Goal: Task Accomplishment & Management: Manage account settings

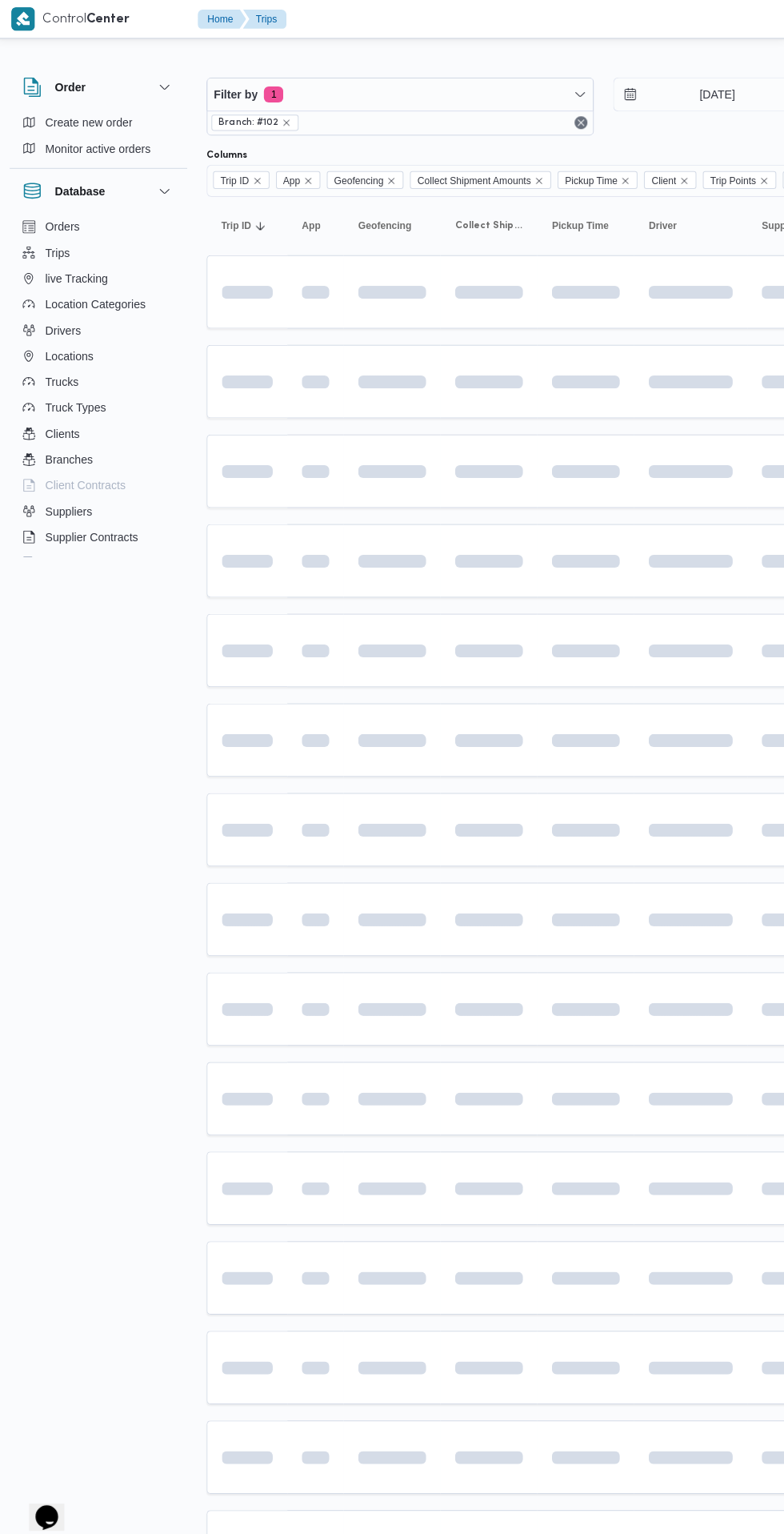
scroll to position [0, 25]
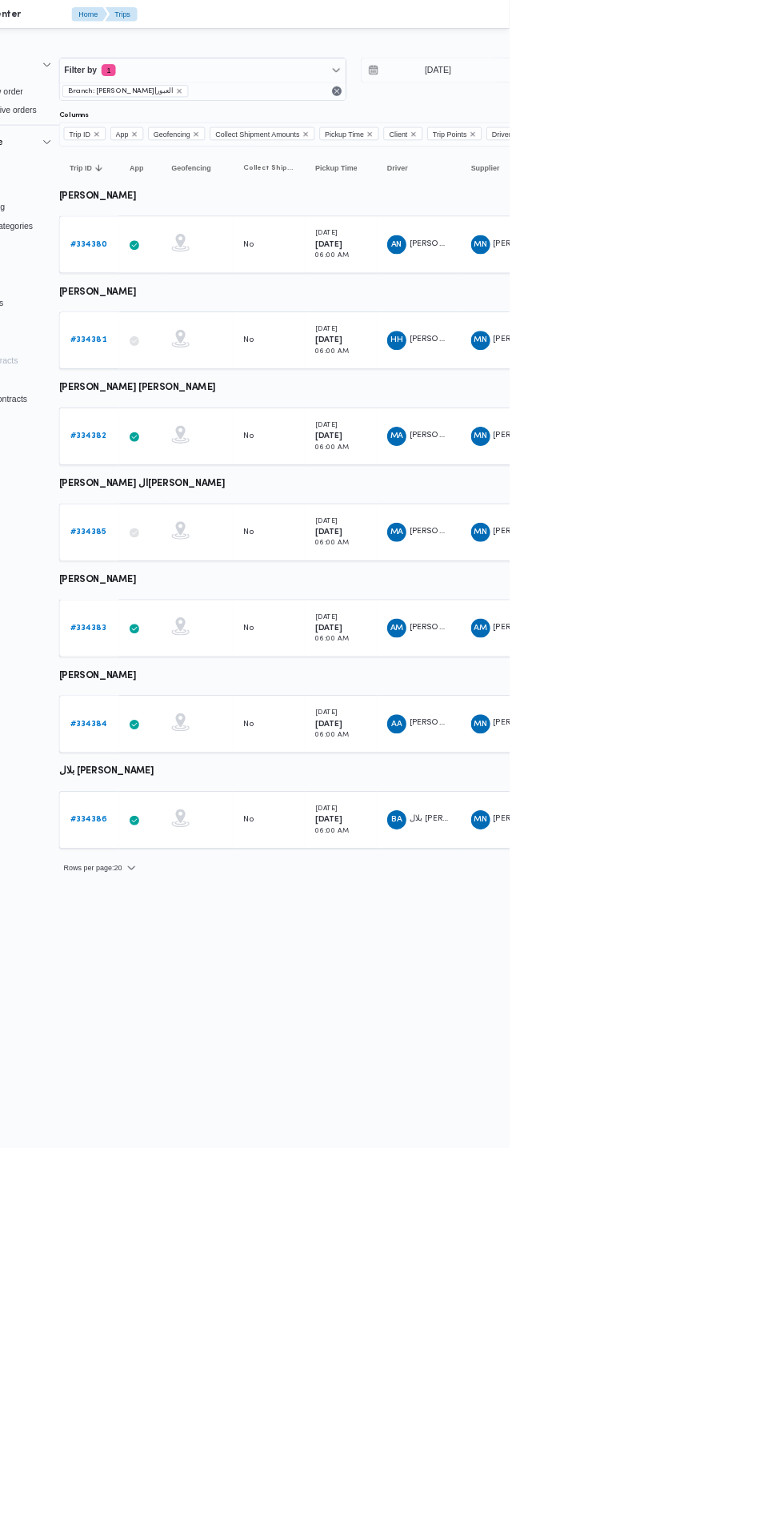
click at [225, 454] on b "# 334381" at bounding box center [221, 454] width 48 height 11
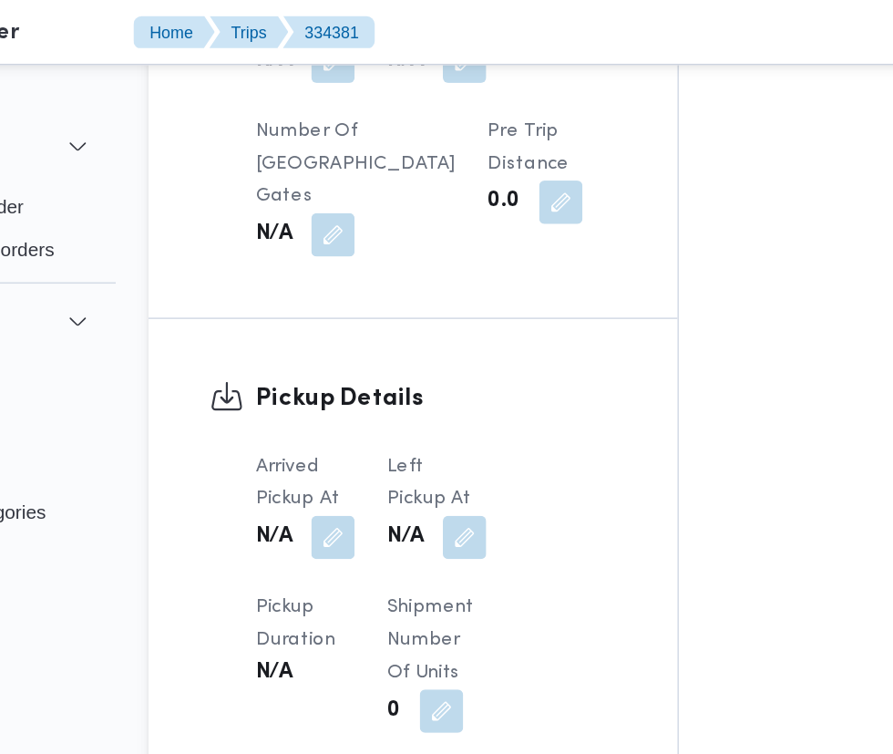
scroll to position [1665, 0]
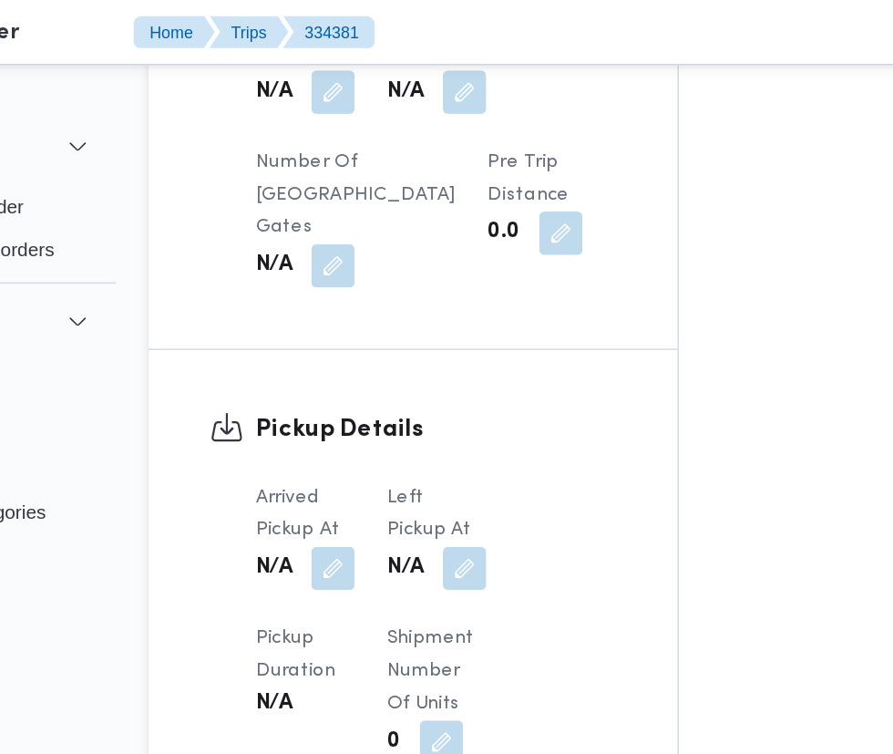
click at [368, 367] on button "button" at bounding box center [360, 381] width 29 height 29
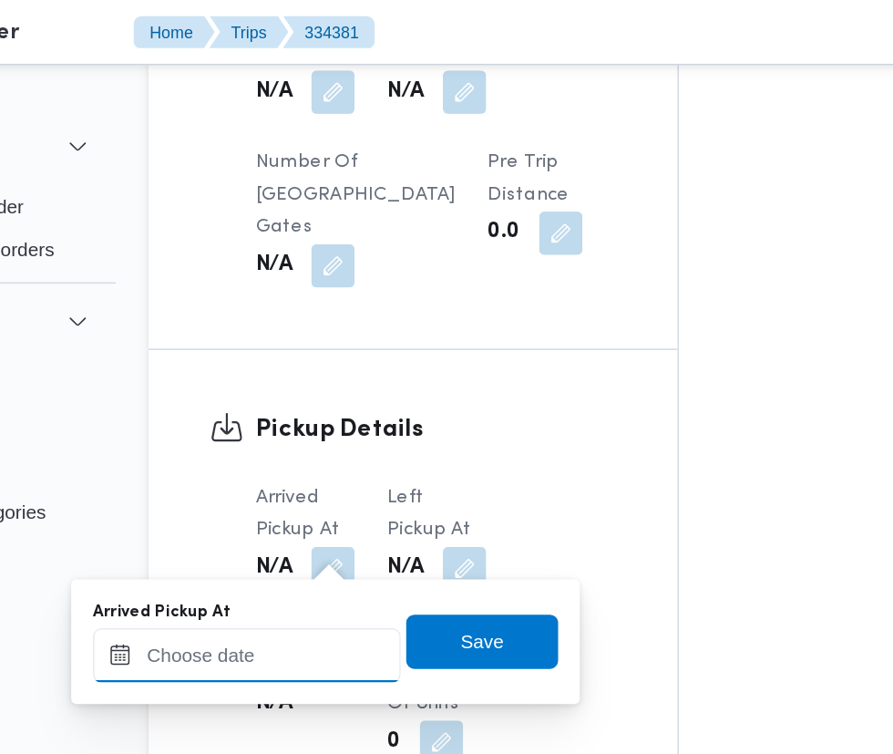
click at [345, 439] on input "Arrived Pickup At" at bounding box center [303, 440] width 207 height 36
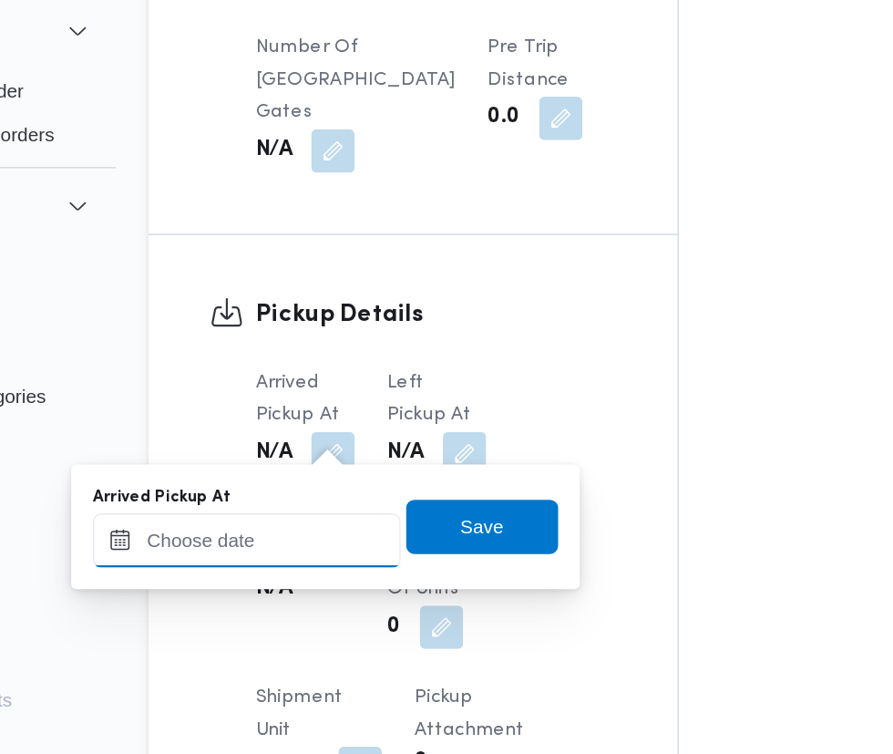
click at [343, 439] on input "Arrived Pickup At" at bounding box center [303, 440] width 207 height 36
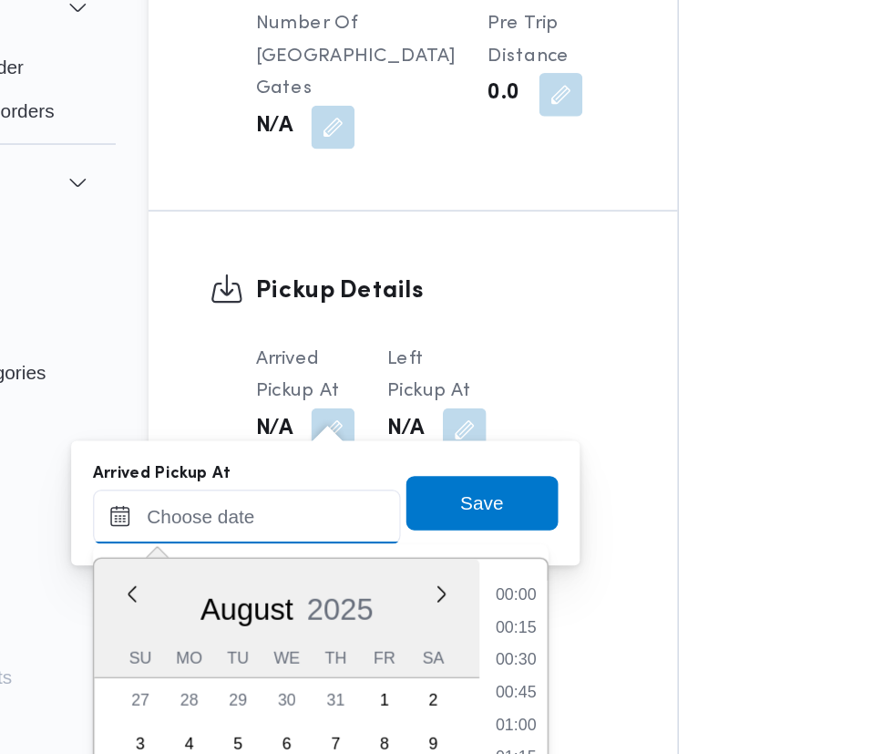
scroll to position [618, 0]
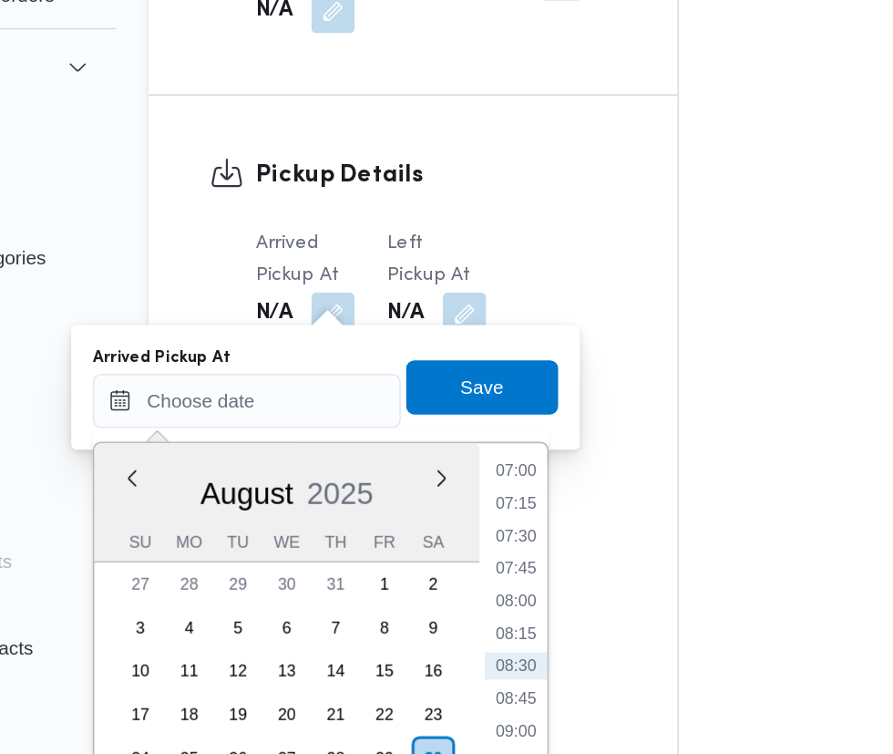
click at [486, 505] on li "07:15" at bounding box center [484, 509] width 42 height 18
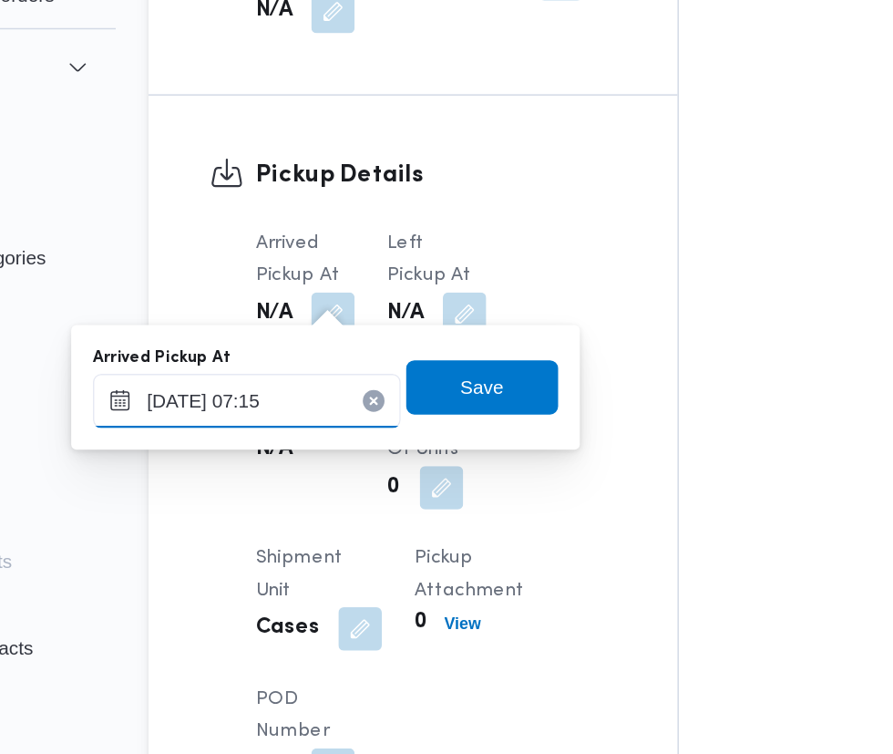
click at [330, 439] on input "[DATE] 07:15" at bounding box center [303, 440] width 207 height 36
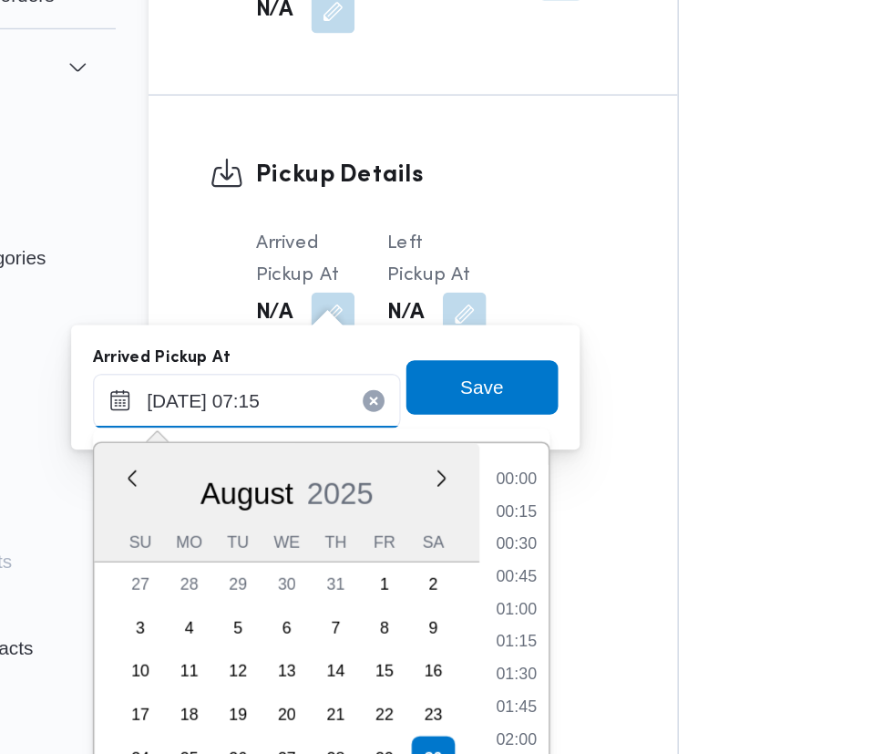
scroll to position [509, 0]
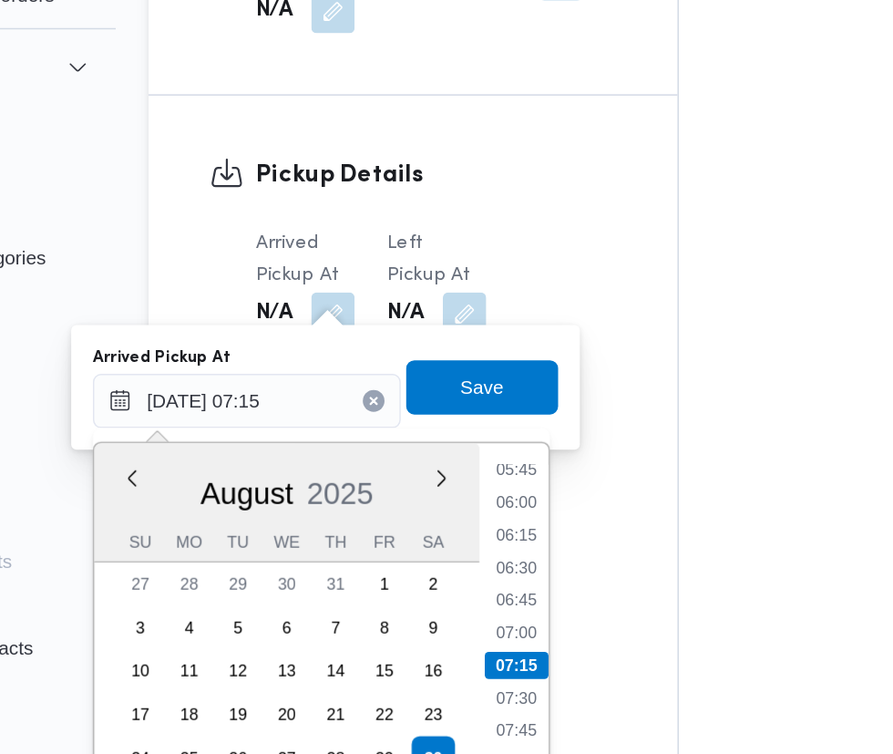
click at [486, 577] on li "06:45" at bounding box center [484, 574] width 42 height 18
type input "30/08/2025 06:45"
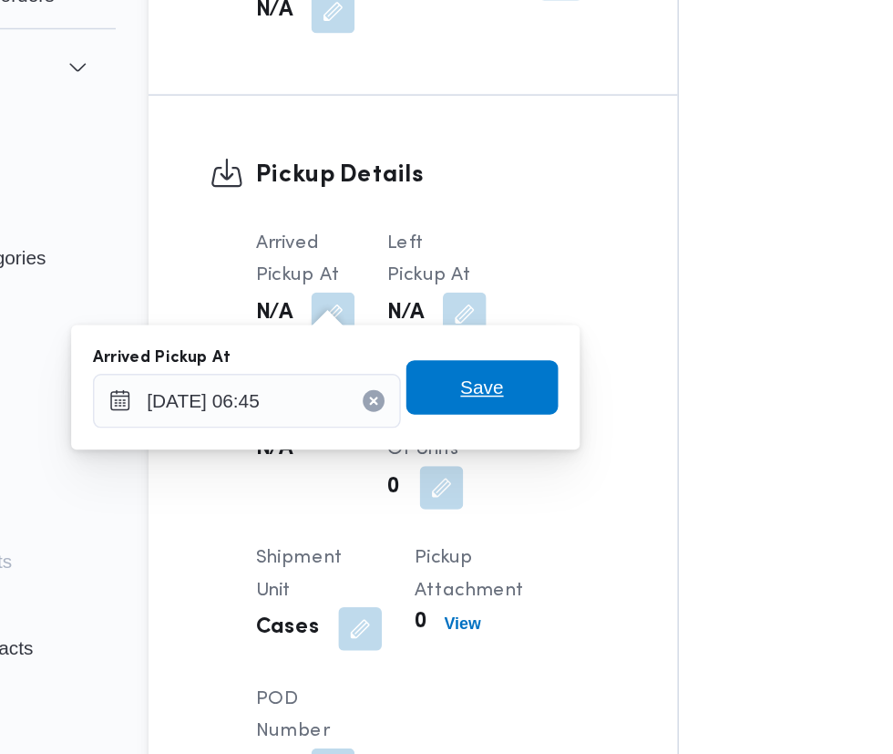
click at [494, 430] on span "Save" at bounding box center [461, 431] width 102 height 36
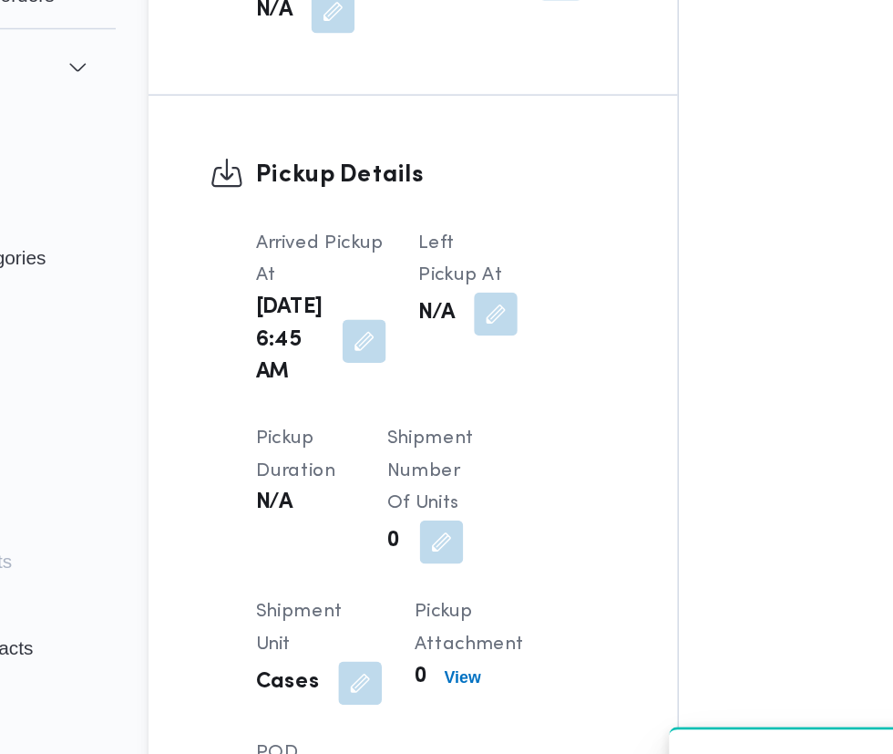
click at [461, 367] on button "button" at bounding box center [470, 381] width 29 height 29
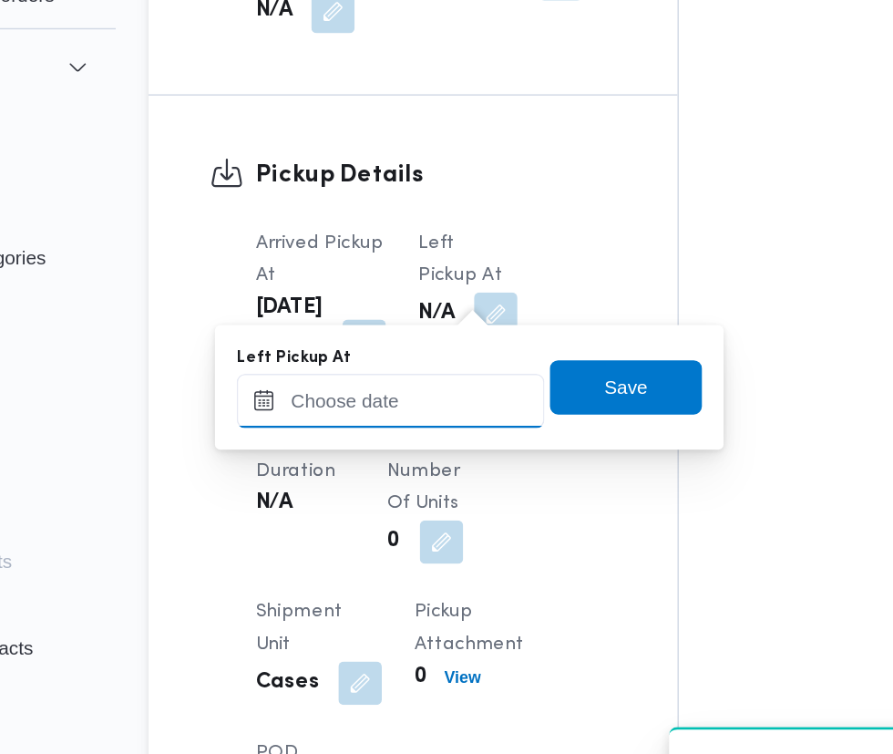
click at [448, 433] on input "Left Pickup At" at bounding box center [399, 440] width 207 height 36
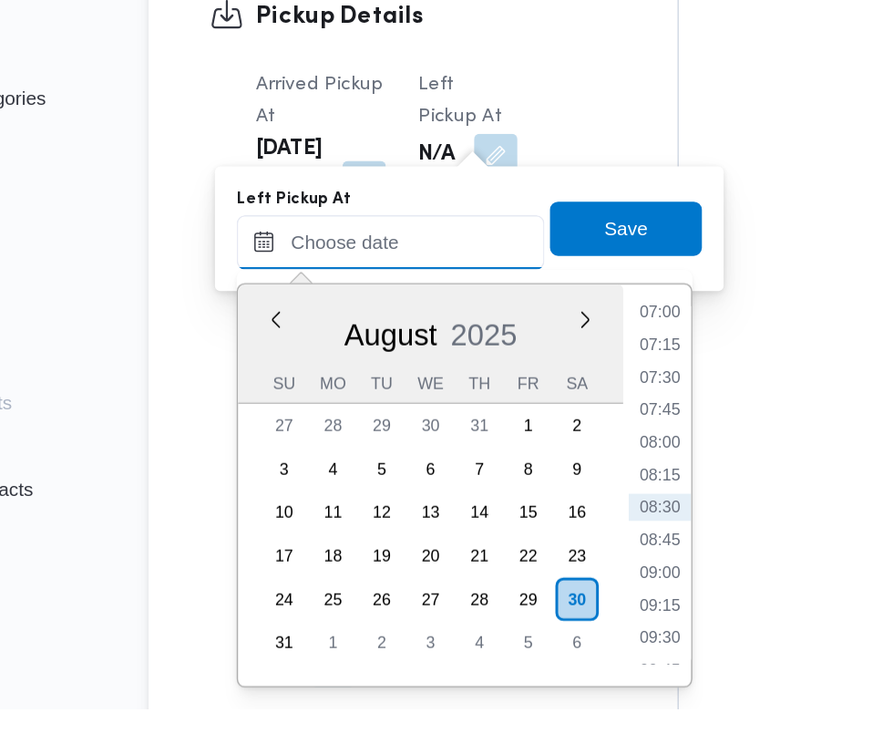
scroll to position [1665, 0]
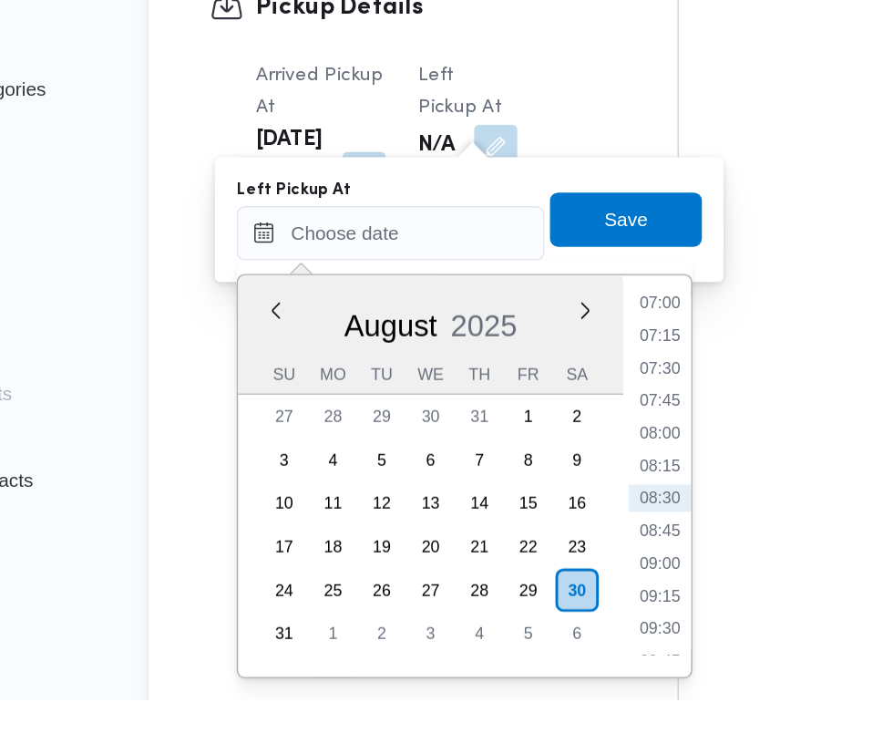
click at [585, 642] on li "08:45" at bounding box center [581, 640] width 42 height 18
type input "[DATE] 08:45"
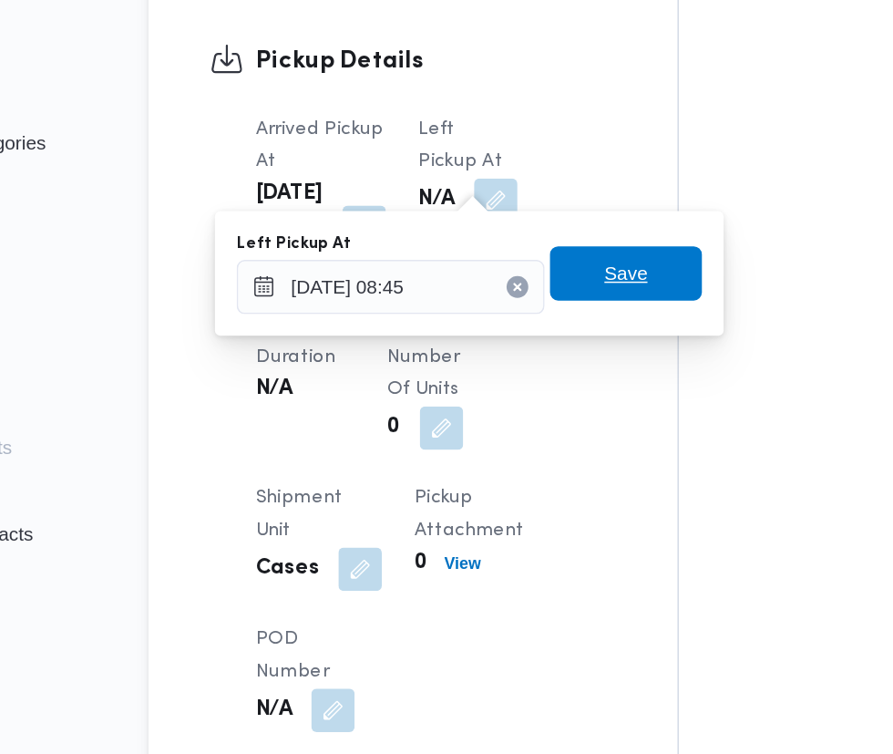
click at [576, 436] on span "Save" at bounding box center [558, 431] width 102 height 36
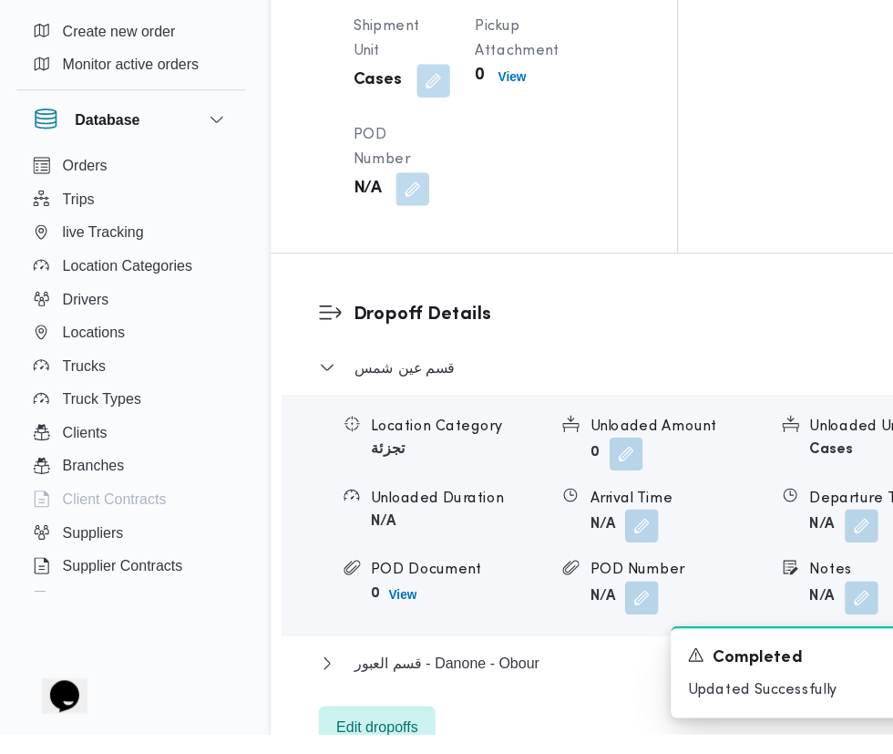
scroll to position [2119, 0]
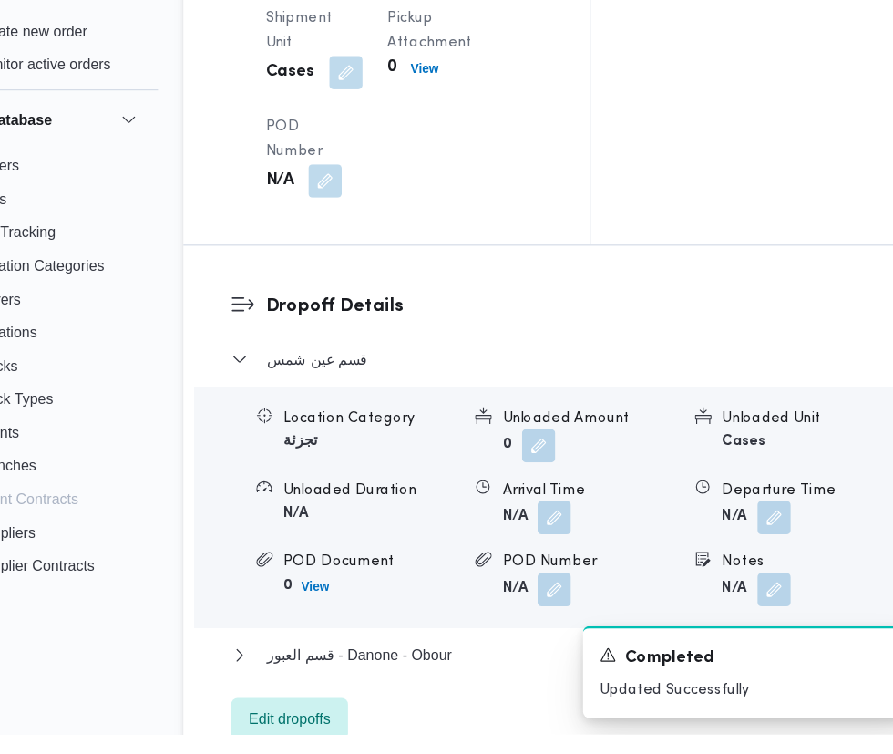
click at [572, 579] on button "button" at bounding box center [561, 564] width 29 height 29
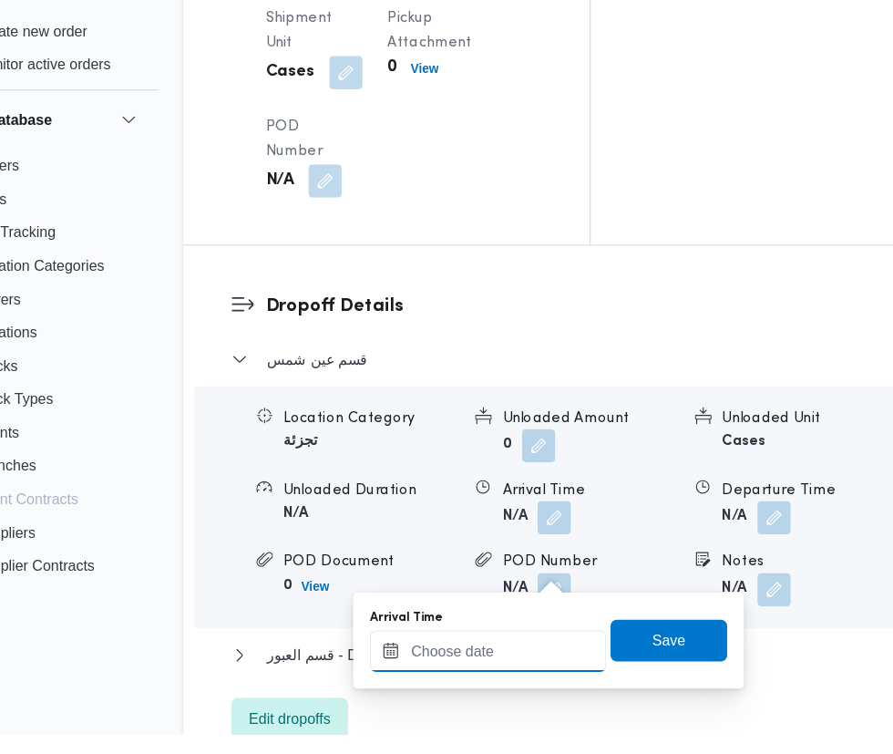
click at [511, 681] on input "Arrival Time" at bounding box center [503, 681] width 207 height 36
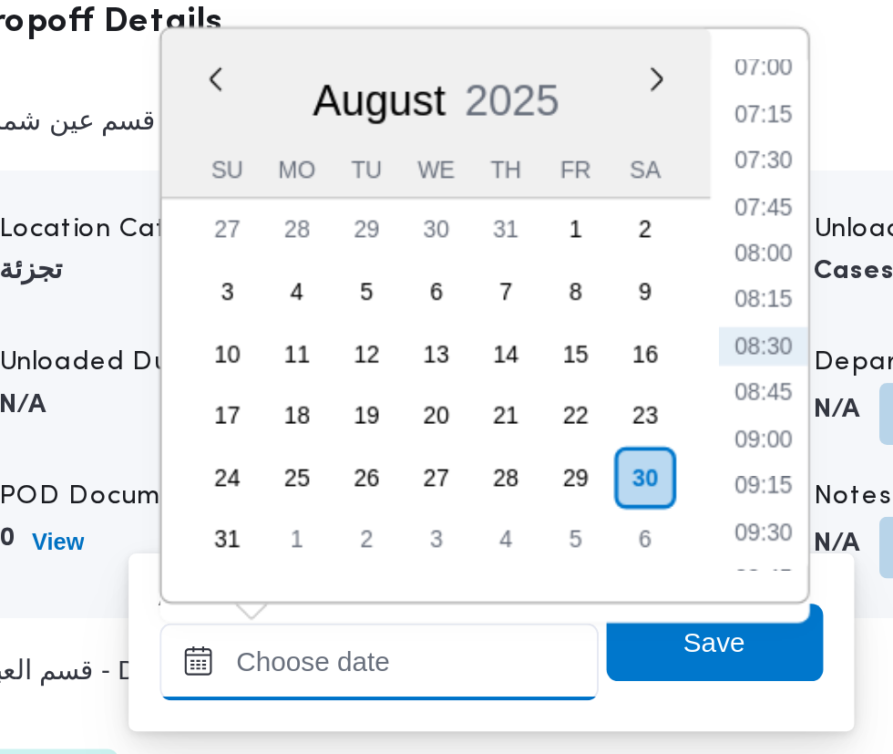
scroll to position [2183, 0]
click at [685, 518] on li "09:00" at bounding box center [685, 512] width 42 height 18
type input "[DATE] 09:00"
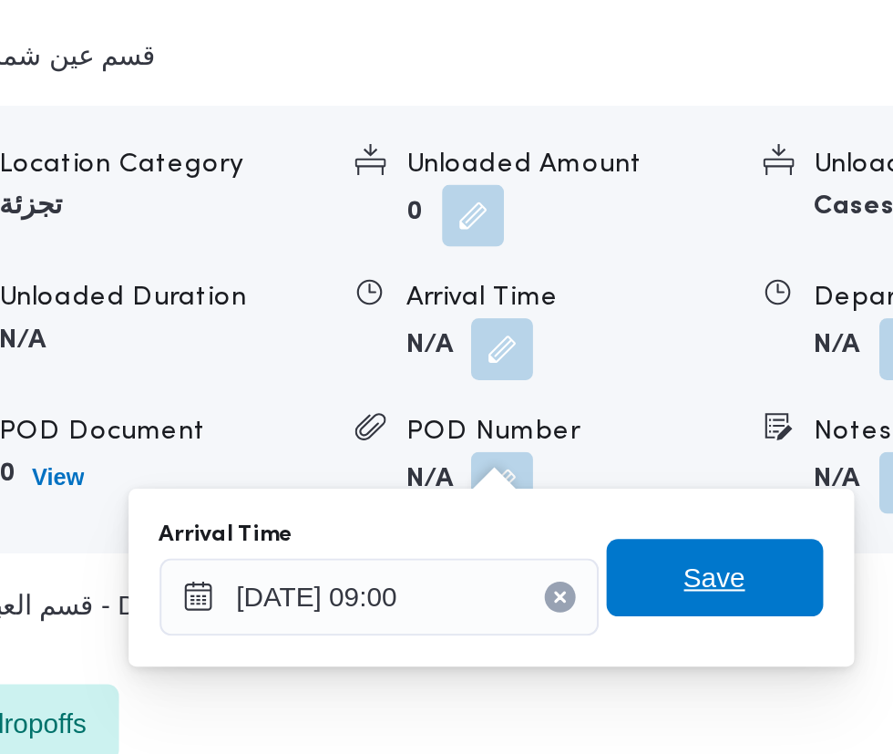
click at [669, 612] on span "Save" at bounding box center [661, 608] width 29 height 22
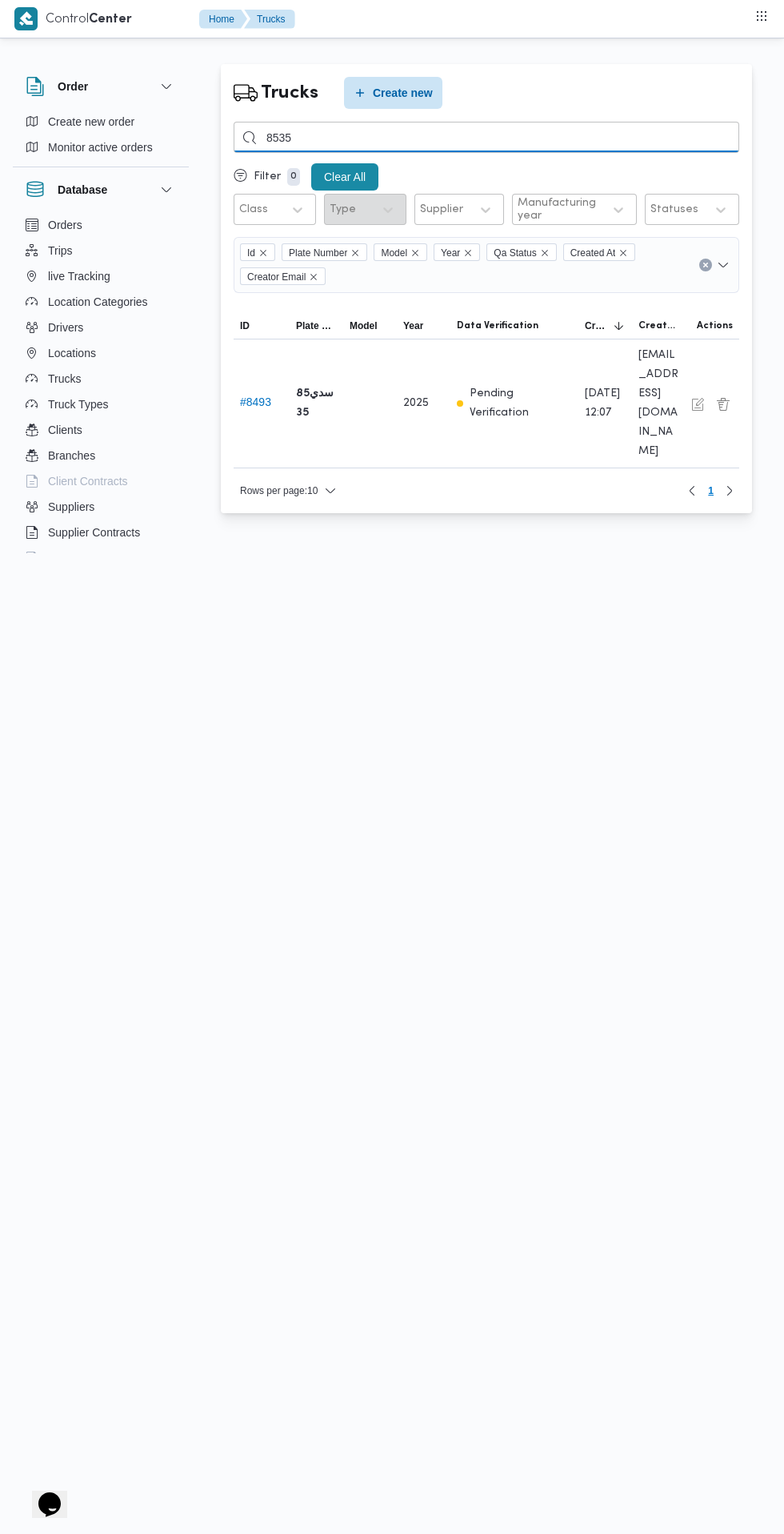
click at [533, 137] on input "8535" at bounding box center [486, 138] width 506 height 32
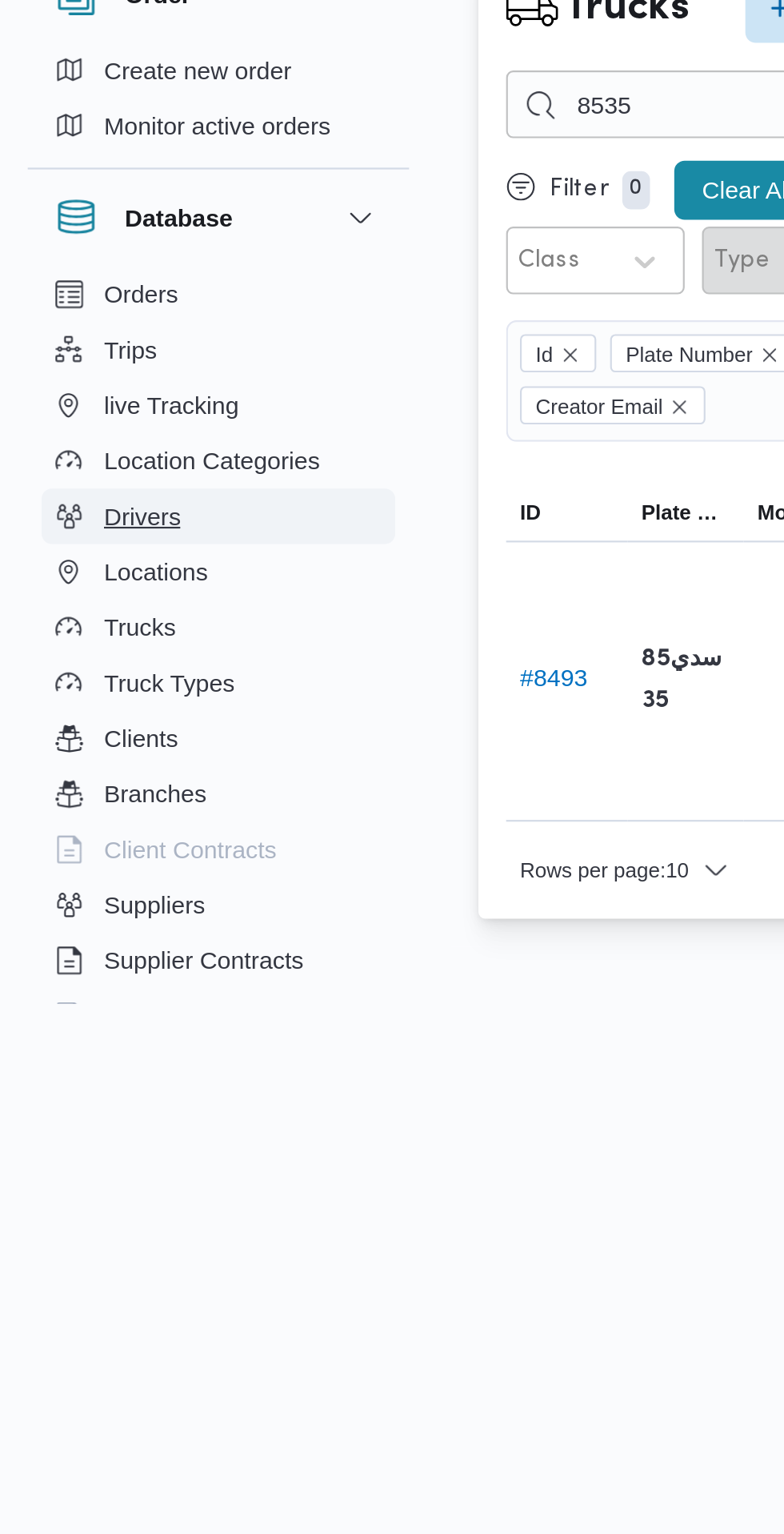
click at [108, 336] on button "Drivers" at bounding box center [101, 327] width 163 height 25
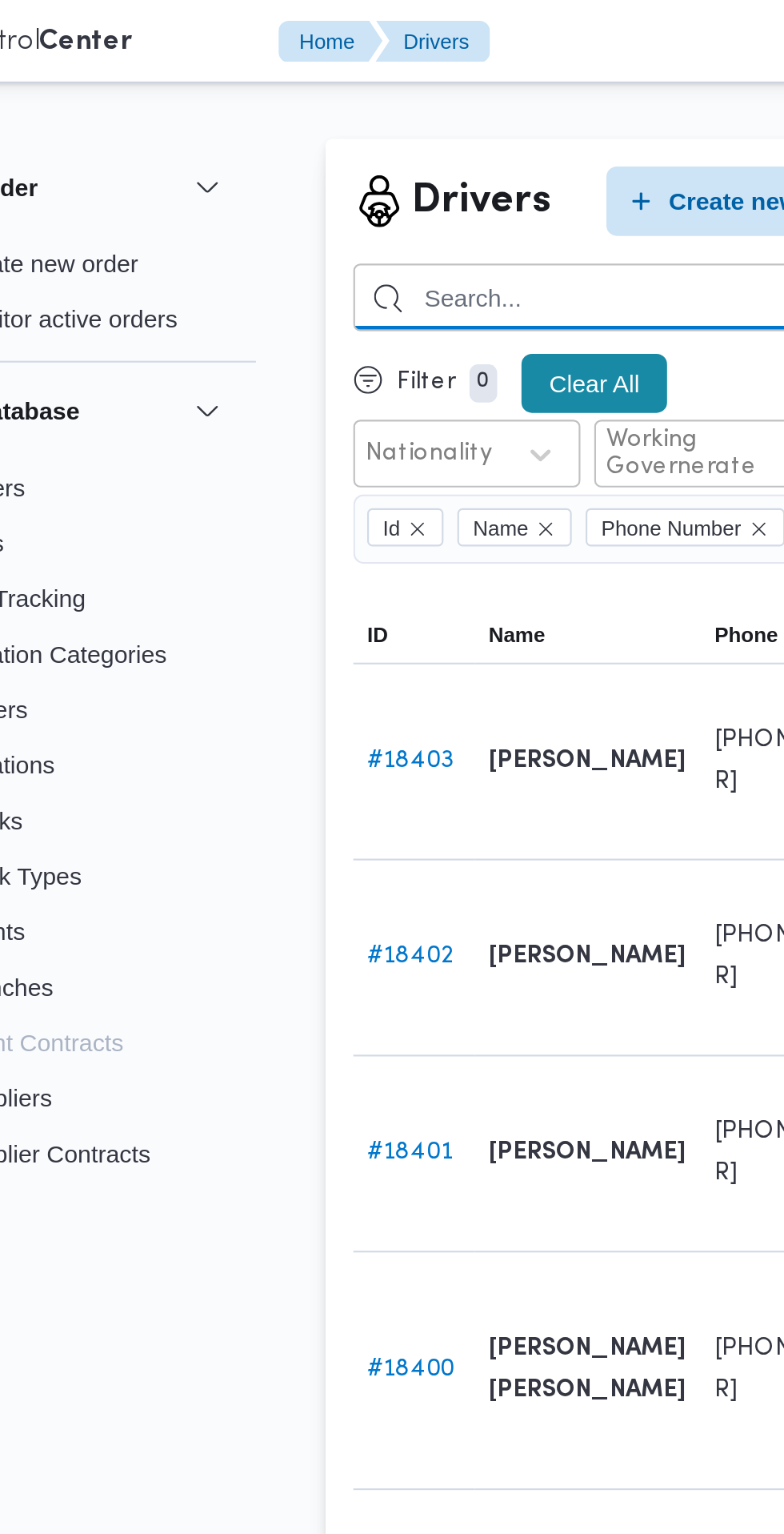
click at [361, 137] on input "search" at bounding box center [586, 138] width 706 height 32
type input "محمد فهمي فرج"
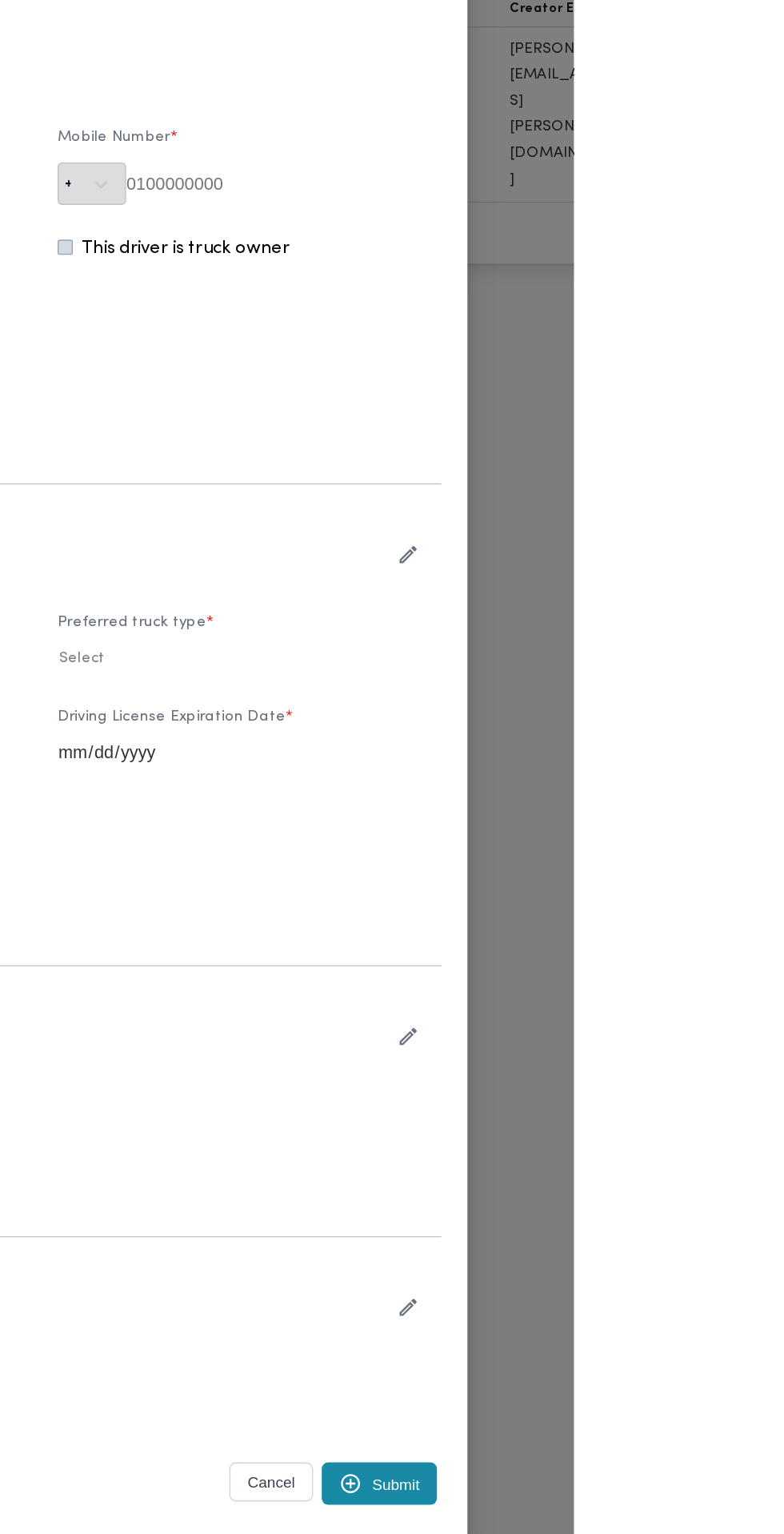
type input "[PERSON_NAME] [PERSON_NAME]"
type input "01287197256"
type input "2025-08-09"
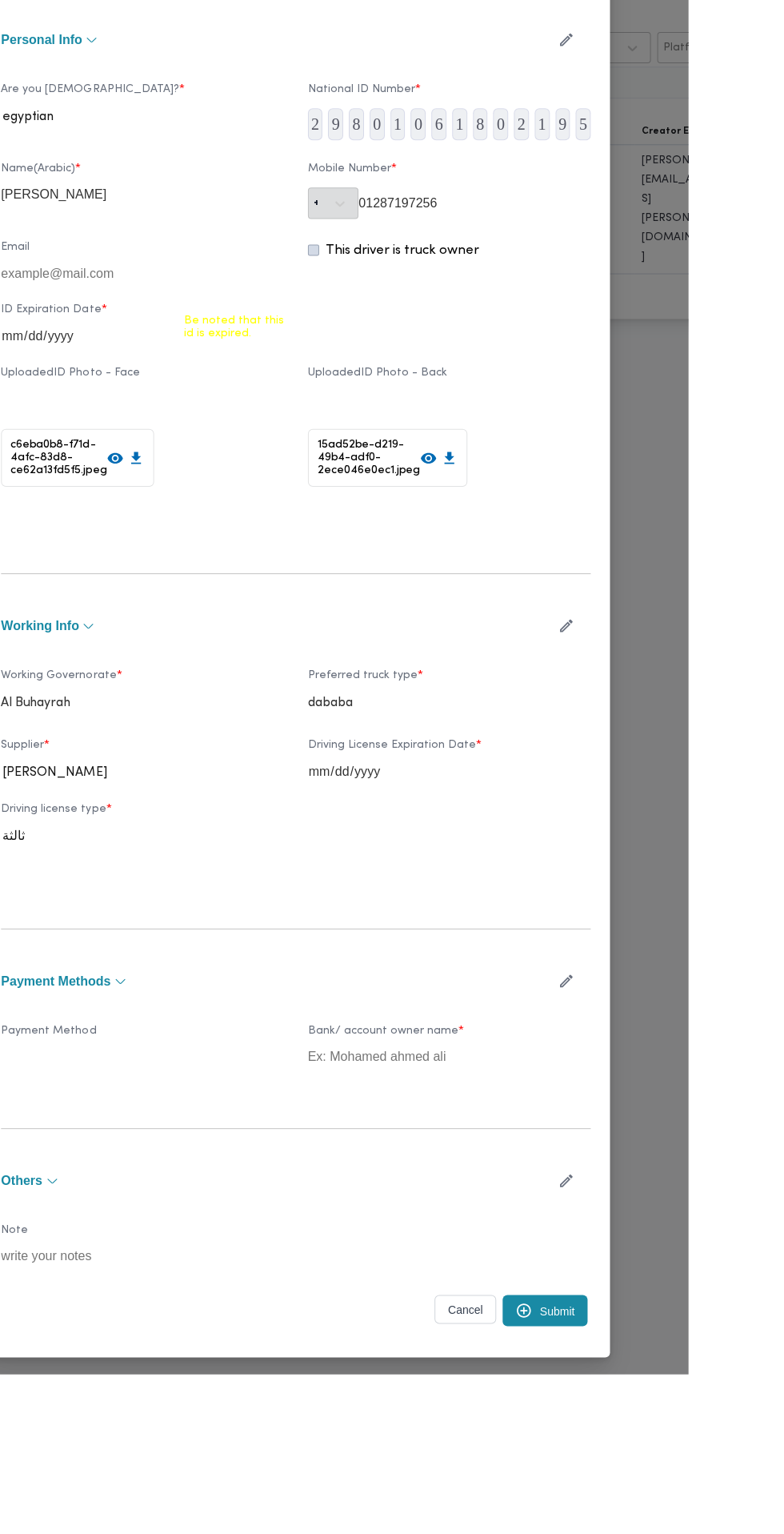
click at [671, 795] on icon "button" at bounding box center [662, 786] width 17 height 17
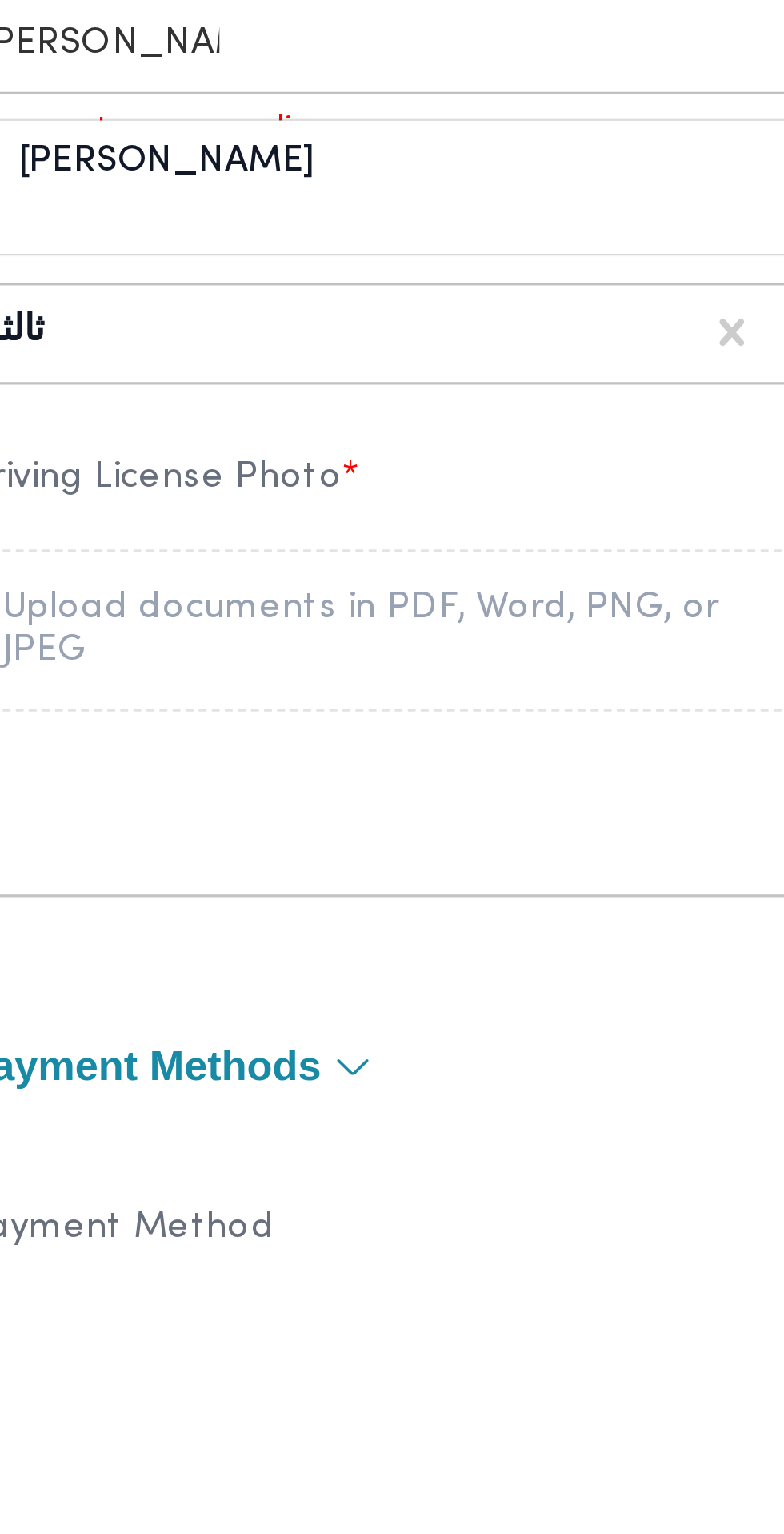
click at [292, 989] on div "[PERSON_NAME] [PERSON_NAME] السيد" at bounding box center [239, 975] width 281 height 28
type input "احمد محمد طه"
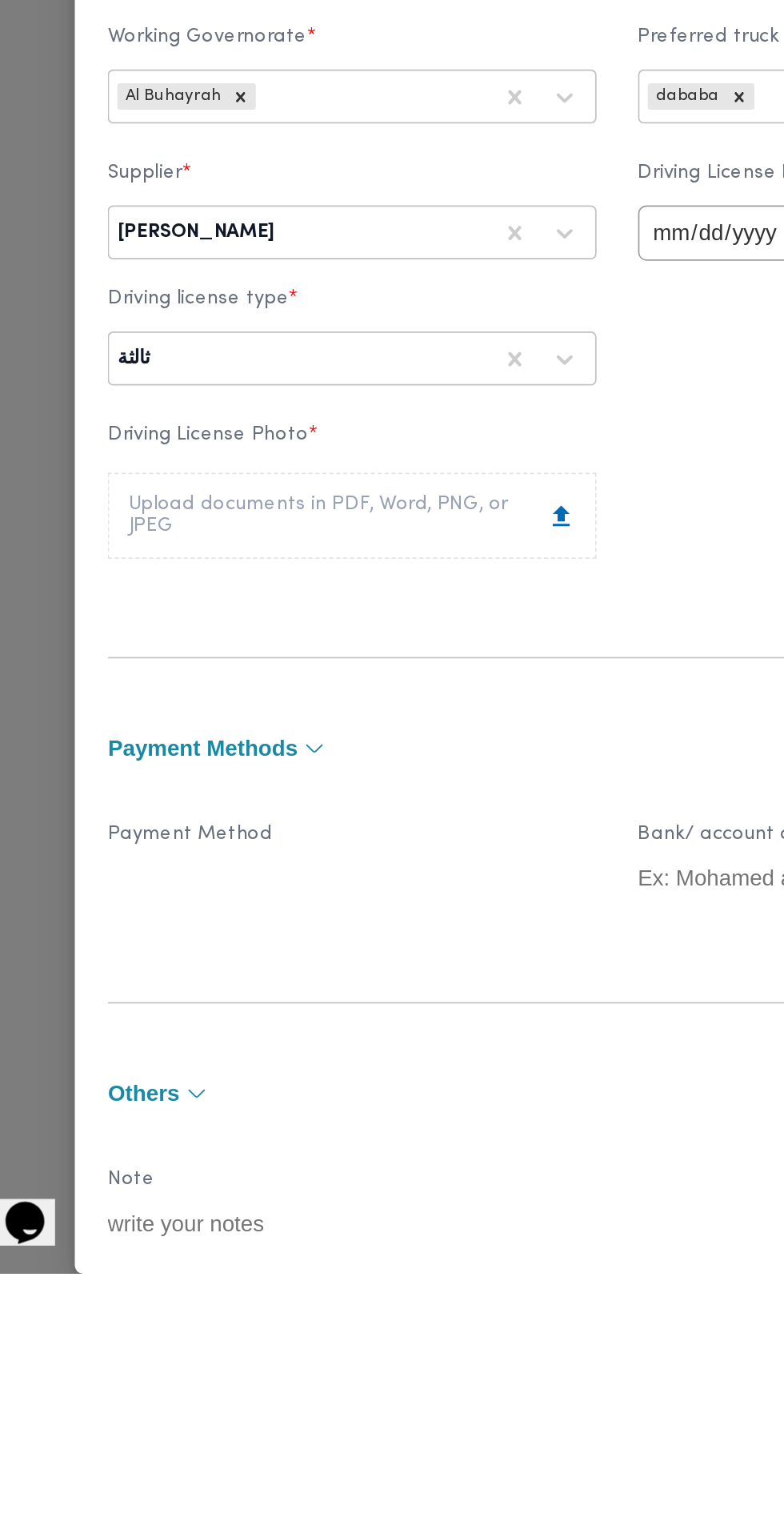
click at [365, 1101] on icon at bounding box center [360, 1096] width 10 height 12
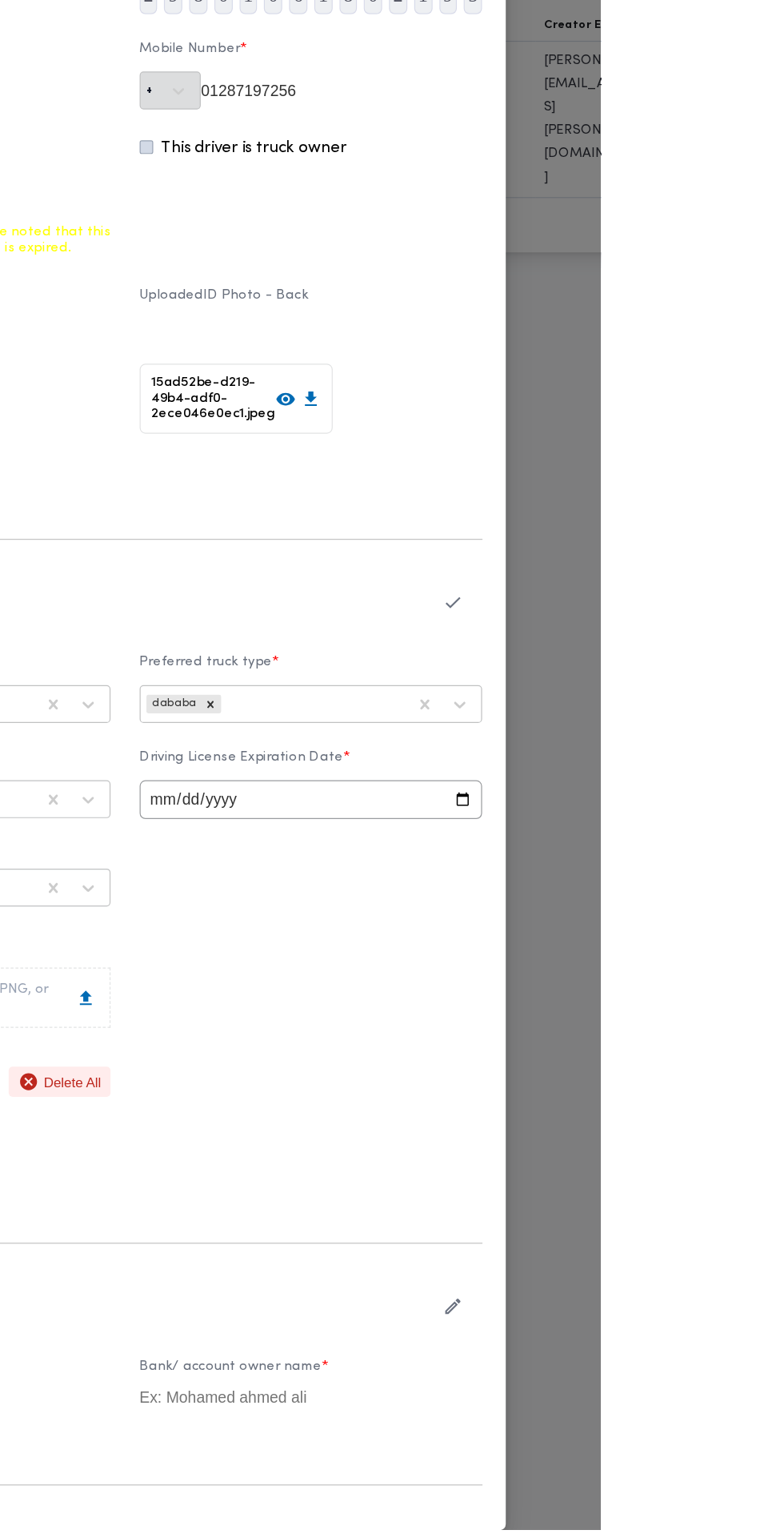
click at [671, 777] on icon "button" at bounding box center [662, 768] width 17 height 17
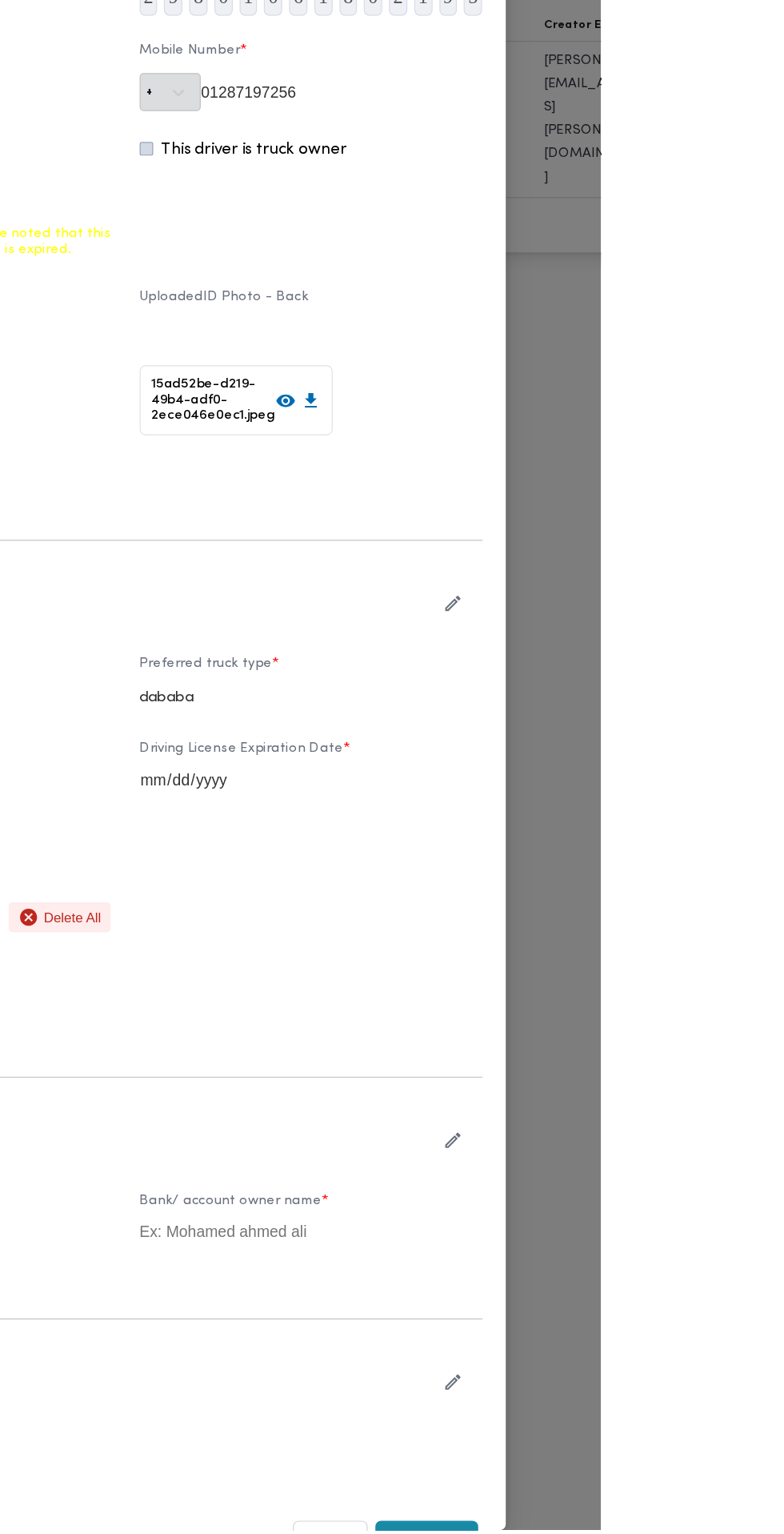
click at [671, 778] on icon "button" at bounding box center [662, 769] width 17 height 17
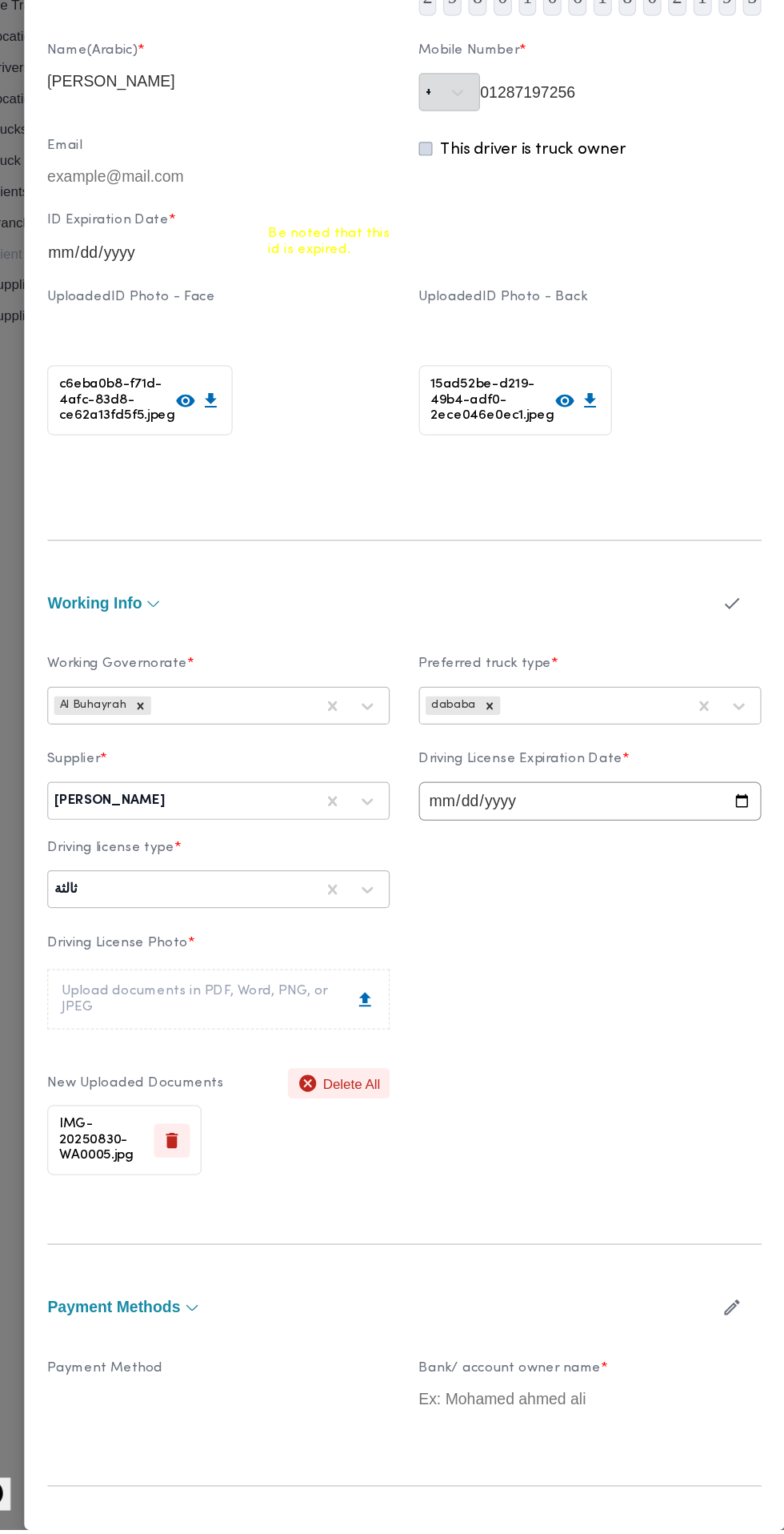
click at [578, 948] on input "2025-08-09" at bounding box center [545, 933] width 283 height 32
type input "2025-08-30"
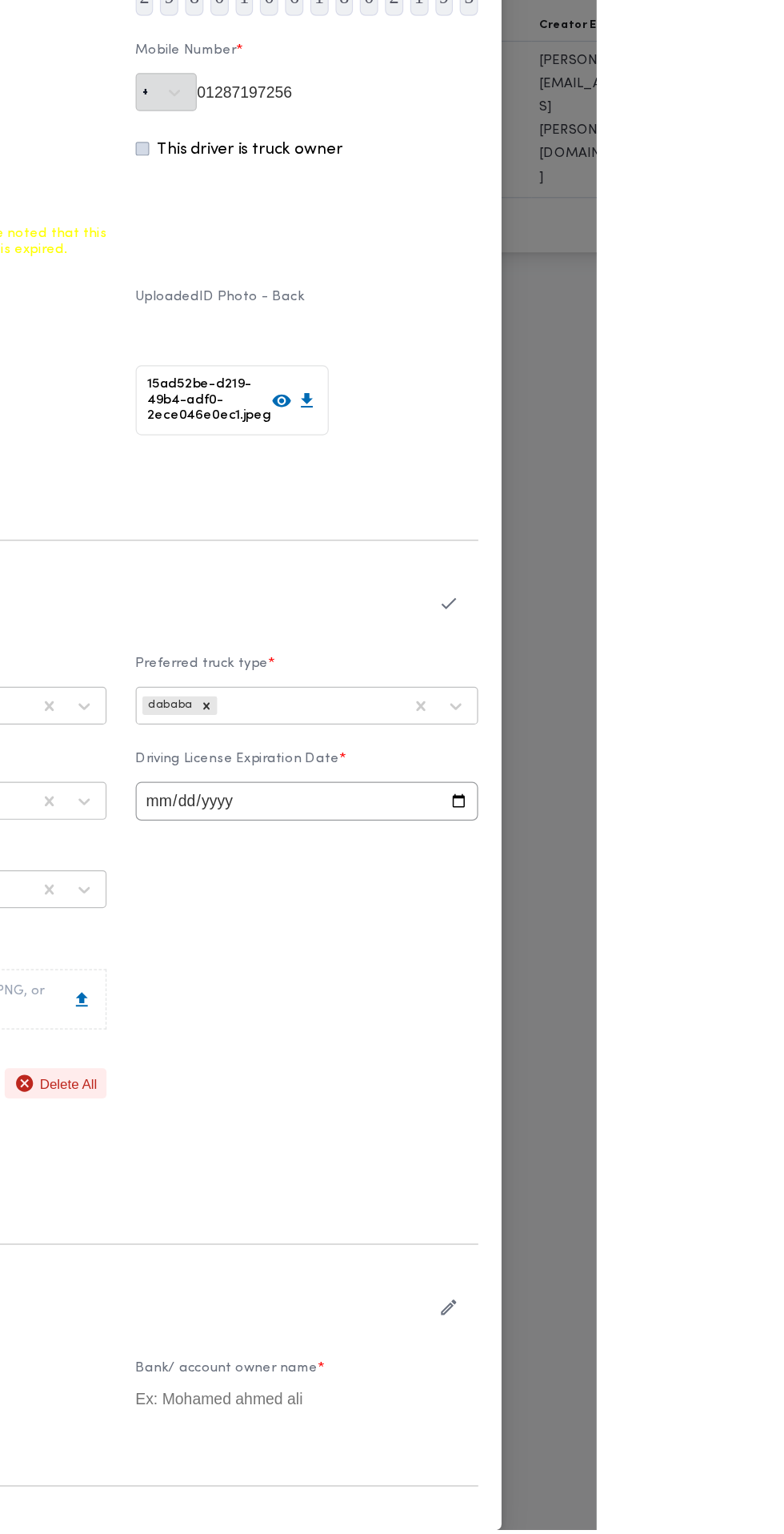
click at [671, 778] on icon "button" at bounding box center [662, 769] width 17 height 17
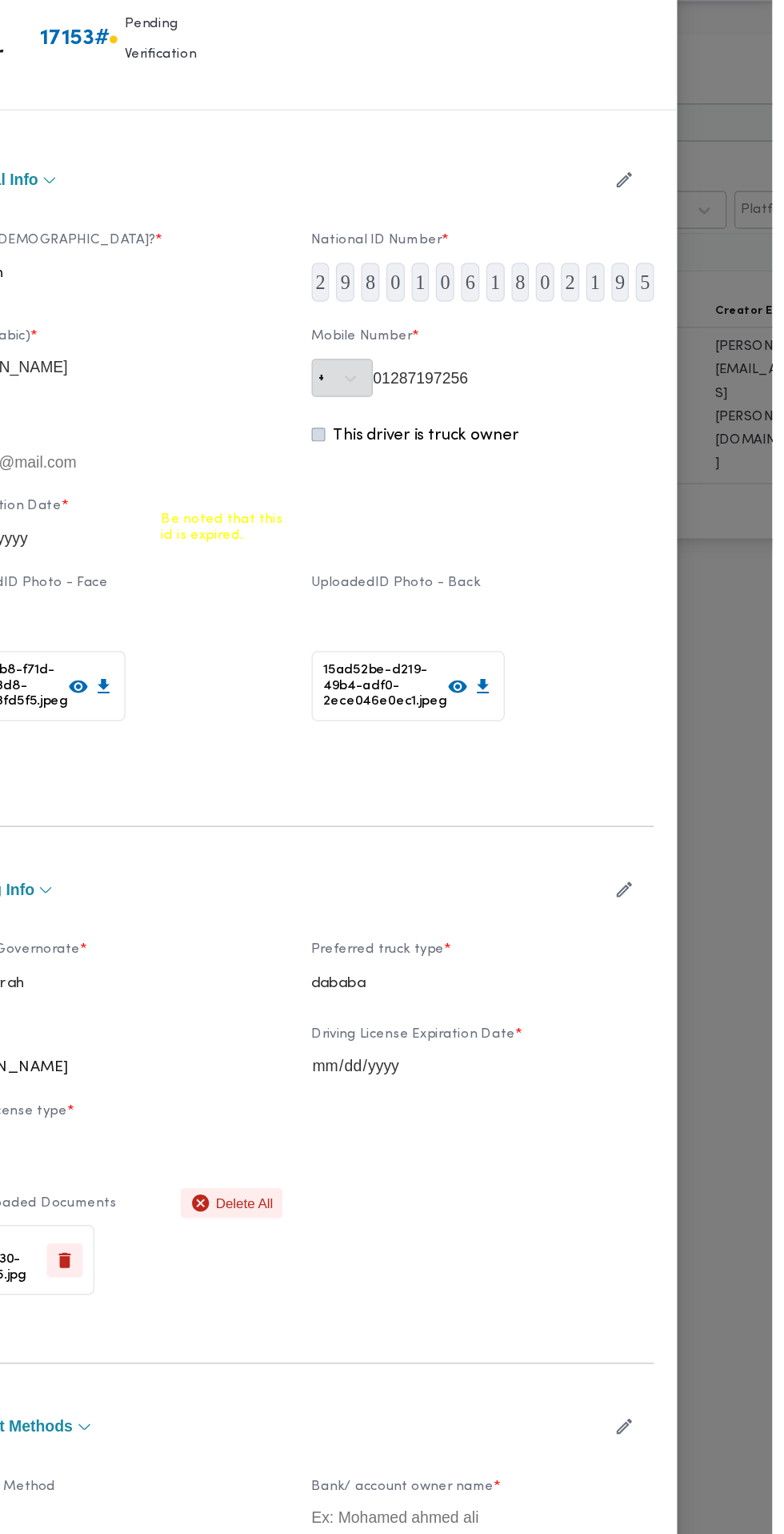
click at [671, 193] on icon "button" at bounding box center [662, 184] width 17 height 17
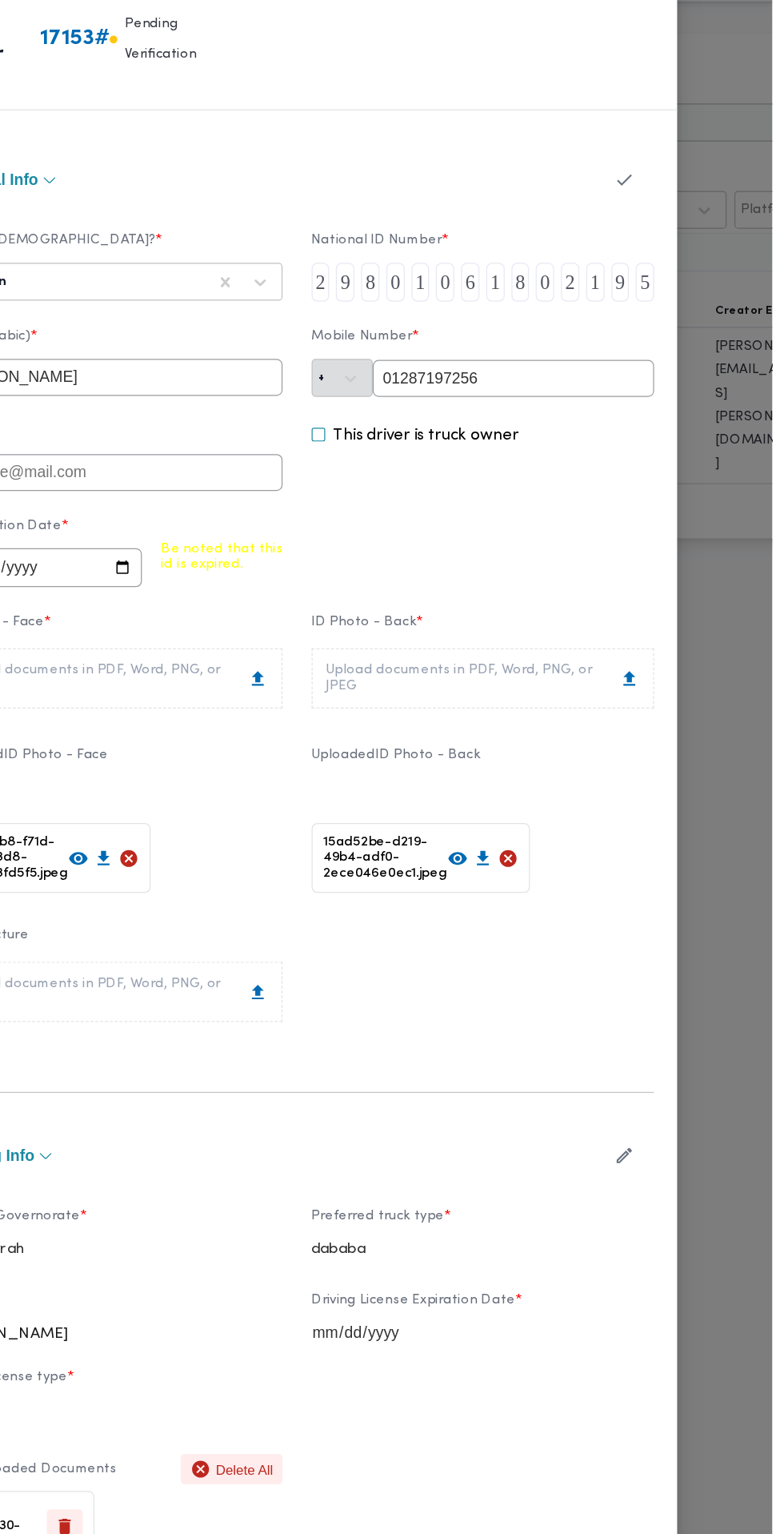
click at [264, 521] on input "2025-08-09" at bounding box center [181, 504] width 167 height 32
type input "2027-05-12"
click at [262, 753] on icon at bounding box center [253, 744] width 17 height 17
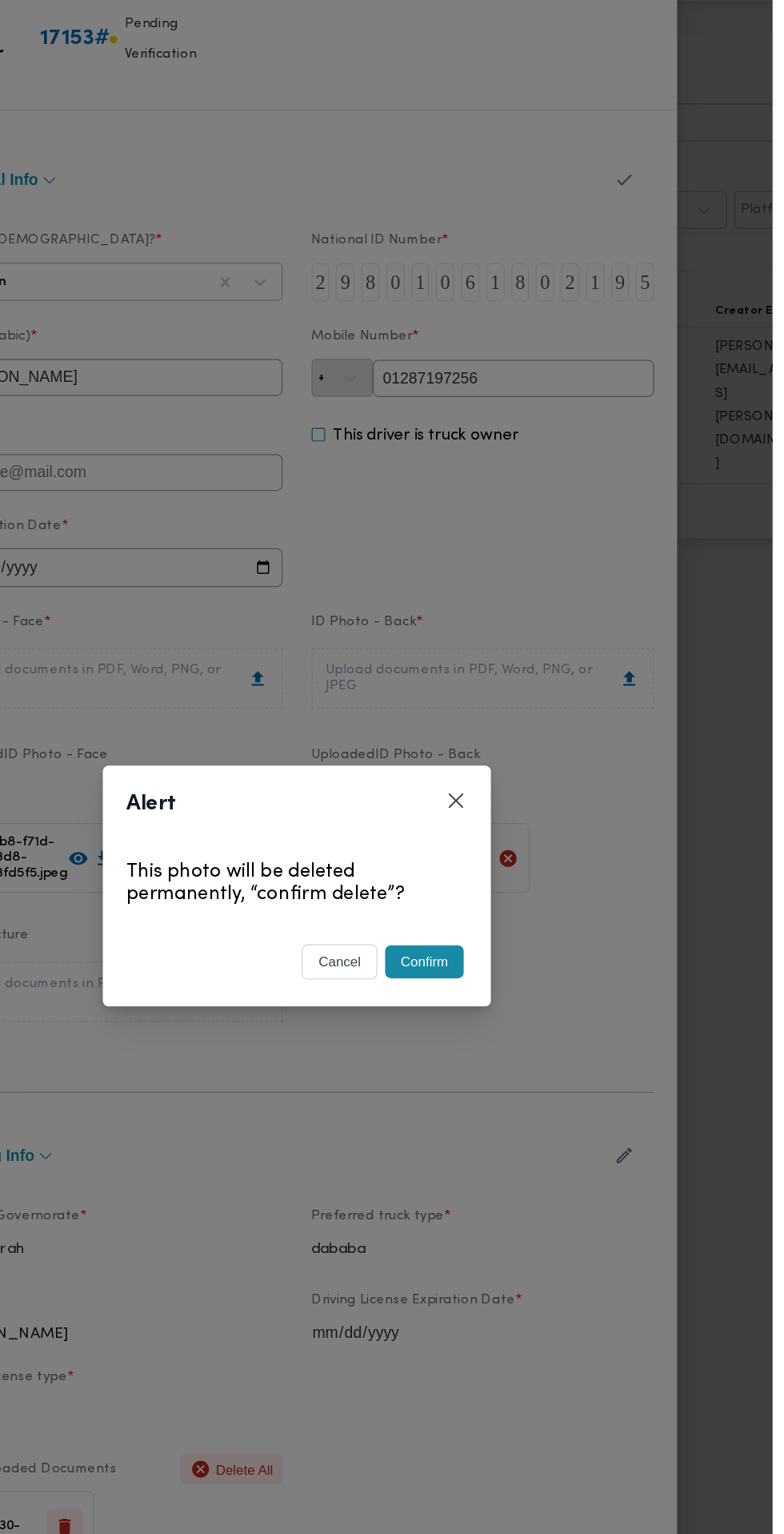
click at [529, 843] on button "Confirm" at bounding box center [498, 829] width 65 height 27
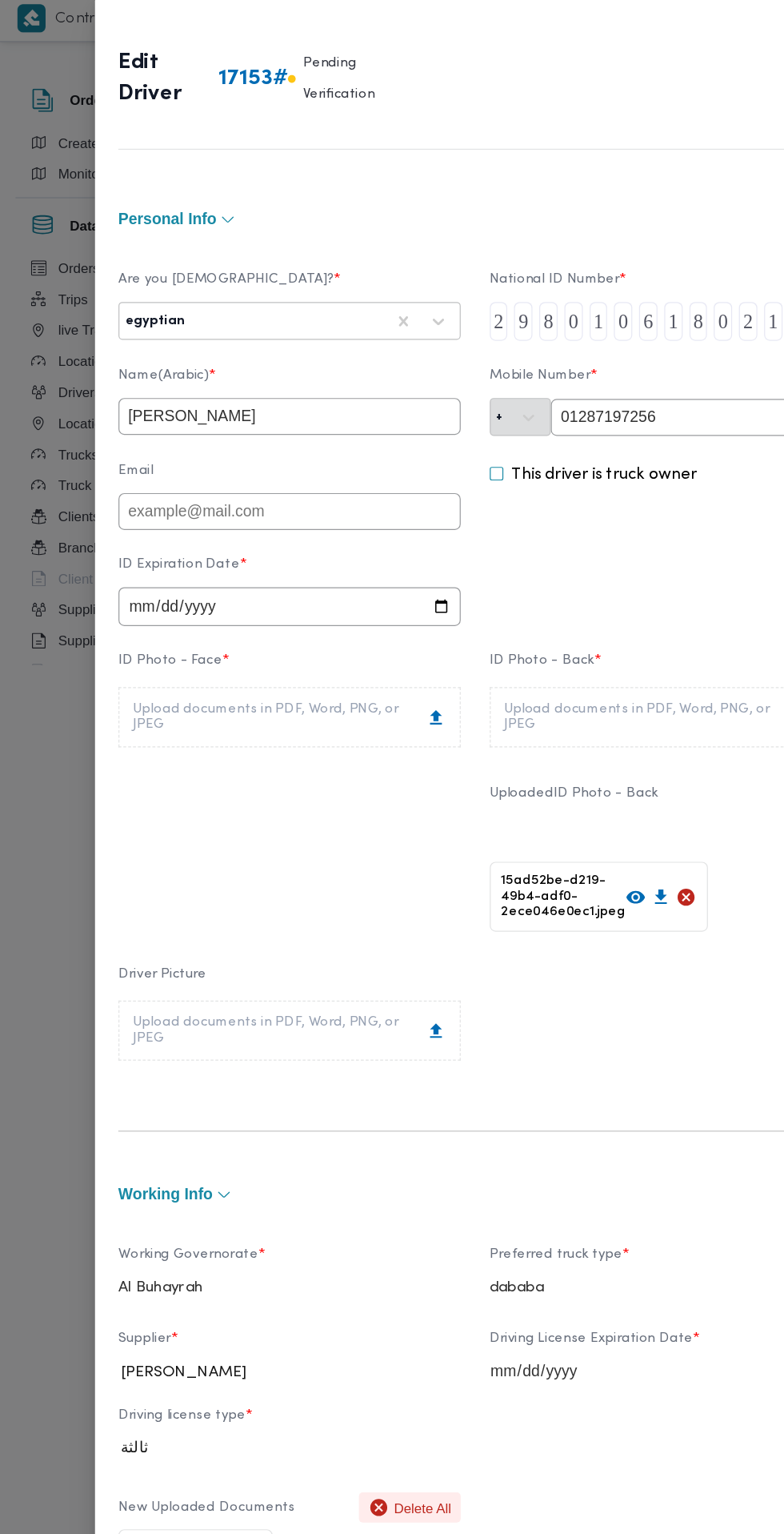
click at [368, 609] on div "Upload documents in PDF, Word, PNG, or JPEG" at bounding box center [239, 595] width 258 height 25
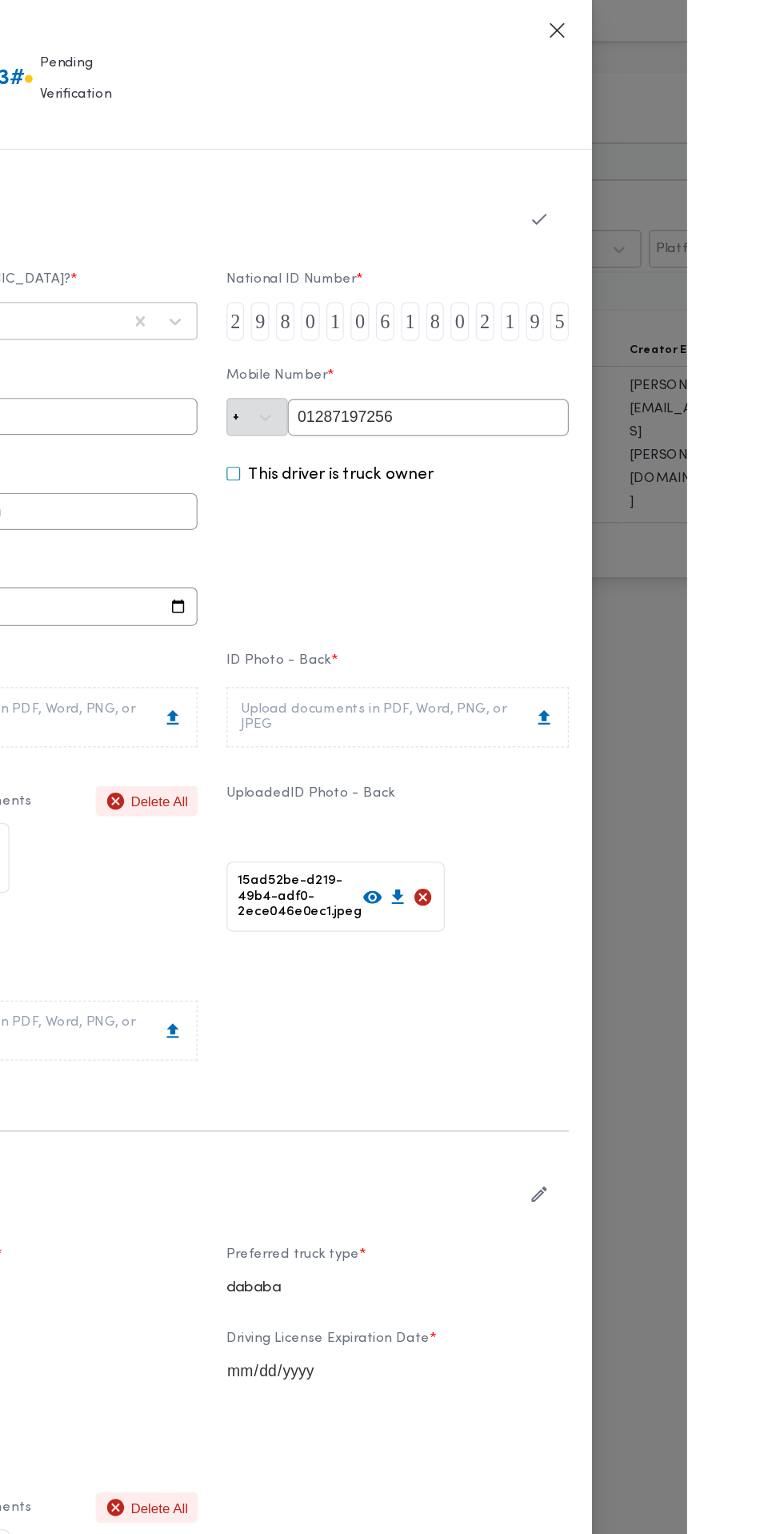
click at [575, 753] on icon at bounding box center [565, 744] width 17 height 17
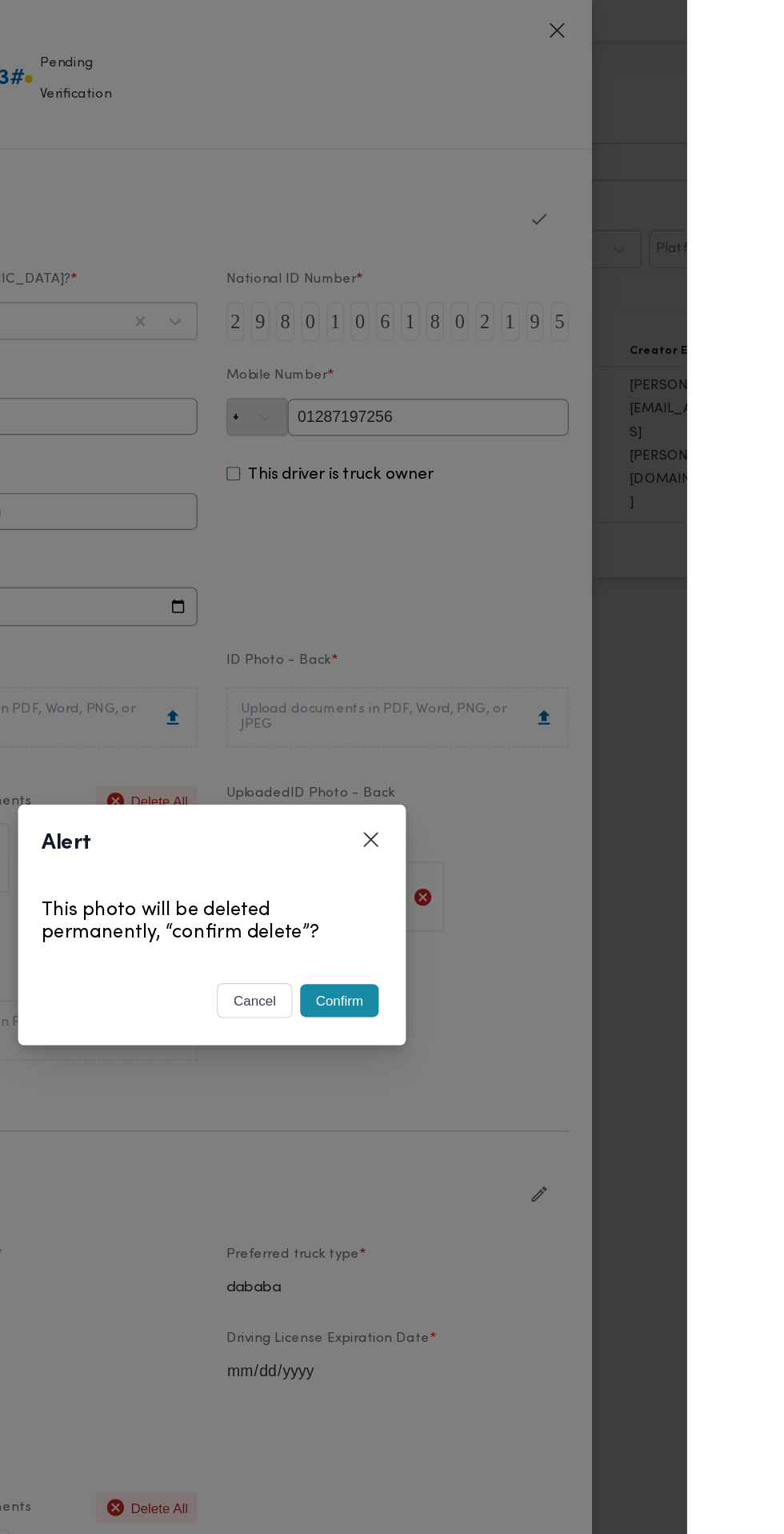
click at [529, 843] on button "Confirm" at bounding box center [498, 829] width 65 height 27
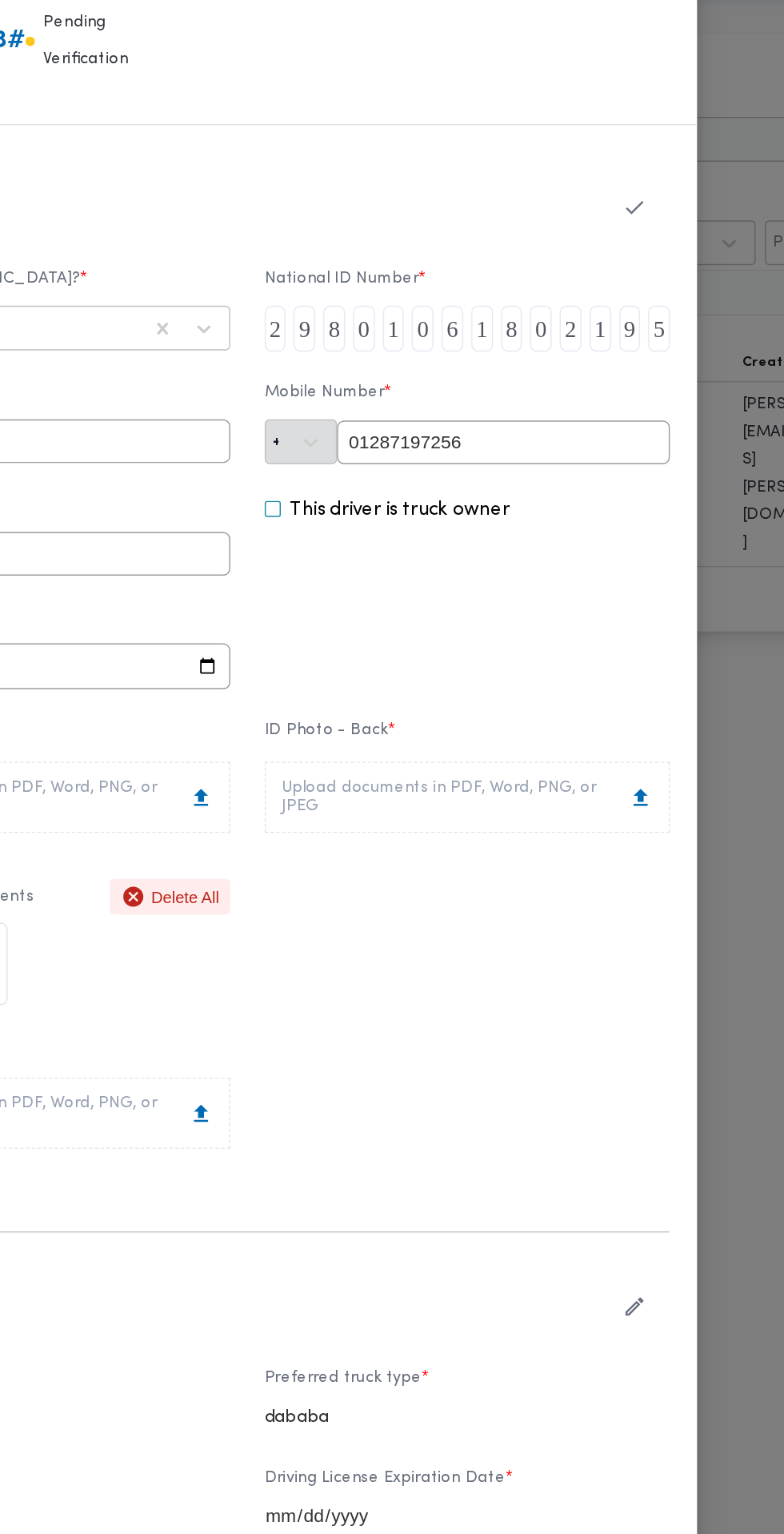
click at [639, 609] on div "Upload documents in PDF, Word, PNG, or JPEG" at bounding box center [545, 595] width 258 height 25
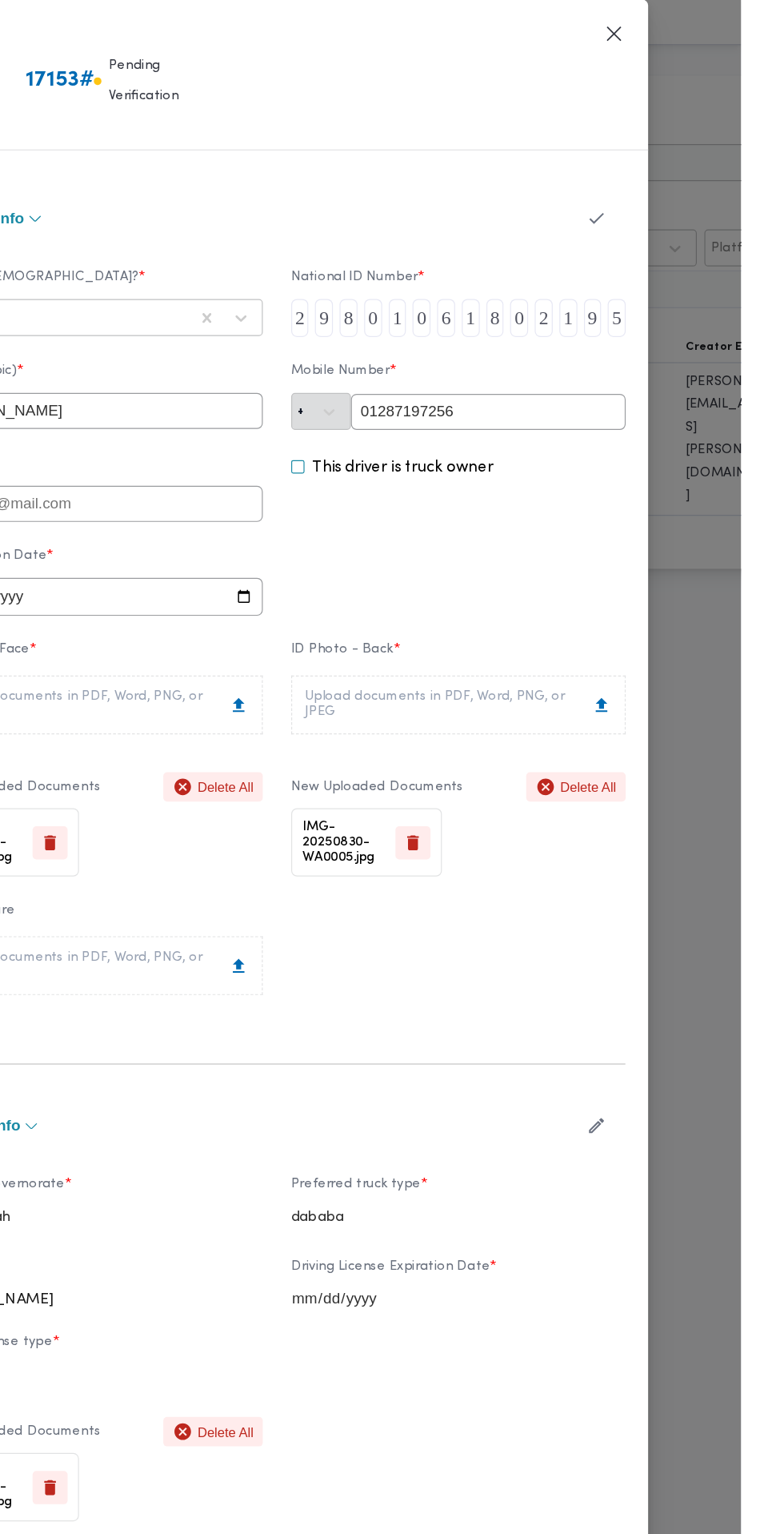
scroll to position [3, 0]
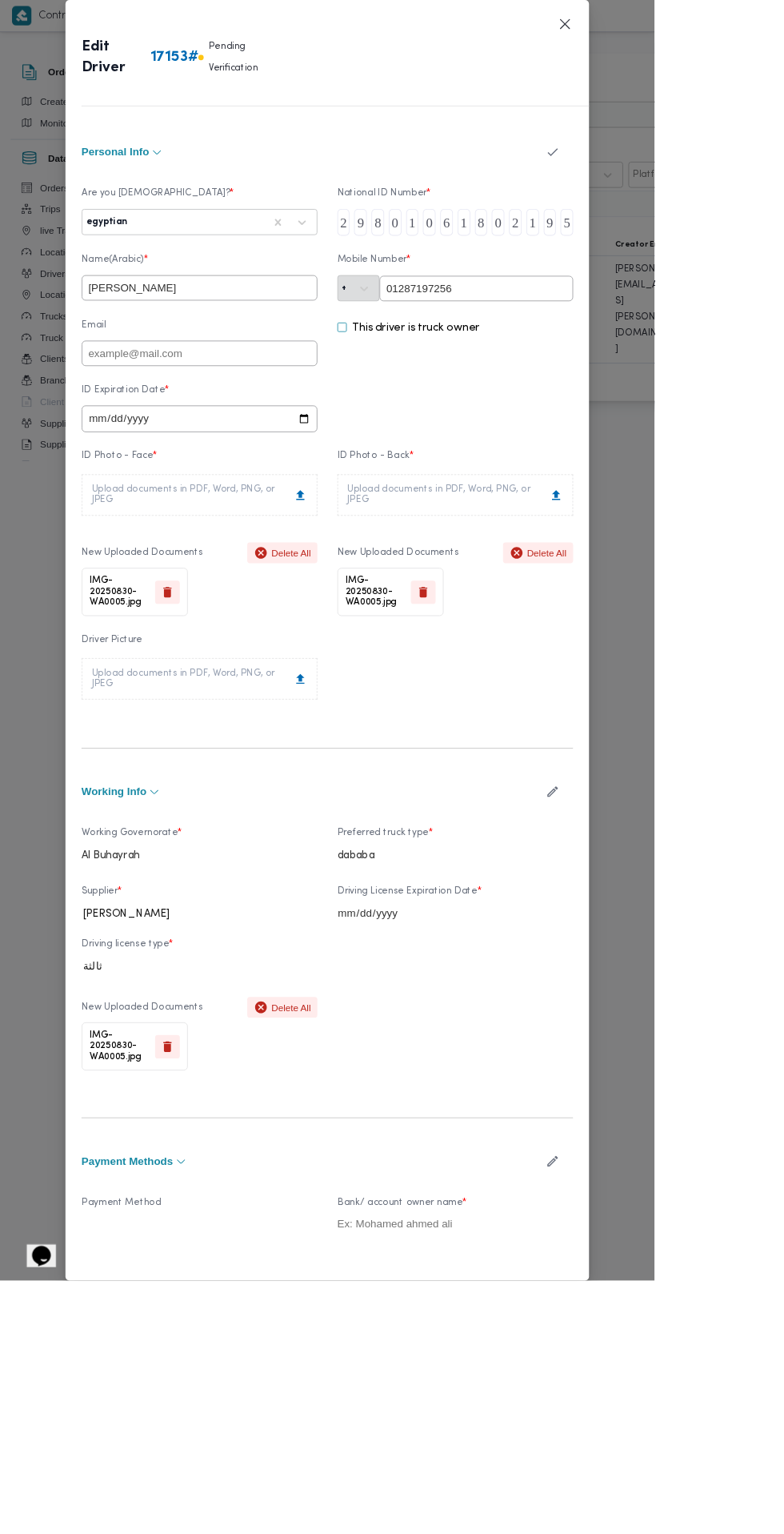
click at [671, 191] on icon "button" at bounding box center [662, 182] width 17 height 17
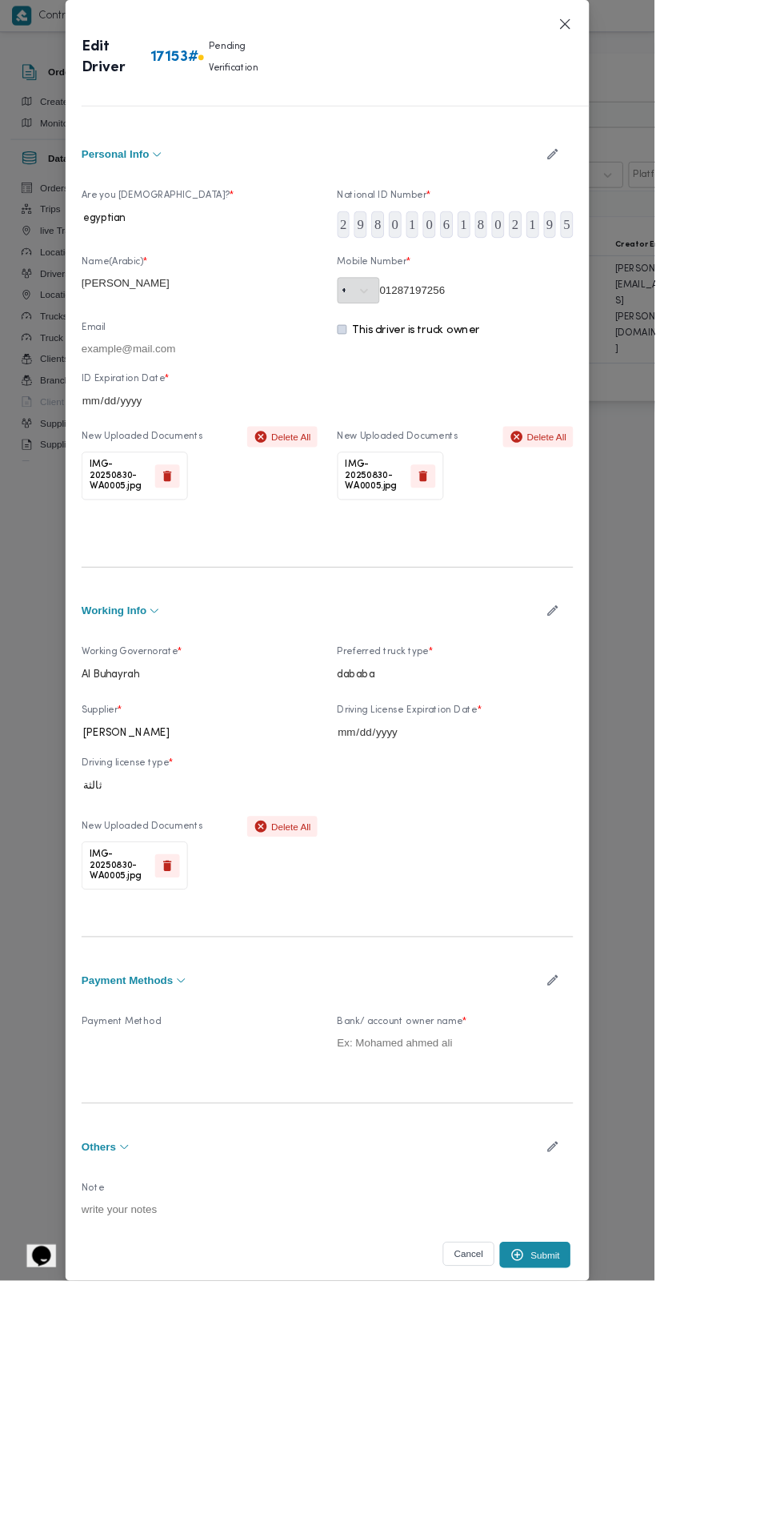
scroll to position [0, 0]
click at [684, 1518] on button "Submit" at bounding box center [641, 1503] width 85 height 32
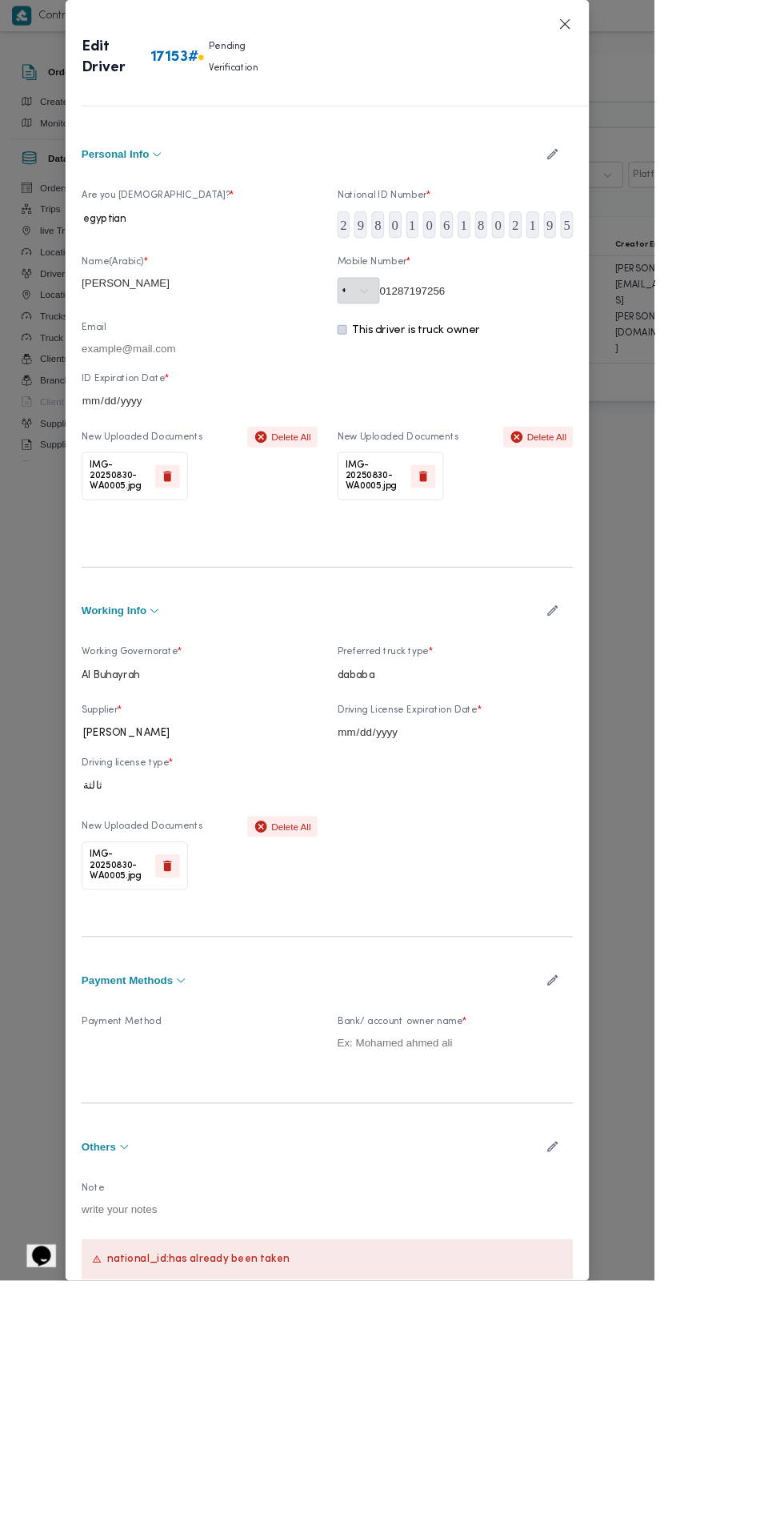
click at [671, 193] on icon "button" at bounding box center [662, 184] width 17 height 17
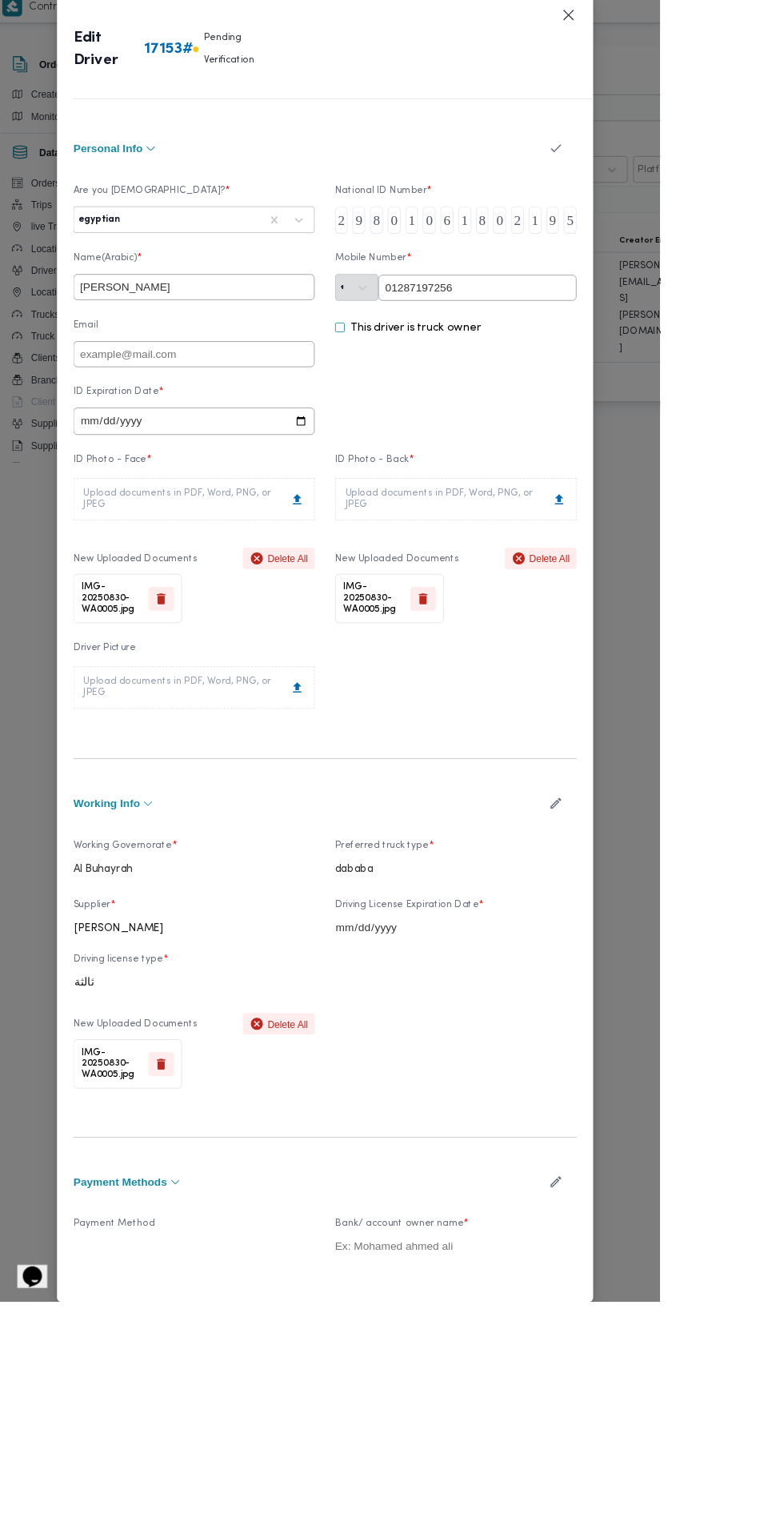
scroll to position [4, 0]
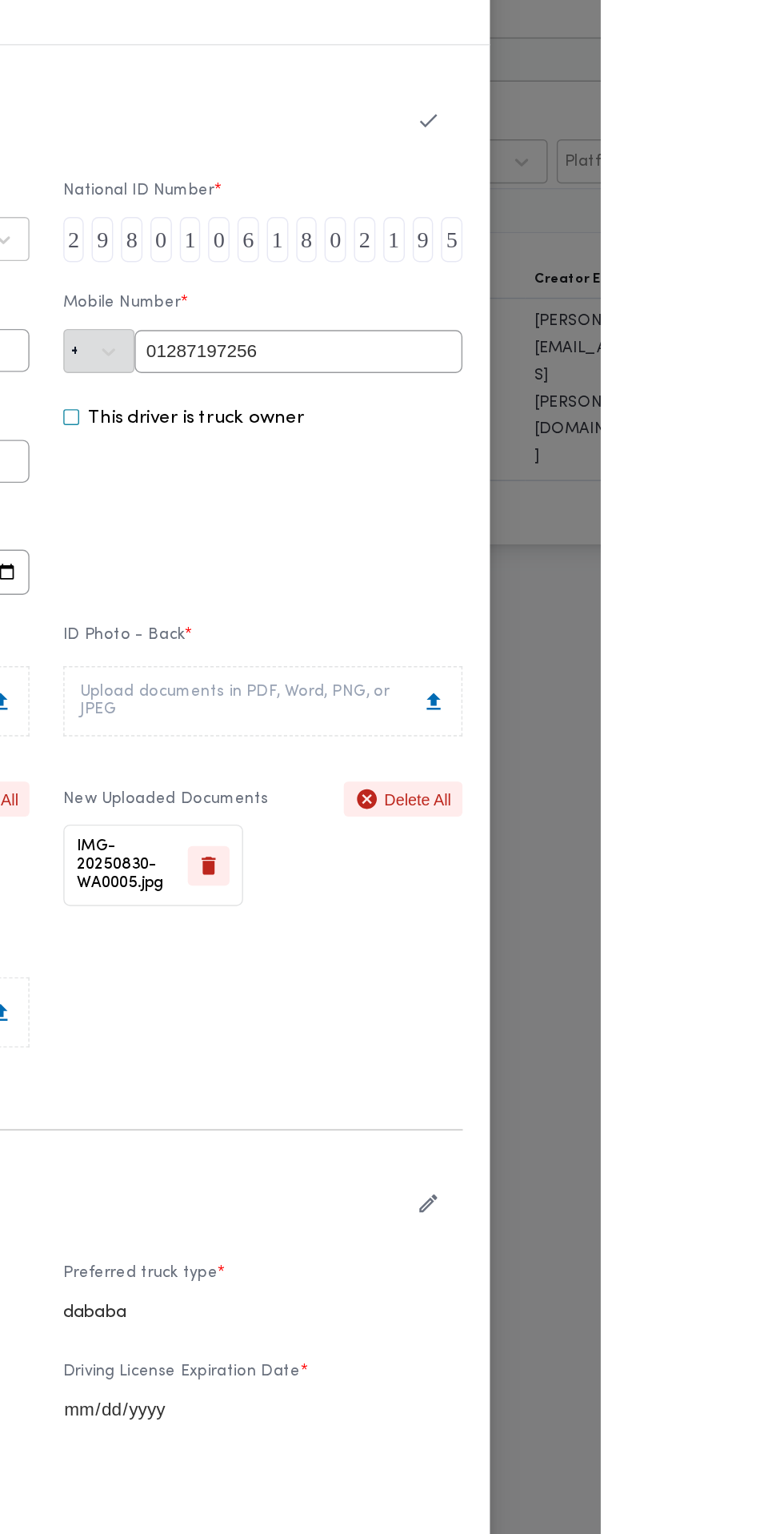
click at [687, 39] on button "Closes this modal window" at bounding box center [677, 29] width 19 height 19
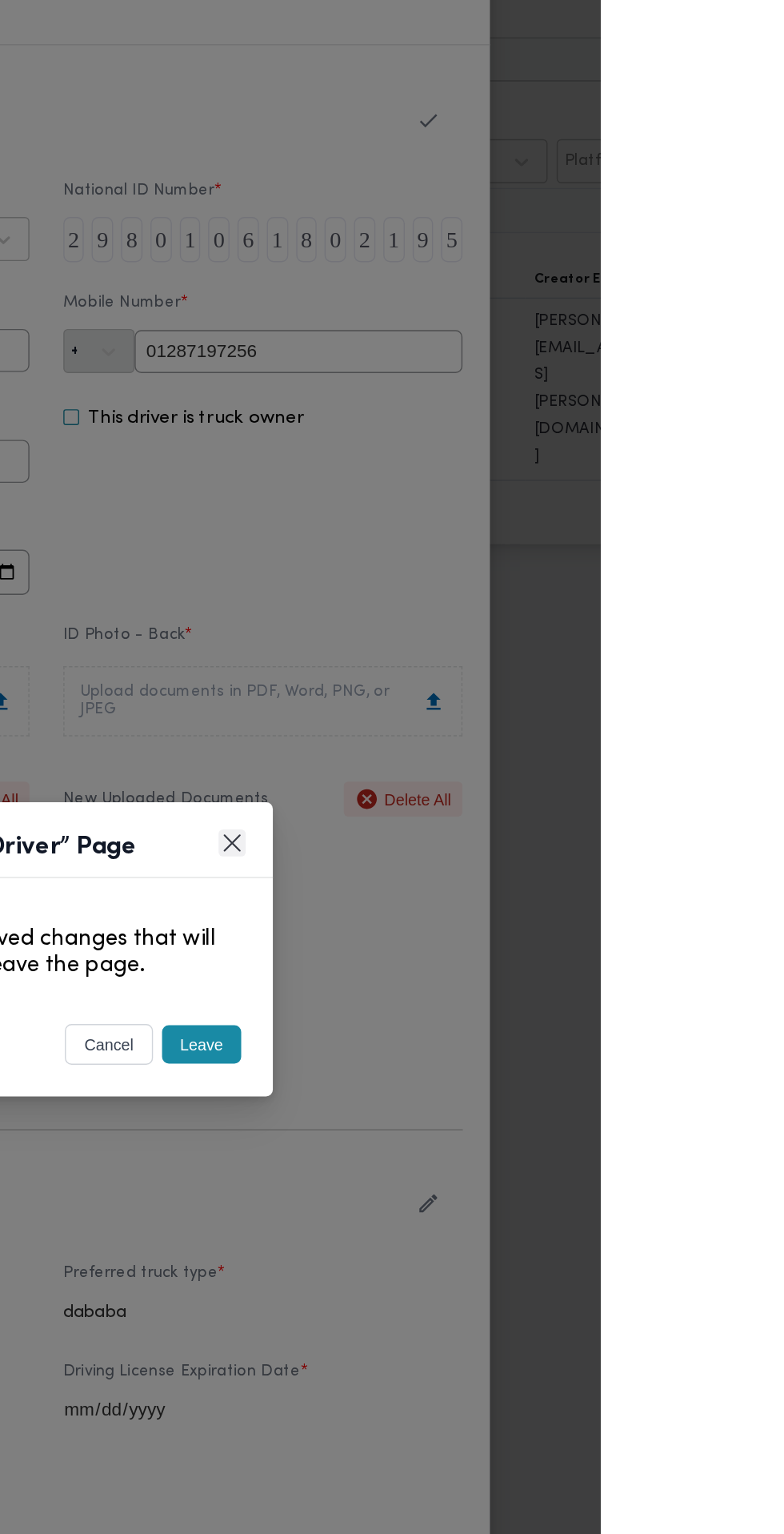
click at [533, 702] on button "Closes this modal window" at bounding box center [523, 692] width 19 height 19
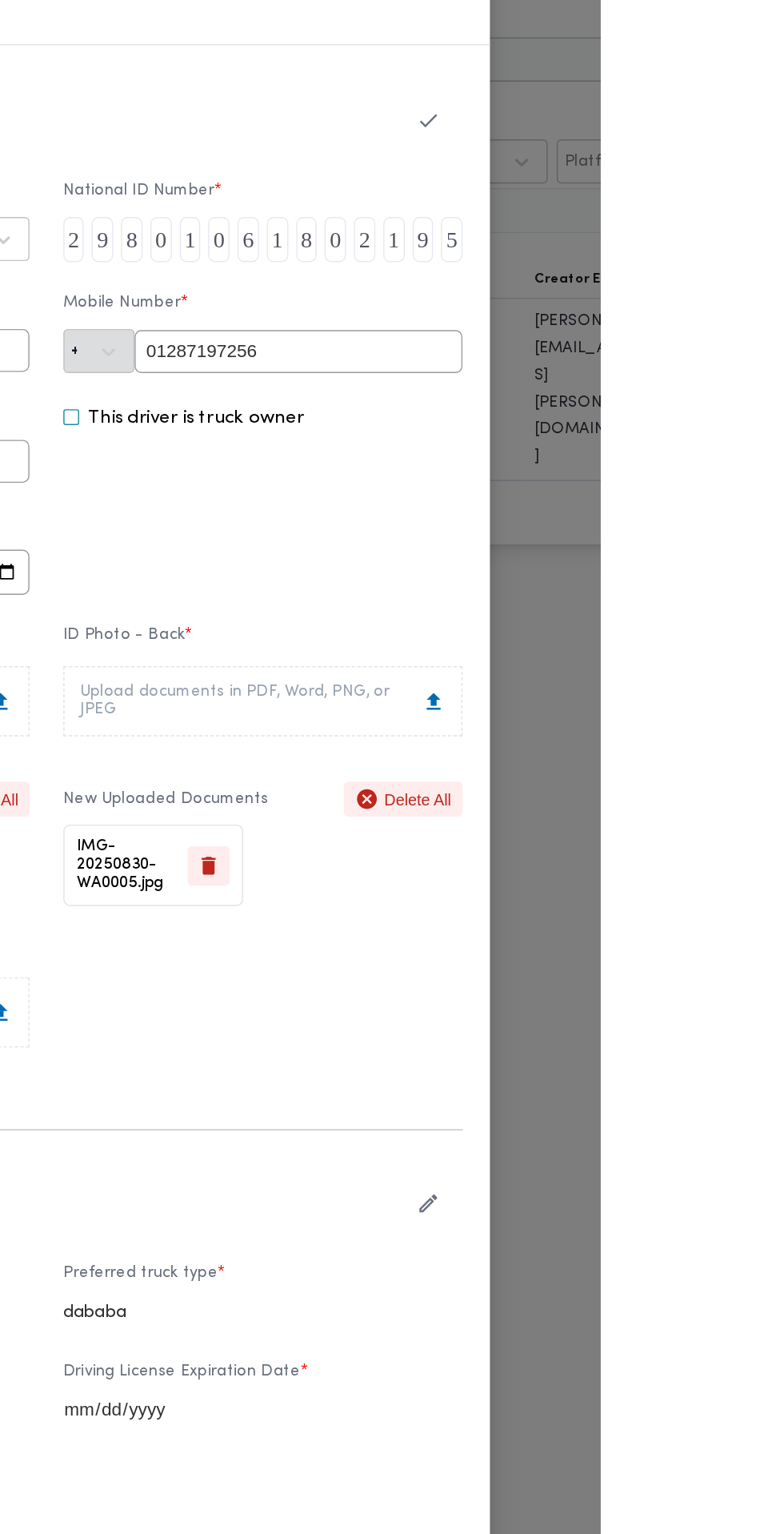
click at [687, 281] on input "5" at bounding box center [679, 265] width 15 height 32
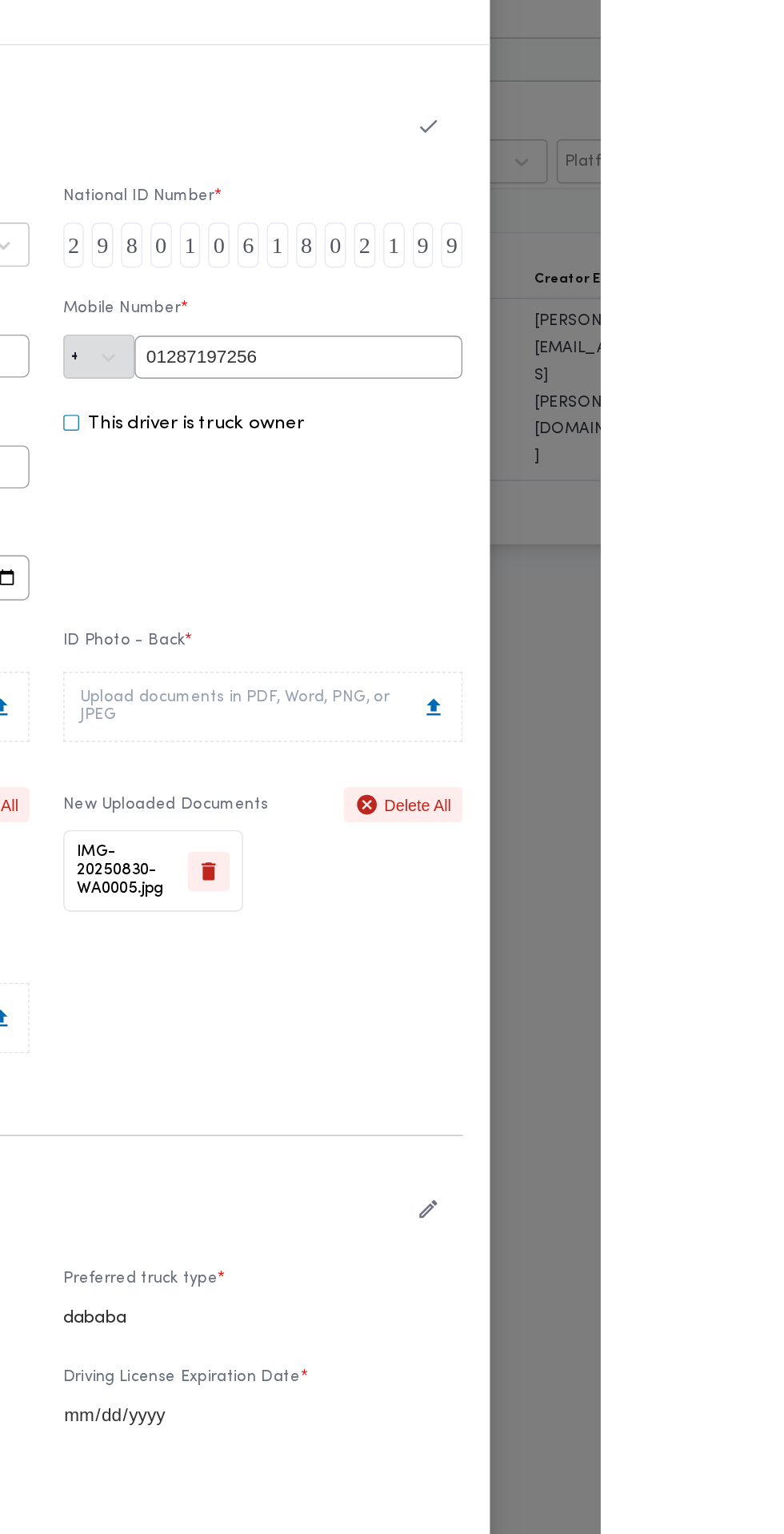
scroll to position [4, 0]
type input "9"
click at [671, 190] on icon "button" at bounding box center [662, 181] width 17 height 17
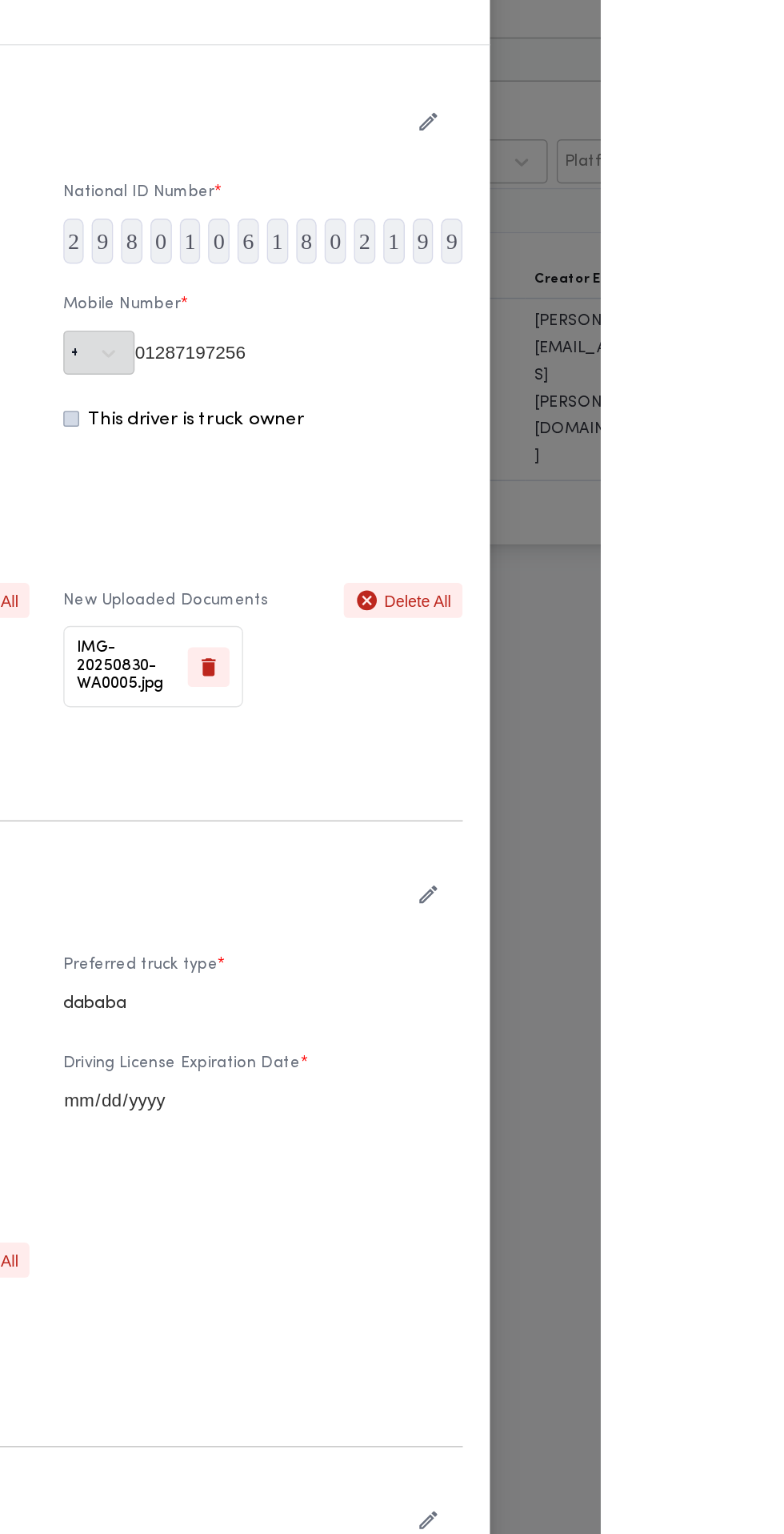
scroll to position [0, 0]
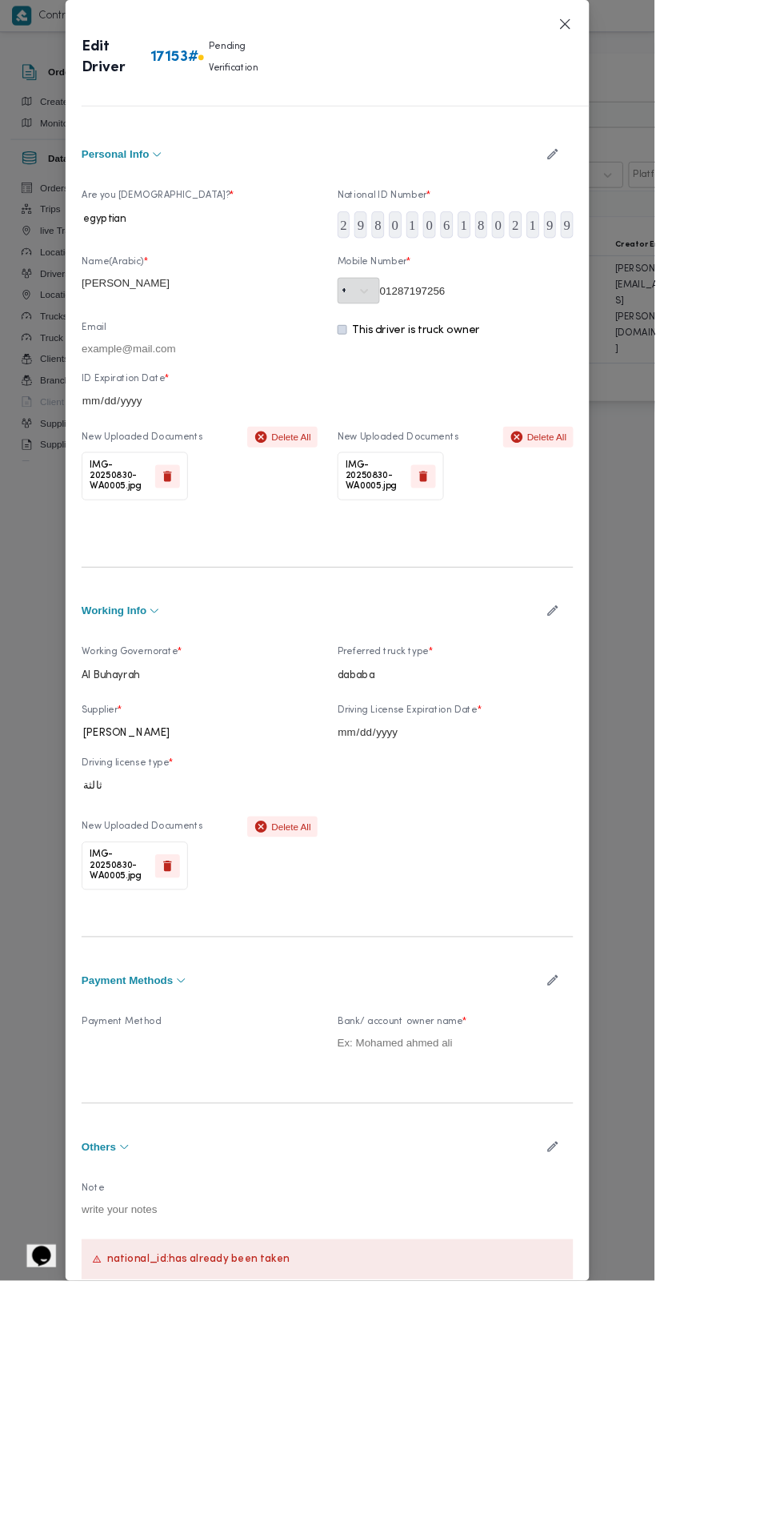
click at [687, 39] on button "Closes this modal window" at bounding box center [677, 29] width 19 height 19
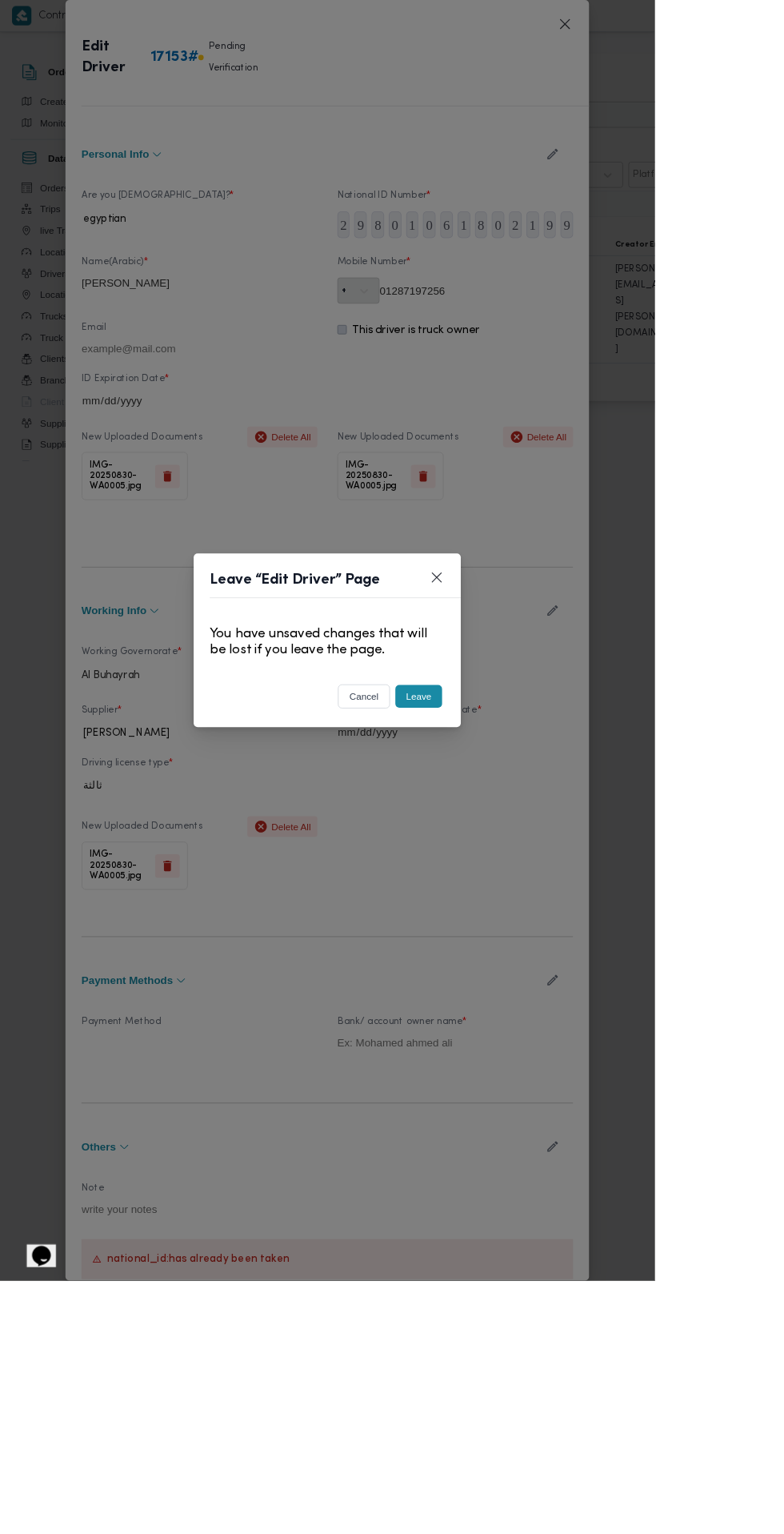
click at [529, 847] on button "Leave" at bounding box center [502, 833] width 56 height 27
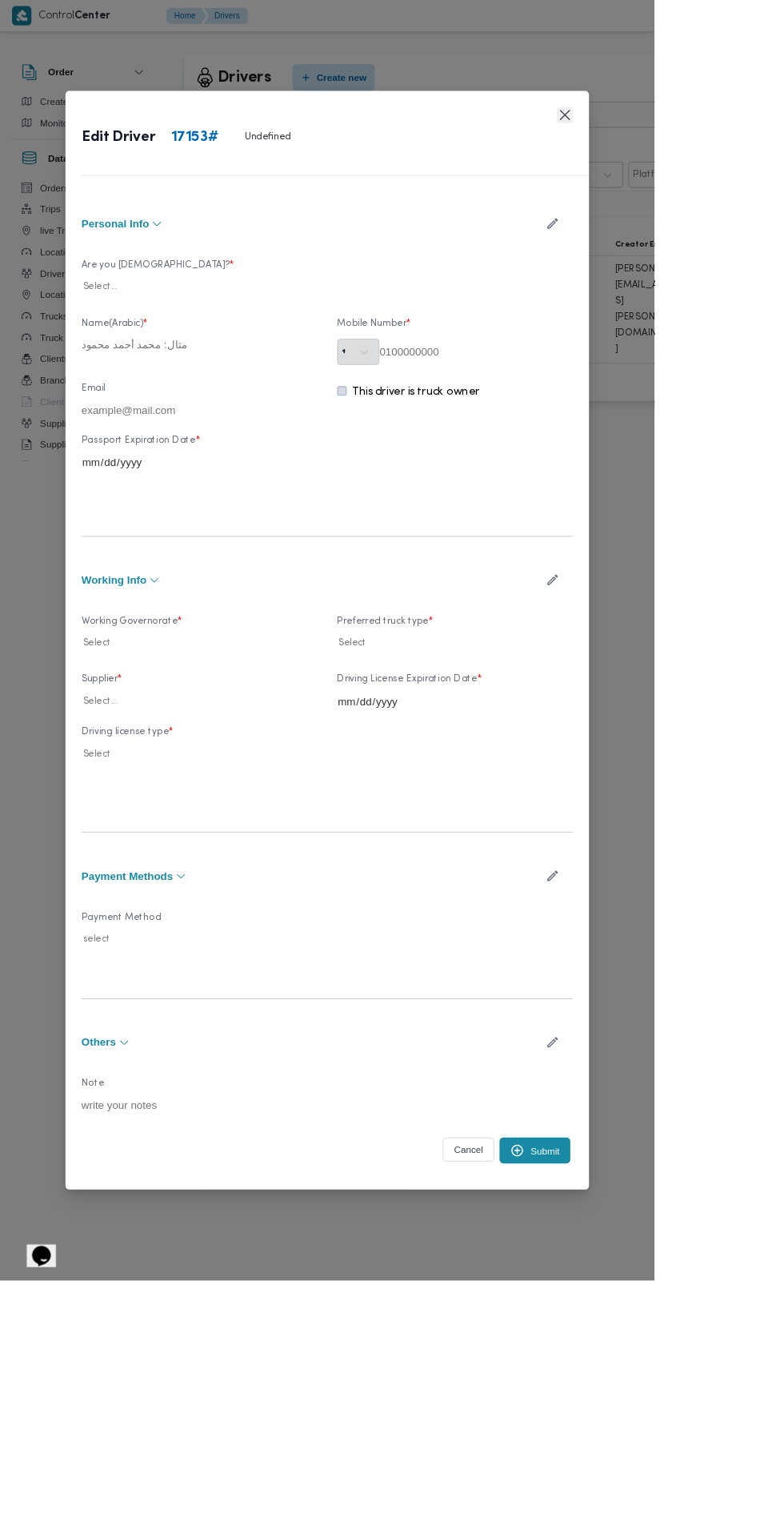
click at [687, 148] on button "Closes this modal window" at bounding box center [677, 138] width 19 height 19
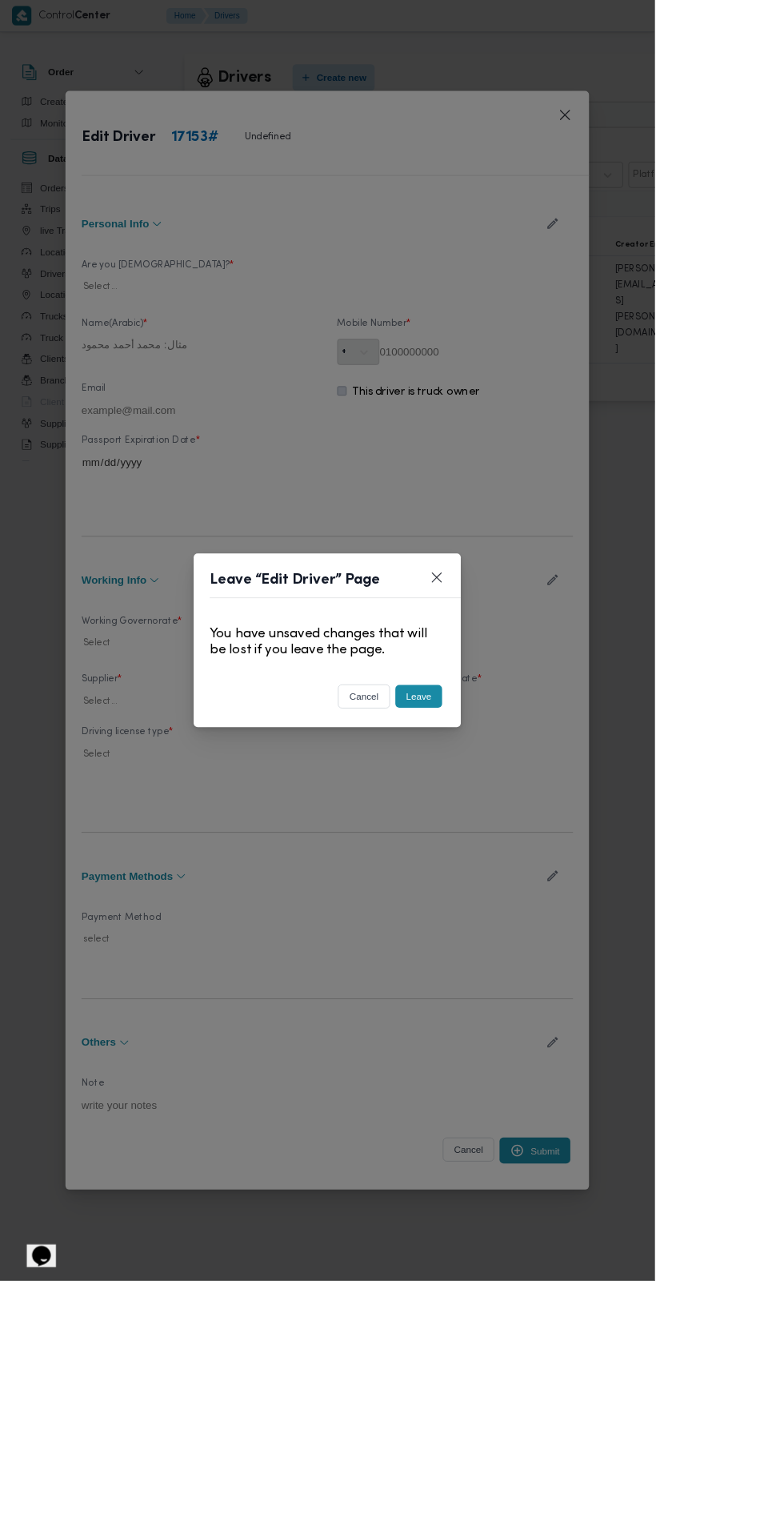
click at [529, 847] on button "Leave" at bounding box center [502, 833] width 56 height 27
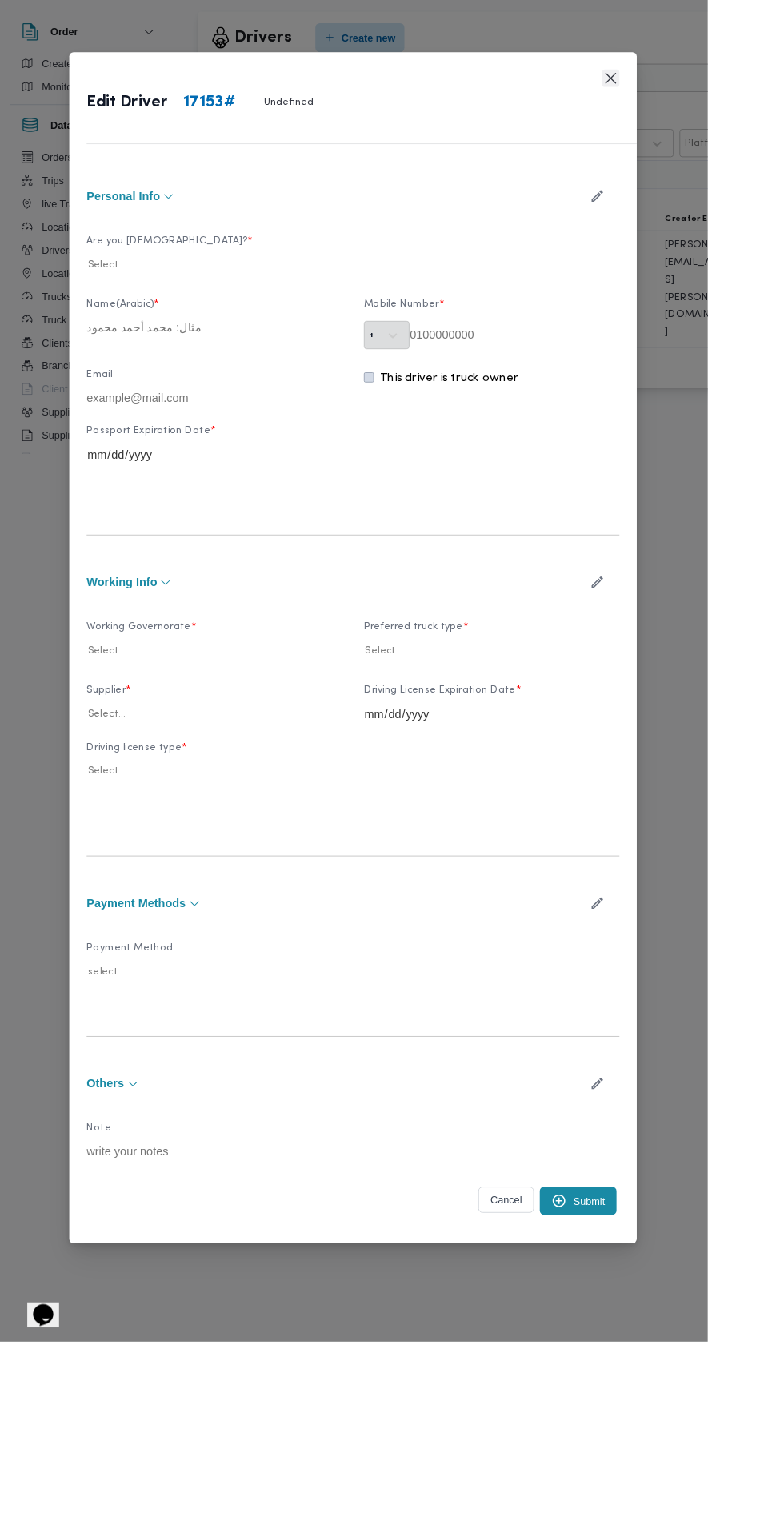
click at [687, 148] on button "Closes this modal window" at bounding box center [677, 138] width 19 height 19
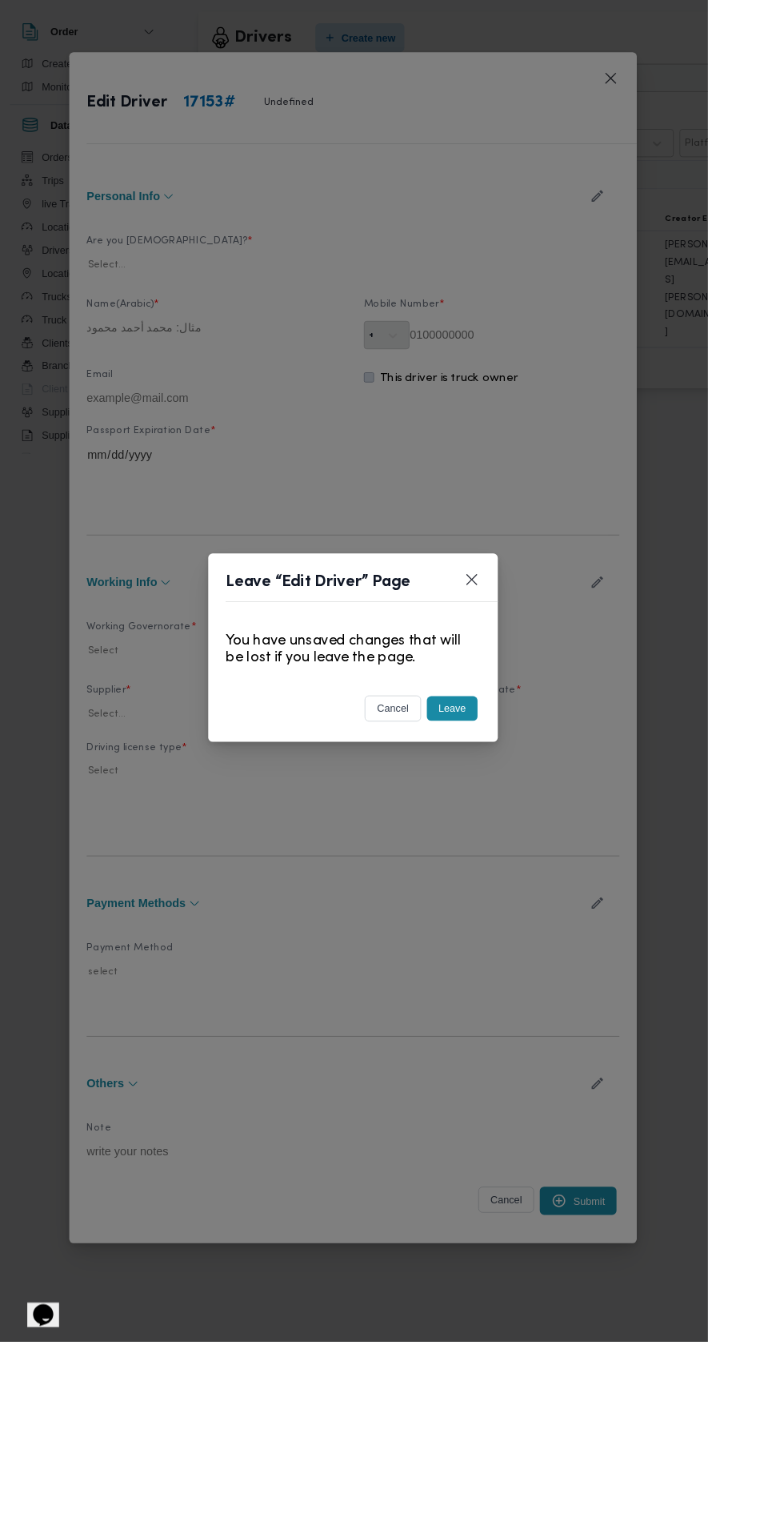
click at [529, 847] on button "Leave" at bounding box center [502, 833] width 56 height 27
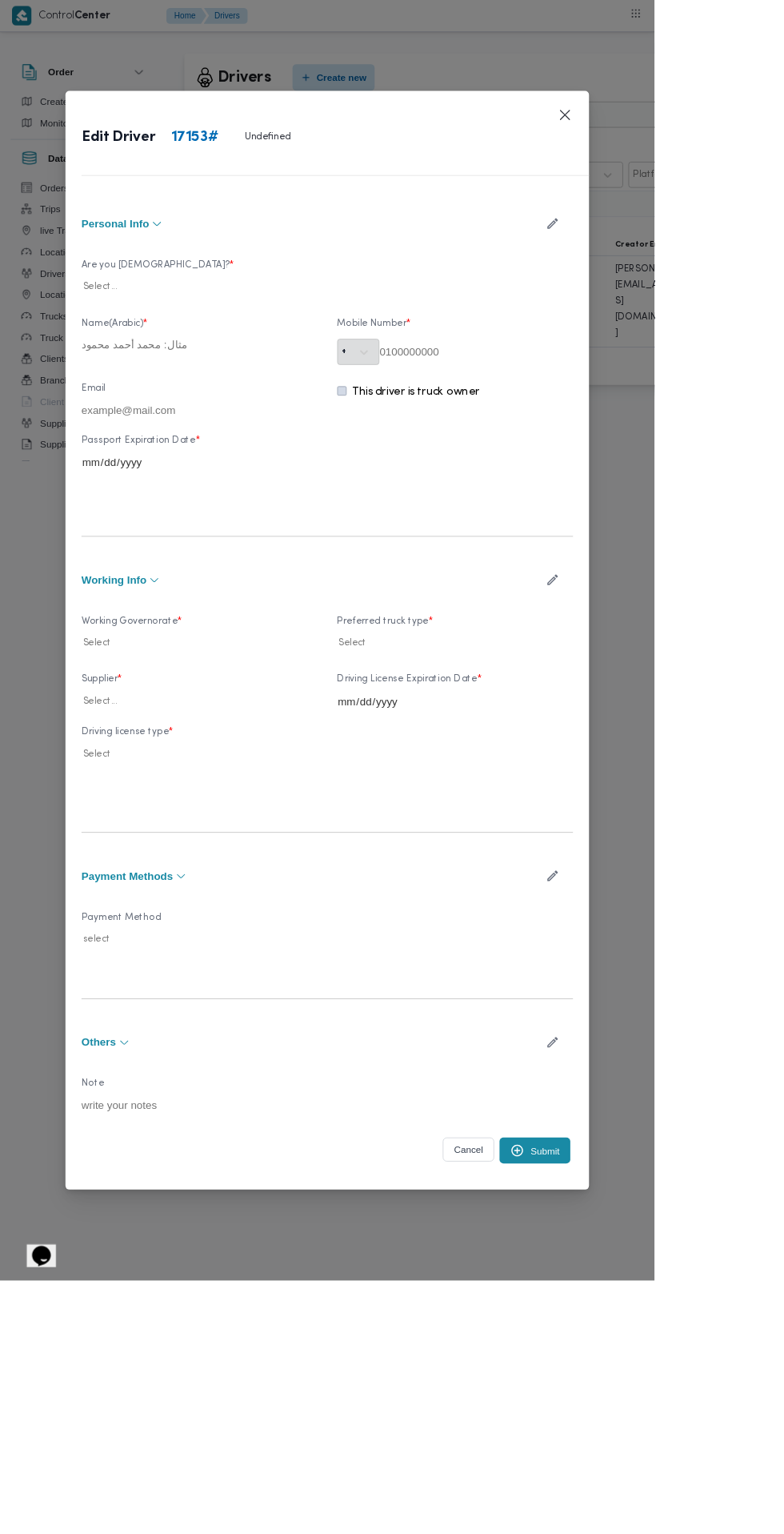
type input "[PERSON_NAME]"
type input "01287197256"
type input "[DATE]"
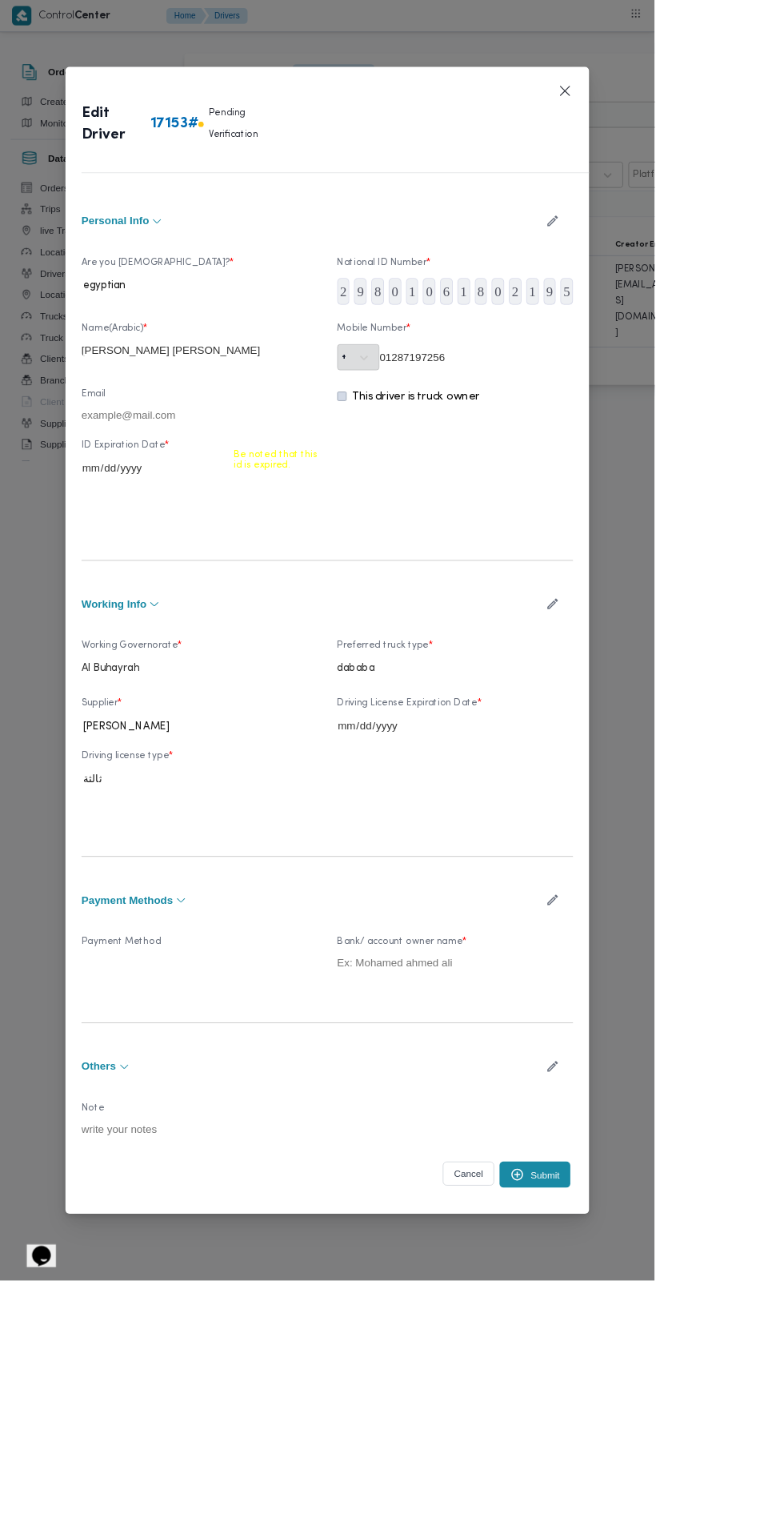
click at [671, 273] on icon "button" at bounding box center [662, 264] width 17 height 17
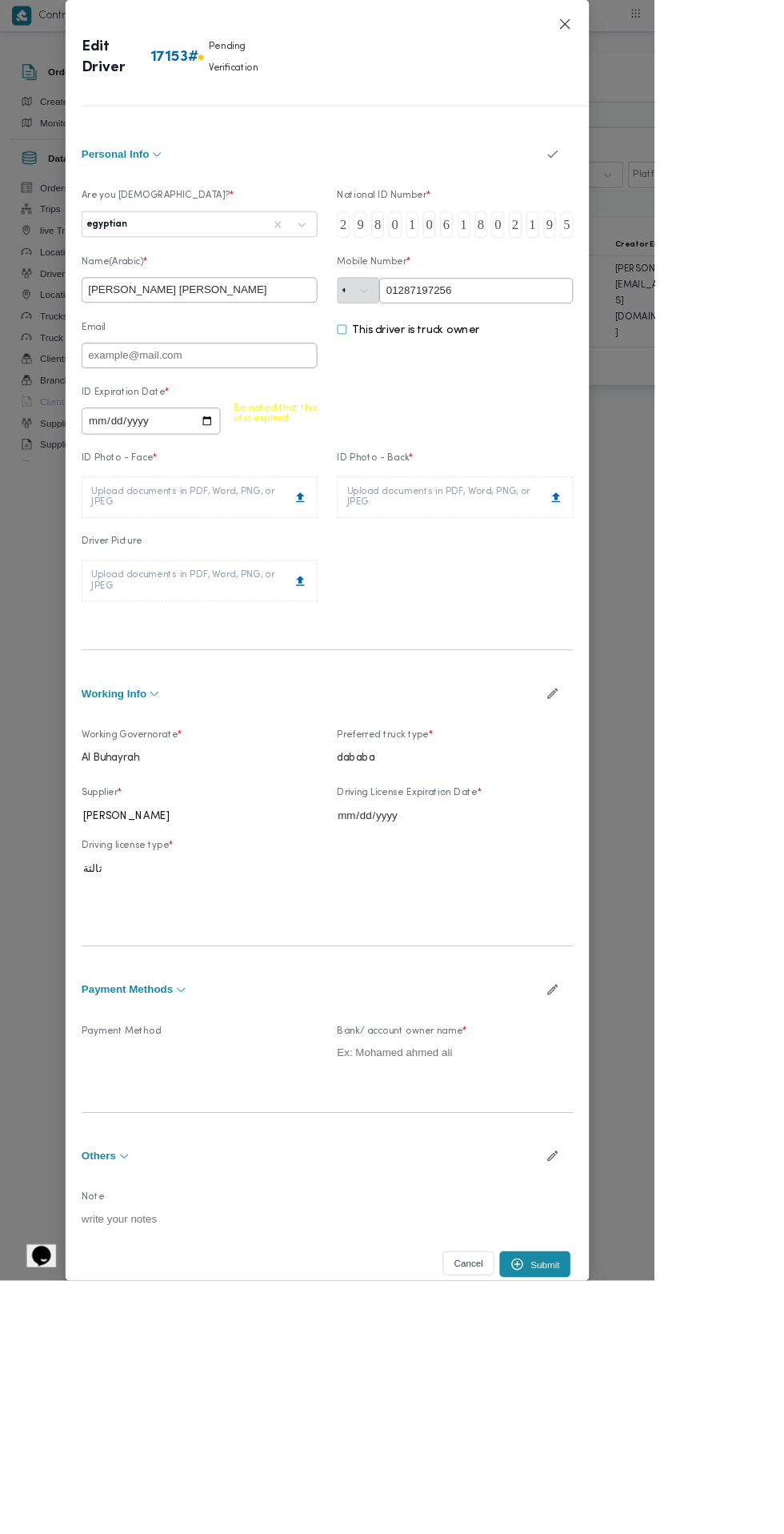
click at [687, 285] on input "5" at bounding box center [679, 269] width 15 height 32
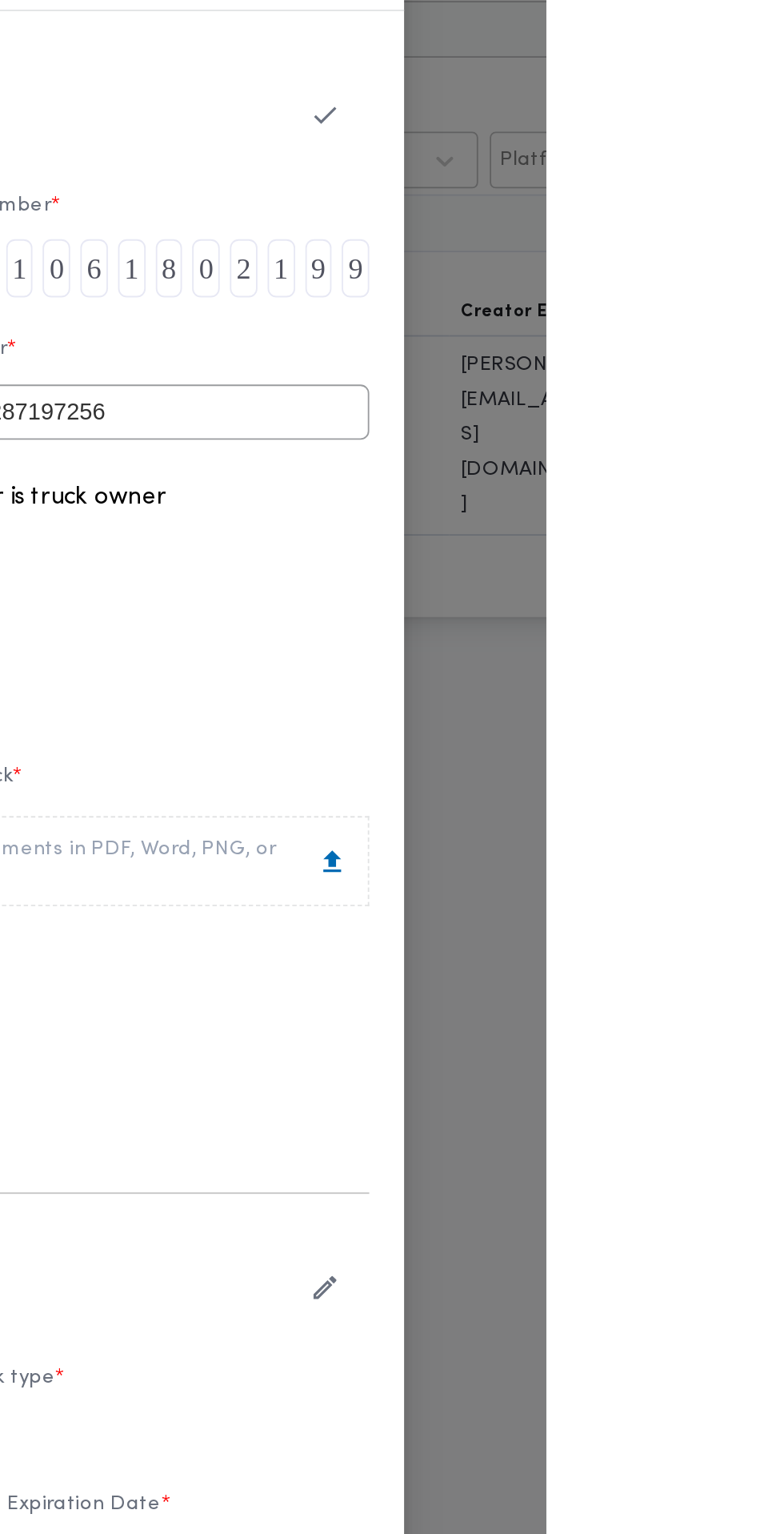
type input "9"
click at [668, 190] on icon "button" at bounding box center [663, 184] width 12 height 10
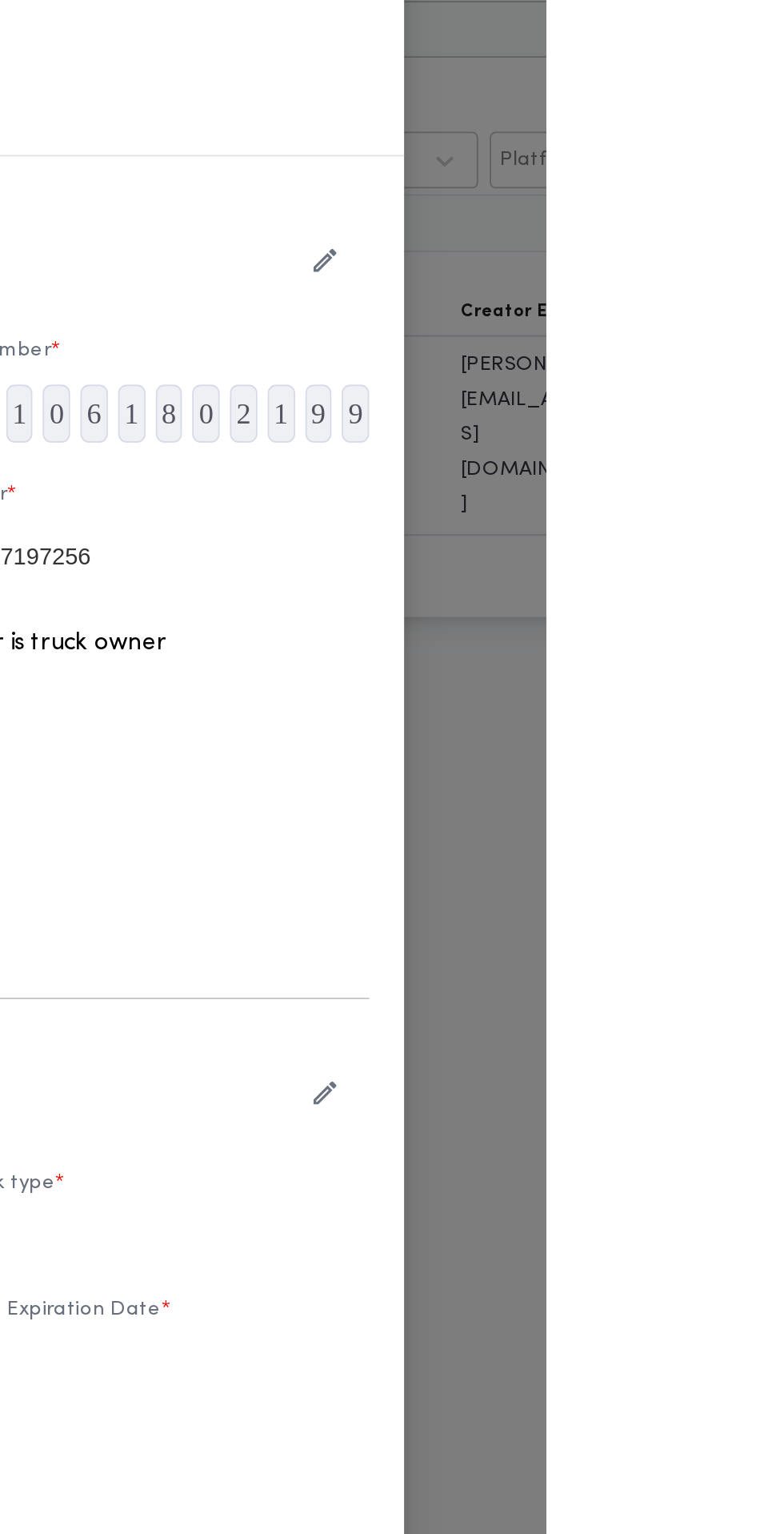
click at [669, 271] on icon "button" at bounding box center [663, 264] width 13 height 13
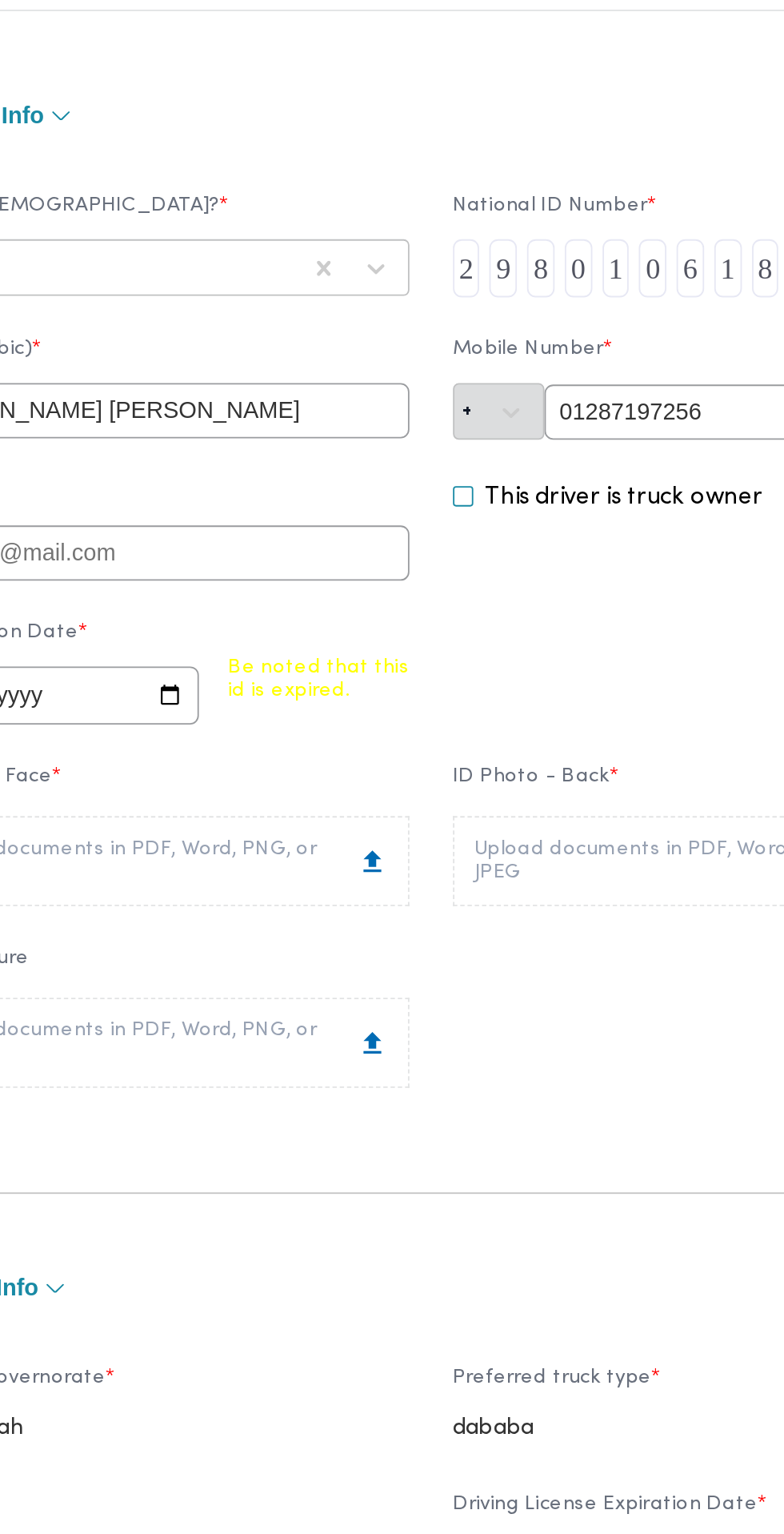
click at [264, 521] on input "2025-08-09" at bounding box center [181, 504] width 167 height 32
type input "2026-11-25"
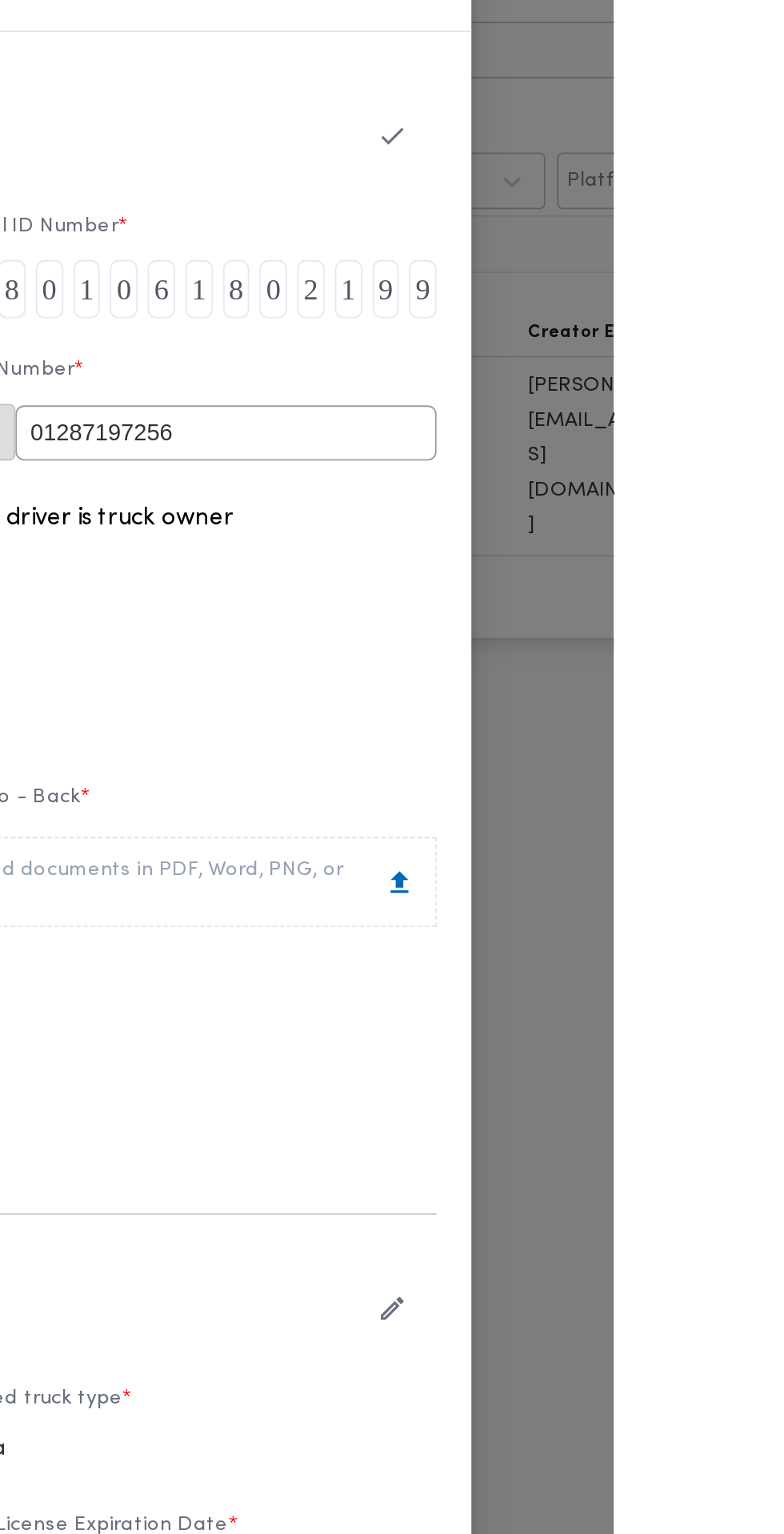
click at [671, 193] on icon "button" at bounding box center [662, 184] width 17 height 17
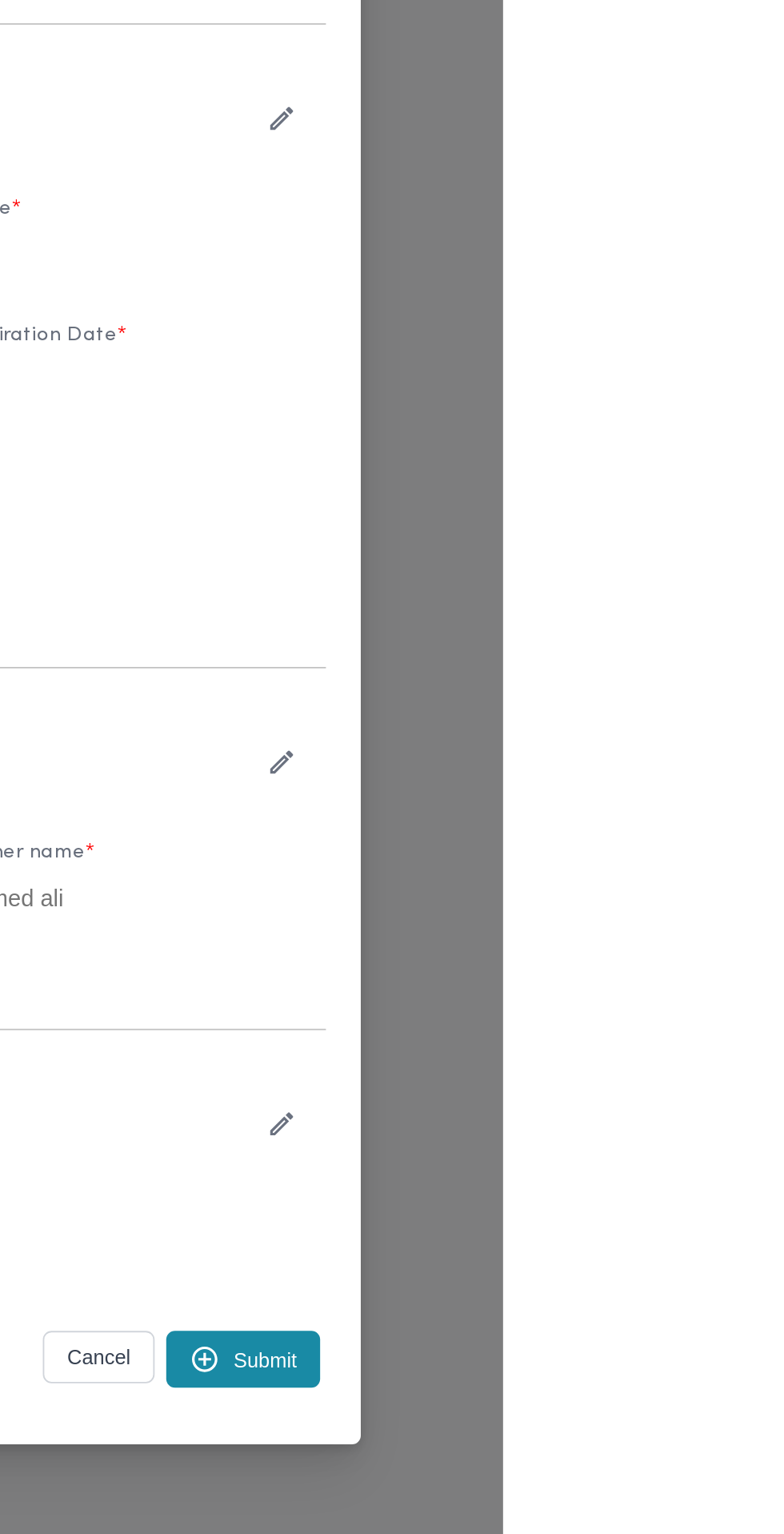
click at [671, 731] on icon "button" at bounding box center [662, 723] width 17 height 17
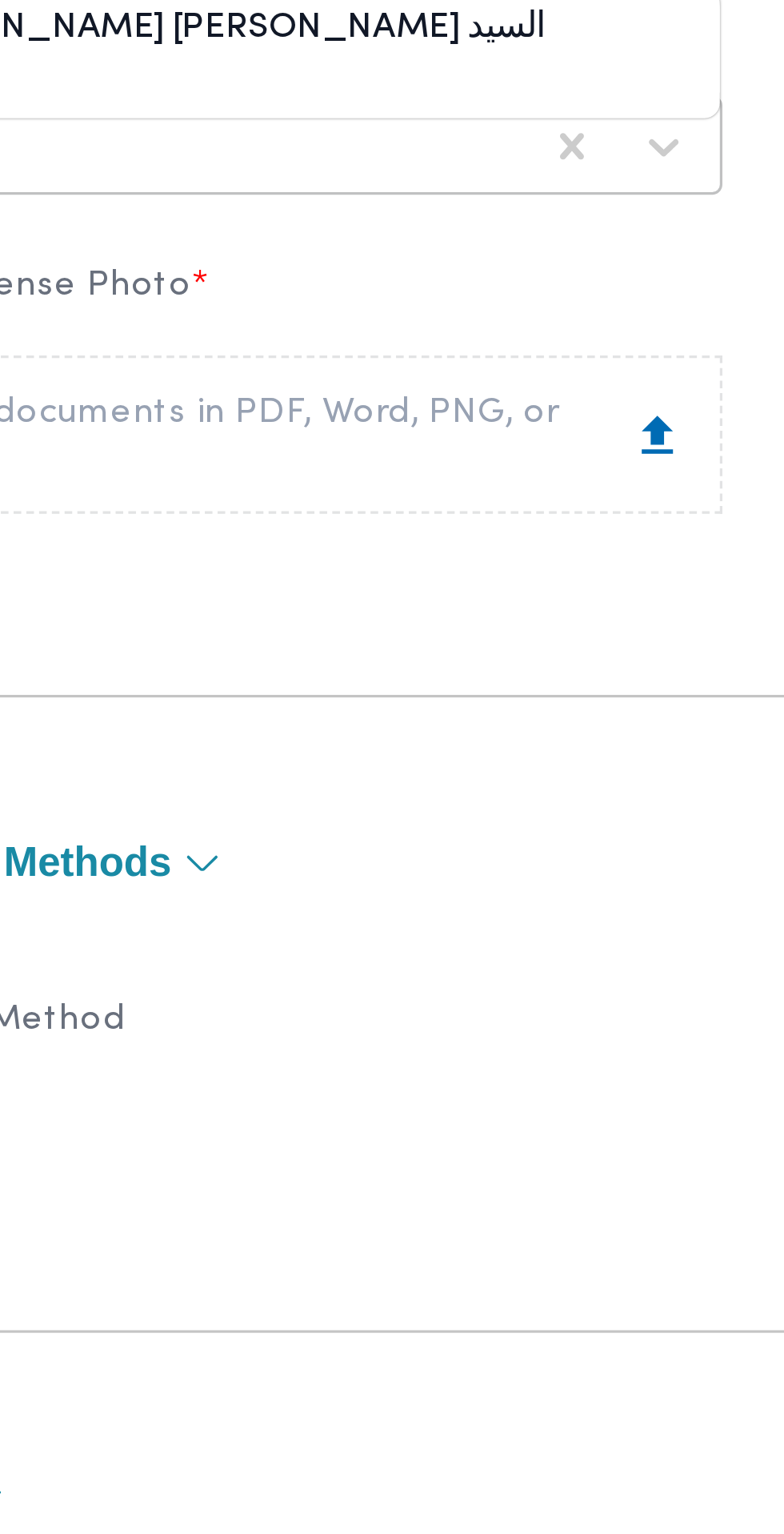
click at [320, 889] on div "[PERSON_NAME] [PERSON_NAME] السيد" at bounding box center [239, 875] width 281 height 28
type input "احمد محمد طه"
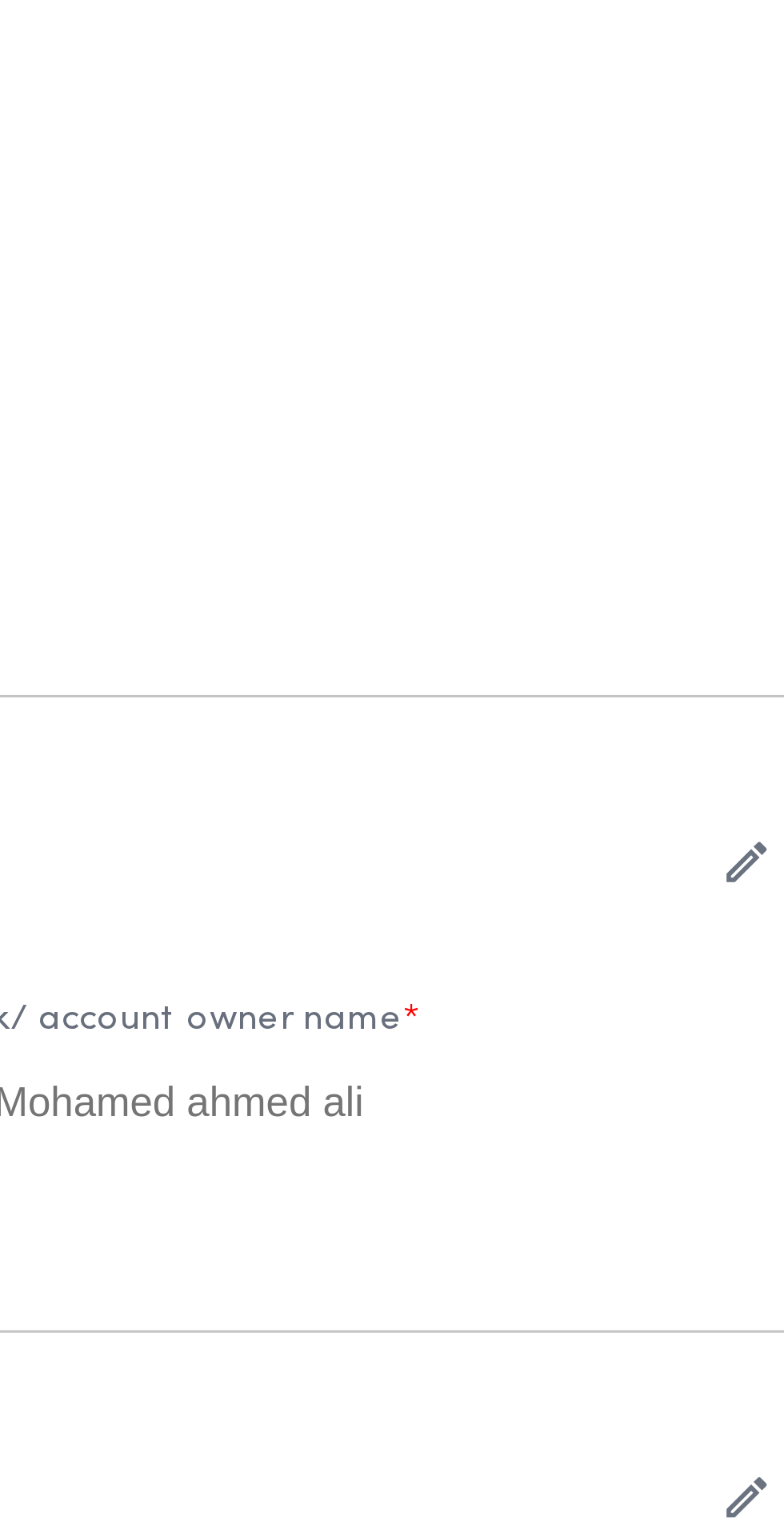
click at [611, 849] on input "2025-08-09" at bounding box center [545, 833] width 283 height 32
type input "2026-10-29"
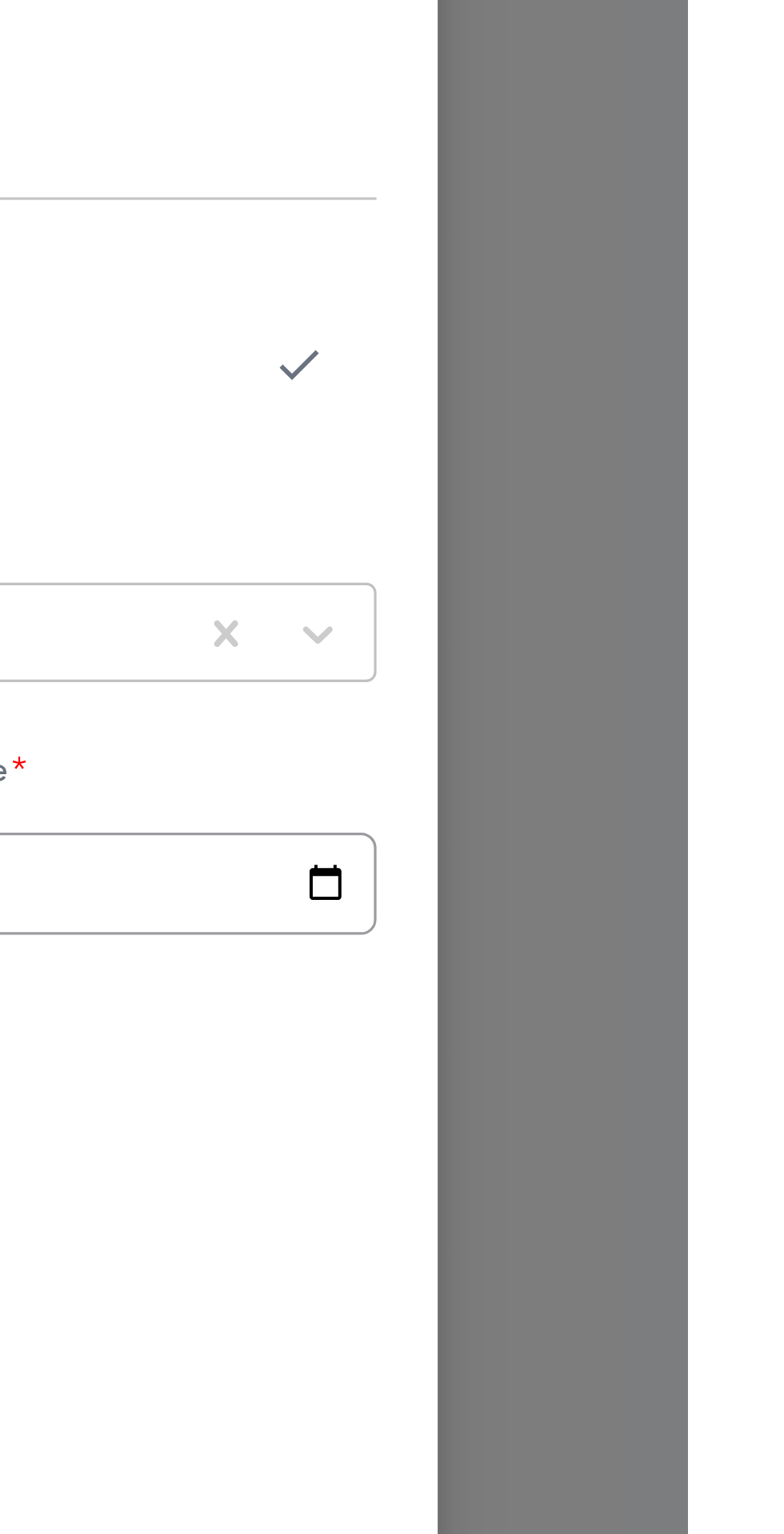
click at [668, 675] on icon "button" at bounding box center [663, 670] width 12 height 10
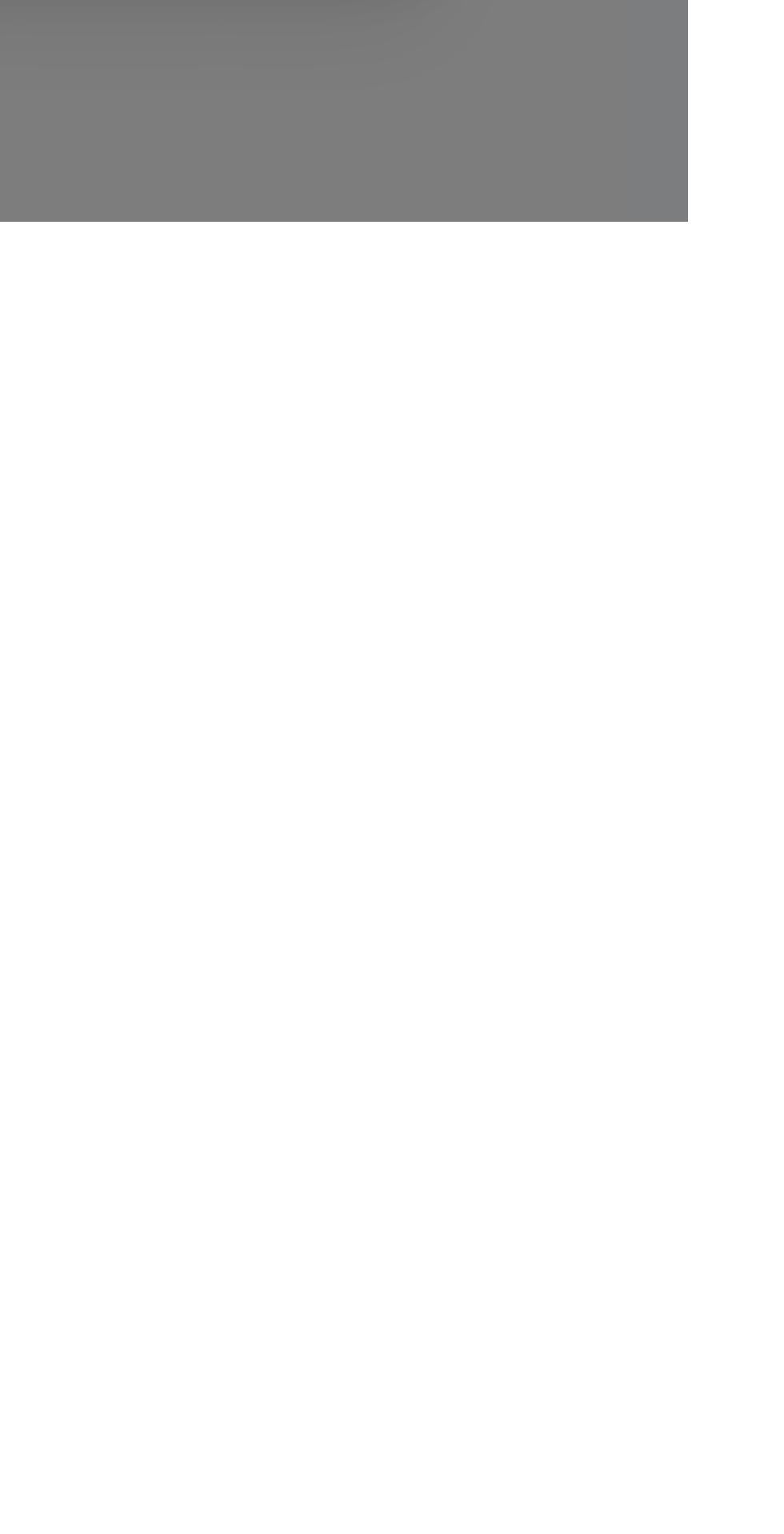
click at [684, 1422] on button "Submit" at bounding box center [641, 1407] width 85 height 32
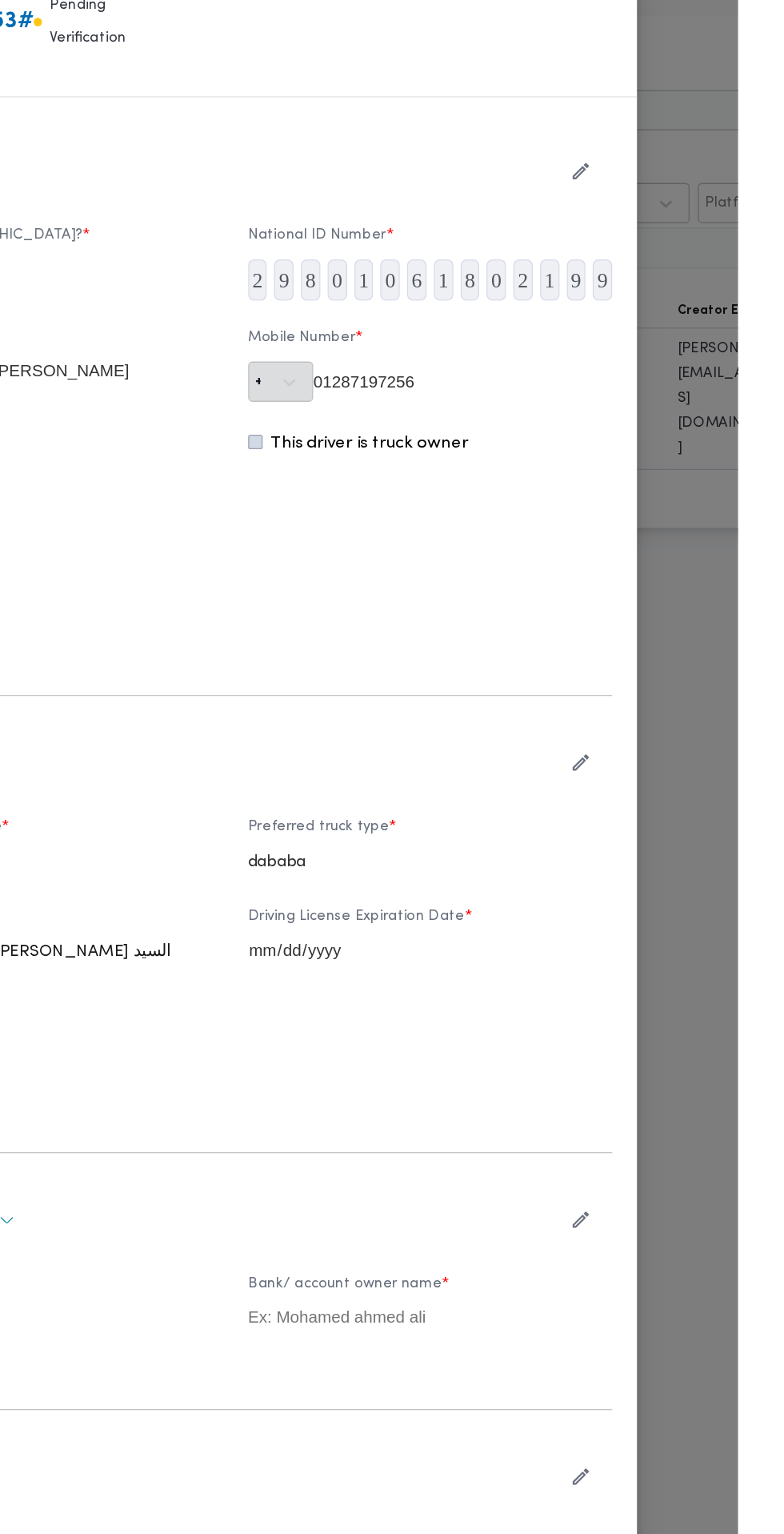
click at [671, 652] on icon "button" at bounding box center [662, 643] width 17 height 17
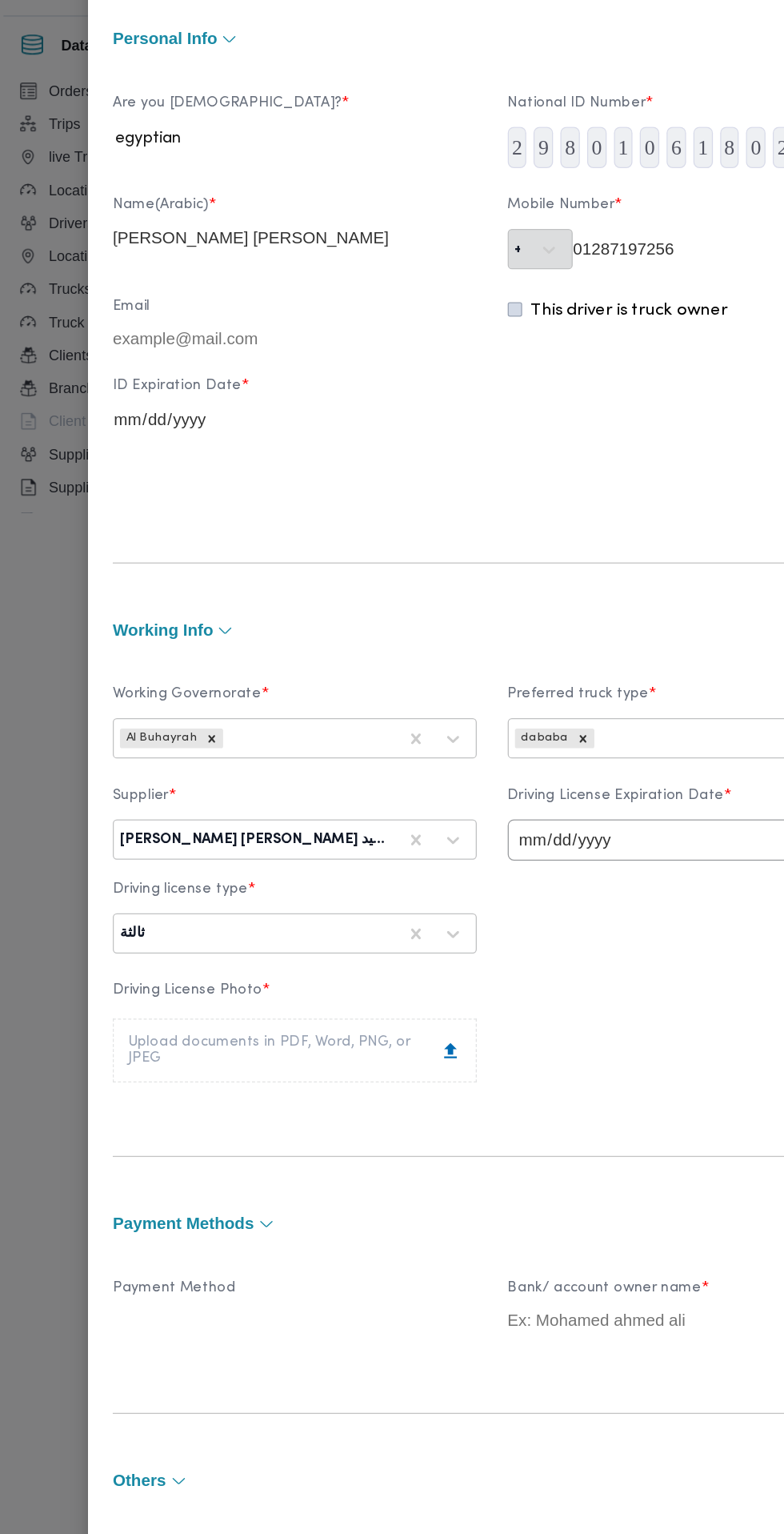
click at [365, 975] on icon at bounding box center [360, 969] width 10 height 12
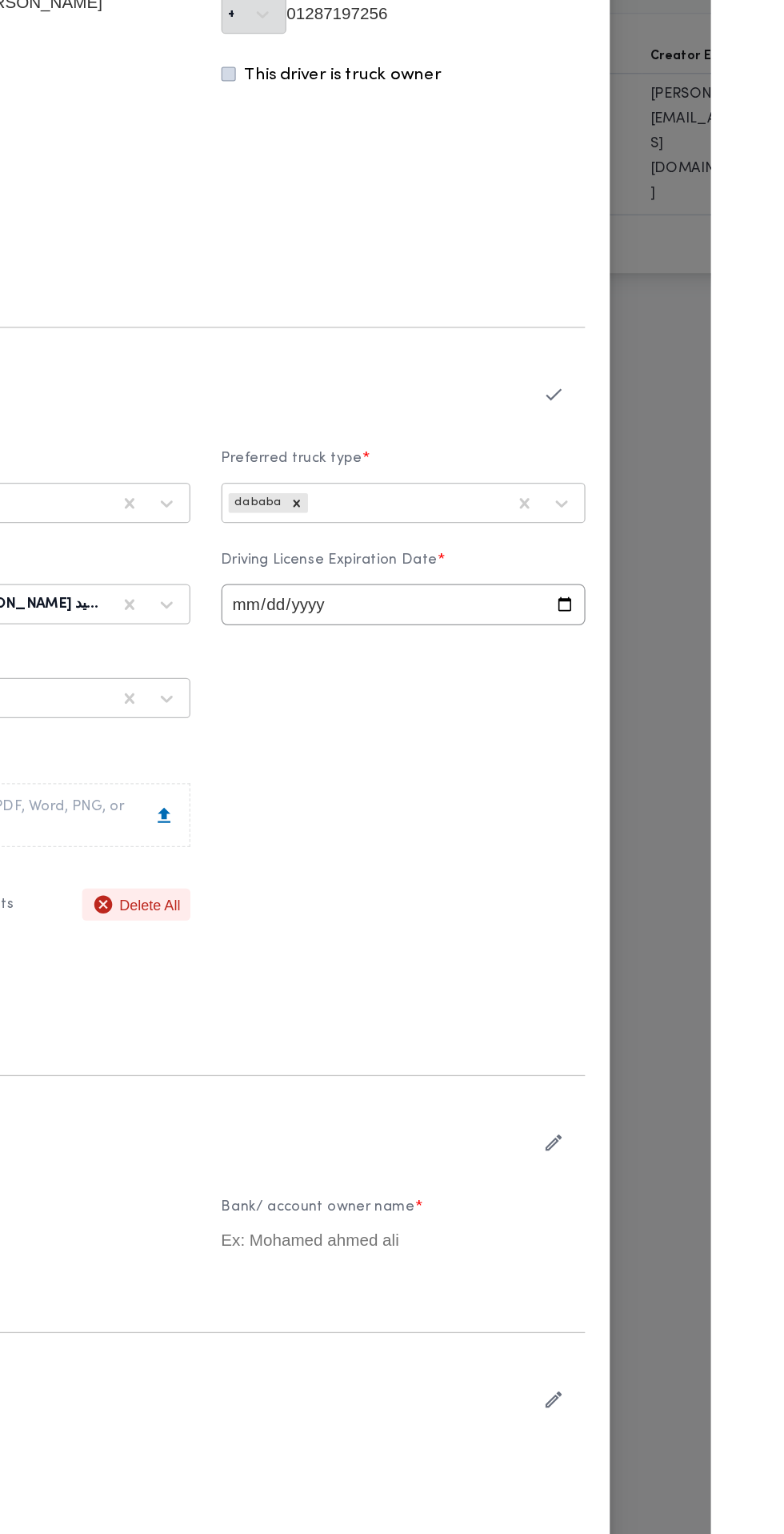
scroll to position [87, 0]
click at [671, 565] on icon "button" at bounding box center [662, 556] width 17 height 17
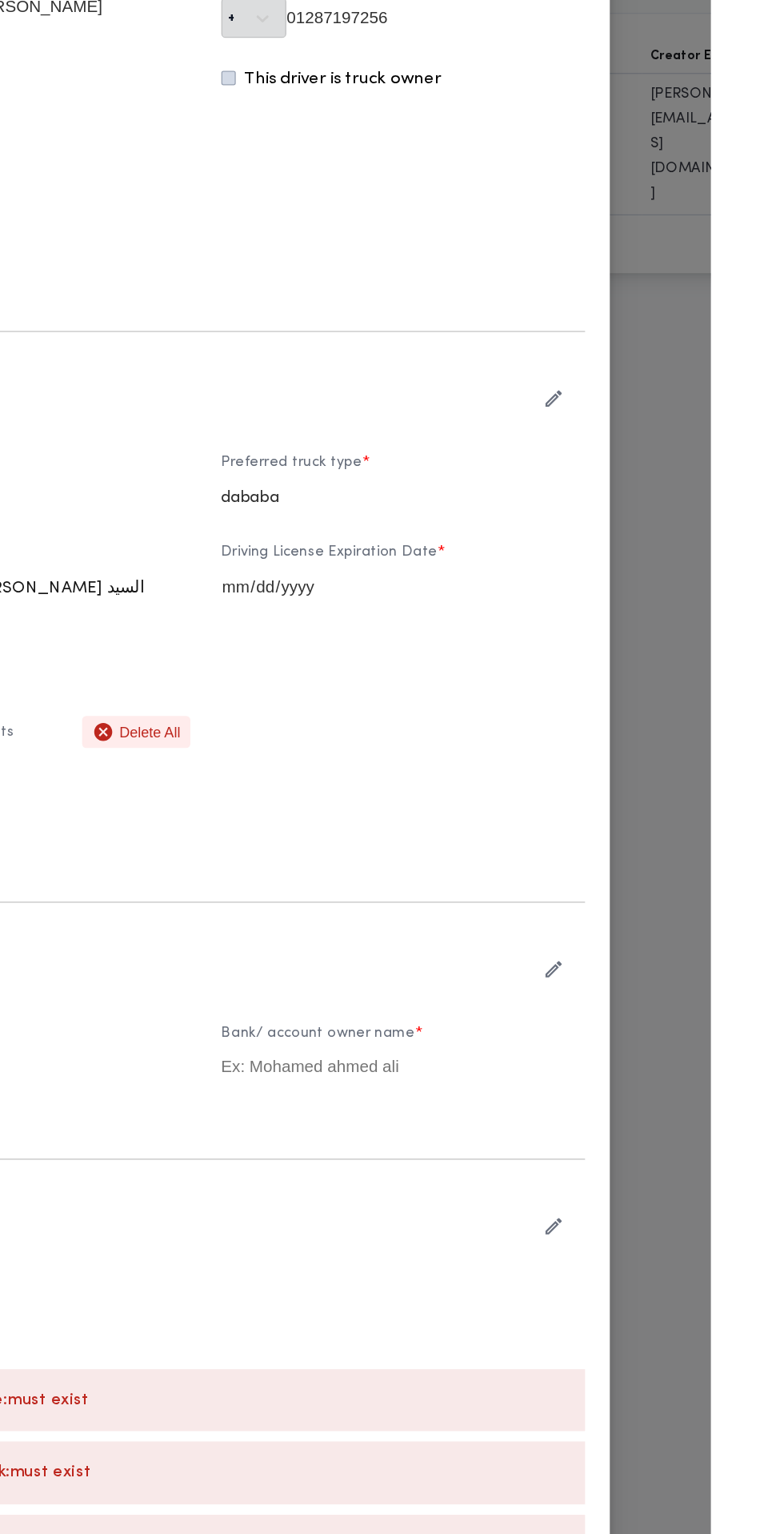
scroll to position [0, 0]
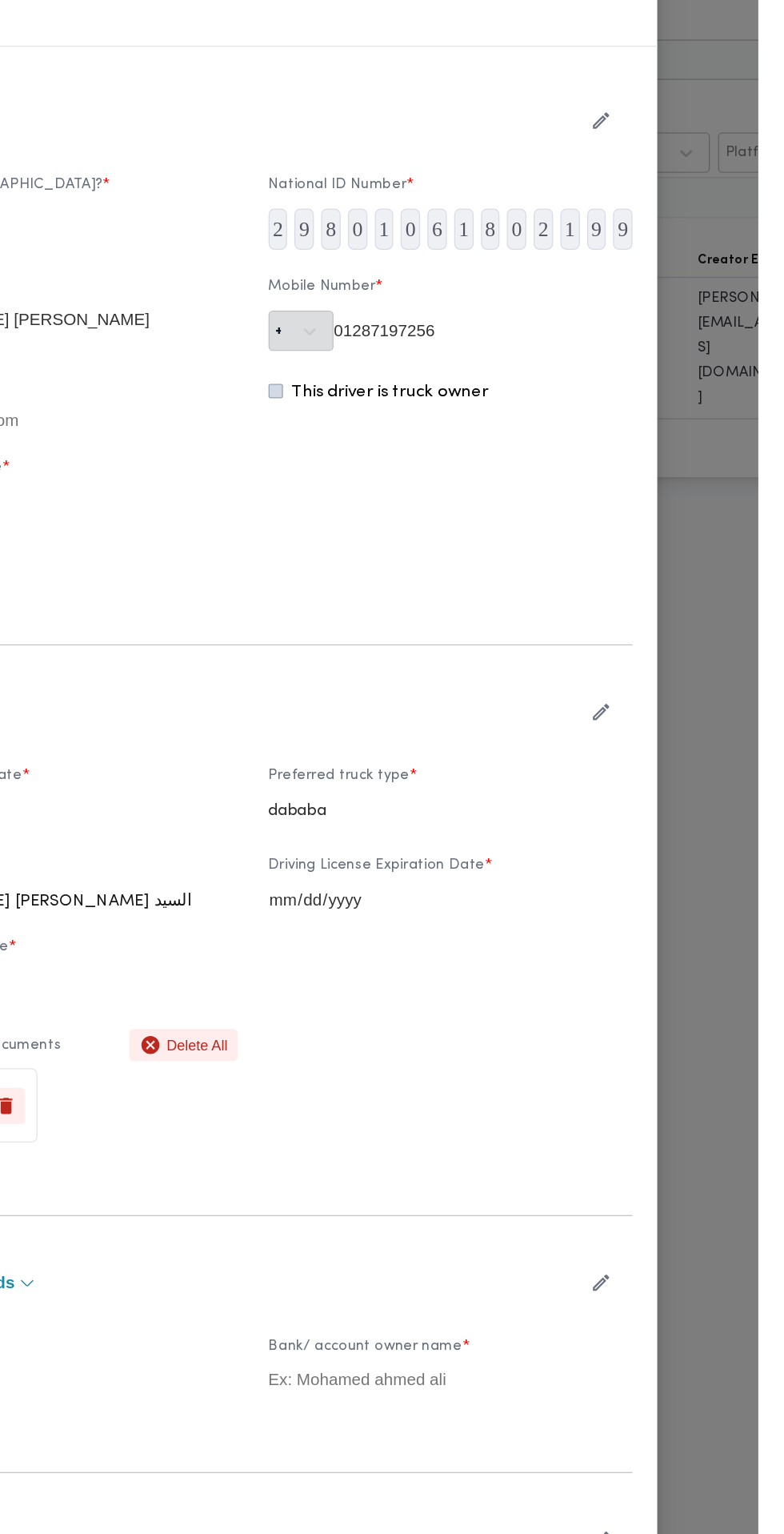
click at [671, 193] on icon "button" at bounding box center [662, 184] width 17 height 17
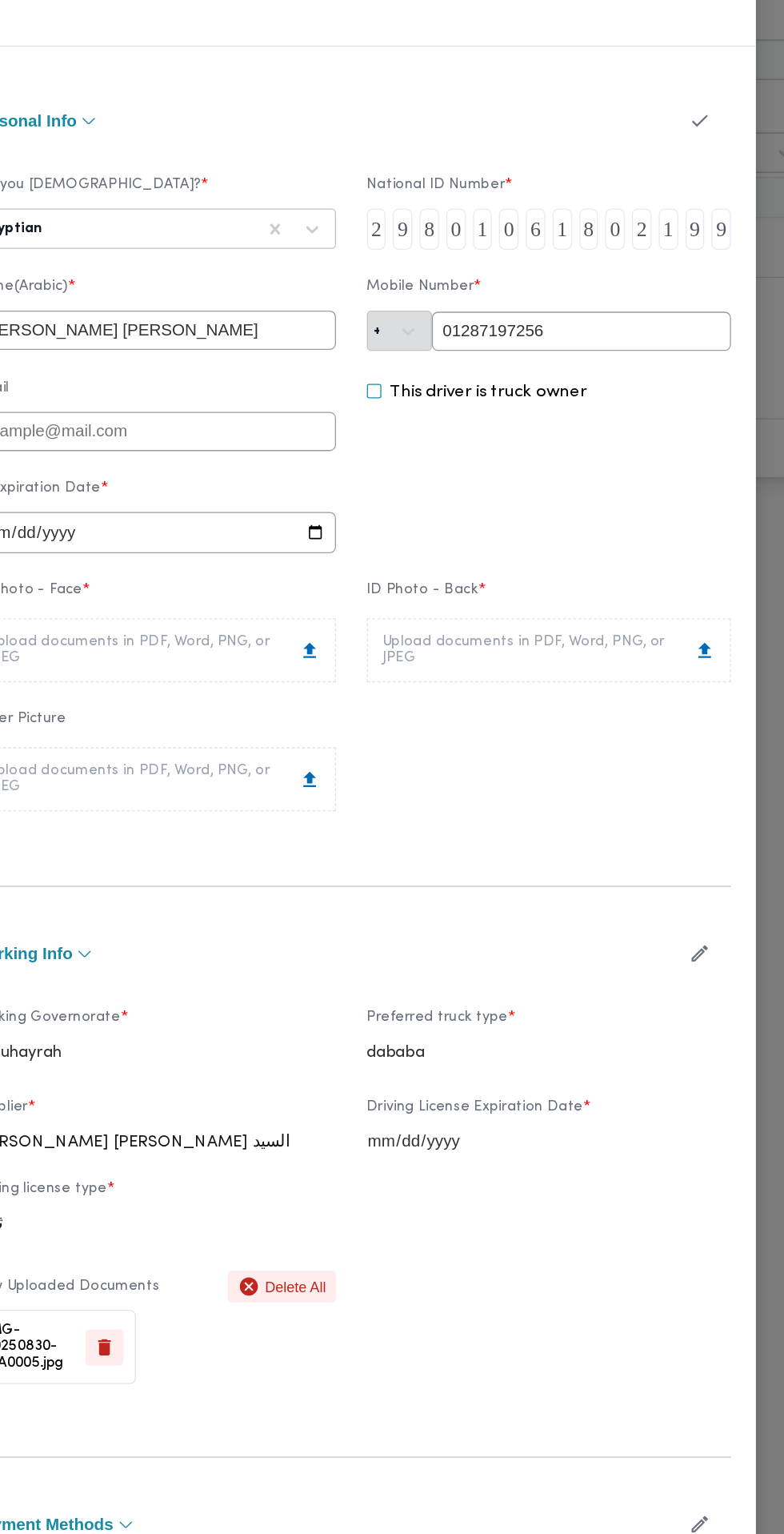
click at [368, 604] on icon at bounding box center [359, 595] width 17 height 17
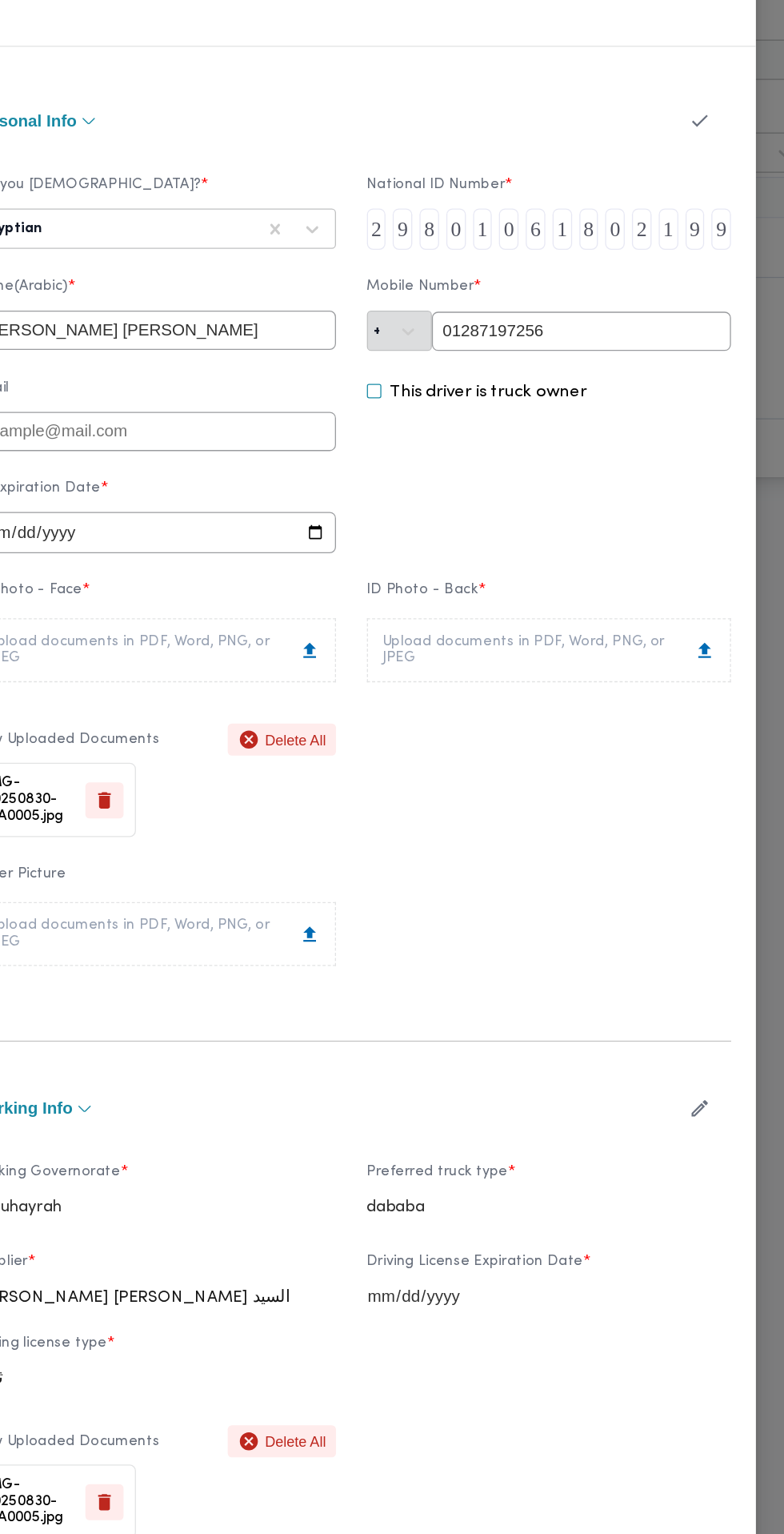
click at [617, 609] on div "Upload documents in PDF, Word, PNG, or JPEG" at bounding box center [545, 595] width 258 height 25
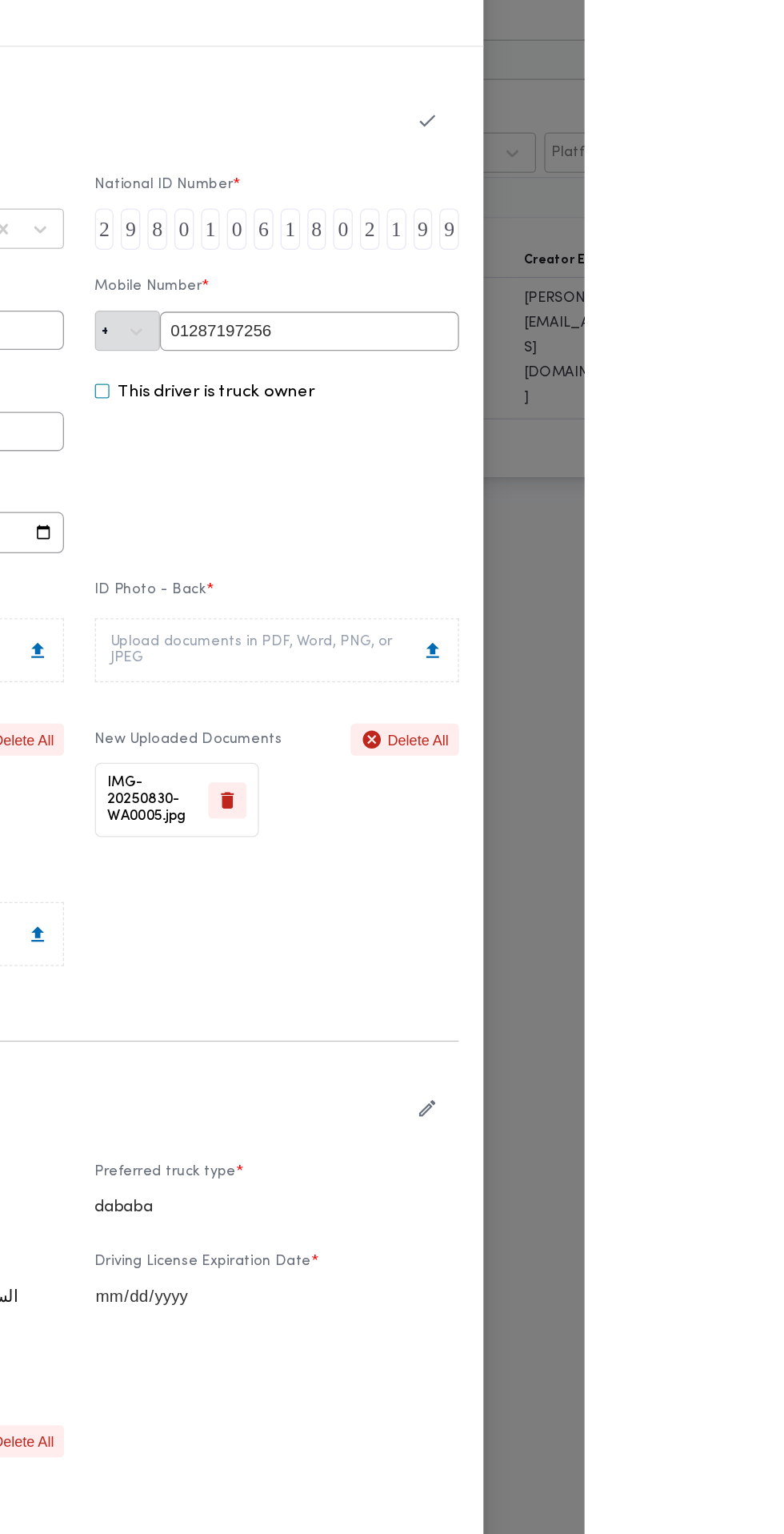
click at [671, 193] on icon "button" at bounding box center [662, 184] width 17 height 17
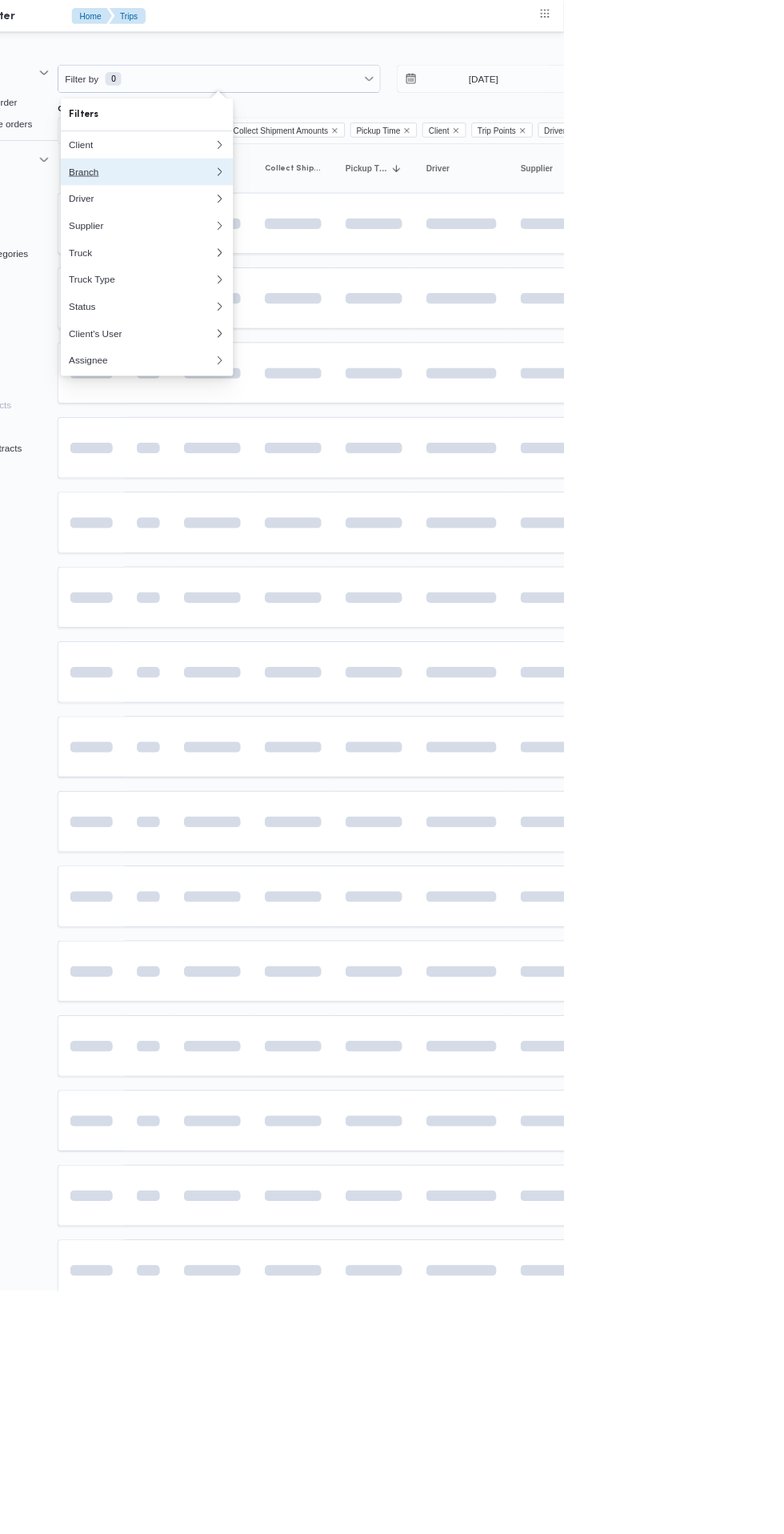
click at [300, 212] on button "Branch 0" at bounding box center [288, 204] width 205 height 32
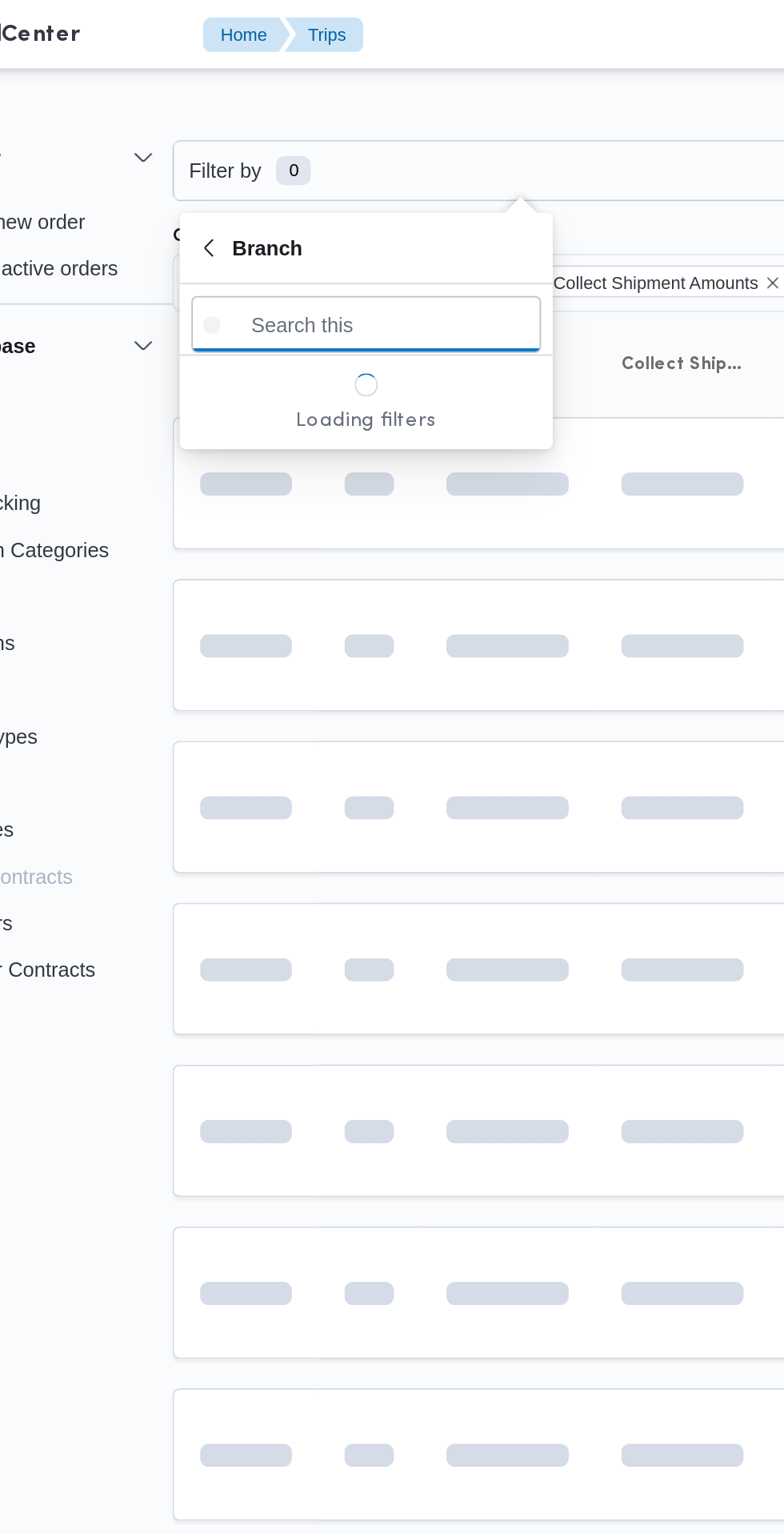
scroll to position [0, 25]
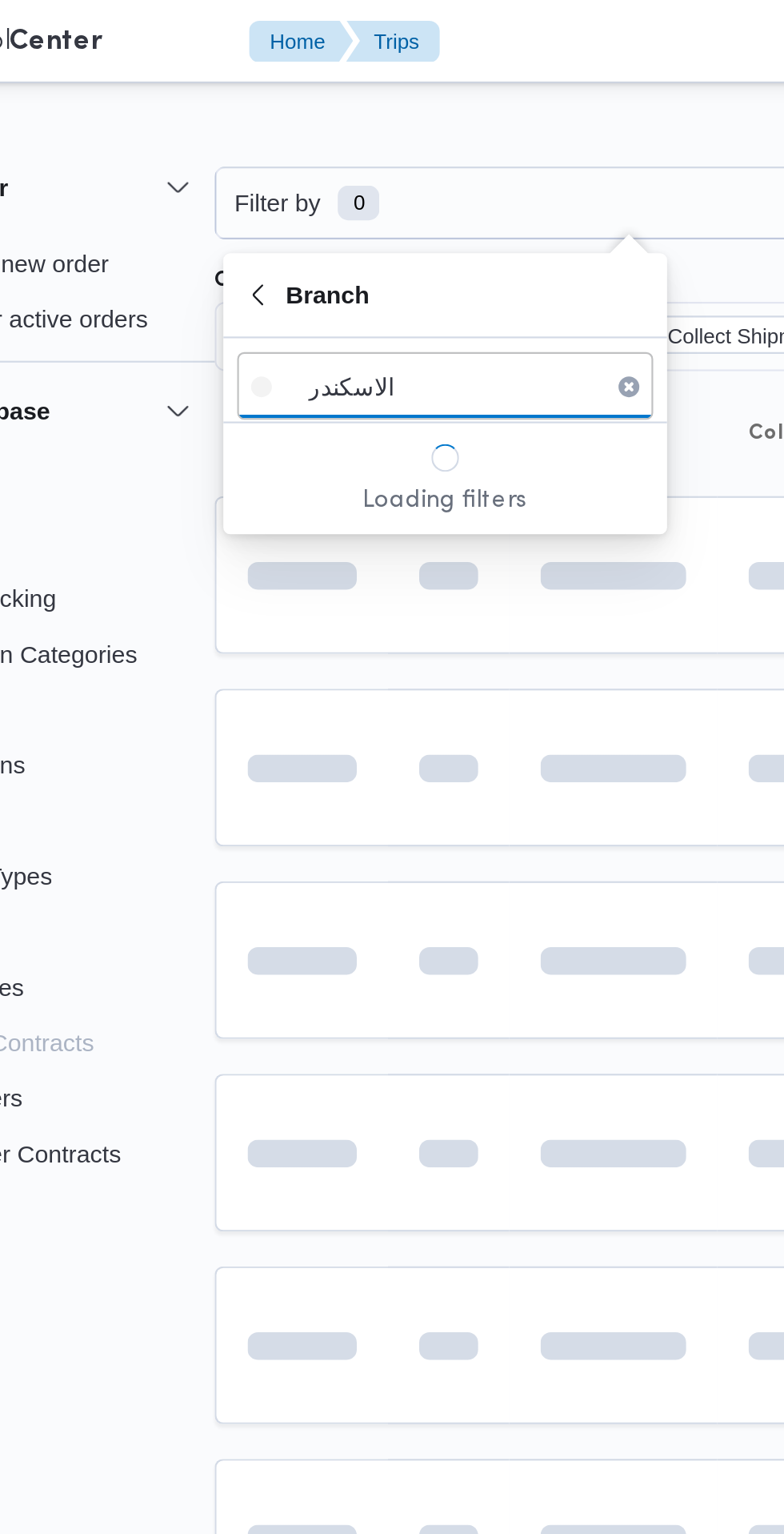
type input "الاسكندر"
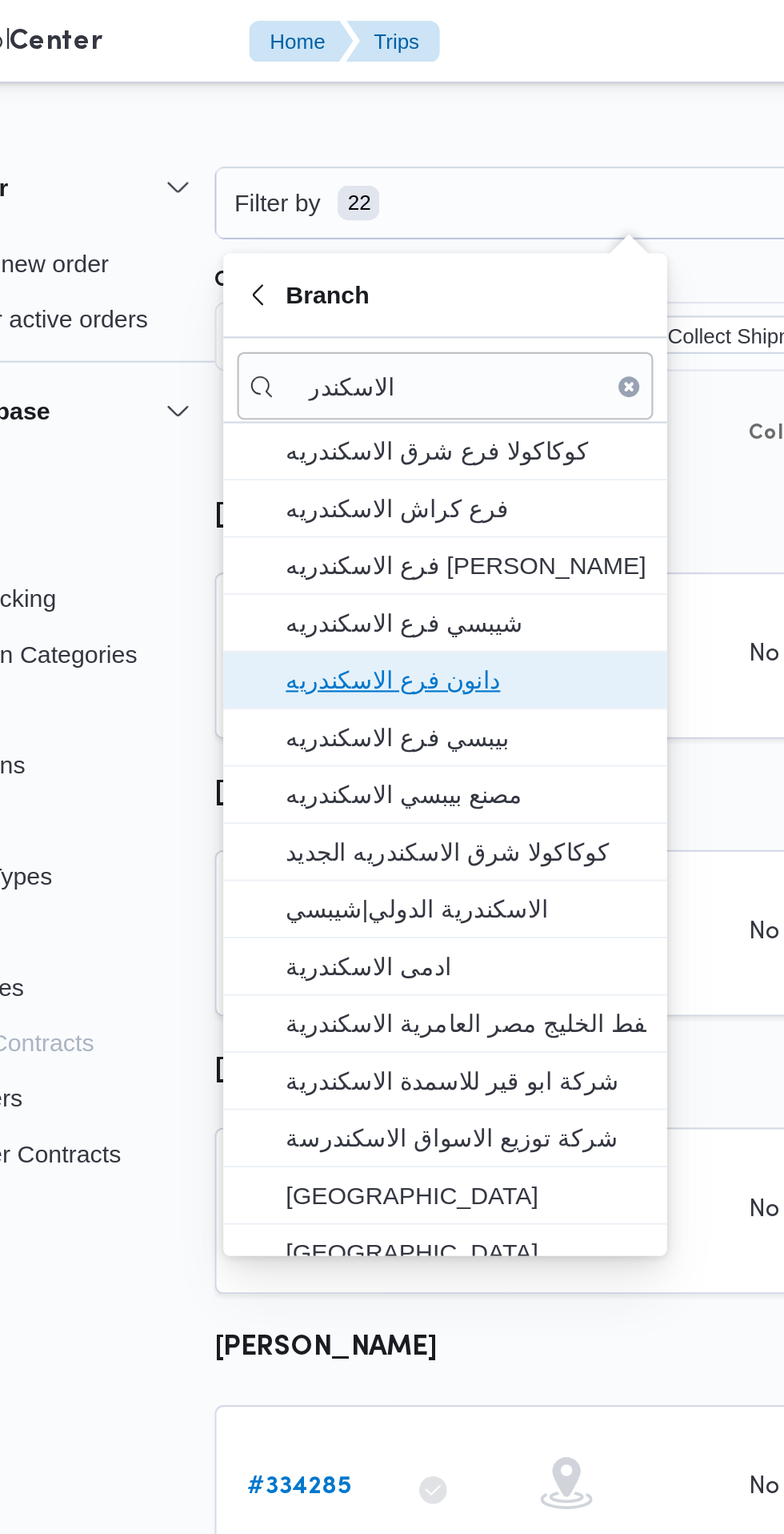
click at [331, 316] on span "دانون فرع الاسكندريه" at bounding box center [299, 313] width 167 height 19
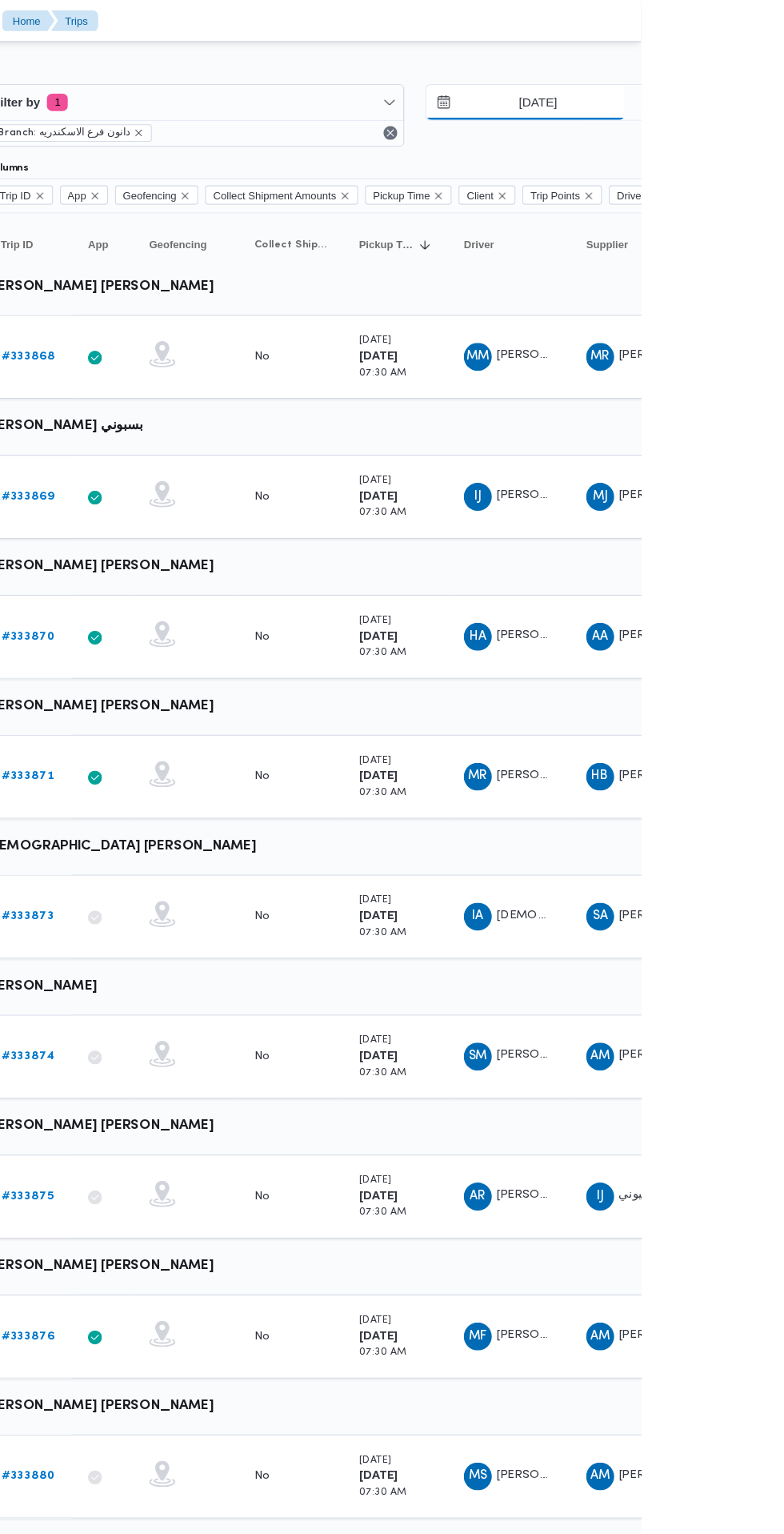
click at [696, 94] on input "[DATE]" at bounding box center [678, 93] width 182 height 32
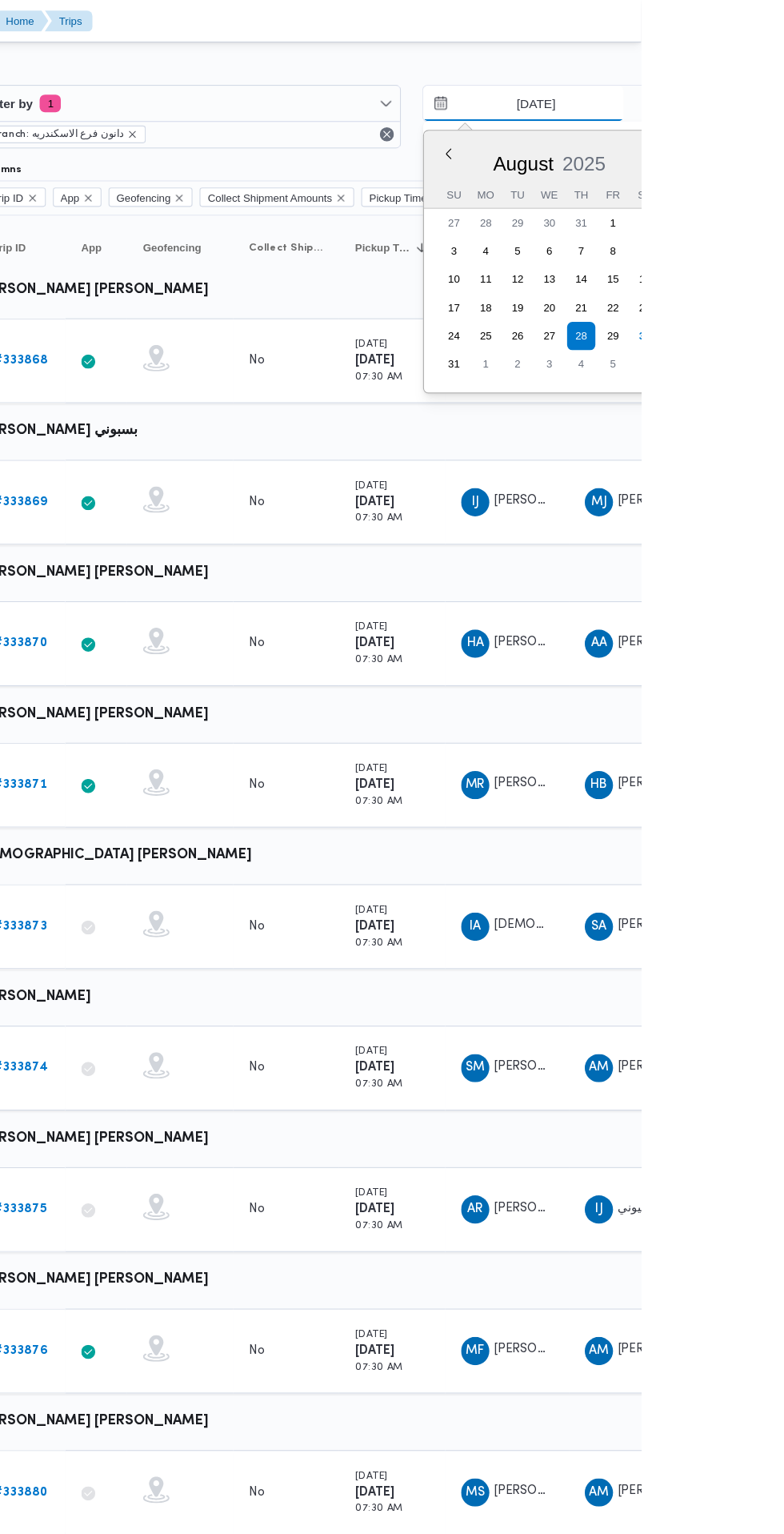
scroll to position [0, 25]
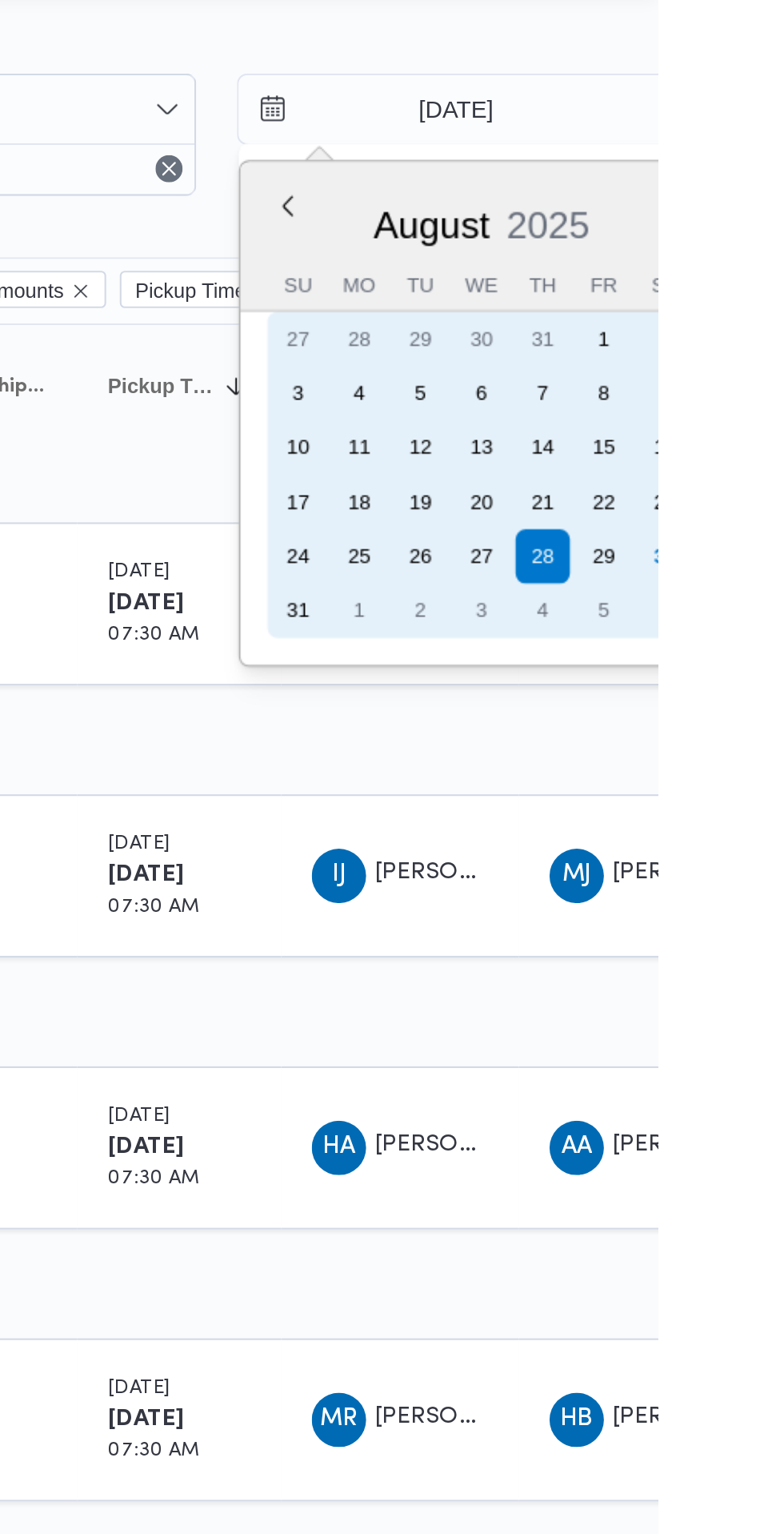
click at [783, 304] on div "30" at bounding box center [787, 304] width 25 height 25
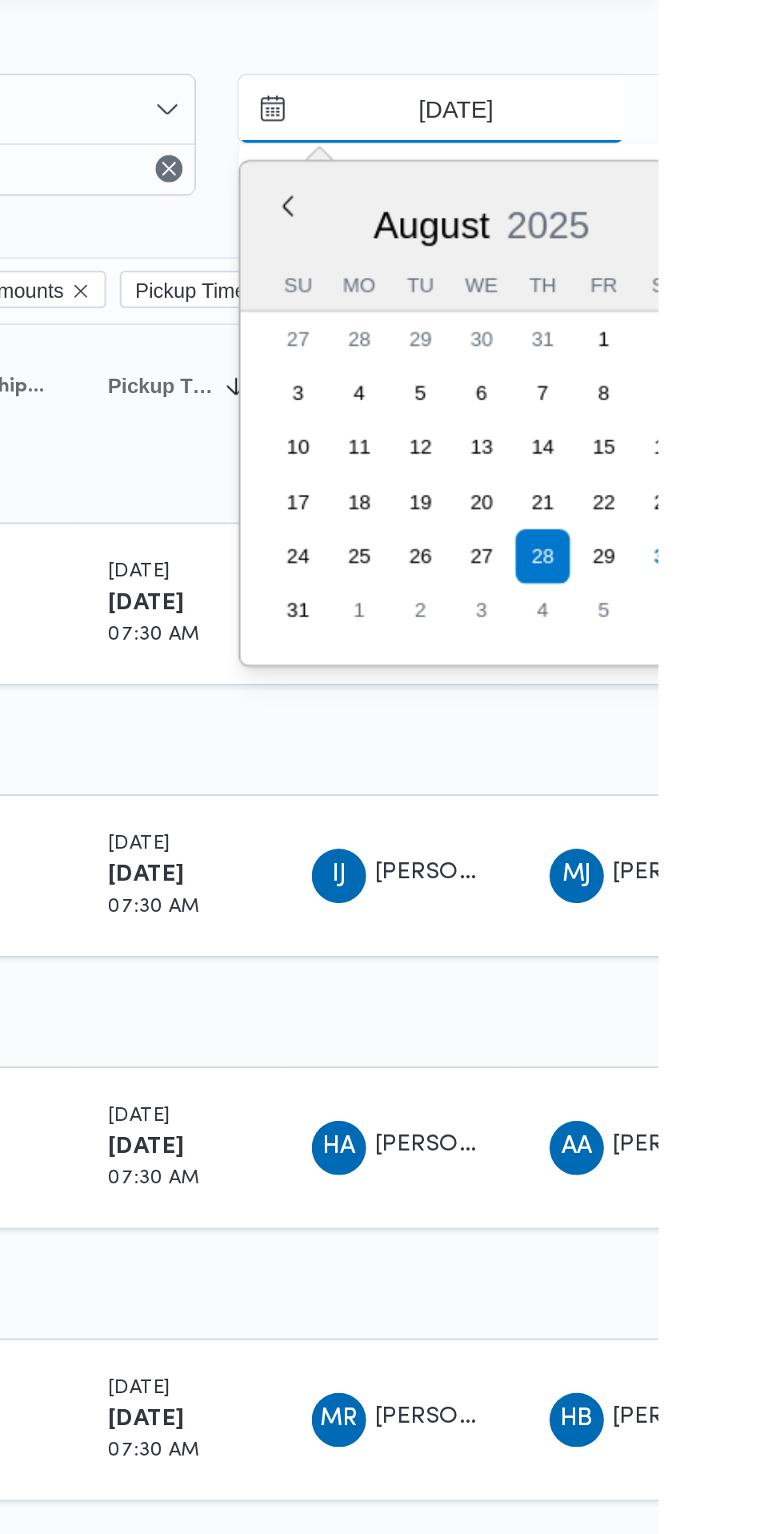
type input "[DATE]"
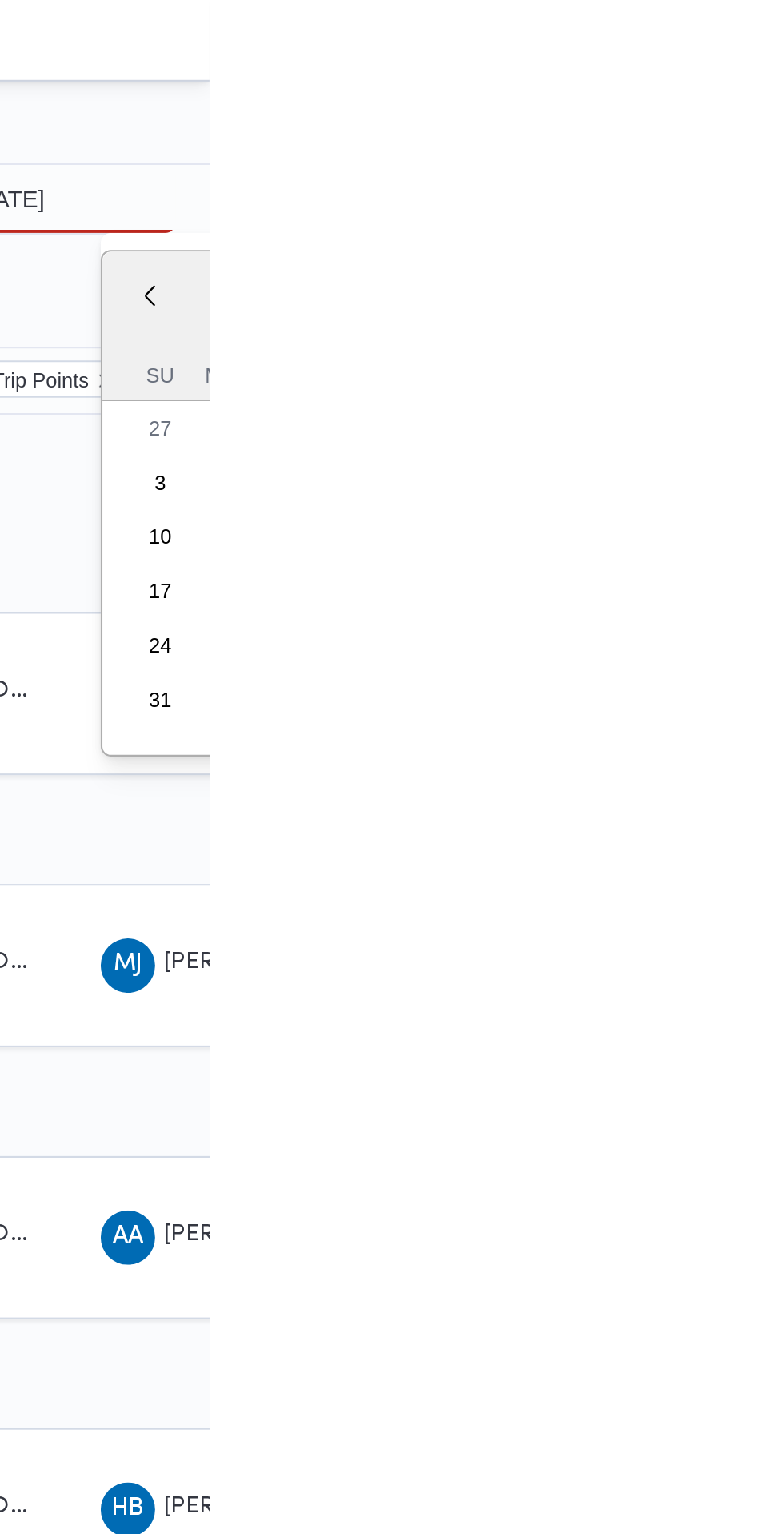
type input "[DATE]"
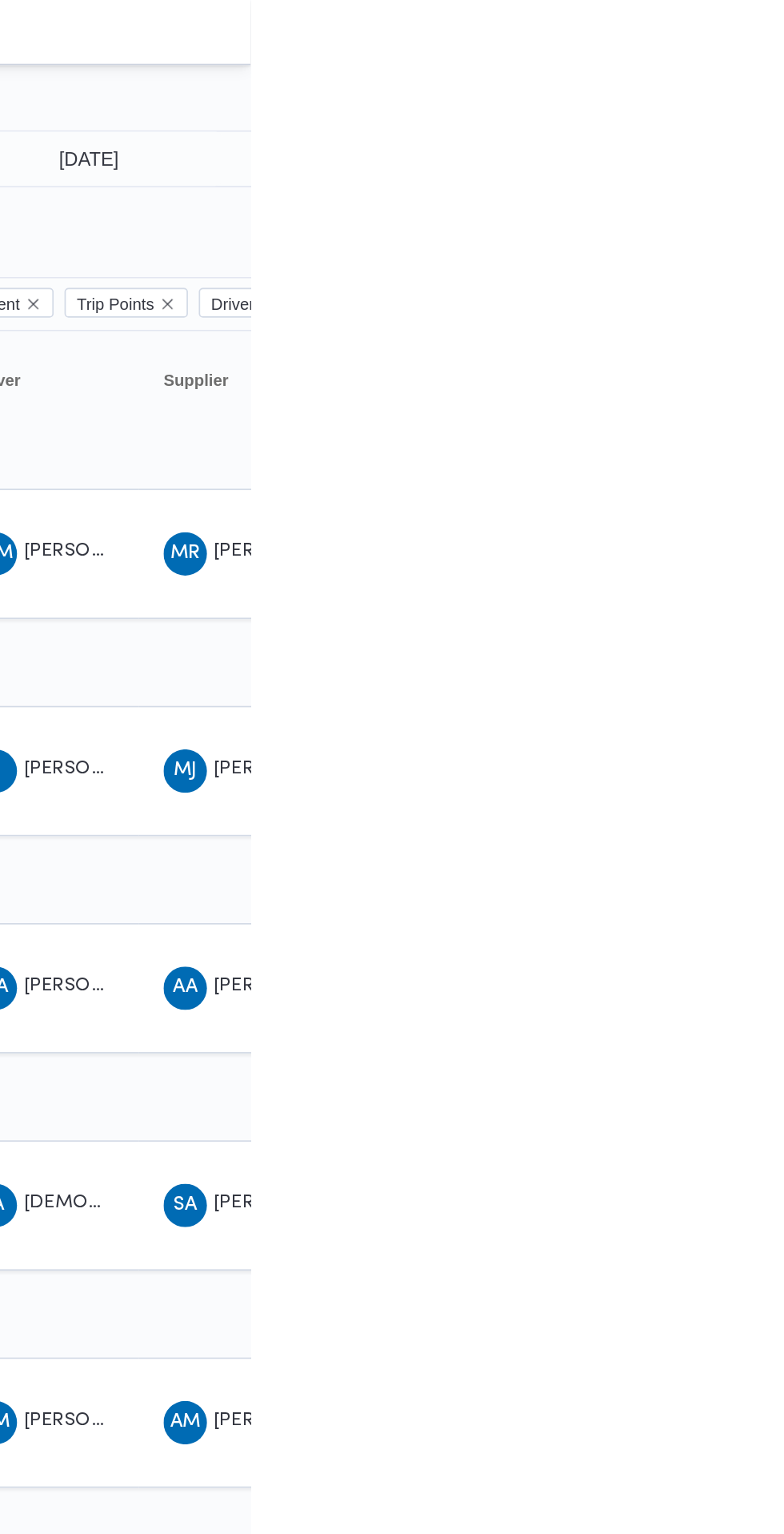
scroll to position [0, 25]
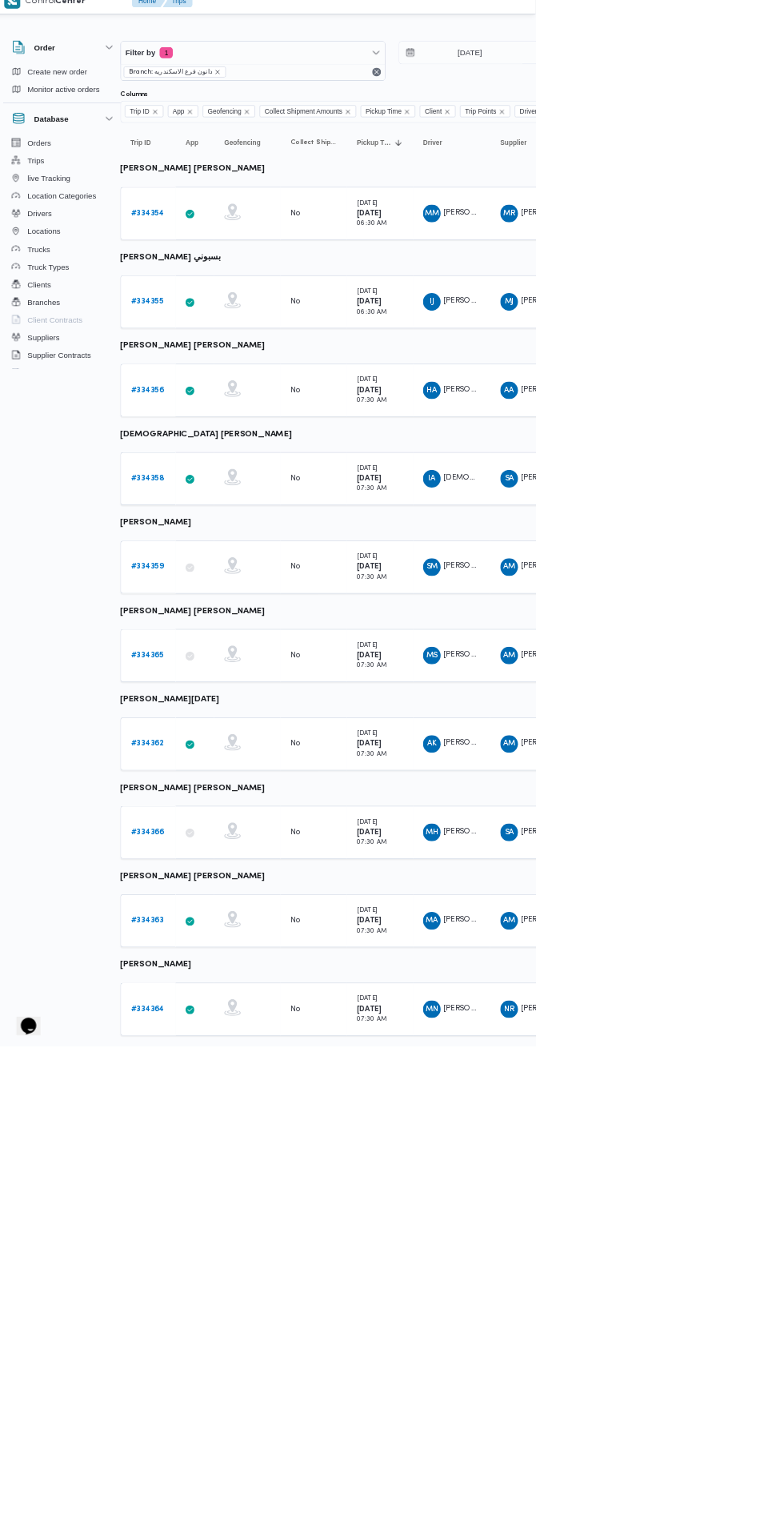
click at [221, 1349] on b "# 334363" at bounding box center [221, 1350] width 48 height 11
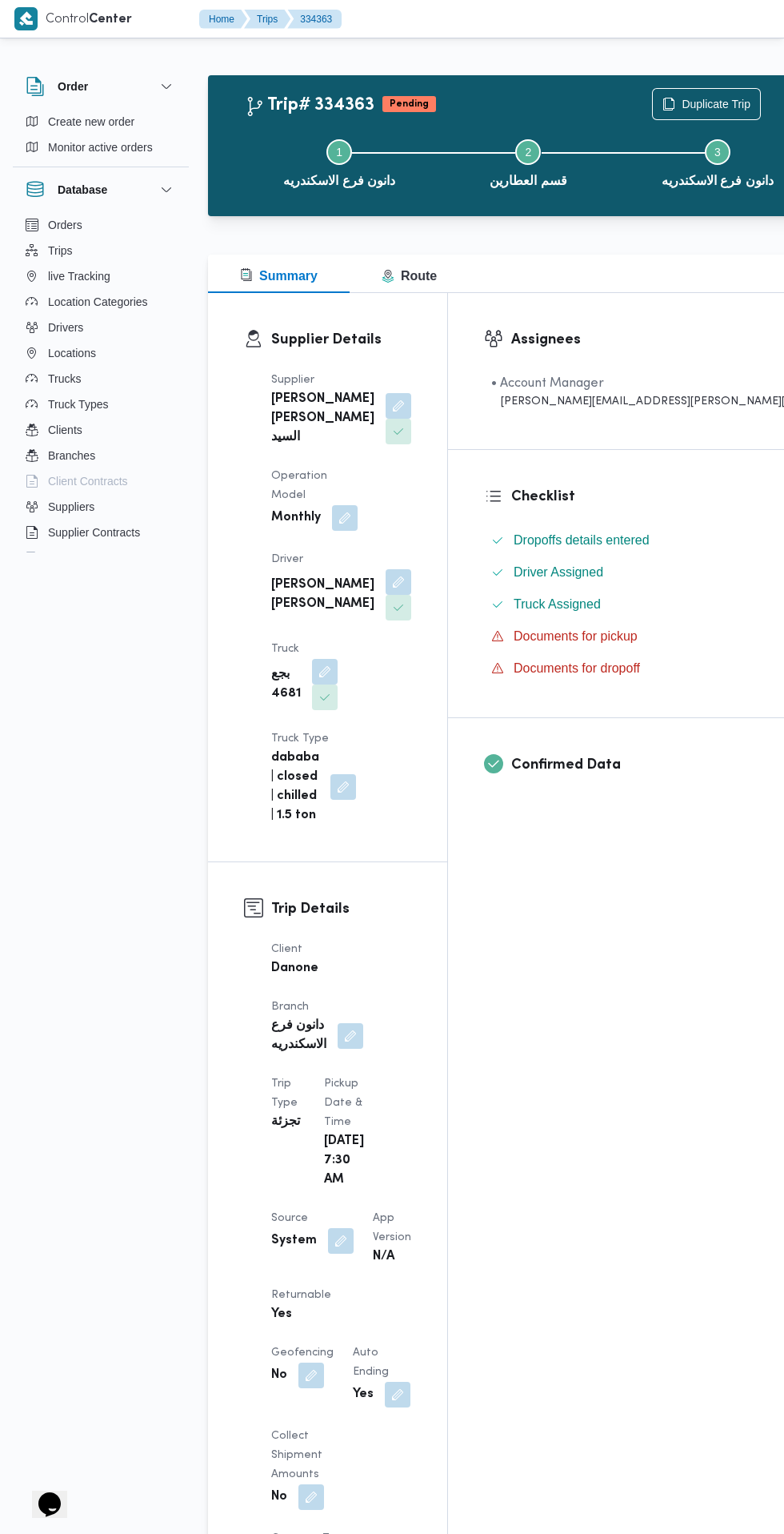
click at [385, 569] on button "button" at bounding box center [398, 581] width 25 height 25
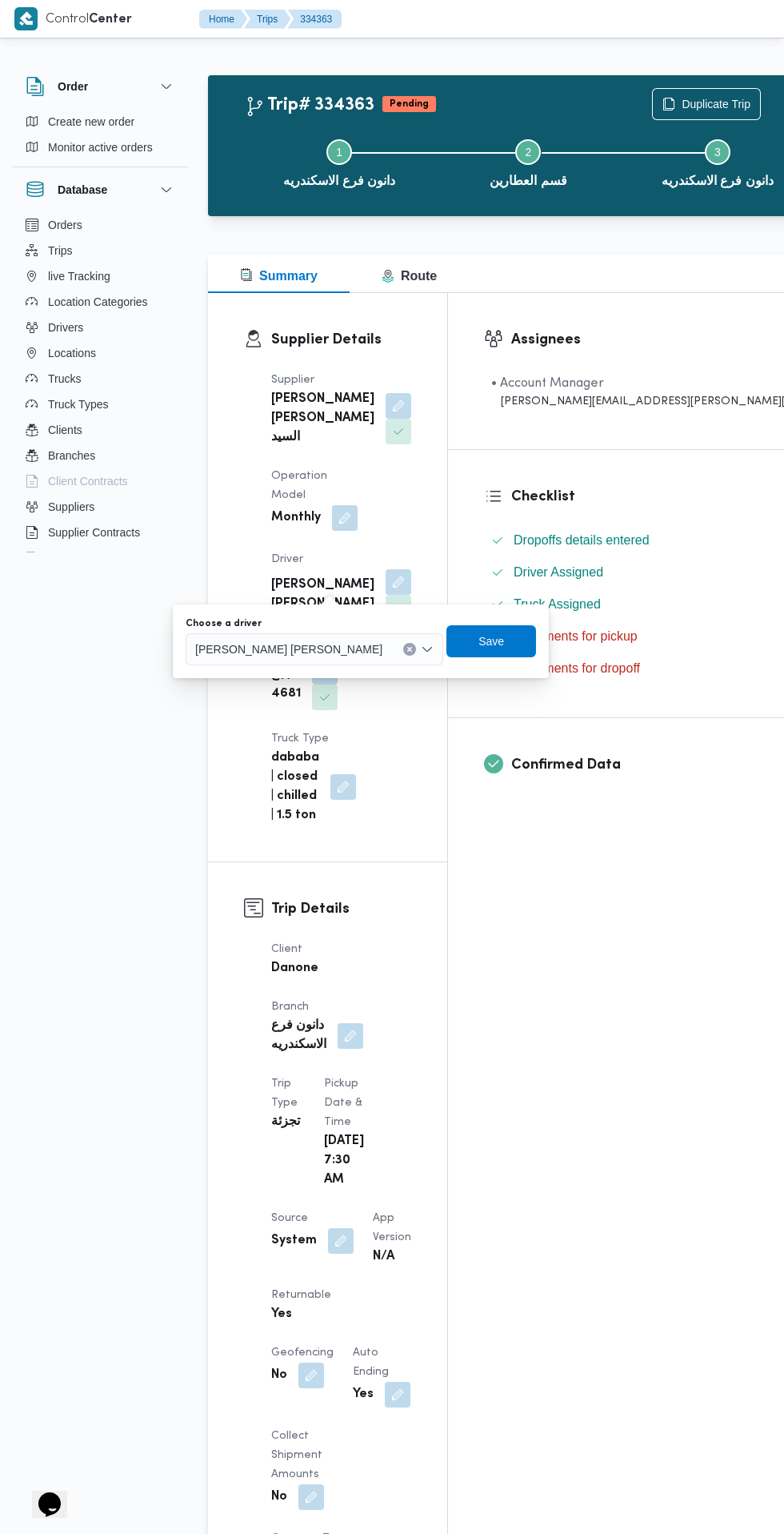
click at [268, 645] on span "[PERSON_NAME] [PERSON_NAME]" at bounding box center [288, 648] width 187 height 18
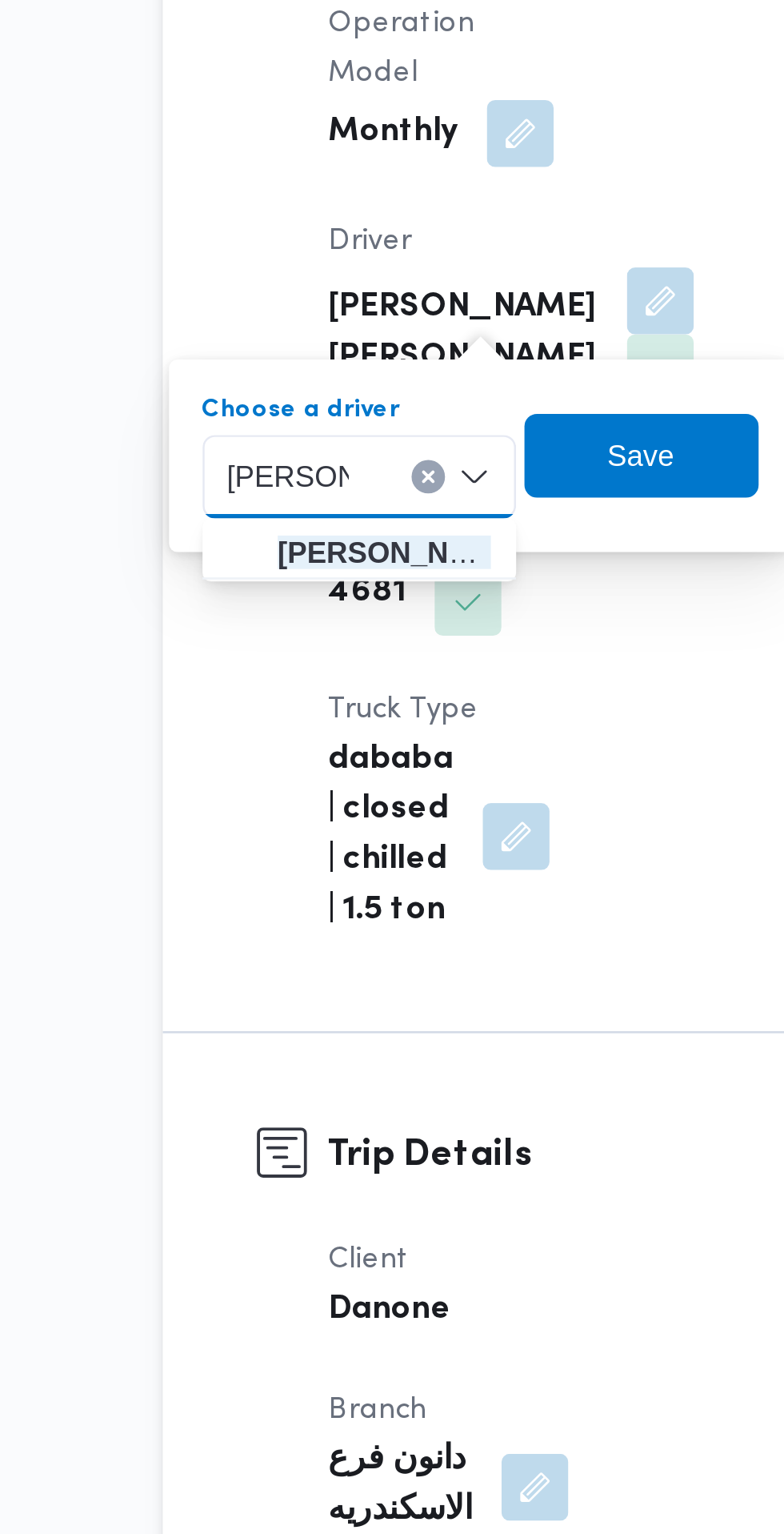
type input "[PERSON_NAME]"
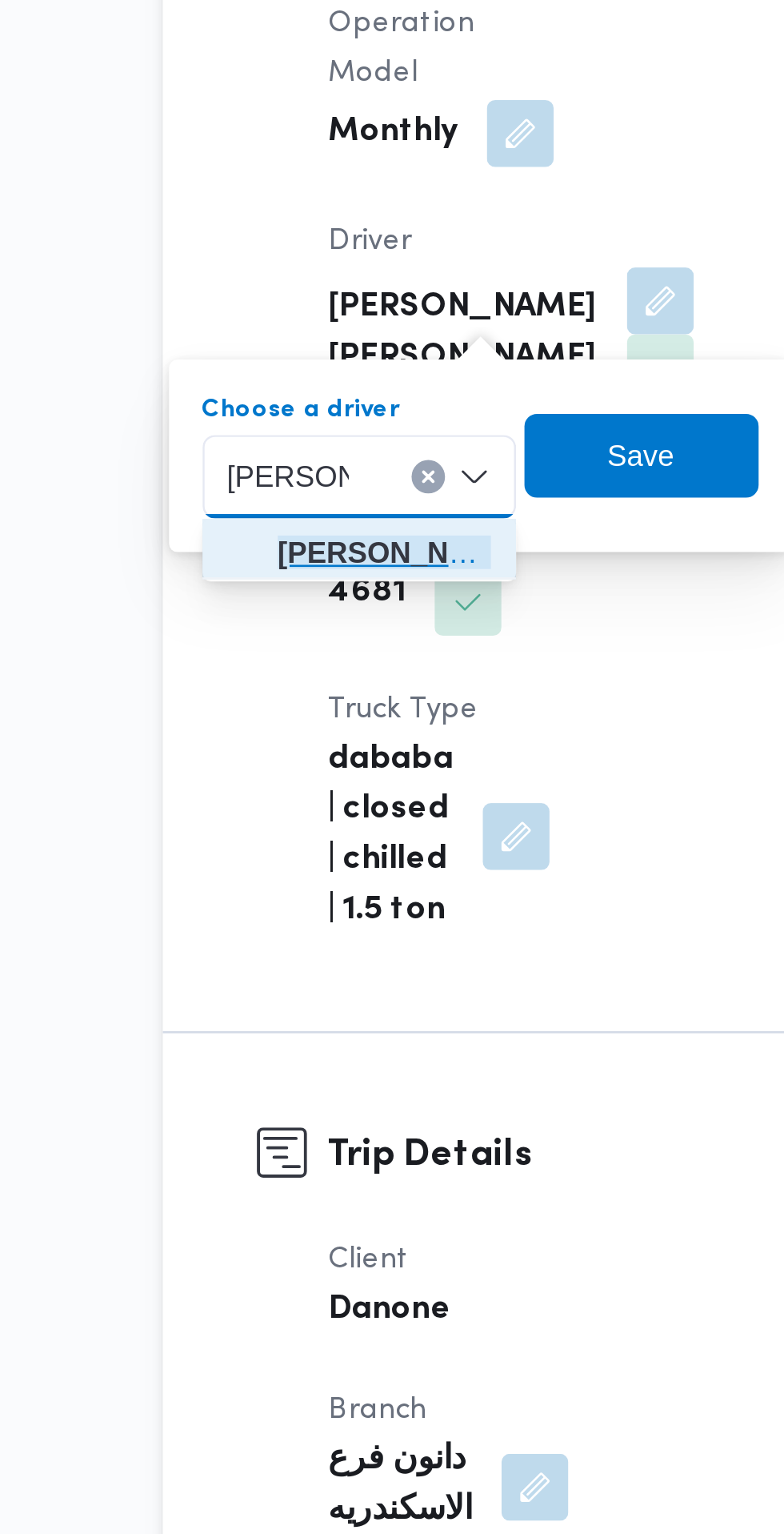
click at [312, 673] on span "[PERSON_NAME] ي [PERSON_NAME]" at bounding box center [292, 678] width 82 height 19
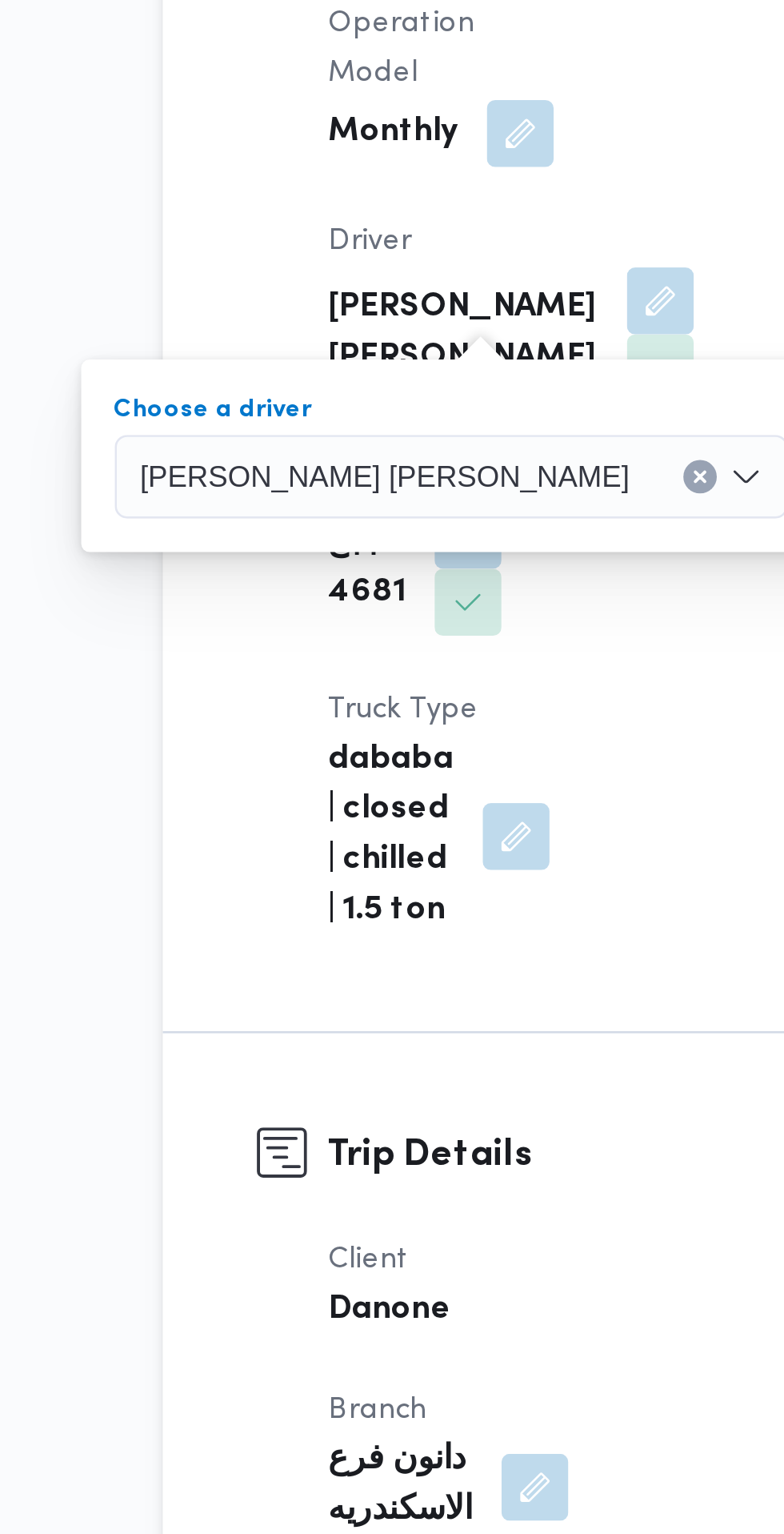
click at [483, 639] on span "Save" at bounding box center [495, 641] width 25 height 19
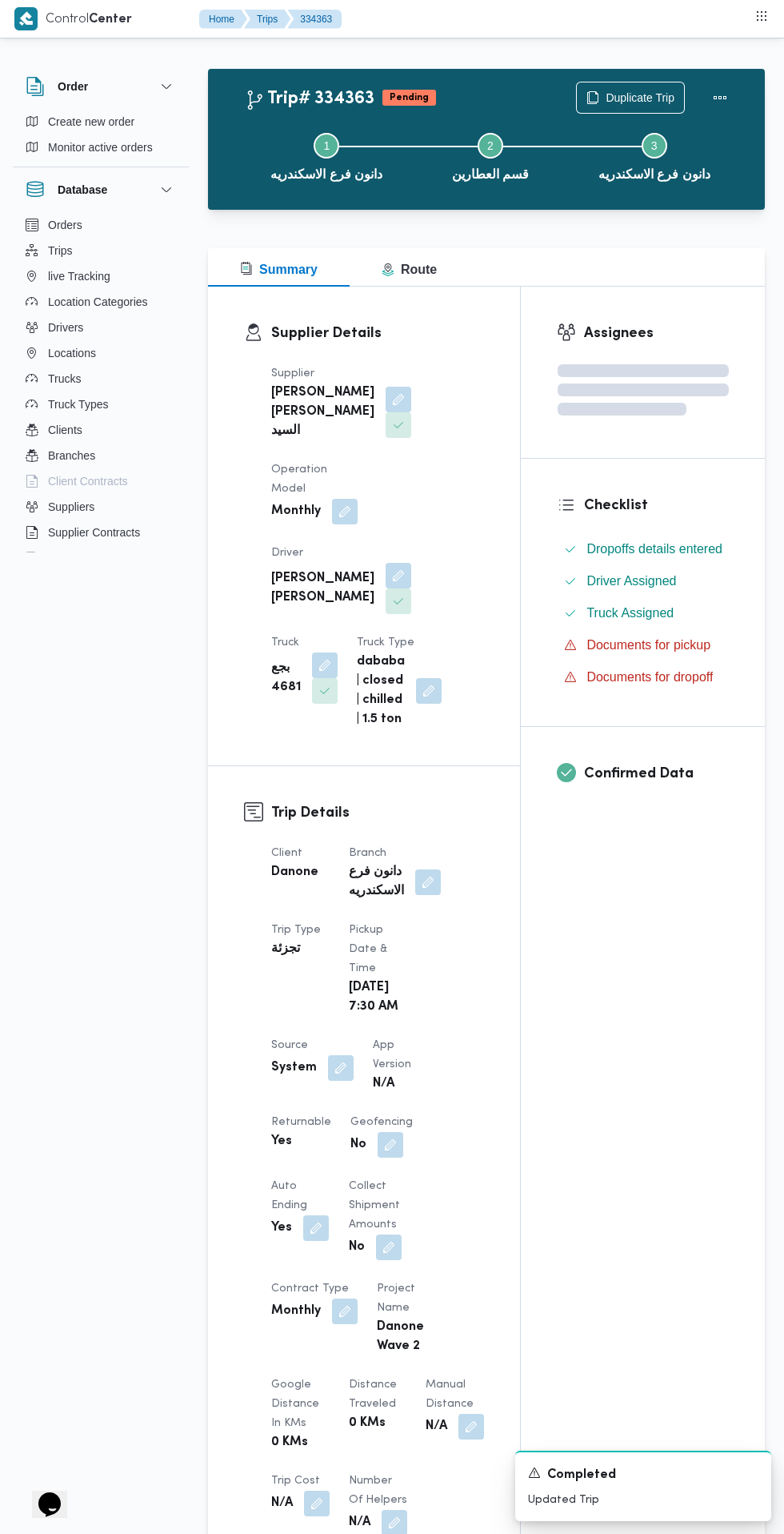
scroll to position [21, 0]
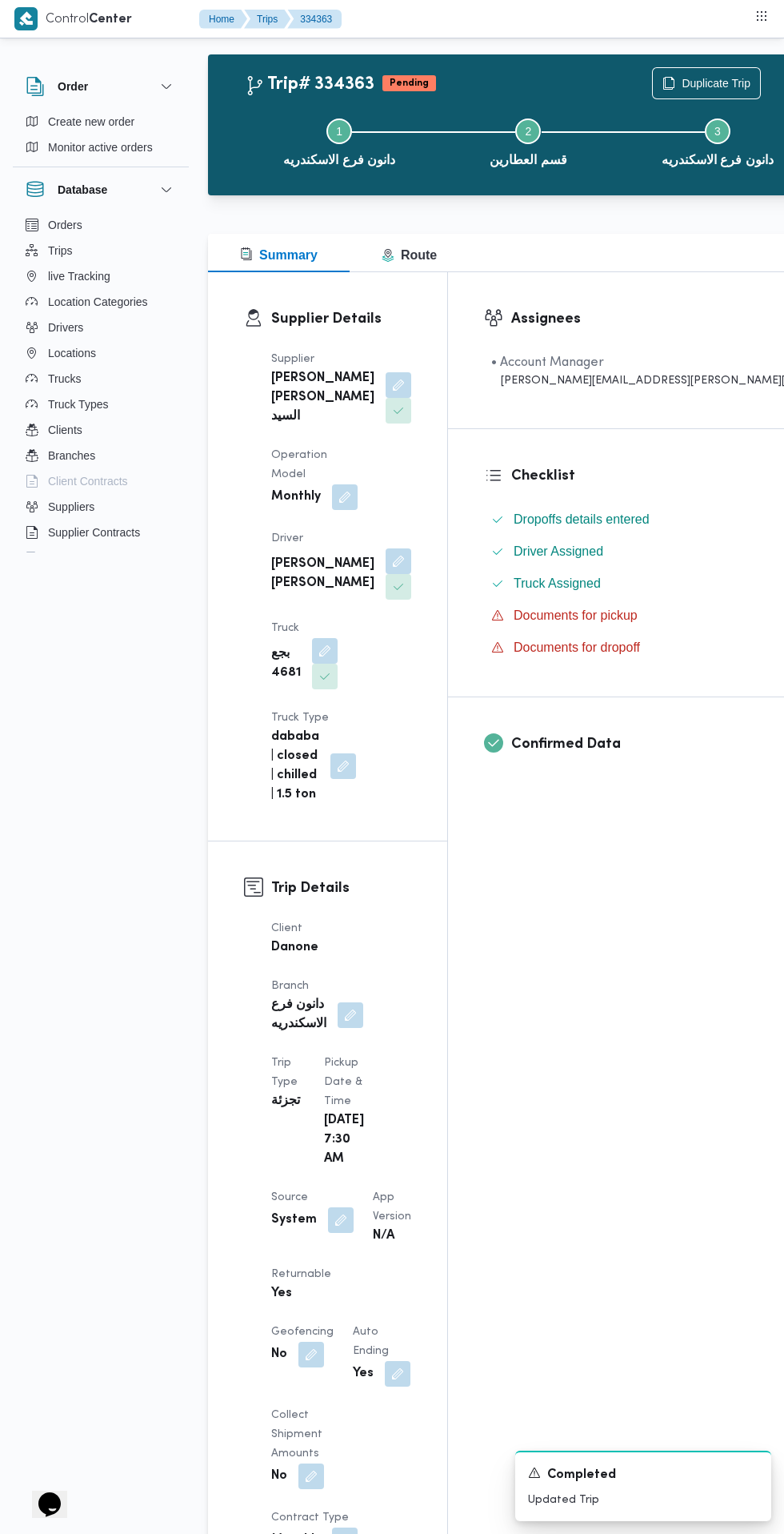
click at [338, 1207] on button "button" at bounding box center [341, 1220] width 25 height 25
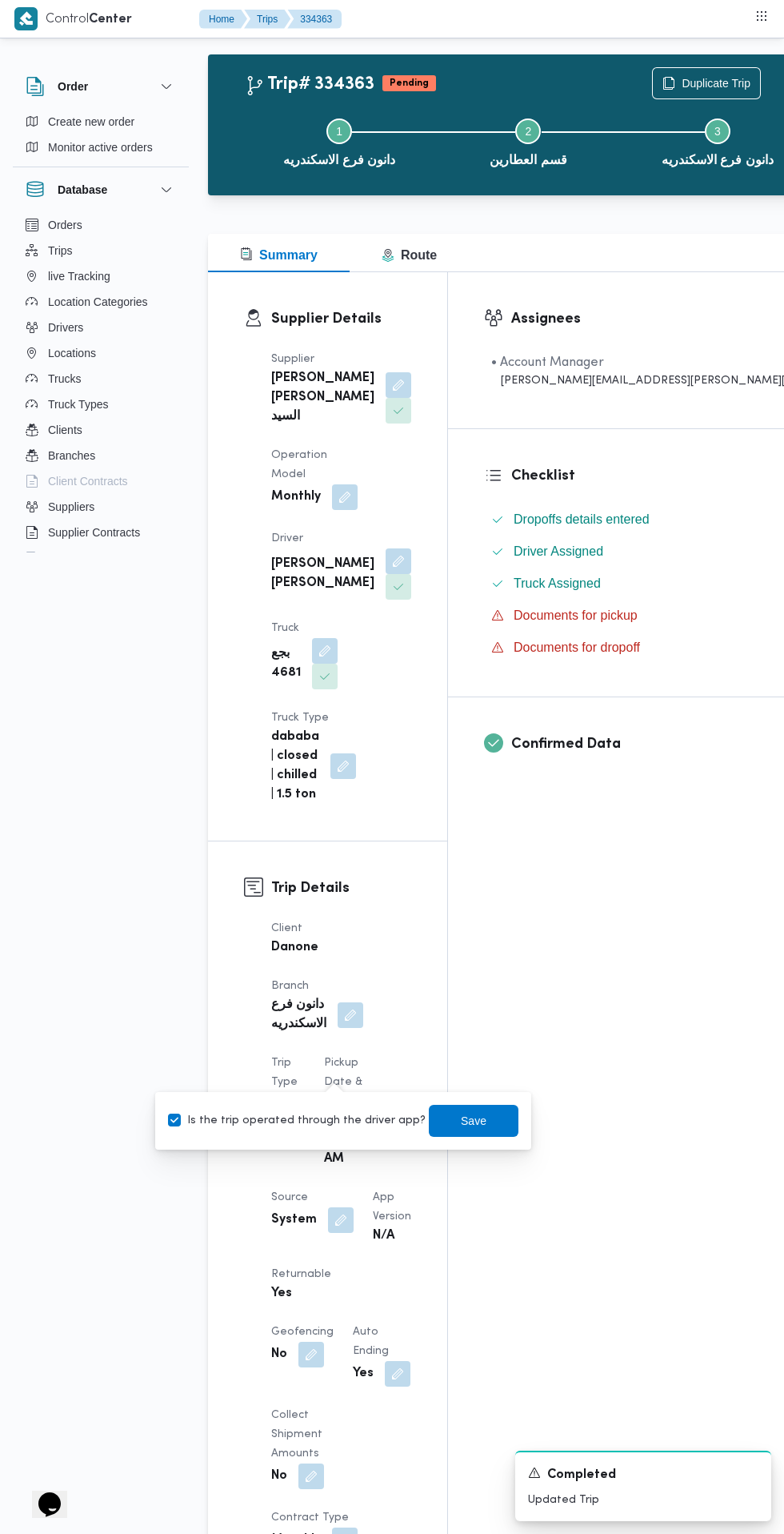
click at [324, 1115] on label "Is the trip operated through the driver app?" at bounding box center [297, 1120] width 258 height 19
checkbox input "false"
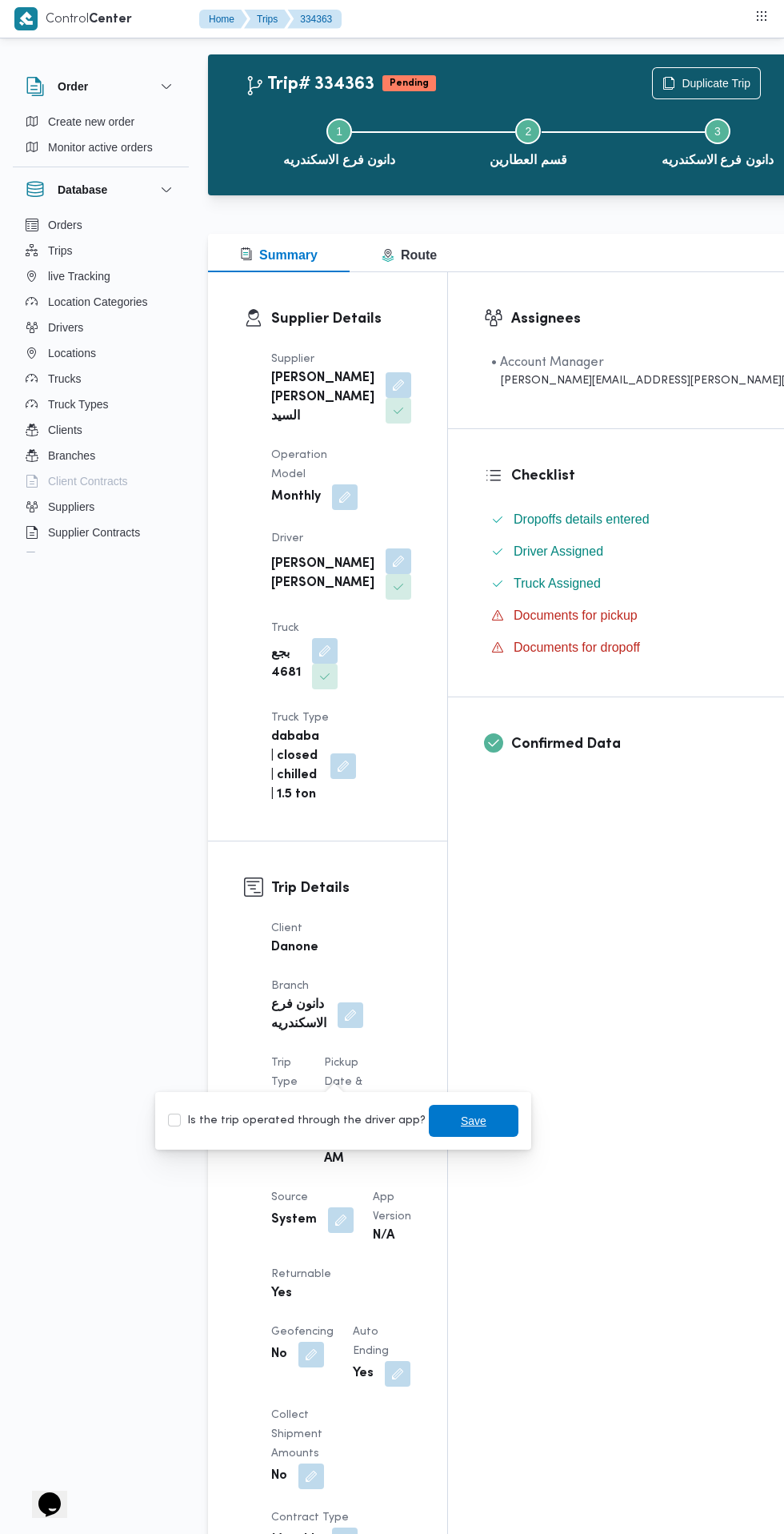
click at [461, 1120] on span "Save" at bounding box center [473, 1120] width 25 height 19
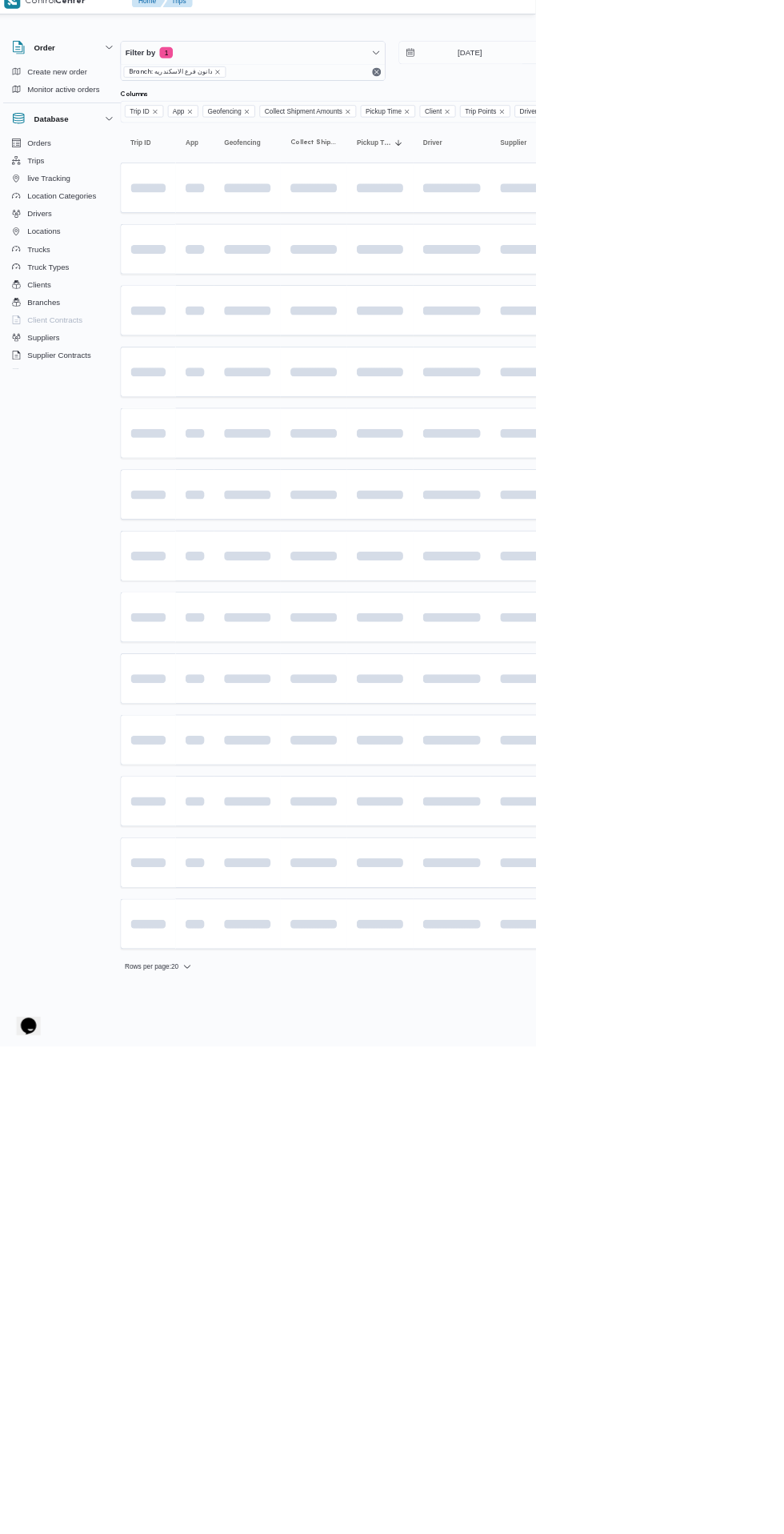
scroll to position [0, 25]
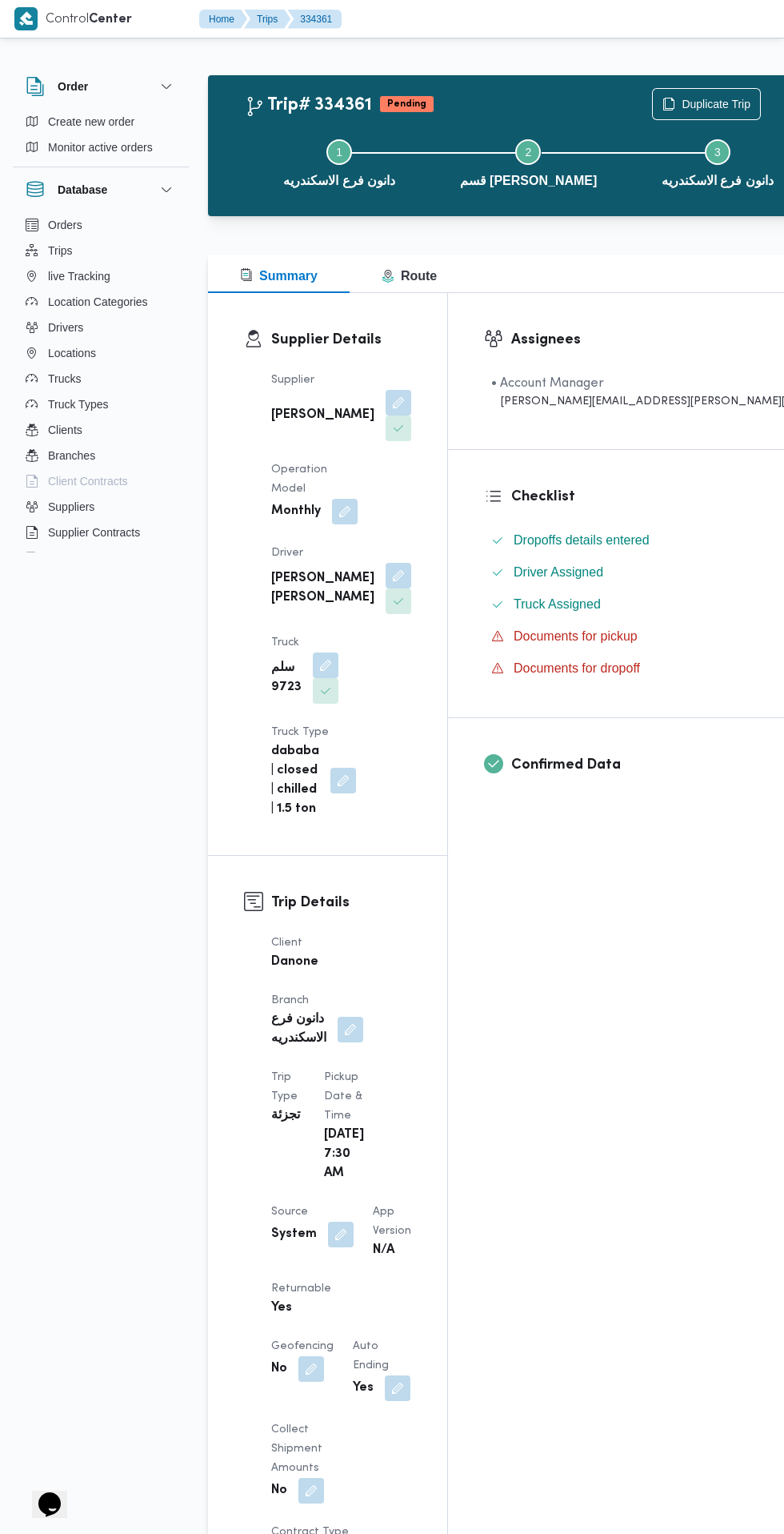
click at [338, 1221] on button "button" at bounding box center [341, 1234] width 25 height 25
click at [300, 1141] on label "Is the trip operated through the driver app?" at bounding box center [297, 1141] width 258 height 19
checkbox input "false"
click at [486, 1149] on span "Save" at bounding box center [474, 1141] width 90 height 32
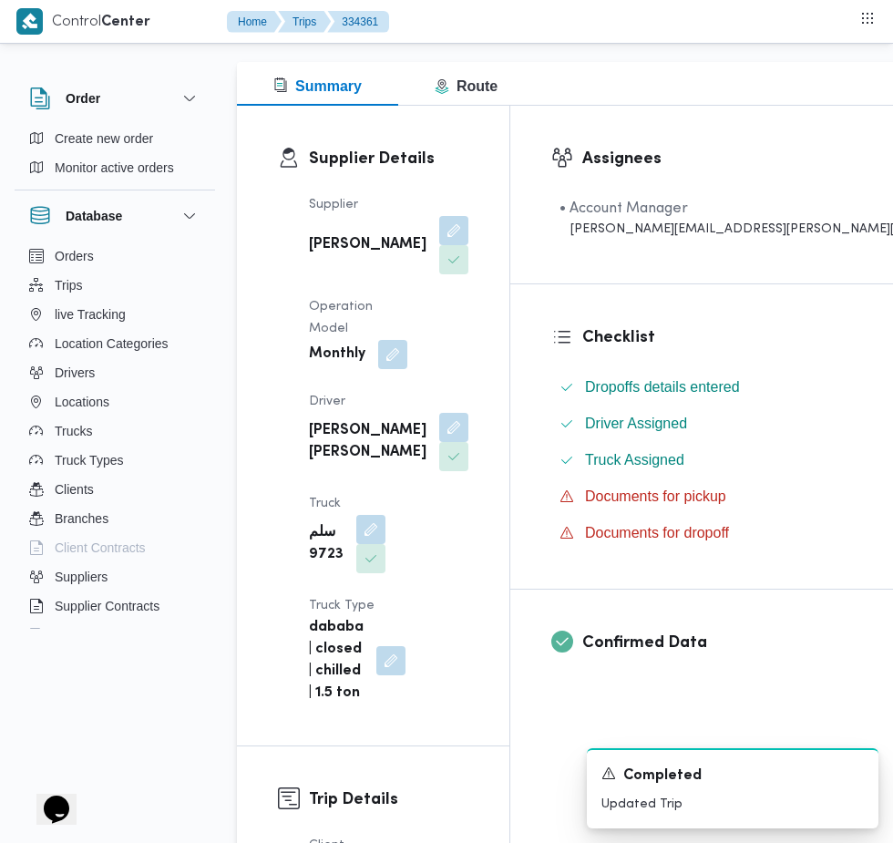
scroll to position [231, 0]
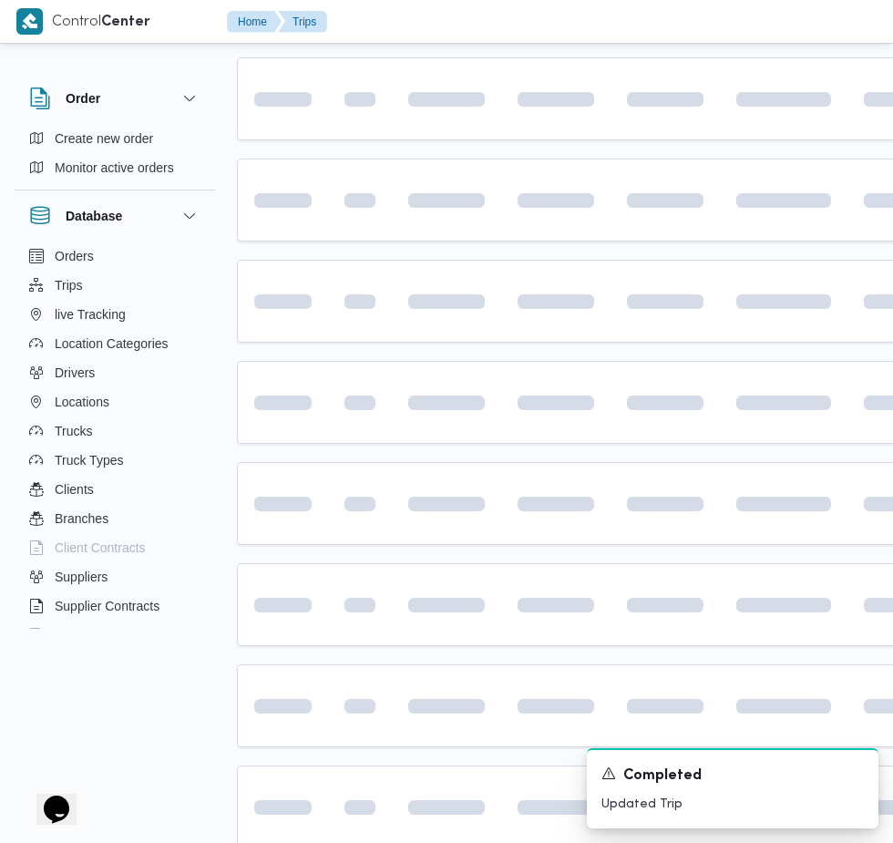
scroll to position [0, 29]
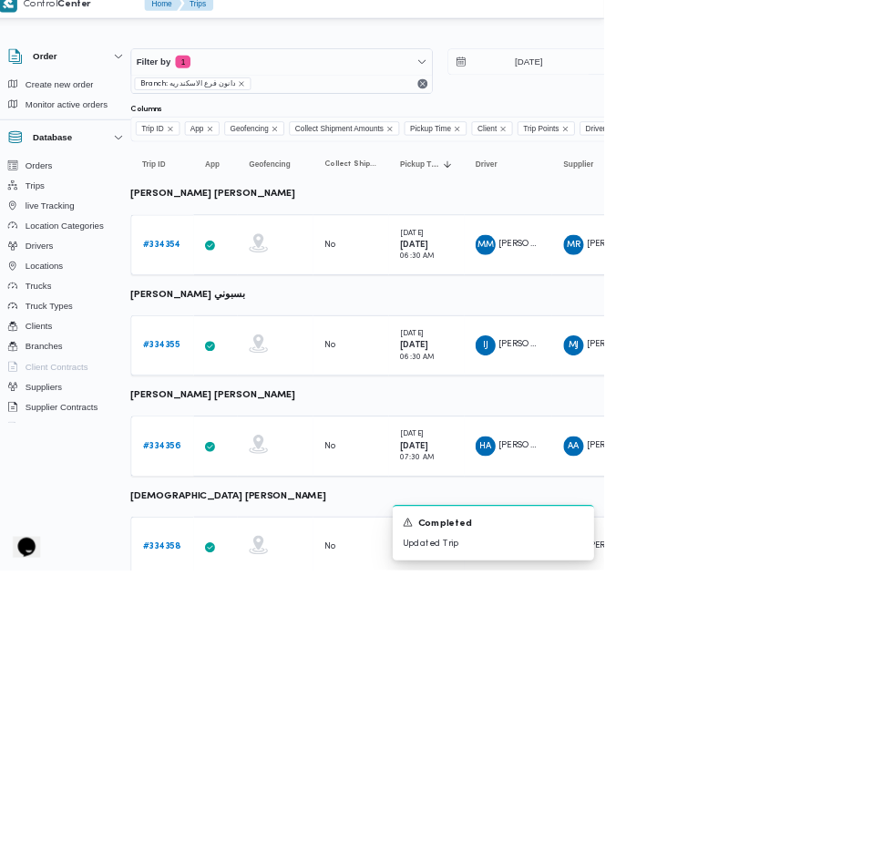
click at [271, 379] on link "# 334354" at bounding box center [252, 372] width 55 height 22
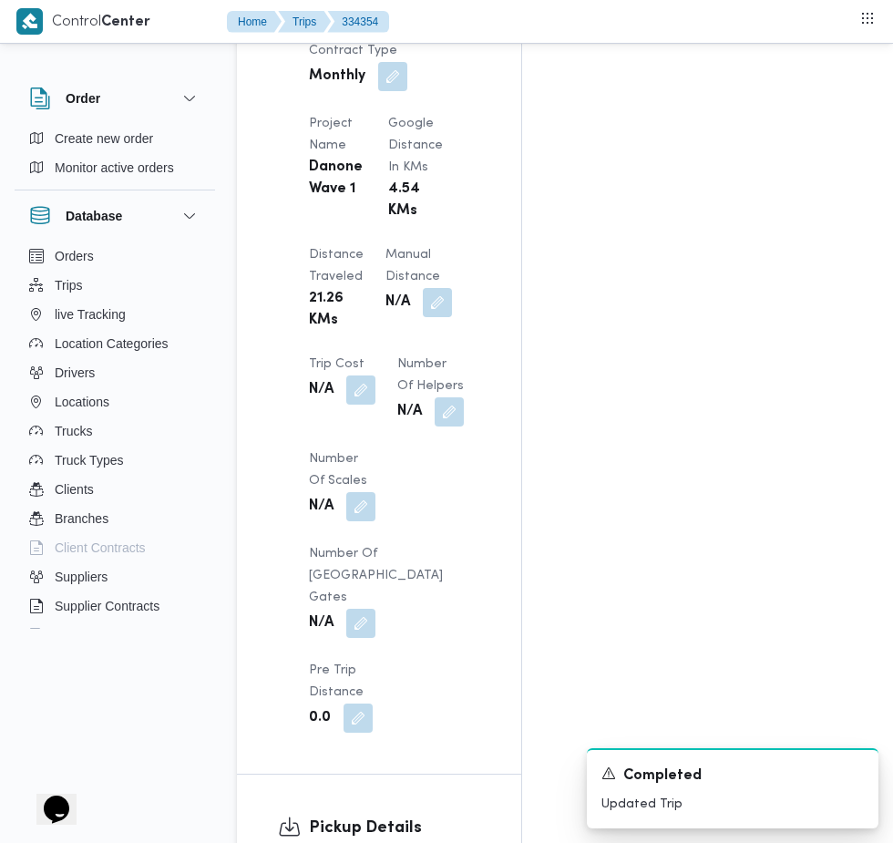
scroll to position [1629, 0]
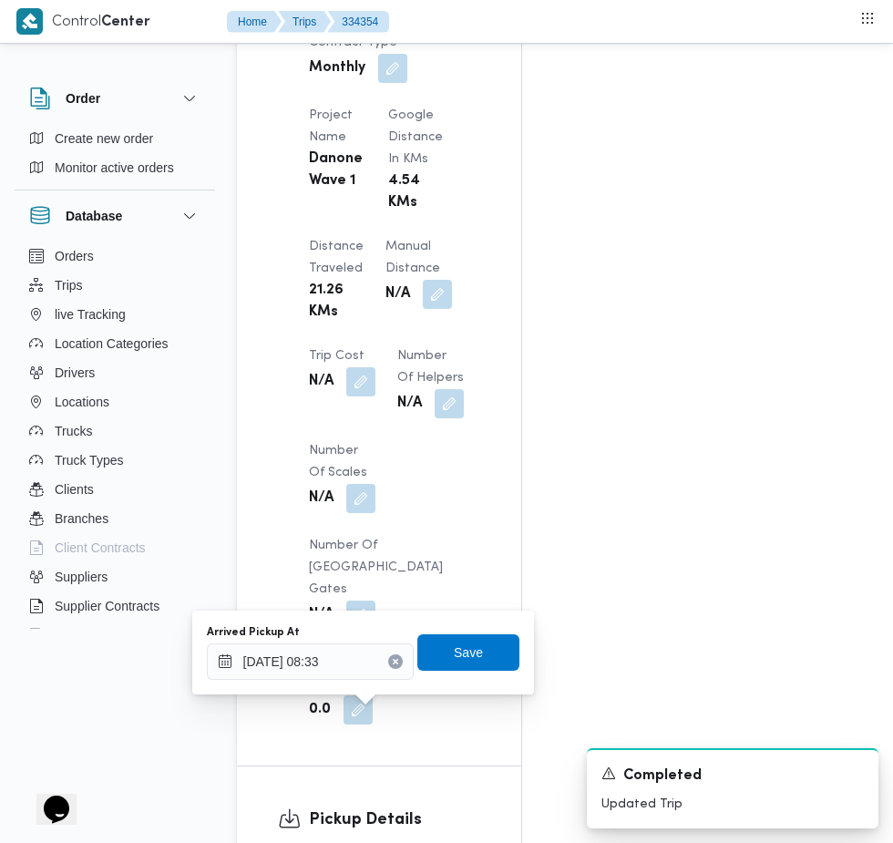
click at [329, 662] on input "[DATE] 08:33" at bounding box center [310, 662] width 207 height 36
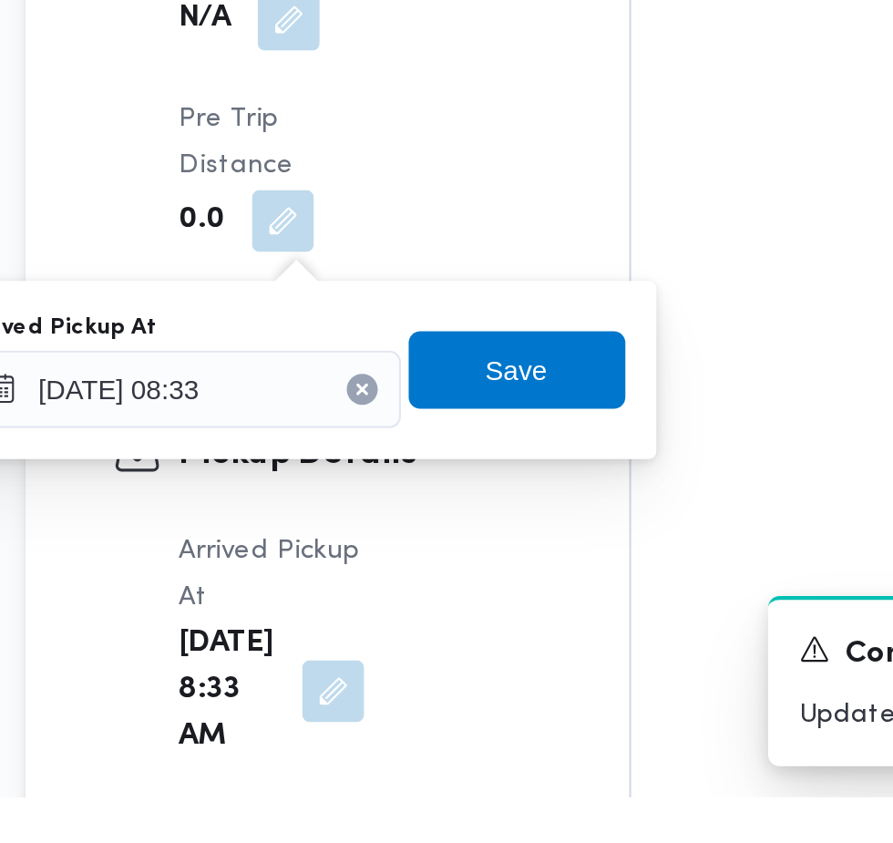
scroll to position [1768, 0]
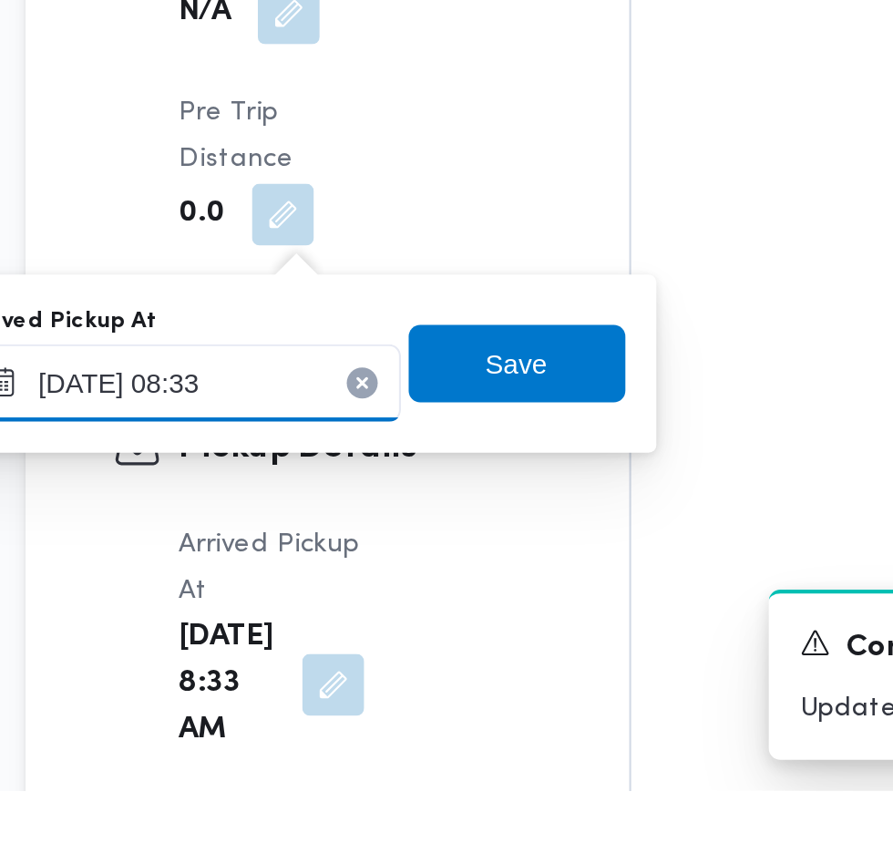
click at [354, 651] on input "[DATE] 08:33" at bounding box center [310, 651] width 207 height 36
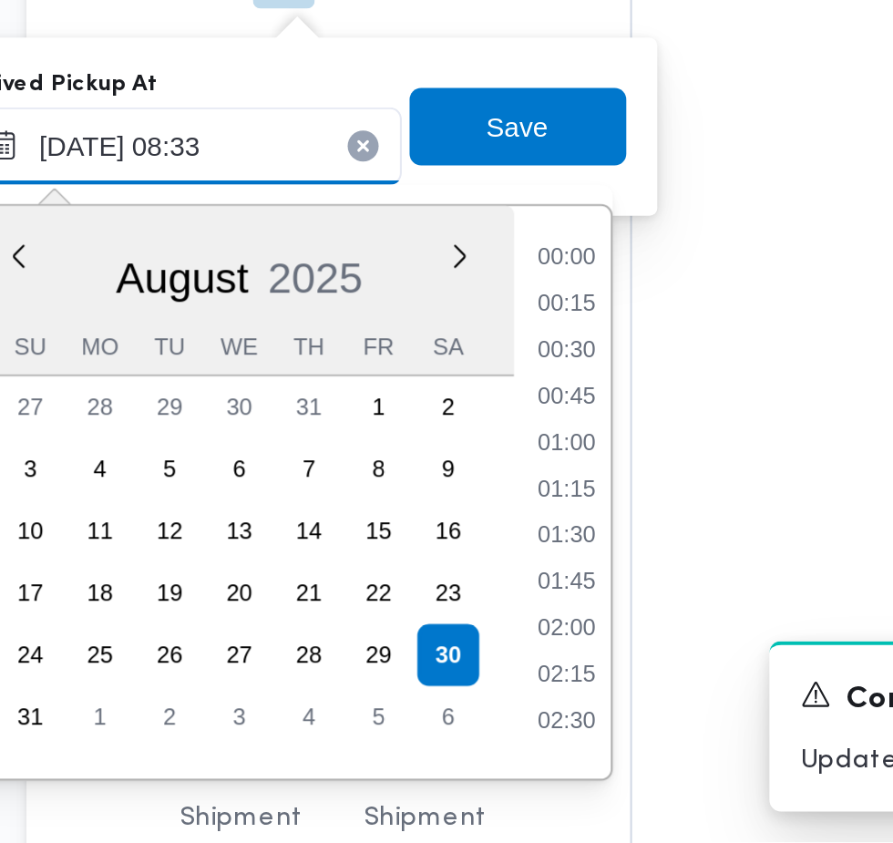
scroll to position [618, 0]
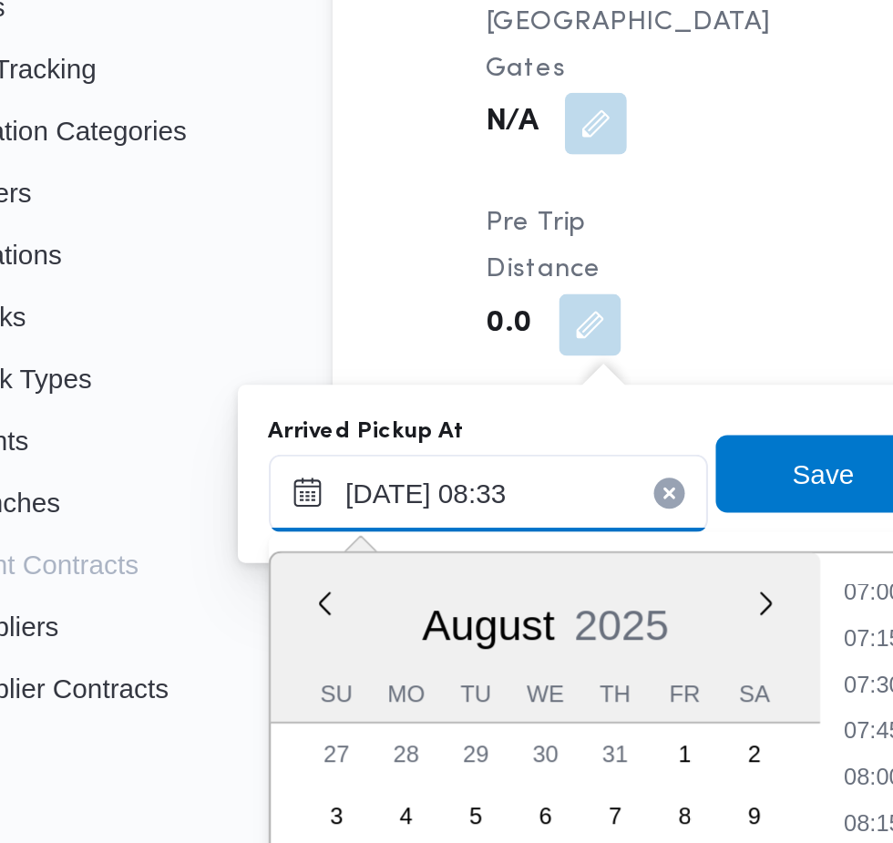
click at [337, 521] on input "[DATE] 08:33" at bounding box center [310, 514] width 207 height 36
click at [378, 509] on input "[DATE] 08:33" at bounding box center [310, 514] width 207 height 36
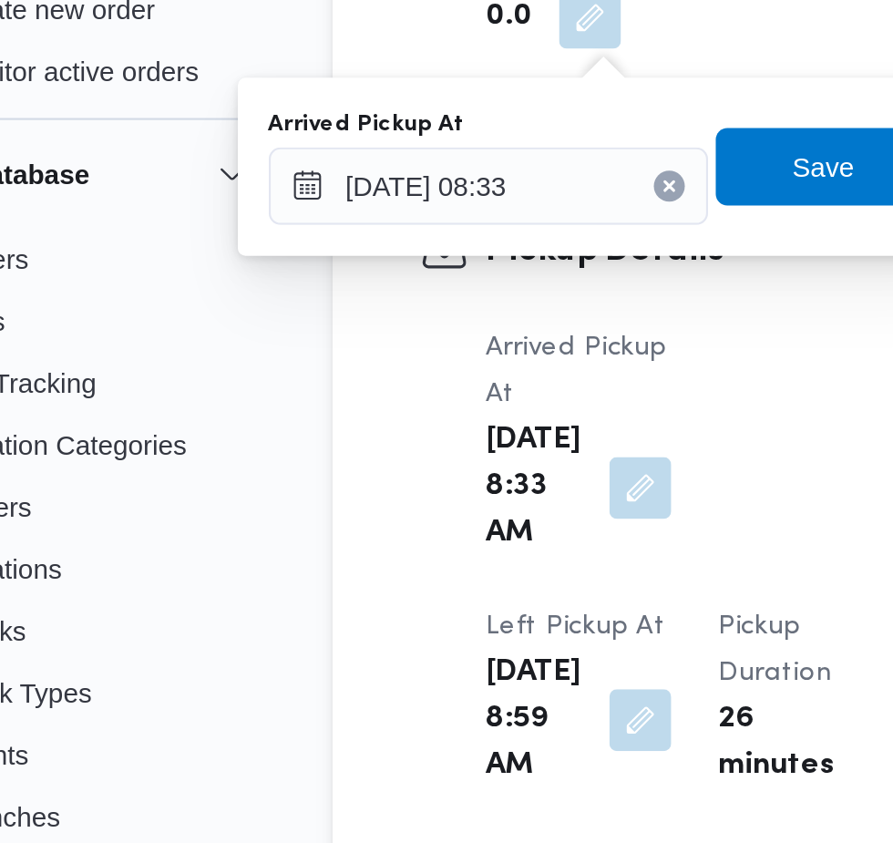
scroll to position [2197, 0]
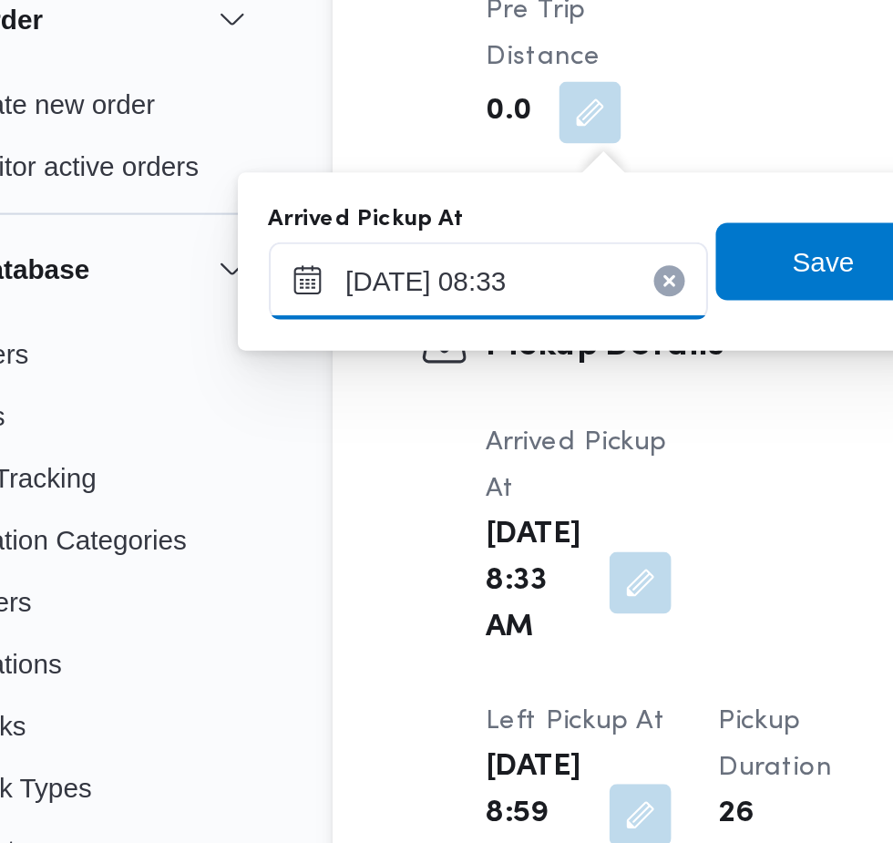
click at [324, 222] on input "[DATE] 08:33" at bounding box center [310, 221] width 207 height 36
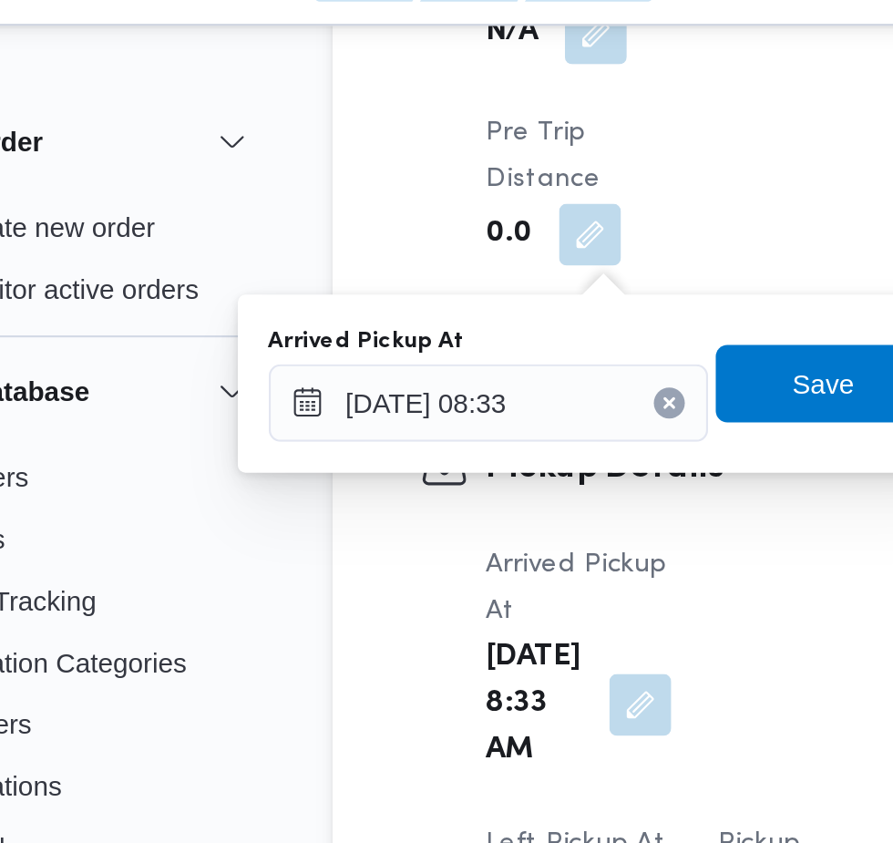
click at [380, 349] on button "button" at bounding box center [381, 363] width 29 height 29
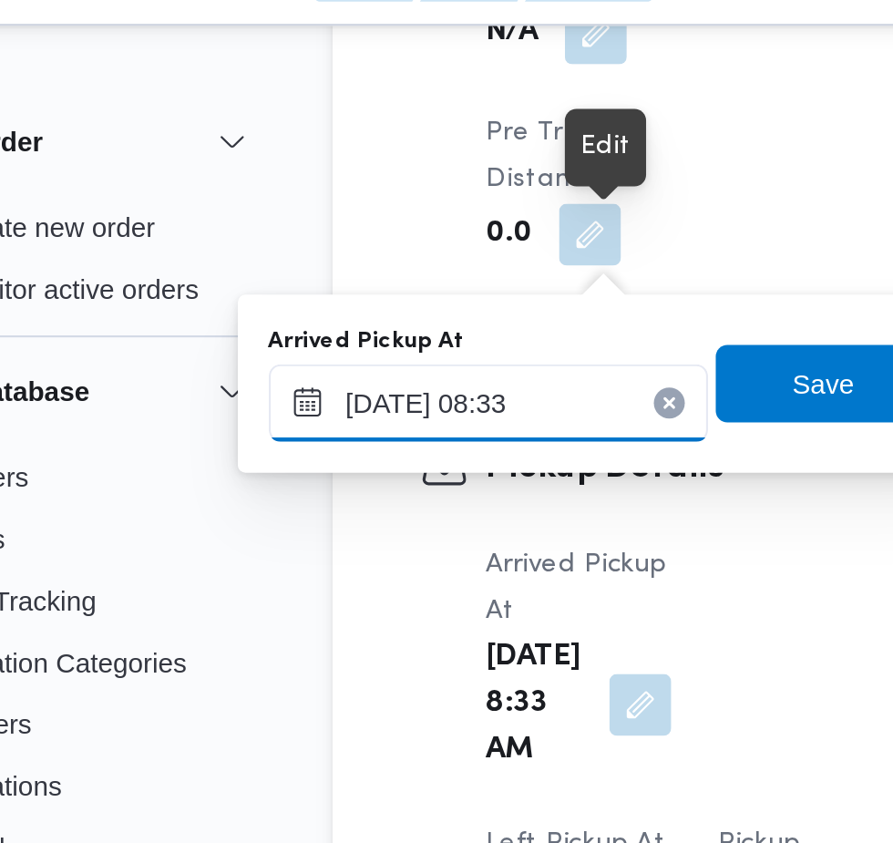
click at [364, 226] on input "[DATE] 08:33" at bounding box center [310, 221] width 207 height 36
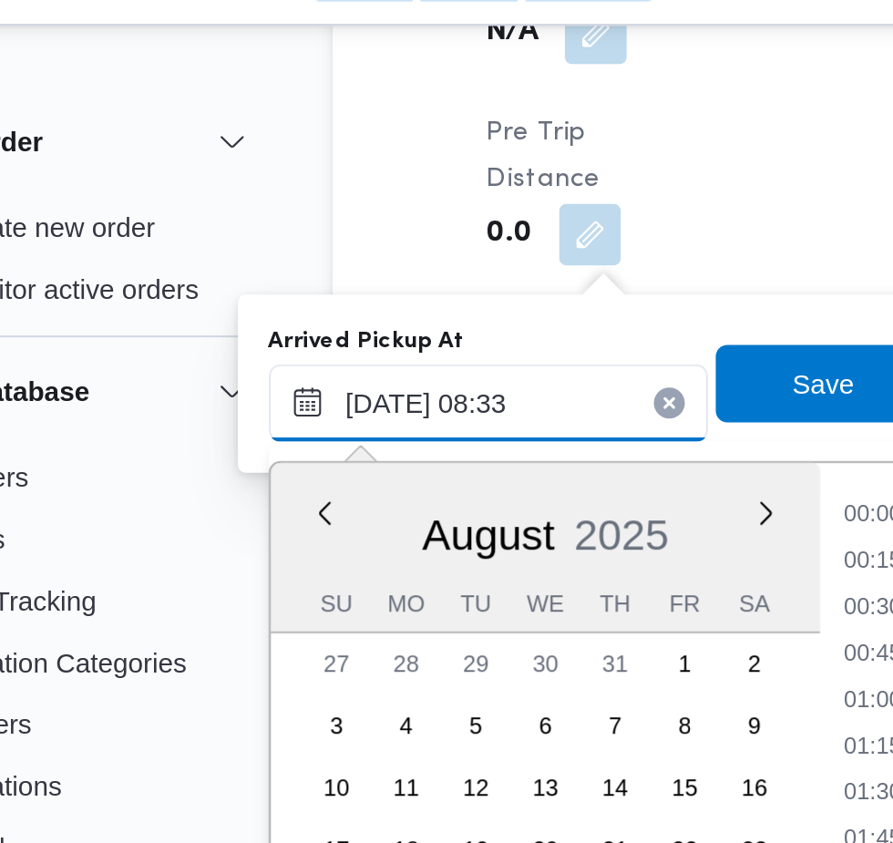
scroll to position [618, 0]
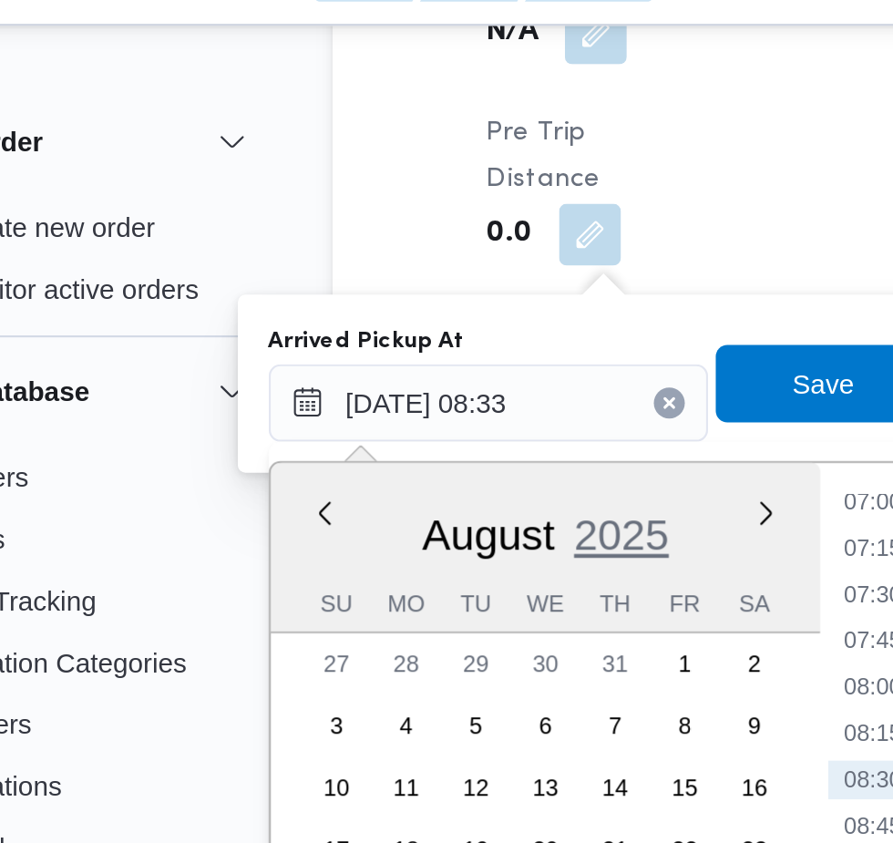
click at [395, 292] on span "2025" at bounding box center [372, 284] width 45 height 23
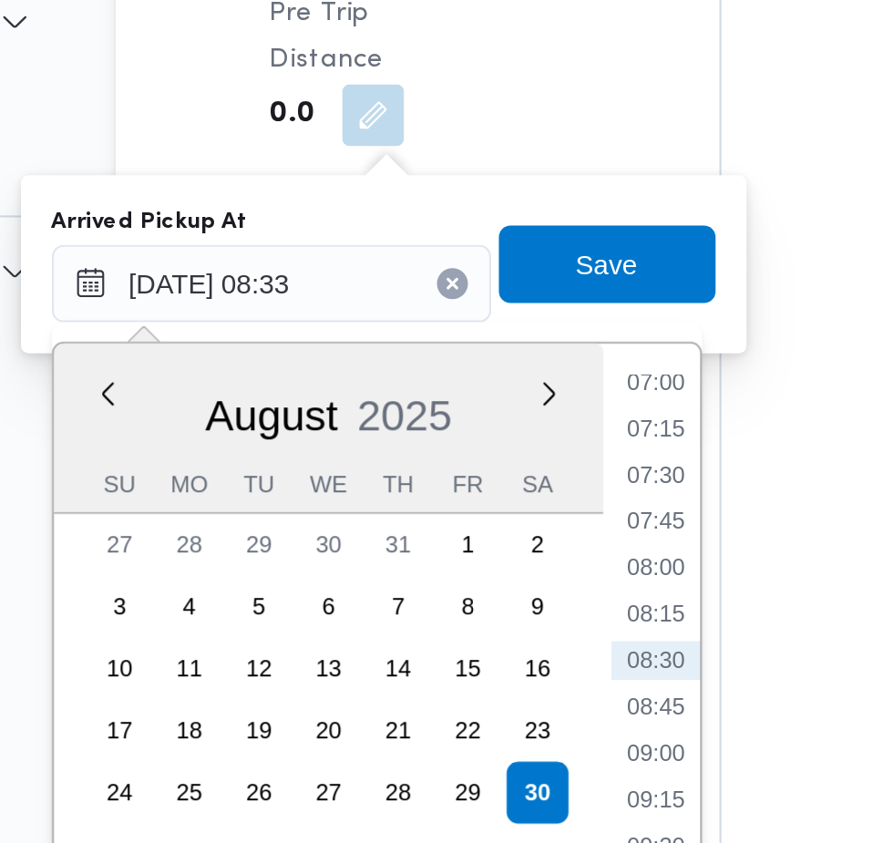
click at [501, 293] on li "07:15" at bounding box center [491, 290] width 42 height 18
type input "[DATE] 07:15"
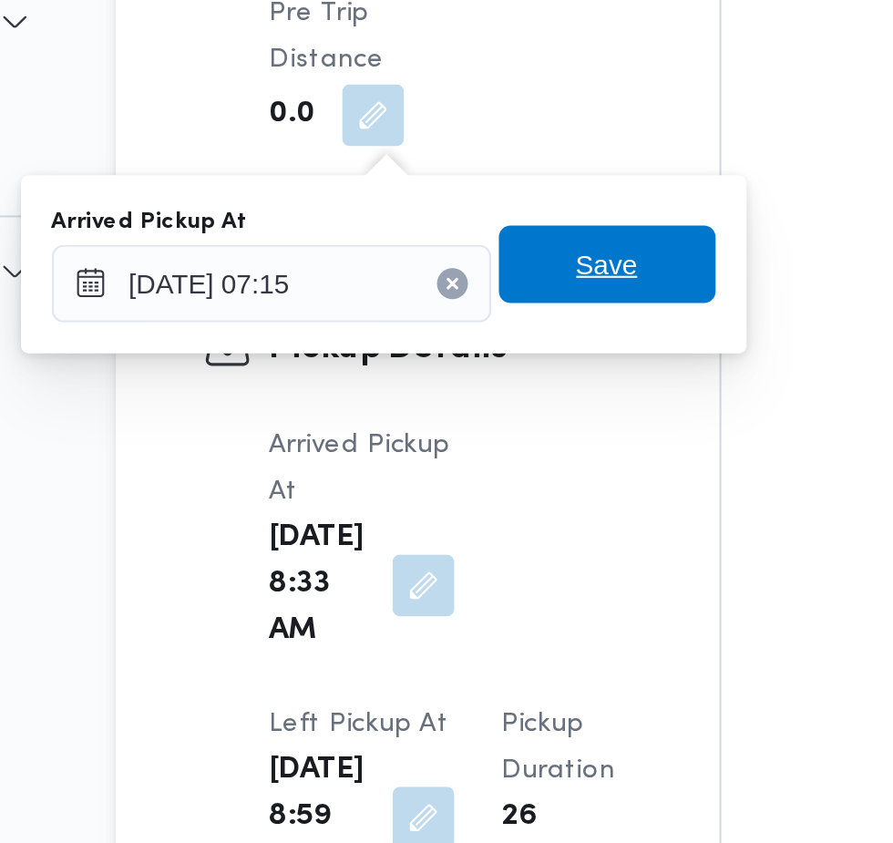
click at [492, 218] on span "Save" at bounding box center [469, 212] width 102 height 36
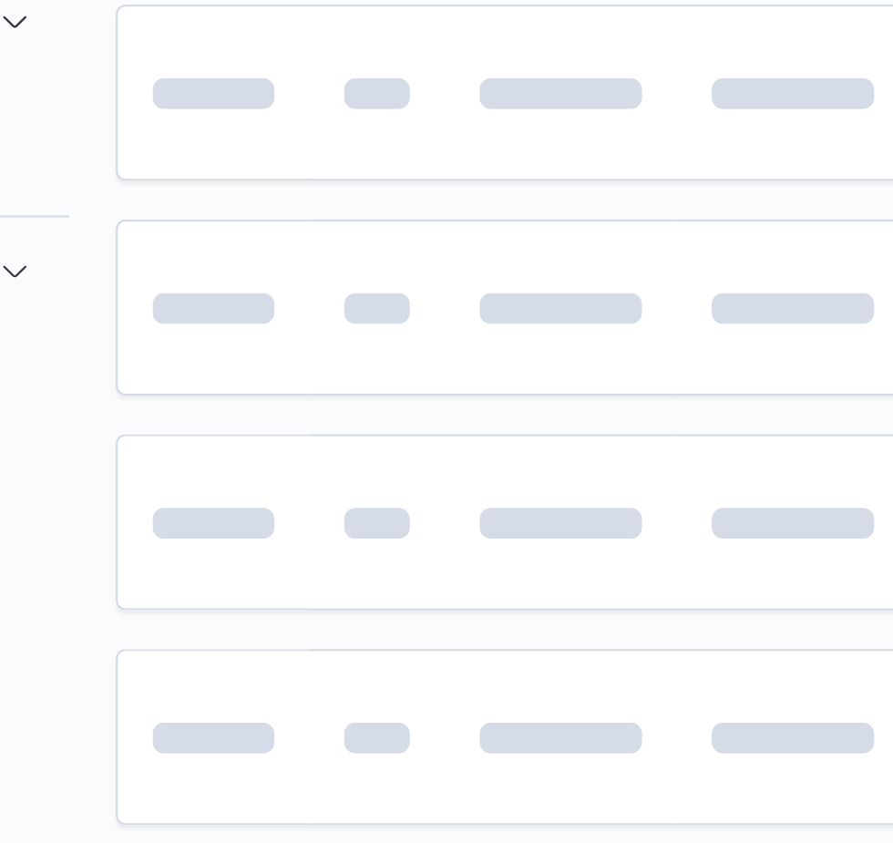
scroll to position [0, 29]
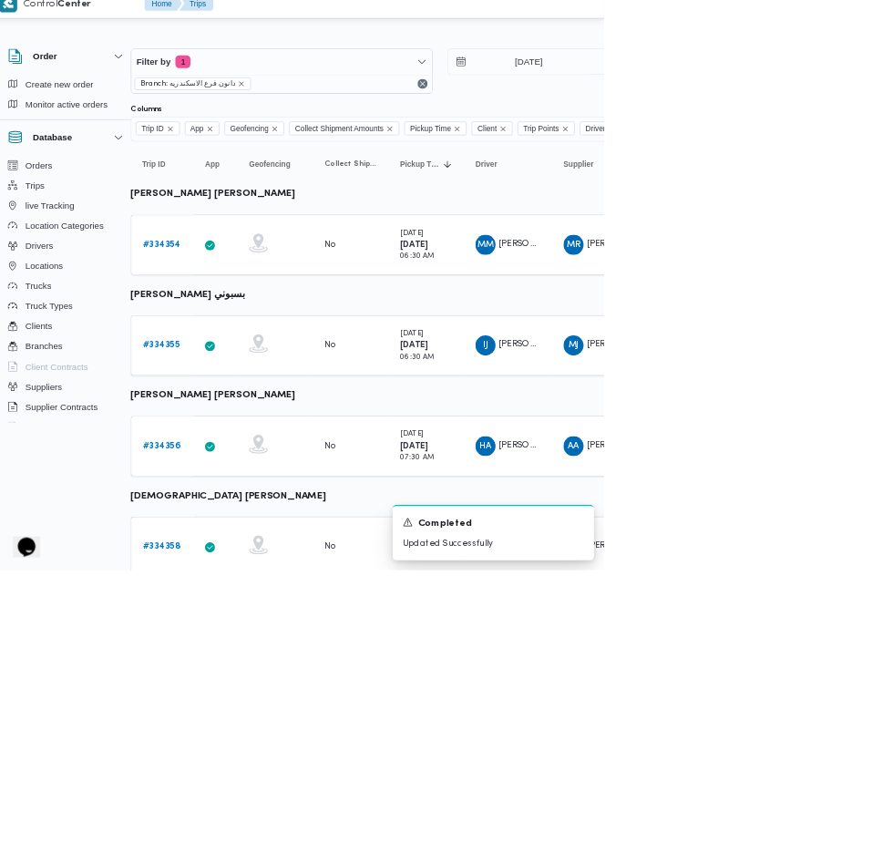
click at [252, 517] on b "# 334355" at bounding box center [252, 517] width 54 height 12
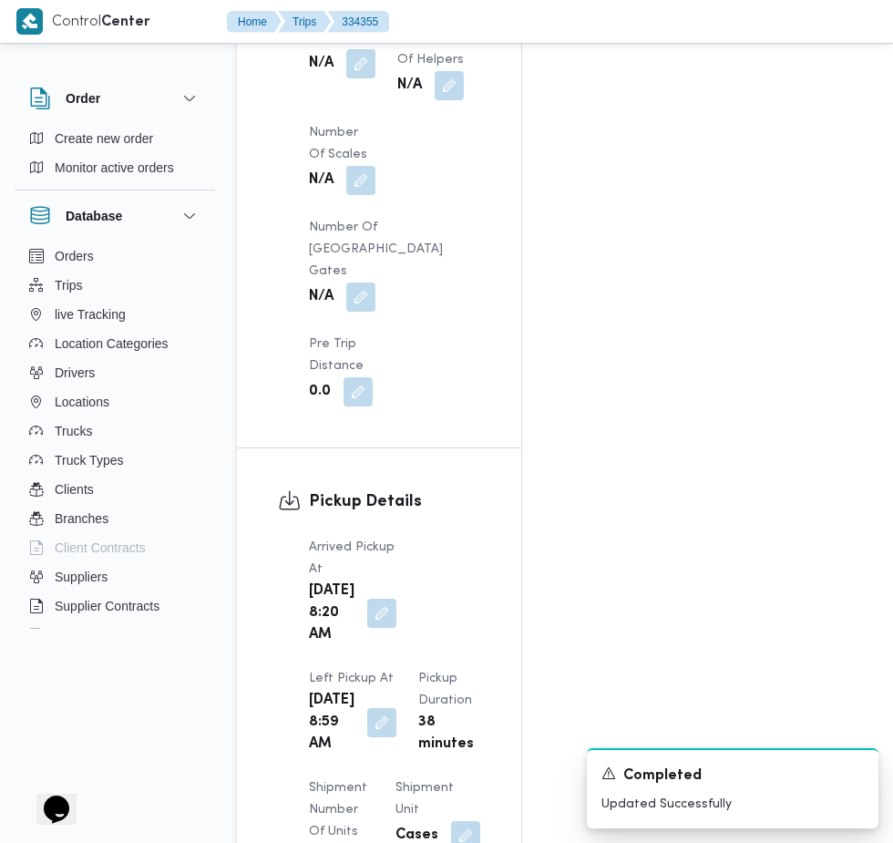
scroll to position [1929, 0]
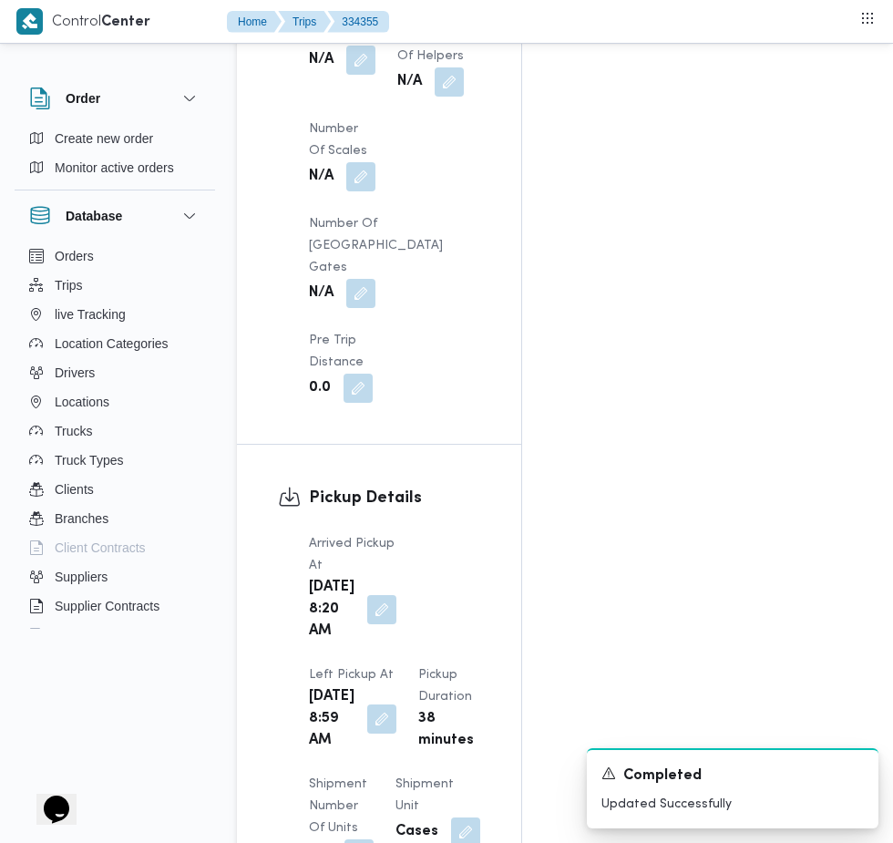
click at [369, 595] on button "button" at bounding box center [381, 609] width 29 height 29
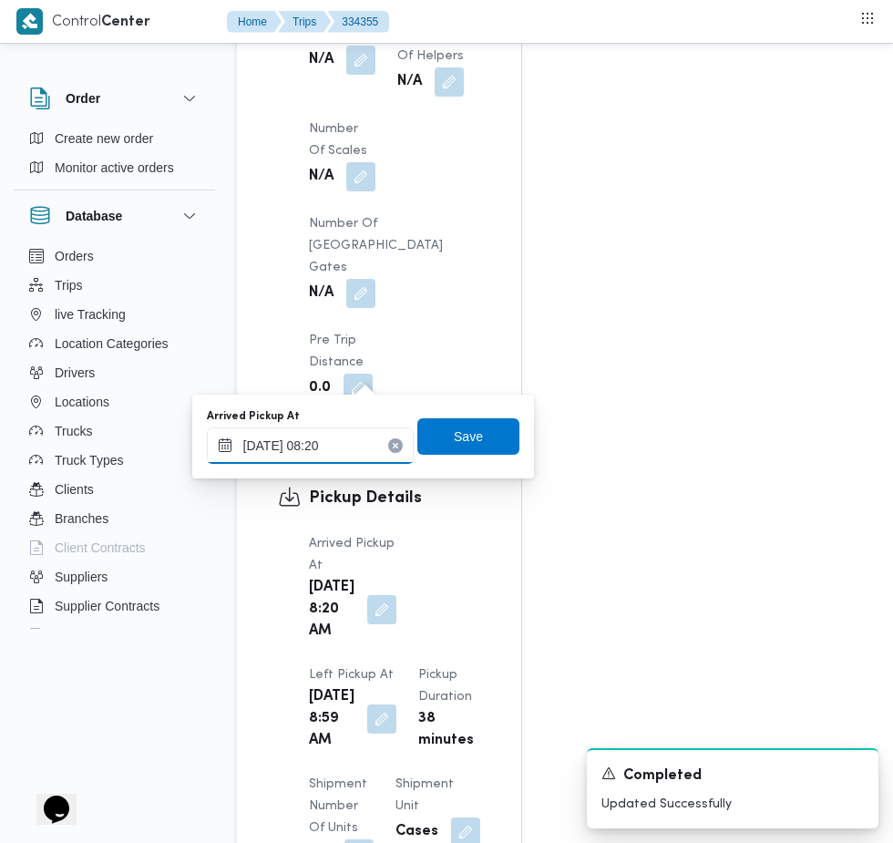
click at [335, 445] on input "[DATE] 08:20" at bounding box center [310, 446] width 207 height 36
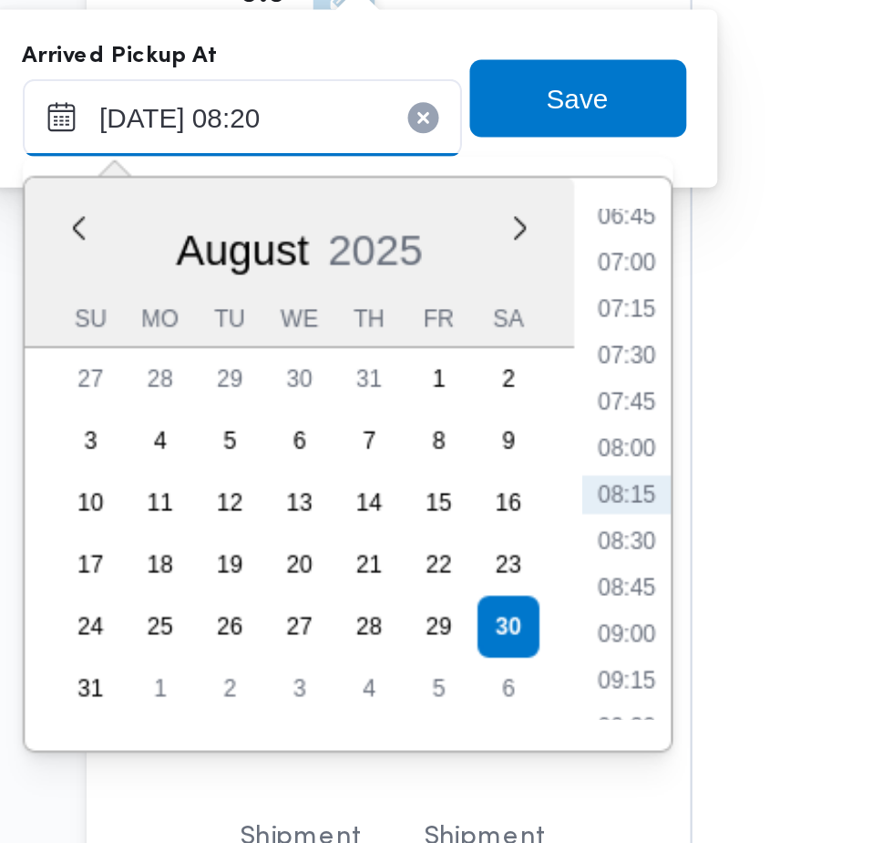
scroll to position [2068, 0]
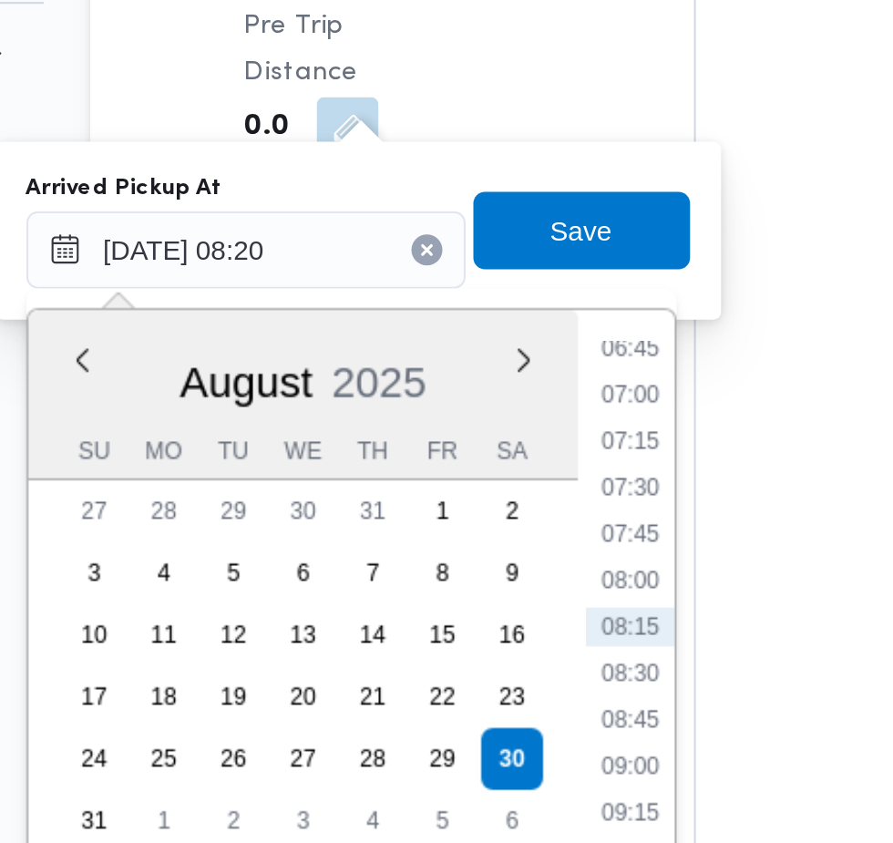
click at [504, 381] on li "07:00" at bounding box center [491, 375] width 42 height 18
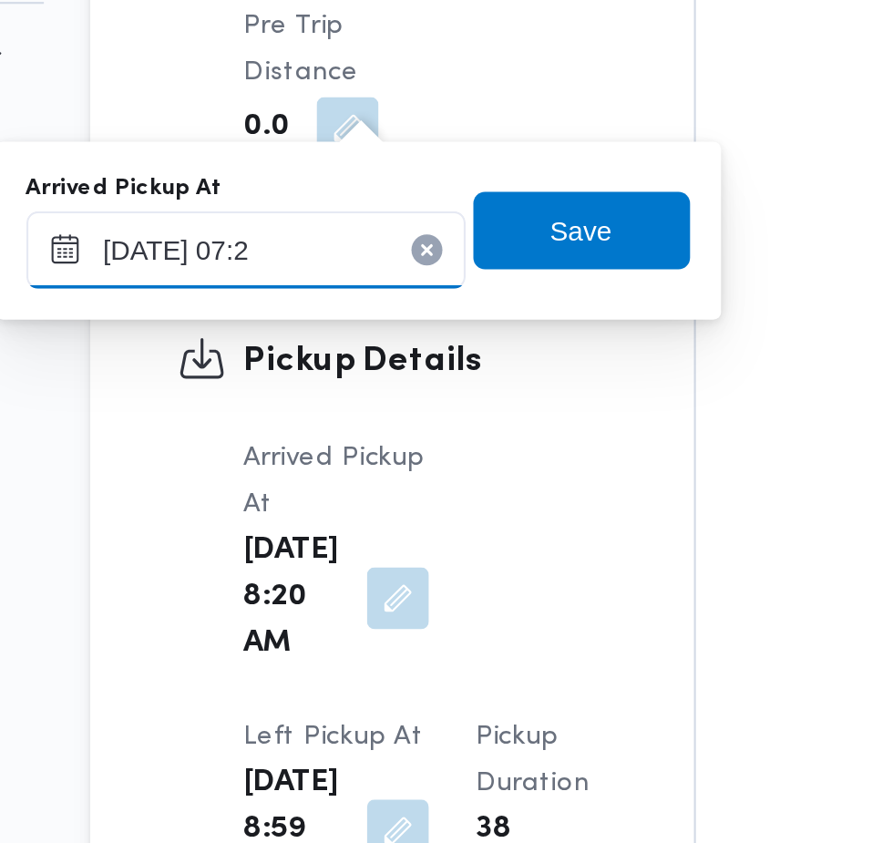
type input "[DATE] 07:20"
click at [500, 298] on span "Save" at bounding box center [469, 297] width 102 height 36
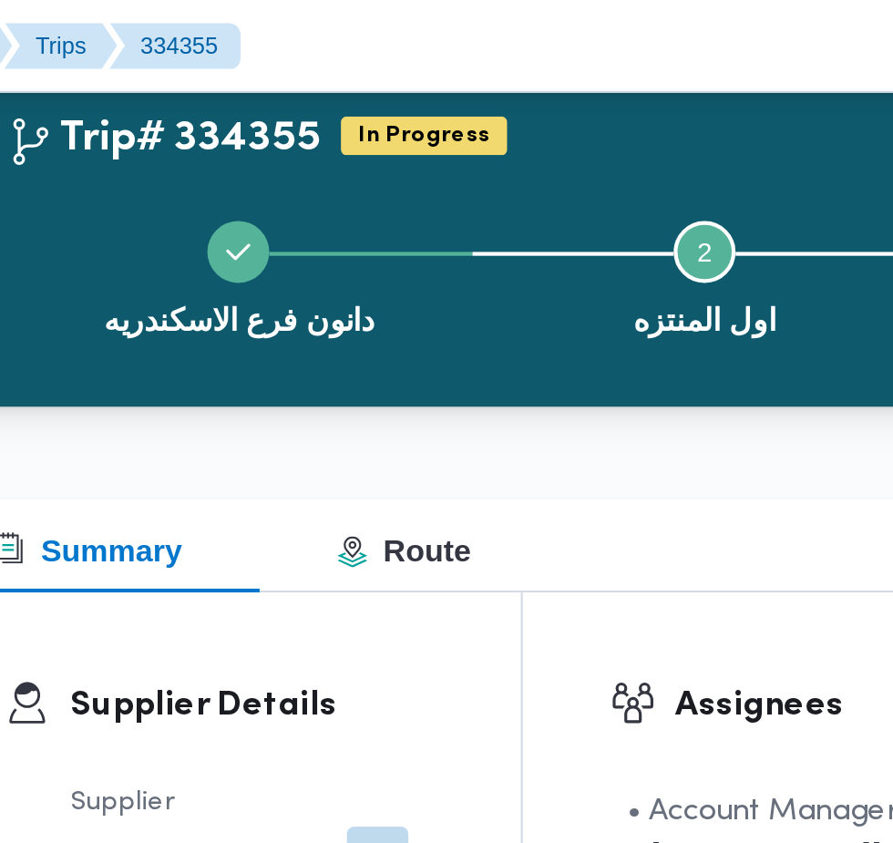
scroll to position [0, 0]
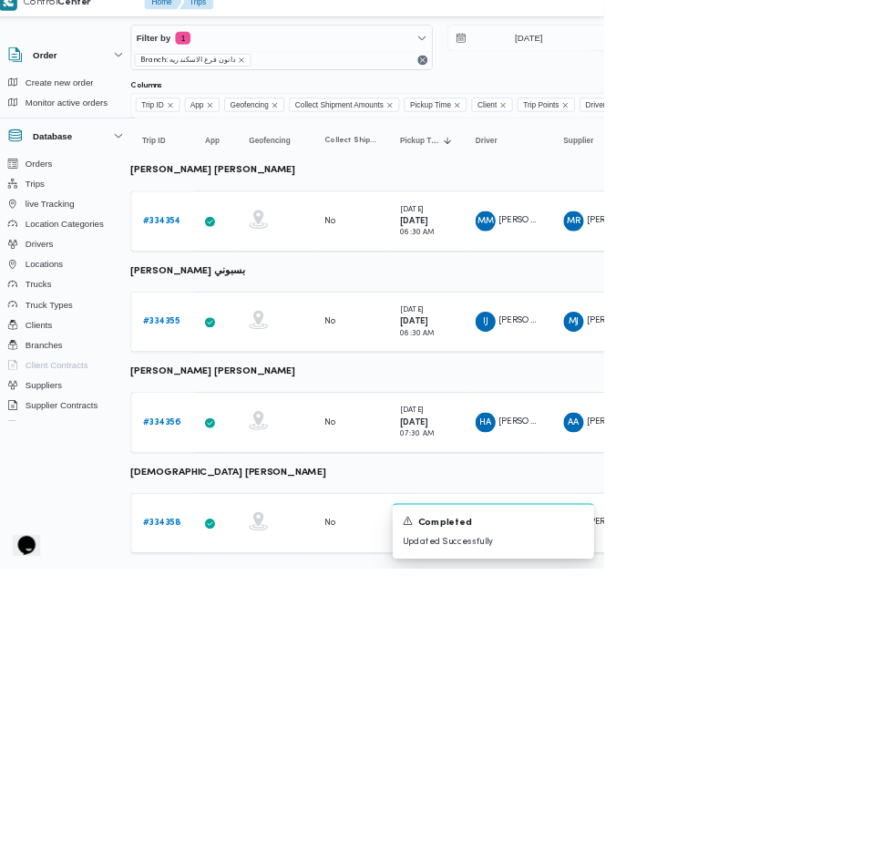
scroll to position [43, 29]
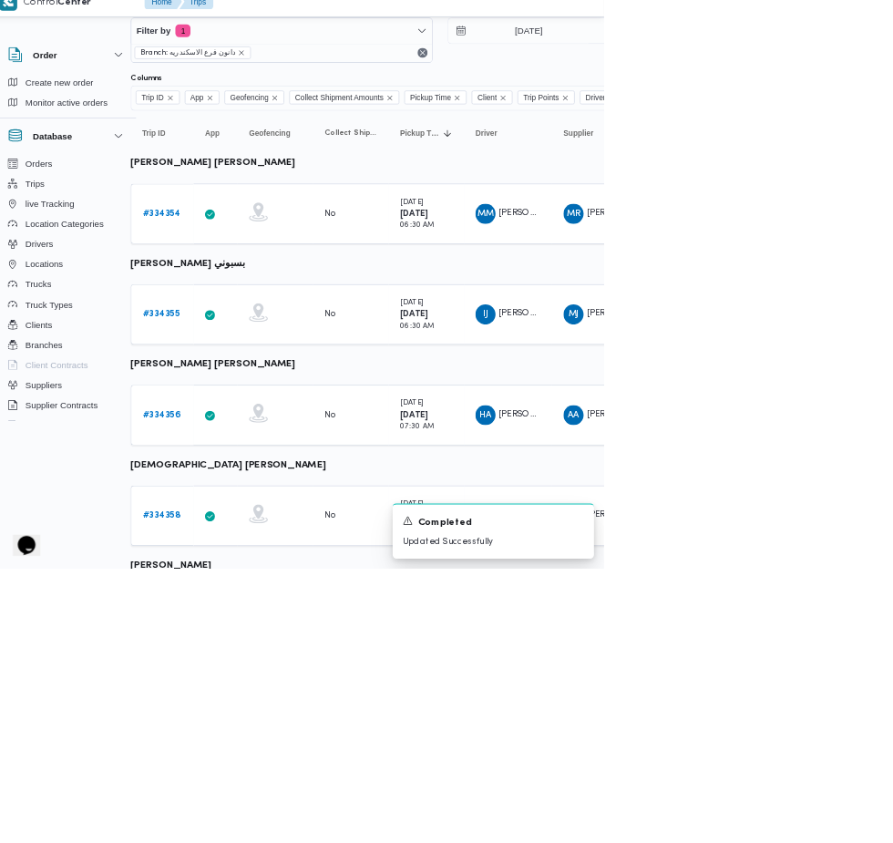
click at [252, 620] on b "# 334356" at bounding box center [252, 620] width 55 height 12
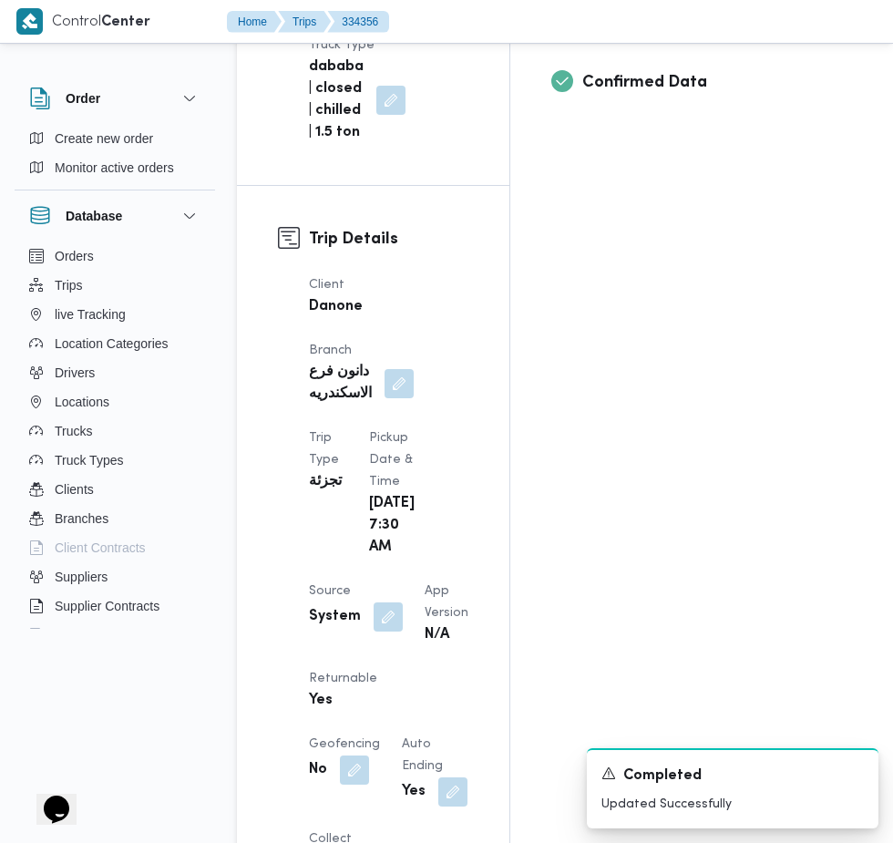
scroll to position [798, 0]
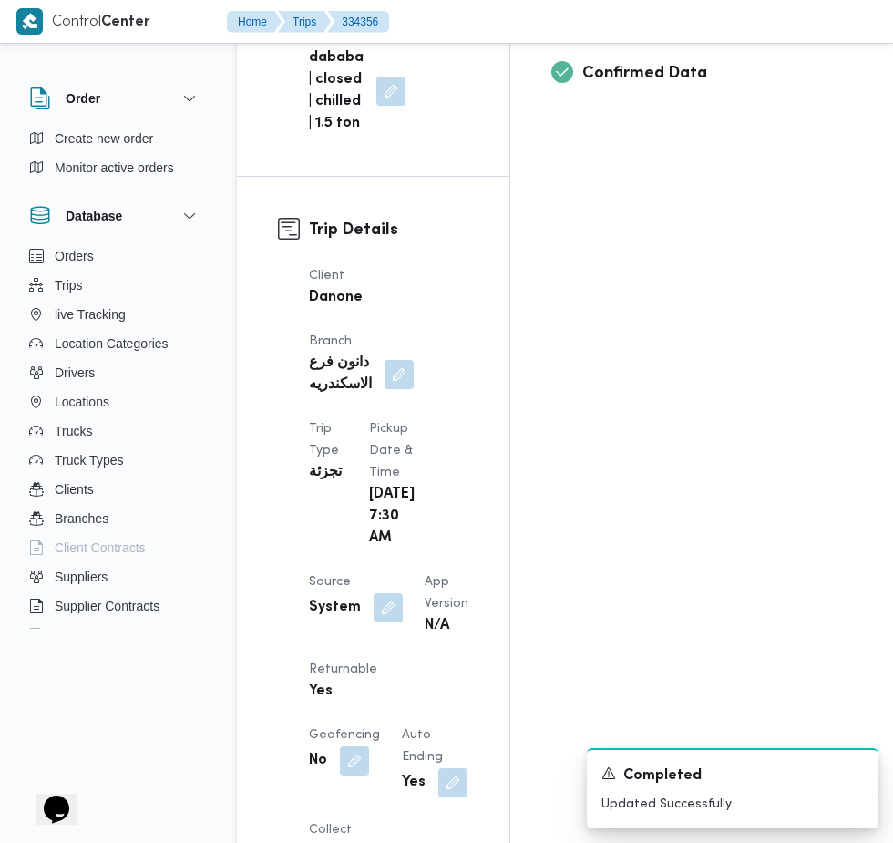
click at [386, 593] on button "button" at bounding box center [388, 607] width 29 height 29
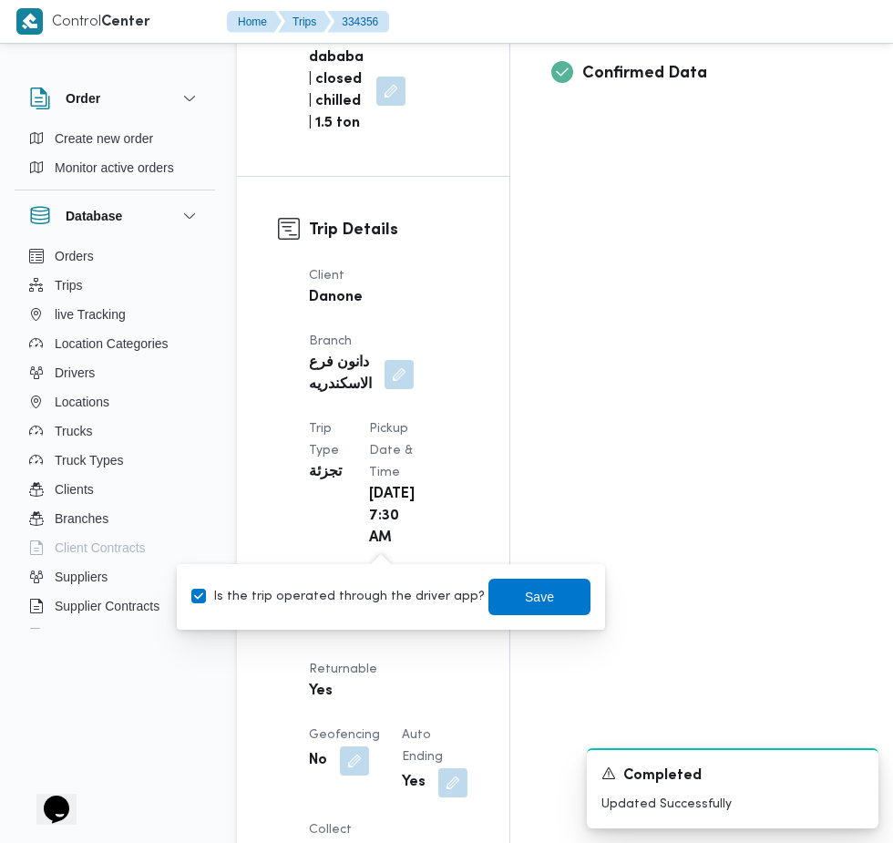
click at [396, 605] on label "Is the trip operated through the driver app?" at bounding box center [338, 597] width 294 height 22
checkbox input "false"
click at [525, 597] on span "Save" at bounding box center [539, 597] width 29 height 22
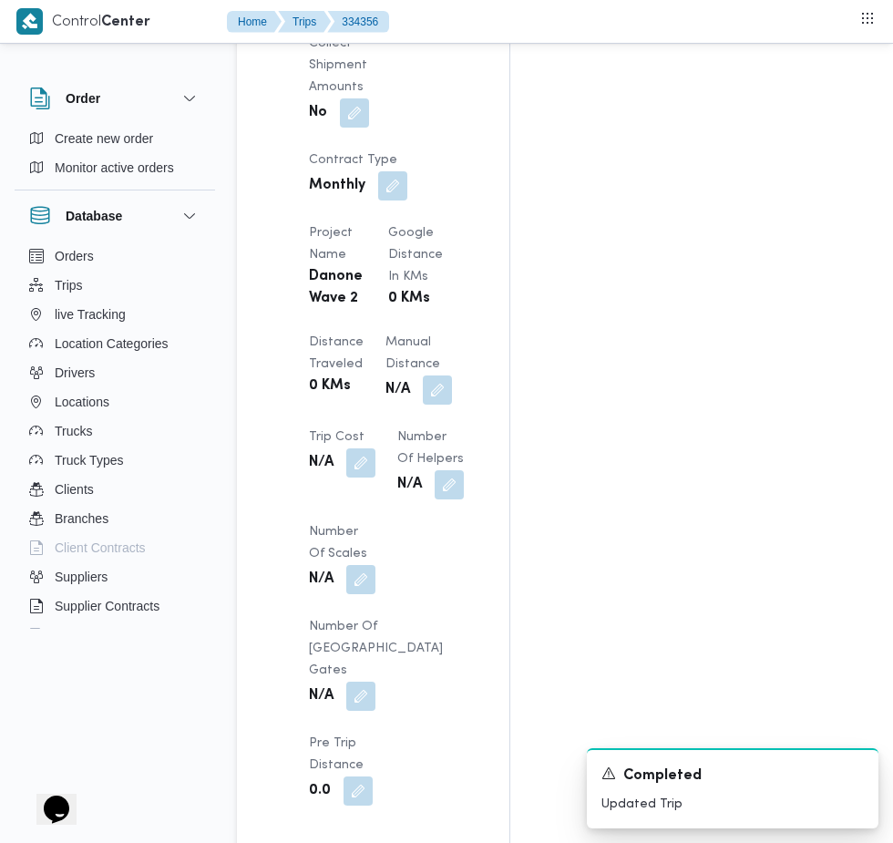
scroll to position [1635, 0]
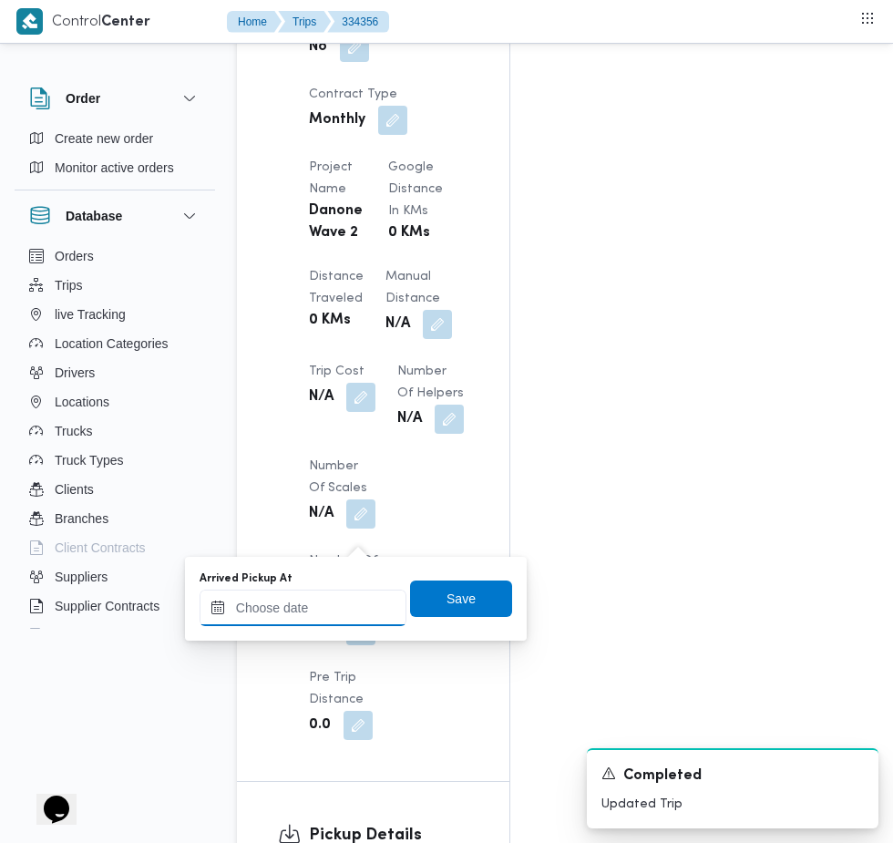
click at [341, 601] on input "Arrived Pickup At" at bounding box center [303, 608] width 207 height 36
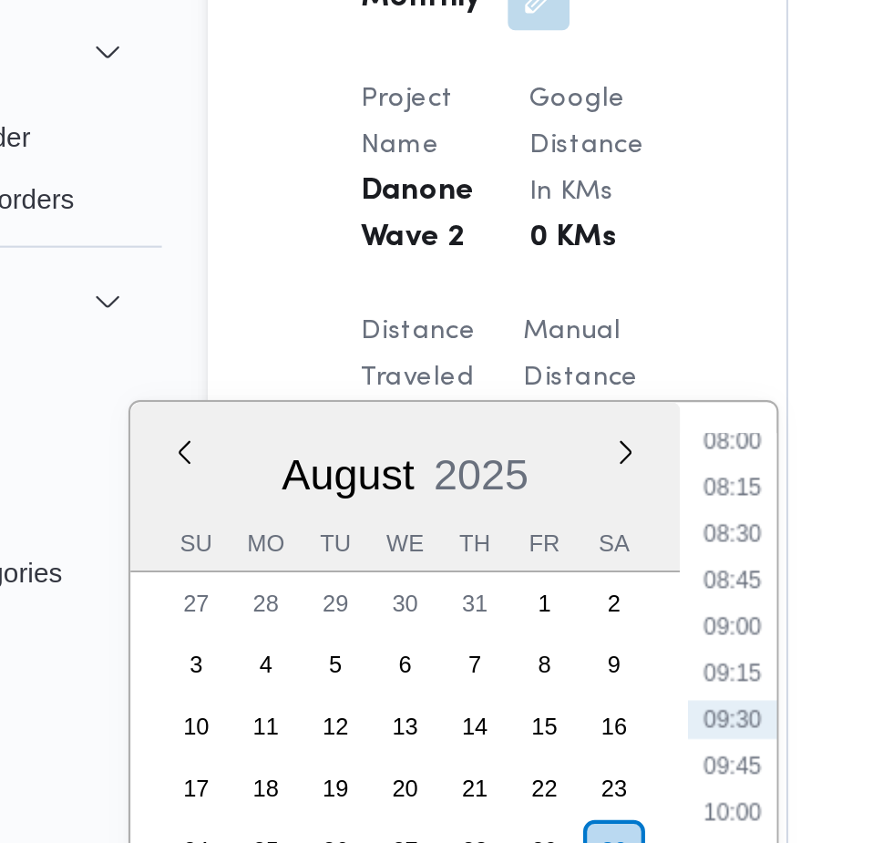
scroll to position [1682, 0]
click at [494, 289] on li "08:00" at bounding box center [484, 282] width 42 height 18
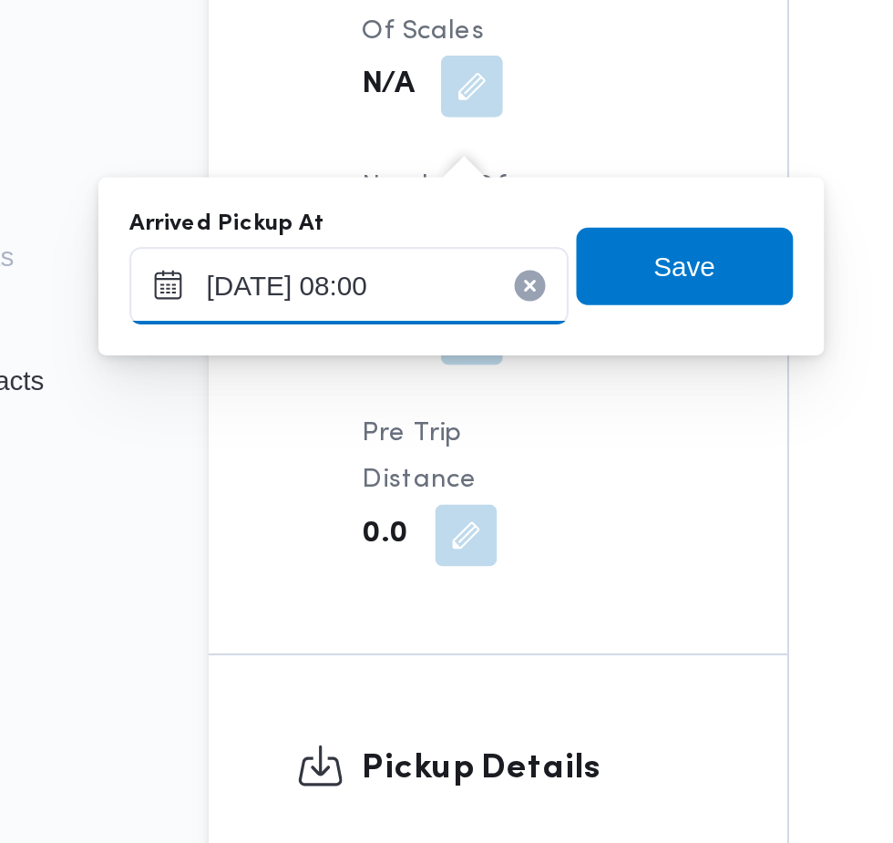
click at [371, 564] on input "[DATE] 08:00" at bounding box center [303, 561] width 207 height 36
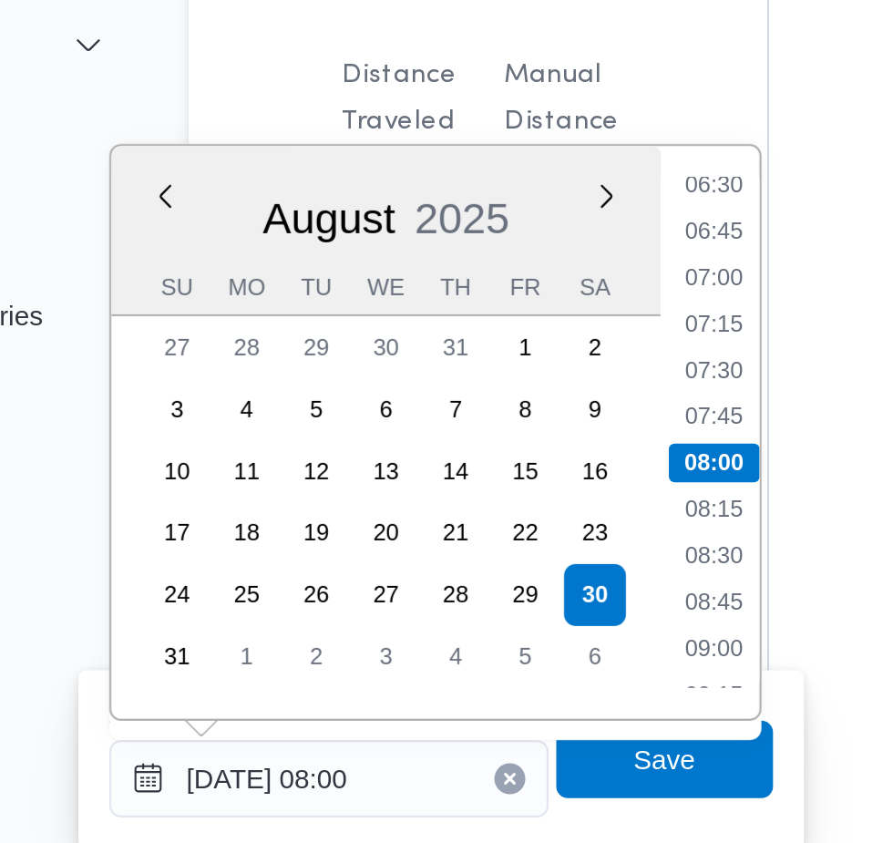
click at [490, 347] on li "07:15" at bounding box center [484, 347] width 42 height 18
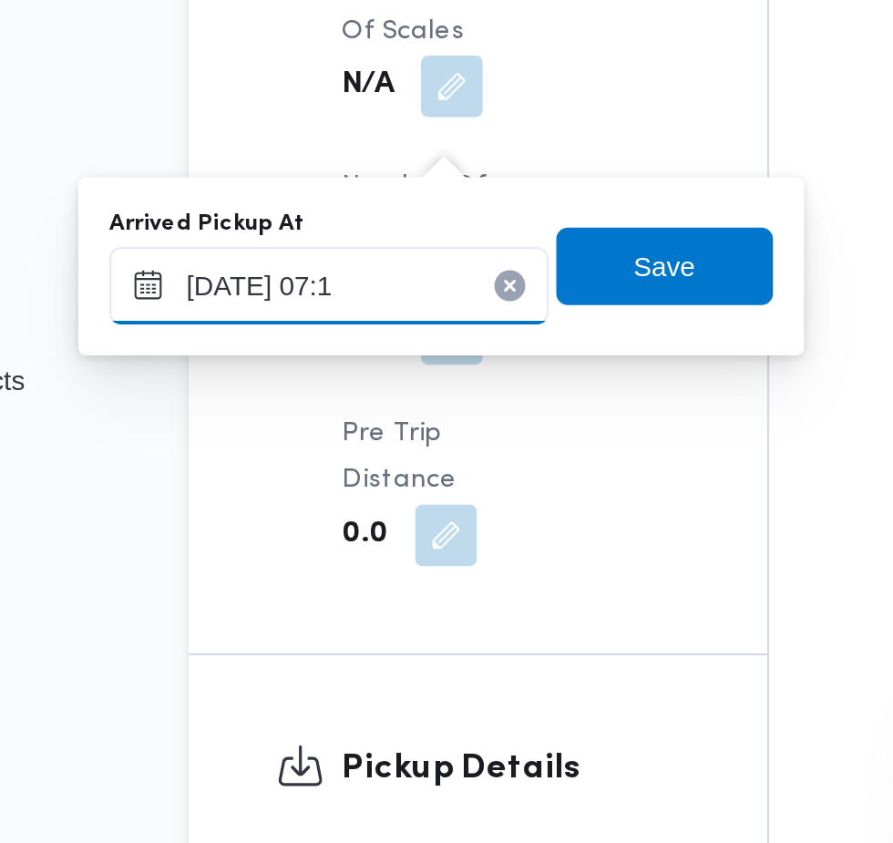
type input "[DATE] 07:10"
click at [490, 557] on span "Save" at bounding box center [461, 552] width 102 height 36
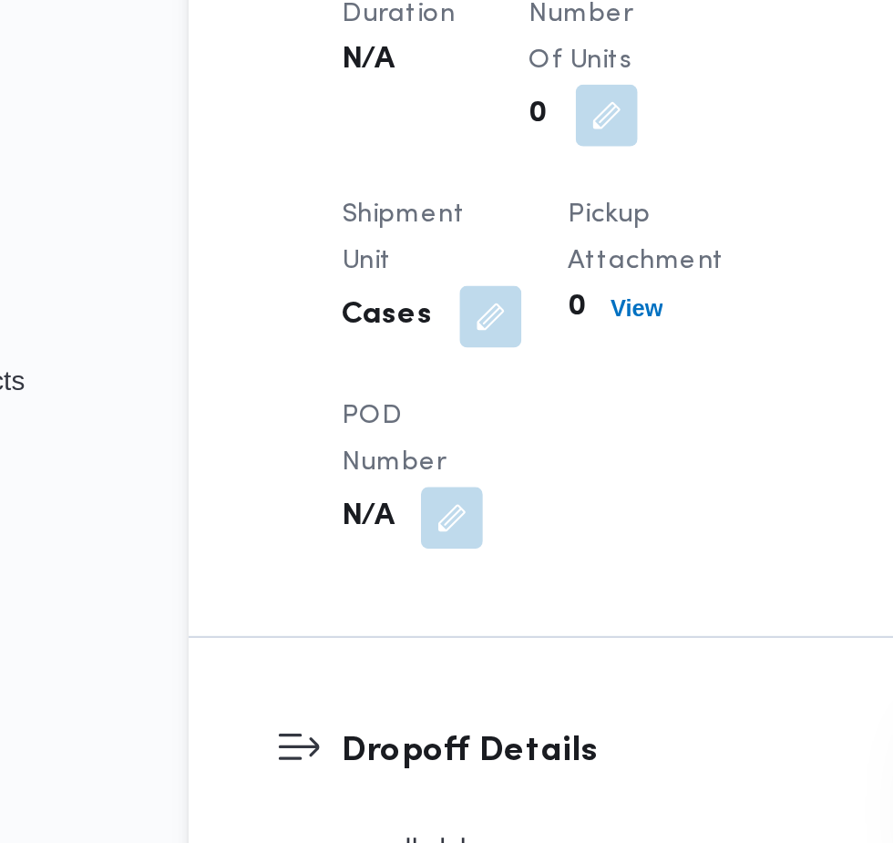
click at [446, 379] on button "button" at bounding box center [449, 364] width 29 height 29
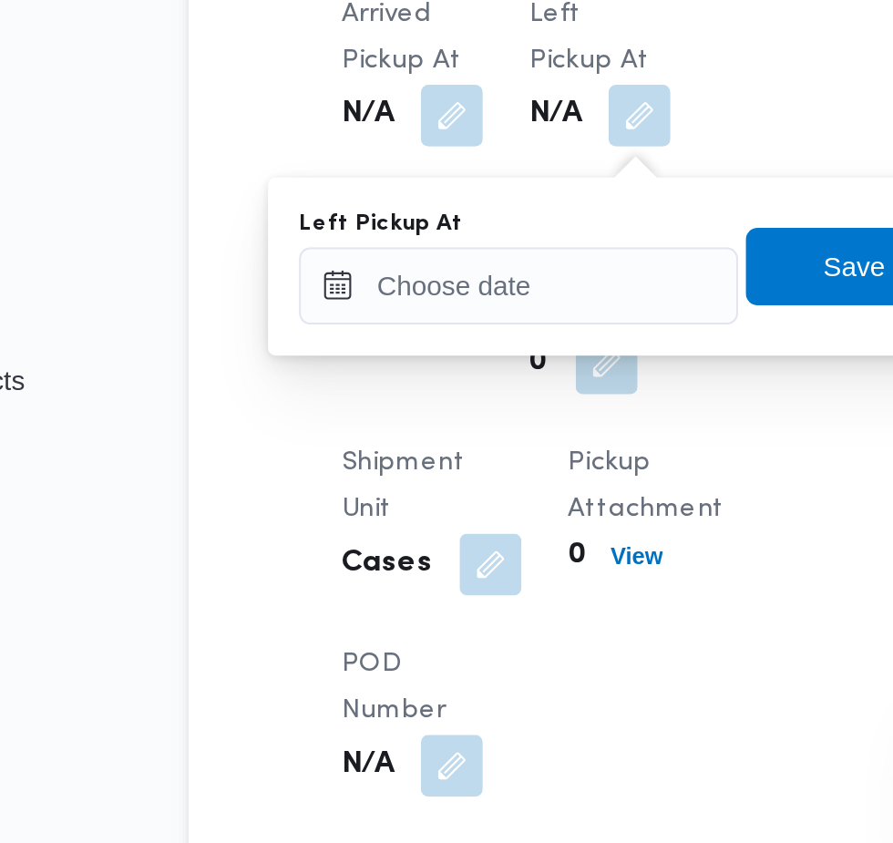
click at [424, 496] on div "Left Pickup At N/A" at bounding box center [430, 459] width 67 height 73
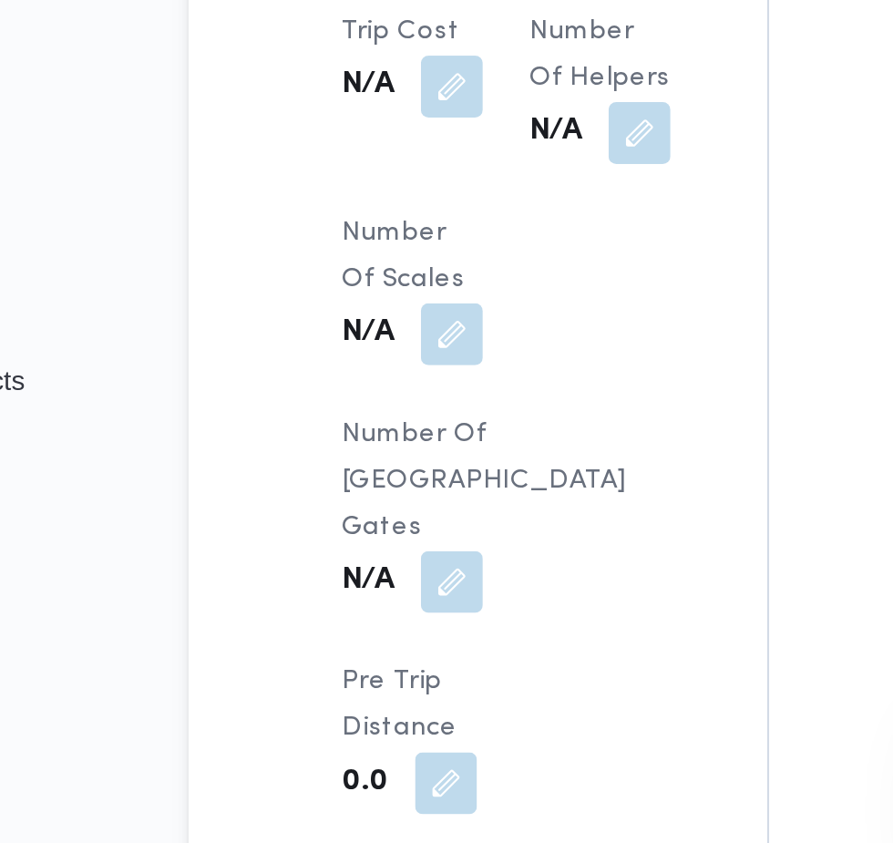
scroll to position [1683, 0]
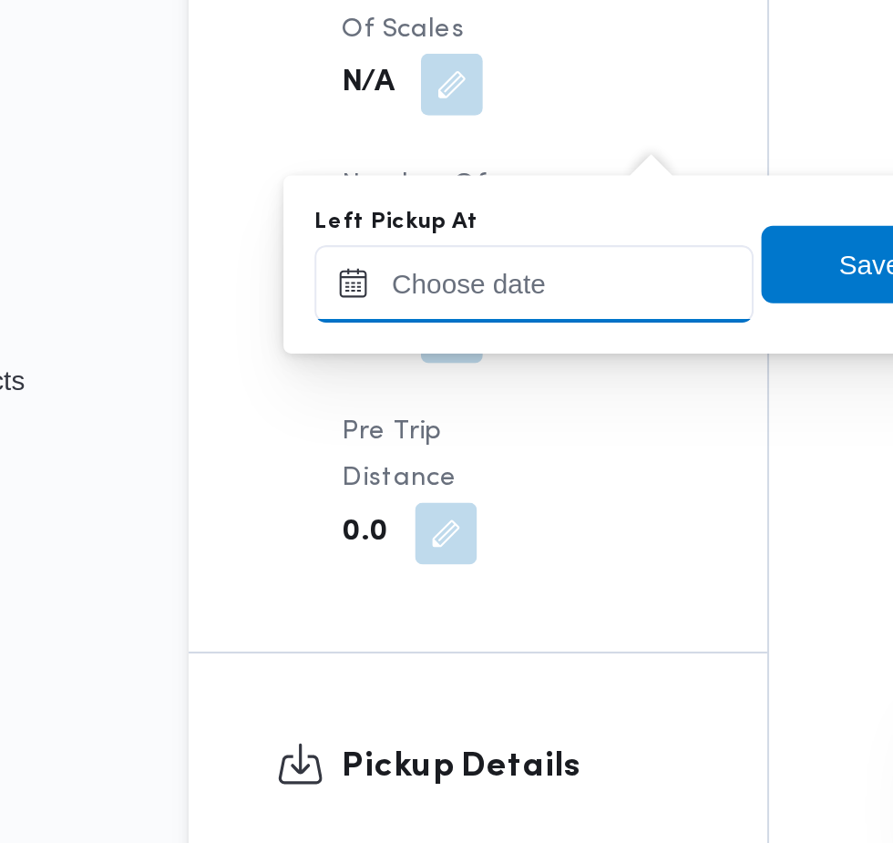
click at [445, 562] on input "Left Pickup At" at bounding box center [399, 560] width 207 height 36
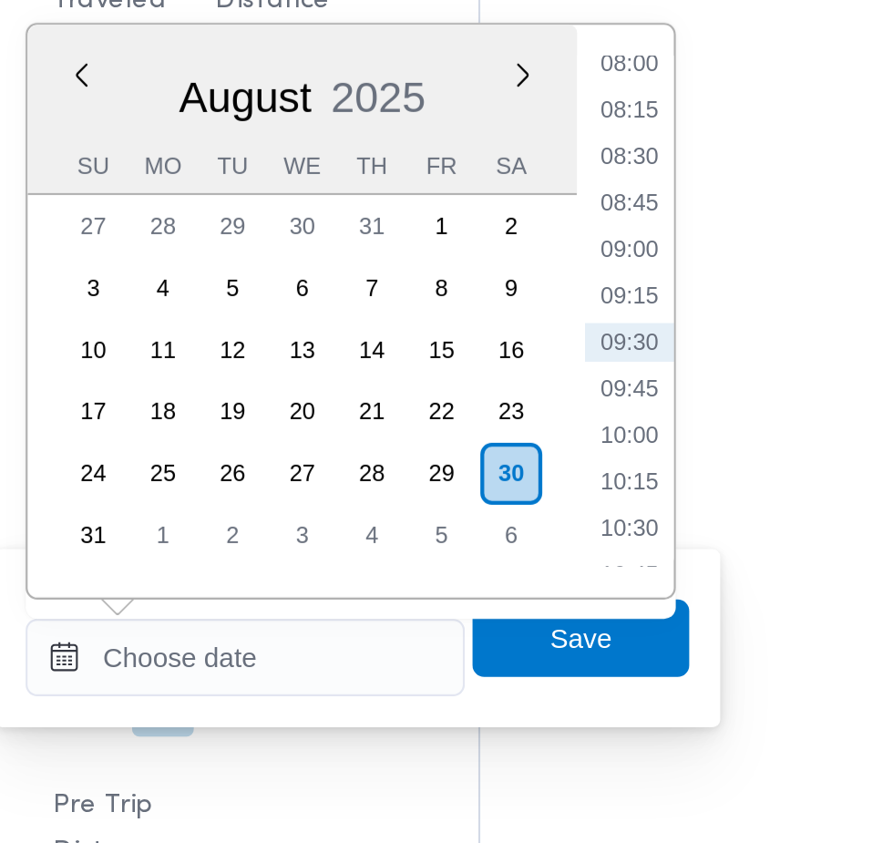
click at [590, 367] on li "09:00" at bounding box center [581, 368] width 42 height 18
type input "[DATE] 09:00"
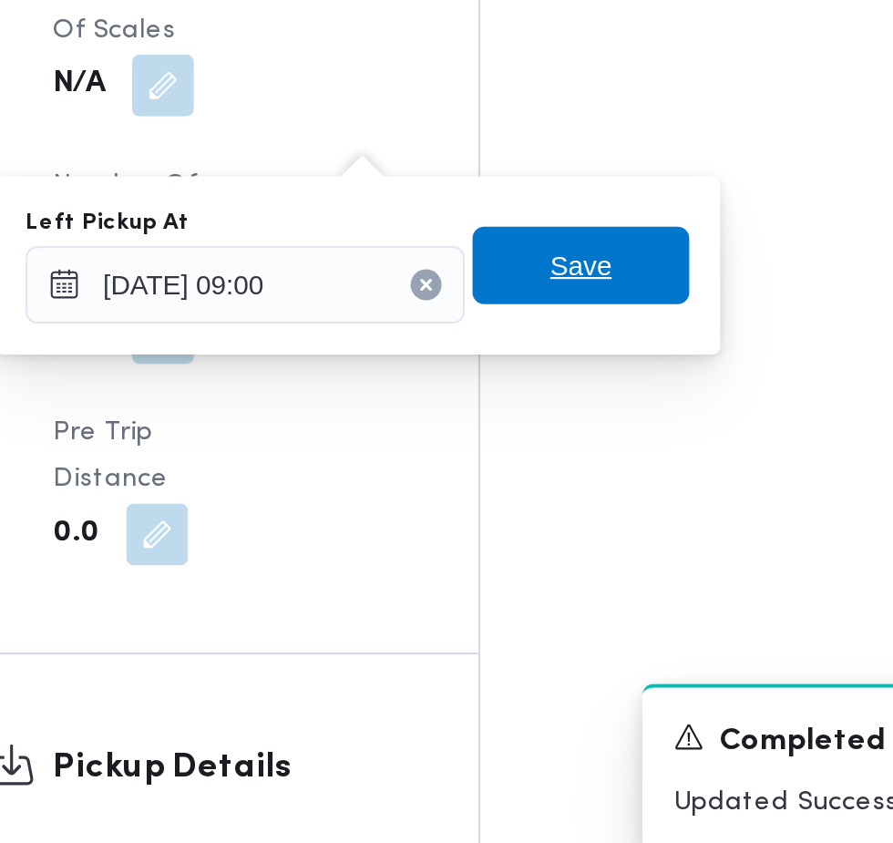
click at [588, 562] on span "Save" at bounding box center [558, 551] width 102 height 36
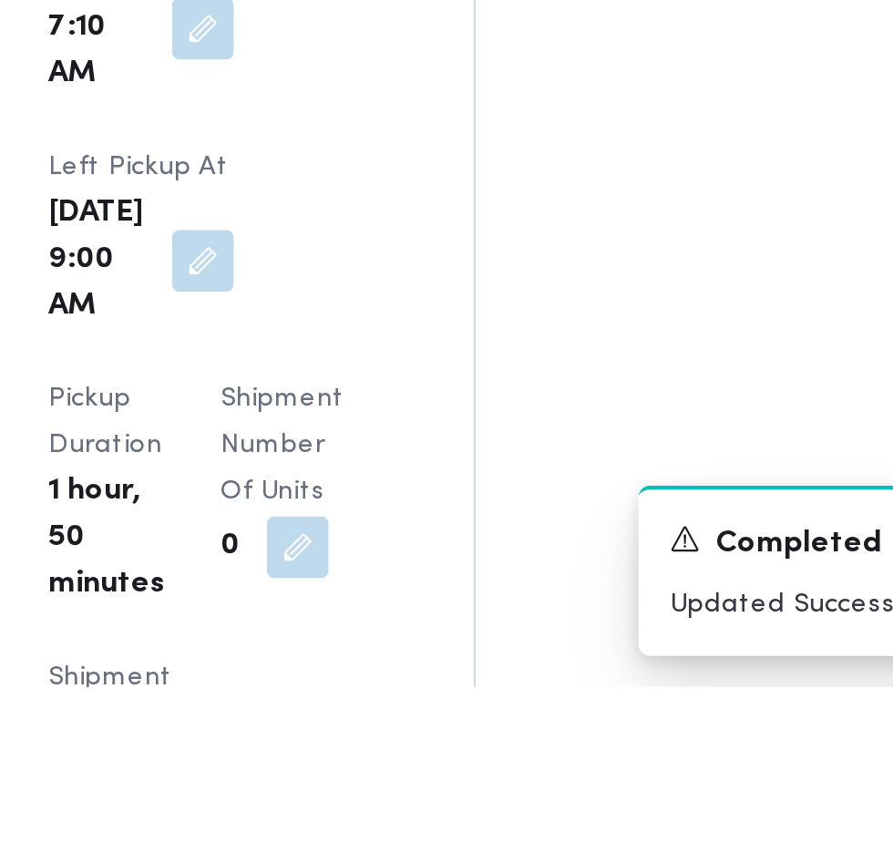
scroll to position [2053, 0]
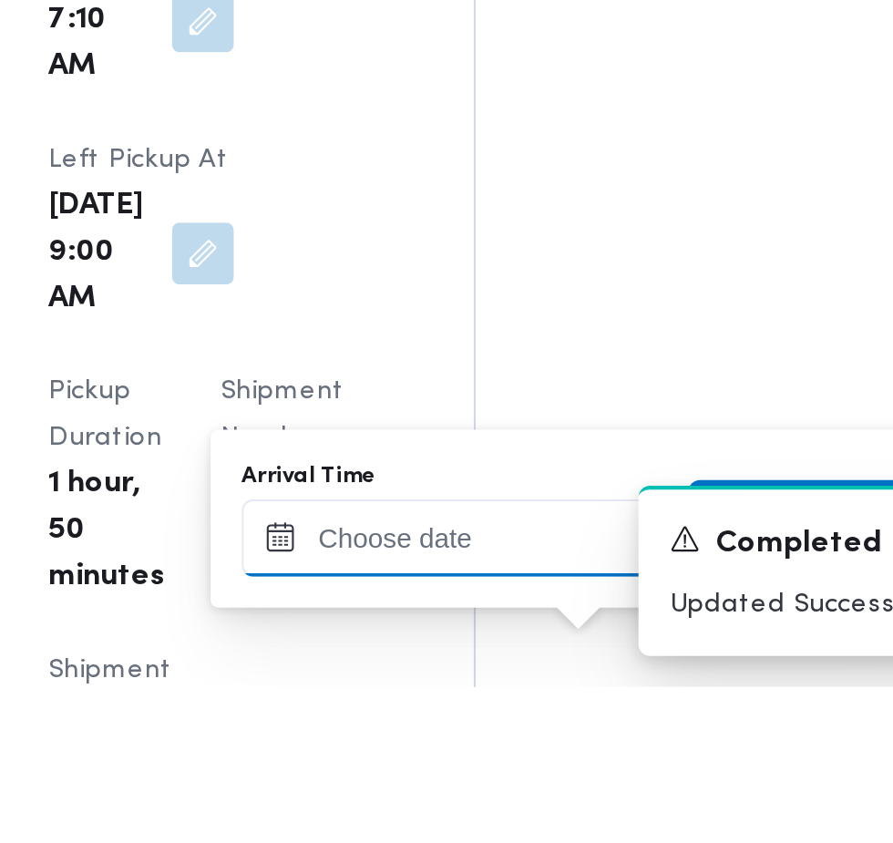
click at [524, 774] on input "Arrival Time" at bounding box center [503, 773] width 207 height 36
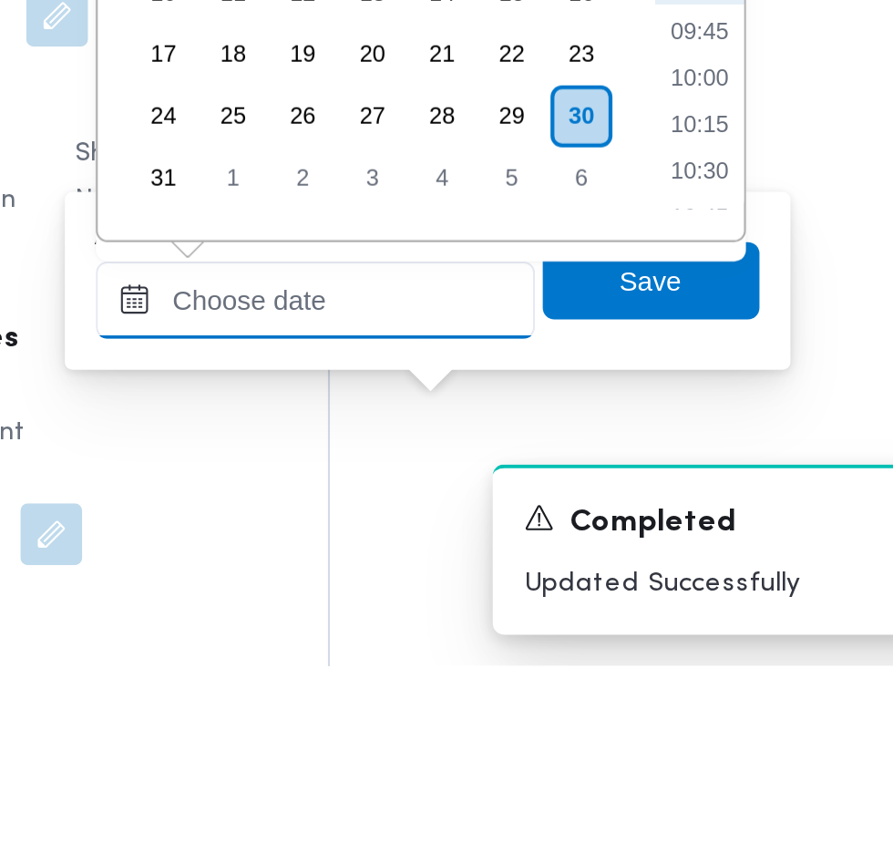
scroll to position [2155, 0]
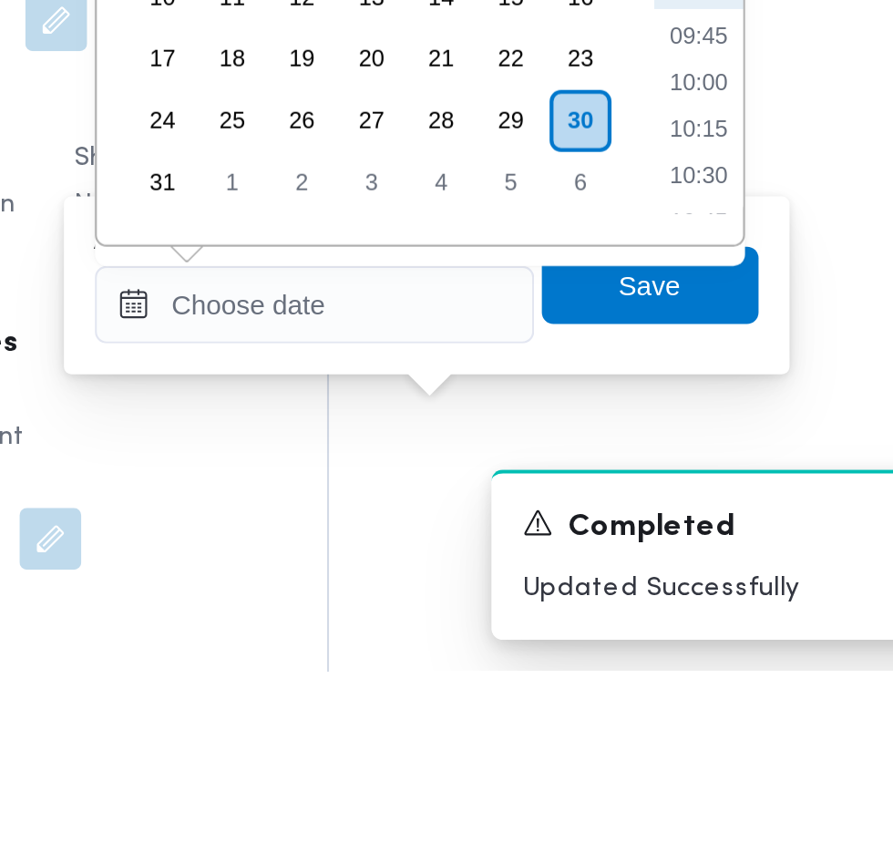
click at [693, 576] on ul "00:00 00:15 00:30 00:45 01:00 01:15 01:30 01:45 02:00 02:15 02:30 02:45 03:00 0…" at bounding box center [685, 507] width 42 height 241
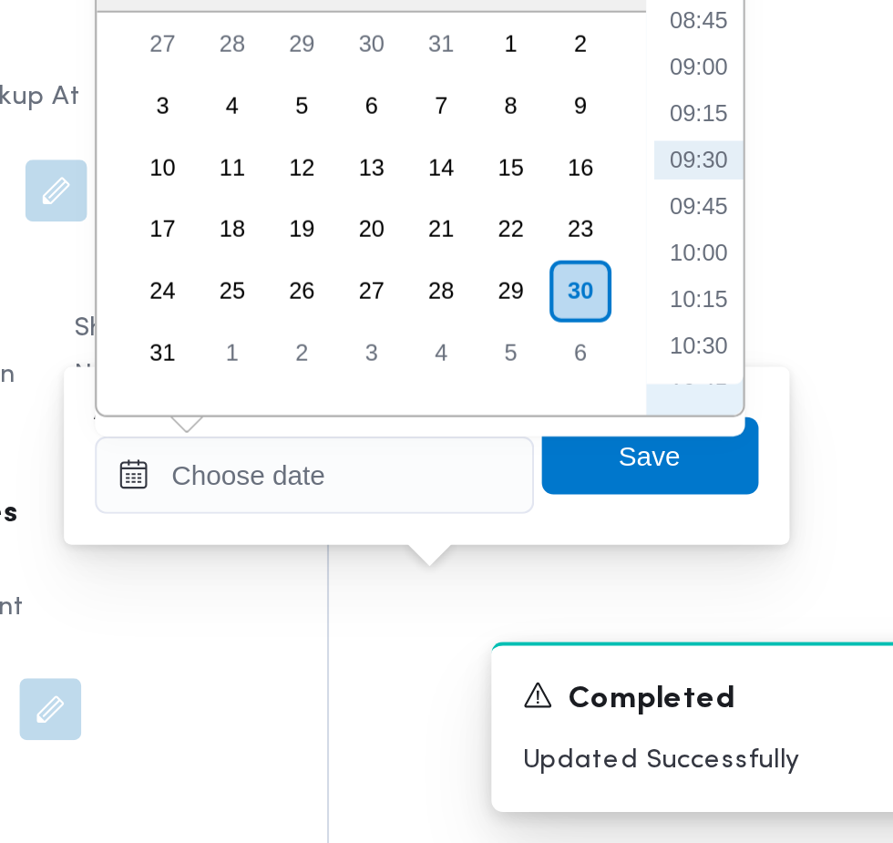
click at [698, 528] on li "09:30" at bounding box center [685, 521] width 42 height 18
type input "[DATE] 09:30"
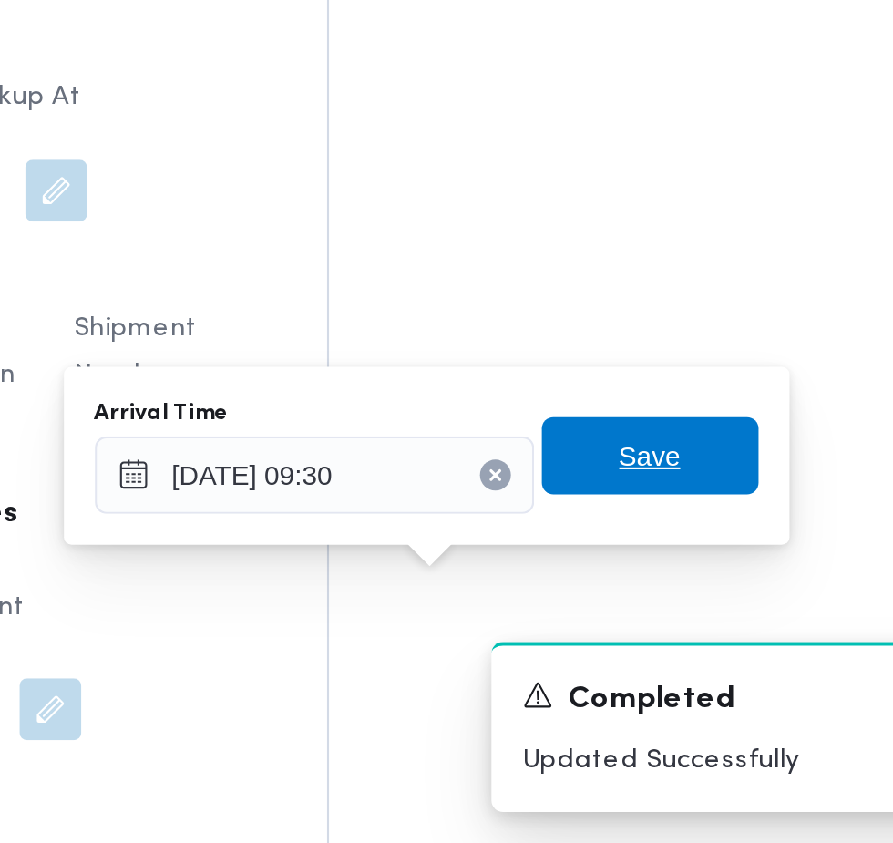
click at [654, 668] on span "Save" at bounding box center [661, 661] width 29 height 22
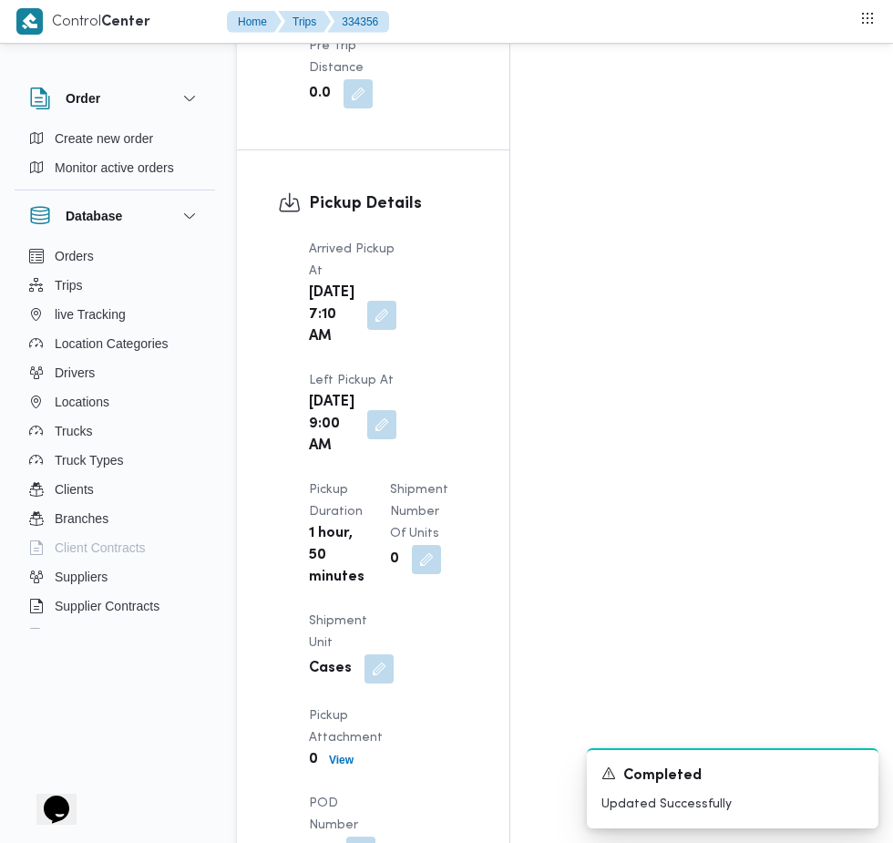
scroll to position [2281, 0]
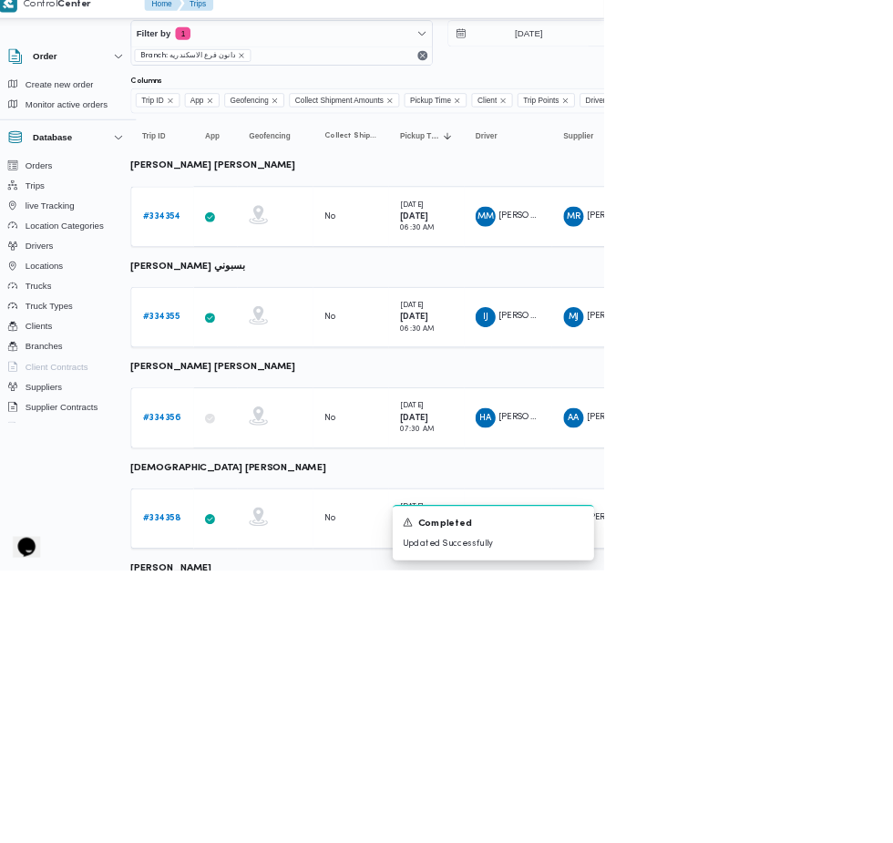
scroll to position [43, 28]
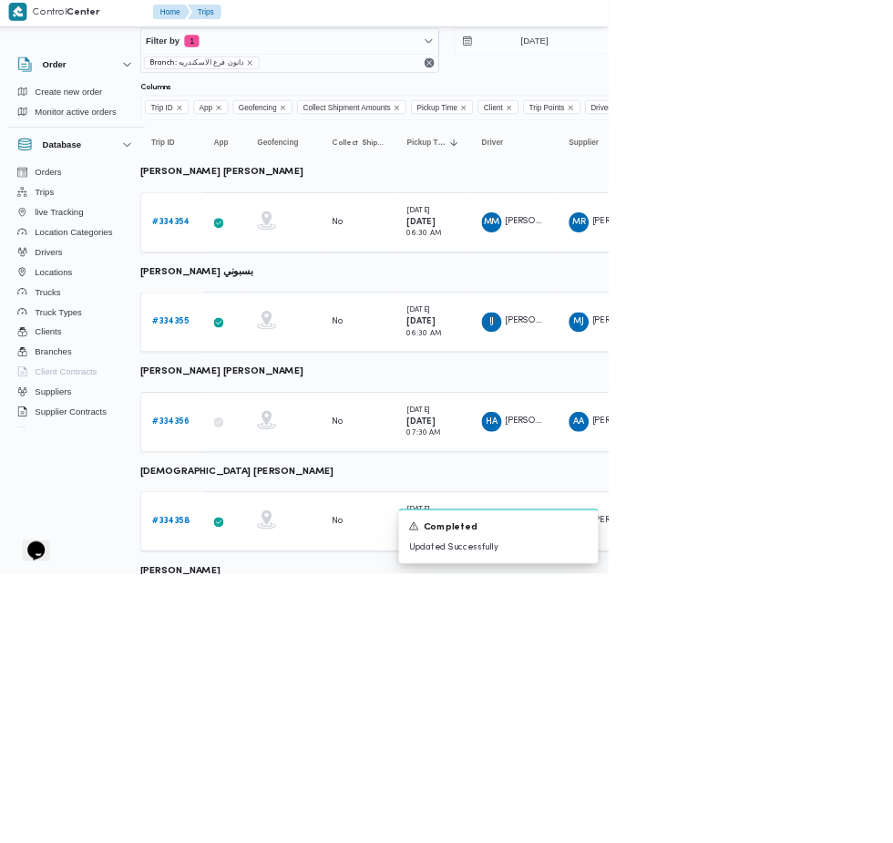
click at [229, 773] on link "# 334358" at bounding box center [253, 767] width 55 height 22
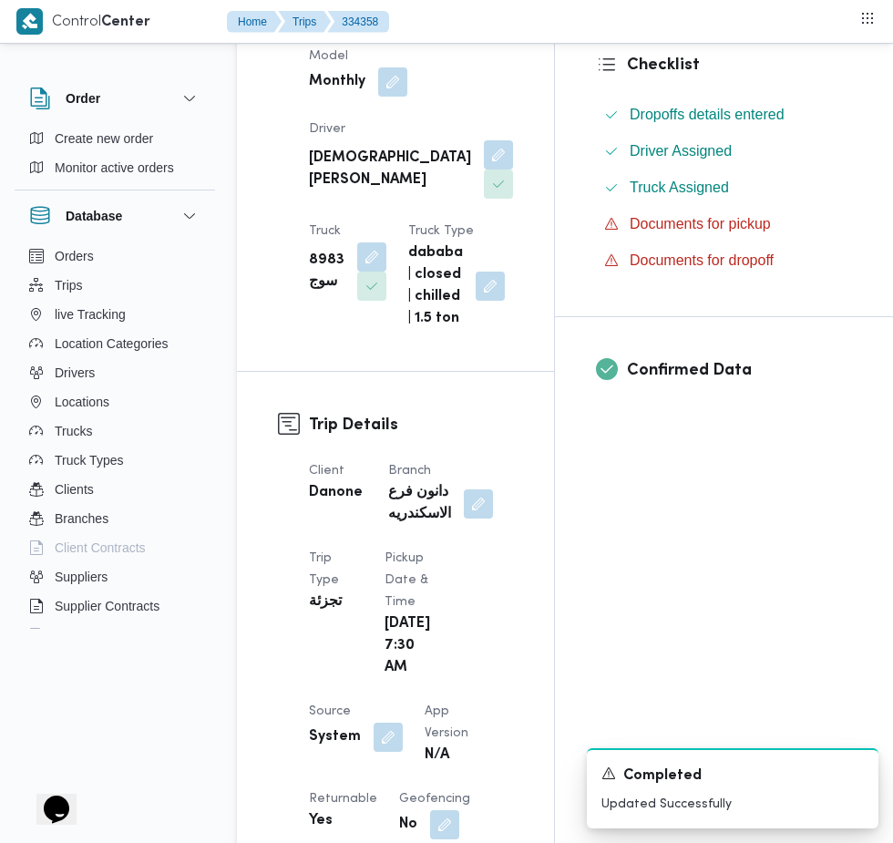
scroll to position [521, 0]
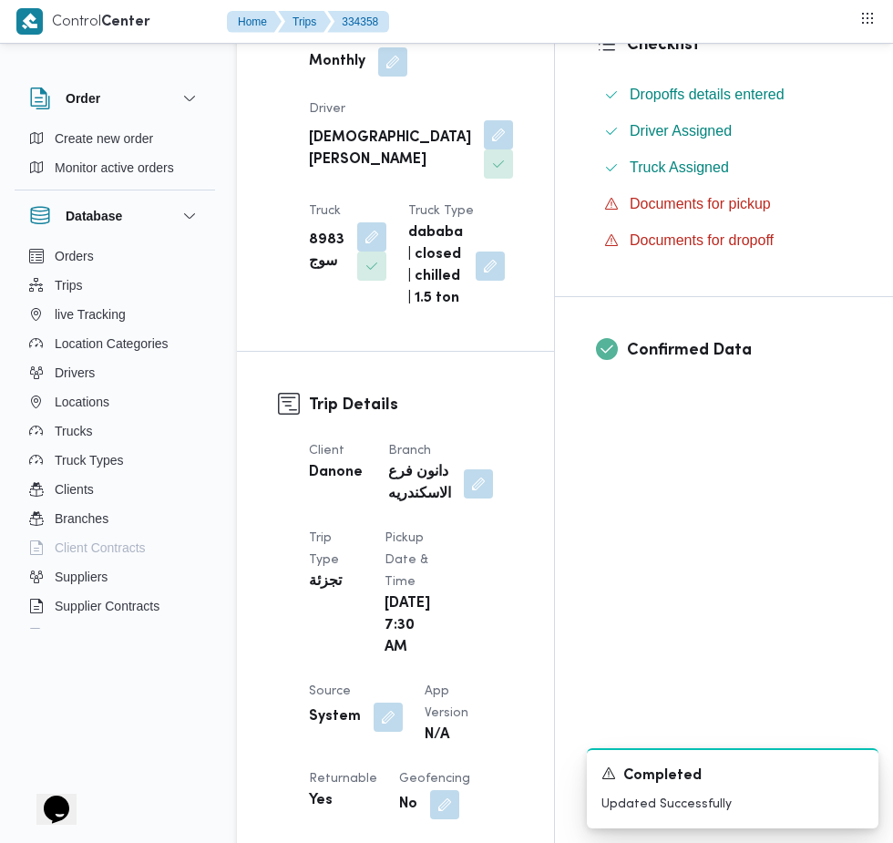
click at [385, 703] on button "button" at bounding box center [388, 717] width 29 height 29
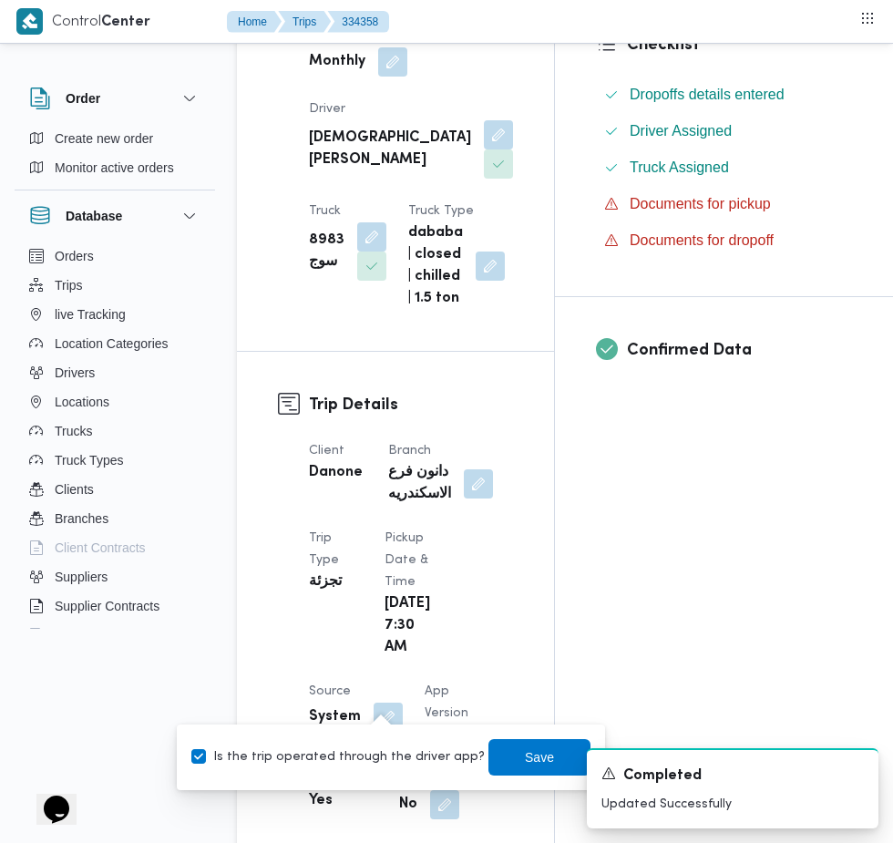
click at [365, 764] on label "Is the trip operated through the driver app?" at bounding box center [338, 758] width 294 height 22
checkbox input "false"
click at [550, 766] on span "Save" at bounding box center [540, 757] width 102 height 36
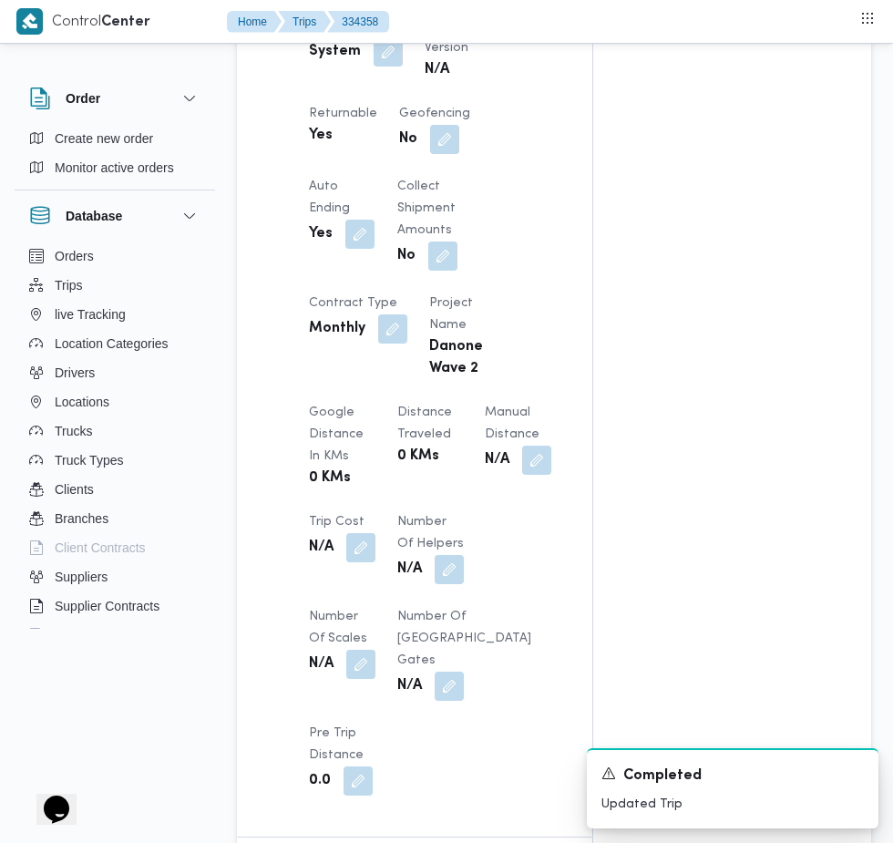
scroll to position [1485, 0]
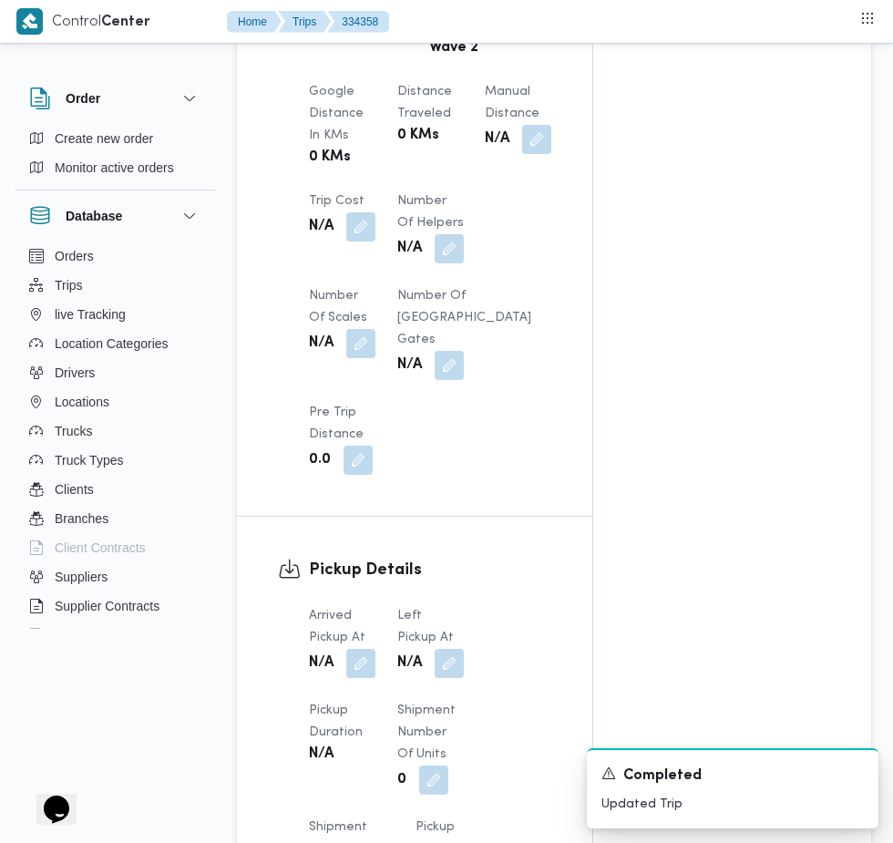
click at [373, 662] on div "Arrived Pickup At N/A Left Pickup At N/A Pickup Duration N/A Shipment Number of…" at bounding box center [430, 794] width 264 height 401
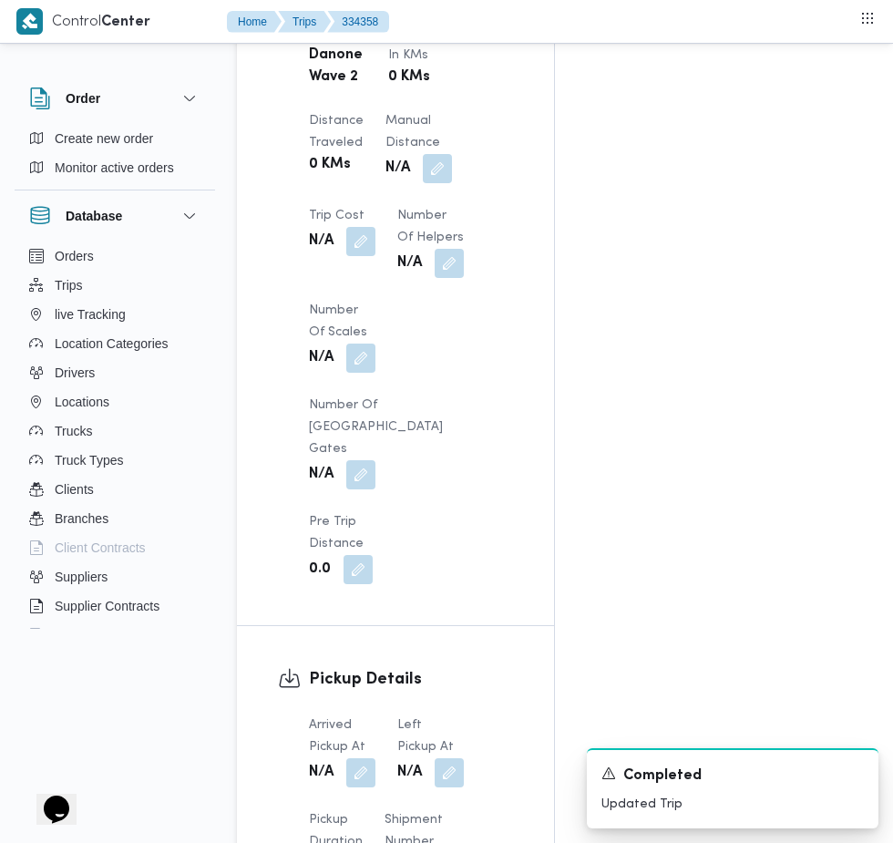
click at [366, 758] on button "button" at bounding box center [360, 772] width 29 height 29
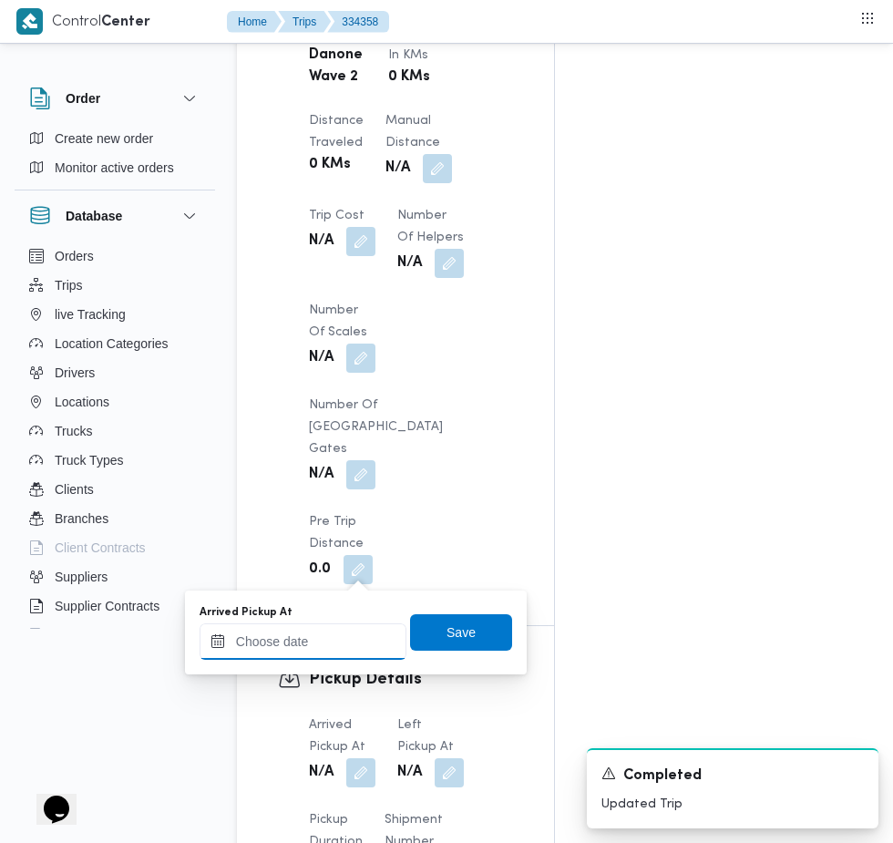
click at [336, 641] on input "Arrived Pickup At" at bounding box center [303, 642] width 207 height 36
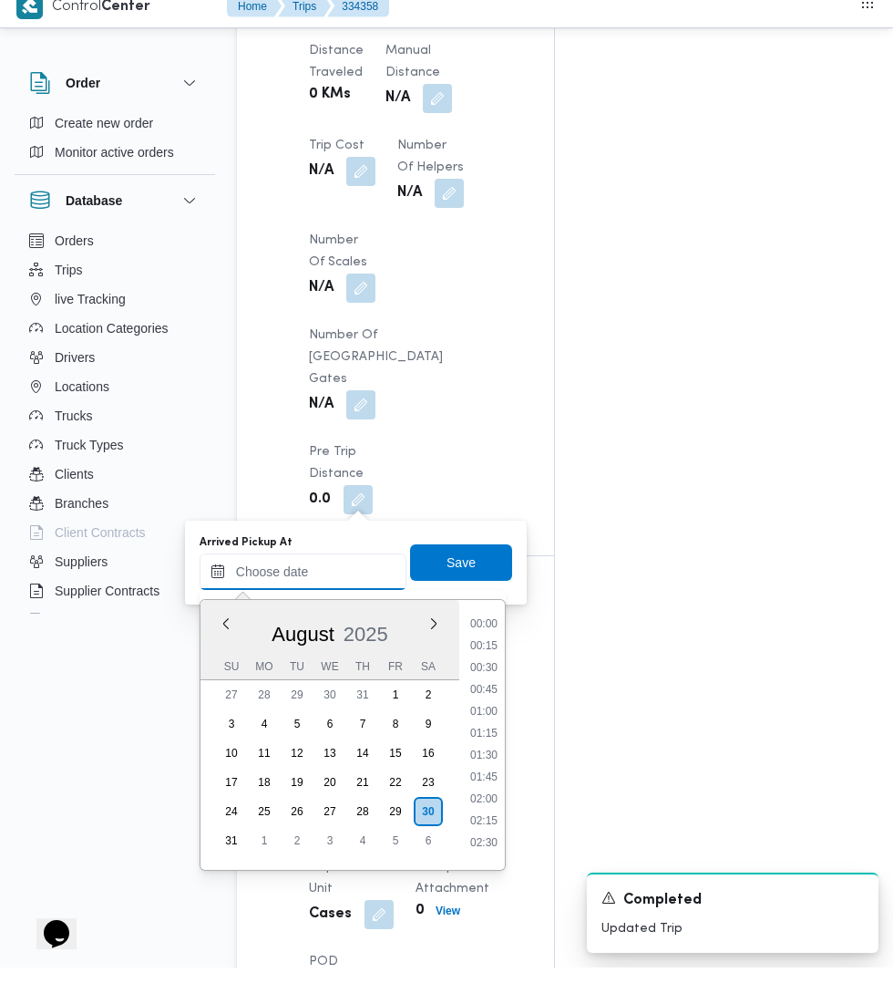
scroll to position [706, 0]
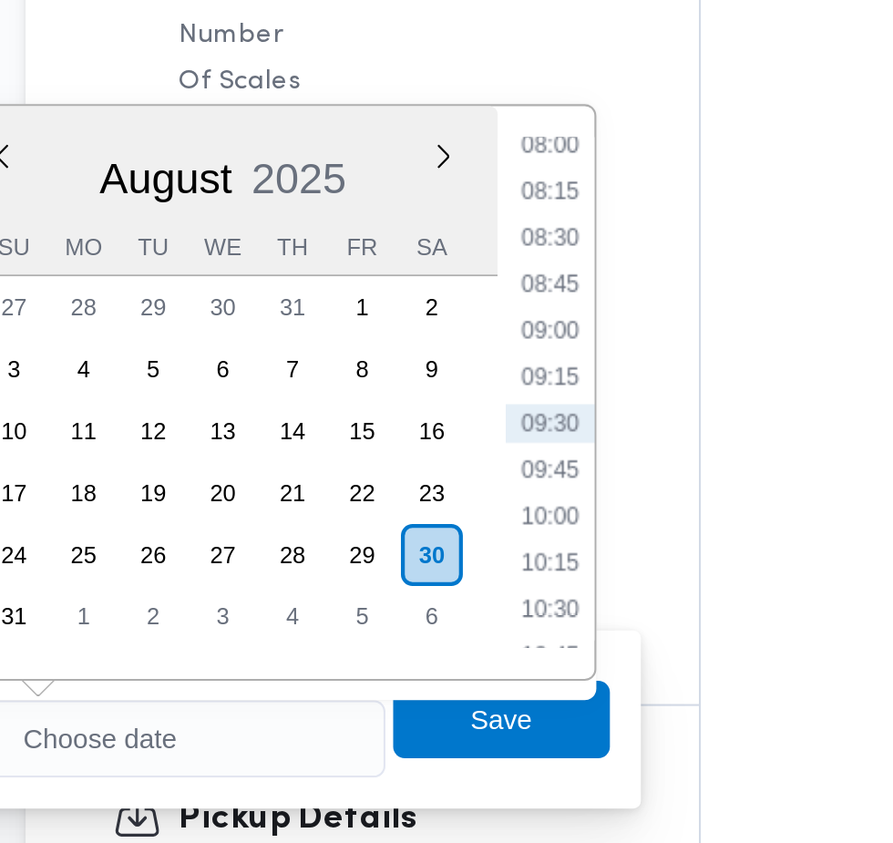
click at [484, 306] on li "08:00" at bounding box center [484, 307] width 42 height 18
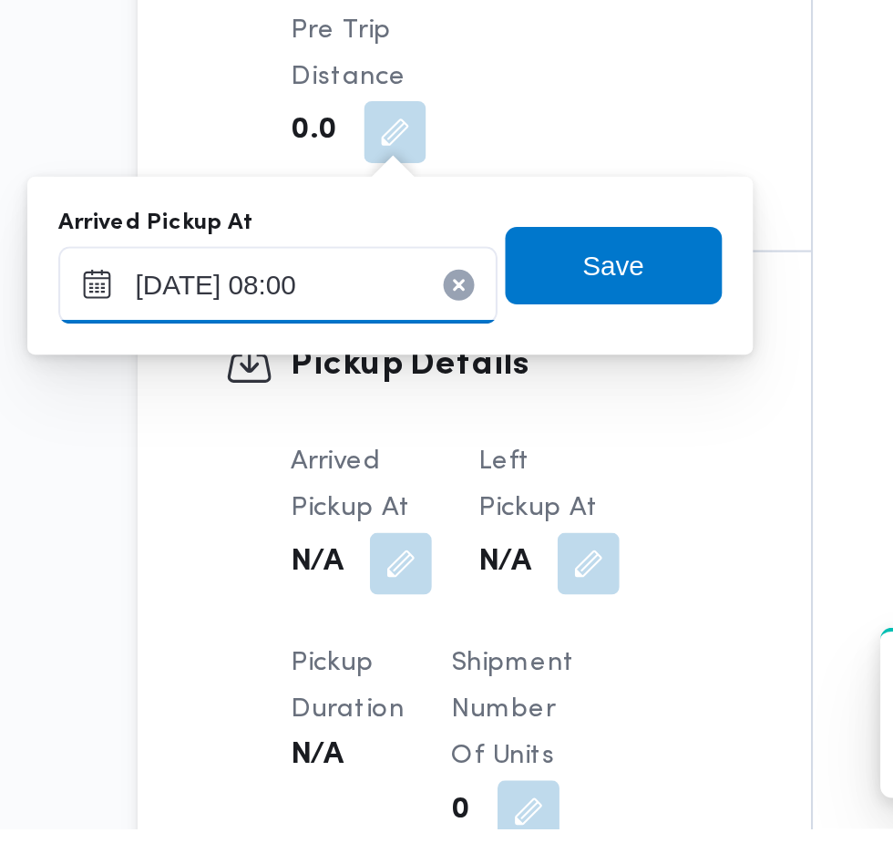
scroll to position [1540, 0]
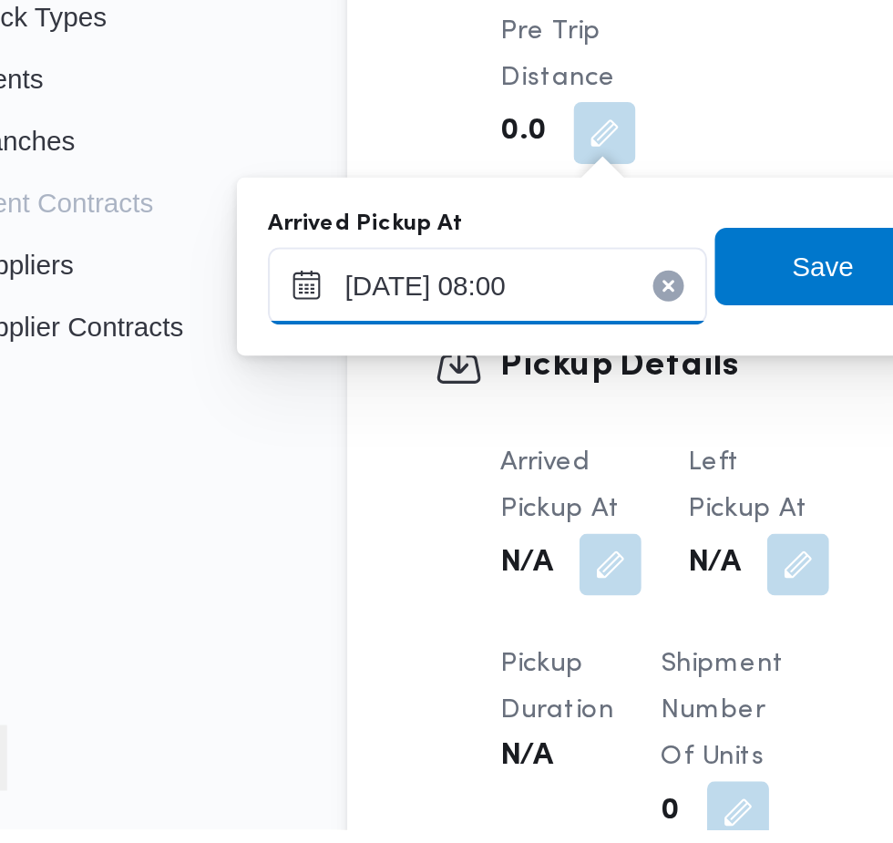
click at [277, 593] on input "[DATE] 08:00" at bounding box center [303, 587] width 207 height 36
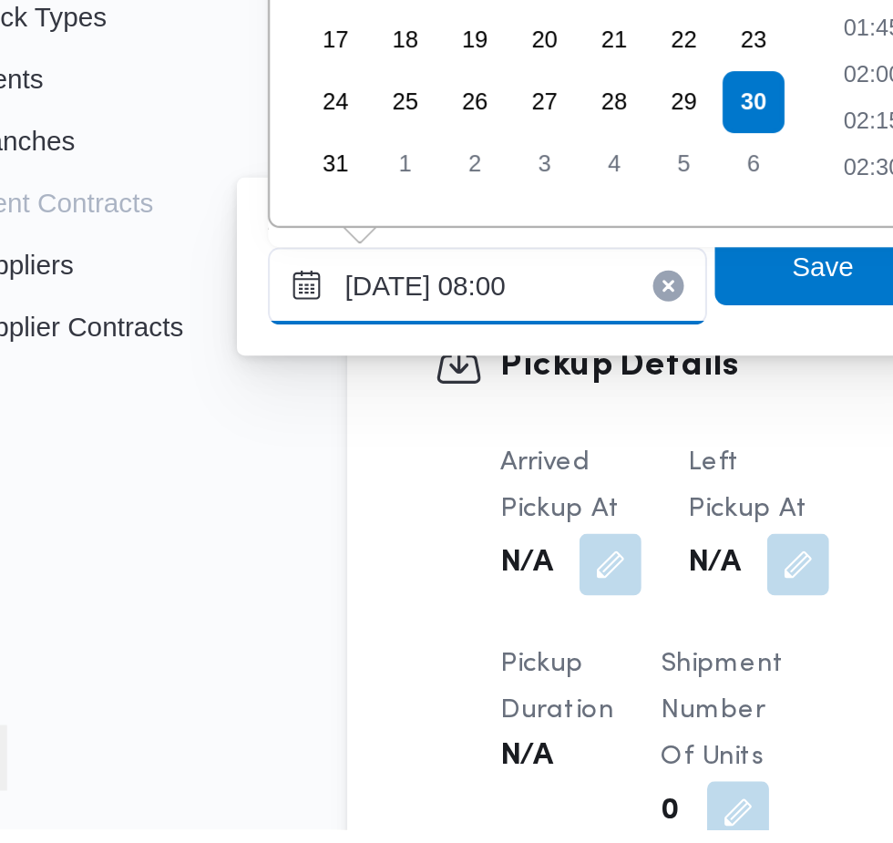
scroll to position [574, 0]
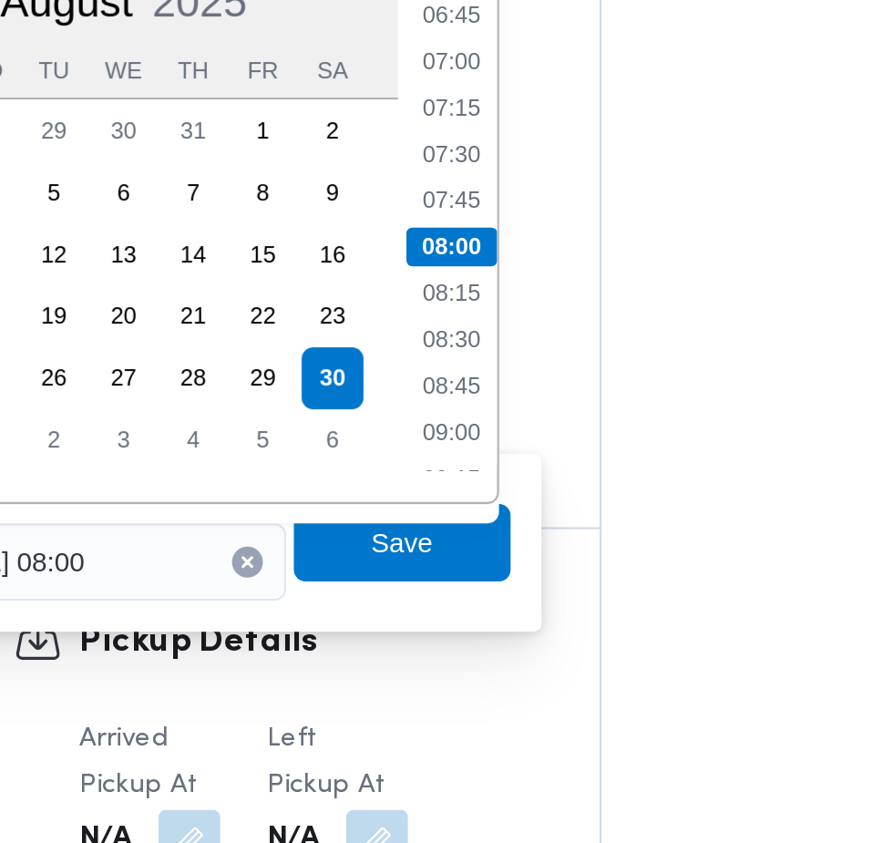
click at [492, 397] on li "07:30" at bounding box center [484, 395] width 42 height 18
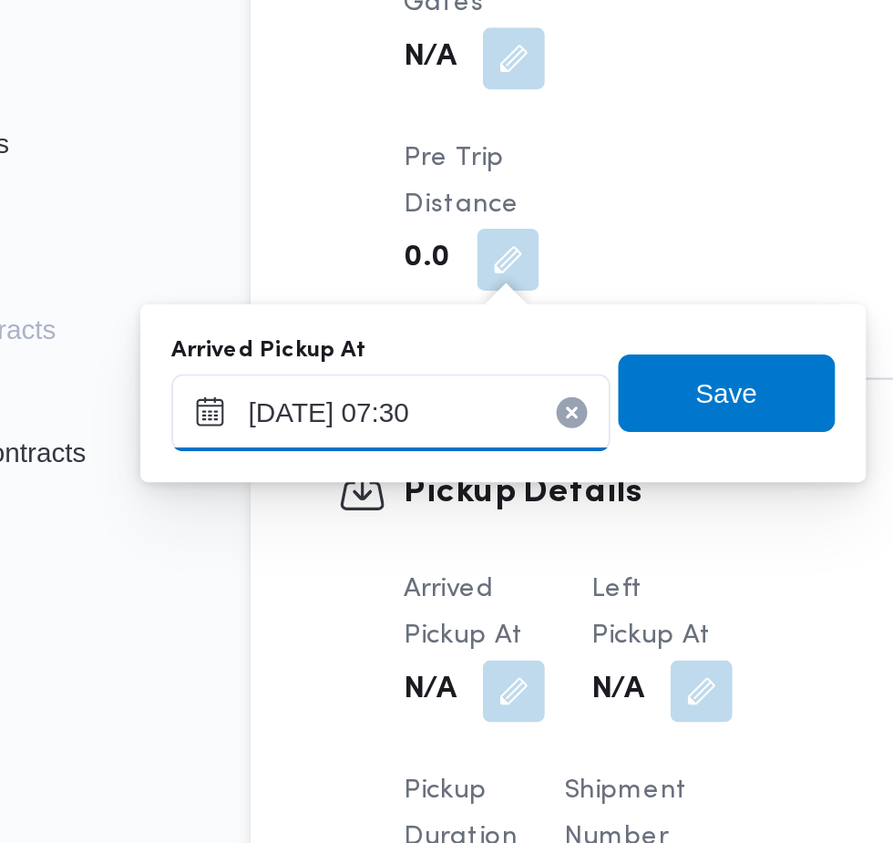
scroll to position [1540, 0]
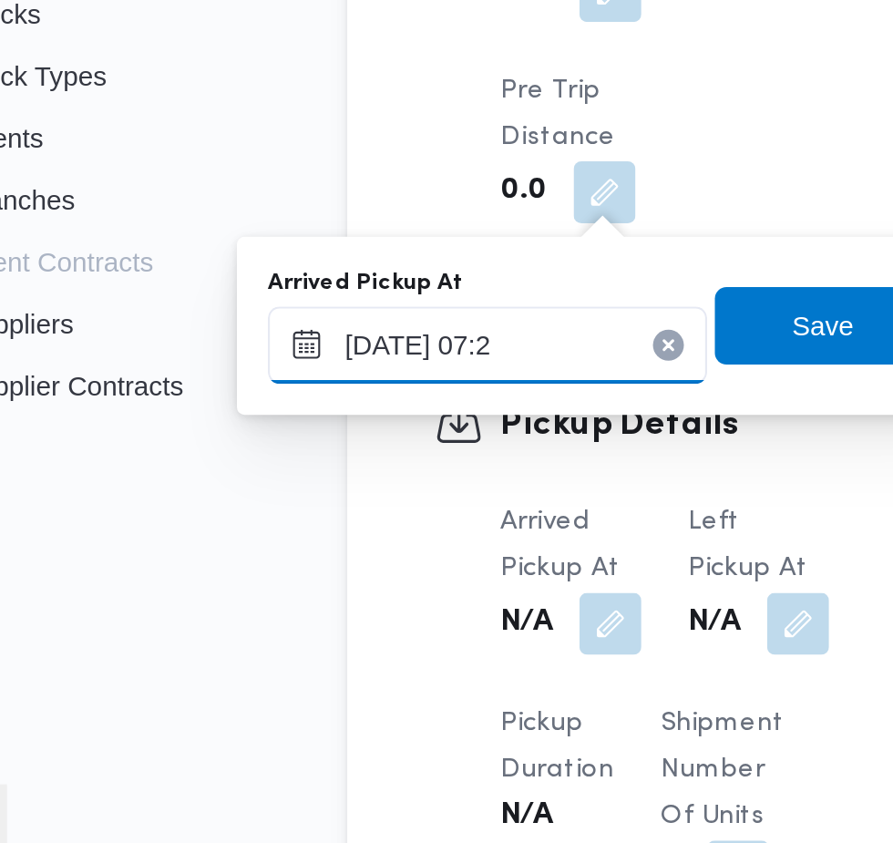
type input "[DATE] 07:20"
click at [466, 582] on span "Save" at bounding box center [461, 578] width 29 height 22
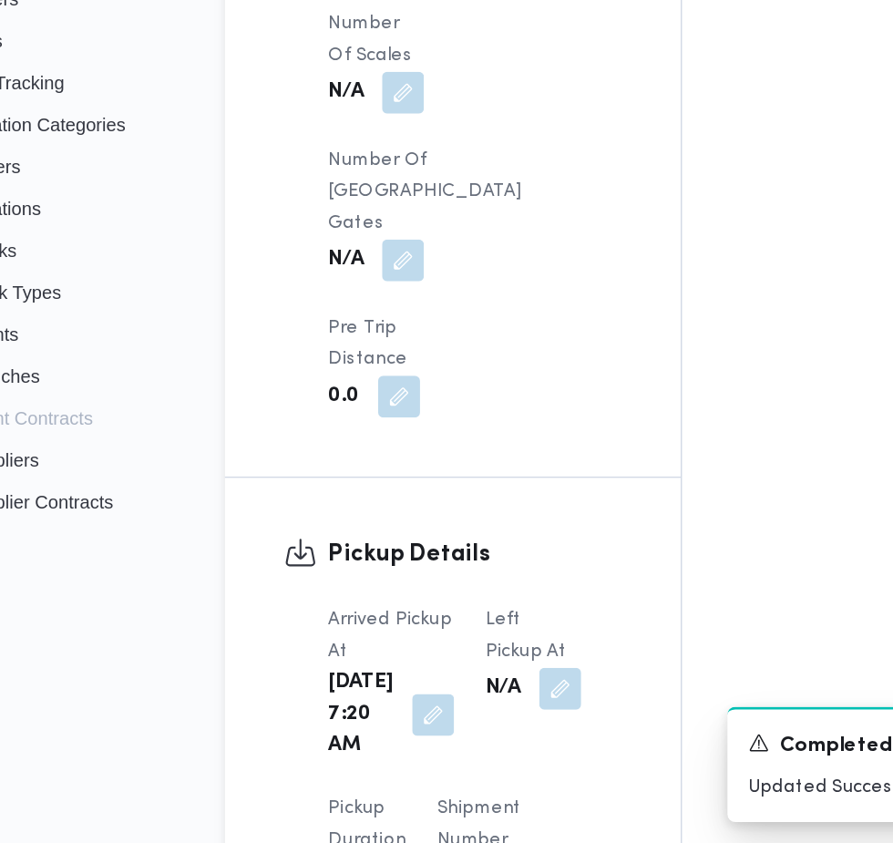
scroll to position [1522, 0]
click at [462, 721] on button "button" at bounding box center [470, 735] width 29 height 29
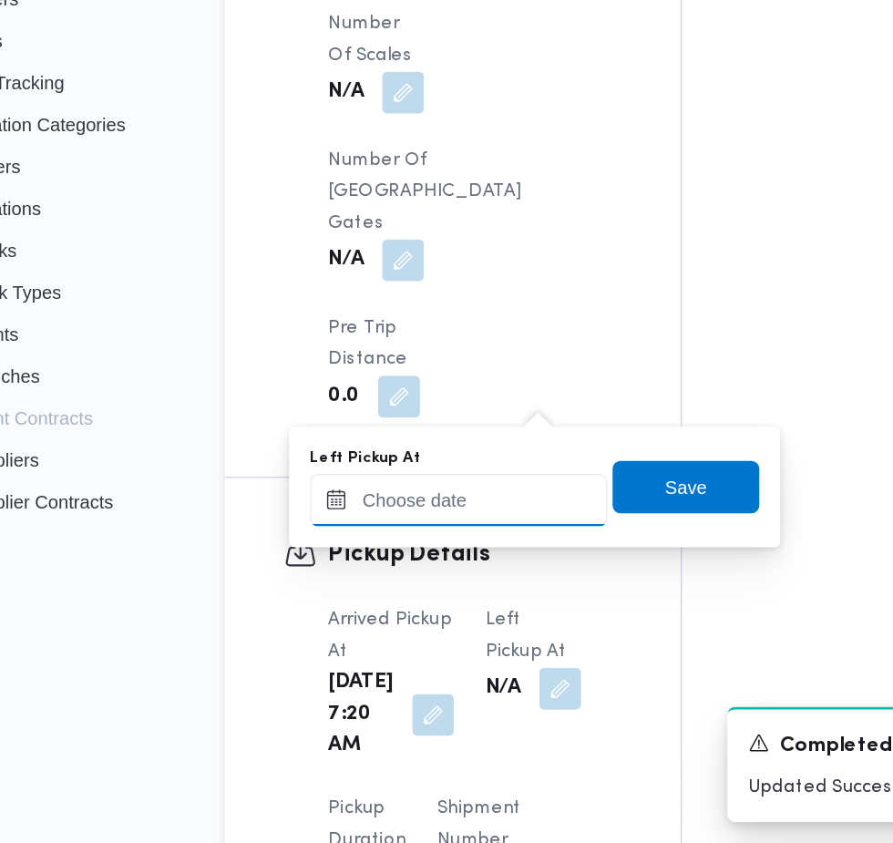
click at [425, 603] on input "Left Pickup At" at bounding box center [399, 604] width 207 height 36
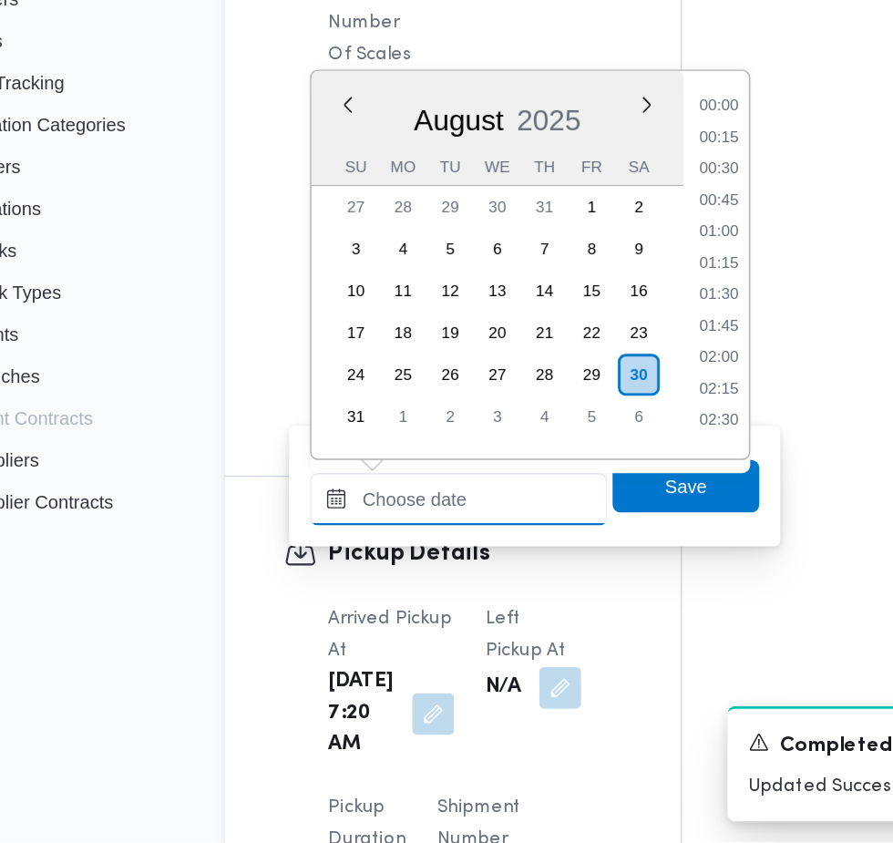
scroll to position [706, 0]
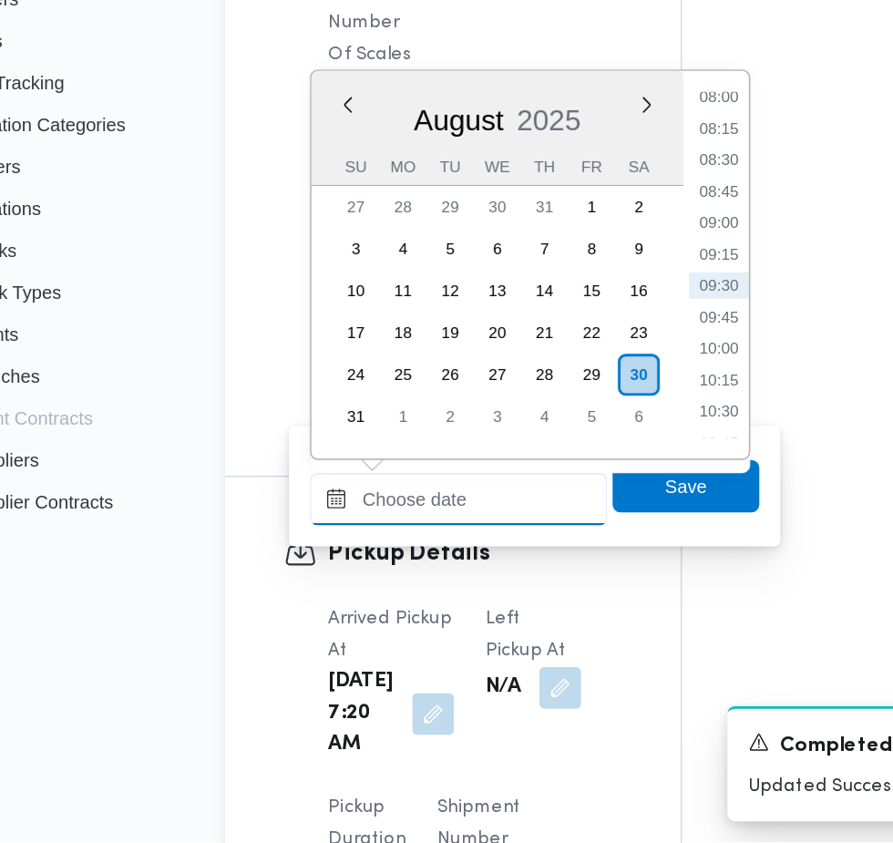
click at [434, 604] on input "Left Pickup At" at bounding box center [399, 604] width 207 height 36
click at [585, 368] on li "08:30" at bounding box center [581, 368] width 42 height 18
type input "[DATE] 08:30"
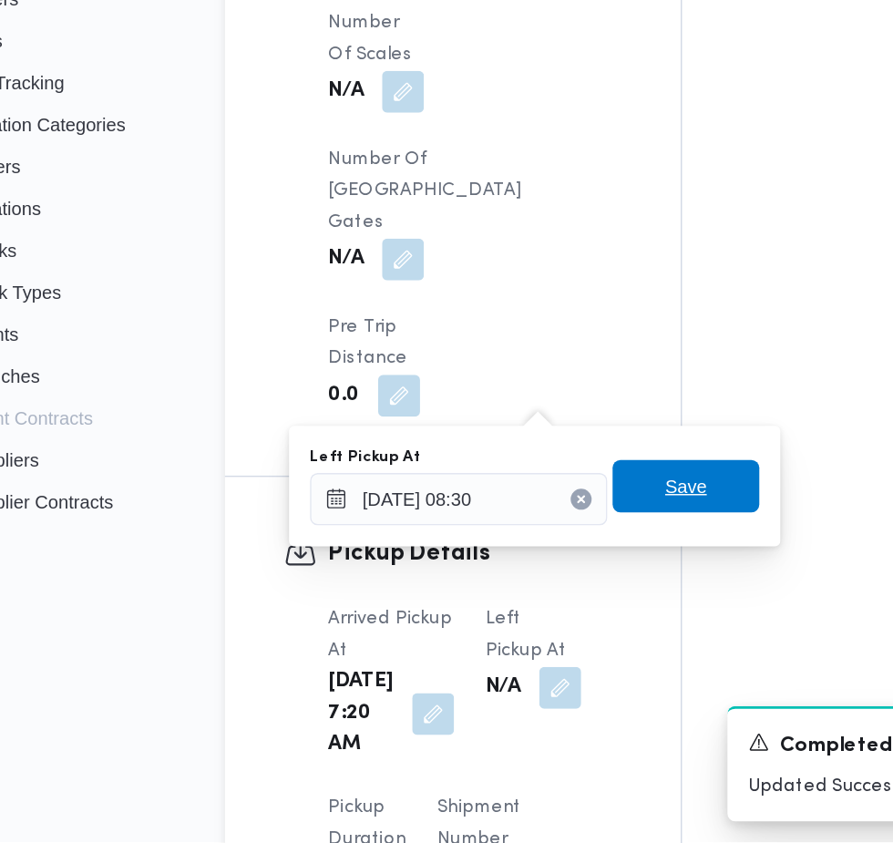
click at [583, 598] on span "Save" at bounding box center [558, 595] width 102 height 36
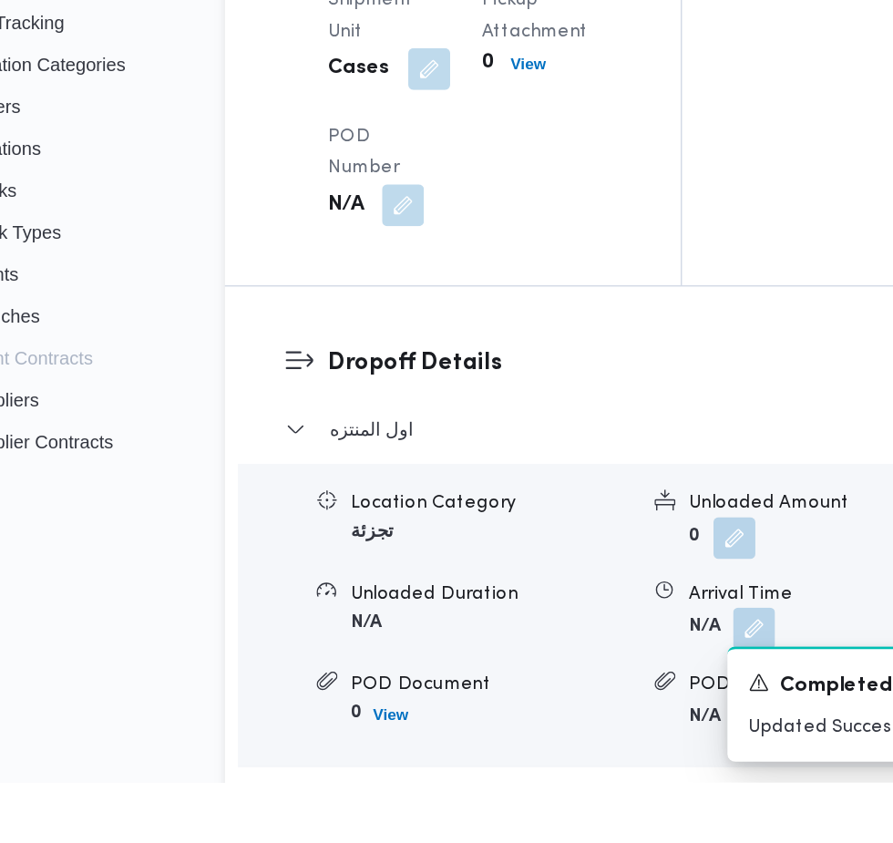
scroll to position [2196, 0]
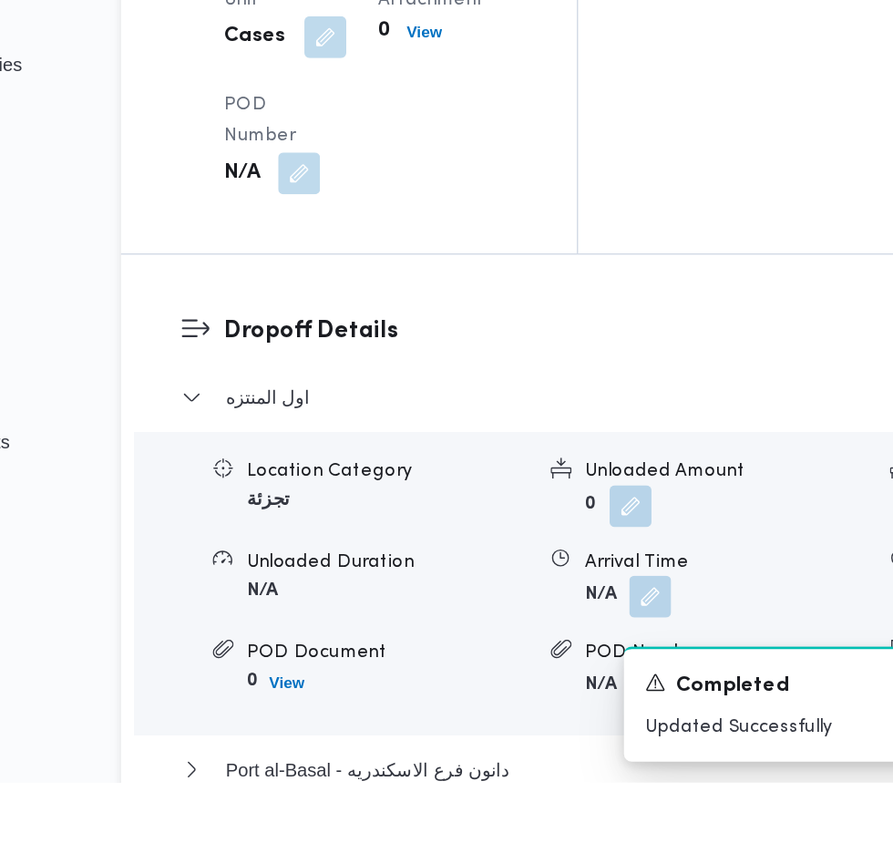
click at [591, 699] on button "button" at bounding box center [605, 713] width 29 height 29
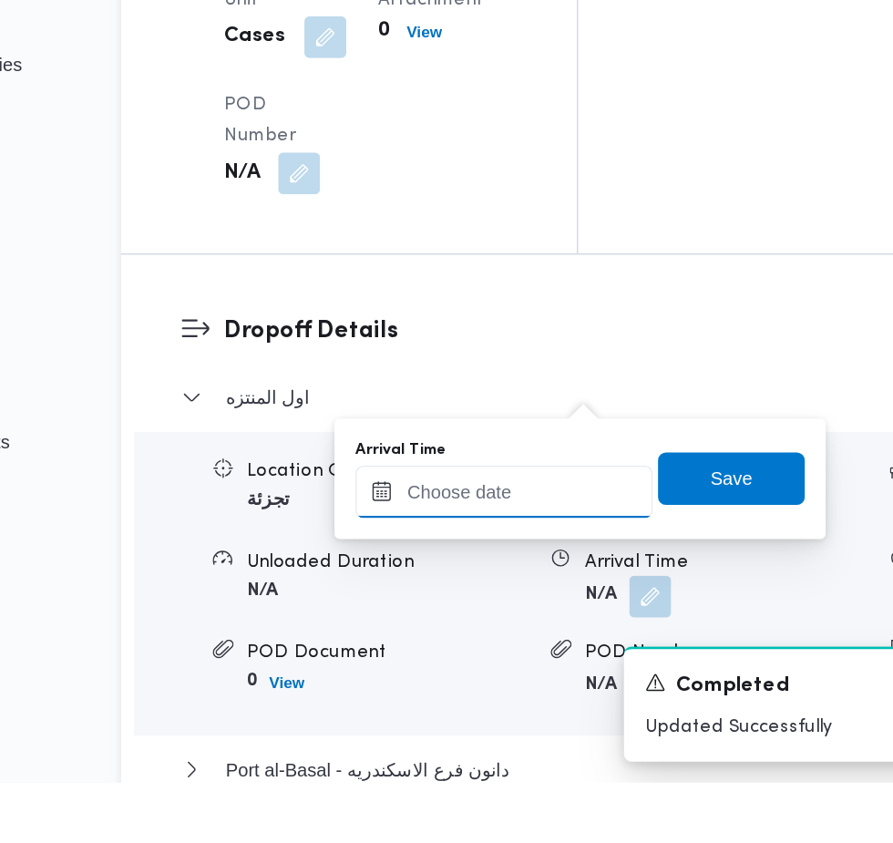
click at [536, 640] on input "Arrival Time" at bounding box center [503, 641] width 207 height 36
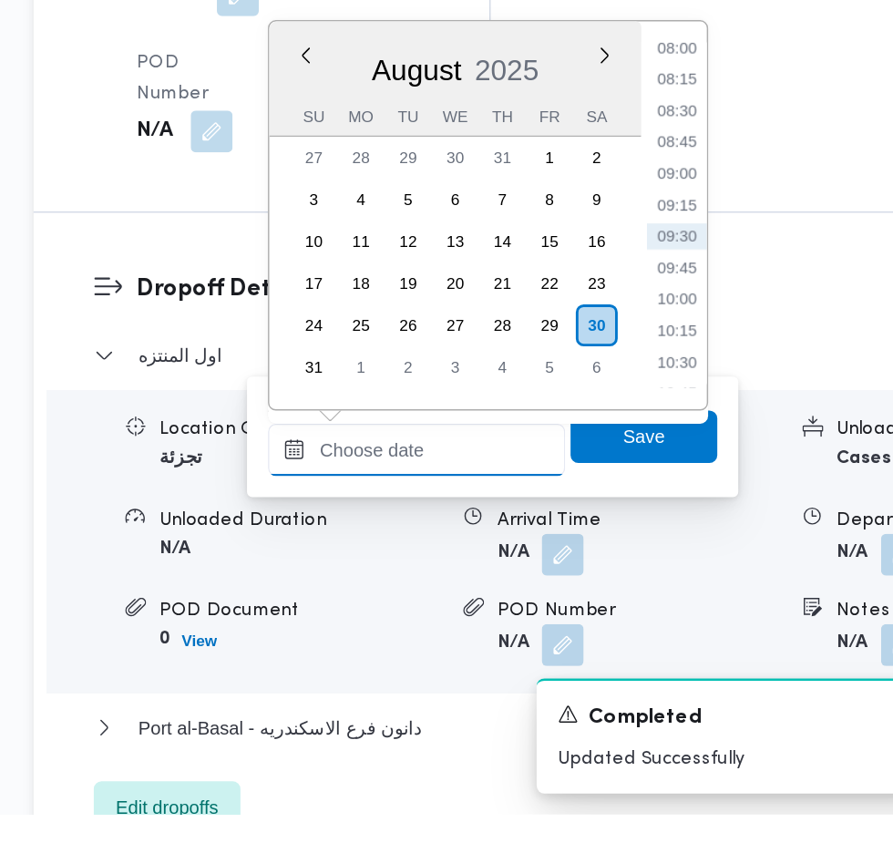
scroll to position [2247, 0]
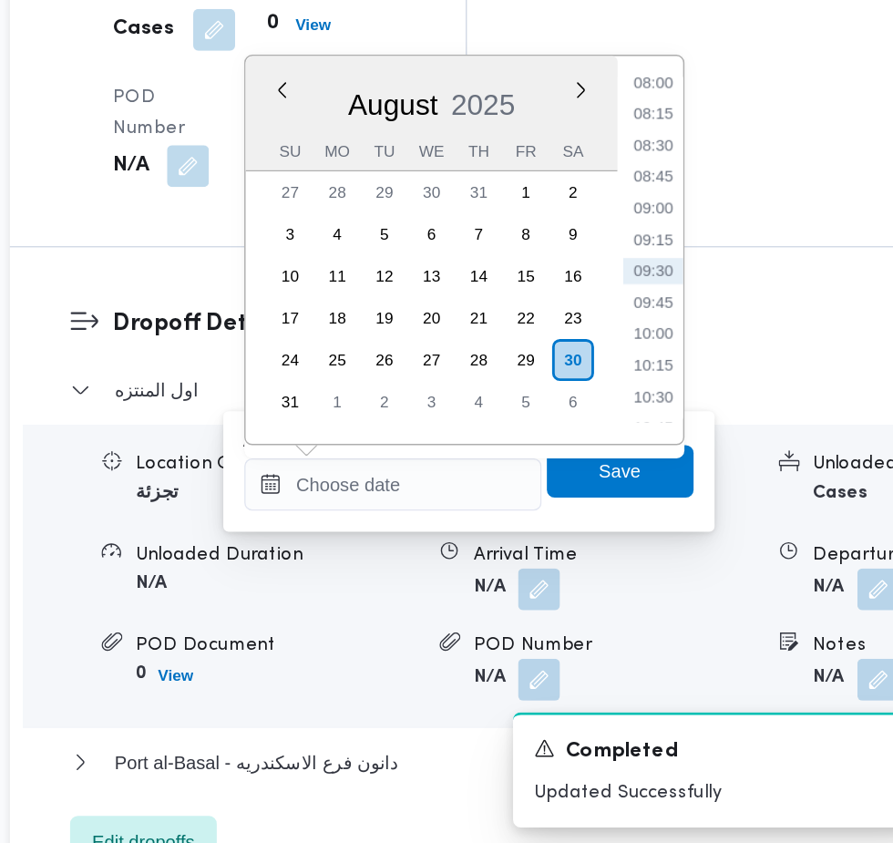
click at [696, 397] on li "09:00" at bounding box center [685, 397] width 42 height 18
type input "[DATE] 09:00"
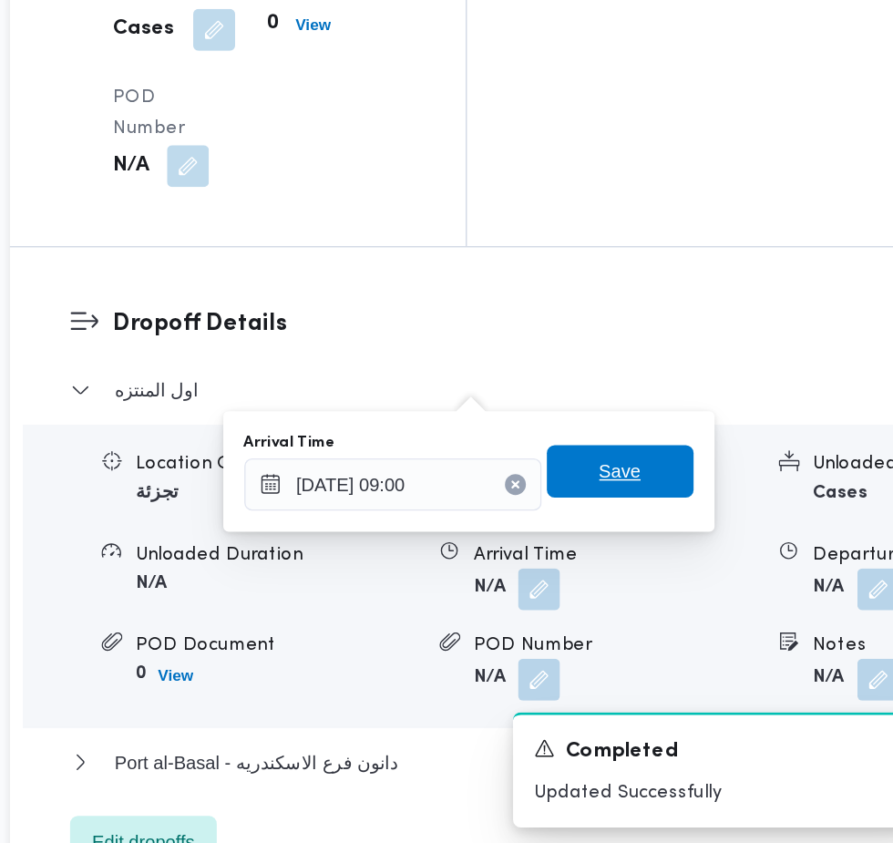
click at [690, 584] on span "Save" at bounding box center [662, 580] width 102 height 36
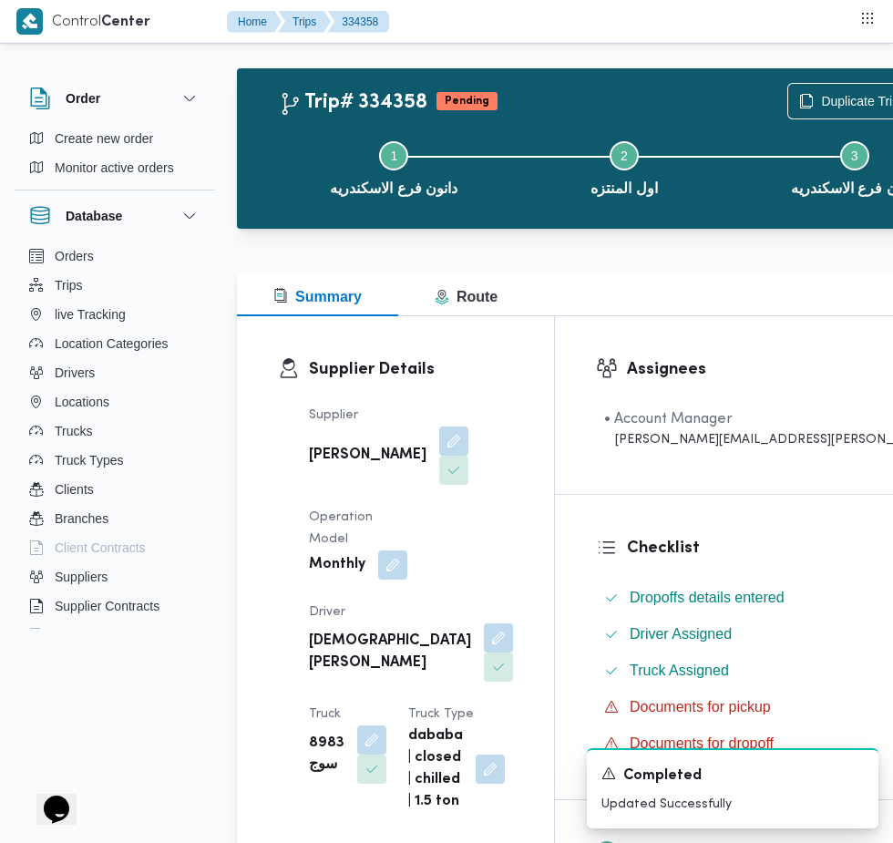
scroll to position [0, 0]
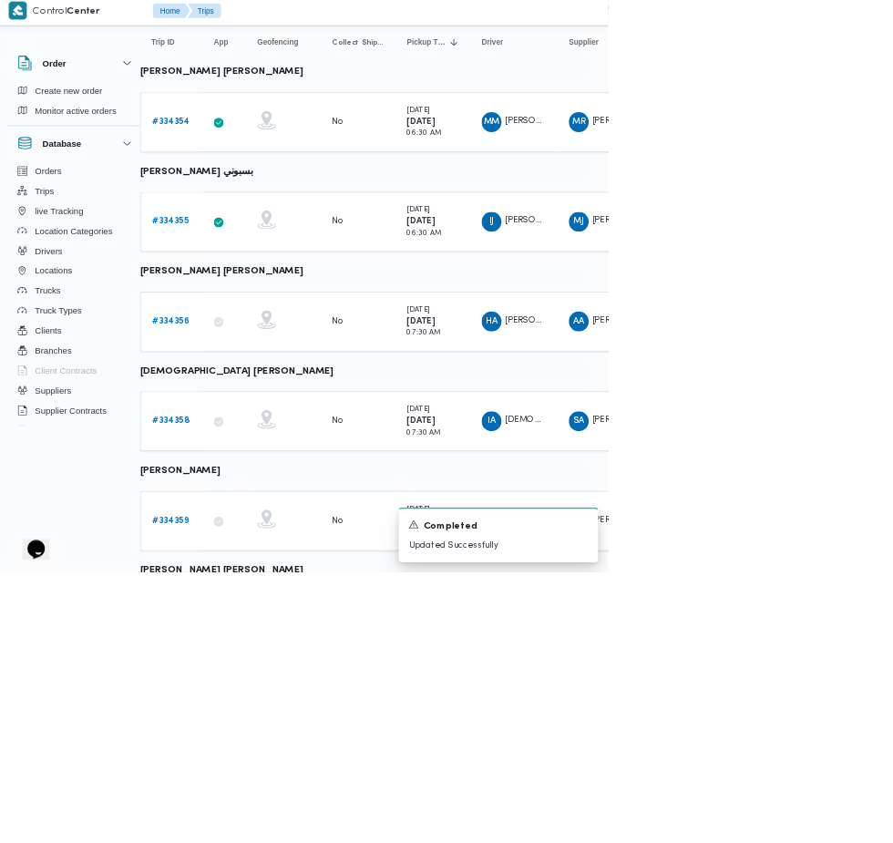
scroll to position [197, 28]
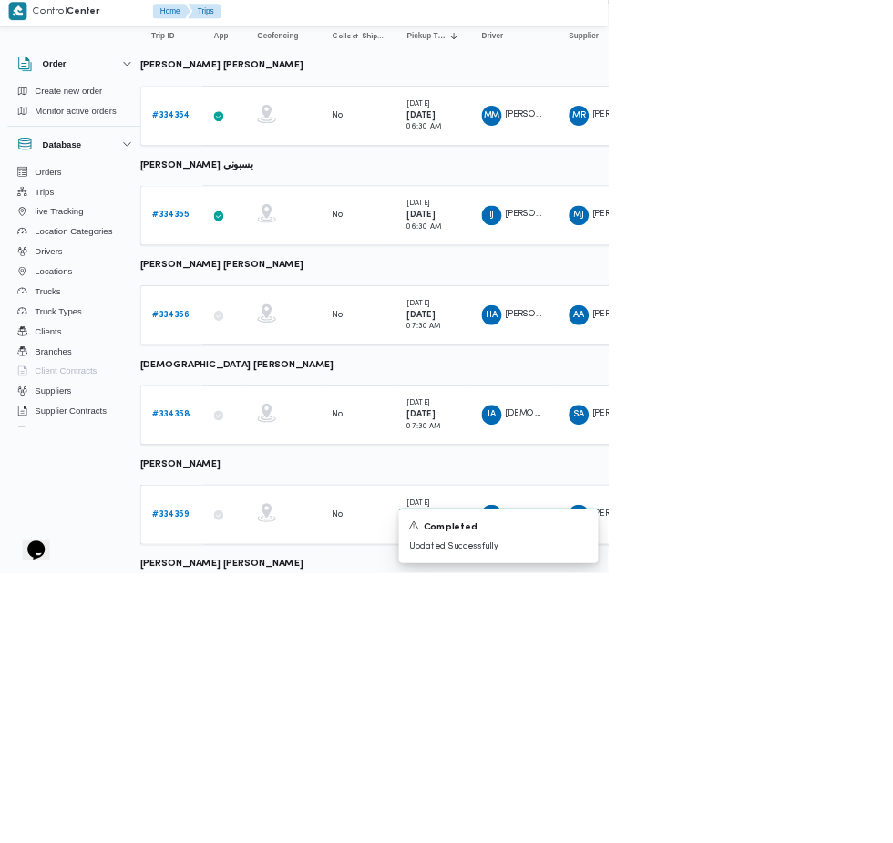
click at [253, 757] on b "# 334359" at bounding box center [253, 758] width 54 height 12
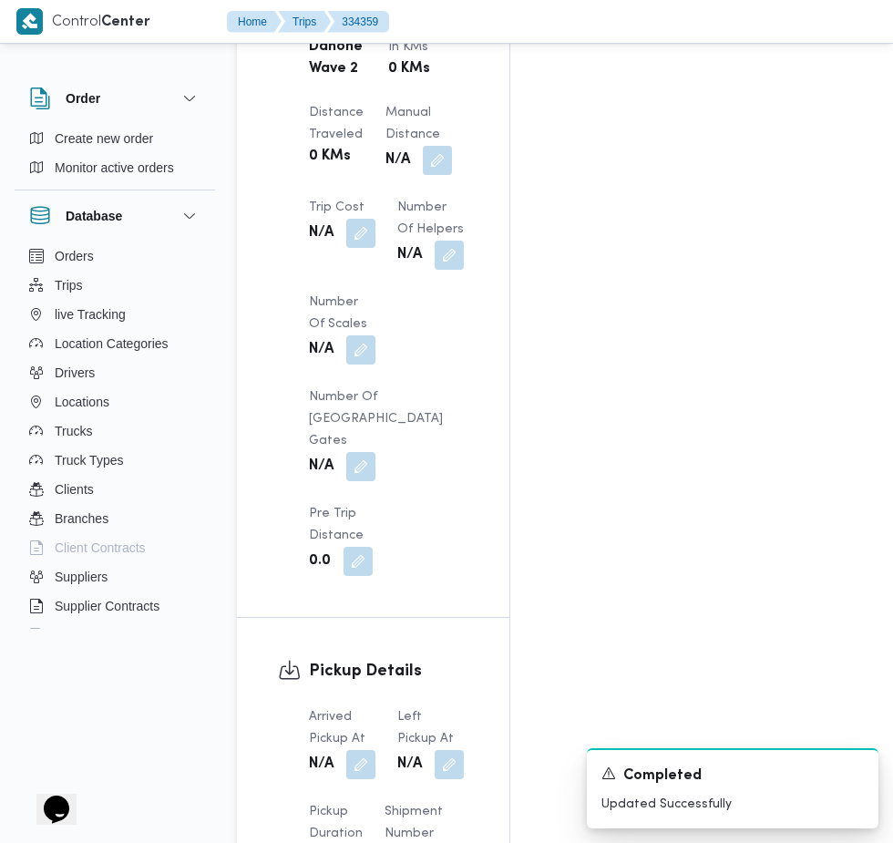
scroll to position [1794, 0]
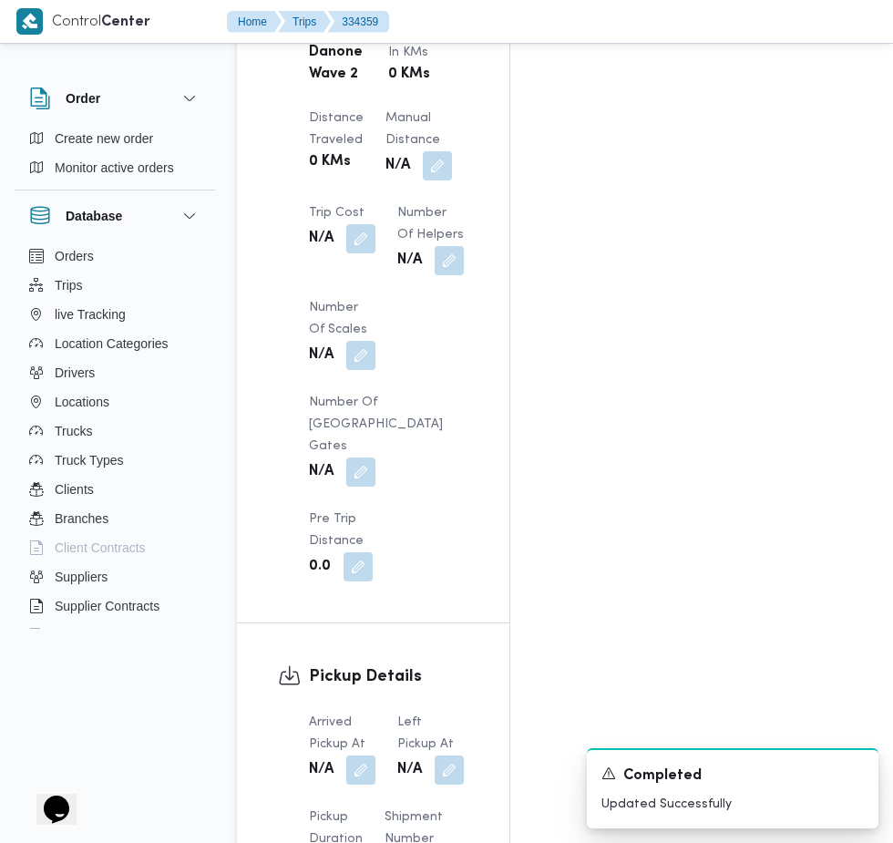
click at [366, 756] on button "button" at bounding box center [360, 770] width 29 height 29
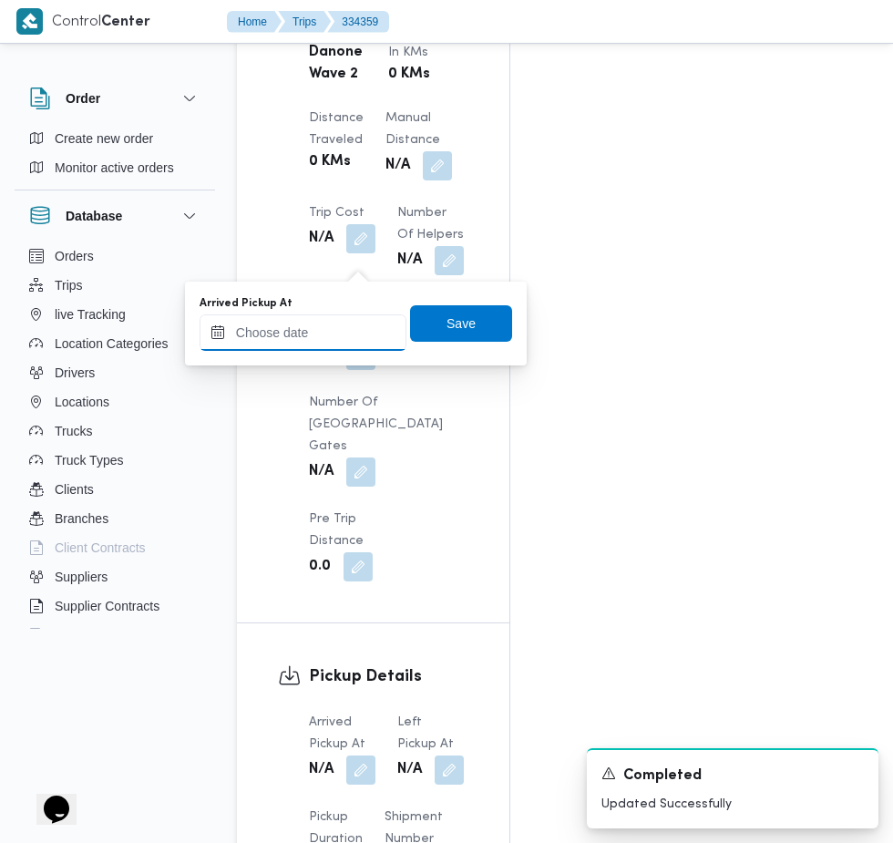
click at [366, 333] on input "Arrived Pickup At" at bounding box center [303, 333] width 207 height 36
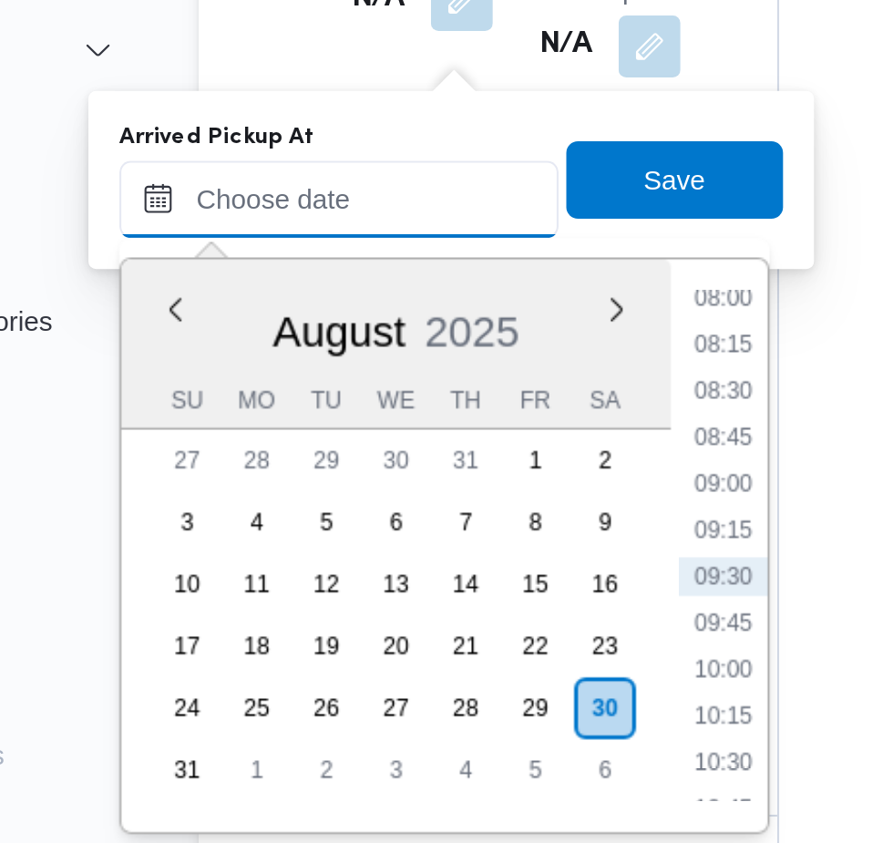
scroll to position [1841, 0]
click at [490, 332] on li "08:00" at bounding box center [484, 333] width 42 height 18
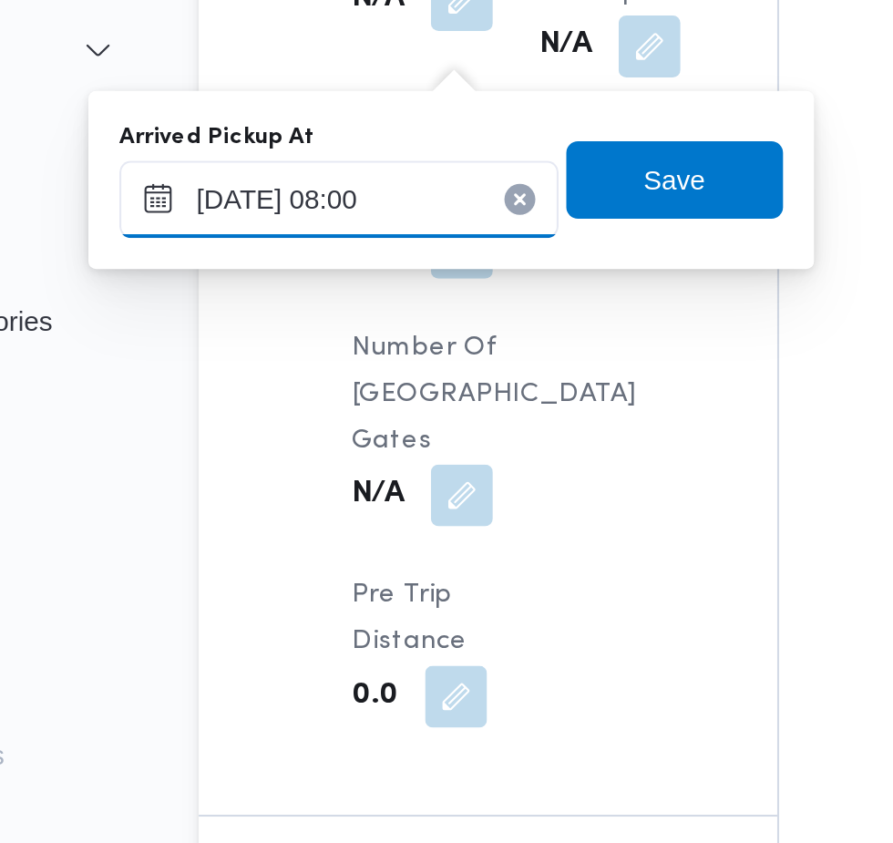
click at [352, 290] on input "[DATE] 08:00" at bounding box center [303, 286] width 207 height 36
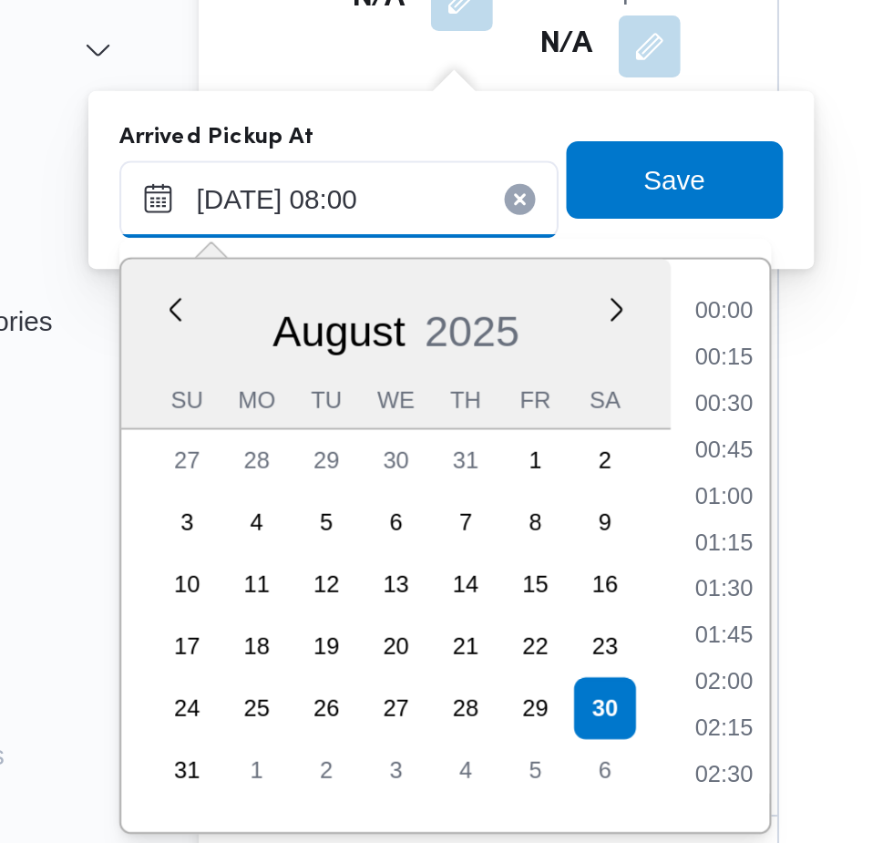
scroll to position [574, 0]
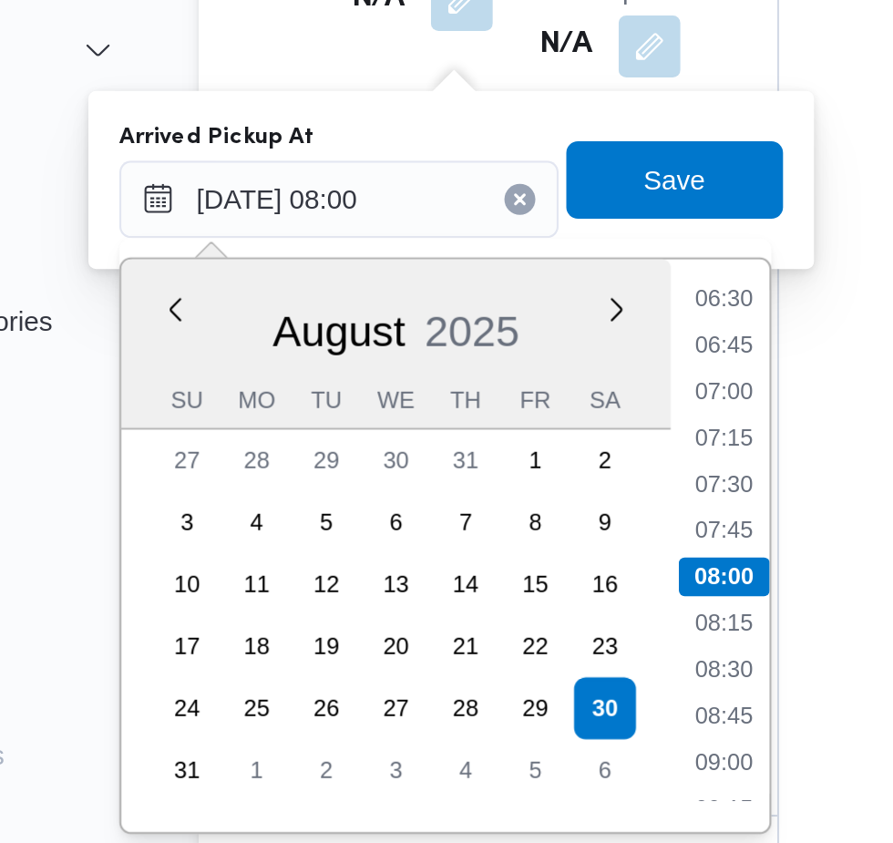
click at [494, 422] on li "07:30" at bounding box center [484, 420] width 42 height 18
type input "[DATE] 07:30"
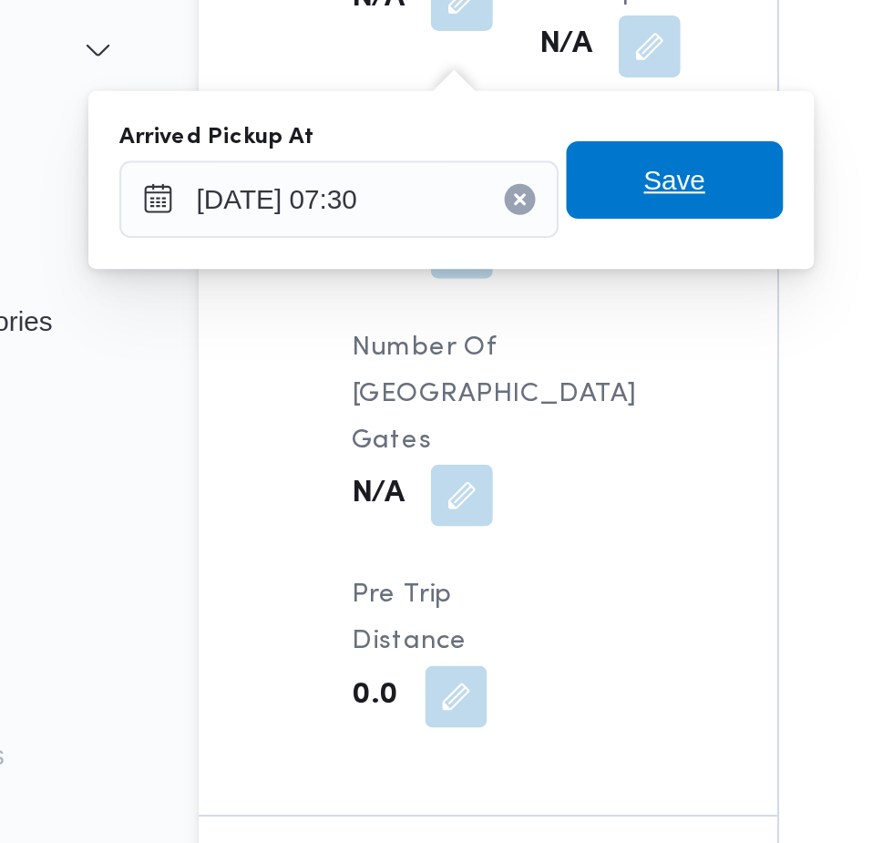
click at [491, 289] on span "Save" at bounding box center [461, 277] width 102 height 36
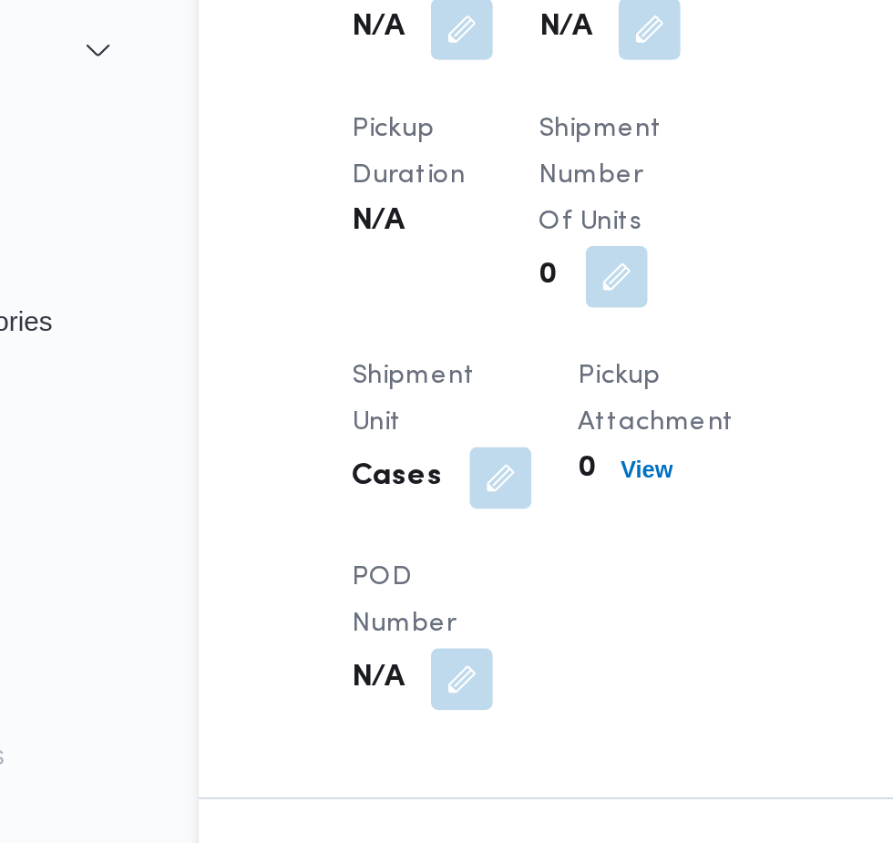
scroll to position [1819, 0]
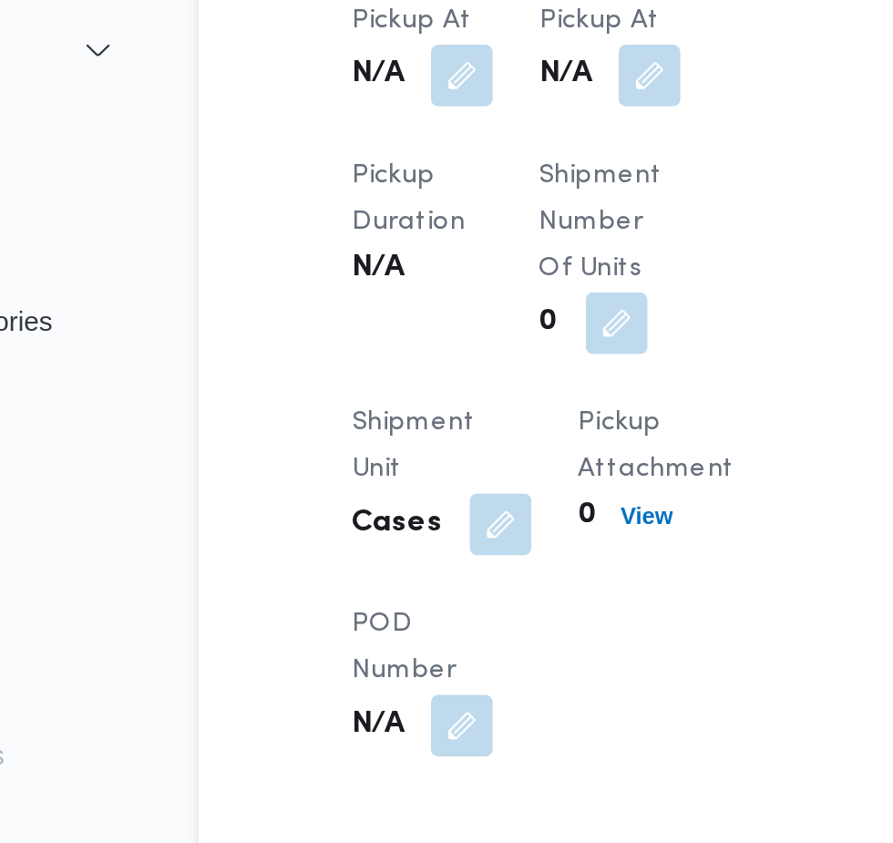
click at [440, 223] on button "button" at bounding box center [449, 227] width 29 height 29
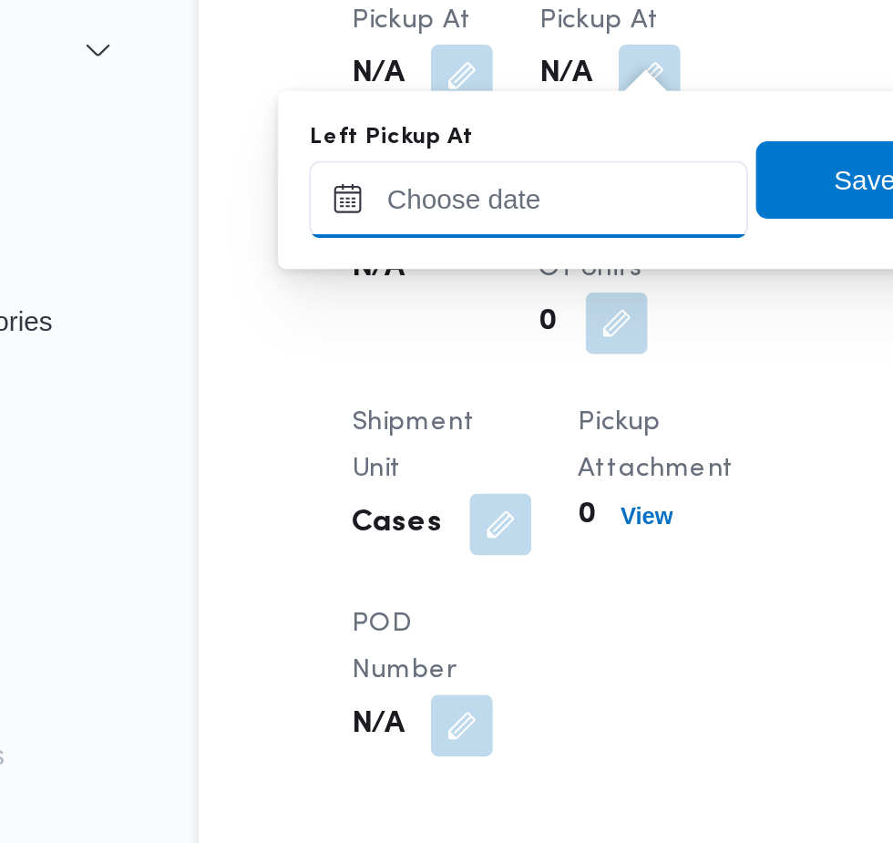
click at [420, 285] on input "Left Pickup At" at bounding box center [392, 286] width 207 height 36
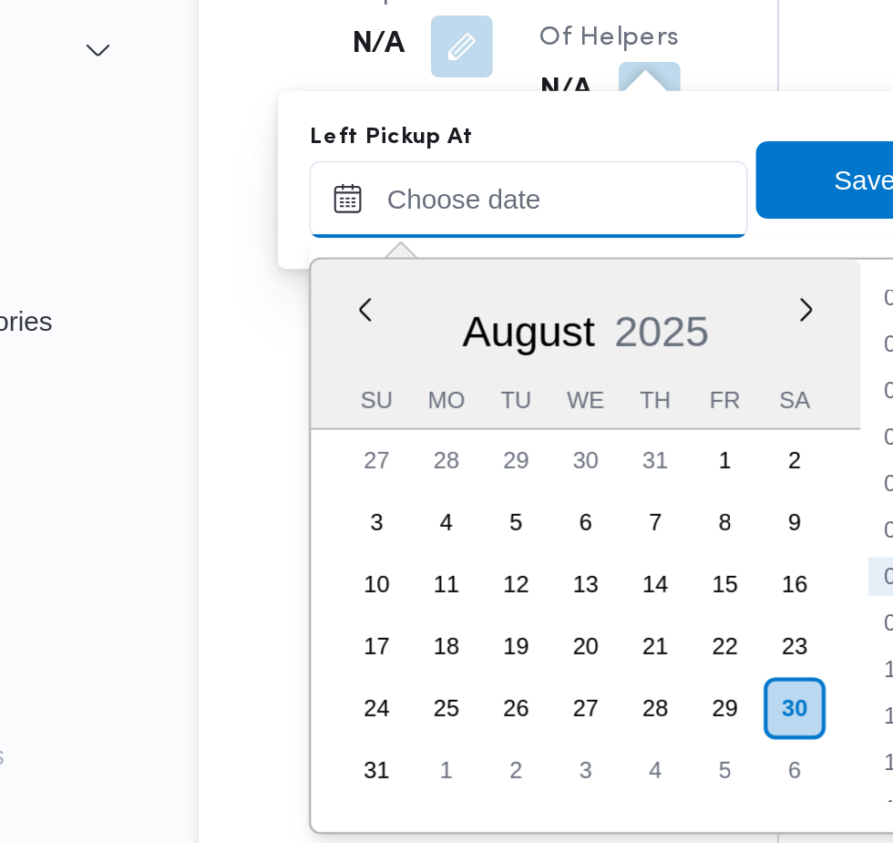
scroll to position [1841, 0]
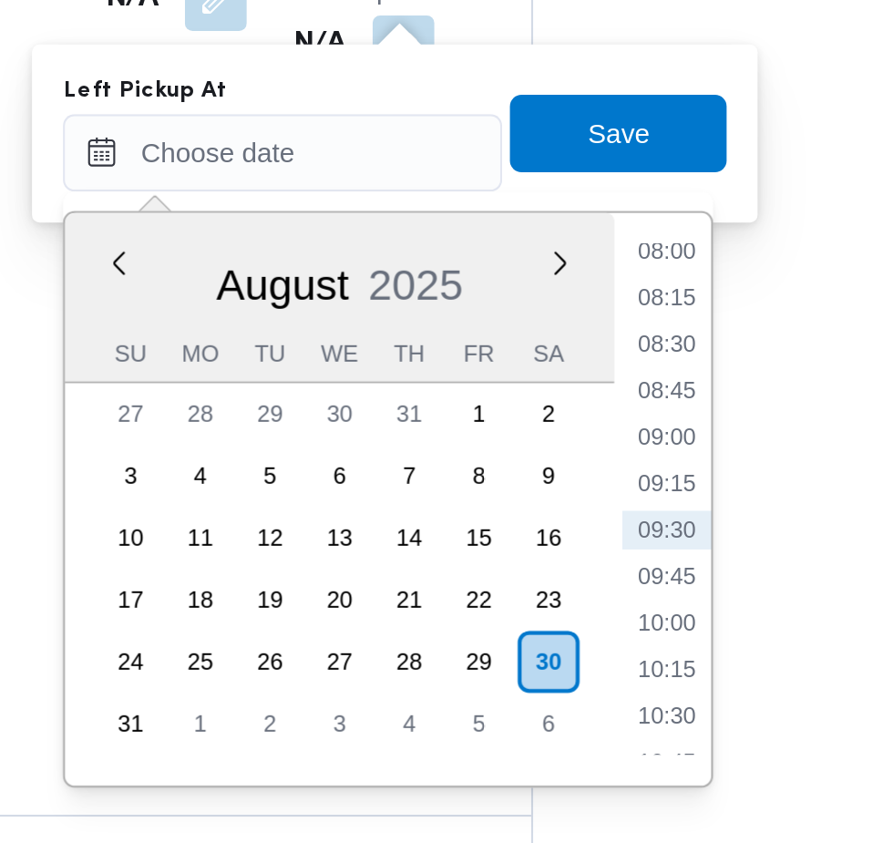
click at [582, 378] on ul "00:00 00:15 00:30 00:45 01:00 01:15 01:30 01:45 02:00 02:15 02:30 02:45 03:00 0…" at bounding box center [573, 427] width 42 height 241
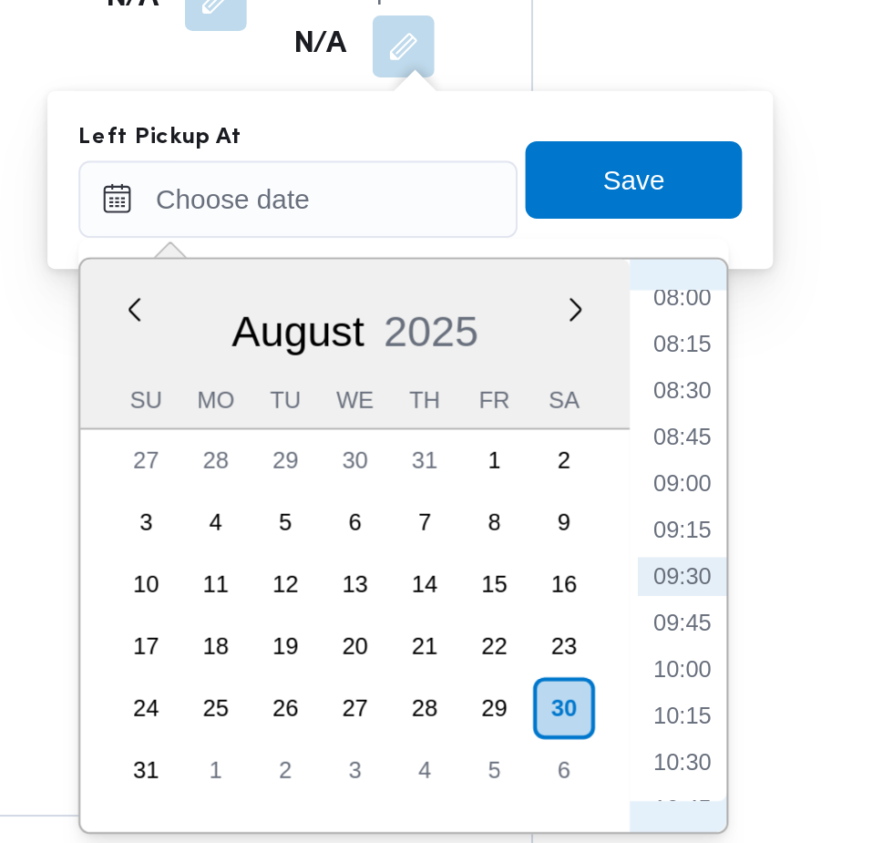
click at [589, 482] on li "09:45" at bounding box center [581, 486] width 42 height 18
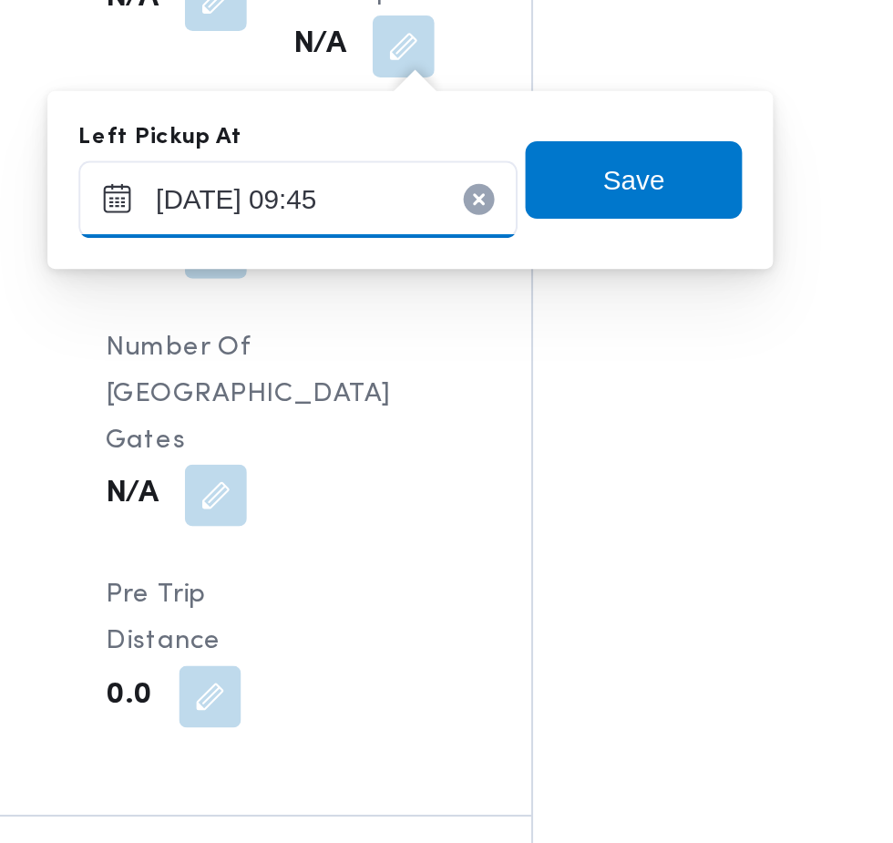
click at [465, 285] on input "[DATE] 09:45" at bounding box center [399, 286] width 207 height 36
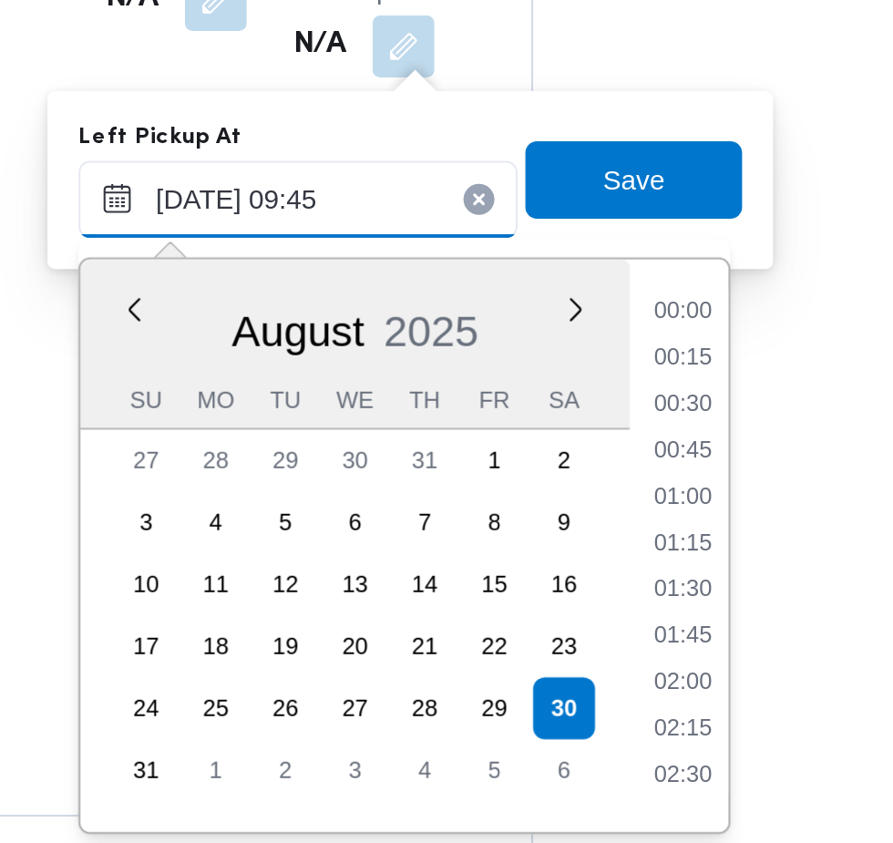
scroll to position [727, 0]
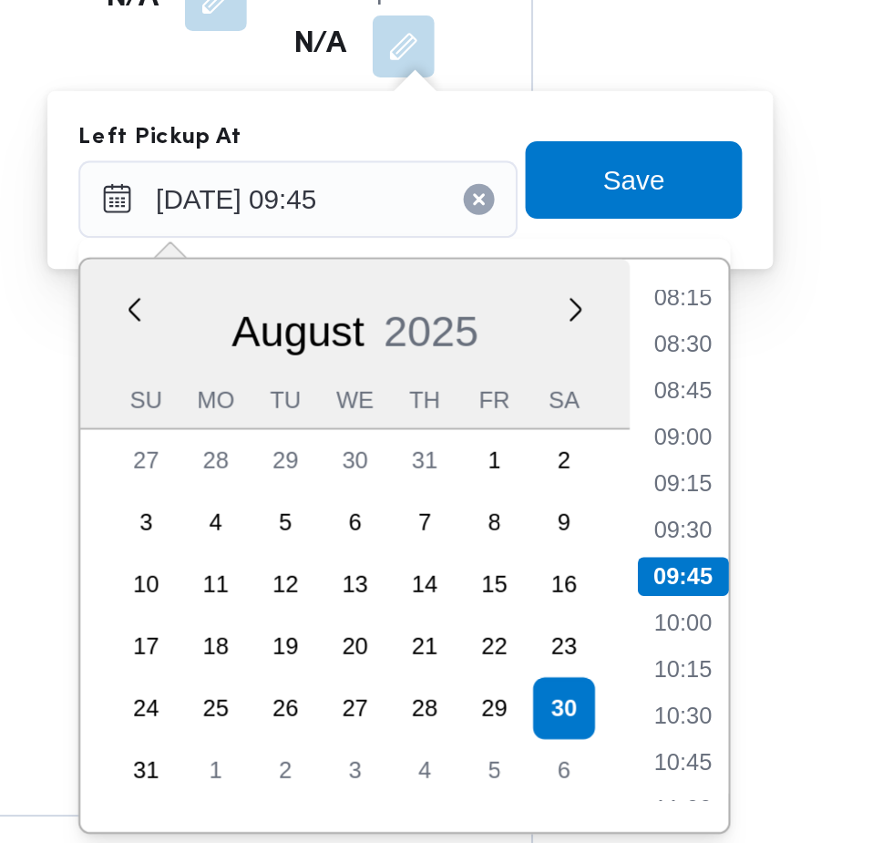
click at [583, 397] on li "09:00" at bounding box center [581, 398] width 42 height 18
type input "[DATE] 09:00"
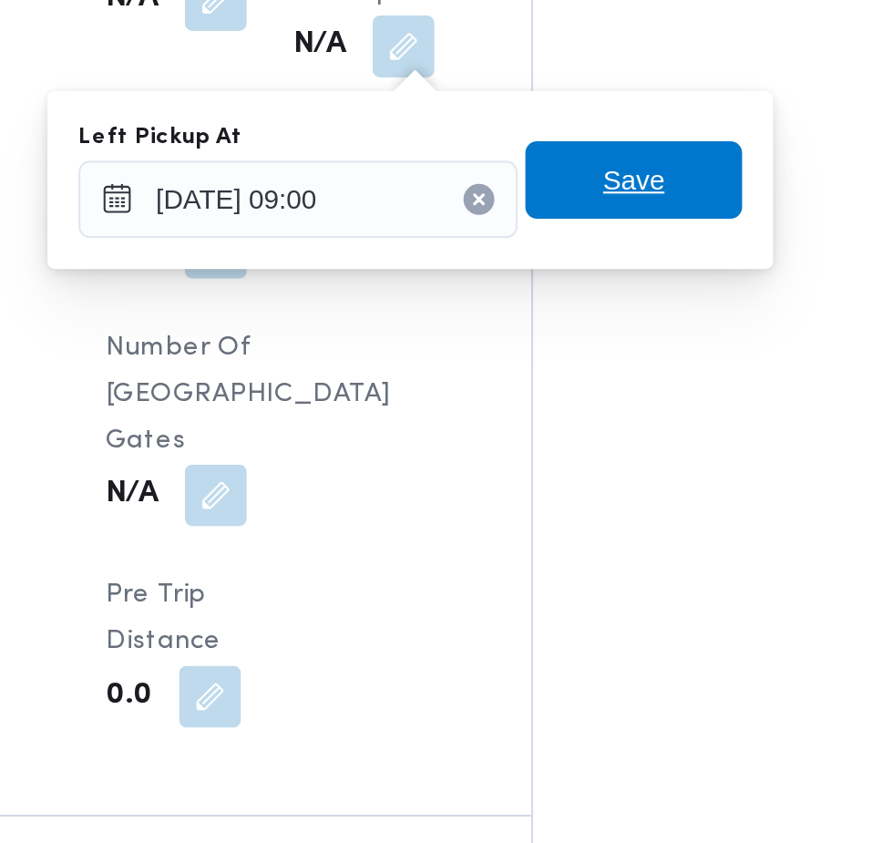
click at [572, 281] on span "Save" at bounding box center [557, 277] width 29 height 22
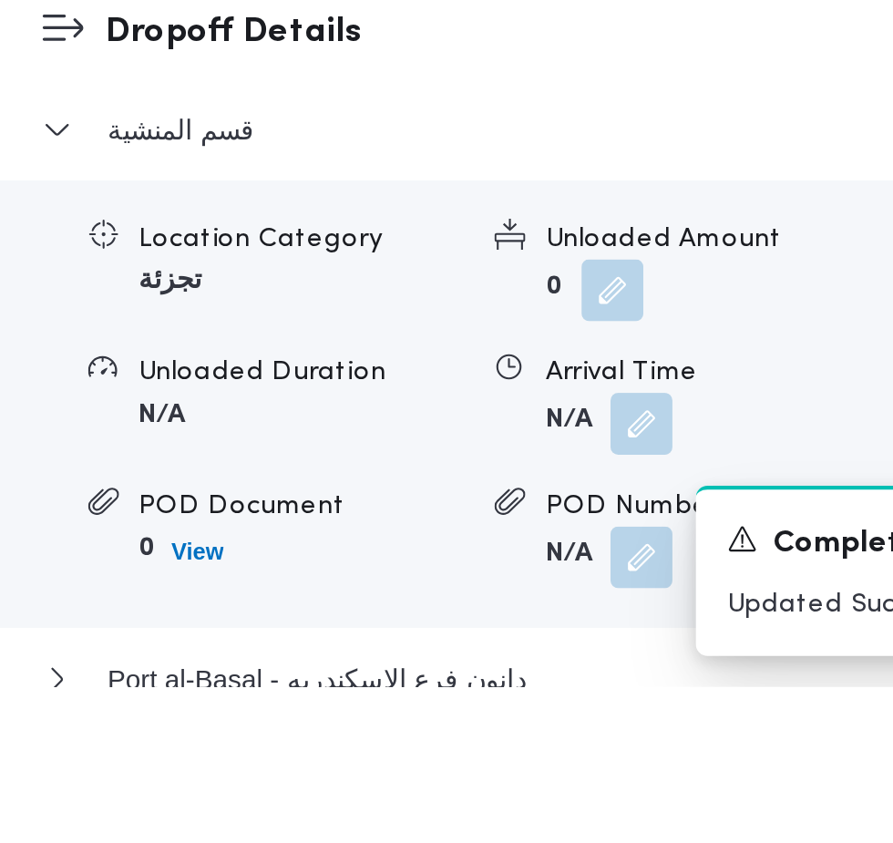
scroll to position [1971, 0]
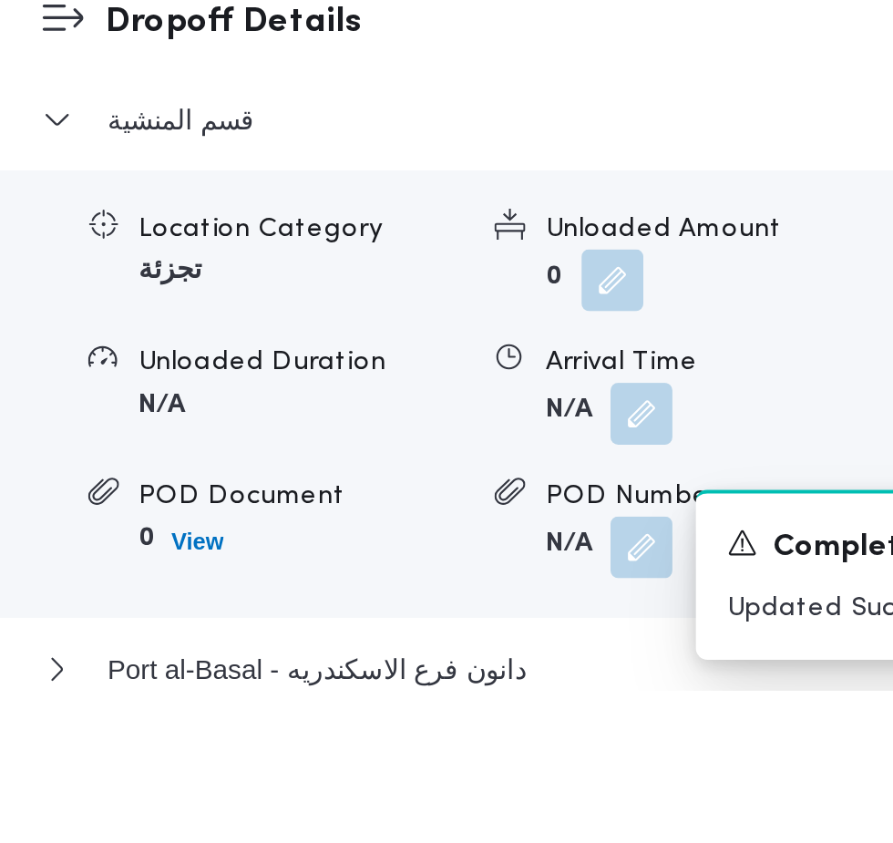
click at [572, 727] on button "button" at bounding box center [561, 712] width 29 height 29
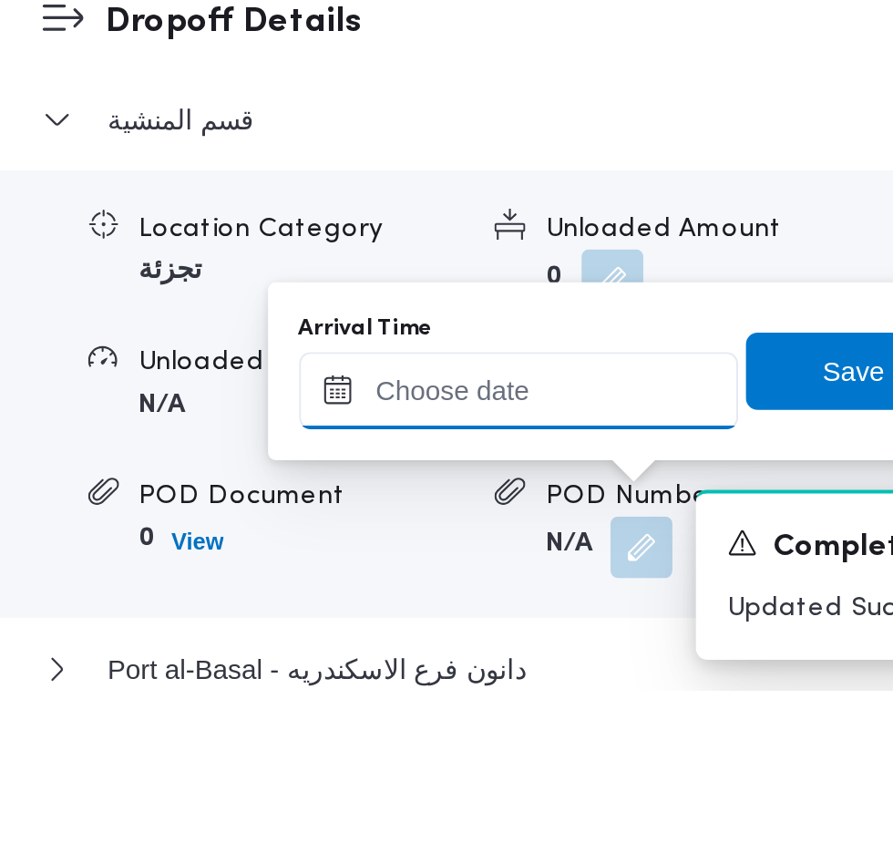
click at [500, 696] on input "Arrival Time" at bounding box center [503, 702] width 207 height 36
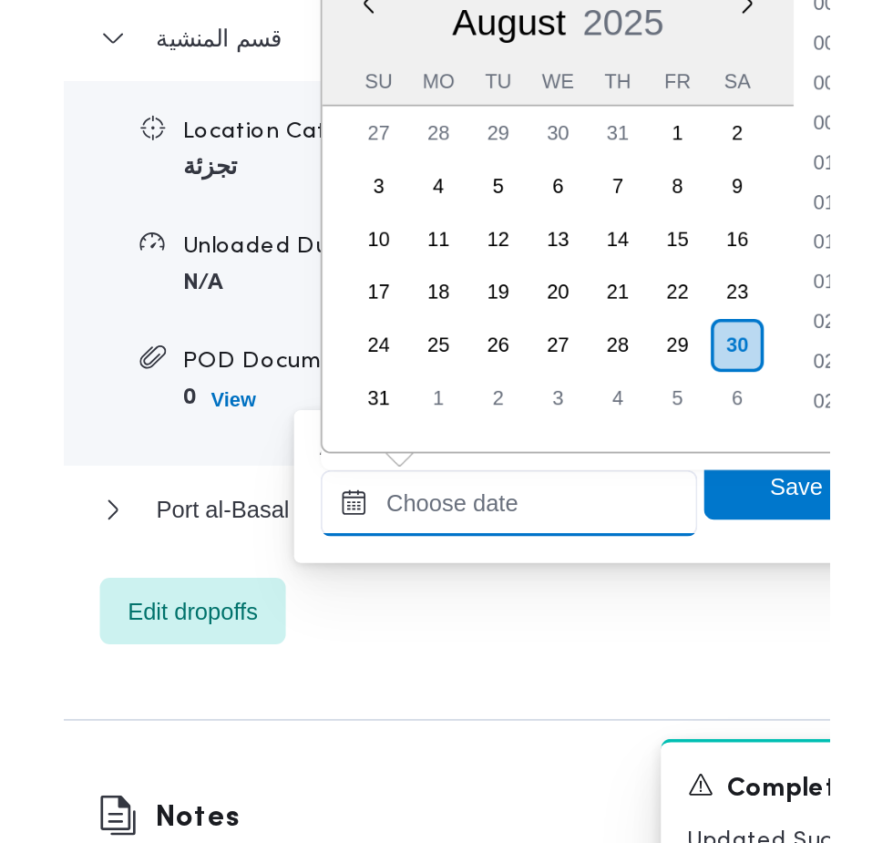
scroll to position [2057, 0]
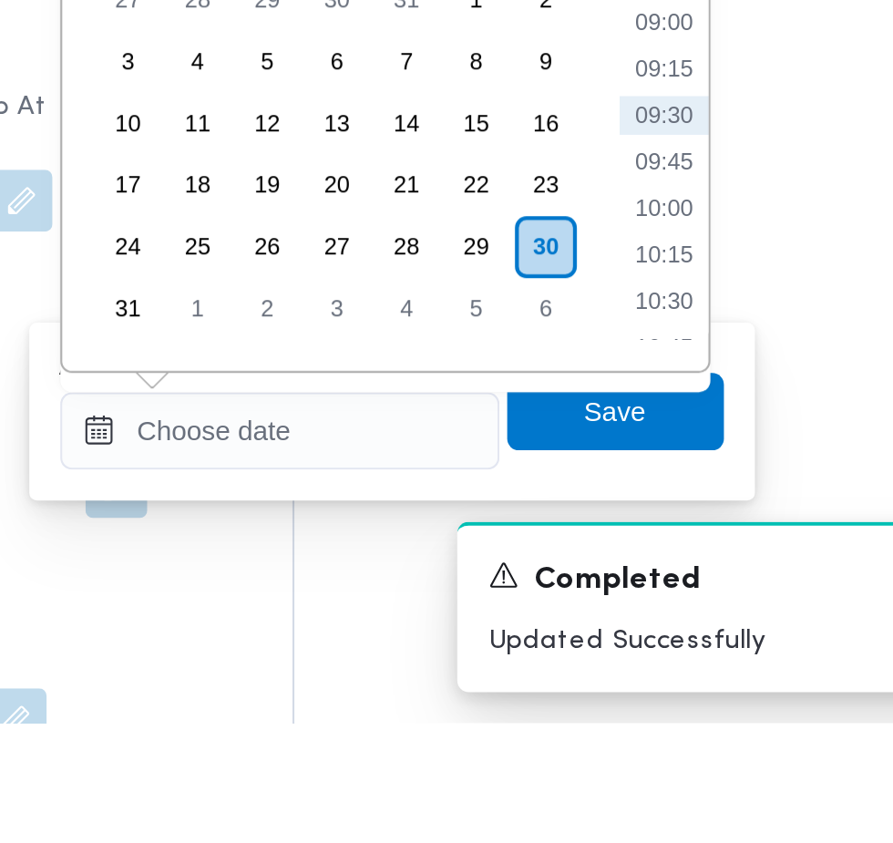
click at [690, 601] on ul "00:00 00:15 00:30 00:45 01:00 01:15 01:30 01:45 02:00 02:15 02:30 02:45 03:00 0…" at bounding box center [685, 542] width 42 height 241
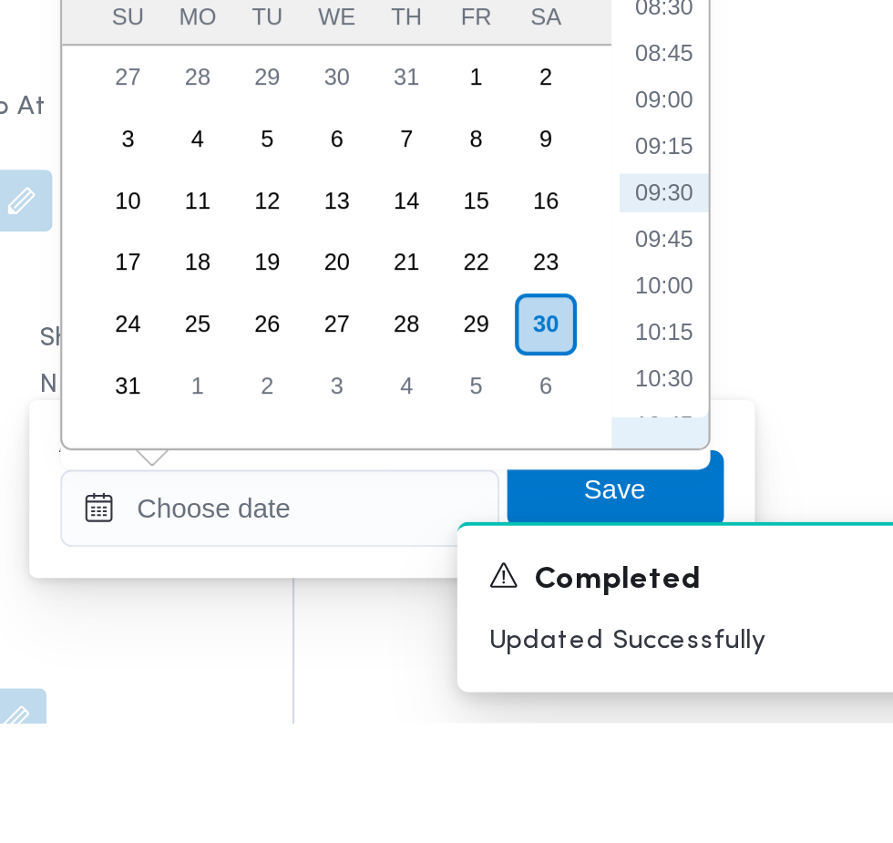
scroll to position [2095, 0]
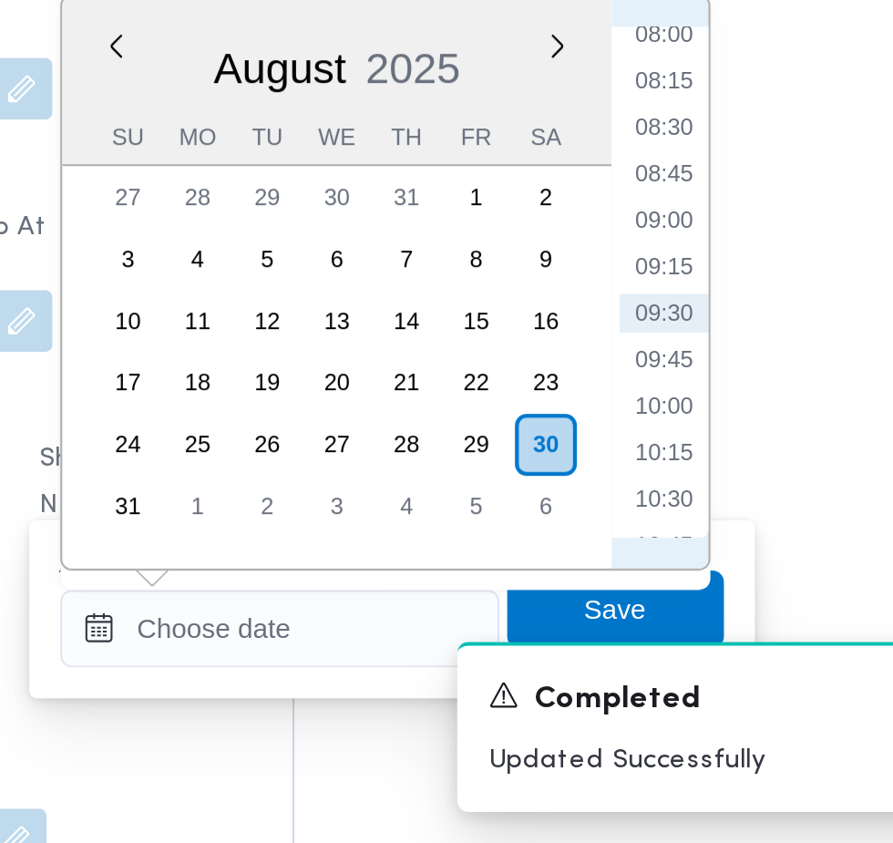
click at [690, 585] on li "09:30" at bounding box center [685, 593] width 42 height 18
type input "[DATE] 09:30"
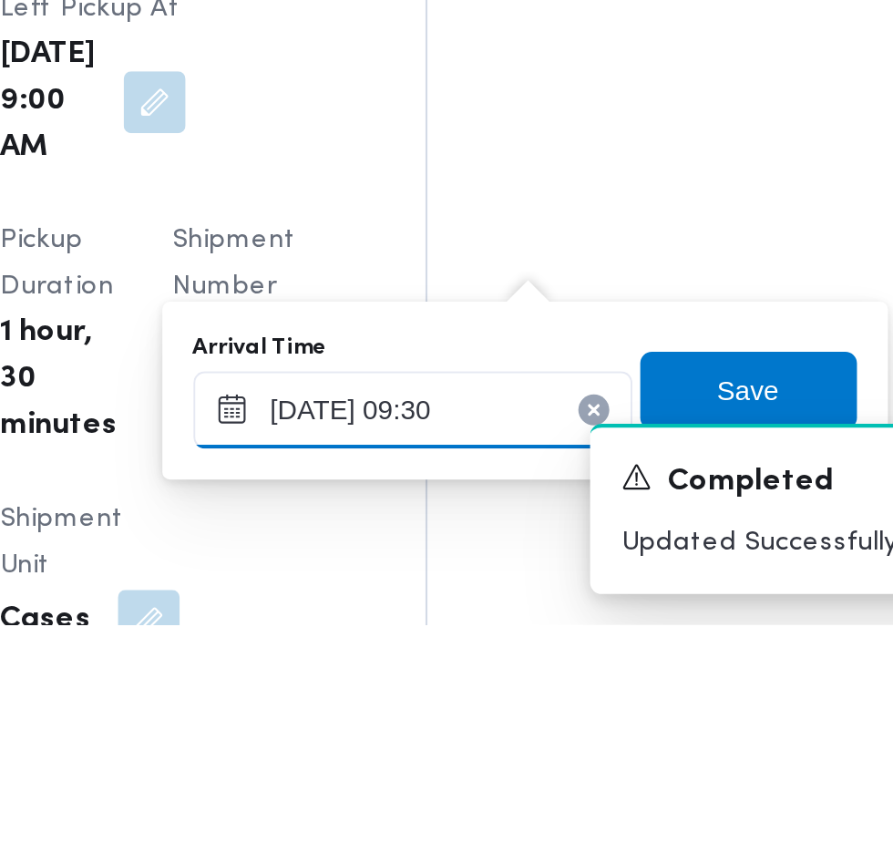
scroll to position [2127, 0]
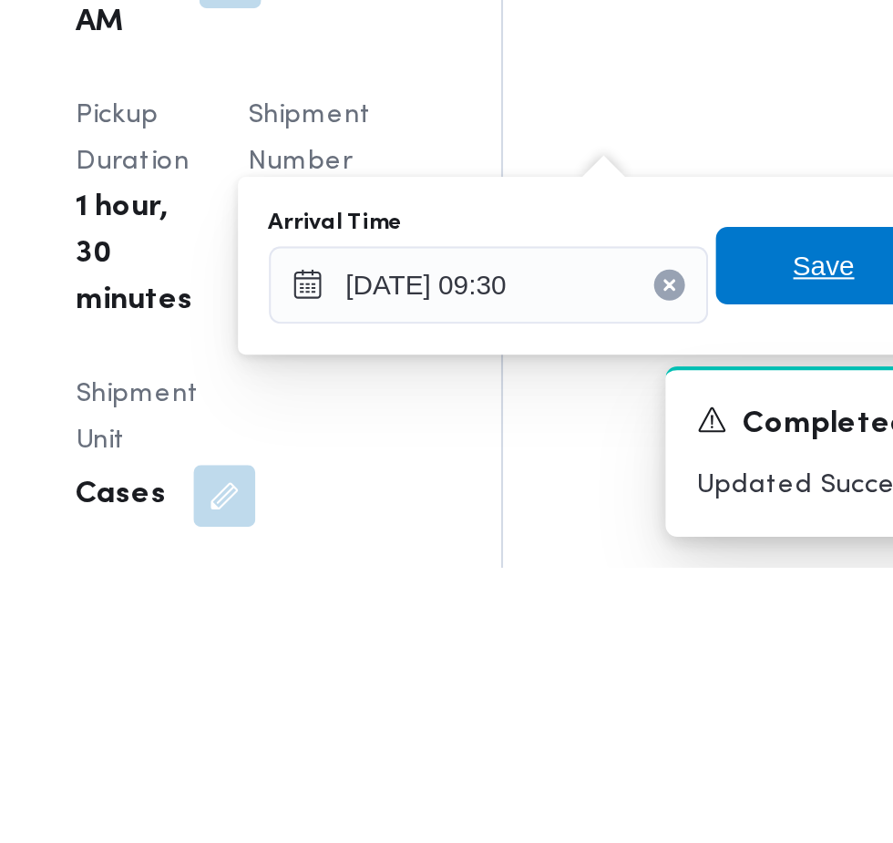
click at [654, 706] on span "Save" at bounding box center [661, 701] width 29 height 22
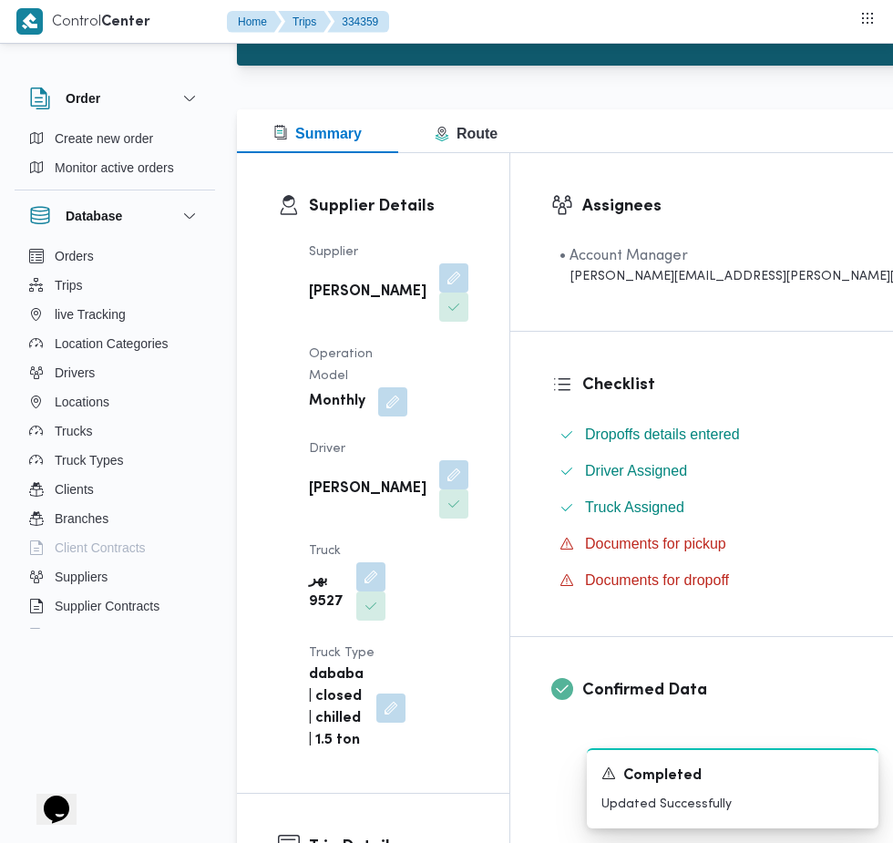
scroll to position [0, 0]
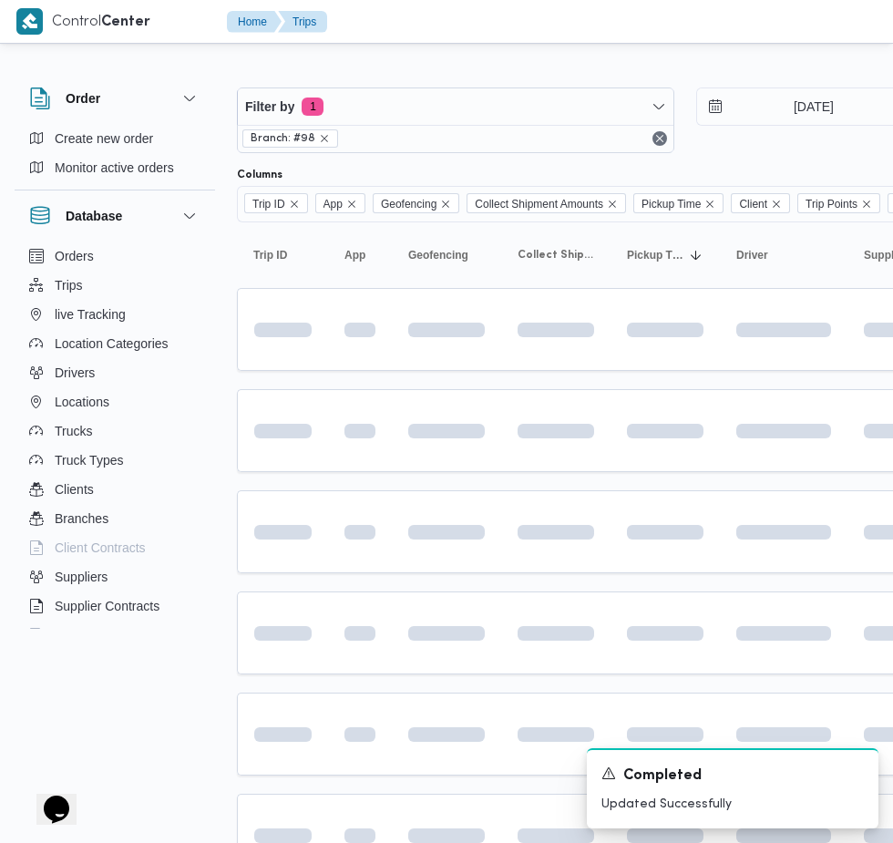
scroll to position [197, 28]
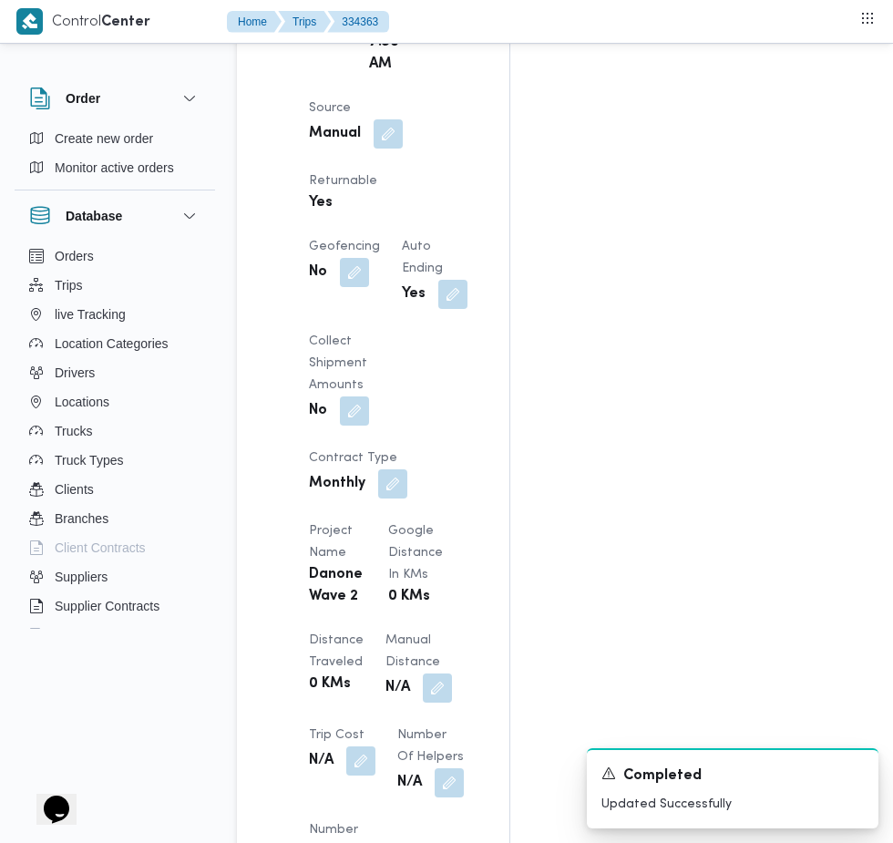
scroll to position [1286, 0]
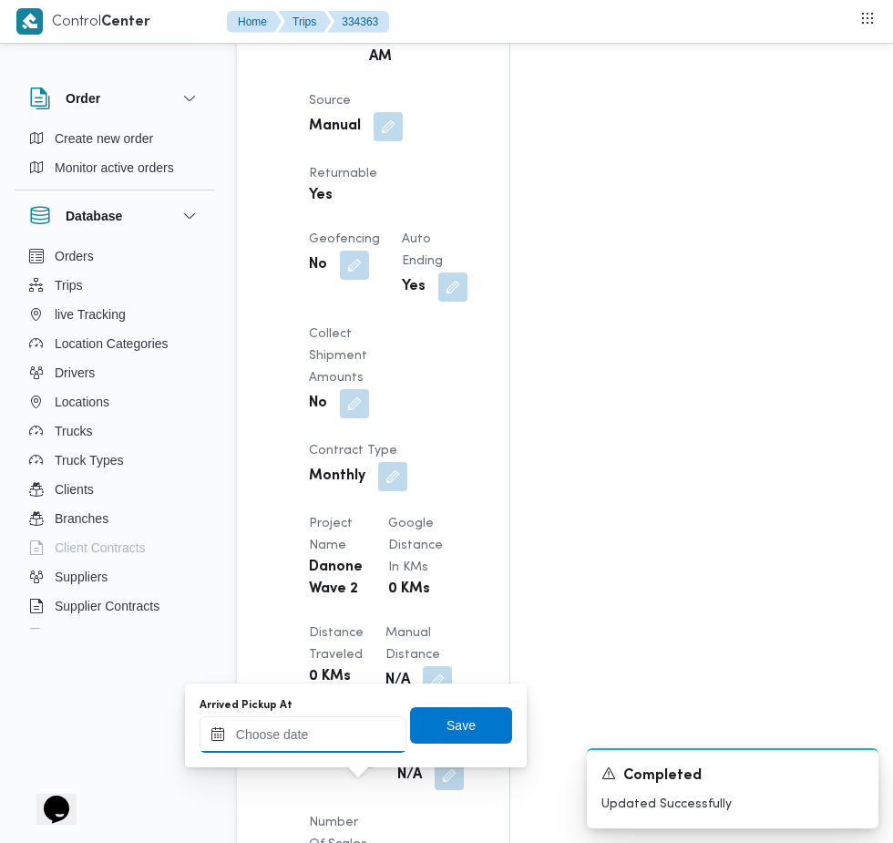
click at [358, 734] on input "Arrived Pickup At" at bounding box center [303, 735] width 207 height 36
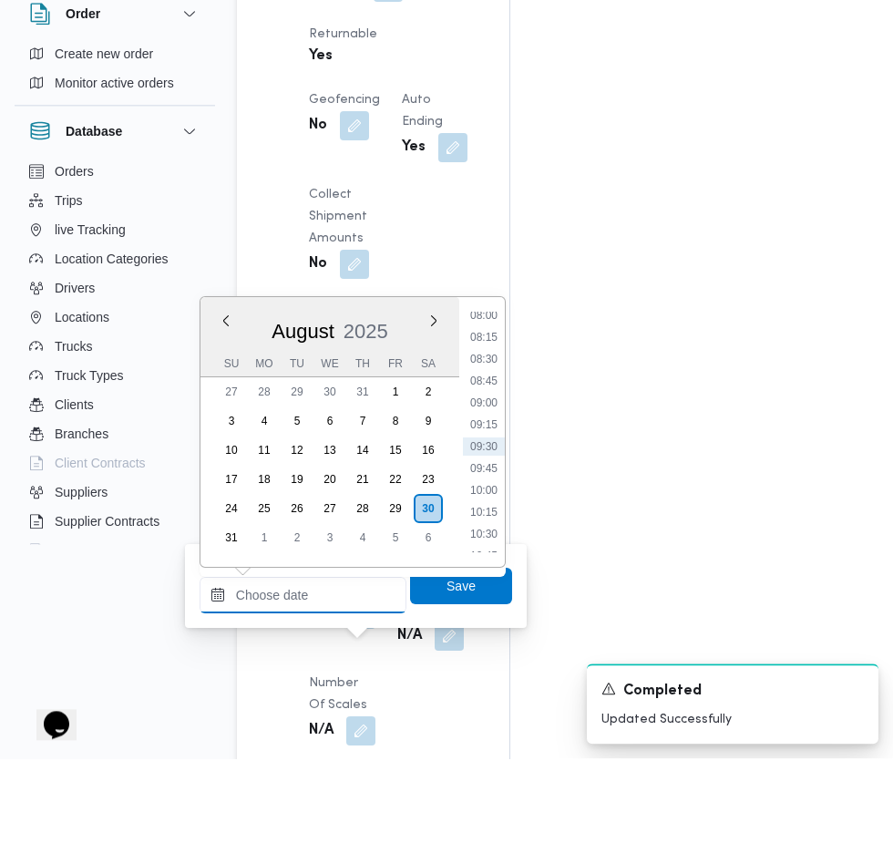
scroll to position [1404, 0]
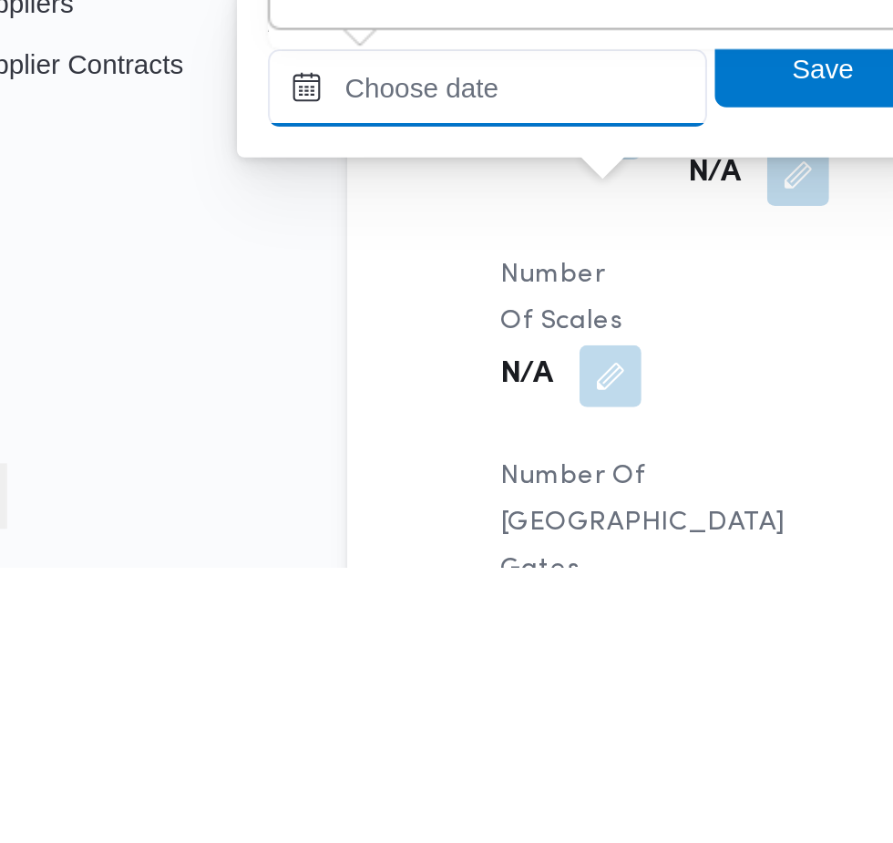
click at [330, 616] on input "Arrived Pickup At" at bounding box center [303, 617] width 207 height 36
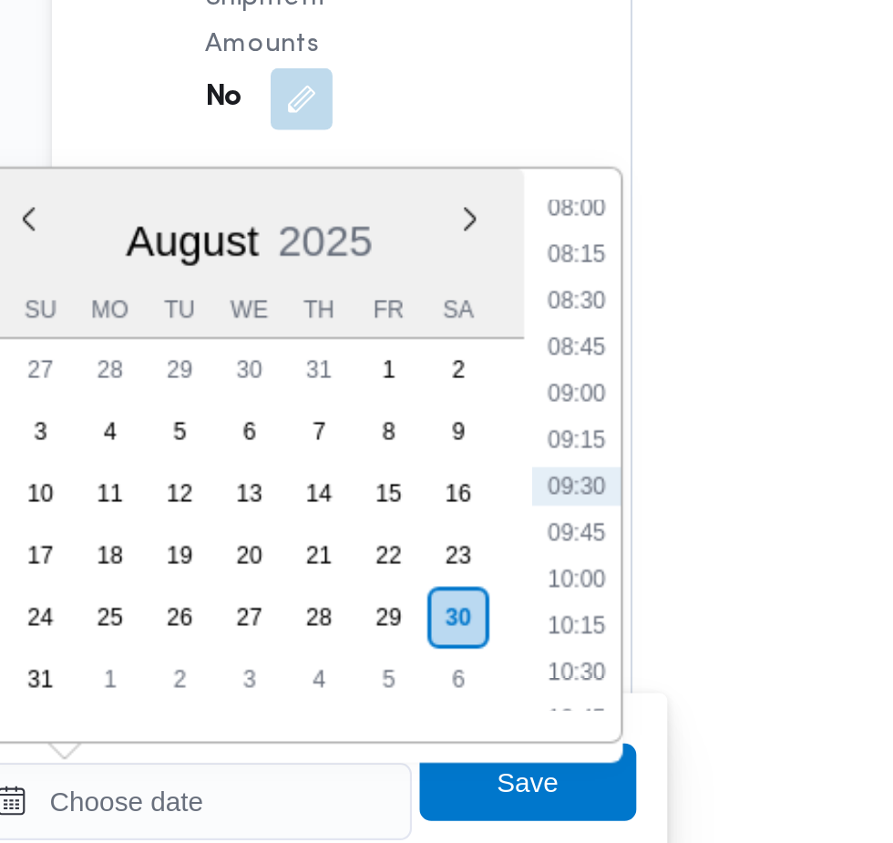
click at [484, 336] on li "08:00" at bounding box center [484, 337] width 42 height 18
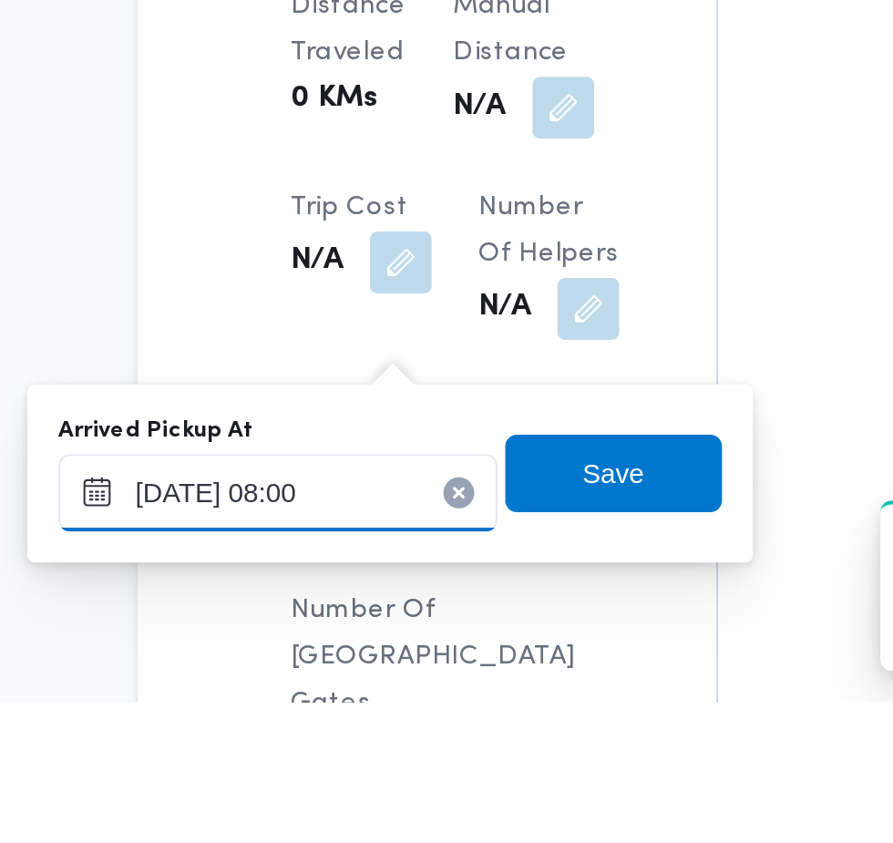
scroll to position [1449, 0]
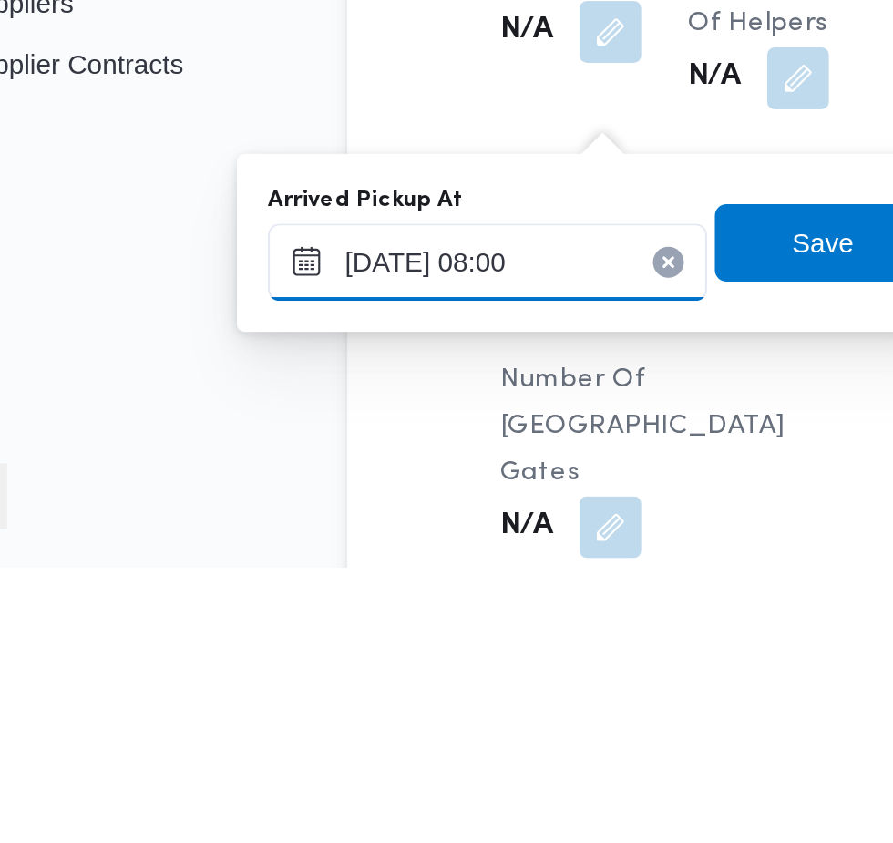
click at [319, 698] on input "[DATE] 08:00" at bounding box center [303, 699] width 207 height 36
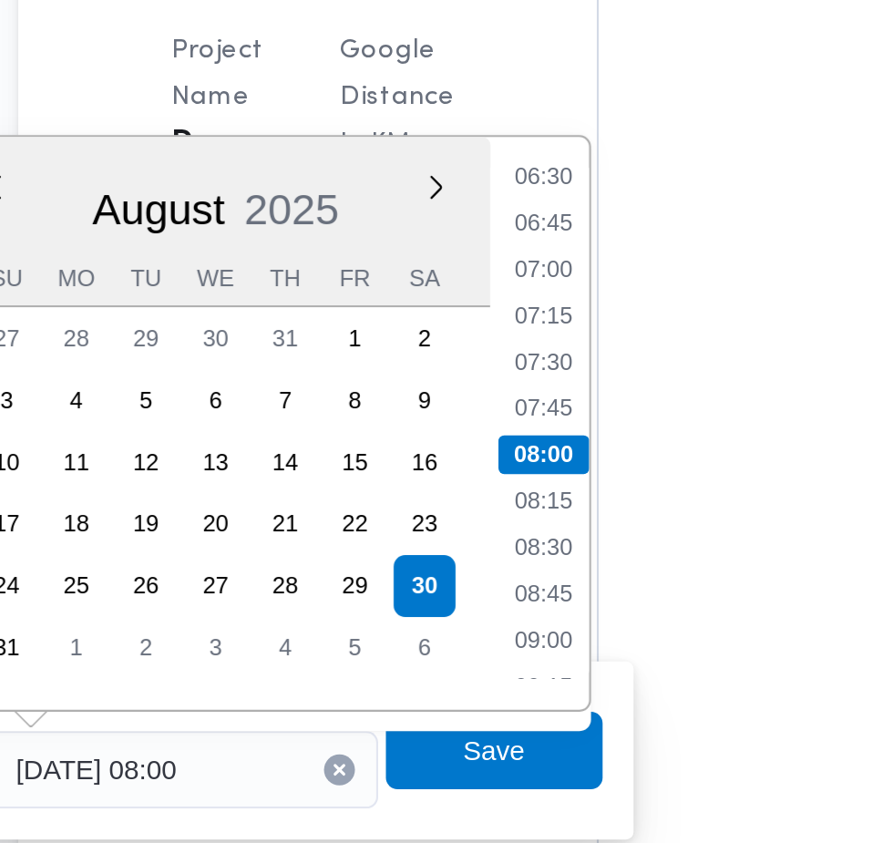
click at [495, 487] on li "07:15" at bounding box center [484, 485] width 42 height 18
type input "[DATE] 07:15"
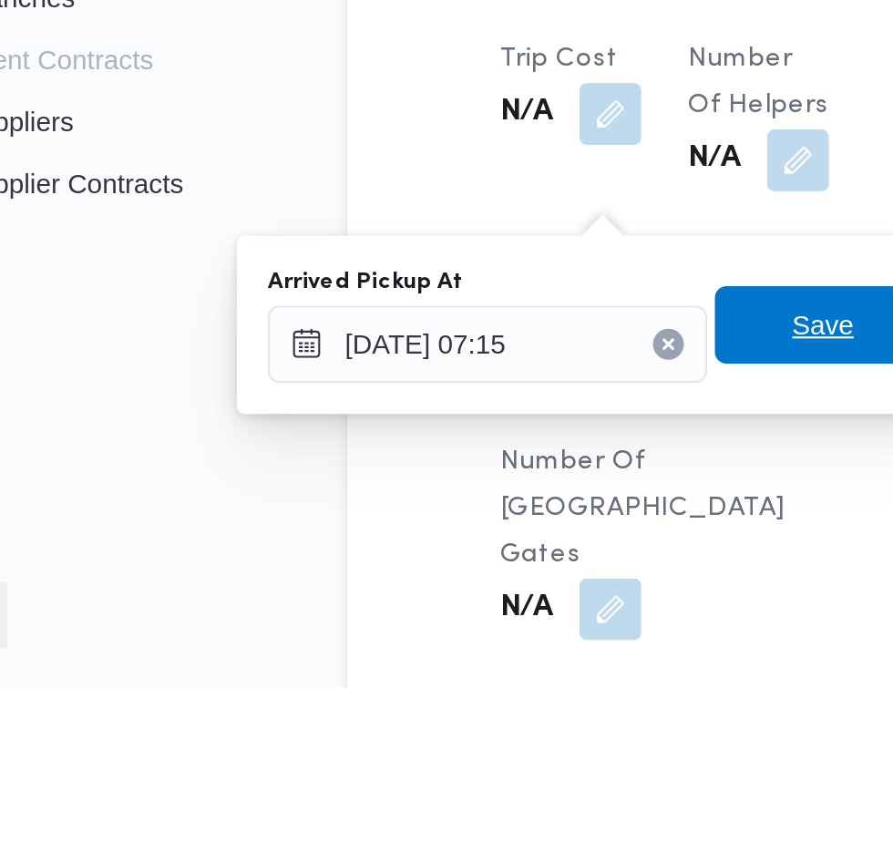
click at [453, 674] on span "Save" at bounding box center [461, 673] width 29 height 22
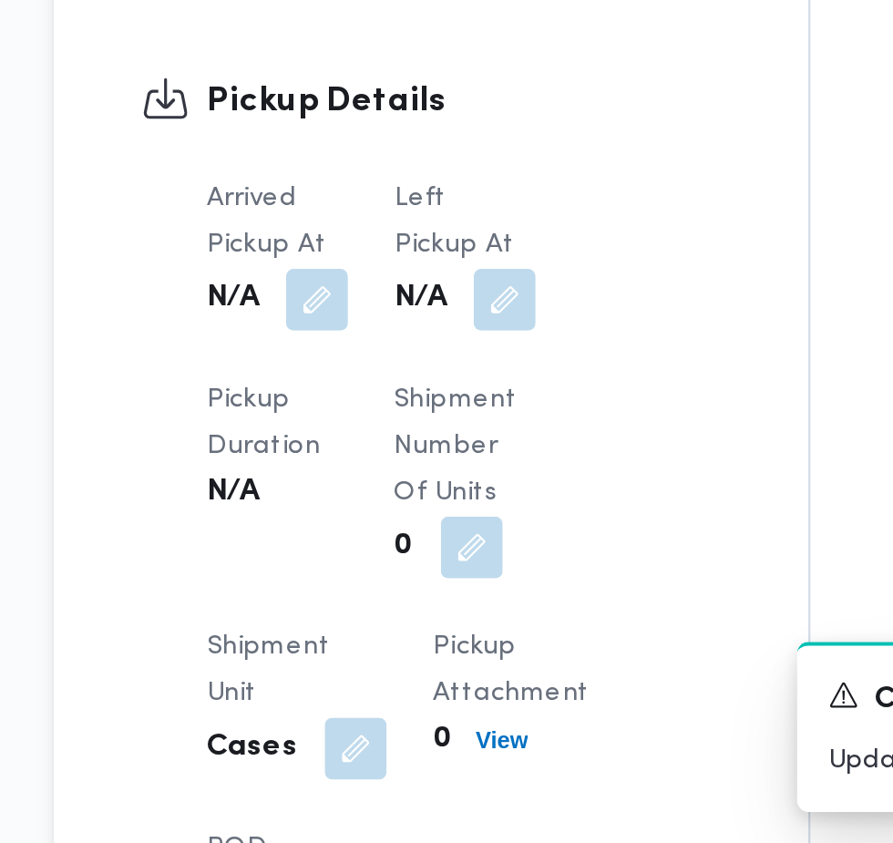
click at [456, 591] on button "button" at bounding box center [449, 586] width 29 height 29
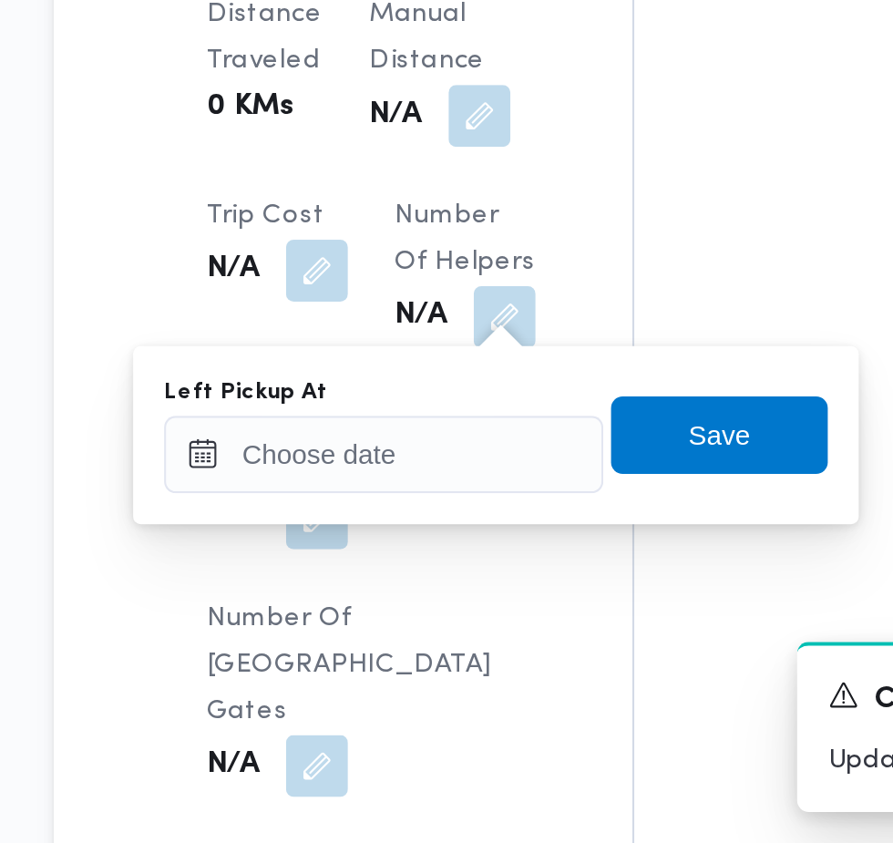
scroll to position [1489, 0]
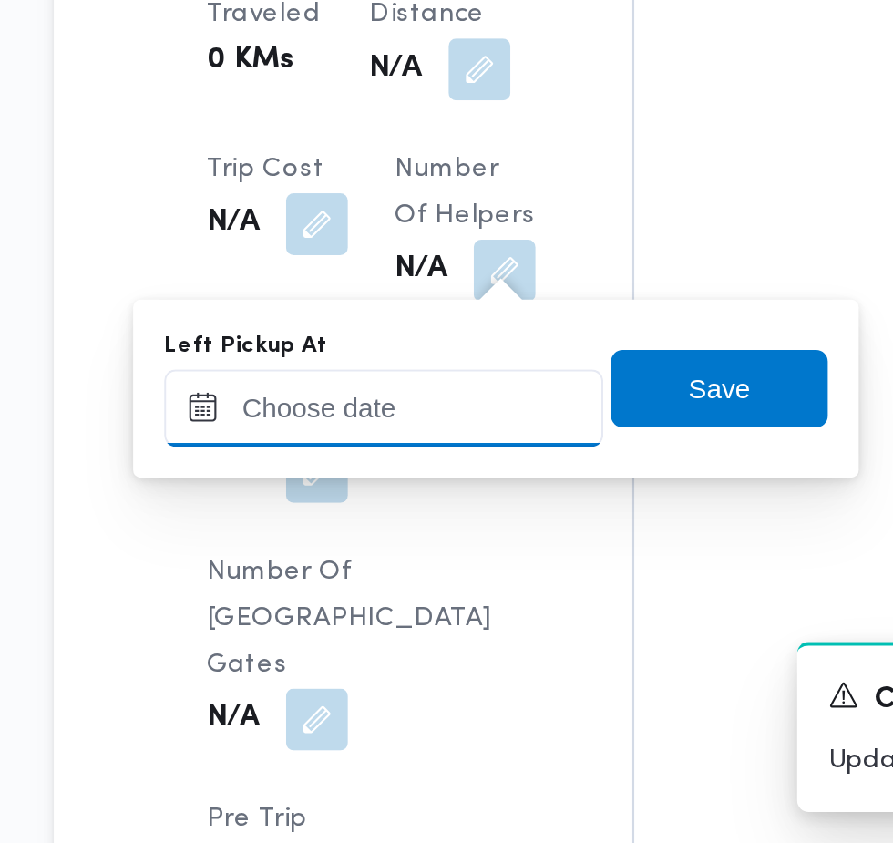
click at [422, 644] on div at bounding box center [392, 638] width 207 height 36
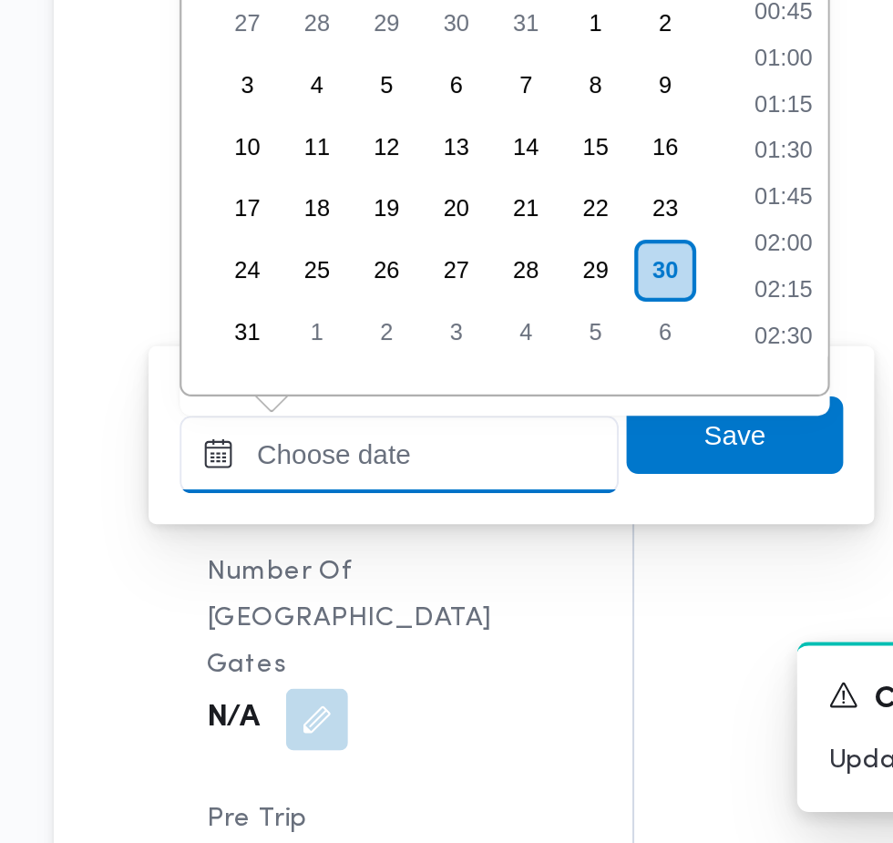
scroll to position [706, 0]
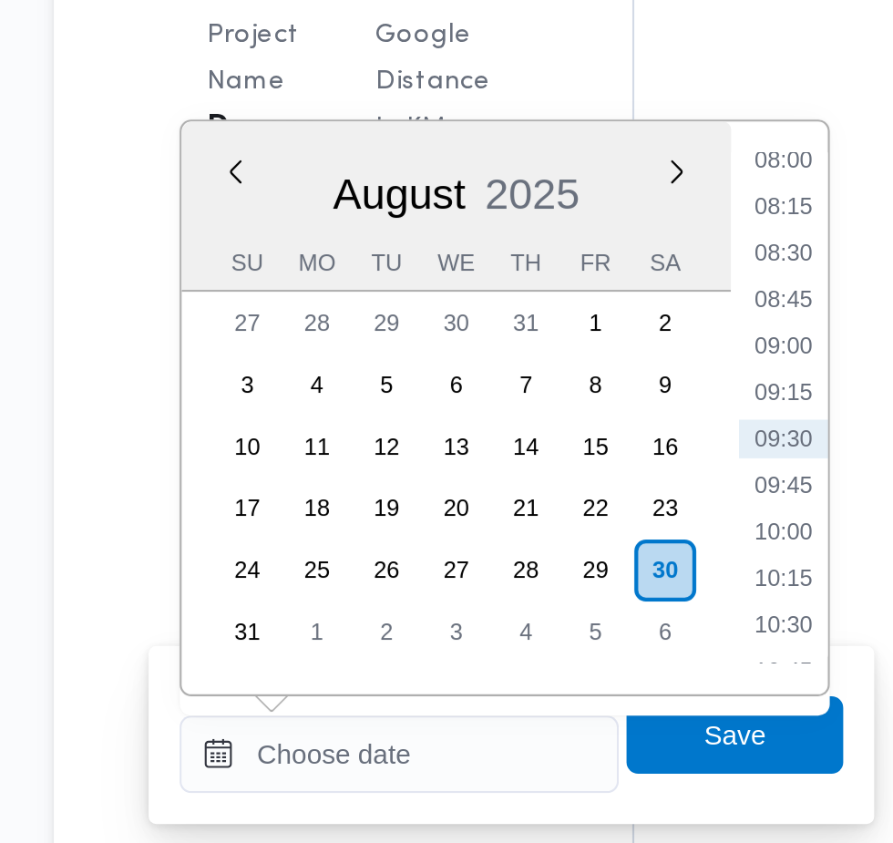
click at [584, 430] on li "08:30" at bounding box center [581, 424] width 42 height 18
type input "[DATE] 08:30"
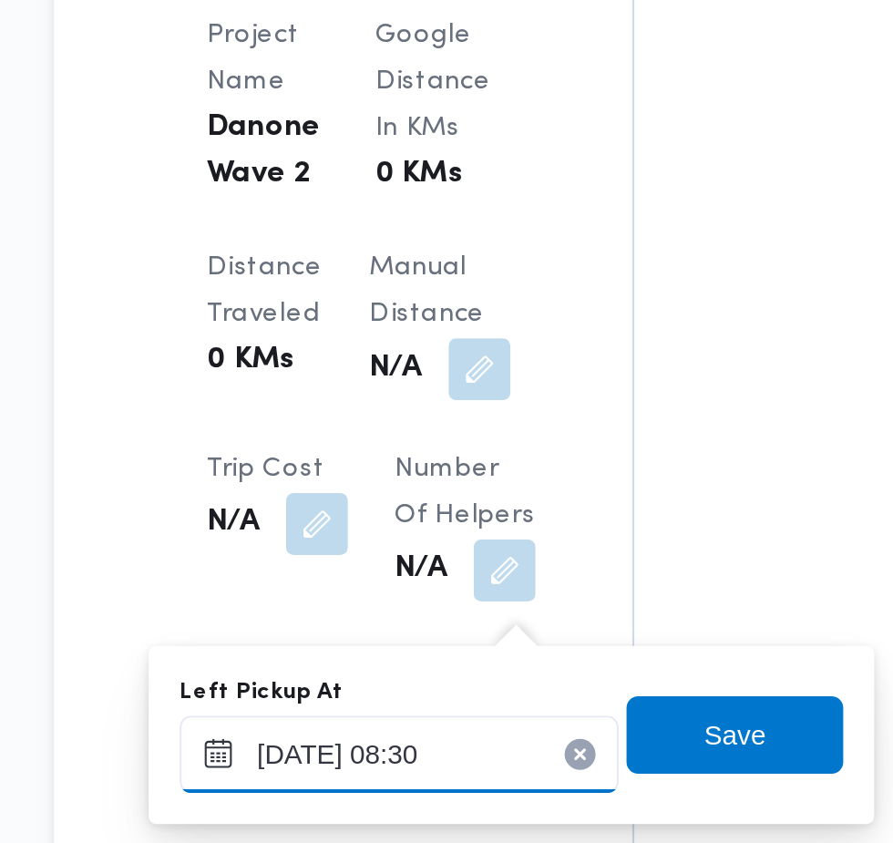
scroll to position [1489, 0]
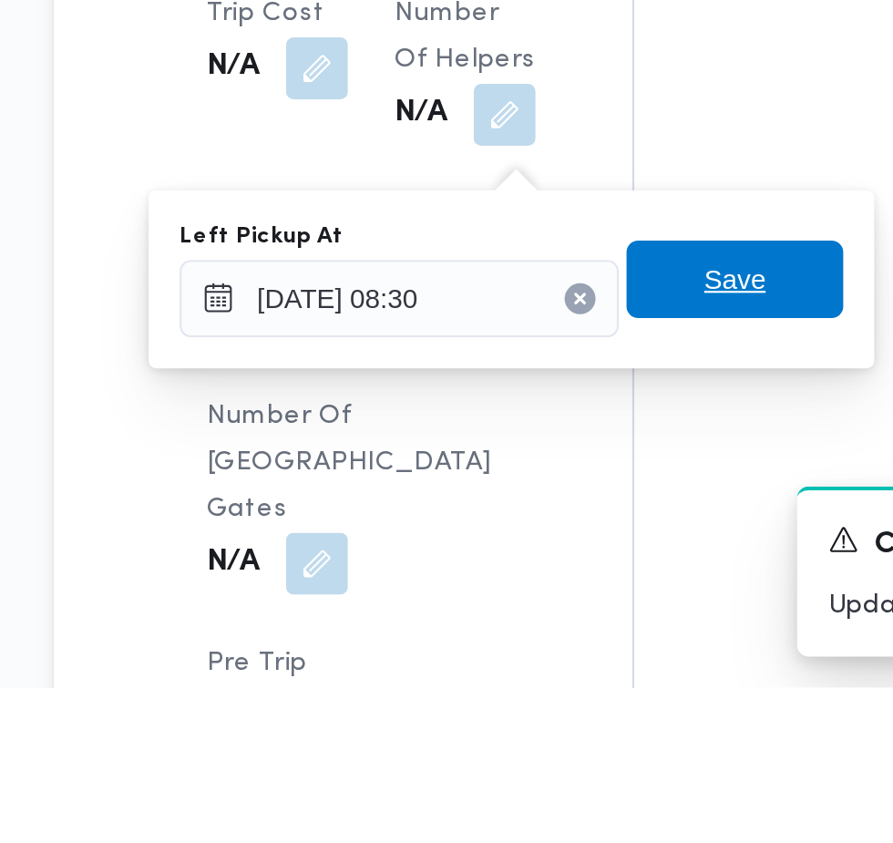
click at [581, 660] on span "Save" at bounding box center [558, 651] width 102 height 36
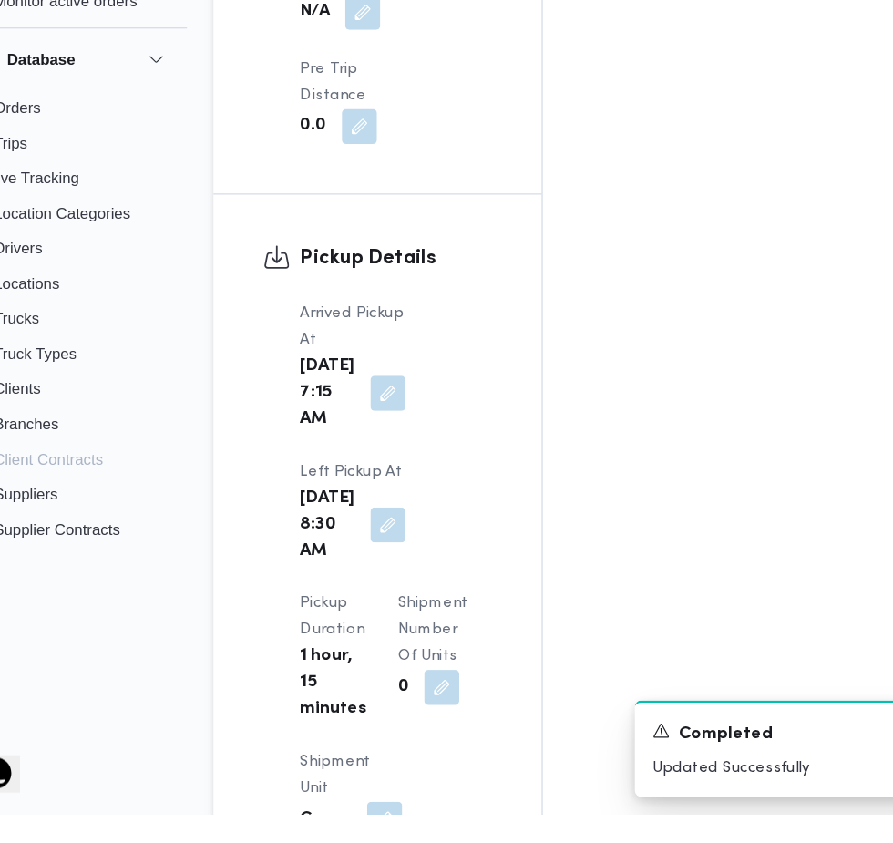
scroll to position [2169, 0]
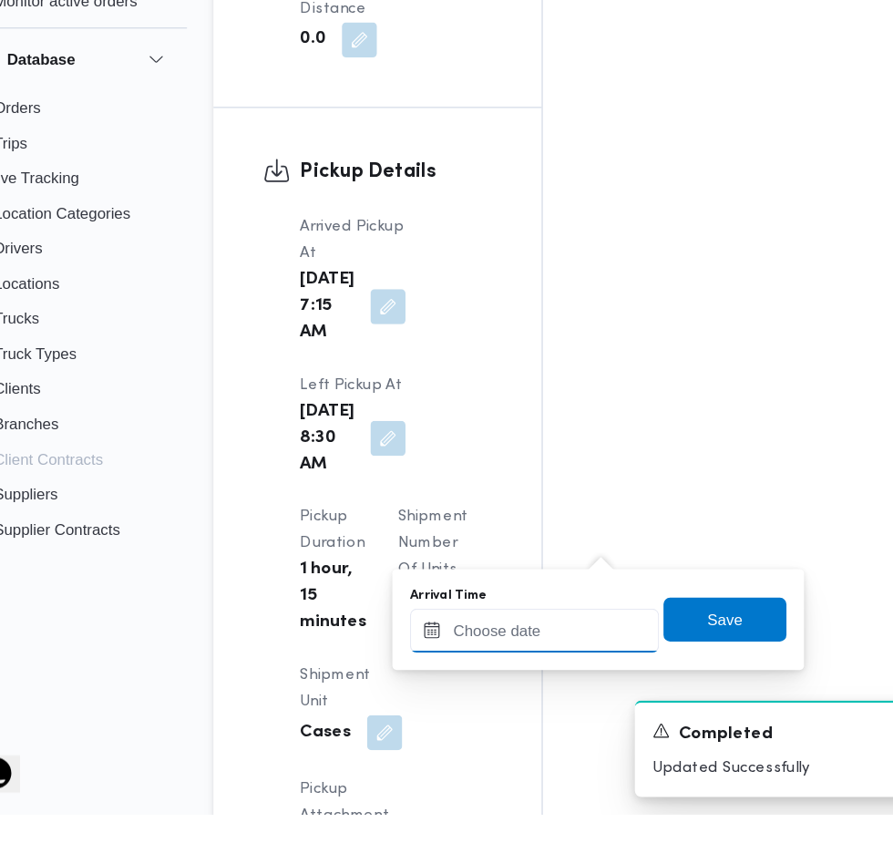
click at [515, 689] on input "Arrival Time" at bounding box center [503, 690] width 207 height 36
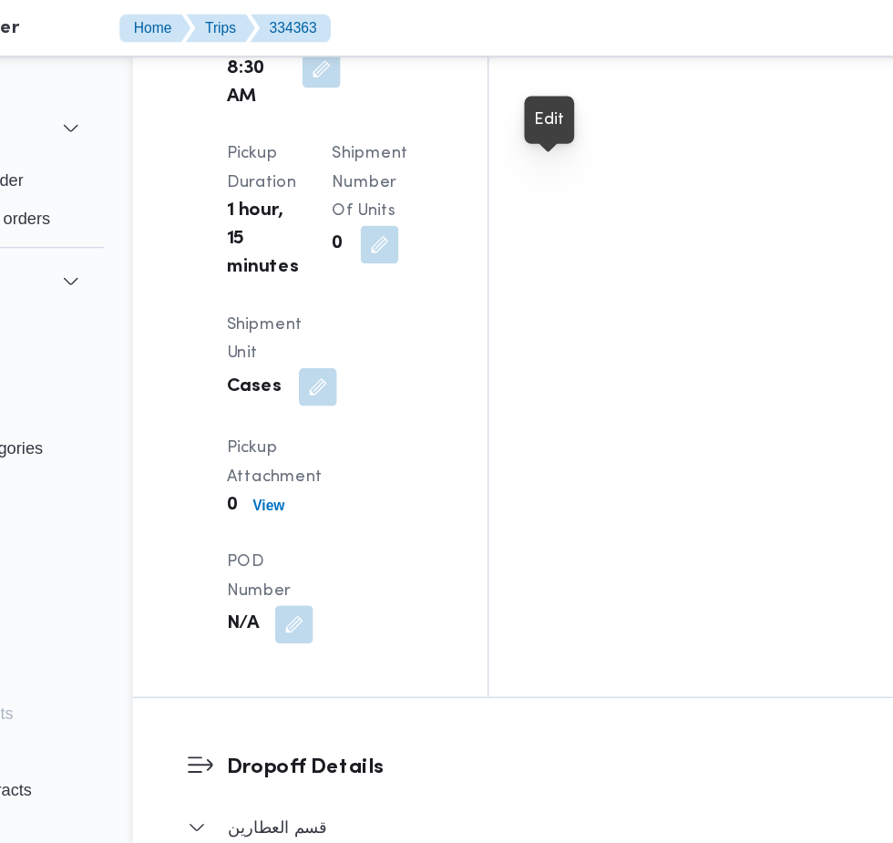
scroll to position [2645, 0]
click at [576, 760] on button "button" at bounding box center [590, 774] width 29 height 29
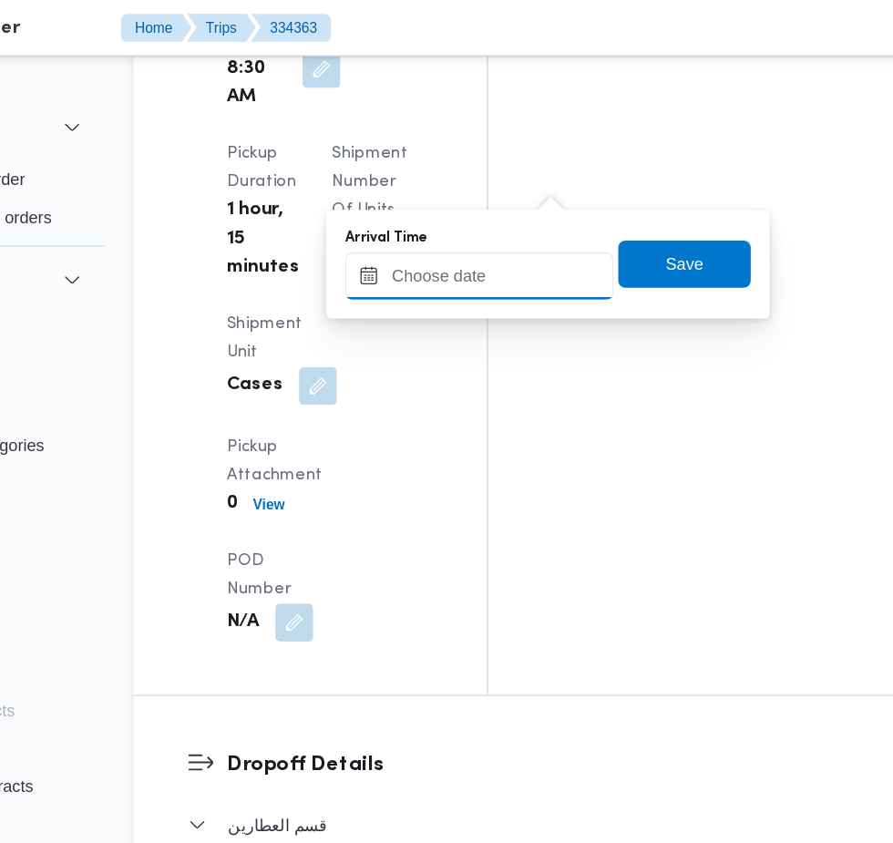
click at [511, 215] on input "Arrival Time" at bounding box center [503, 213] width 207 height 36
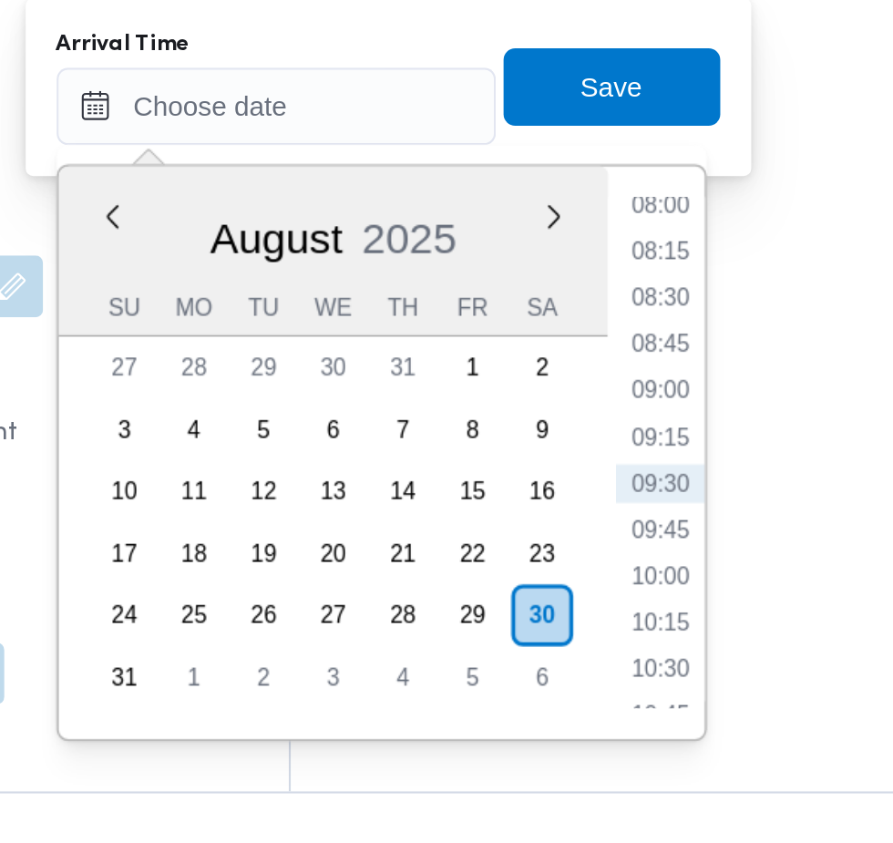
click at [696, 373] on li "09:15" at bounding box center [685, 369] width 42 height 18
type input "[DATE] 09:15"
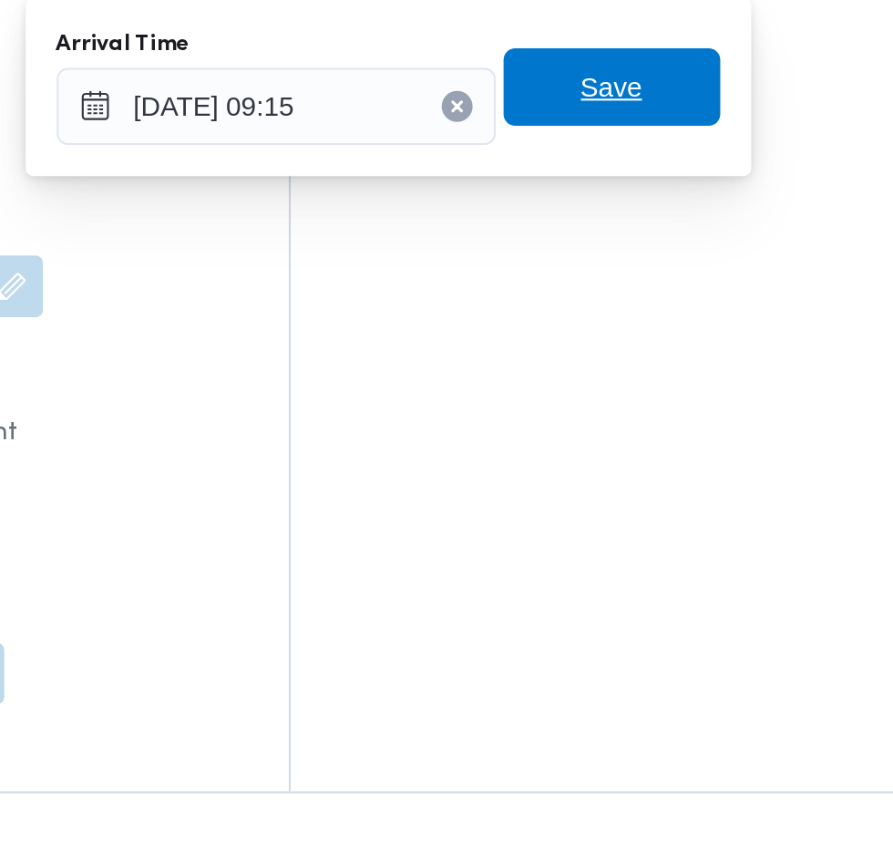
click at [685, 201] on span "Save" at bounding box center [662, 204] width 102 height 36
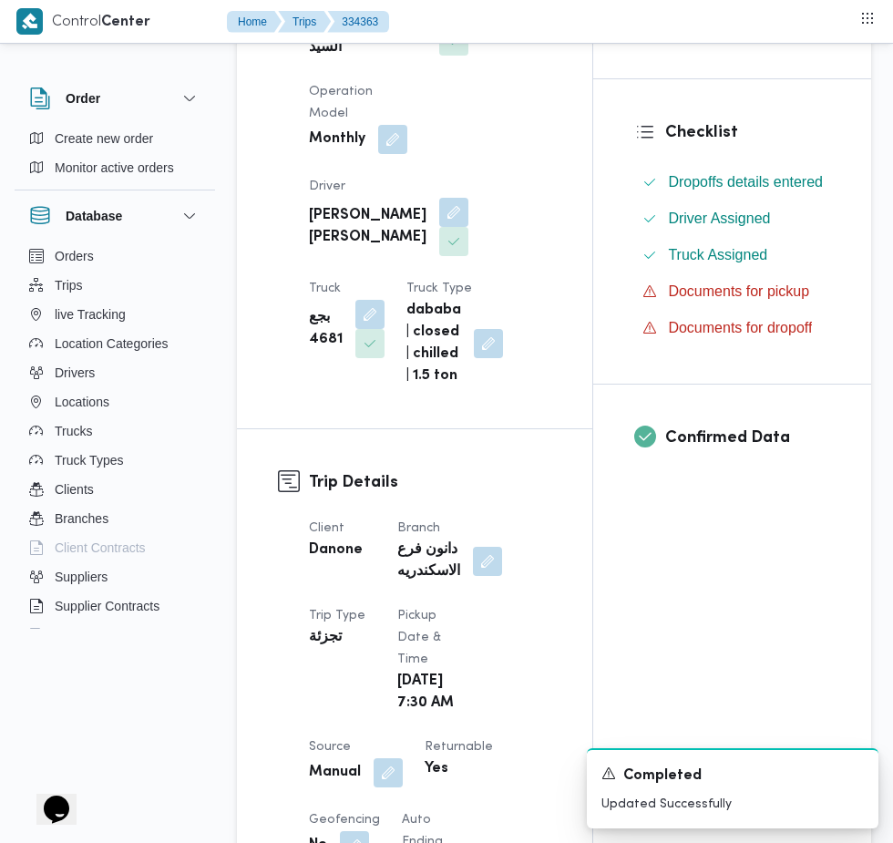
scroll to position [0, 0]
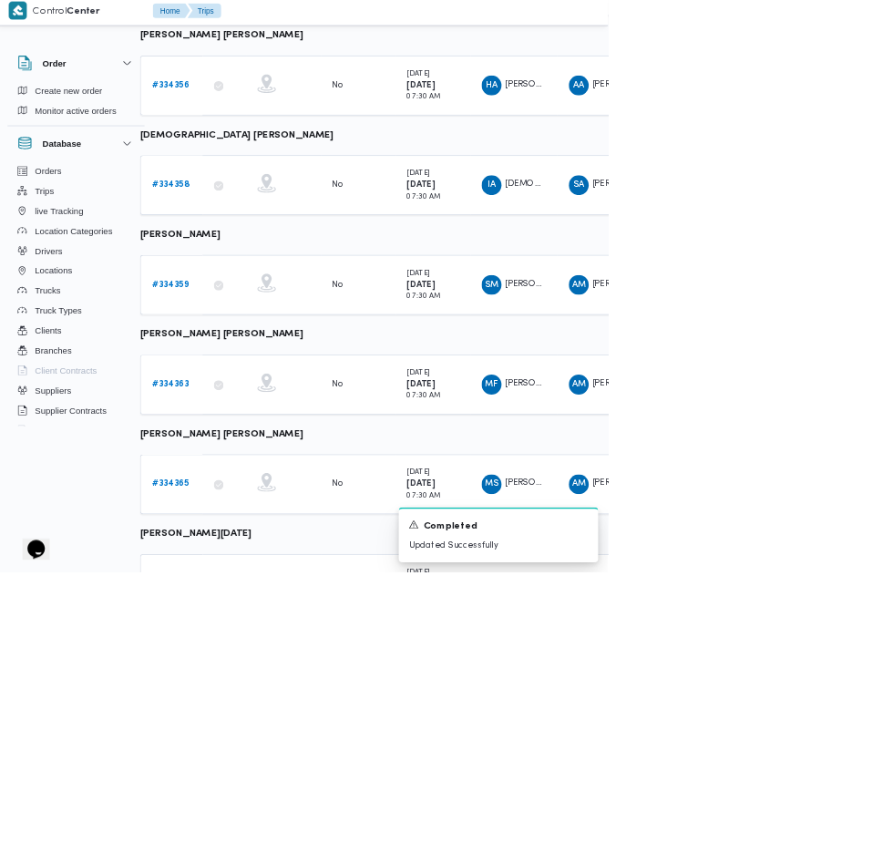
scroll to position [533, 28]
click at [242, 707] on b "# 334365" at bounding box center [253, 713] width 55 height 12
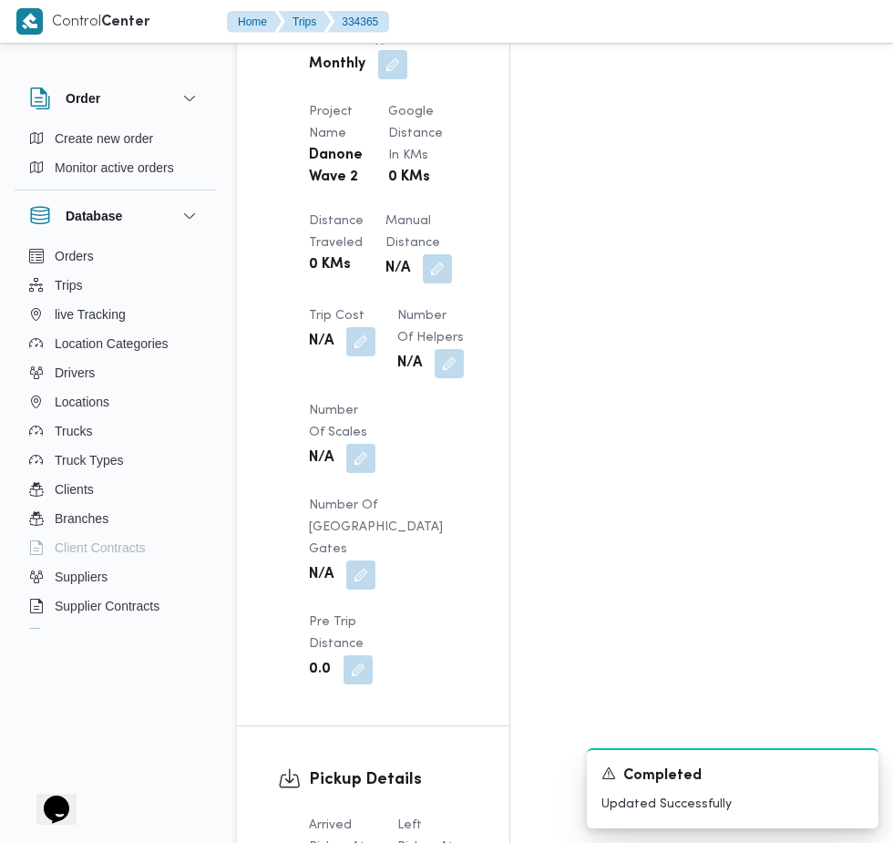
scroll to position [1699, 0]
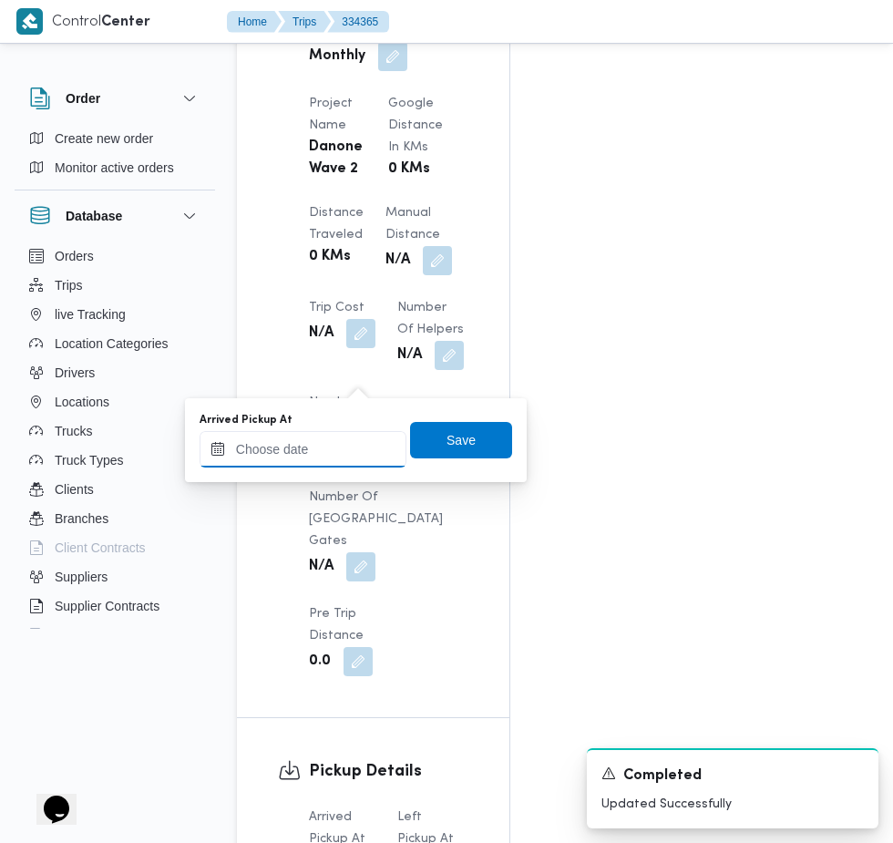
click at [337, 445] on input "Arrived Pickup At" at bounding box center [303, 449] width 207 height 36
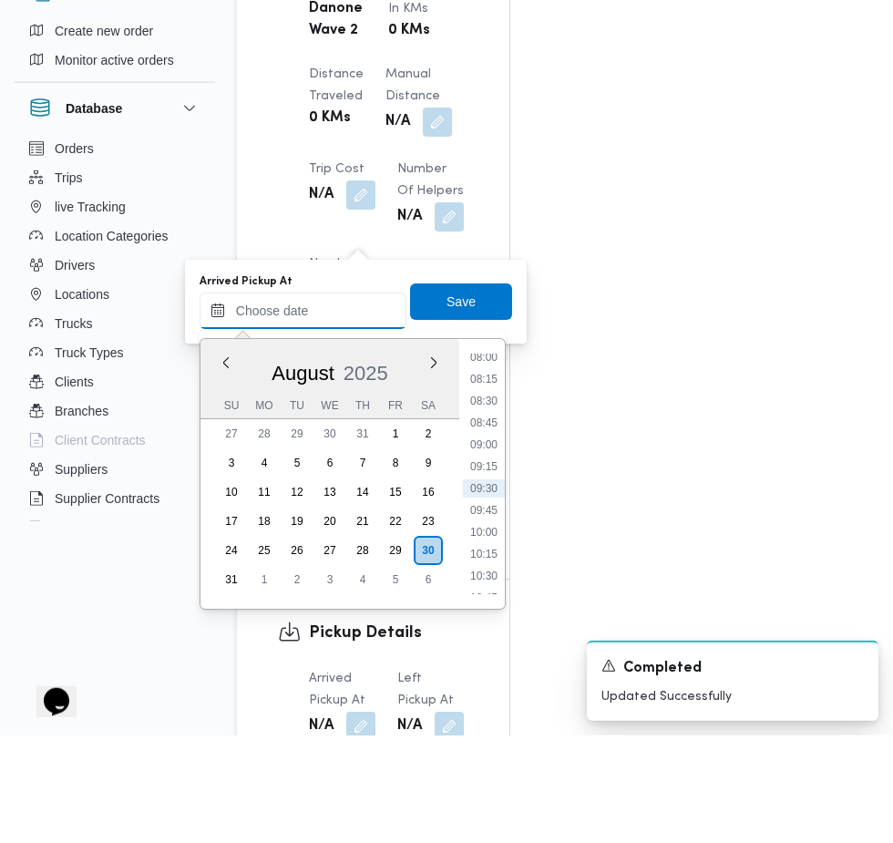
scroll to position [1730, 0]
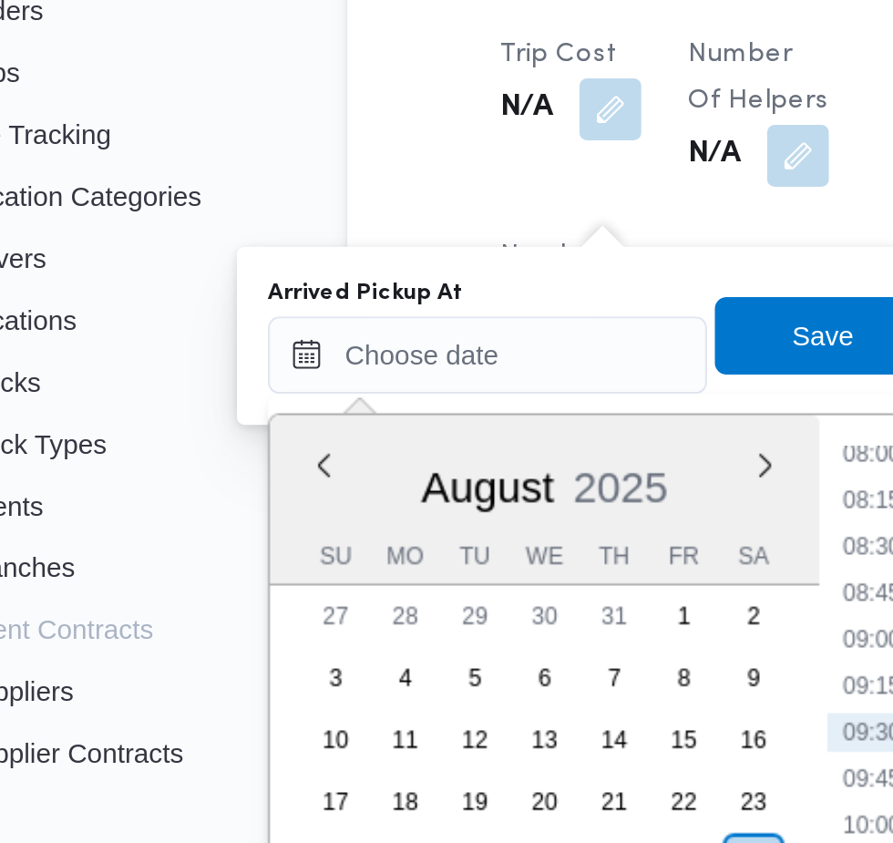
click at [478, 464] on li "08:00" at bounding box center [484, 465] width 42 height 18
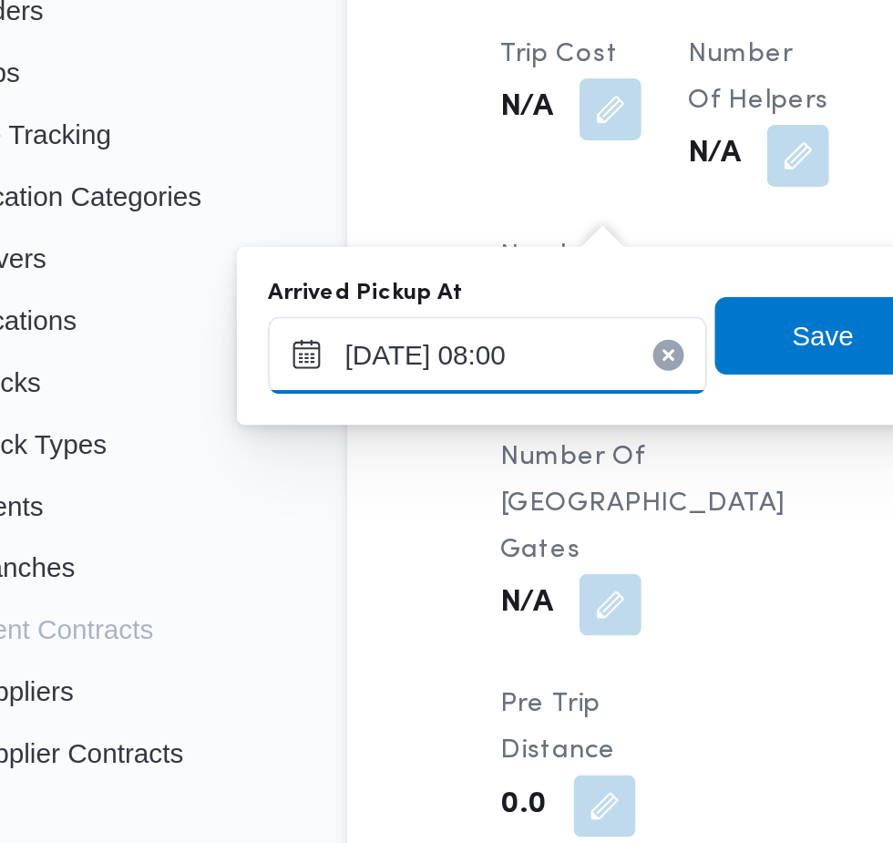
click at [335, 416] on input "[DATE] 08:00" at bounding box center [303, 418] width 207 height 36
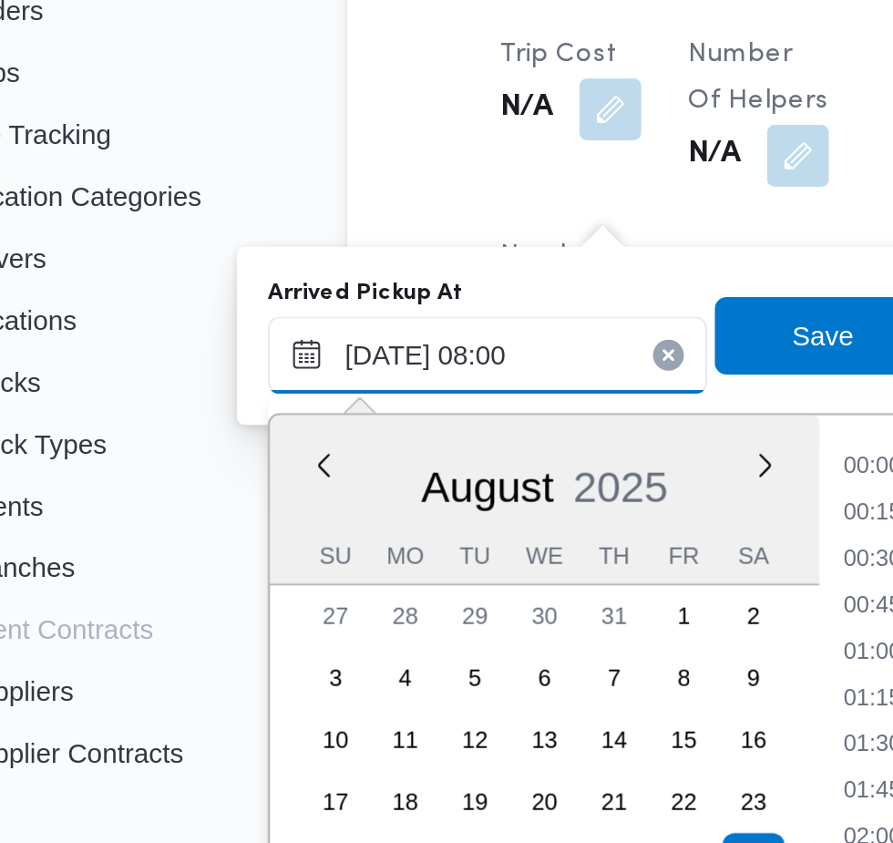
scroll to position [0, 0]
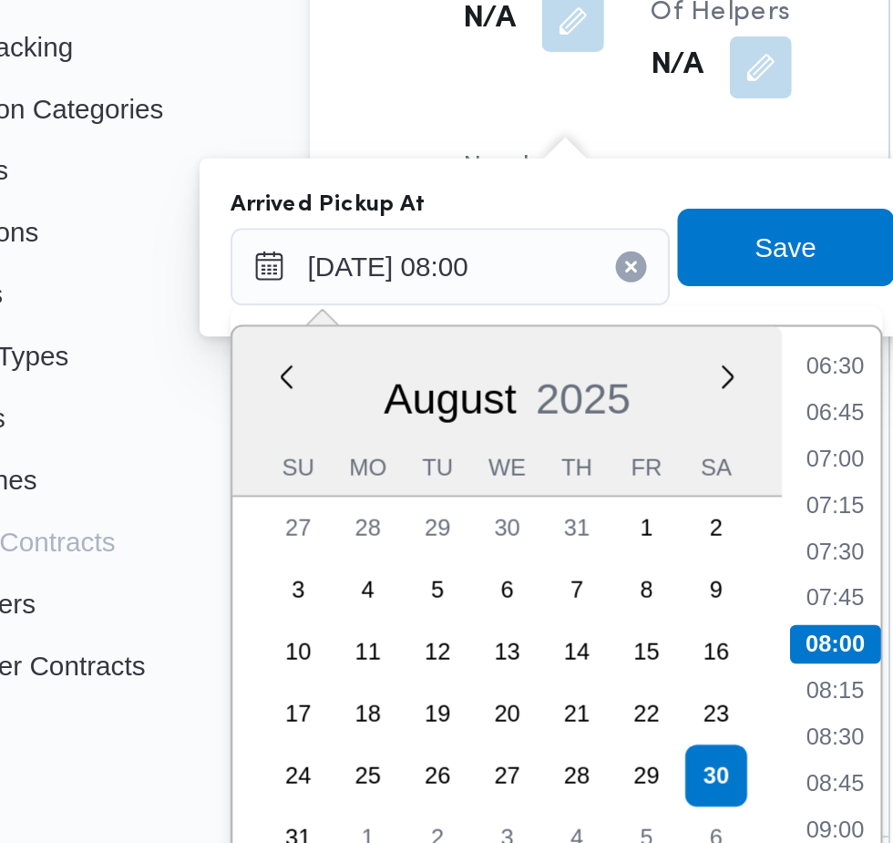
click at [486, 516] on li "07:00" at bounding box center [484, 509] width 42 height 18
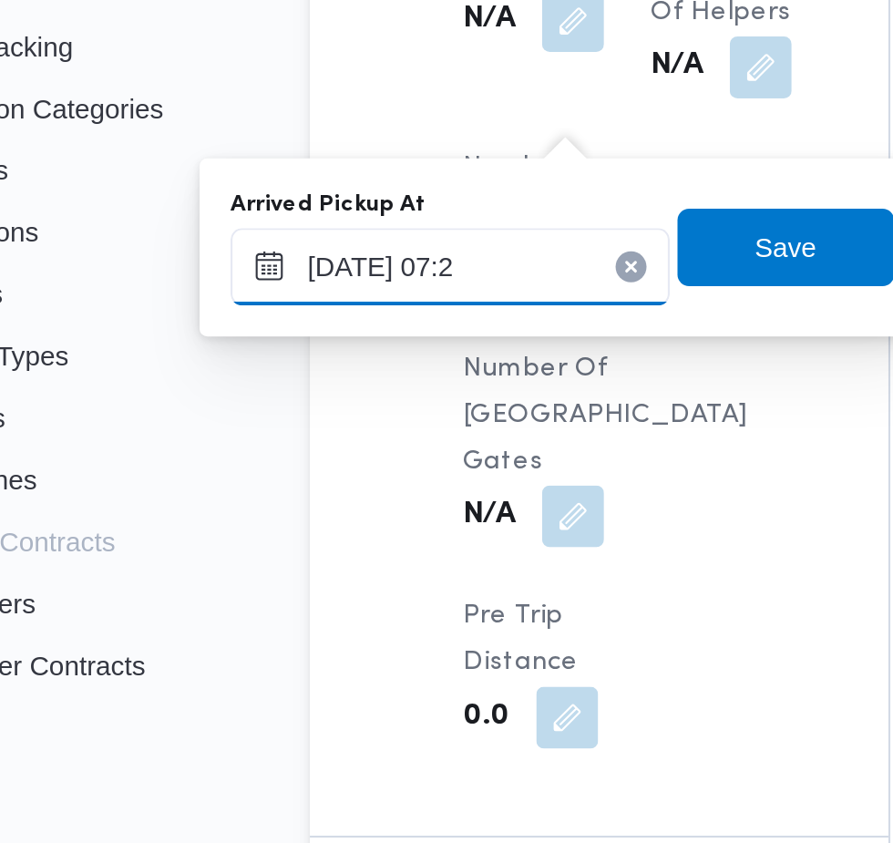
type input "[DATE] 07:25"
click at [483, 418] on span "Save" at bounding box center [461, 409] width 102 height 36
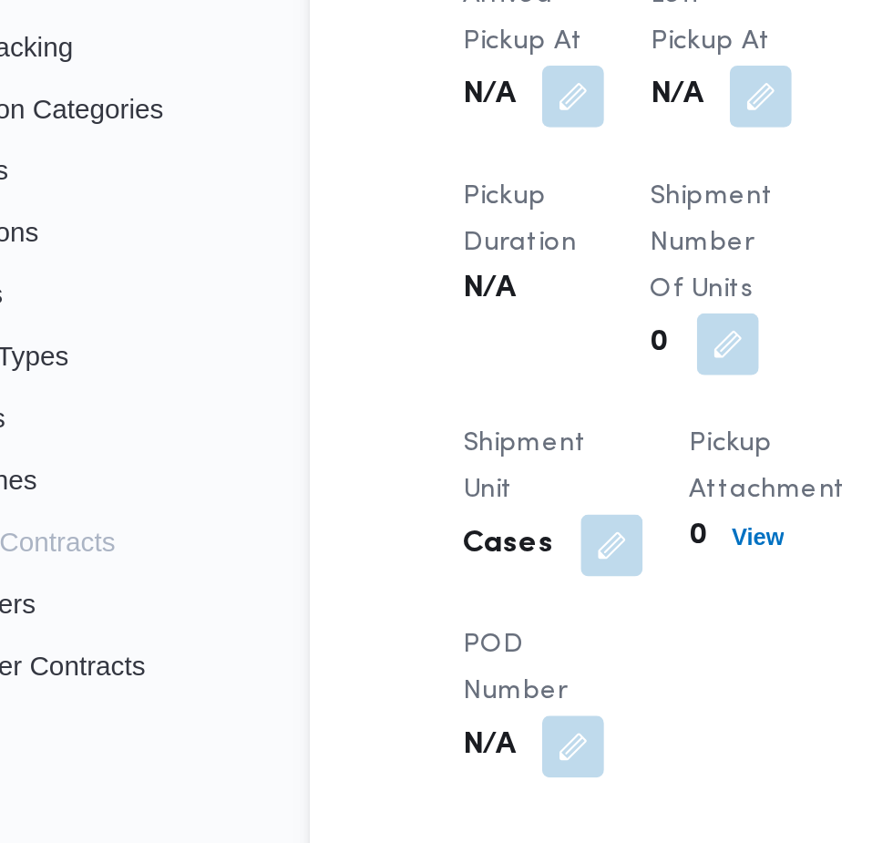
click at [440, 340] on button "button" at bounding box center [449, 338] width 29 height 29
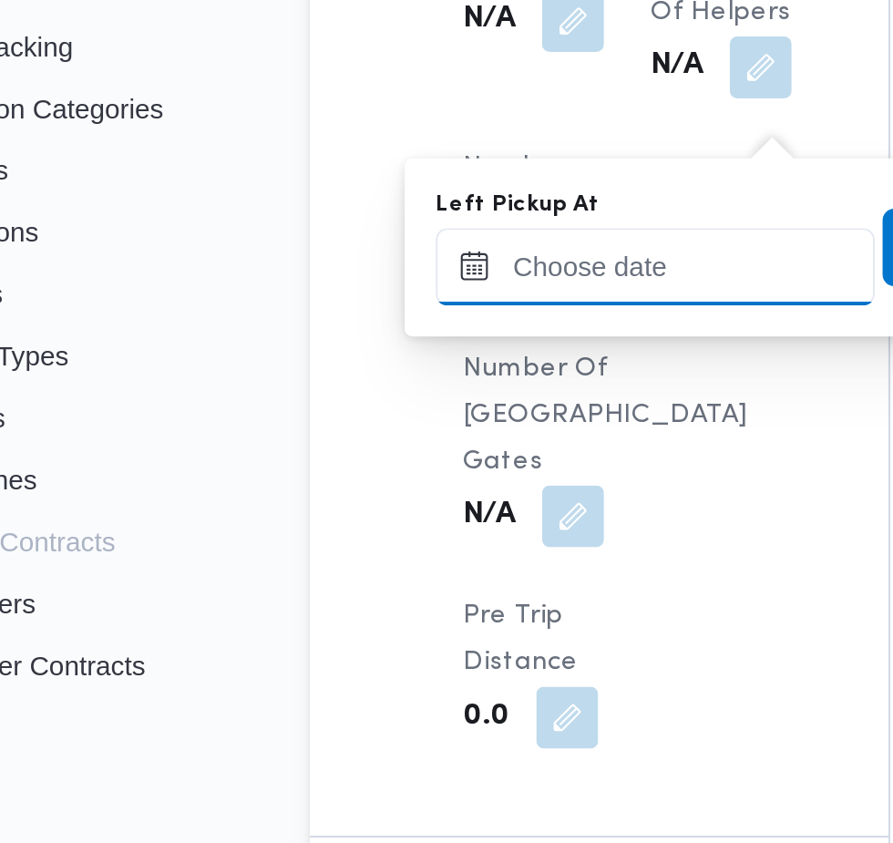
click at [366, 414] on input "Left Pickup At" at bounding box center [399, 418] width 207 height 36
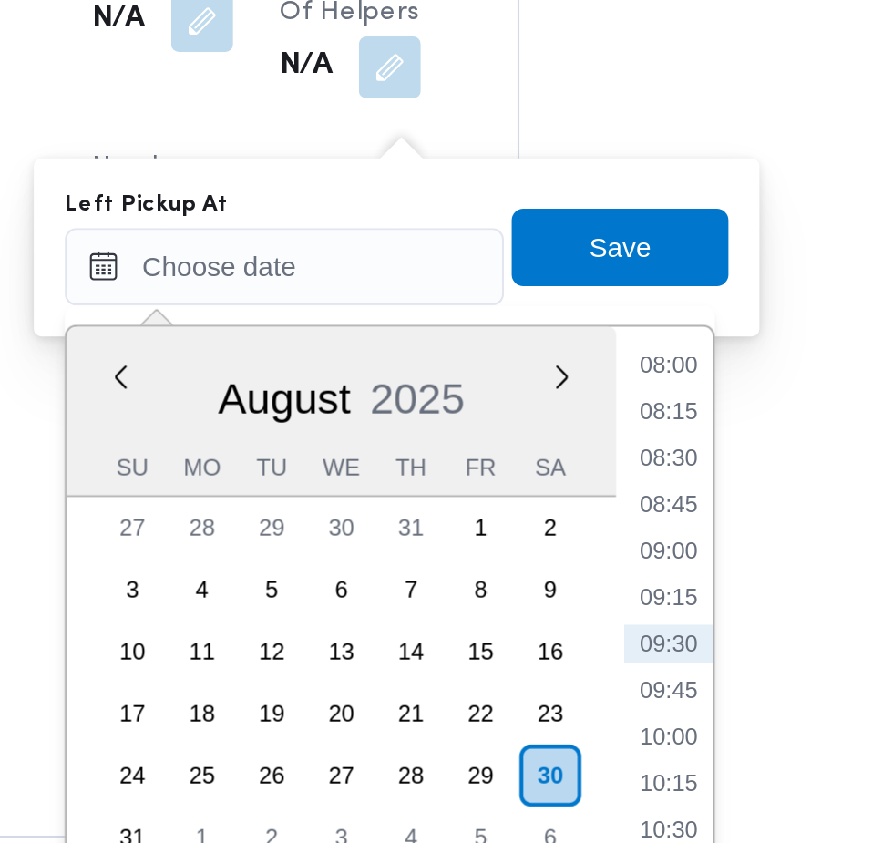
click at [592, 531] on li "08:45" at bounding box center [581, 530] width 42 height 18
type input "[DATE] 08:45"
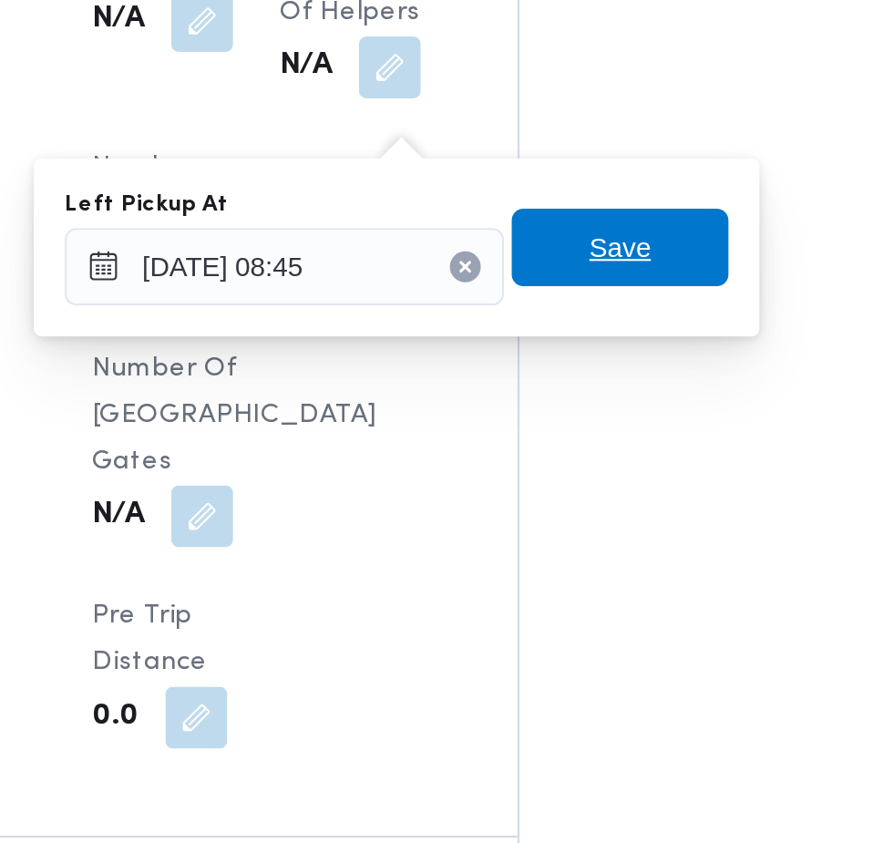
click at [600, 414] on span "Save" at bounding box center [558, 409] width 102 height 36
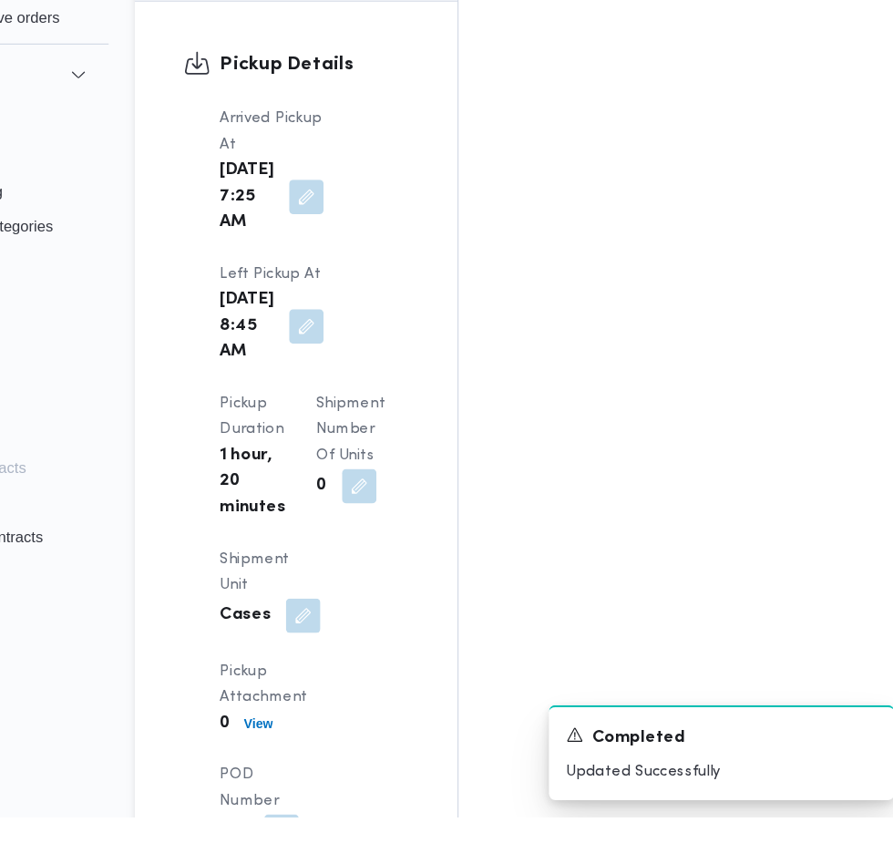
scroll to position [2287, 0]
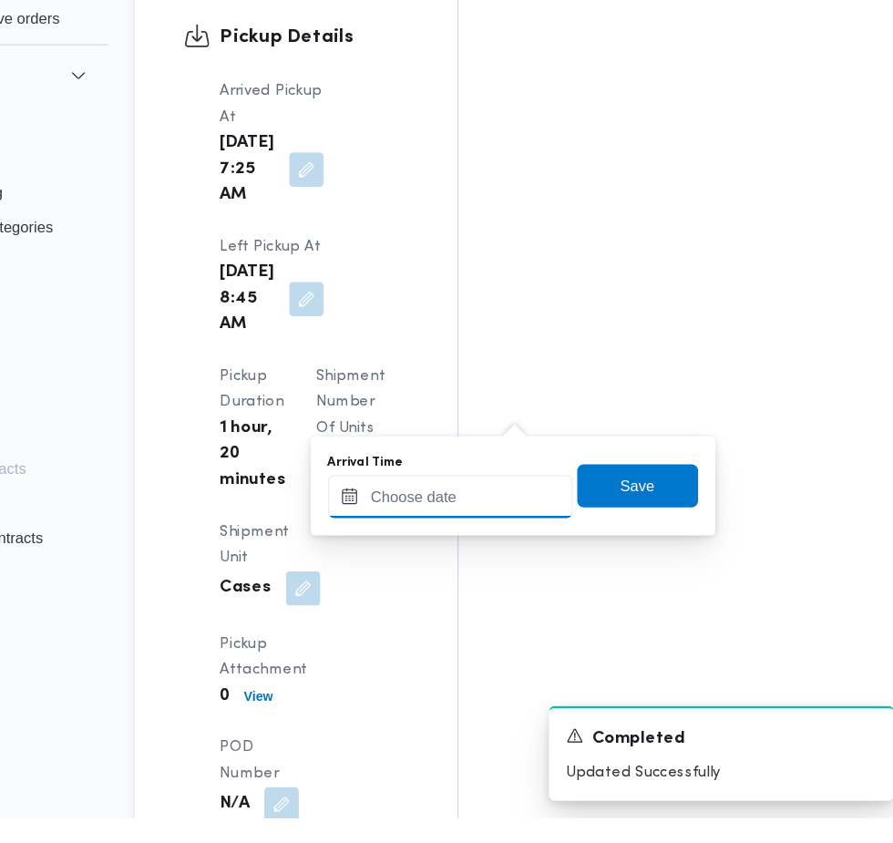
click at [521, 571] on input "Arrival Time" at bounding box center [503, 571] width 207 height 36
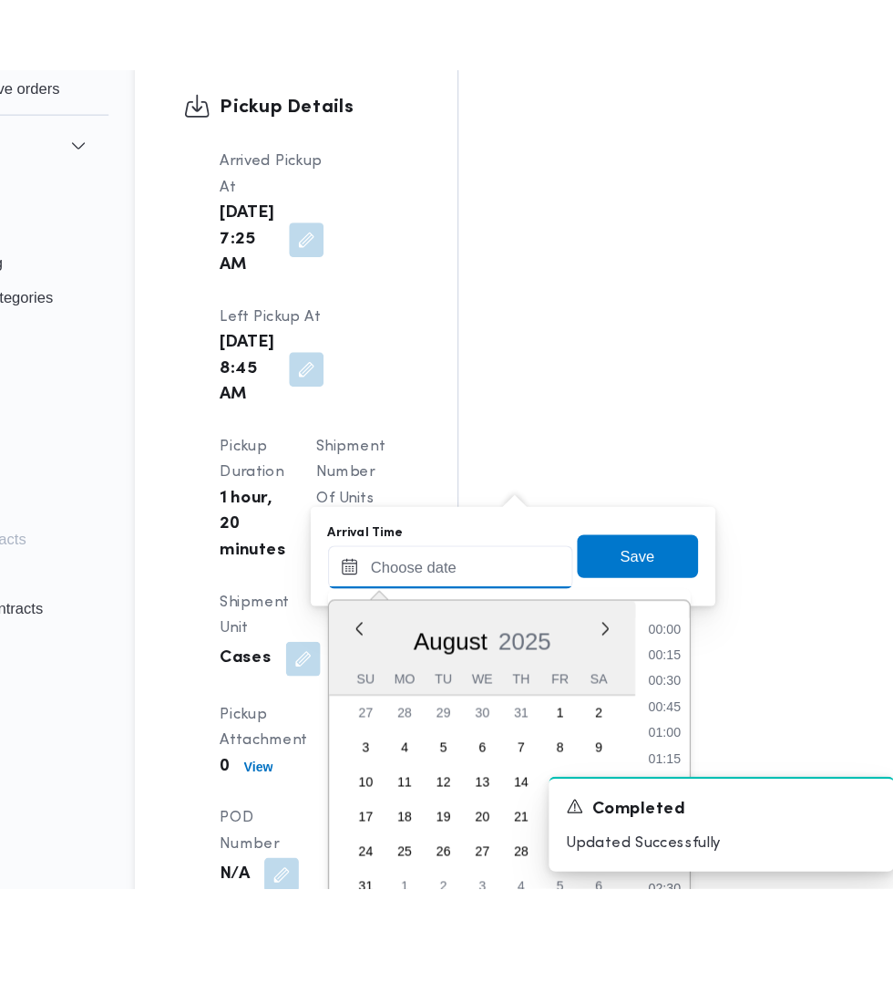
scroll to position [2343, 0]
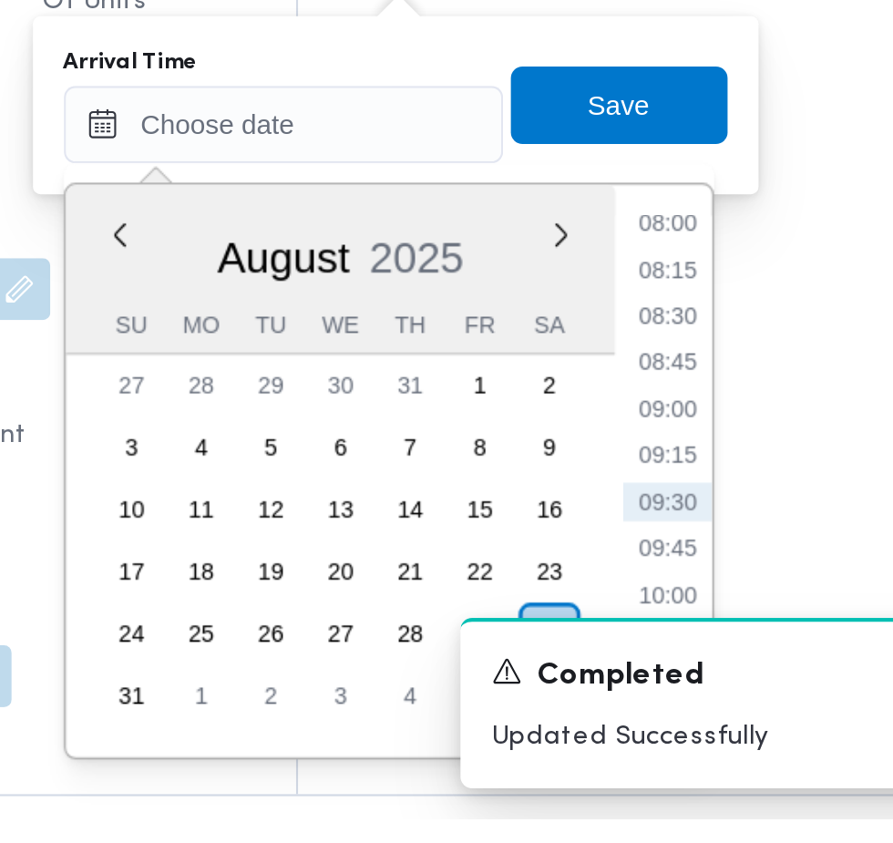
click at [691, 695] on li "09:30" at bounding box center [685, 694] width 42 height 18
type input "[DATE] 09:30"
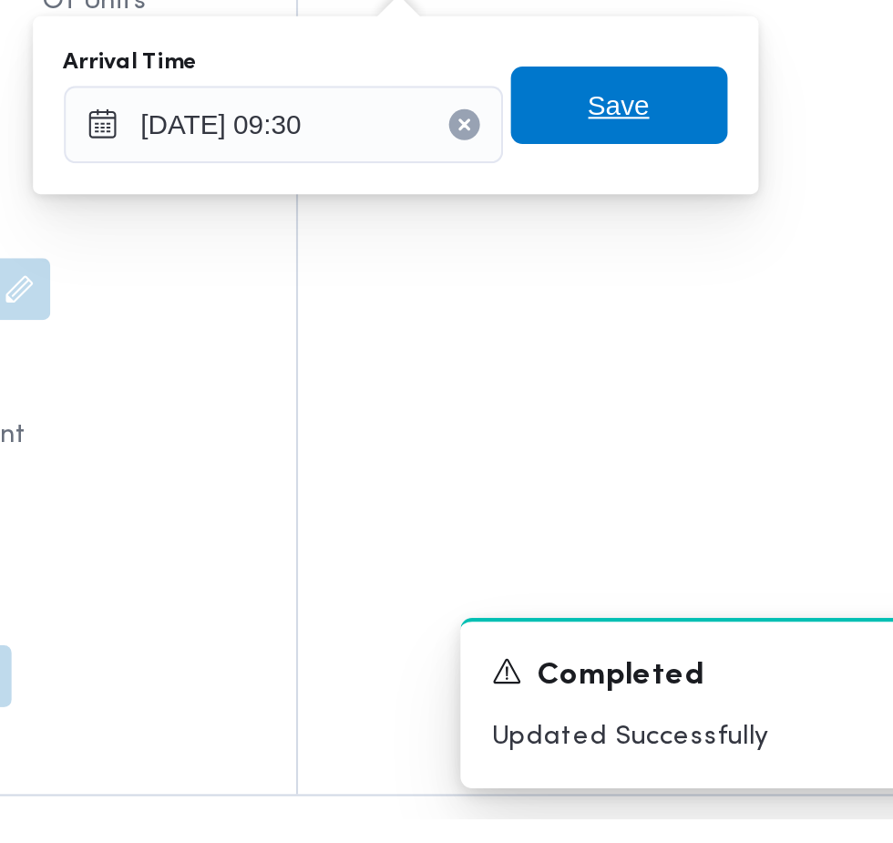
click at [691, 512] on span "Save" at bounding box center [662, 507] width 102 height 36
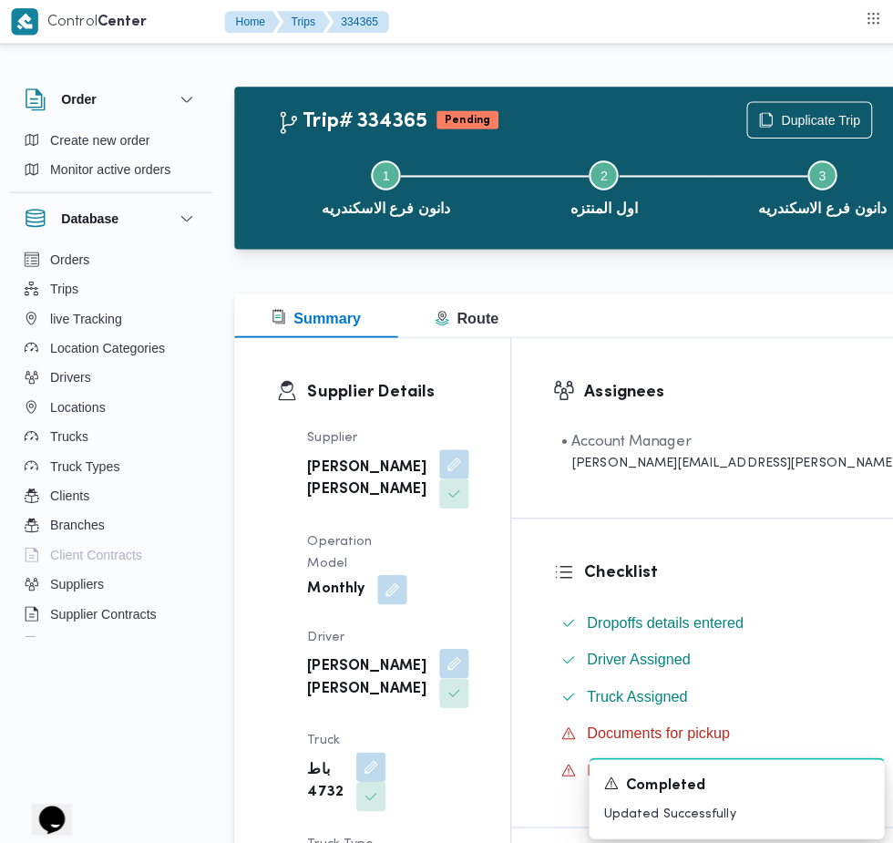
scroll to position [0, 0]
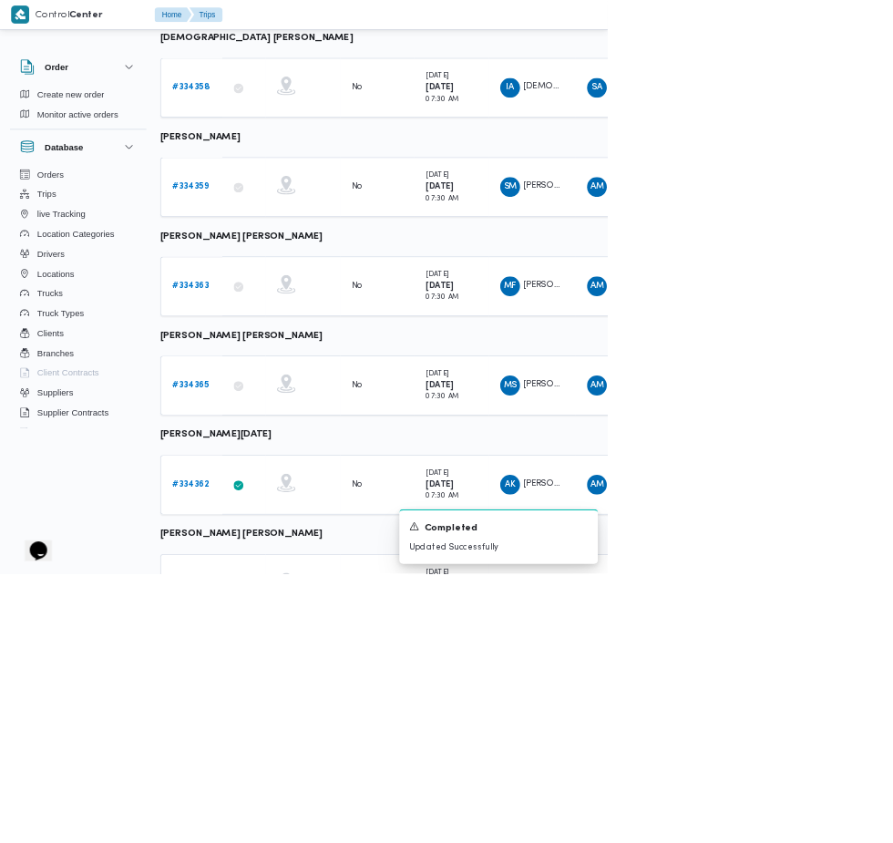
scroll to position [780, 1]
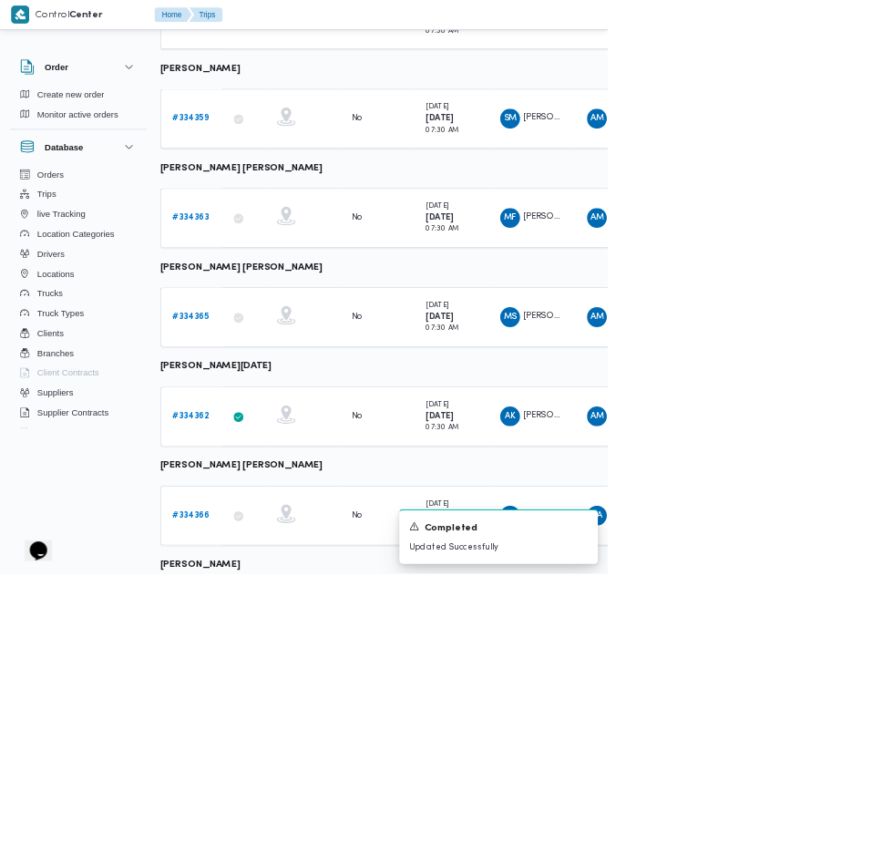
click at [289, 606] on b "# 334362" at bounding box center [280, 612] width 55 height 12
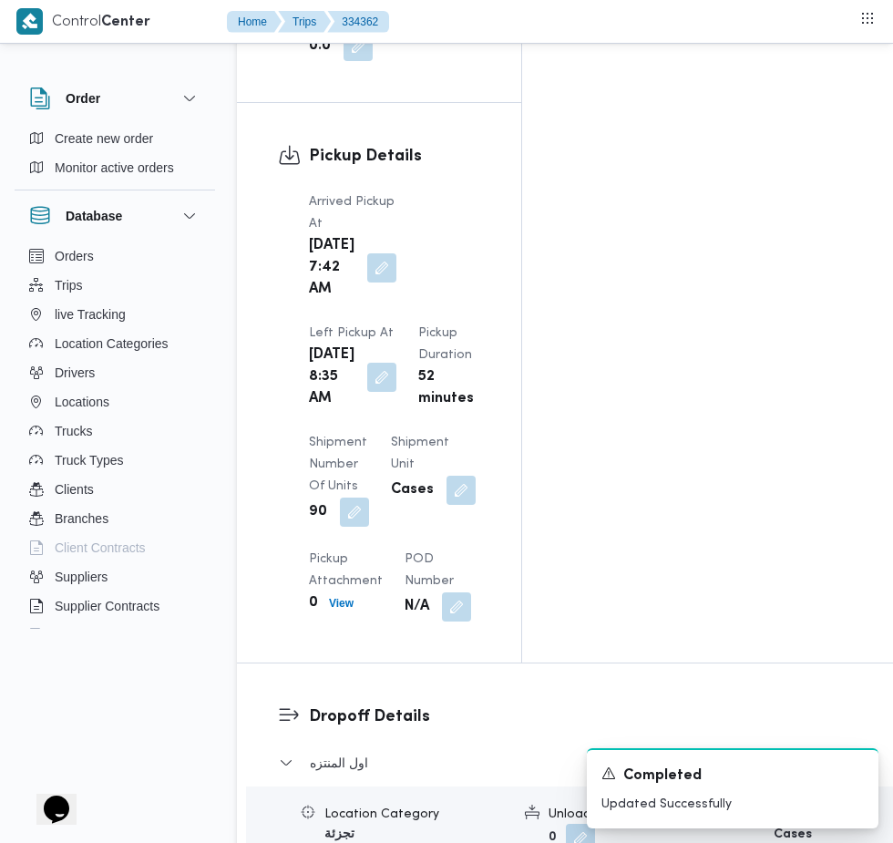
scroll to position [2286, 0]
click at [369, 253] on button "button" at bounding box center [381, 267] width 29 height 29
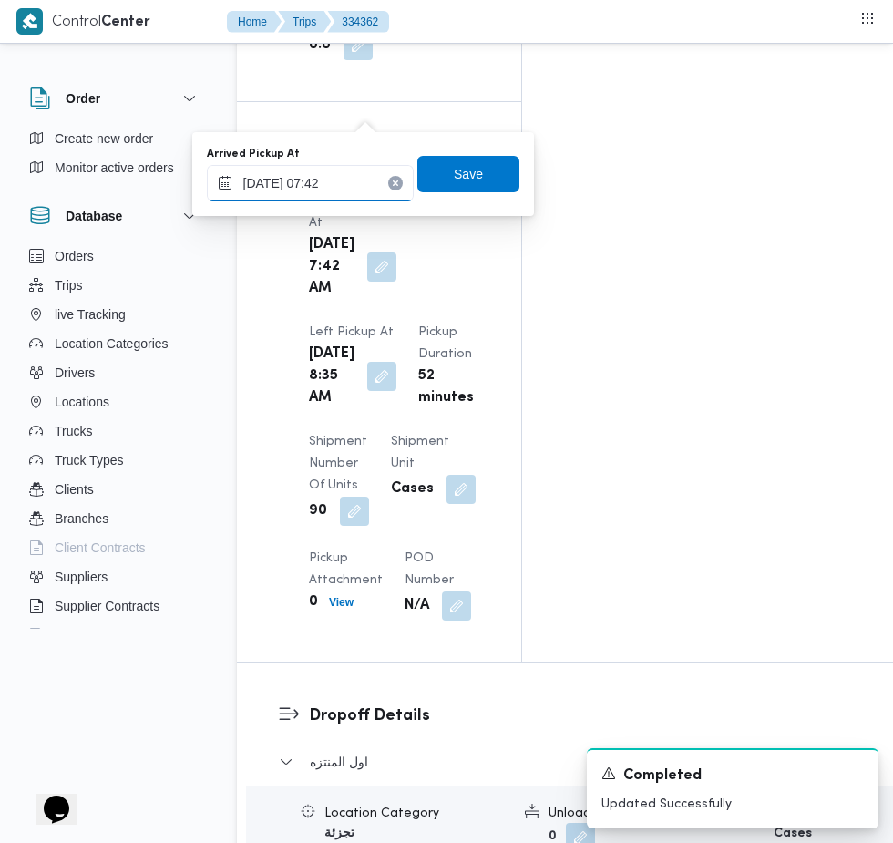
click at [332, 182] on input "[DATE] 07:42" at bounding box center [310, 183] width 207 height 36
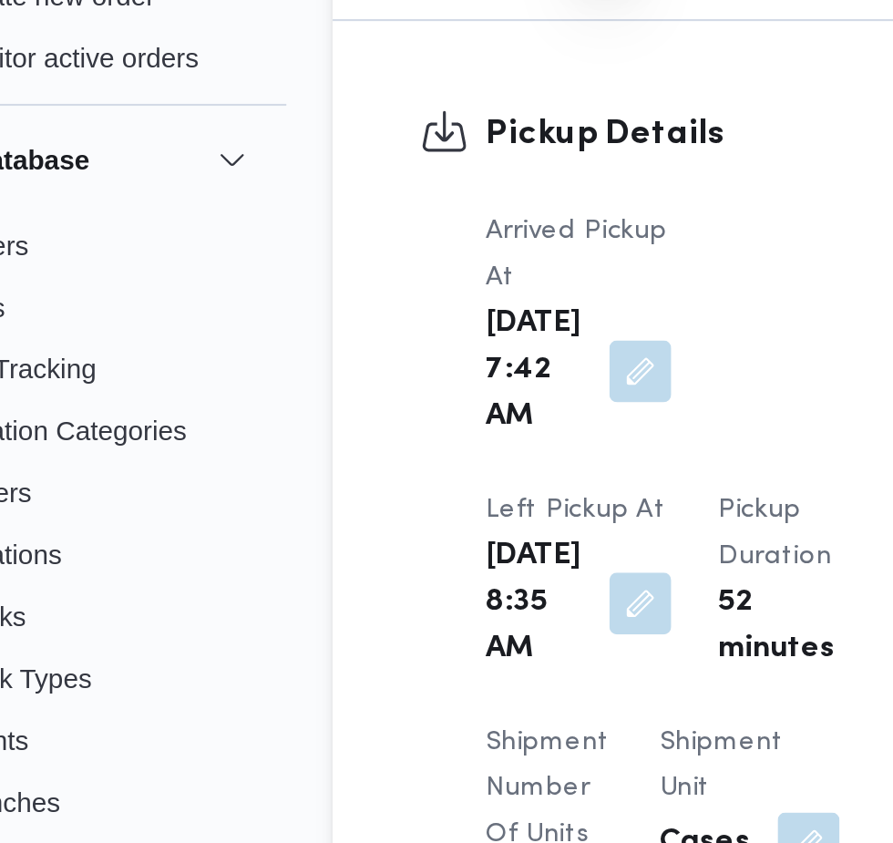
scroll to position [2238, 0]
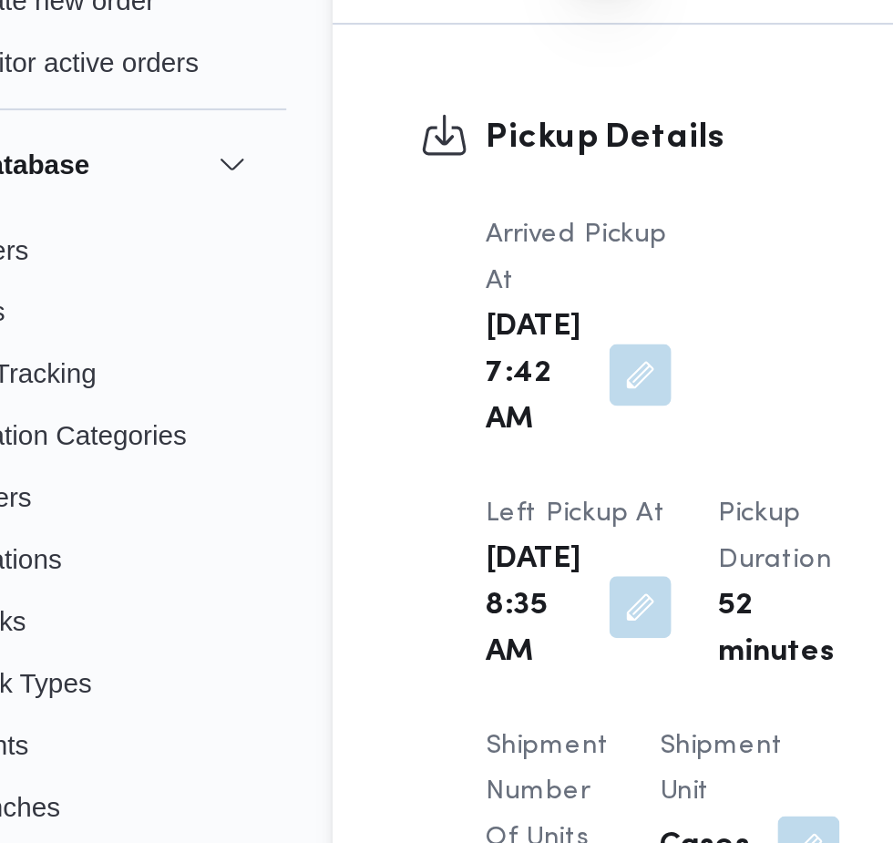
click at [367, 301] on button "button" at bounding box center [381, 315] width 29 height 29
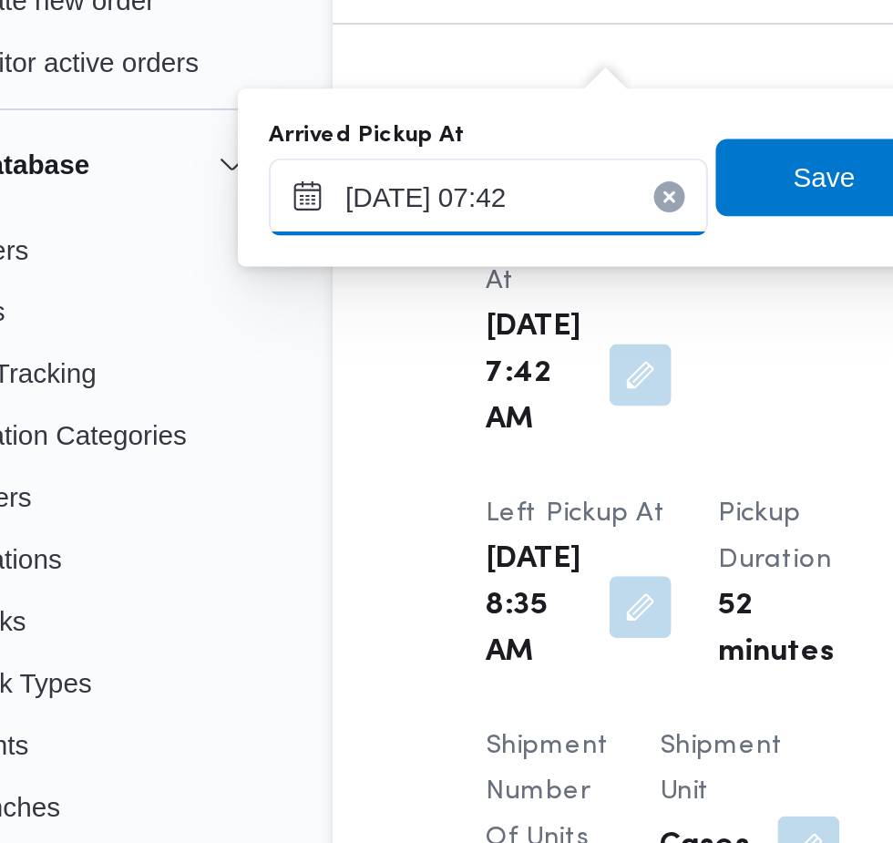
click at [325, 233] on input "[DATE] 07:42" at bounding box center [310, 231] width 207 height 36
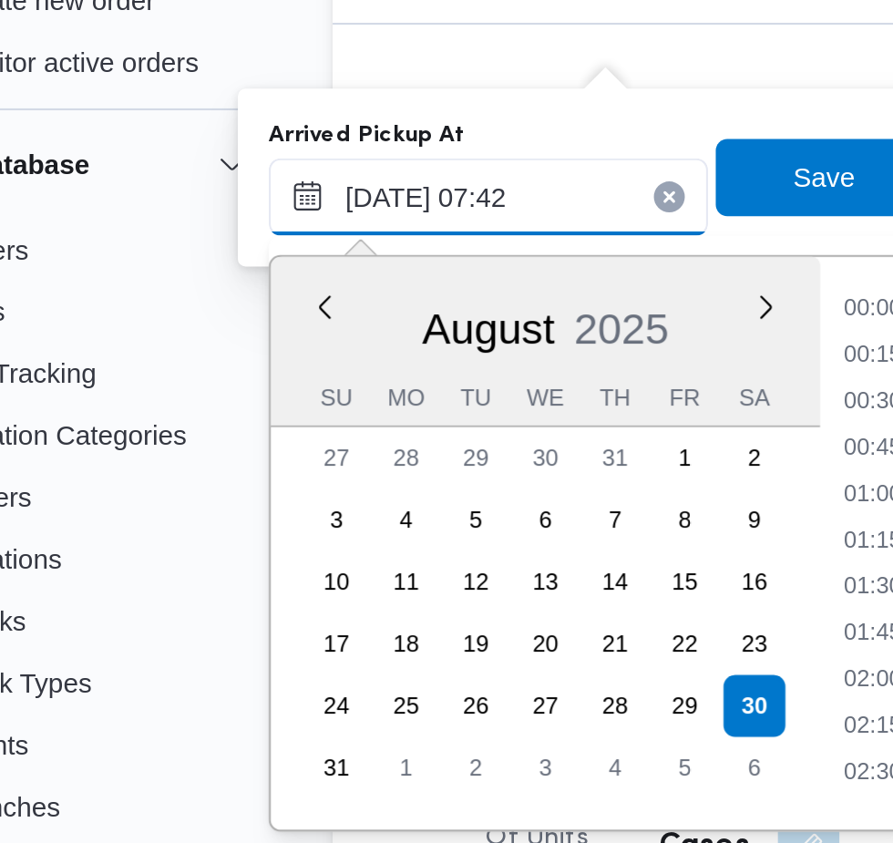
scroll to position [531, 0]
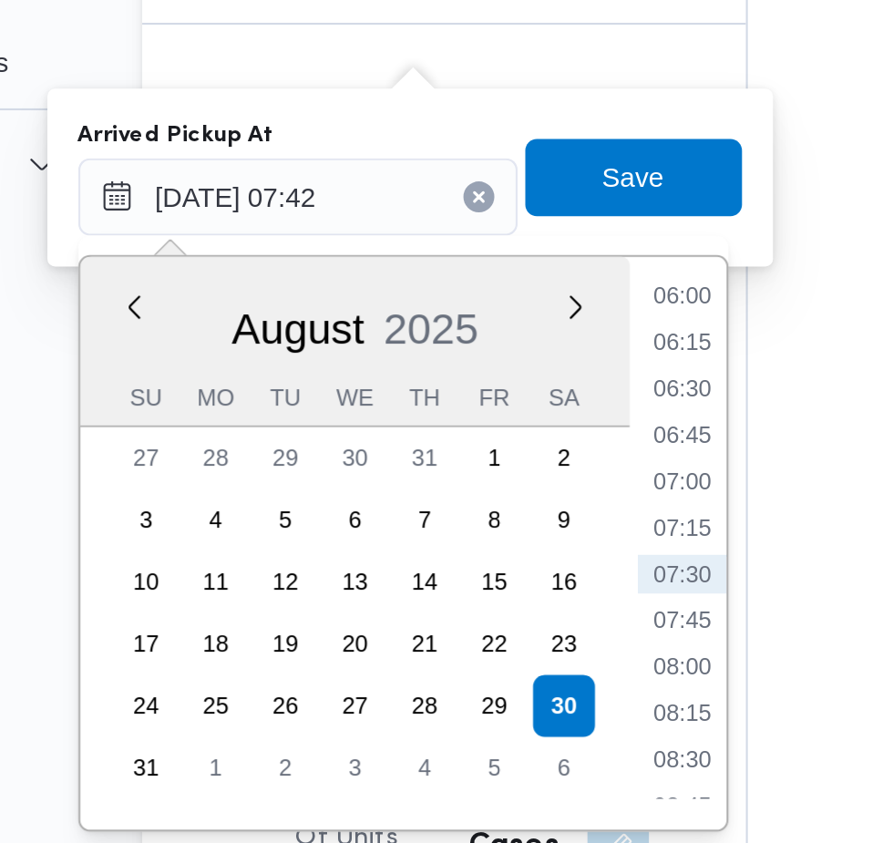
click at [499, 390] on li "07:15" at bounding box center [491, 387] width 42 height 18
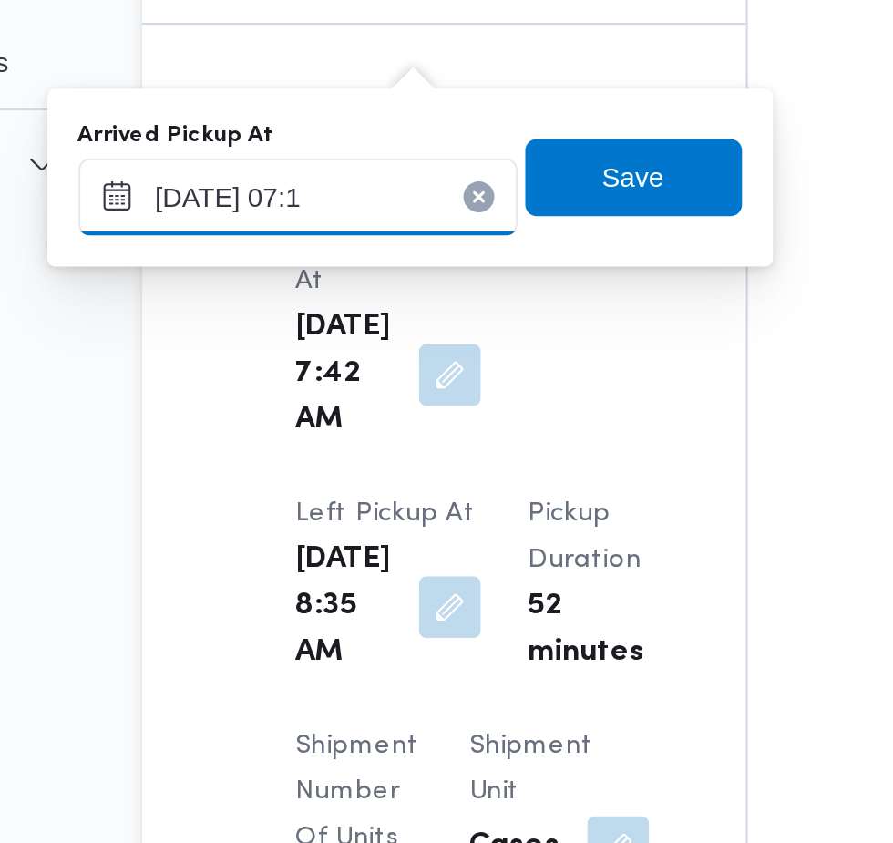
type input "[DATE] 07:10"
click at [492, 233] on span "Save" at bounding box center [469, 222] width 102 height 36
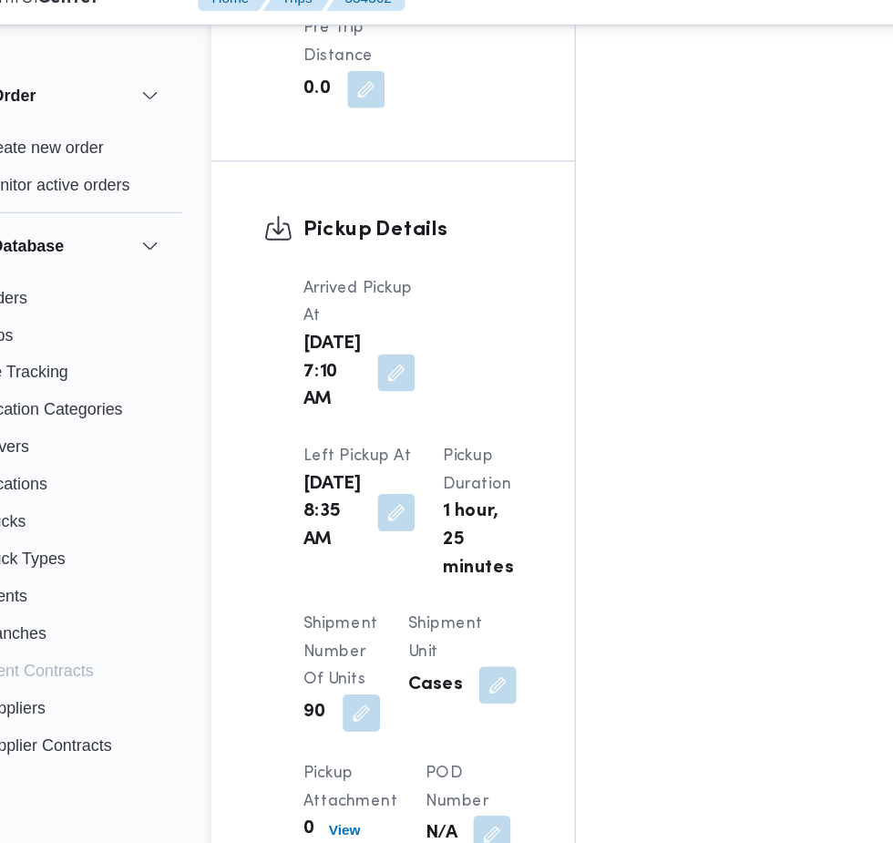
scroll to position [2238, 0]
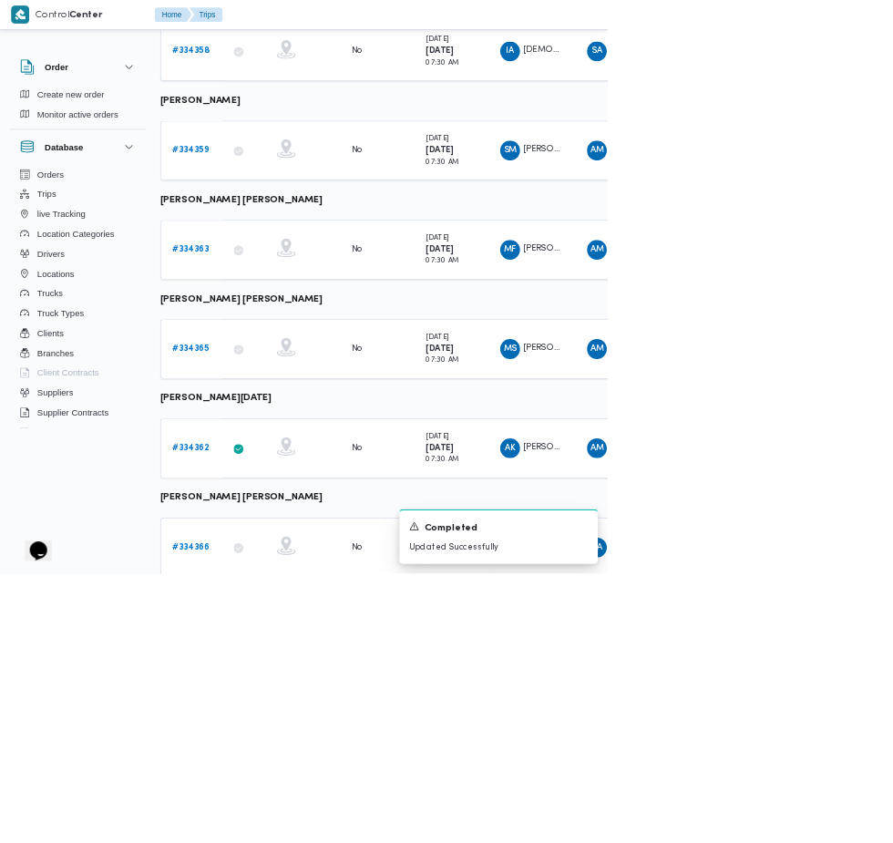
scroll to position [780, 1]
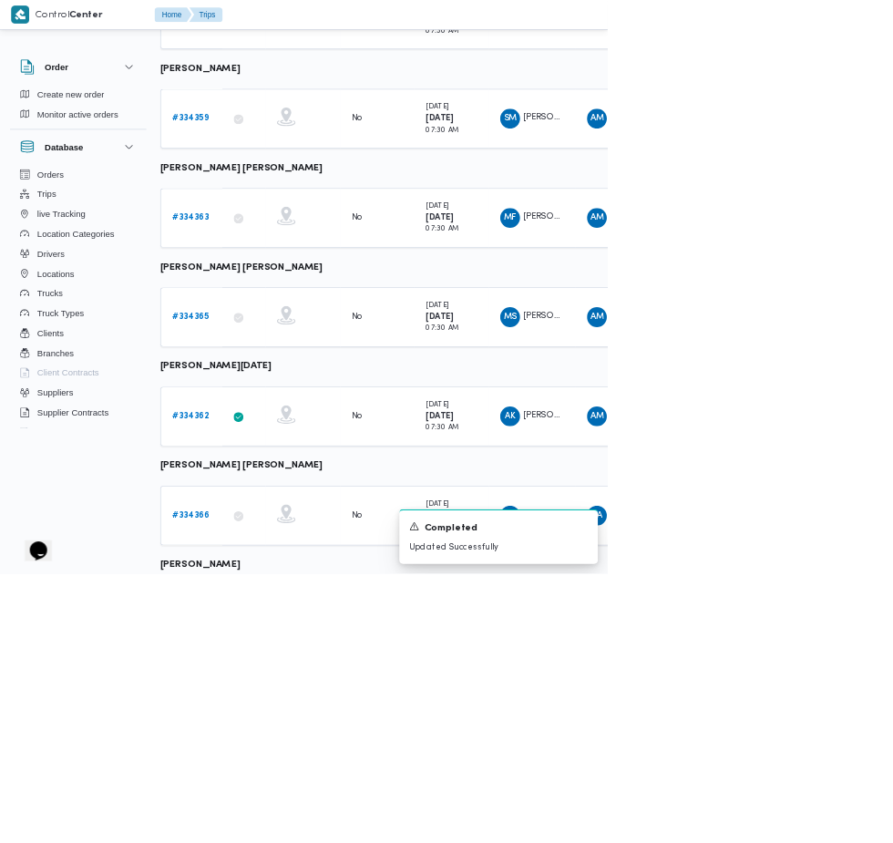
click at [280, 755] on b "# 334366" at bounding box center [281, 758] width 56 height 12
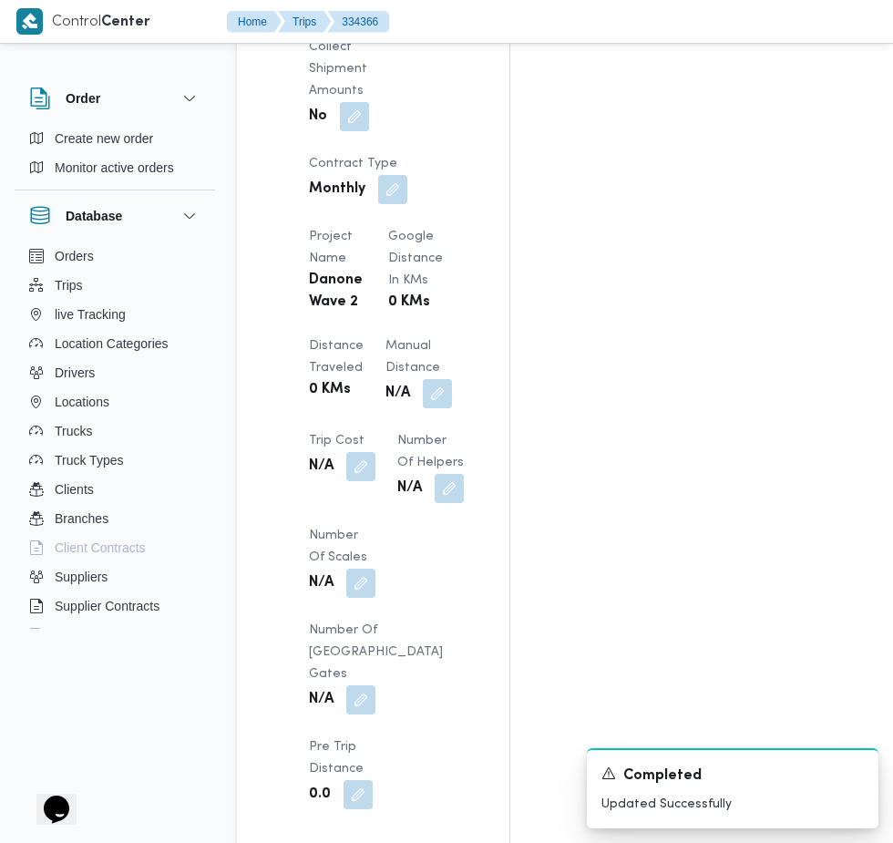
scroll to position [1897, 0]
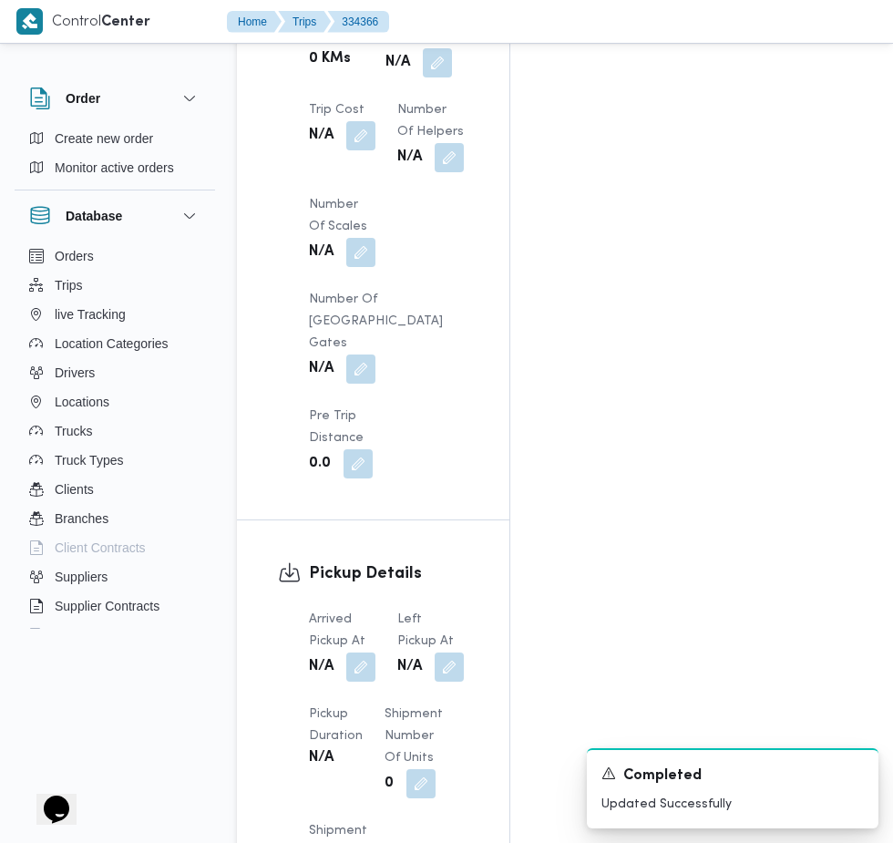
click at [351, 653] on button "button" at bounding box center [360, 667] width 29 height 29
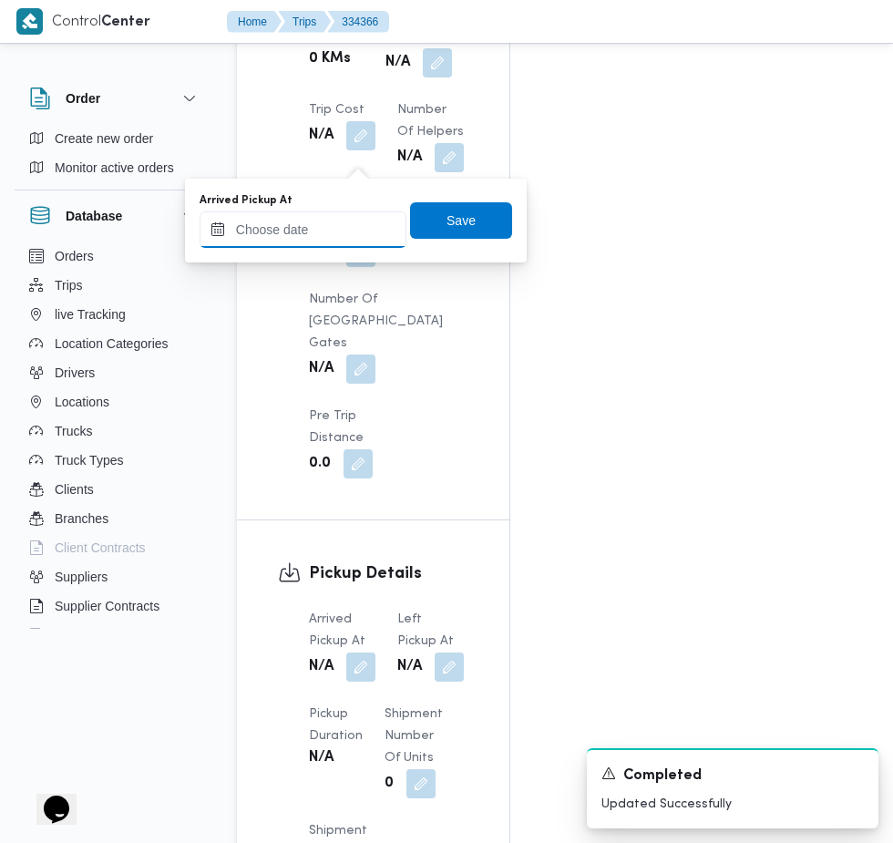
click at [335, 228] on input "Arrived Pickup At" at bounding box center [303, 229] width 207 height 36
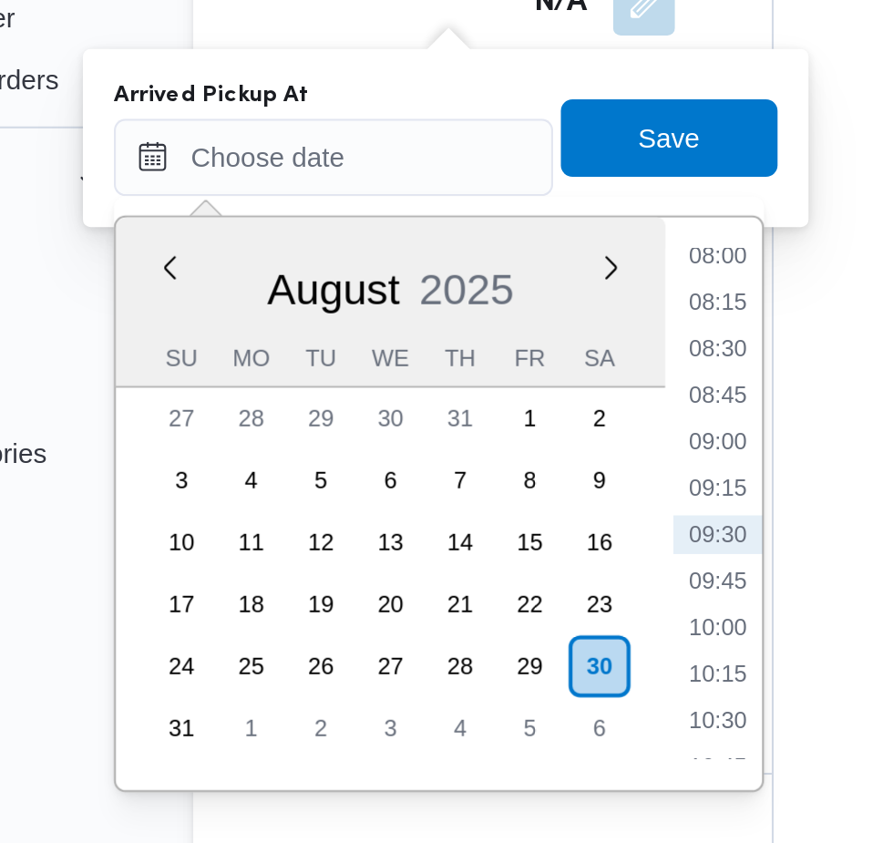
click at [484, 272] on li "08:15" at bounding box center [484, 272] width 42 height 18
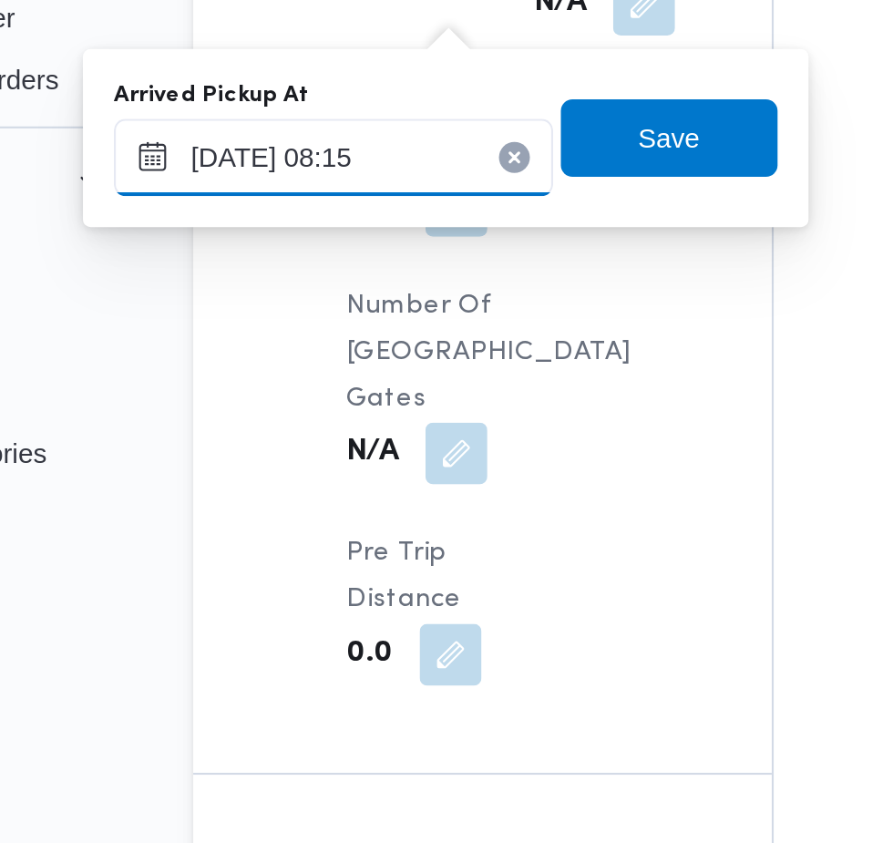
click at [316, 202] on input "[DATE] 08:15" at bounding box center [303, 204] width 207 height 36
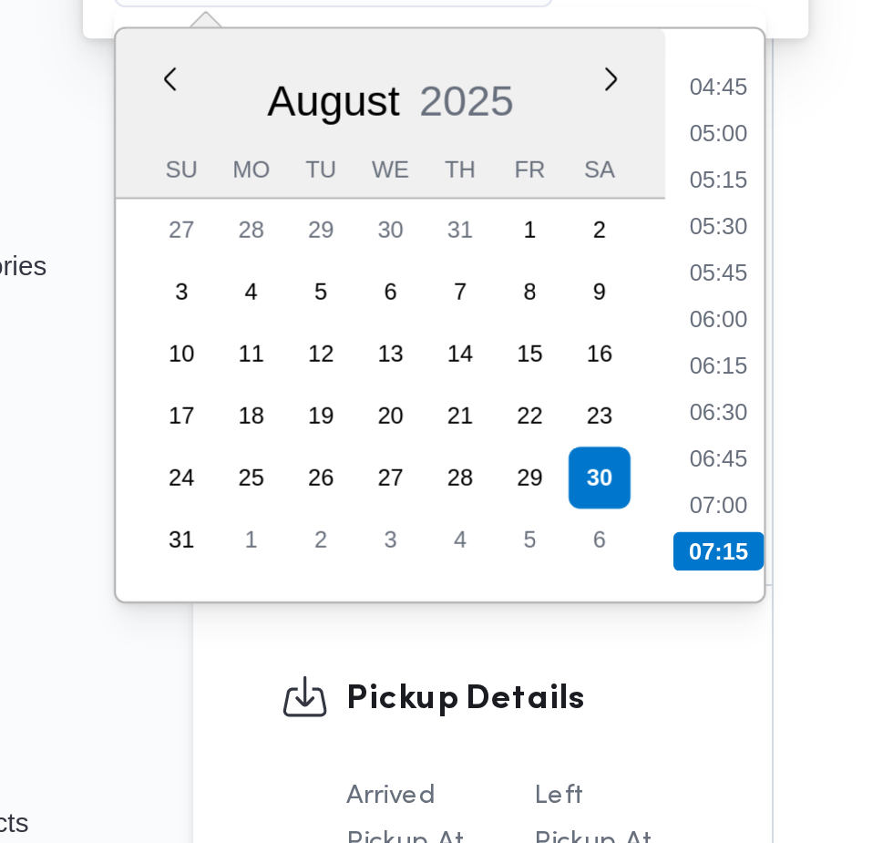
click at [498, 475] on li "07:15" at bounding box center [484, 478] width 43 height 18
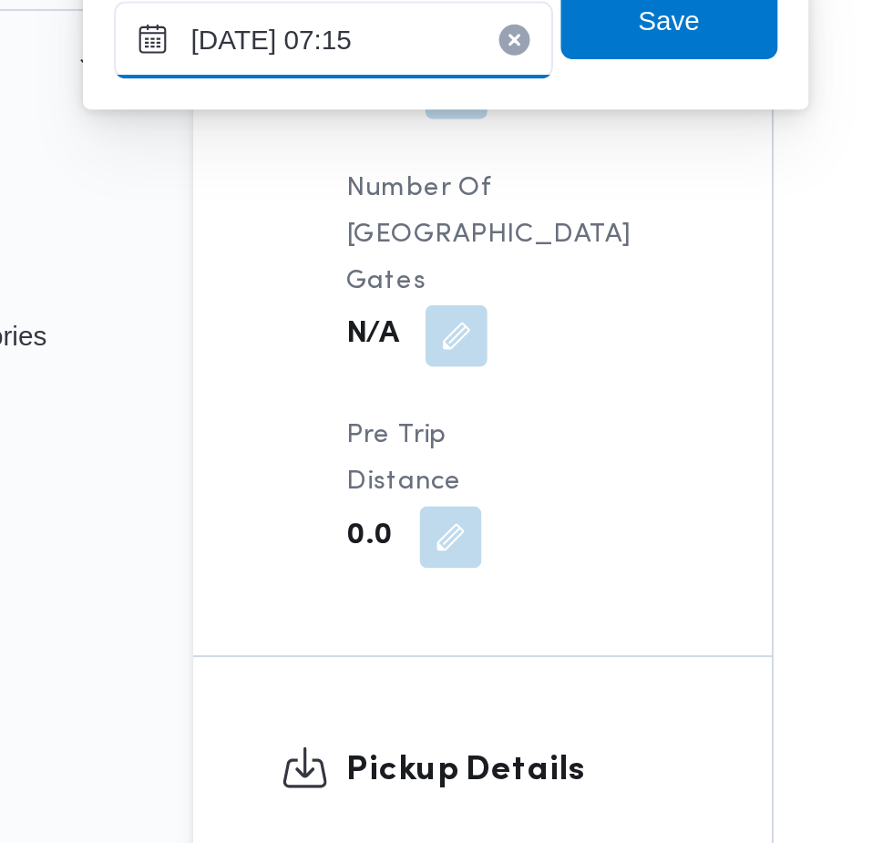
click at [356, 204] on input "[DATE] 07:15" at bounding box center [303, 204] width 207 height 36
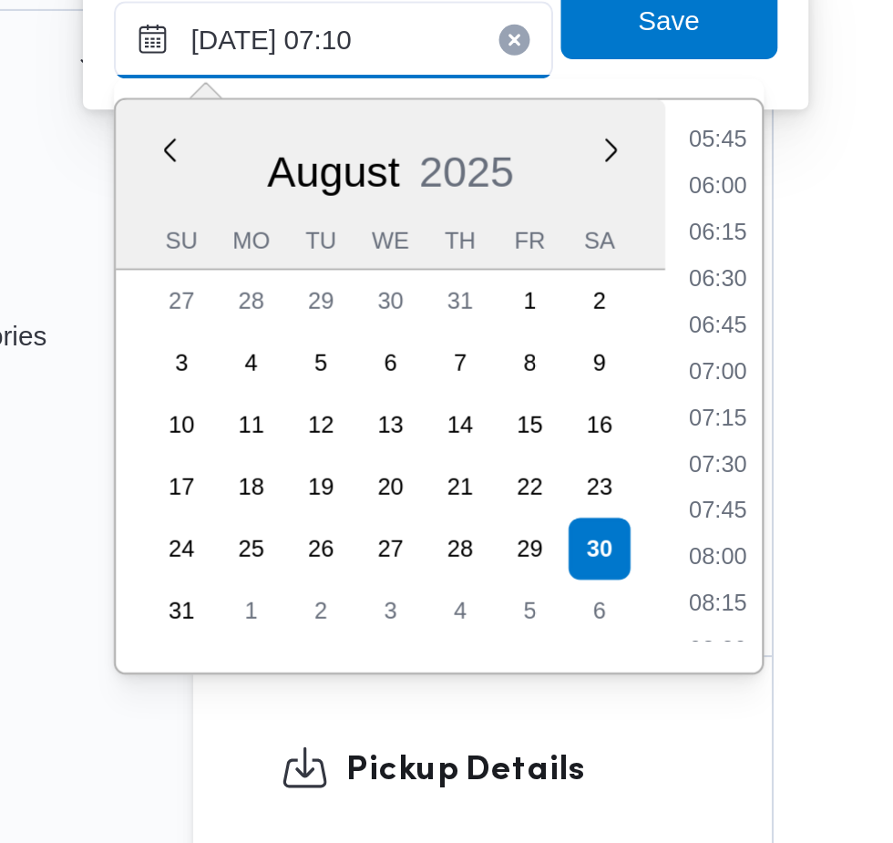
type input "[DATE] 07:10"
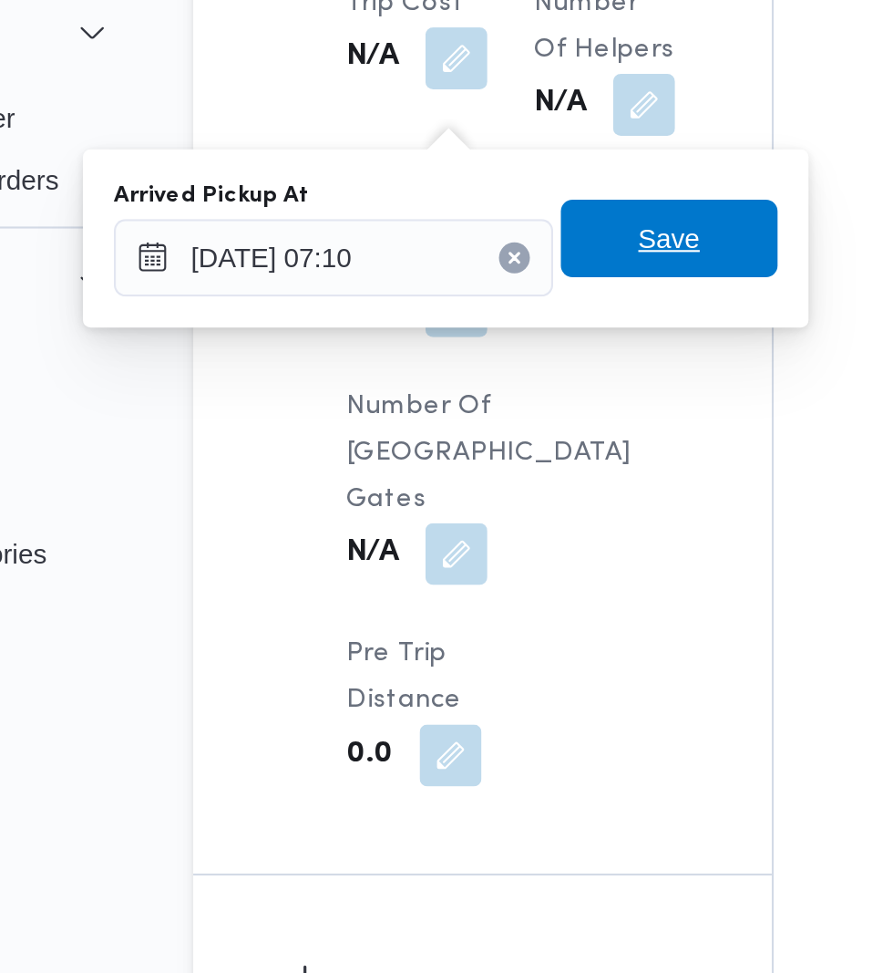
click at [468, 193] on span "Save" at bounding box center [461, 195] width 29 height 22
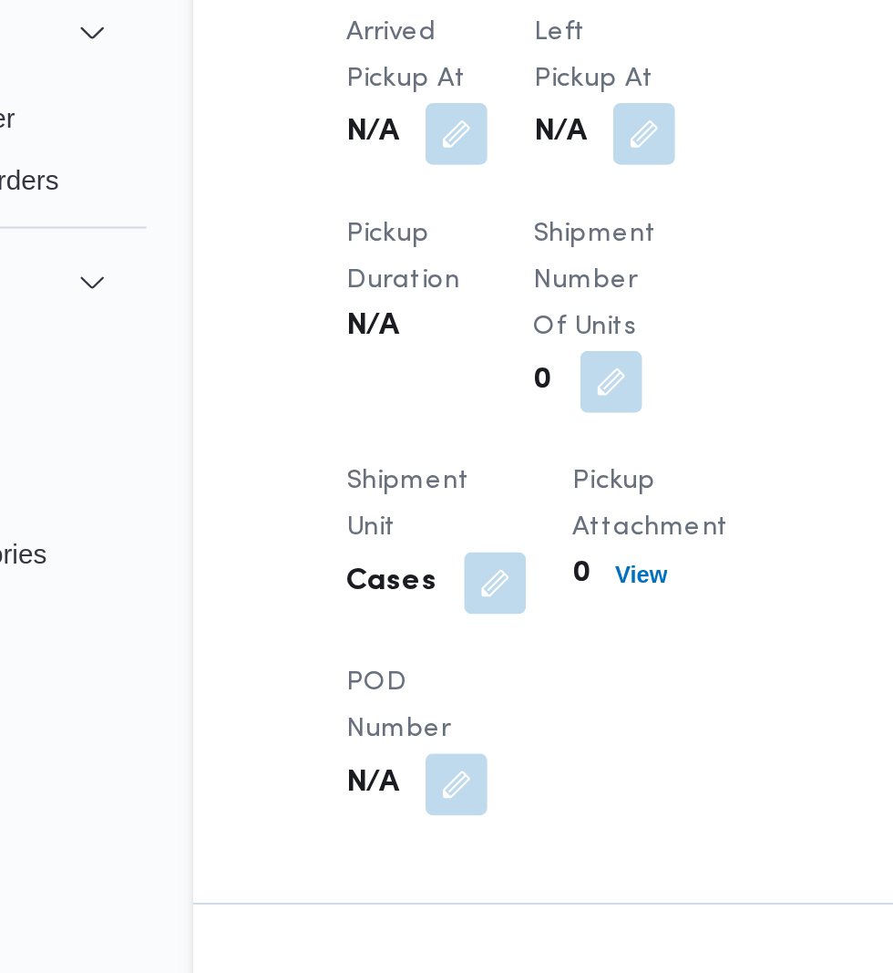
click at [451, 139] on button "button" at bounding box center [449, 145] width 29 height 29
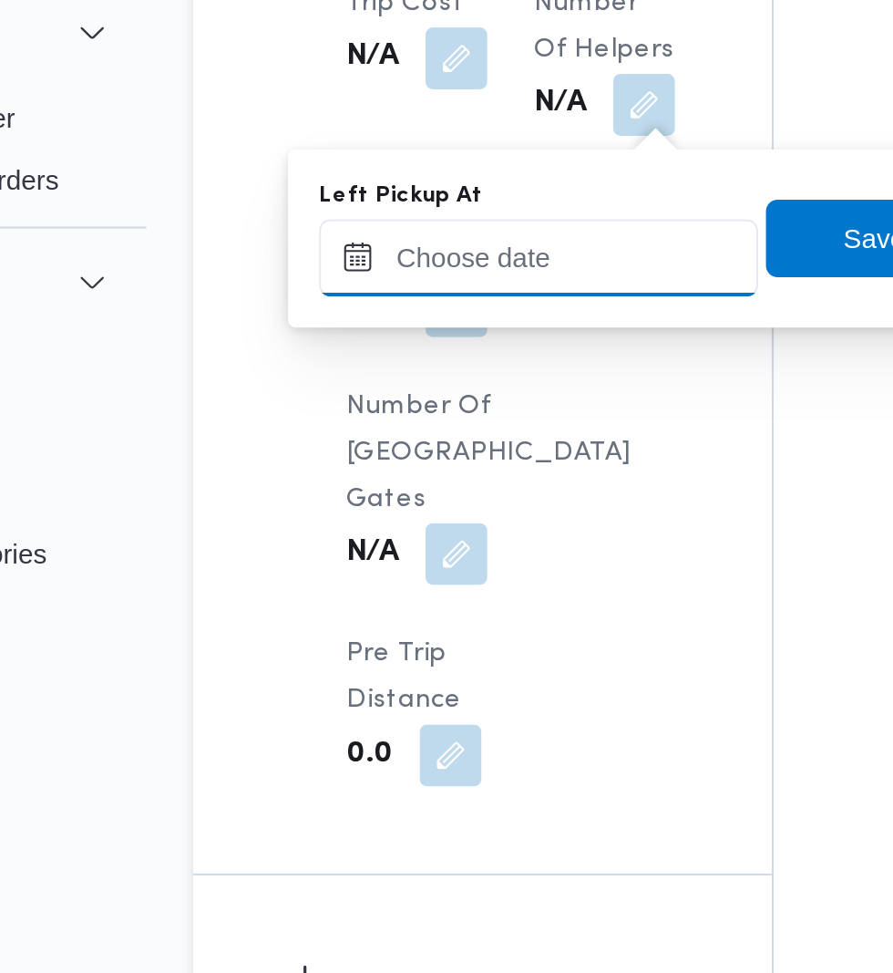
click at [403, 207] on input "Left Pickup At" at bounding box center [399, 204] width 207 height 36
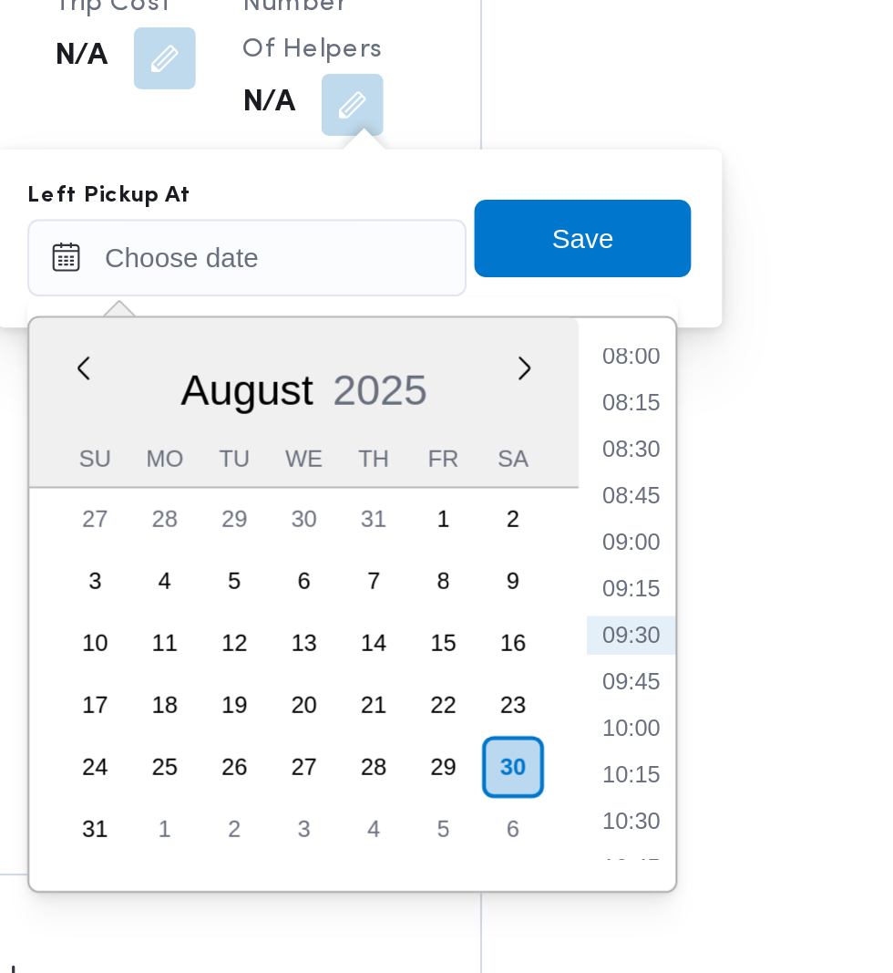
click at [594, 339] on li "09:00" at bounding box center [581, 338] width 42 height 18
type input "[DATE] 09:00"
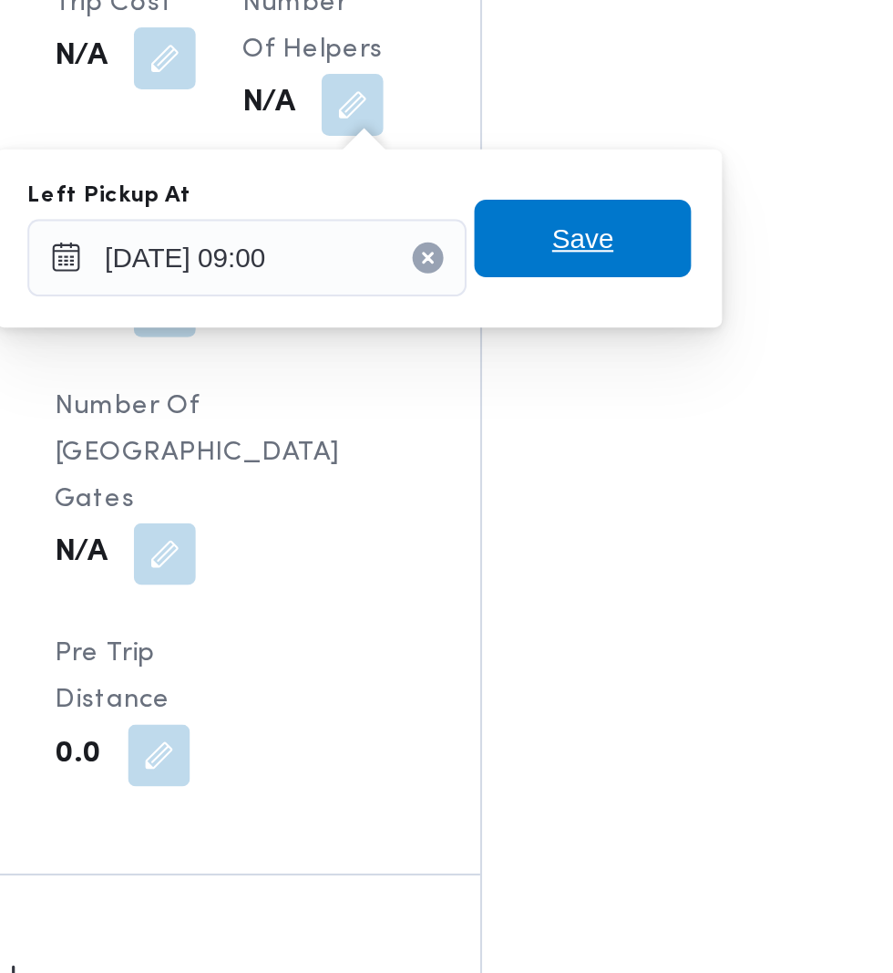
click at [587, 201] on span "Save" at bounding box center [558, 195] width 102 height 36
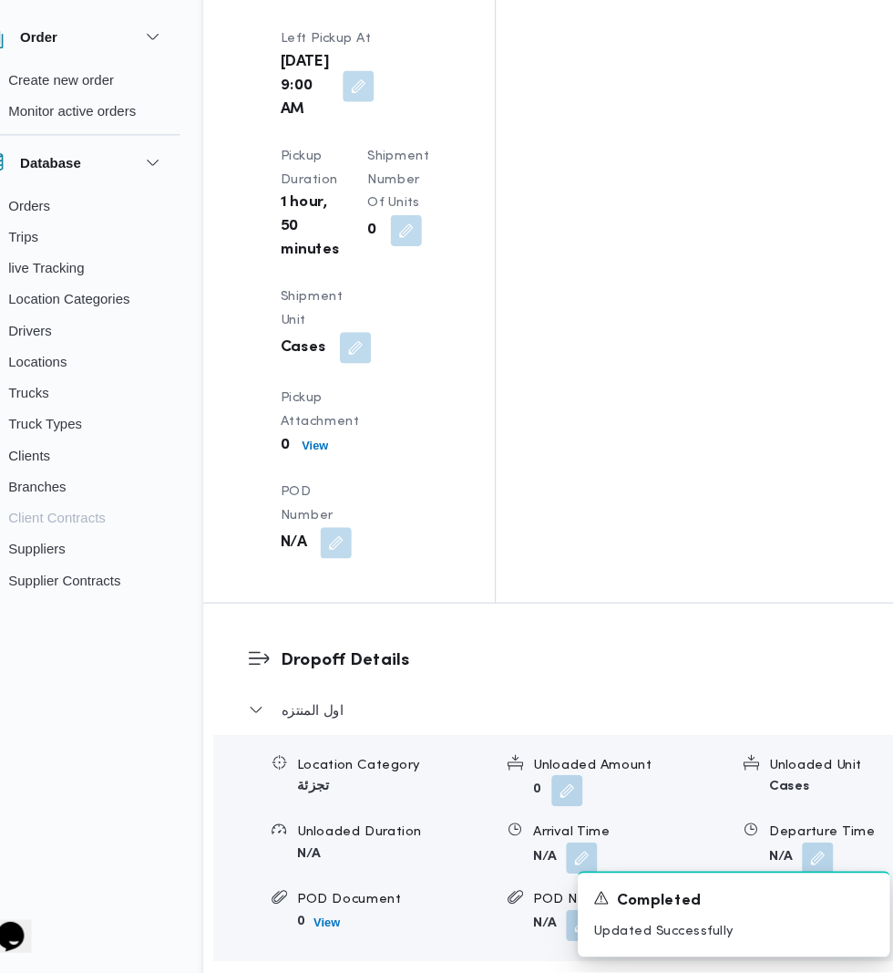
scroll to position [2548, 0]
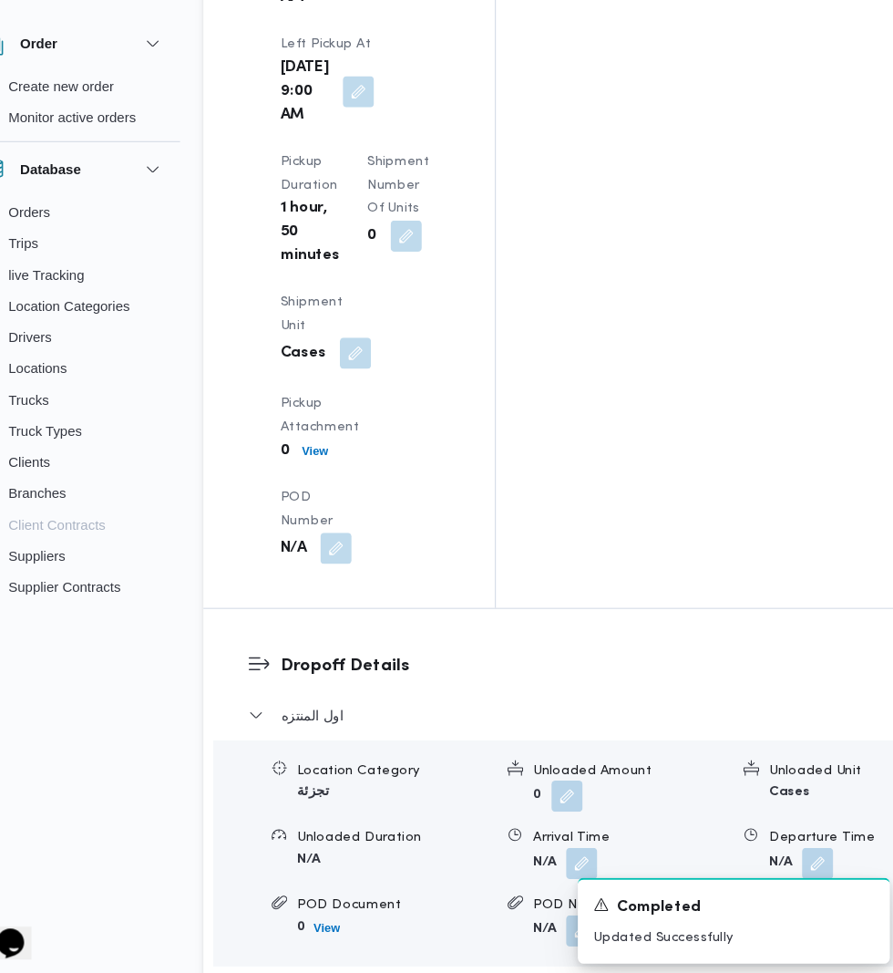
click at [576, 850] on button "button" at bounding box center [590, 864] width 29 height 29
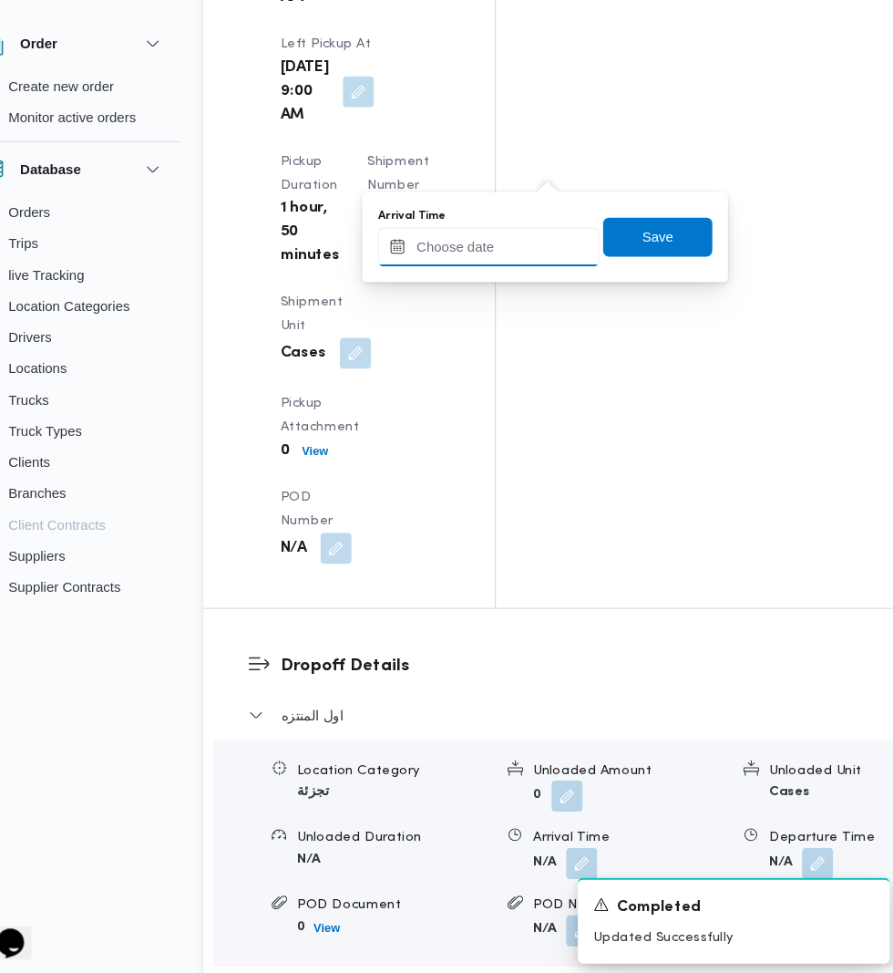
click at [504, 287] on input "Arrival Time" at bounding box center [503, 288] width 207 height 36
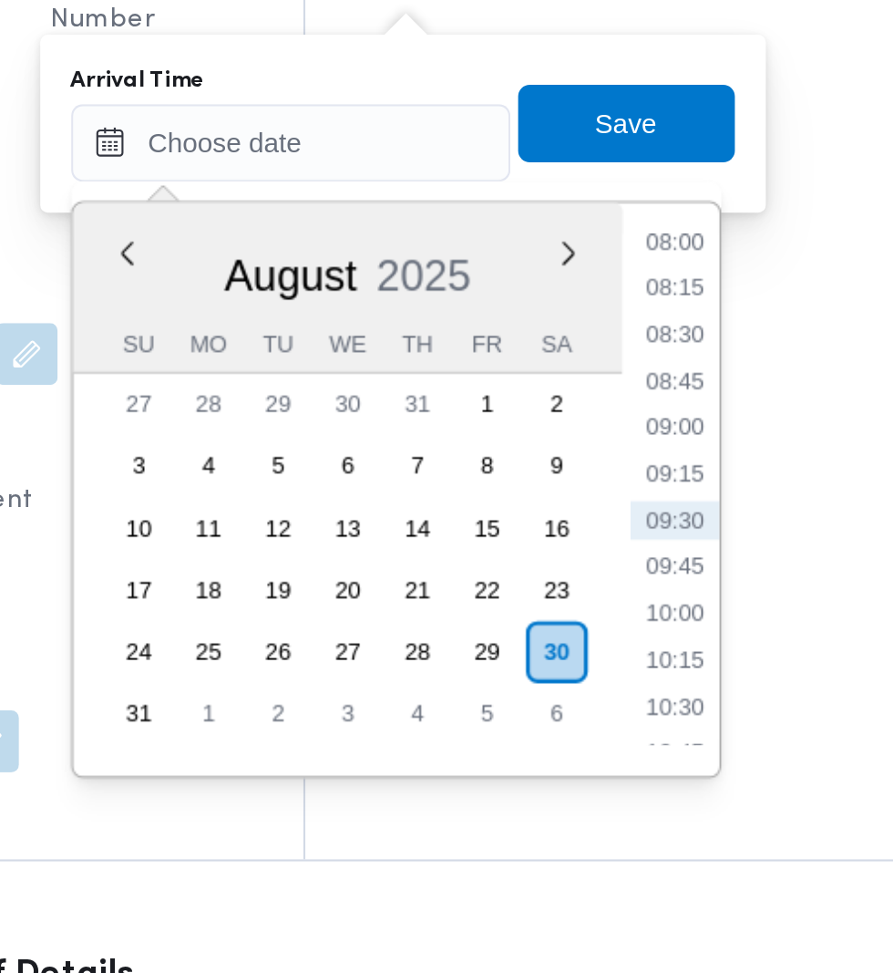
click at [686, 469] on li "09:30" at bounding box center [685, 466] width 42 height 18
type input "[DATE] 09:30"
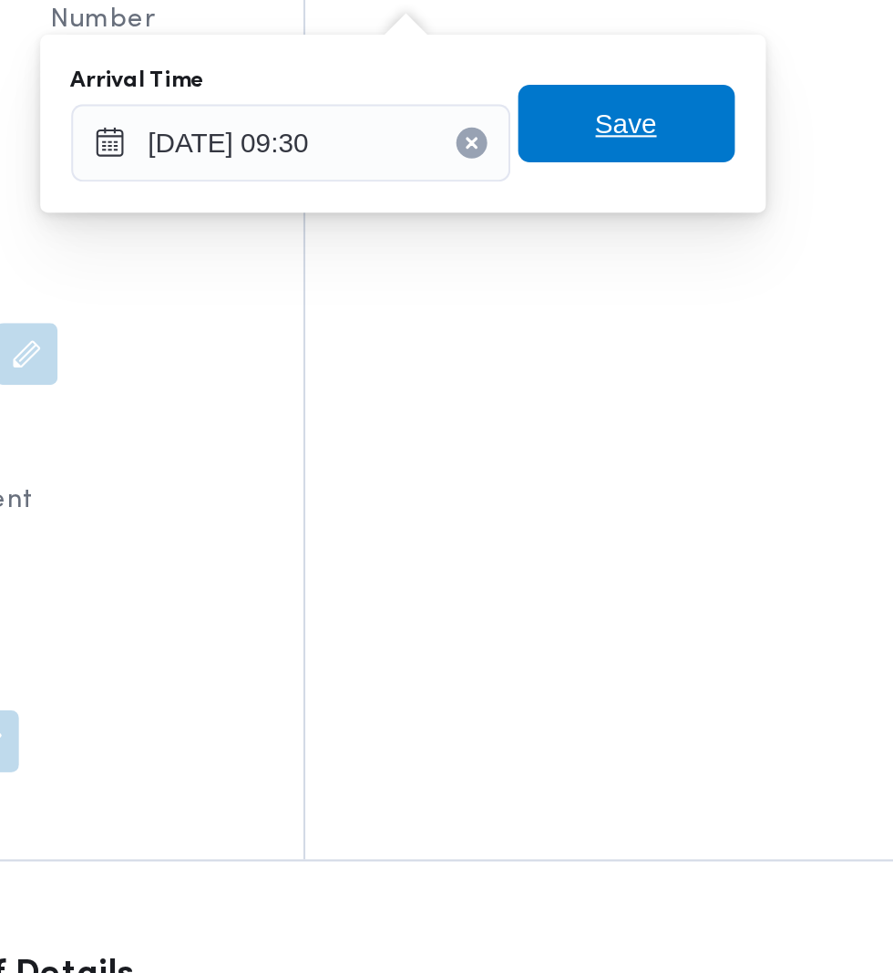
click at [688, 285] on span "Save" at bounding box center [662, 279] width 102 height 36
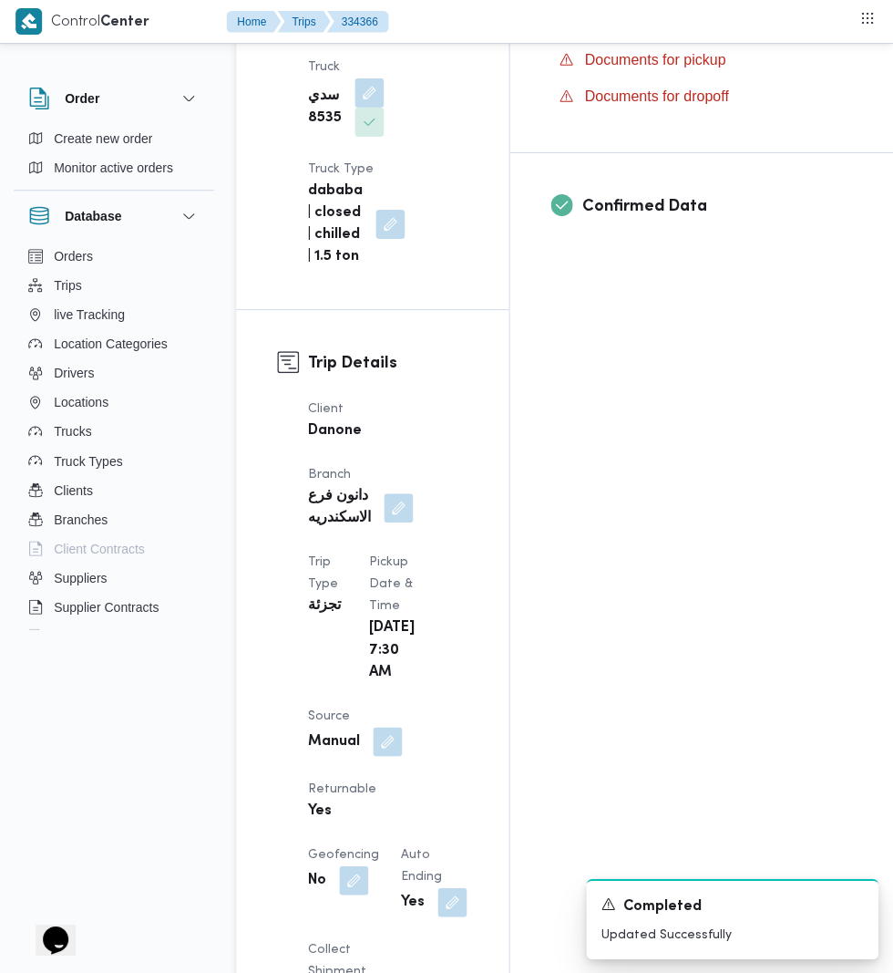
scroll to position [397, 0]
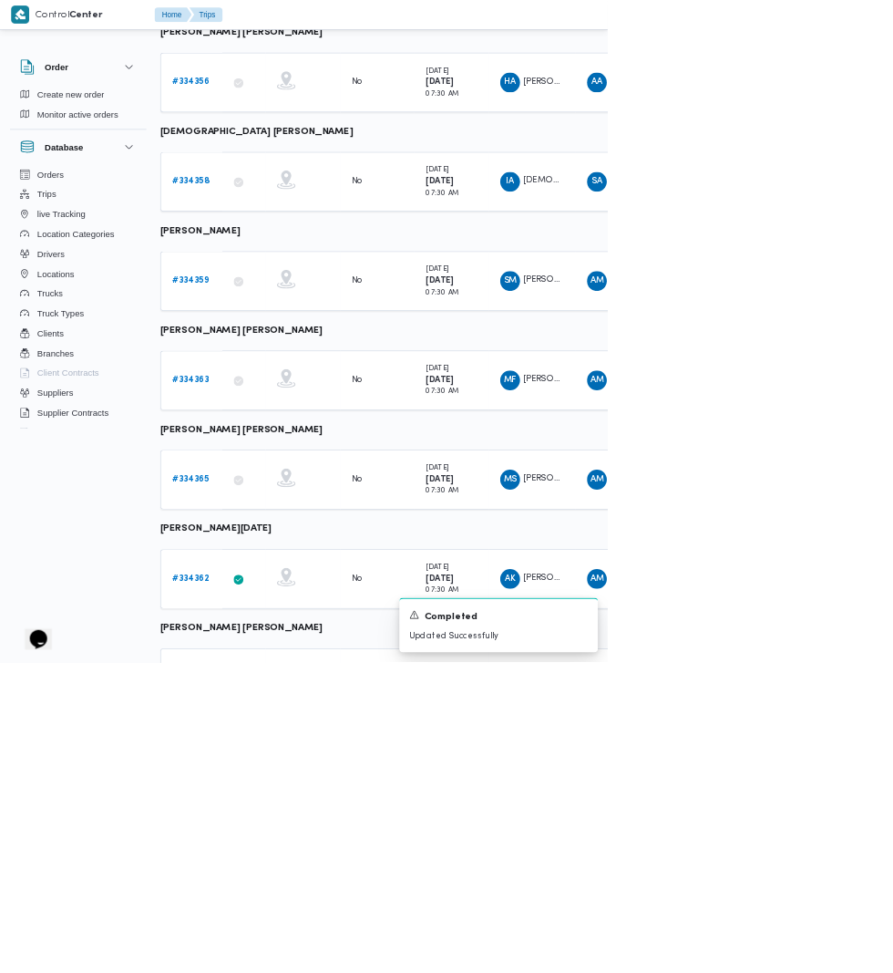
scroll to position [591, 1]
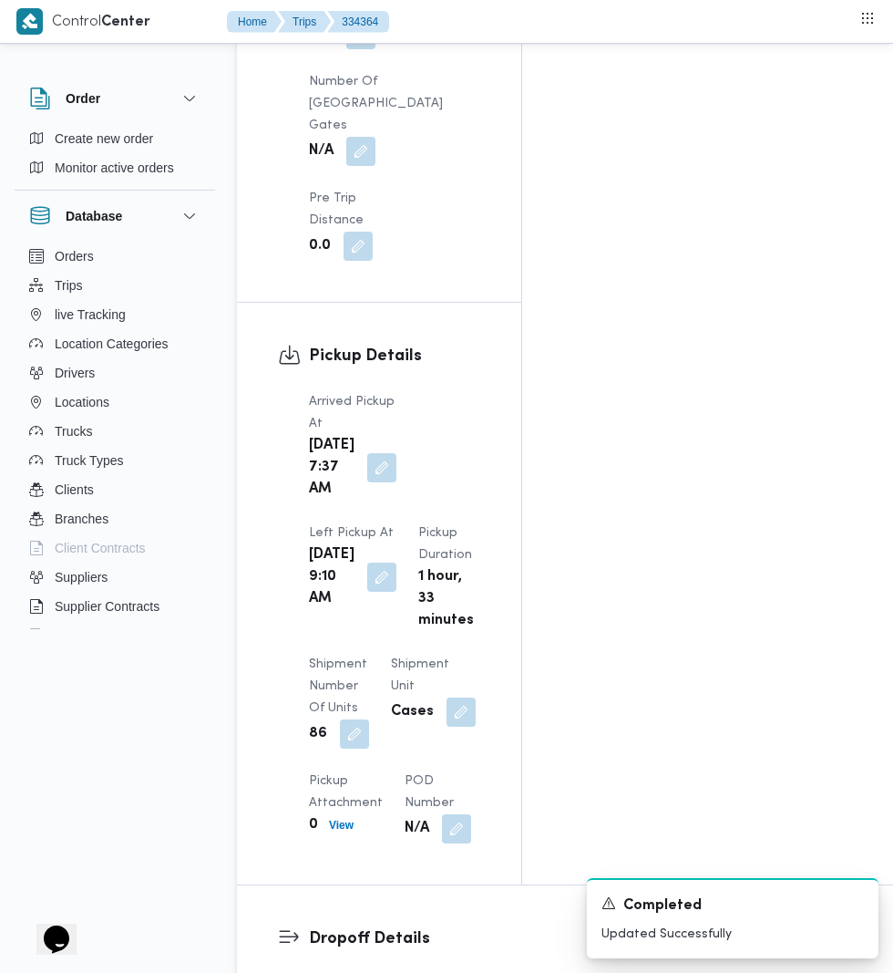
scroll to position [2090, 0]
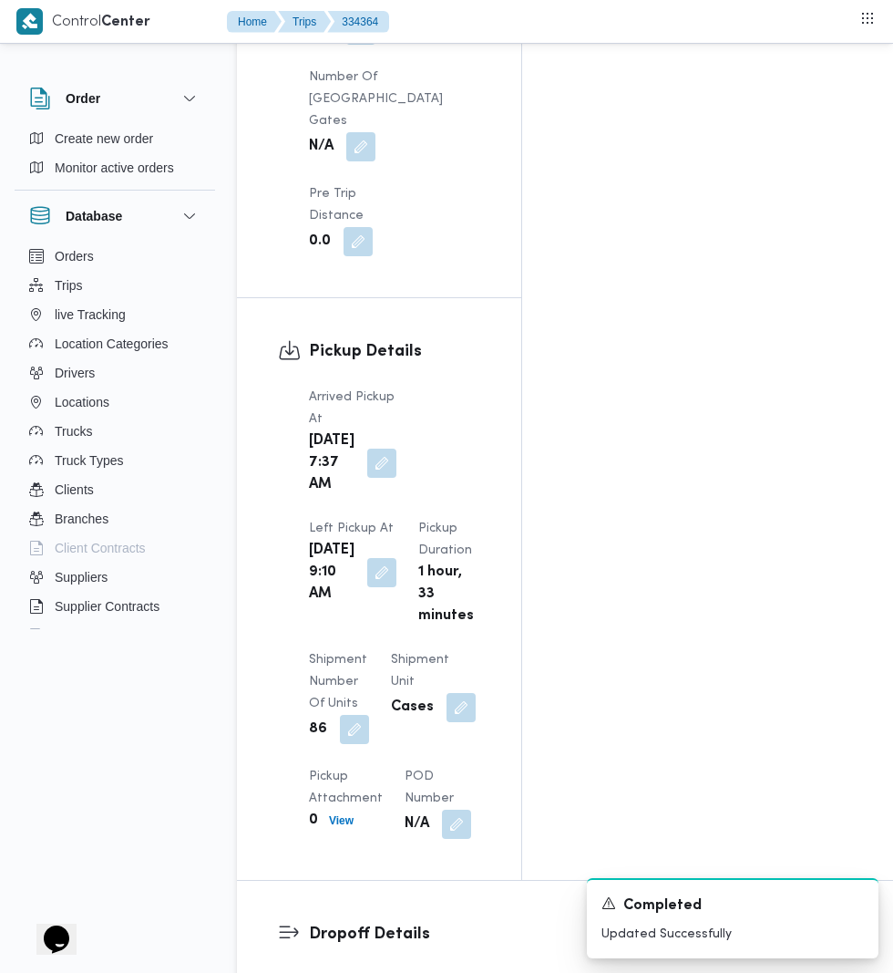
click at [370, 449] on button "button" at bounding box center [381, 463] width 29 height 29
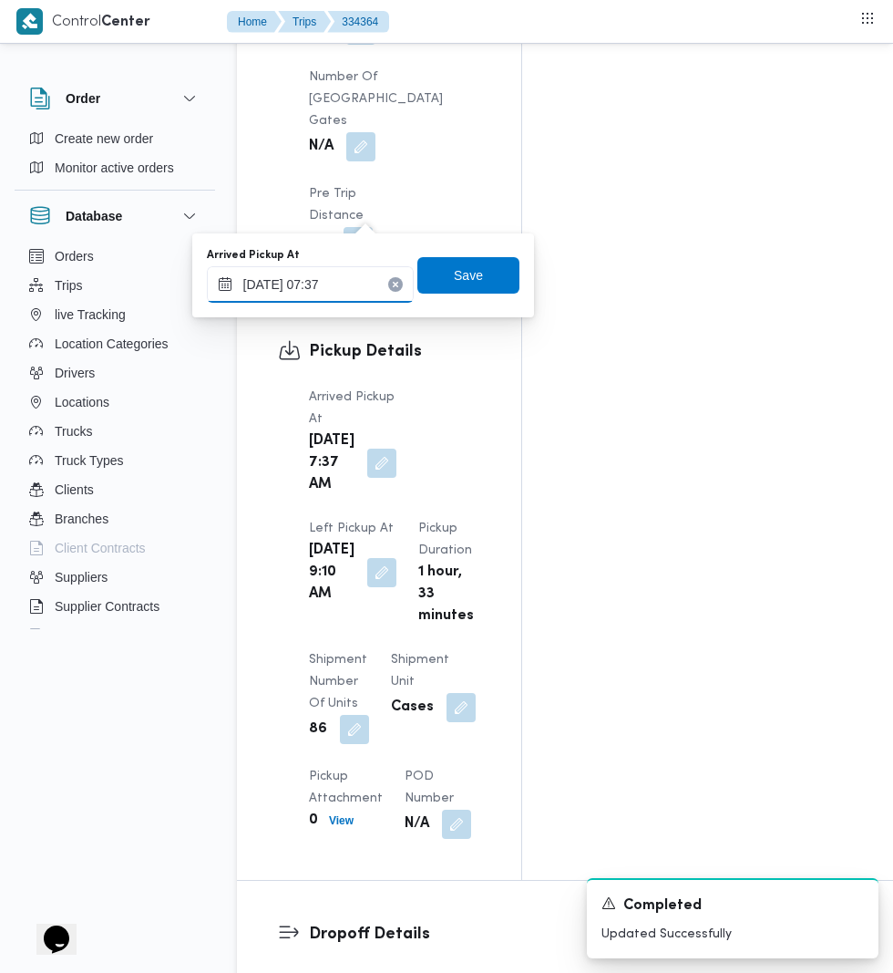
click at [335, 284] on input "[DATE] 07:37" at bounding box center [310, 284] width 207 height 36
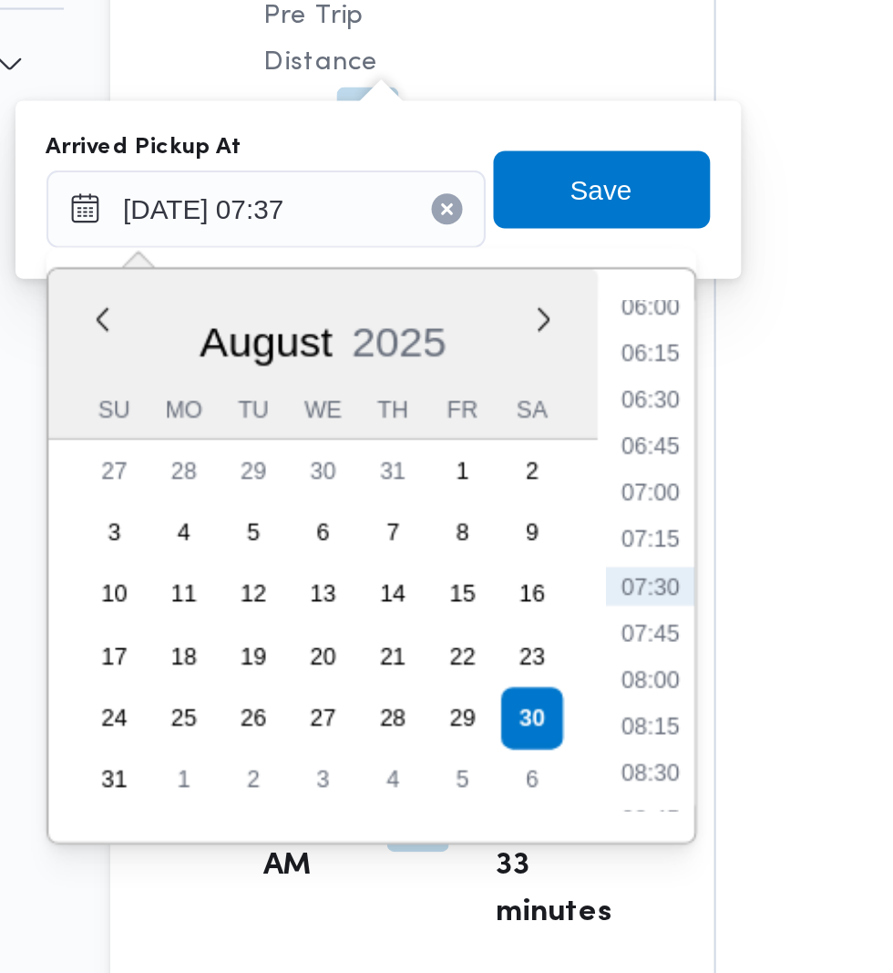
click at [498, 437] on li "07:15" at bounding box center [491, 440] width 42 height 18
type input "[DATE] 07:15"
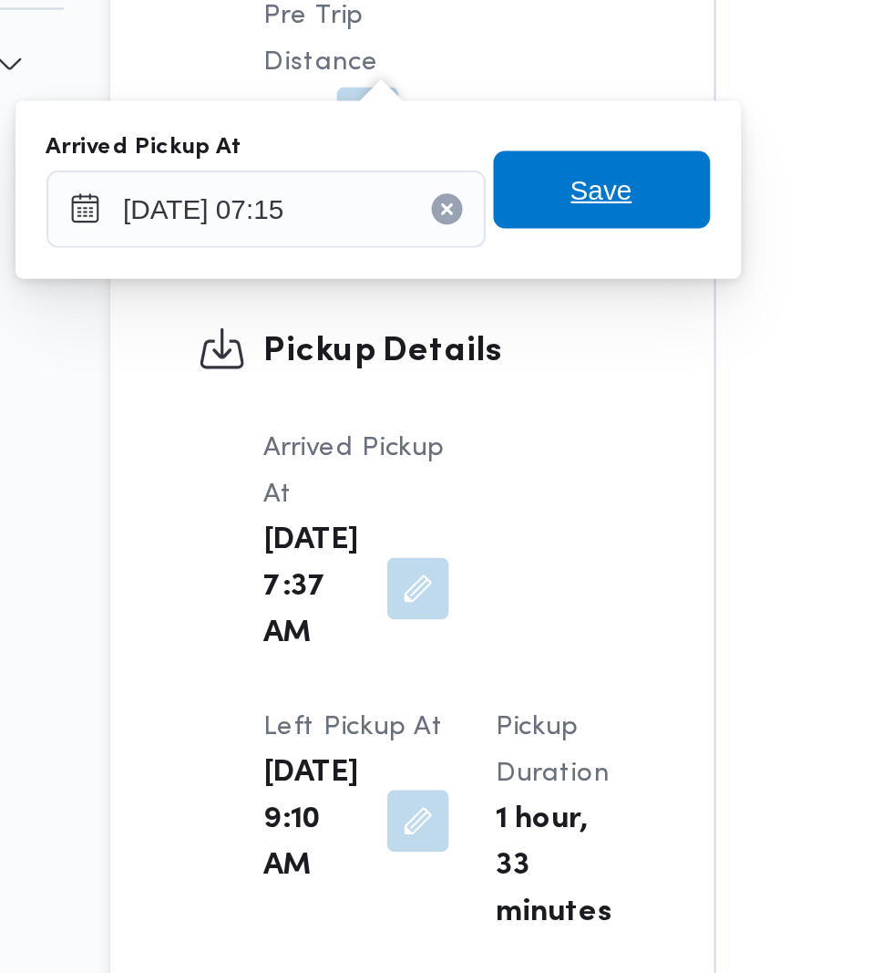
click at [495, 281] on span "Save" at bounding box center [469, 275] width 102 height 36
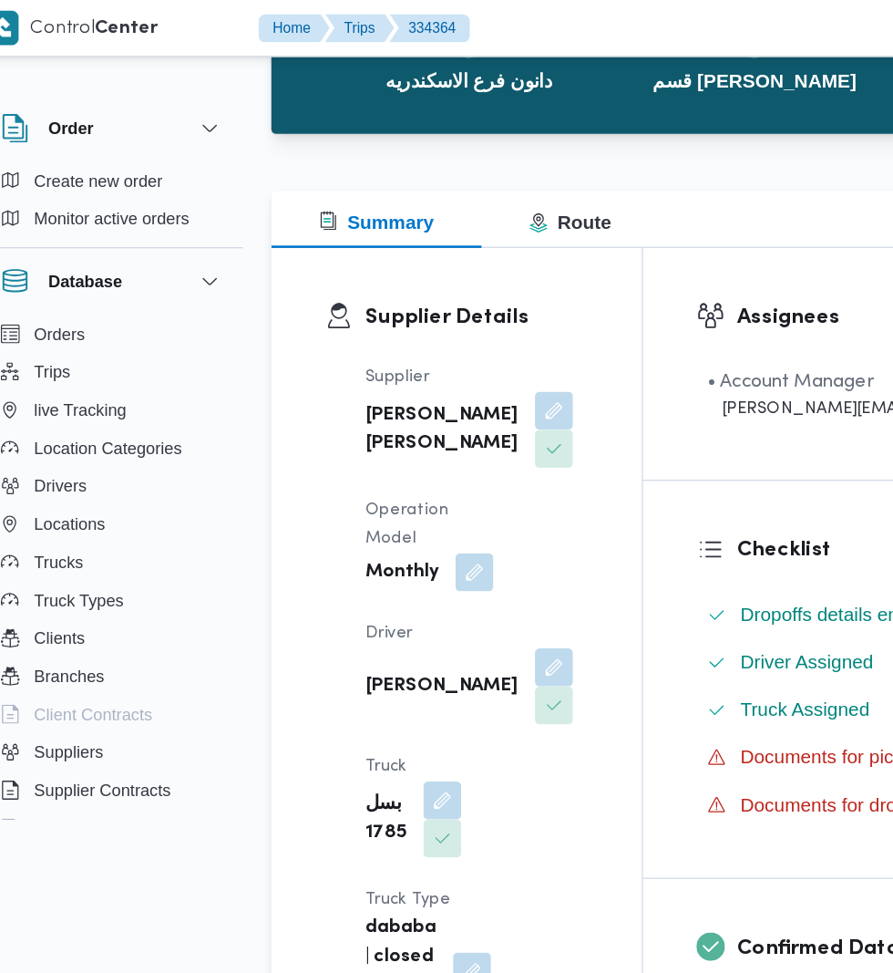
scroll to position [0, 0]
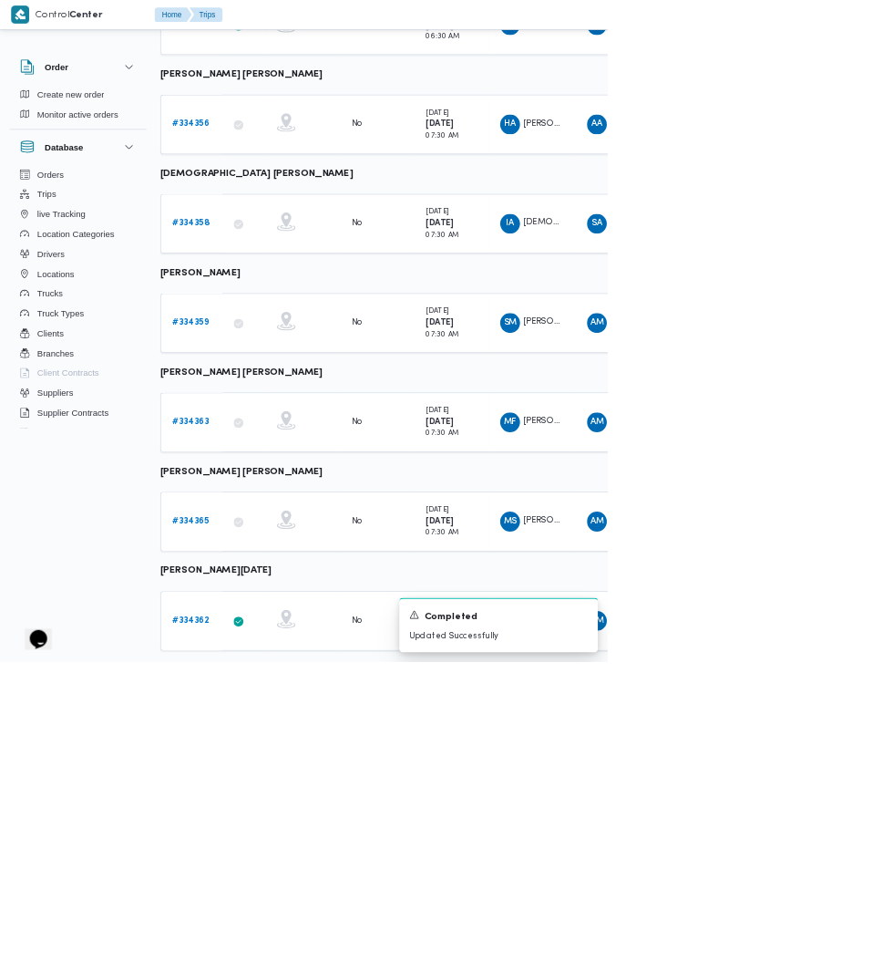
scroll to position [591, 1]
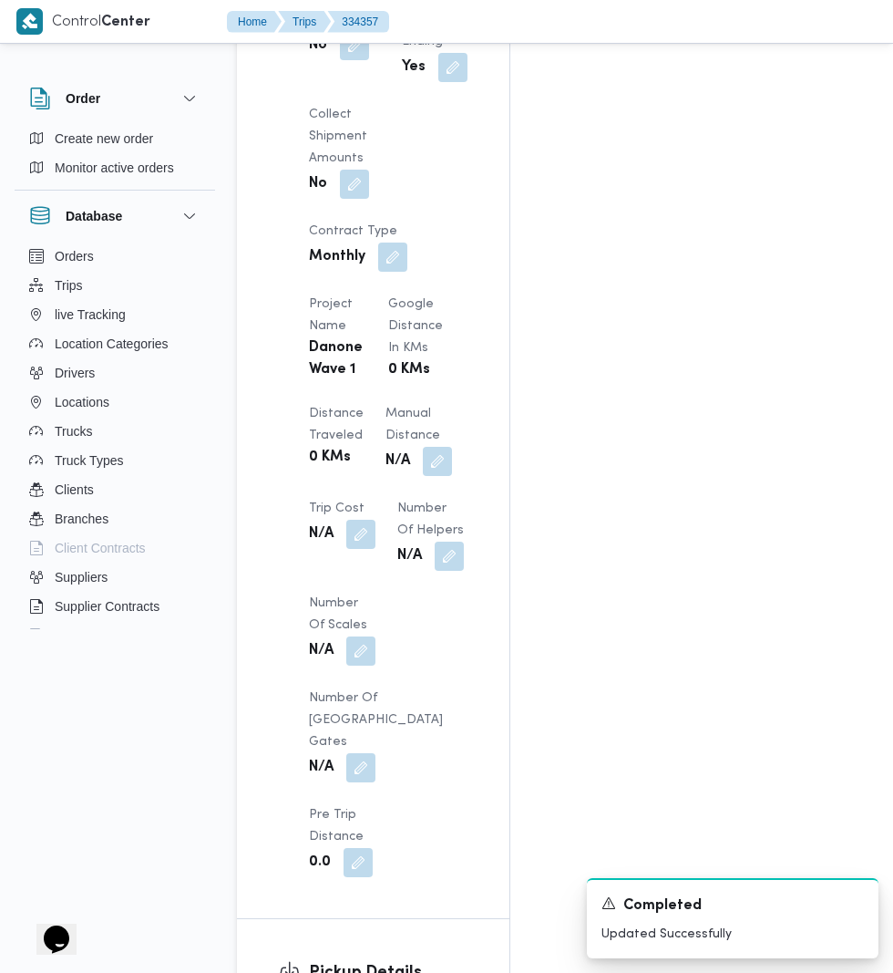
scroll to position [1580, 0]
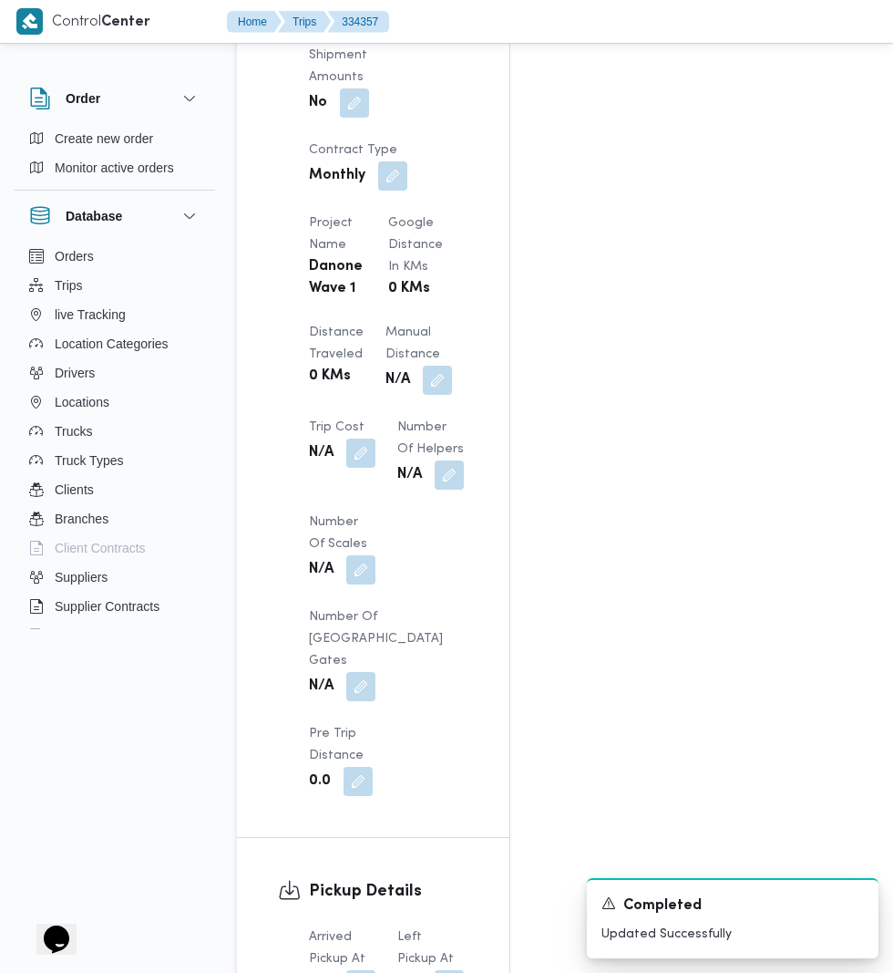
click at [362, 970] on button "button" at bounding box center [360, 984] width 29 height 29
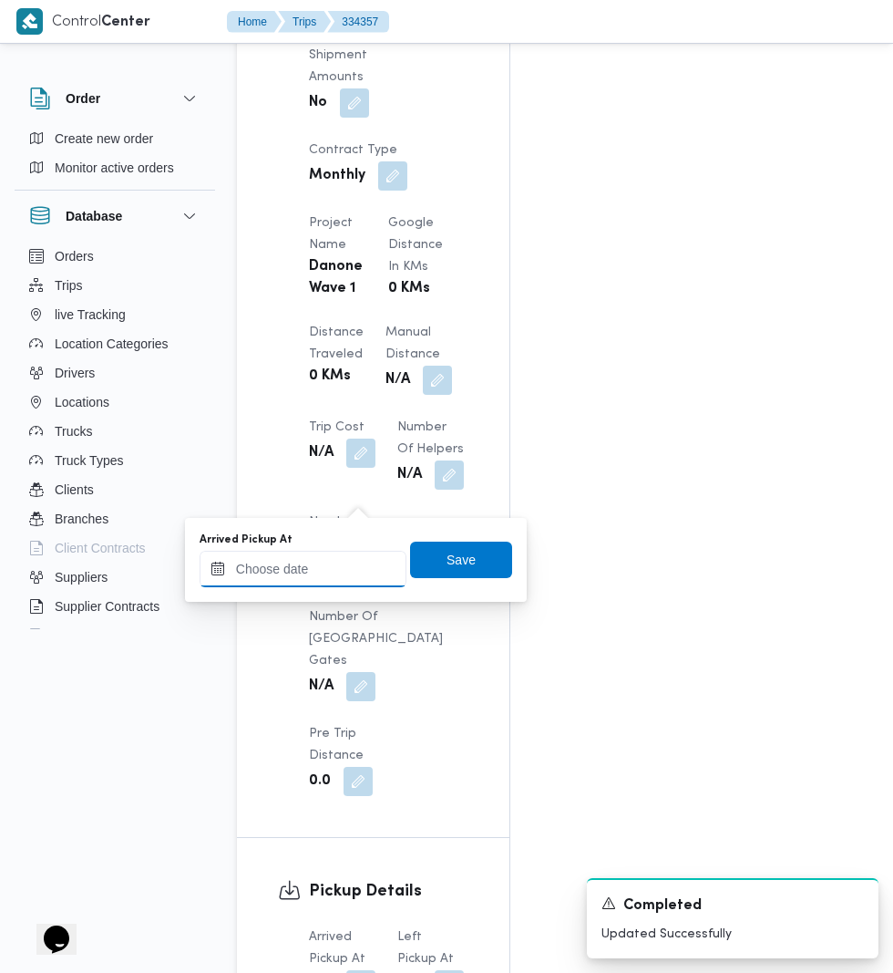
click at [346, 572] on input "Arrived Pickup At" at bounding box center [303, 569] width 207 height 36
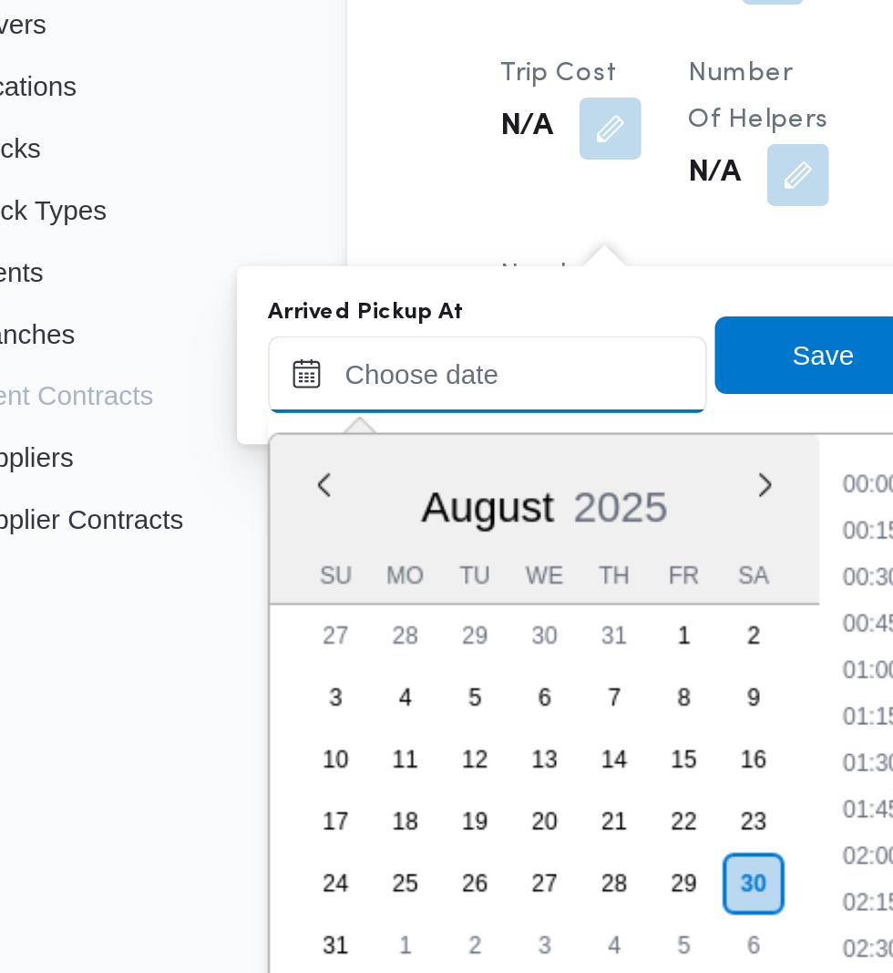
scroll to position [727, 0]
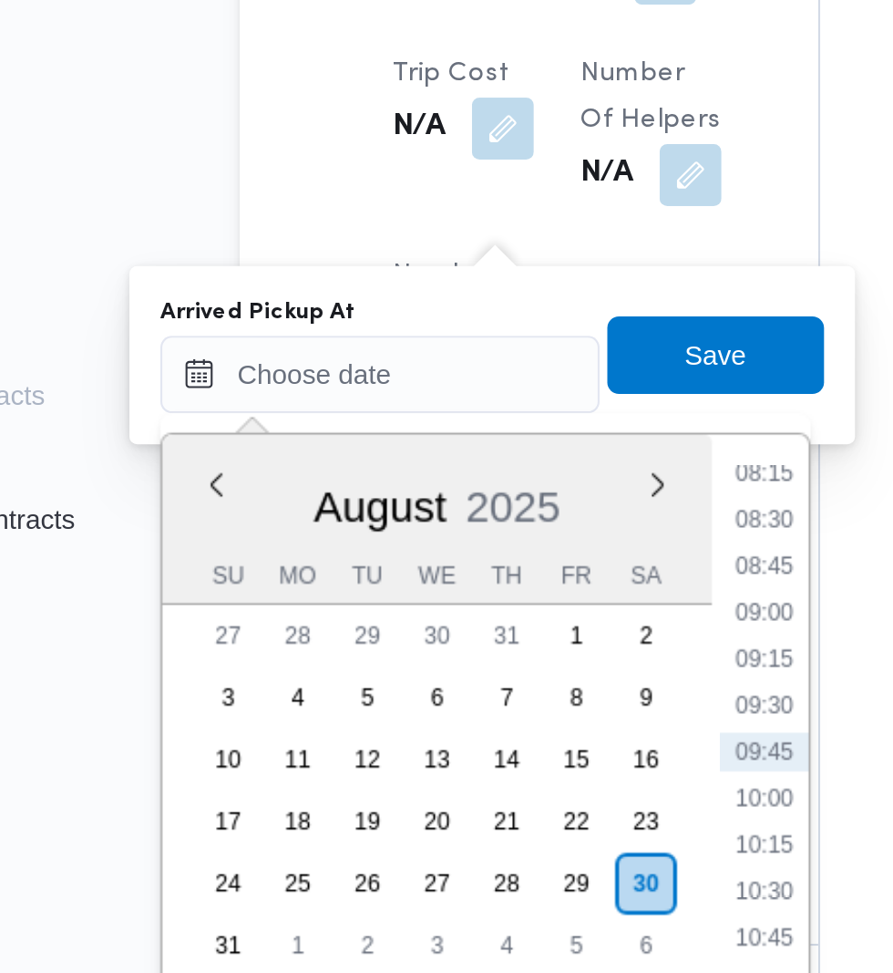
click at [490, 583] on li "08:15" at bounding box center [484, 584] width 42 height 18
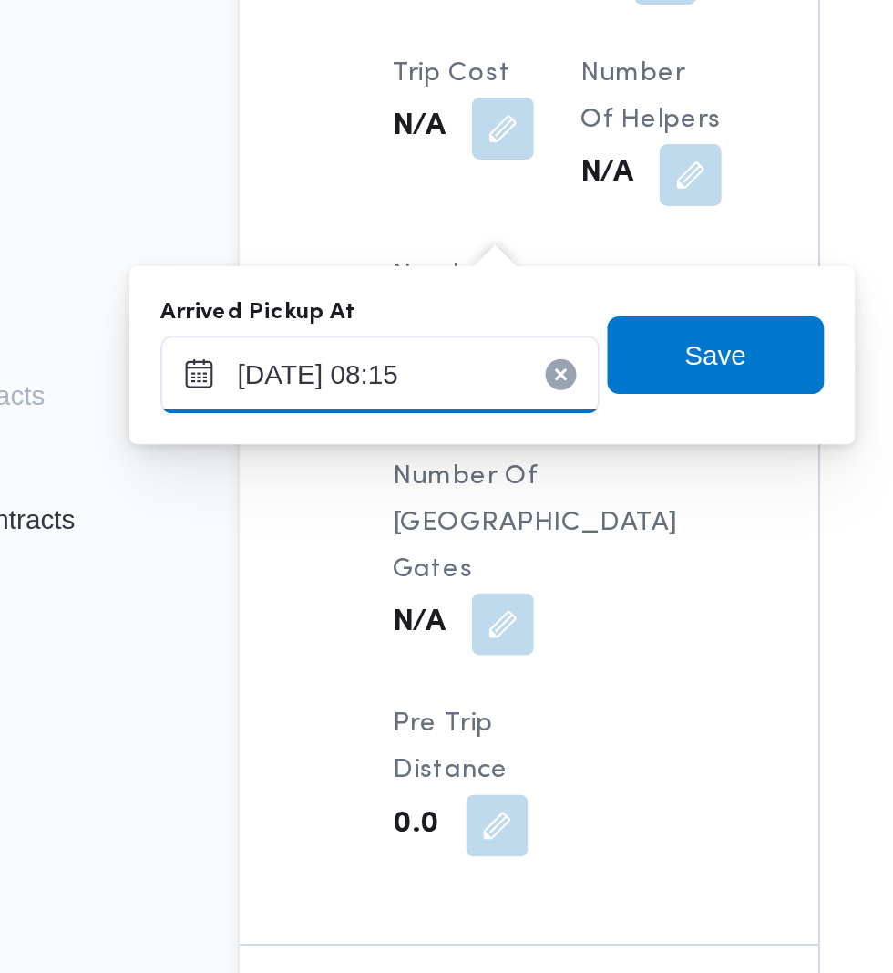
click at [337, 538] on input "[DATE] 08:15" at bounding box center [303, 538] width 207 height 36
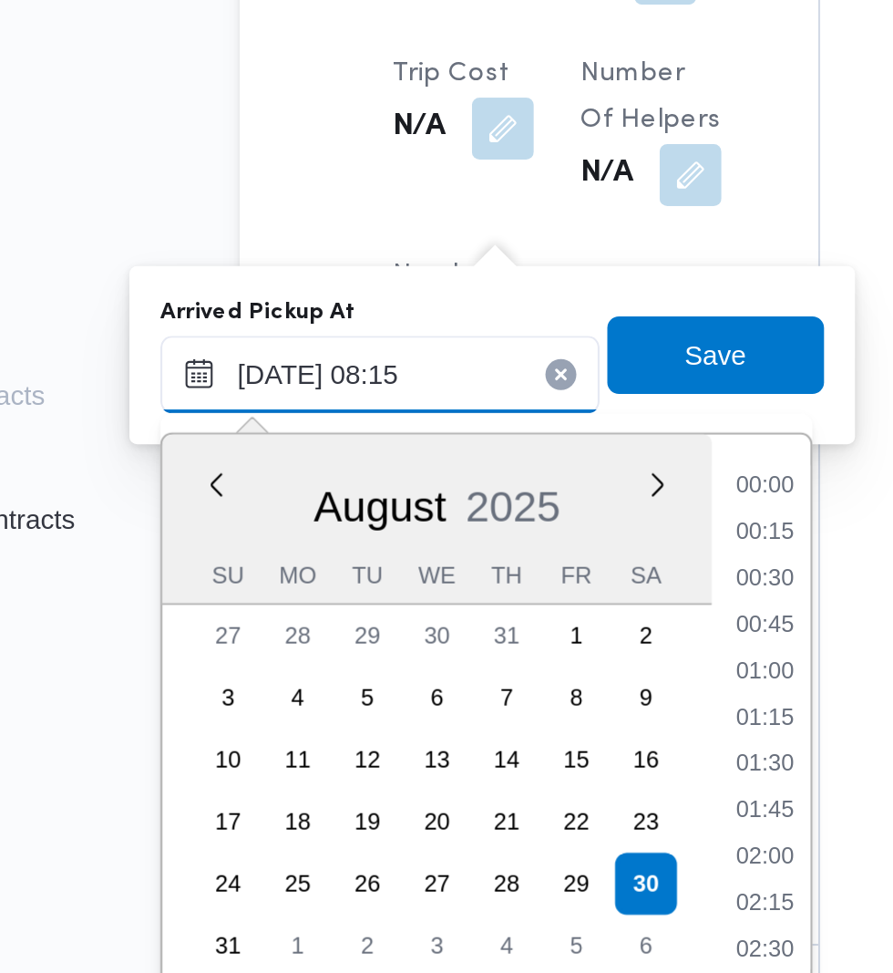
scroll to position [596, 0]
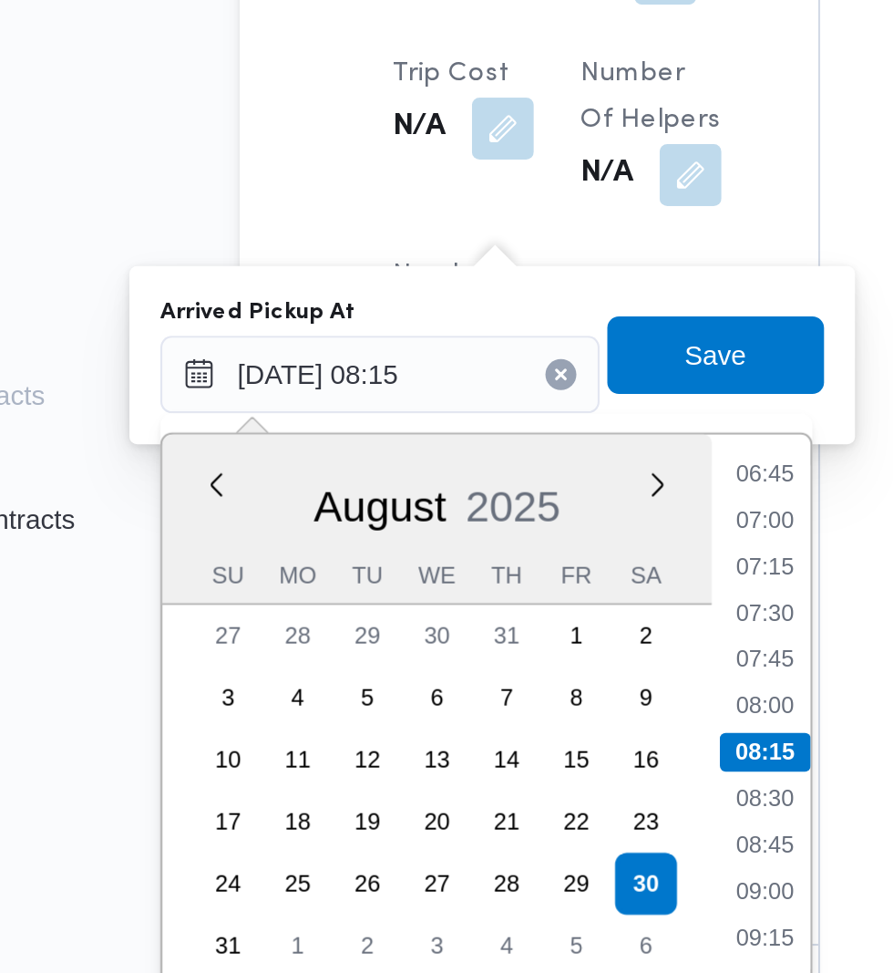
click at [496, 608] on li "07:00" at bounding box center [484, 606] width 42 height 18
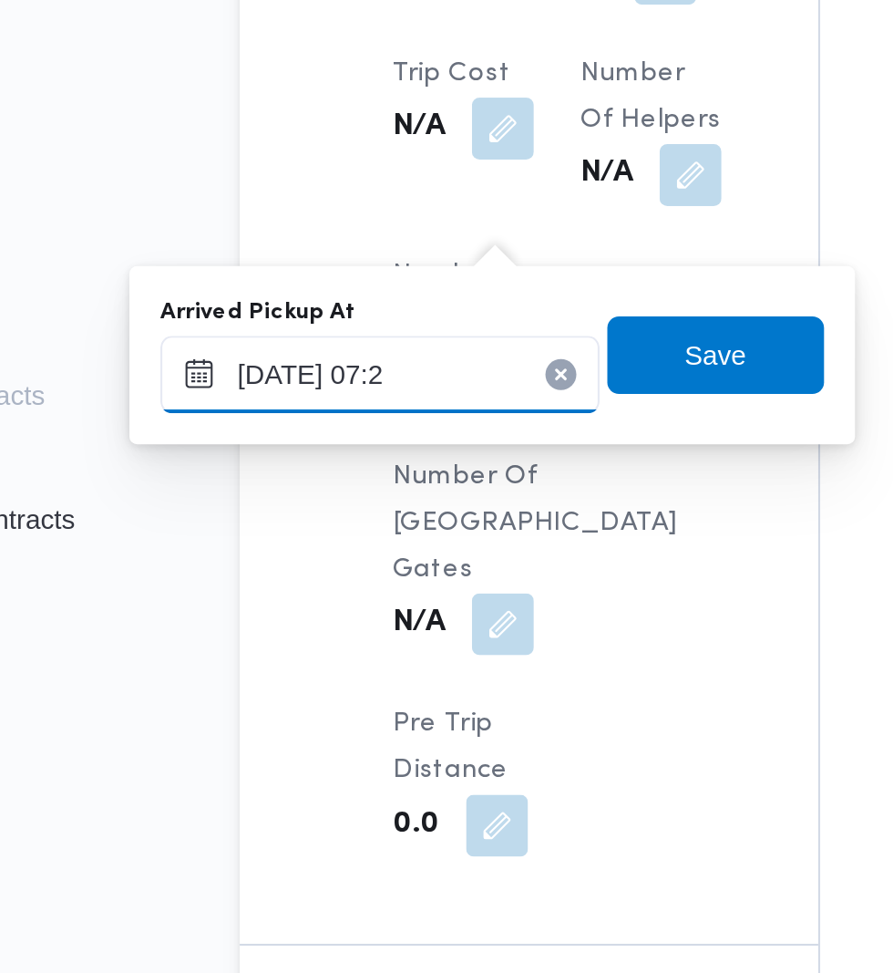
type input "[DATE] 07:25"
click at [483, 540] on span "Save" at bounding box center [461, 528] width 102 height 36
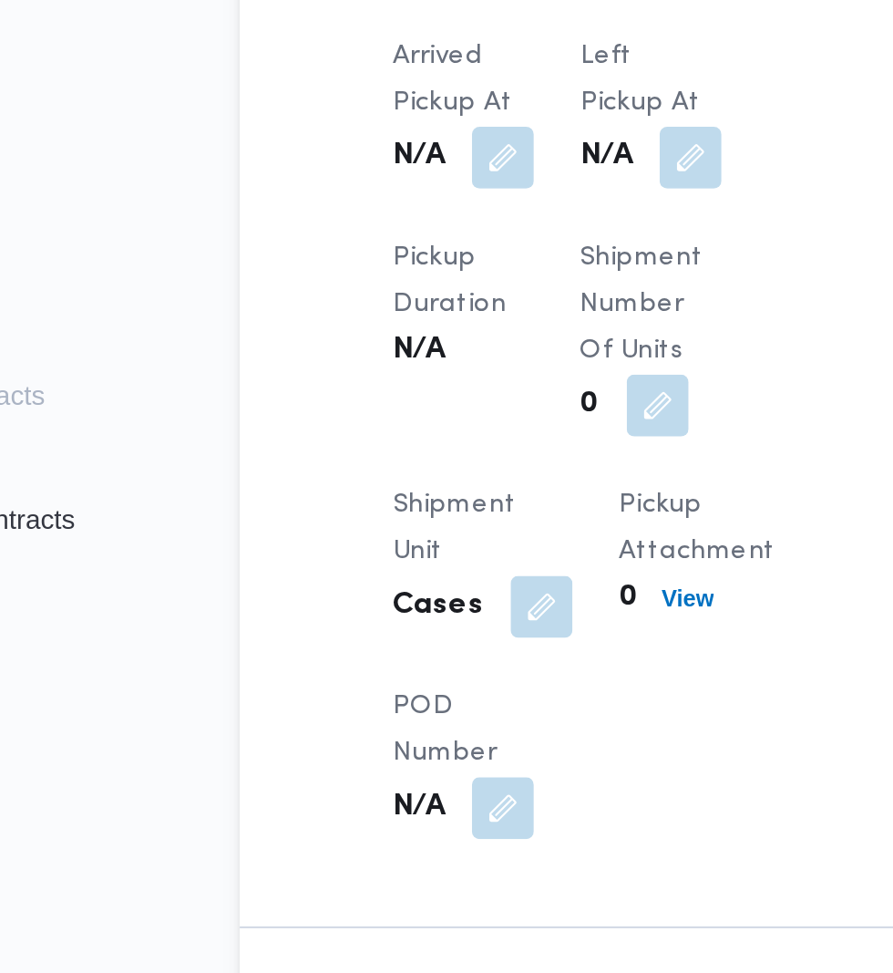
scroll to position [1589, 0]
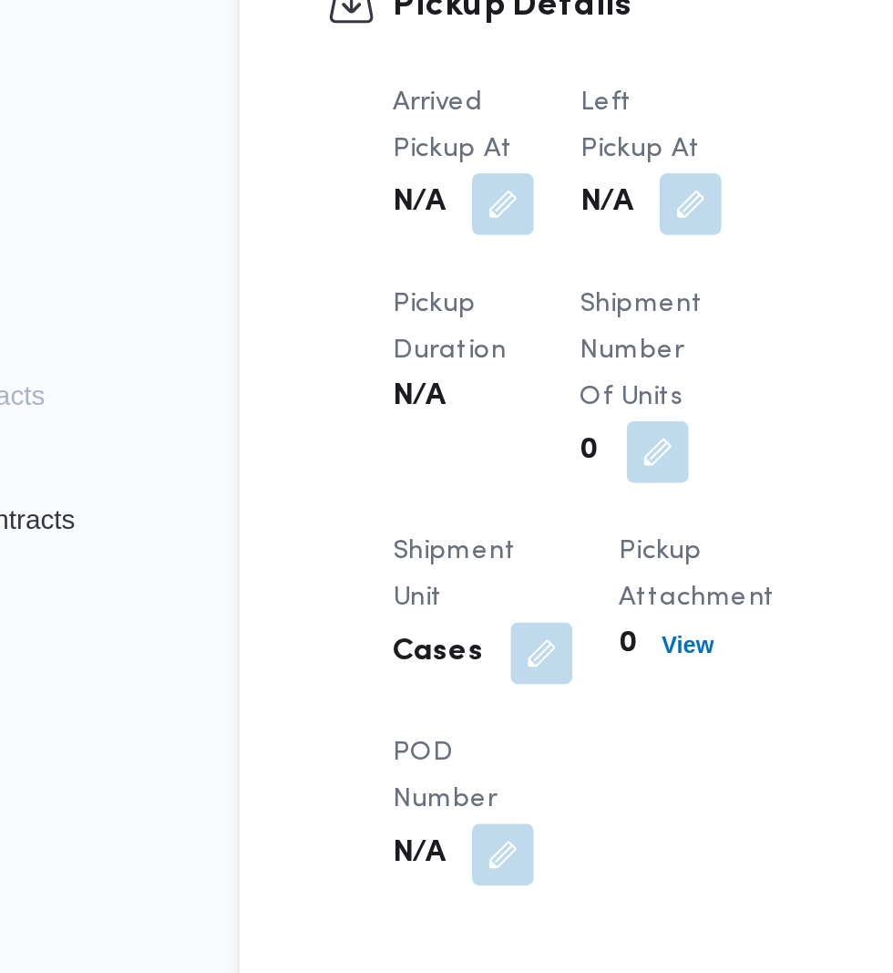
click at [462, 451] on button "button" at bounding box center [449, 457] width 29 height 29
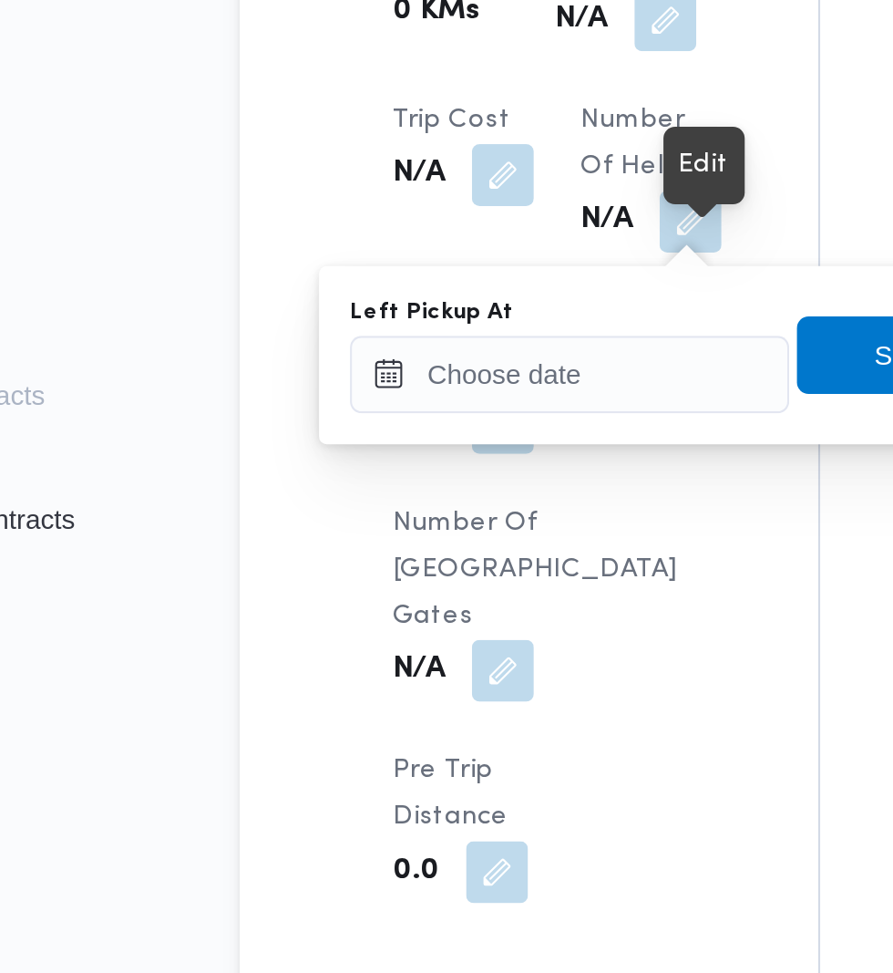
scroll to position [1611, 0]
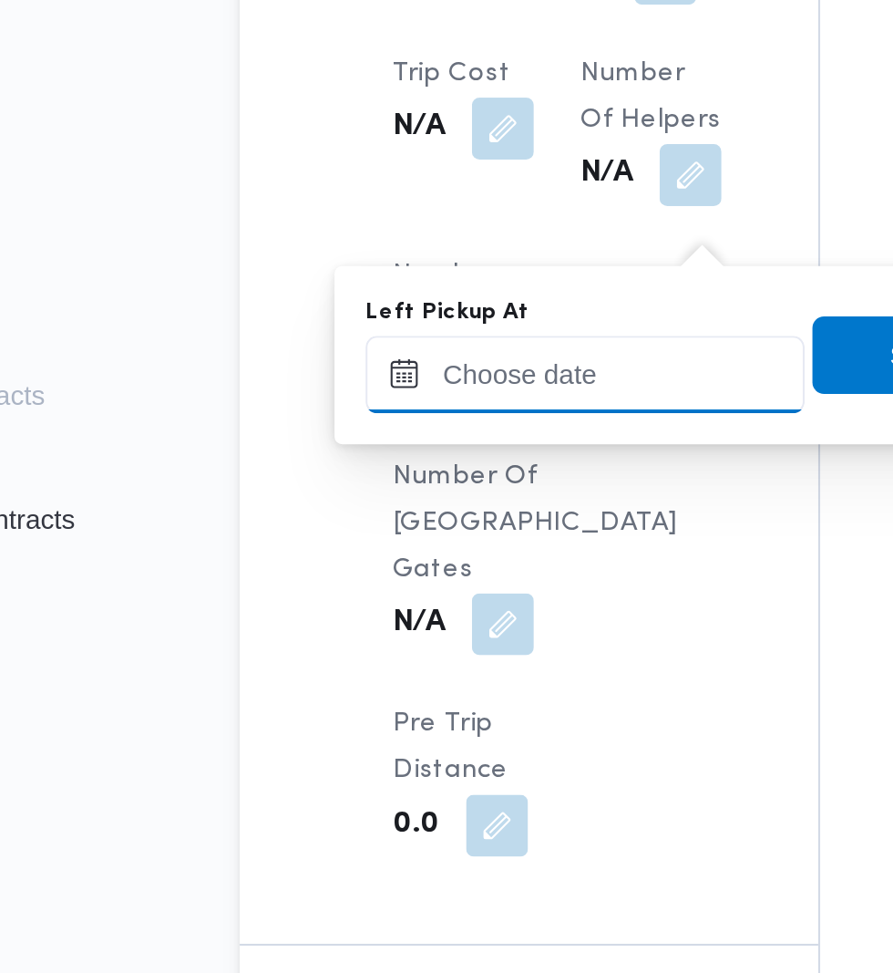
click at [409, 539] on input "Left Pickup At" at bounding box center [399, 538] width 207 height 36
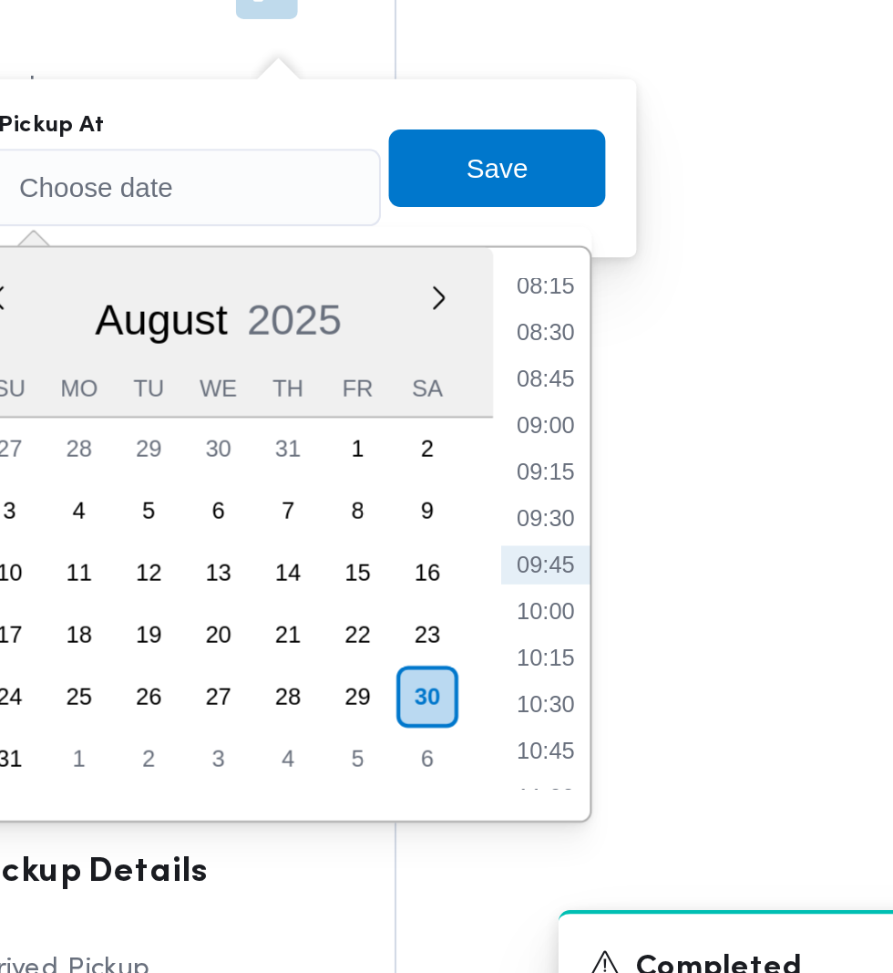
click at [590, 675] on li "09:15" at bounding box center [581, 672] width 42 height 18
type input "[DATE] 09:15"
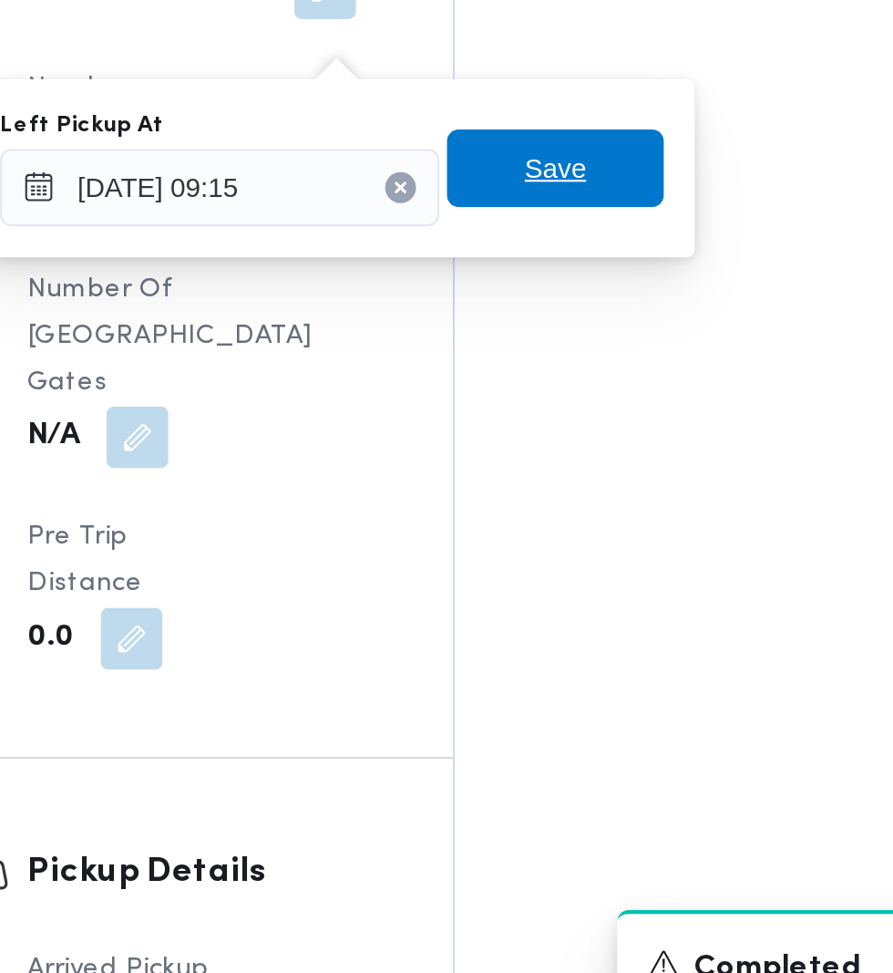
click at [588, 536] on span "Save" at bounding box center [558, 528] width 102 height 36
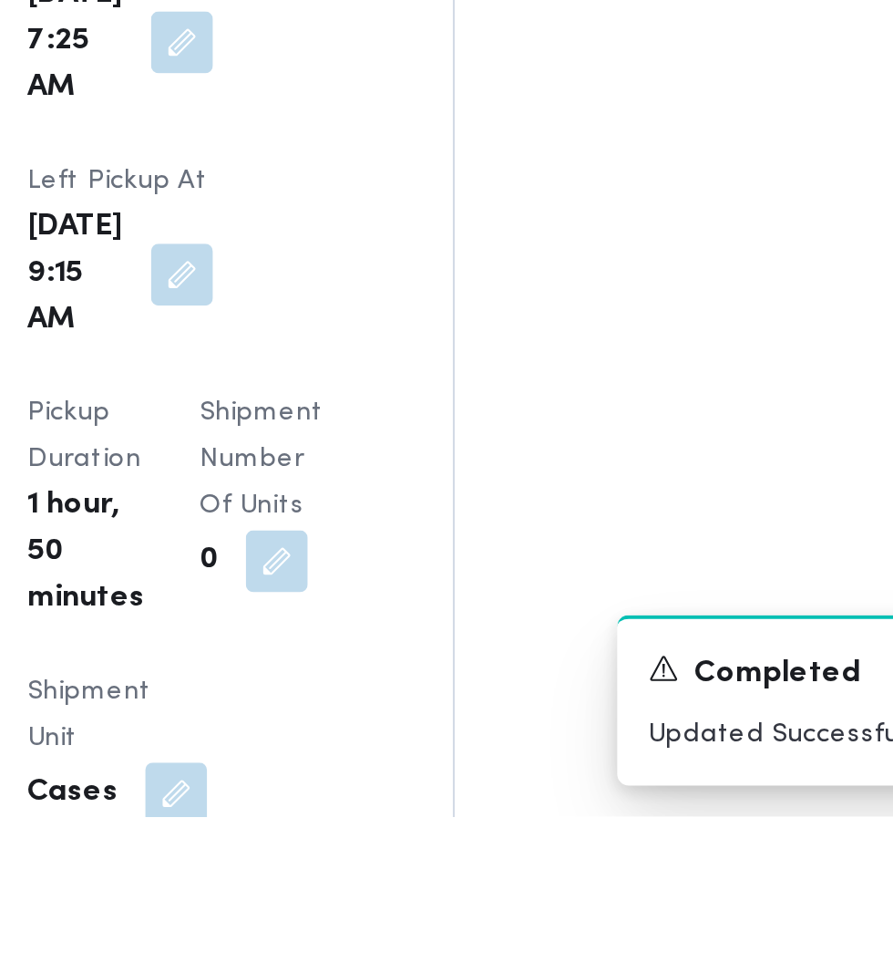
scroll to position [1981, 0]
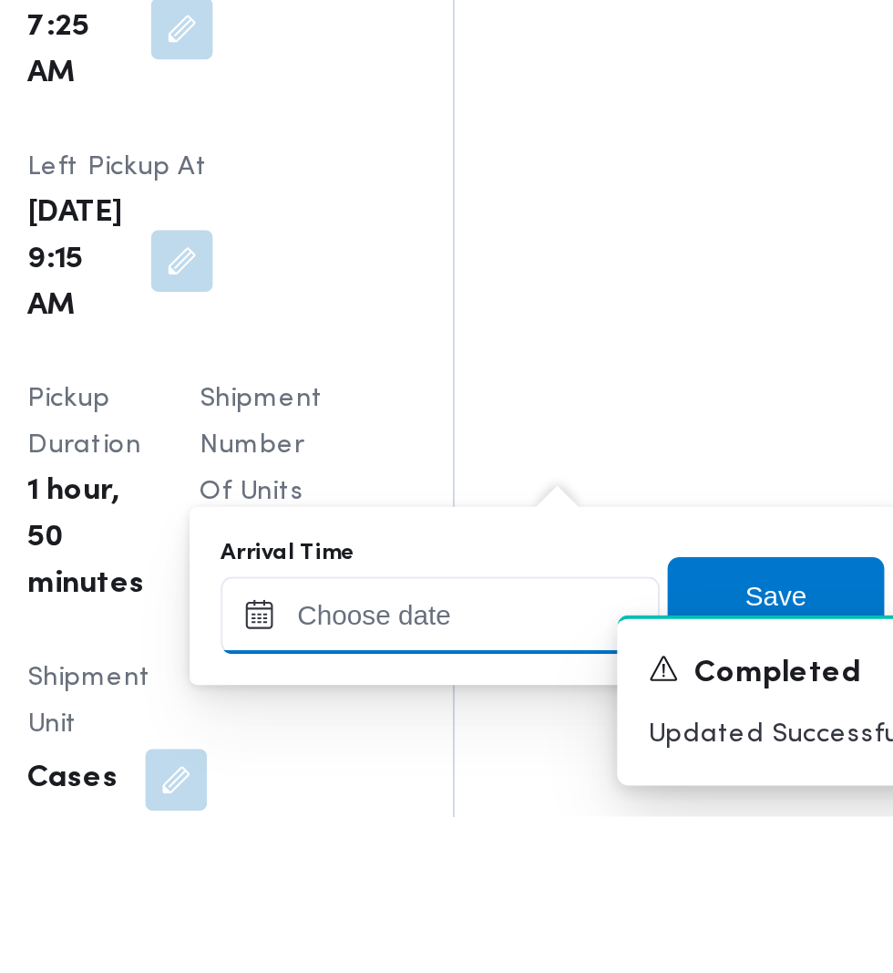
click at [519, 877] on input "Arrival Time" at bounding box center [503, 878] width 207 height 36
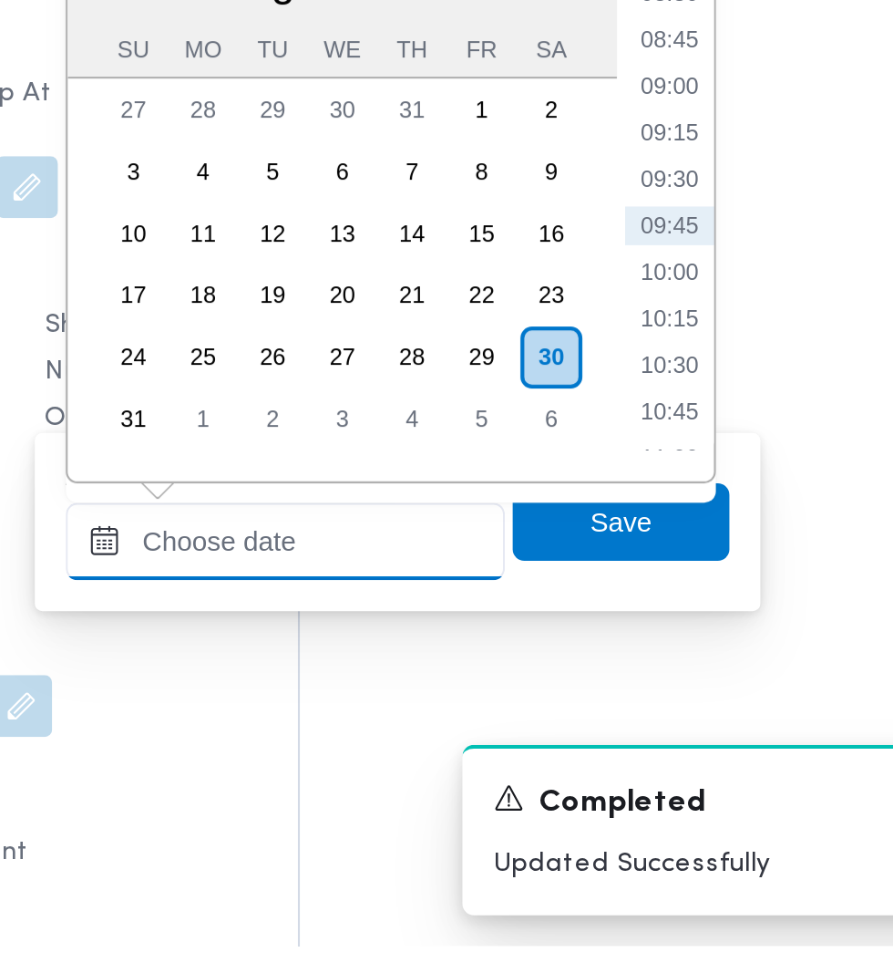
scroll to position [2077, 0]
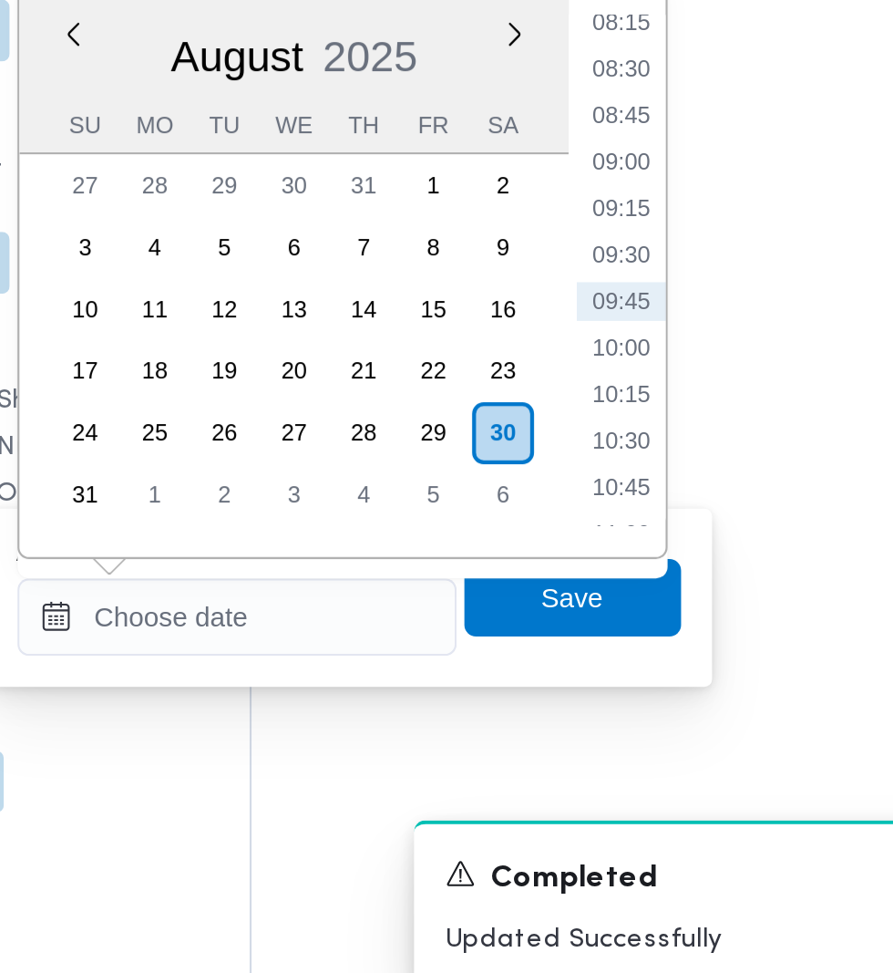
click at [685, 638] on li "09:45" at bounding box center [685, 633] width 42 height 18
type input "[DATE] 09:45"
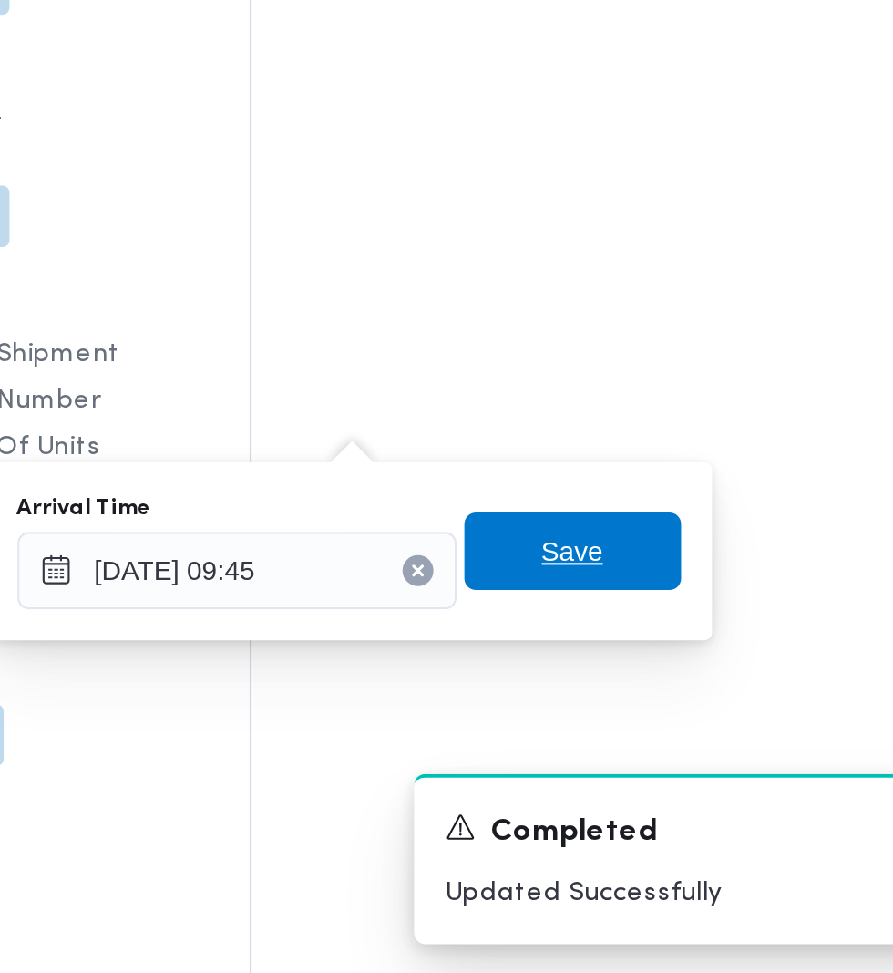
click at [700, 778] on span "Save" at bounding box center [662, 773] width 102 height 36
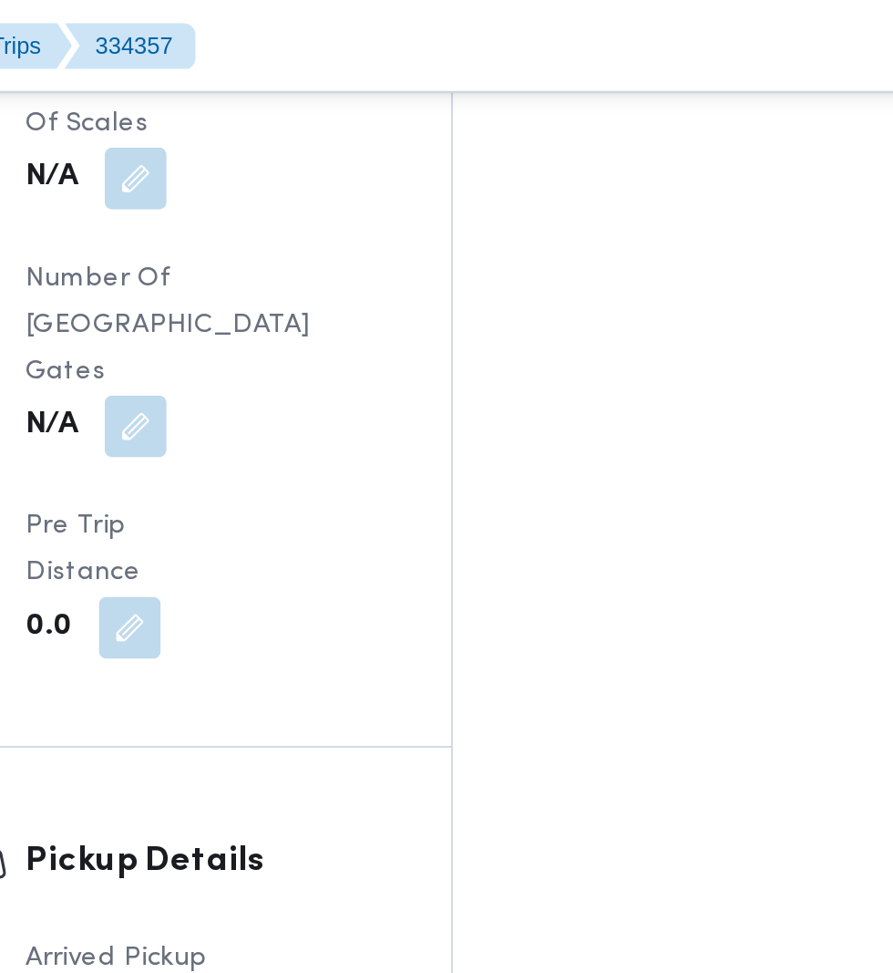
scroll to position [2059, 0]
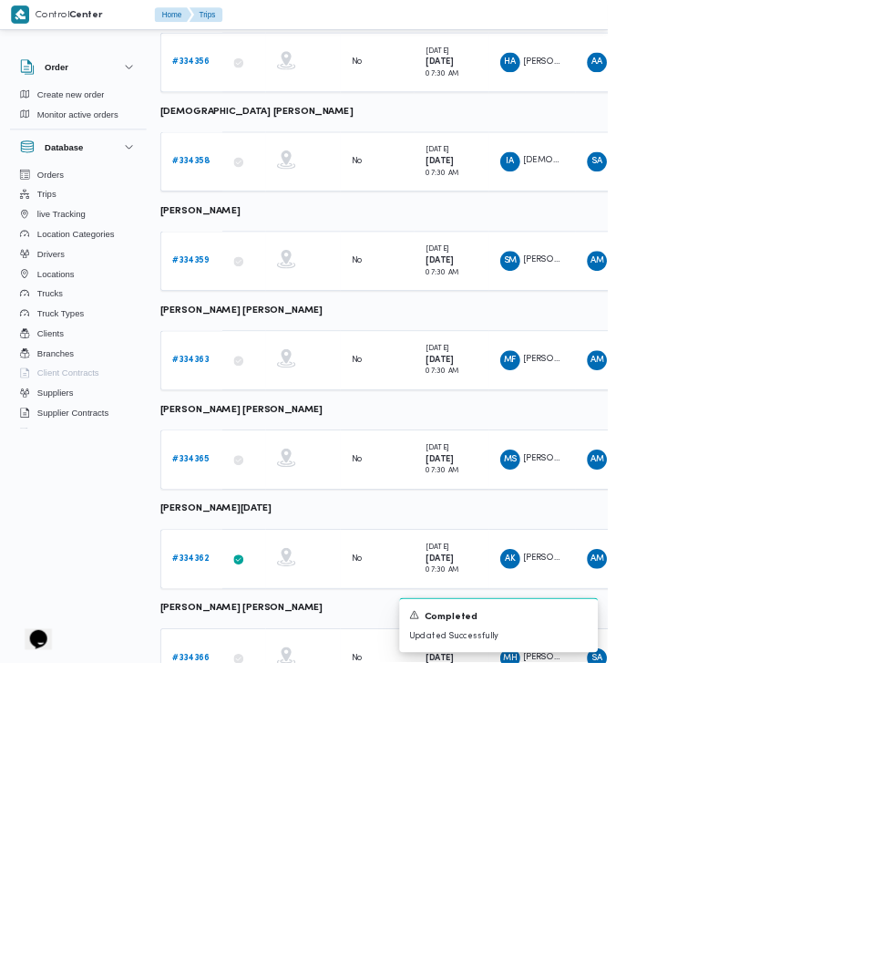
scroll to position [591, 1]
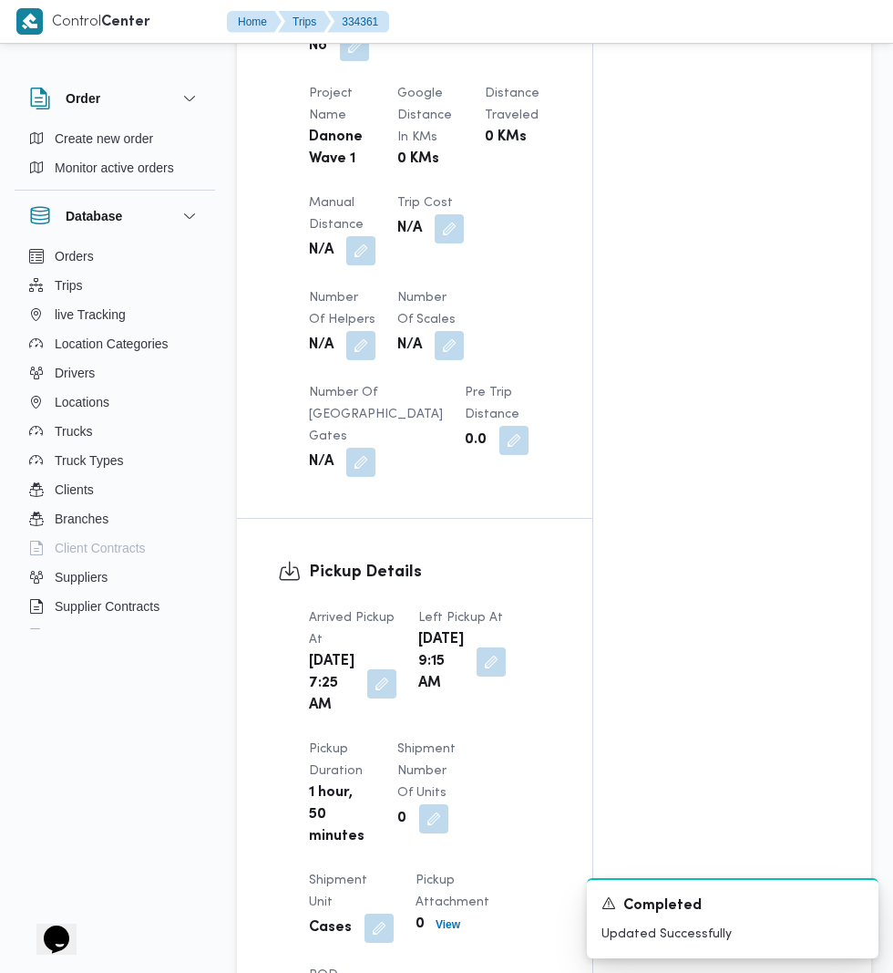
scroll to position [1394, 0]
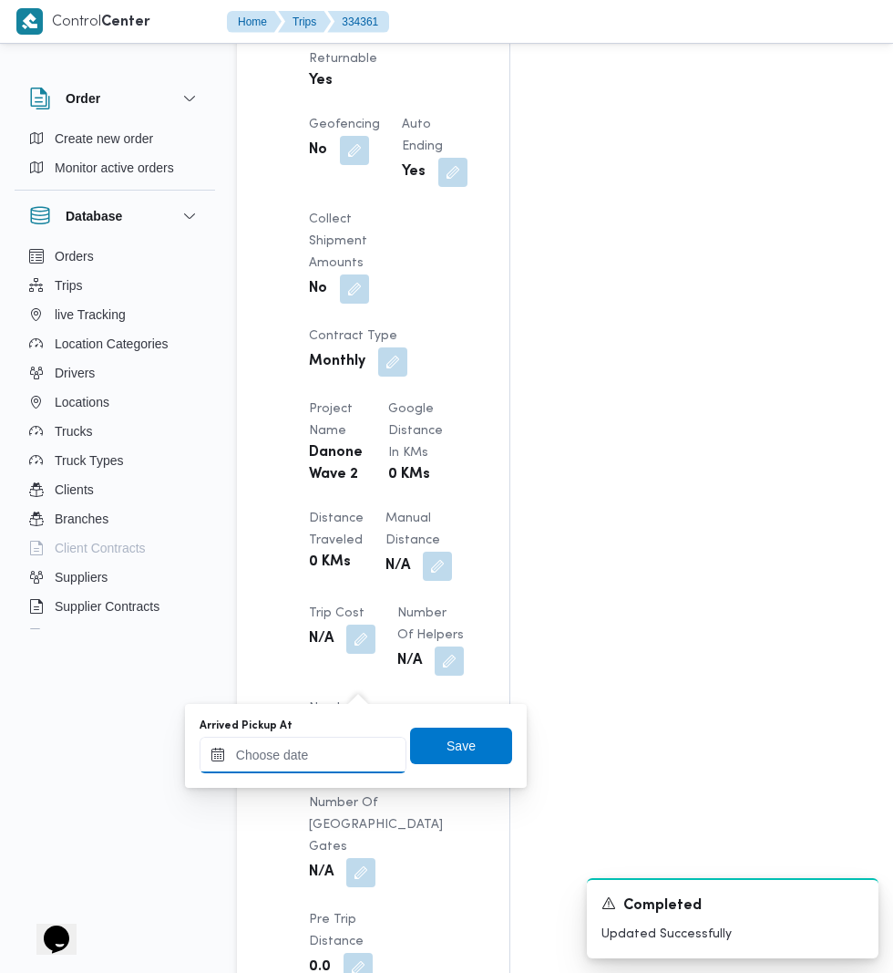
click at [367, 752] on input "Arrived Pickup At" at bounding box center [303, 755] width 207 height 36
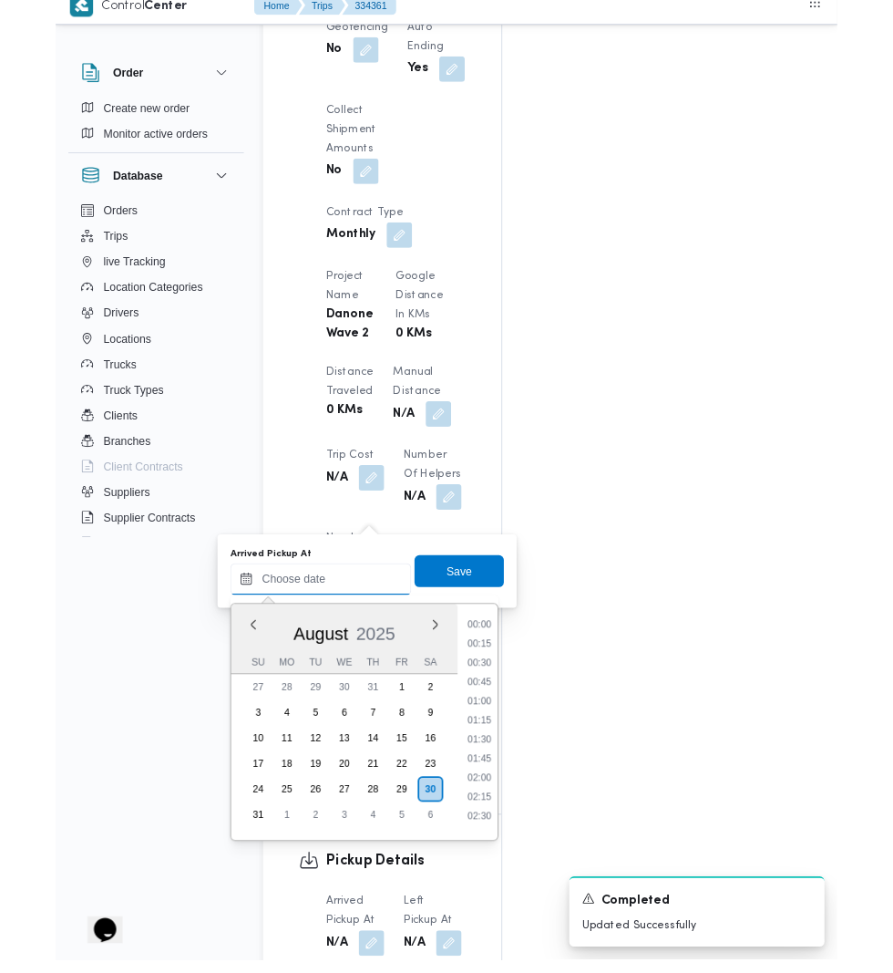
scroll to position [727, 0]
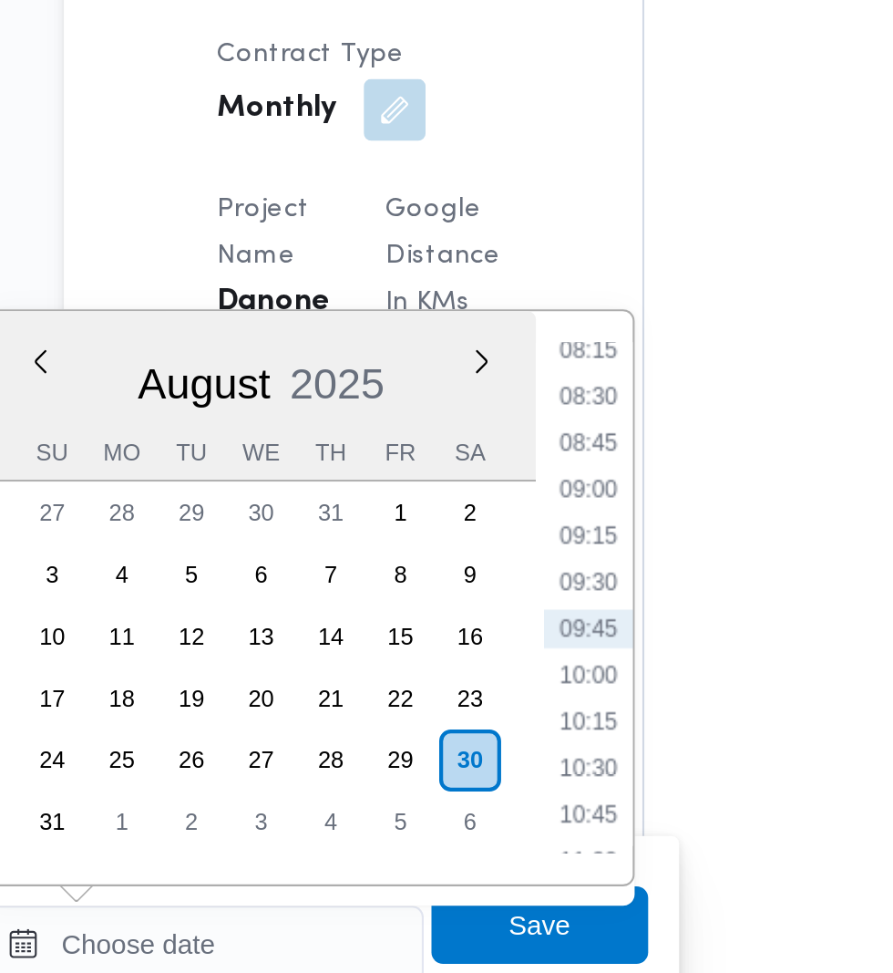
click at [487, 397] on li "08:15" at bounding box center [484, 397] width 42 height 18
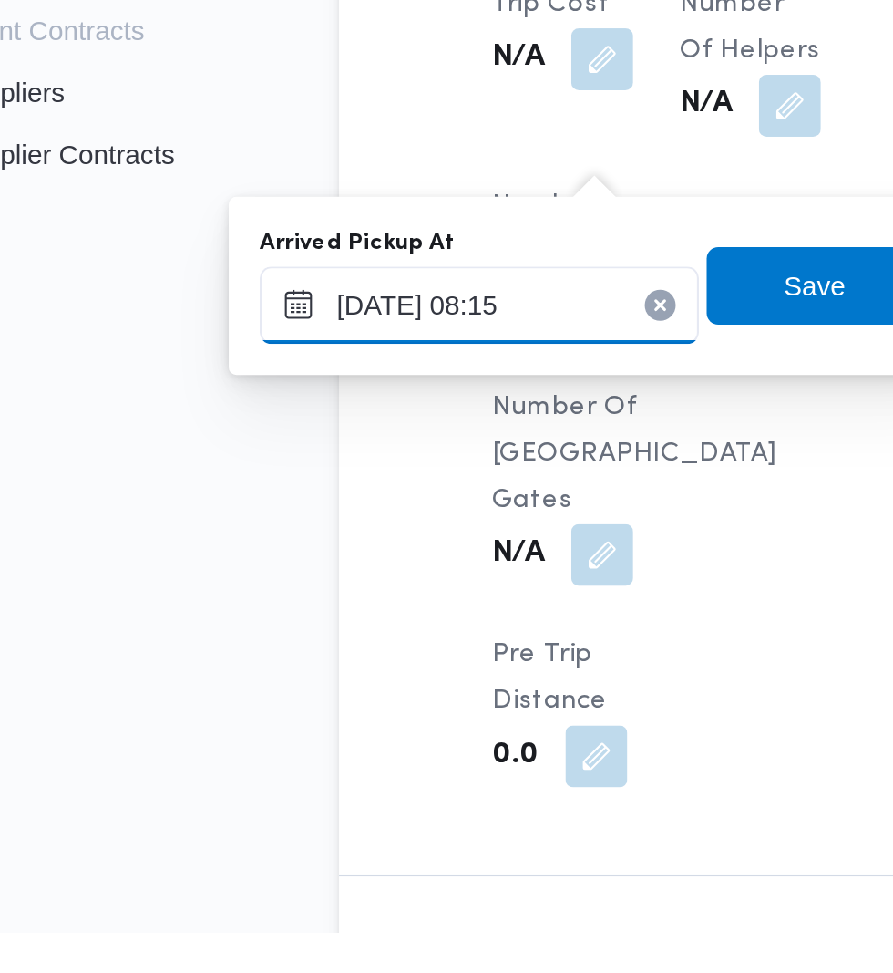
scroll to position [1471, 0]
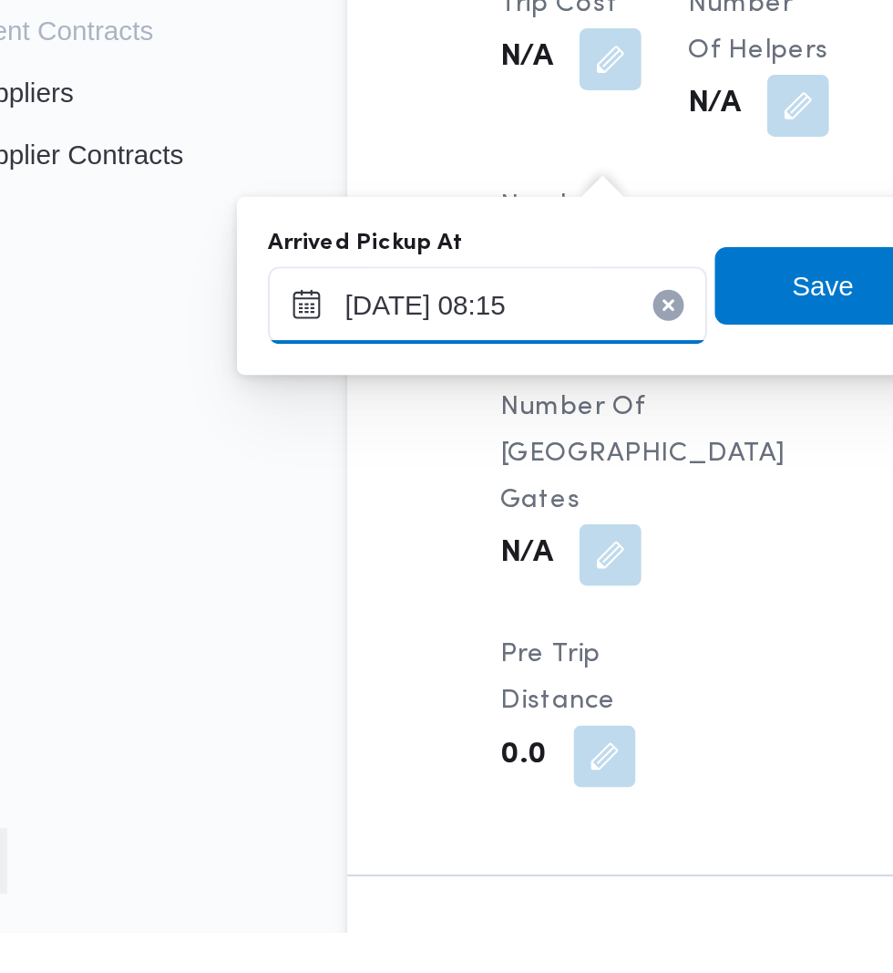
click at [315, 671] on input "[DATE] 08:15" at bounding box center [303, 677] width 207 height 36
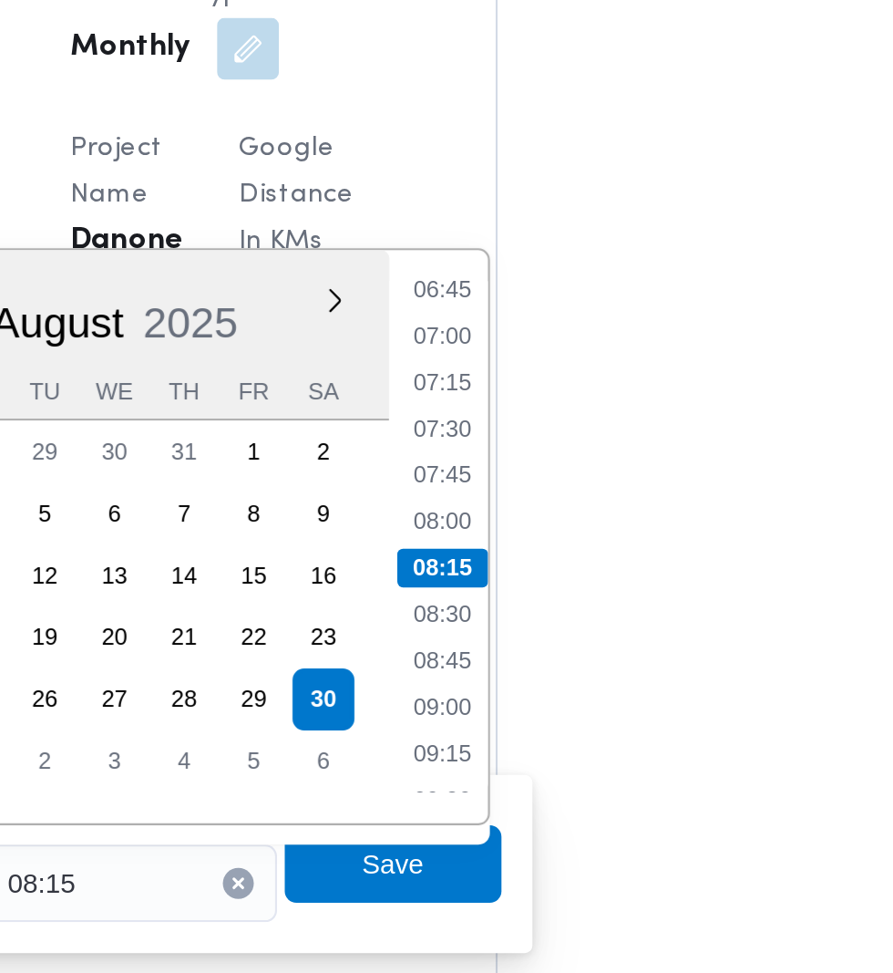
click at [492, 464] on li "07:30" at bounding box center [484, 463] width 42 height 18
type input "[DATE] 07:30"
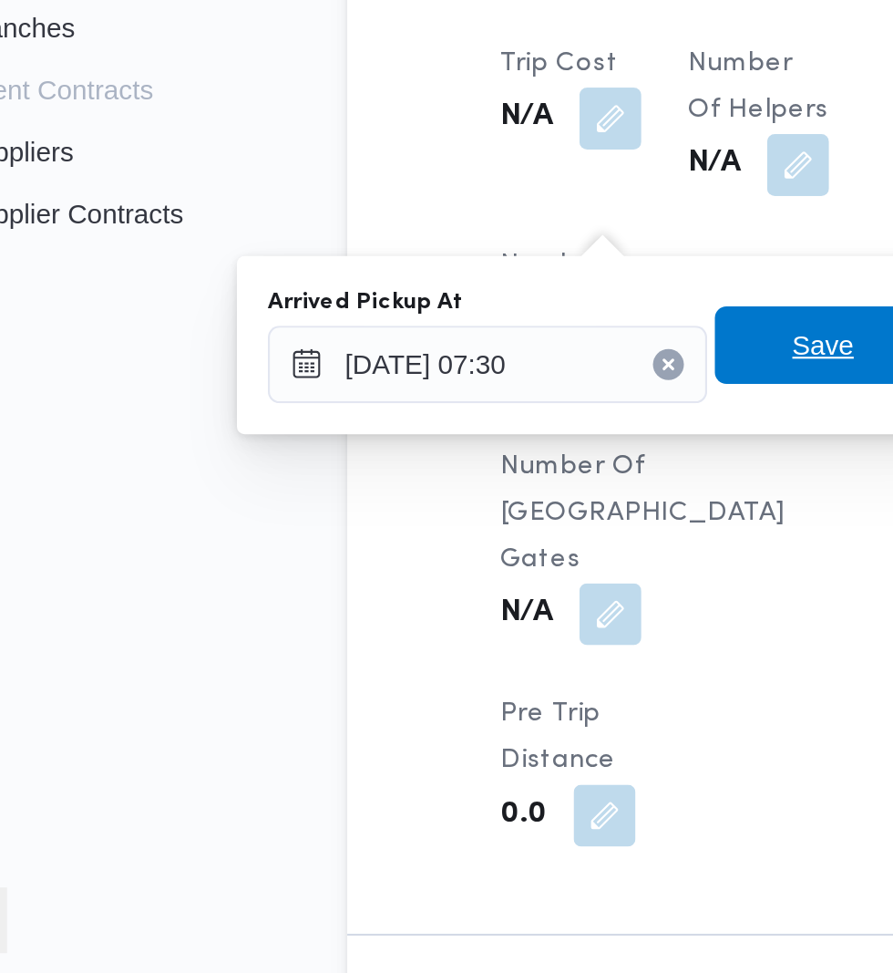
click at [457, 664] on span "Save" at bounding box center [461, 668] width 29 height 22
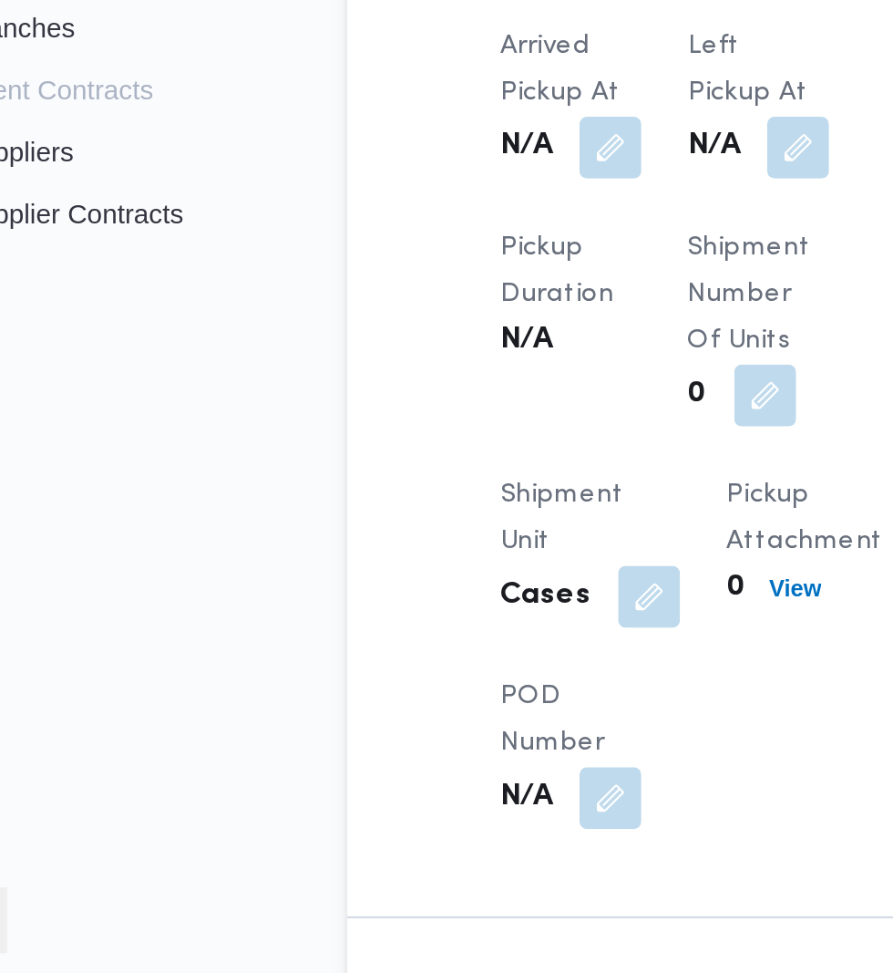
scroll to position [1449, 0]
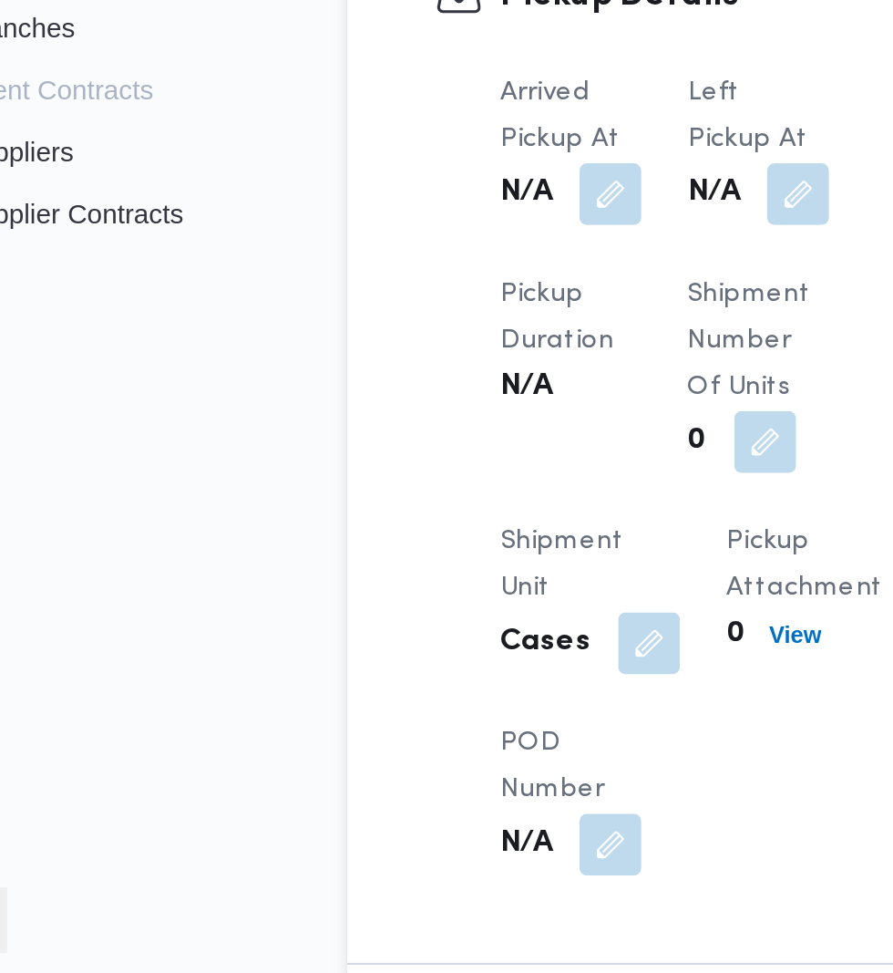
click at [444, 612] on button "button" at bounding box center [449, 597] width 29 height 29
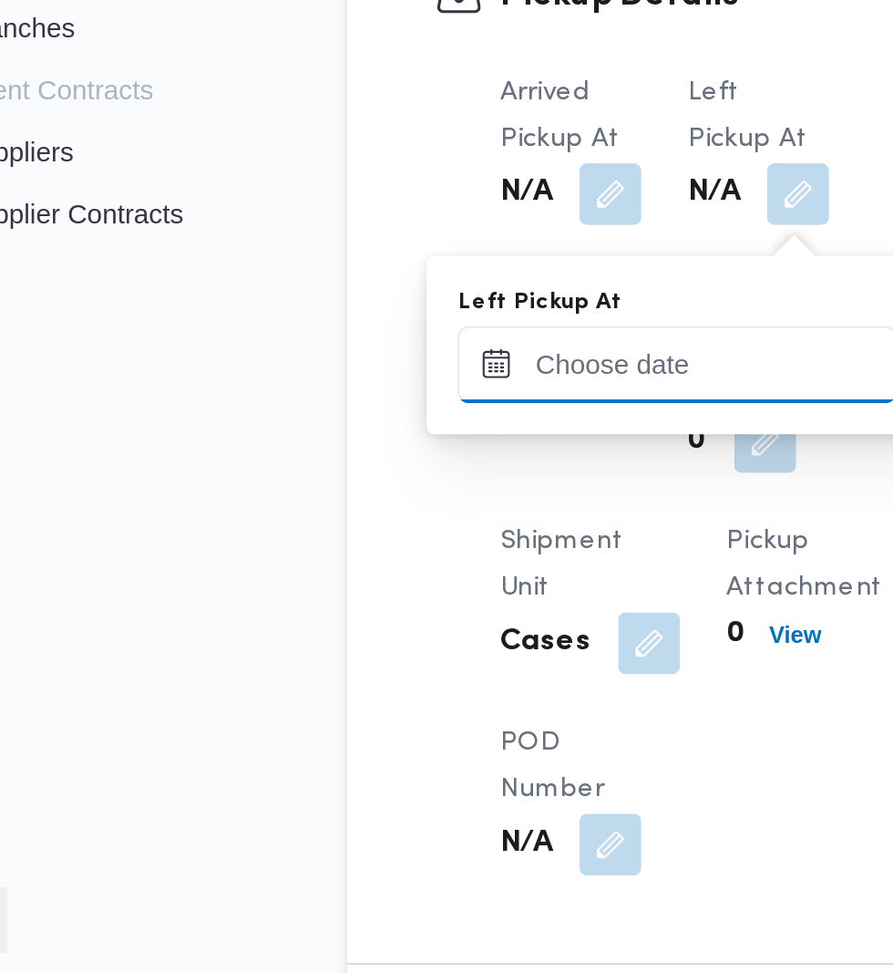
click at [391, 676] on input "Left Pickup At" at bounding box center [392, 677] width 207 height 36
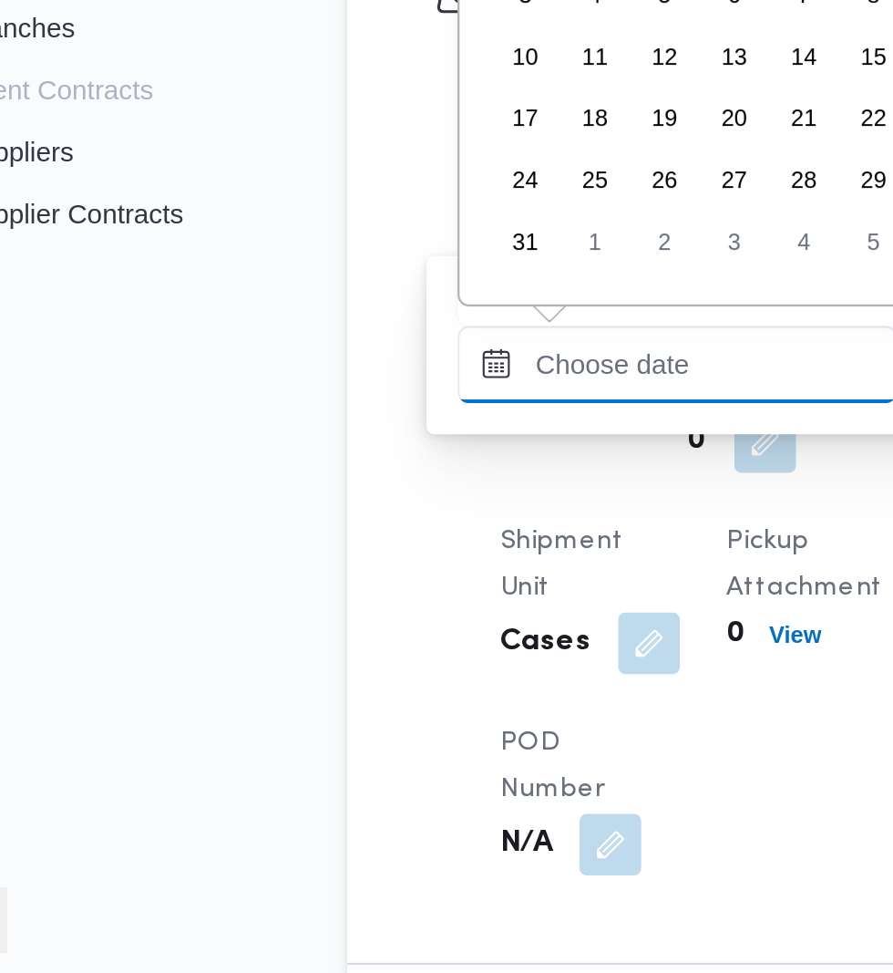
scroll to position [727, 0]
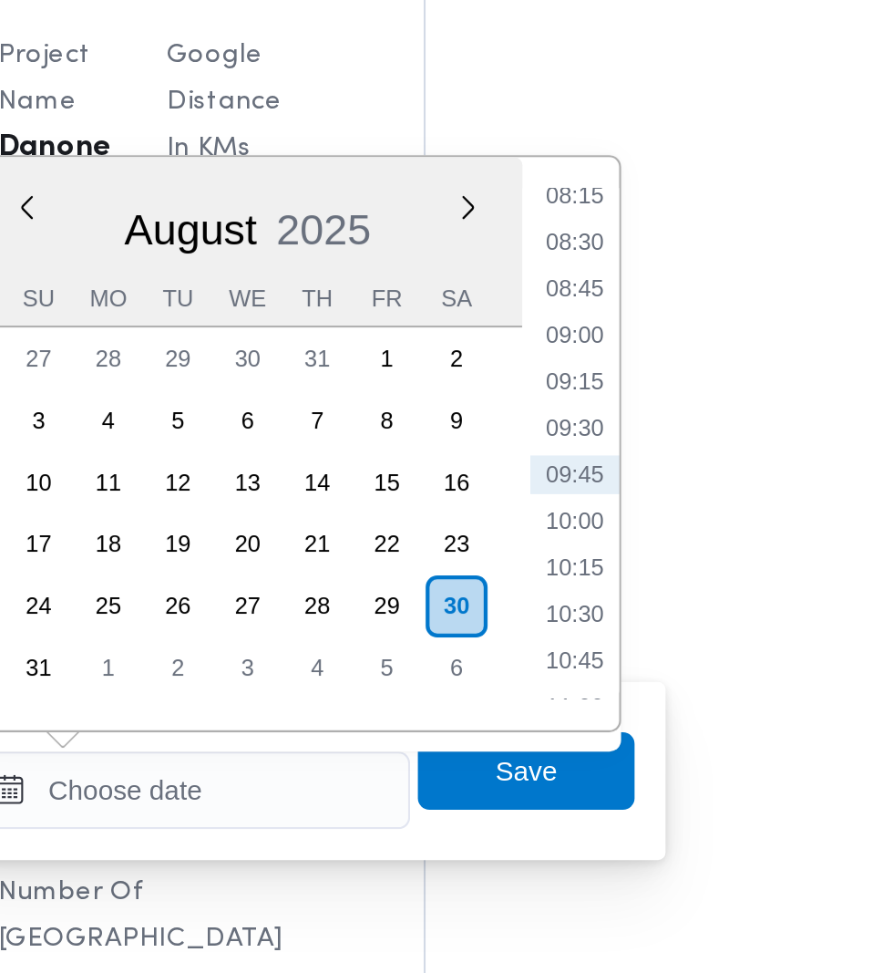
click at [580, 449] on li "08:45" at bounding box center [581, 441] width 42 height 18
type input "[DATE] 08:45"
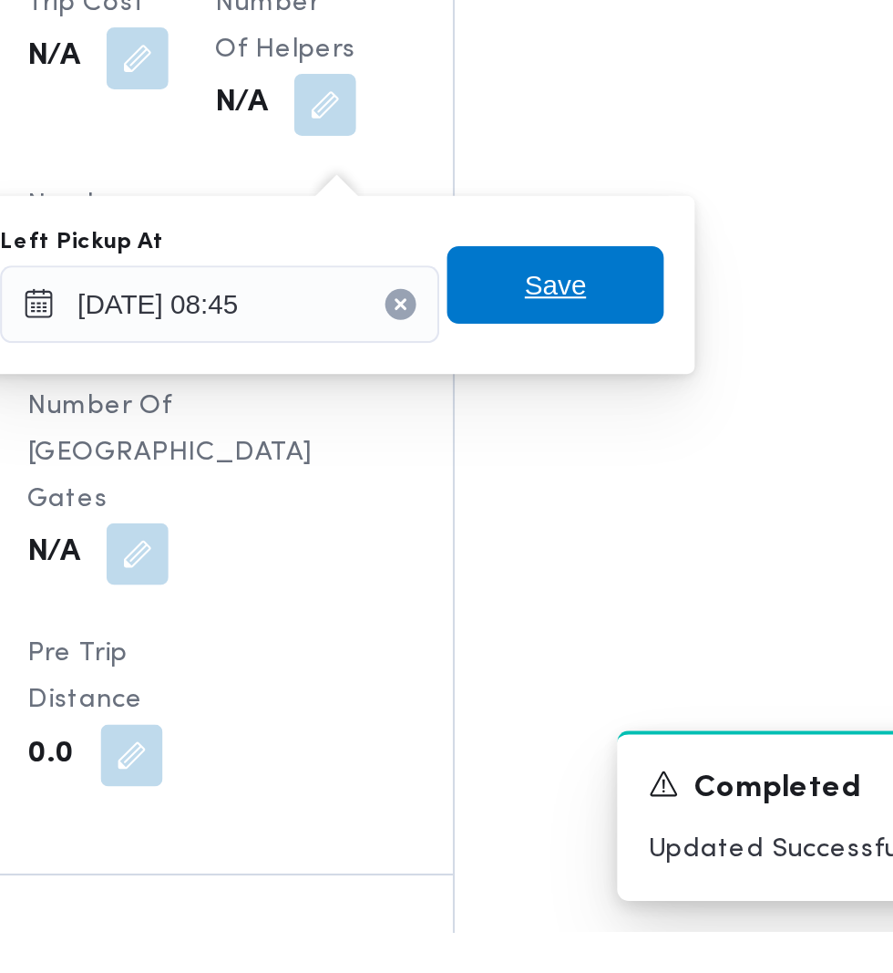
click at [585, 660] on span "Save" at bounding box center [558, 668] width 102 height 36
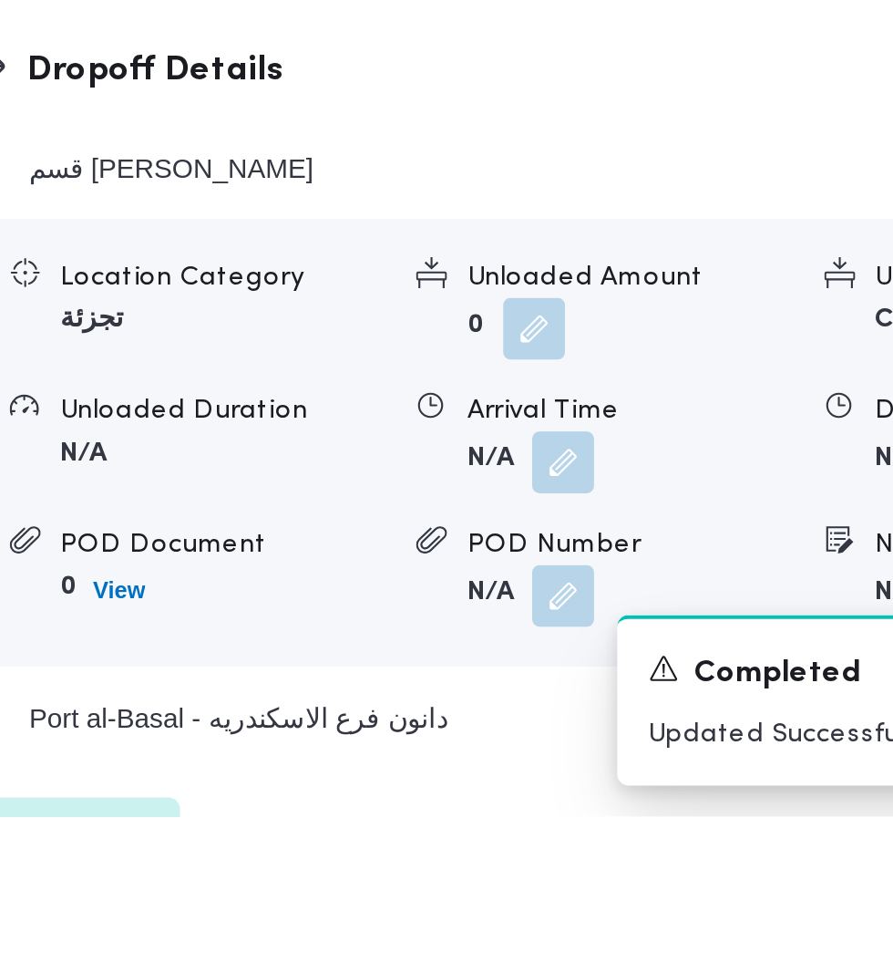
click at [562, 820] on button "button" at bounding box center [561, 805] width 29 height 29
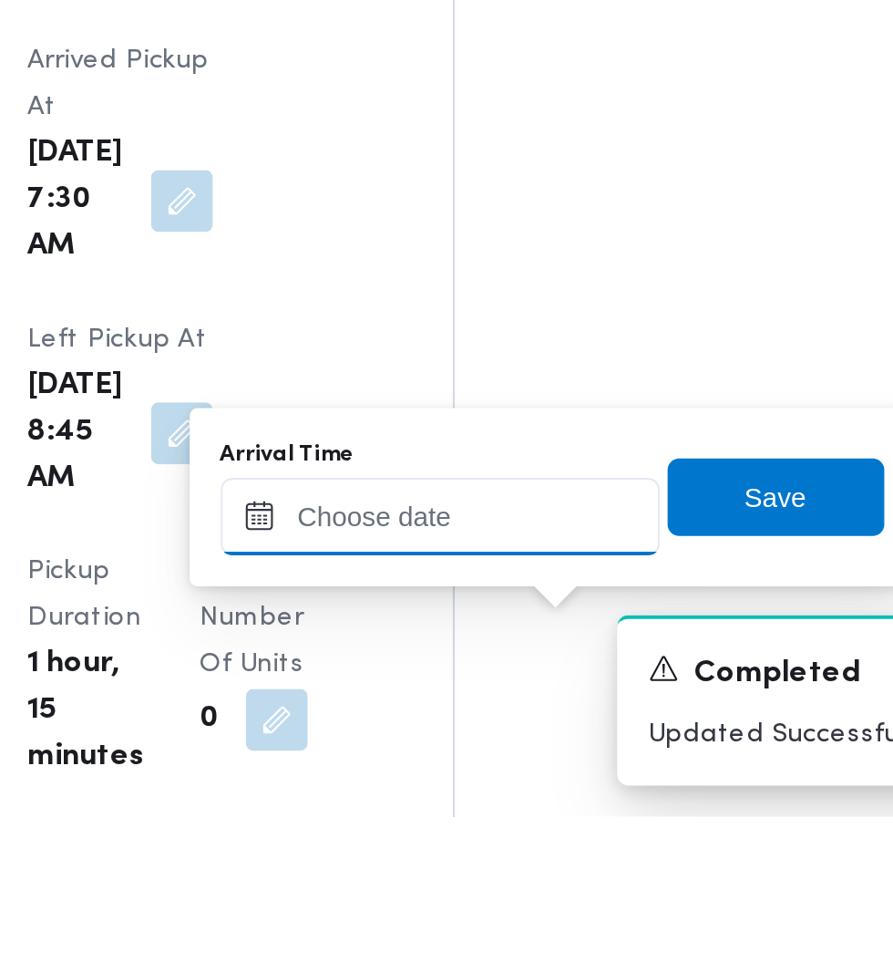
click at [510, 831] on input "Arrival Time" at bounding box center [503, 831] width 207 height 36
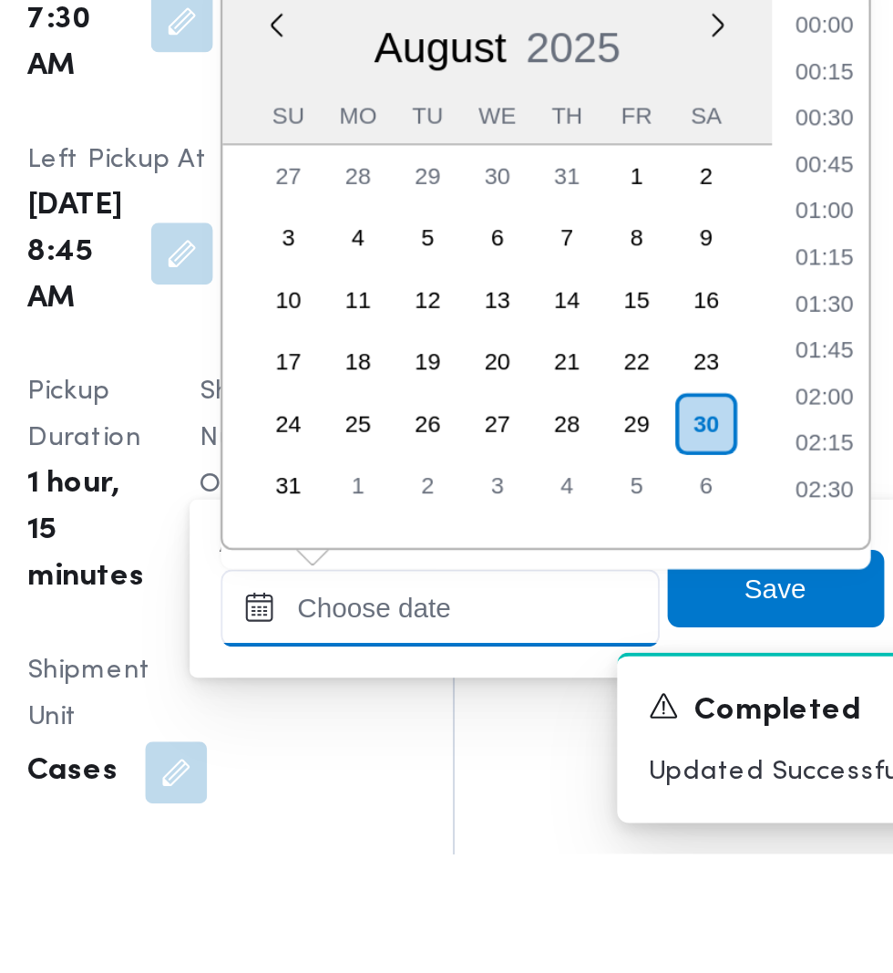
scroll to position [727, 0]
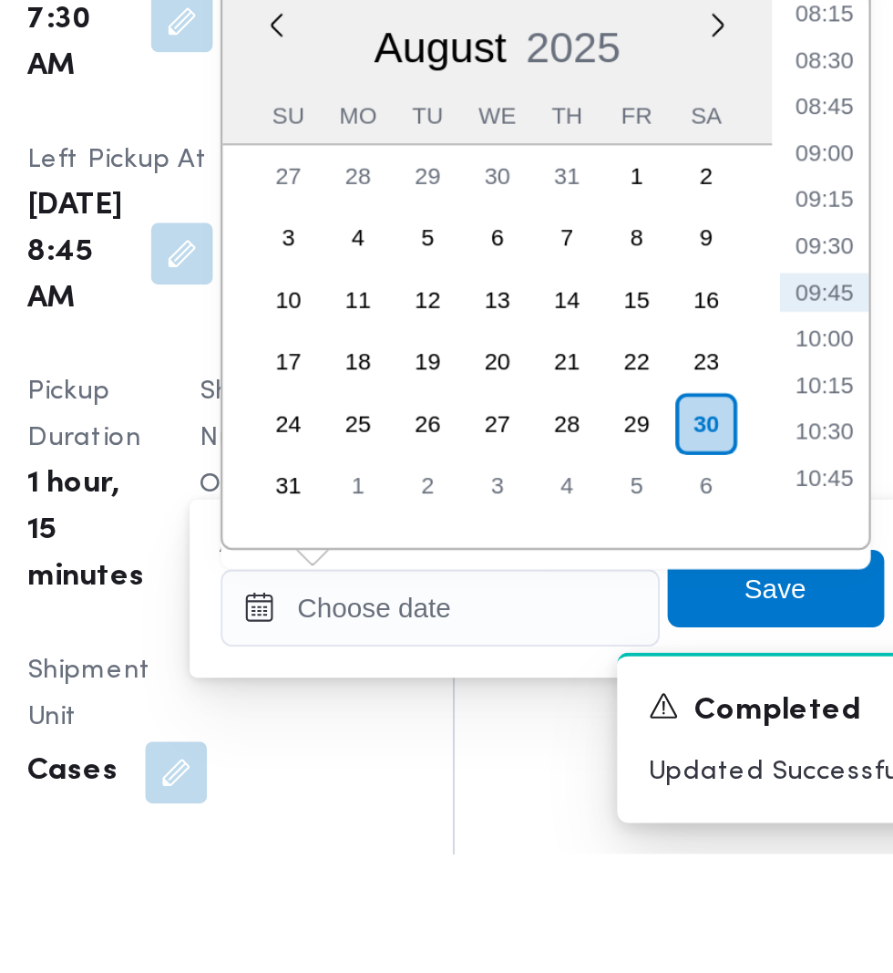
click at [686, 713] on li "09:45" at bounding box center [685, 708] width 42 height 18
type input "[DATE] 09:45"
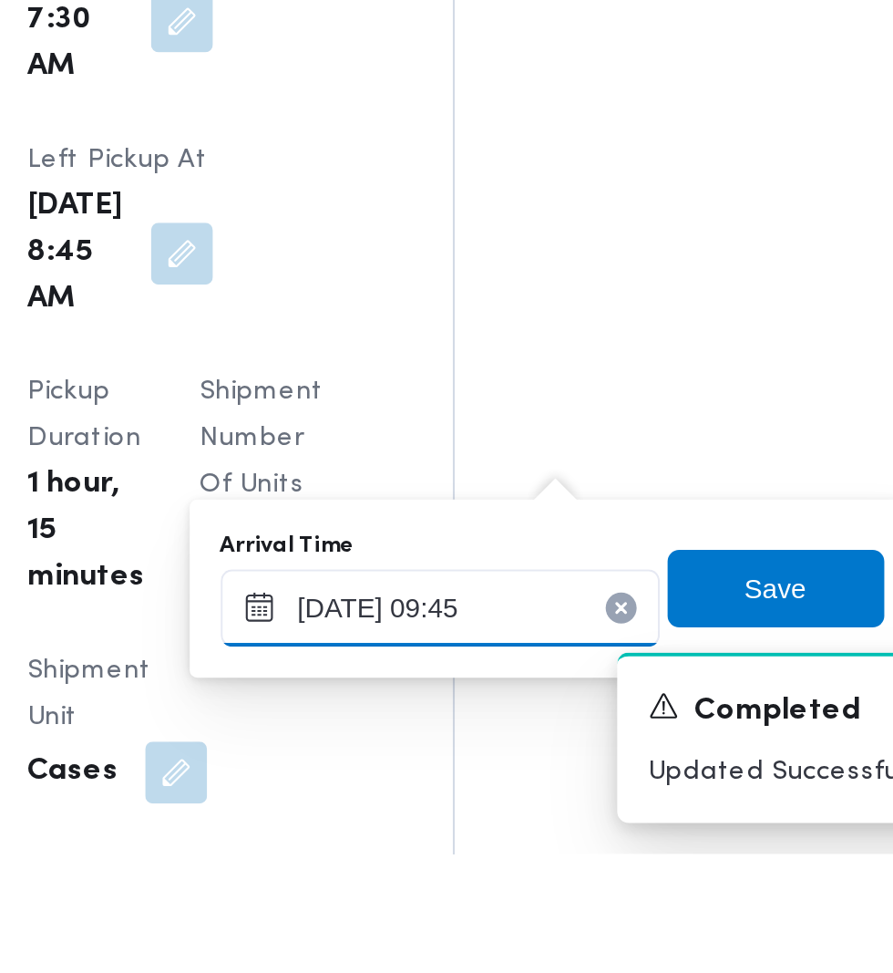
scroll to position [2002, 0]
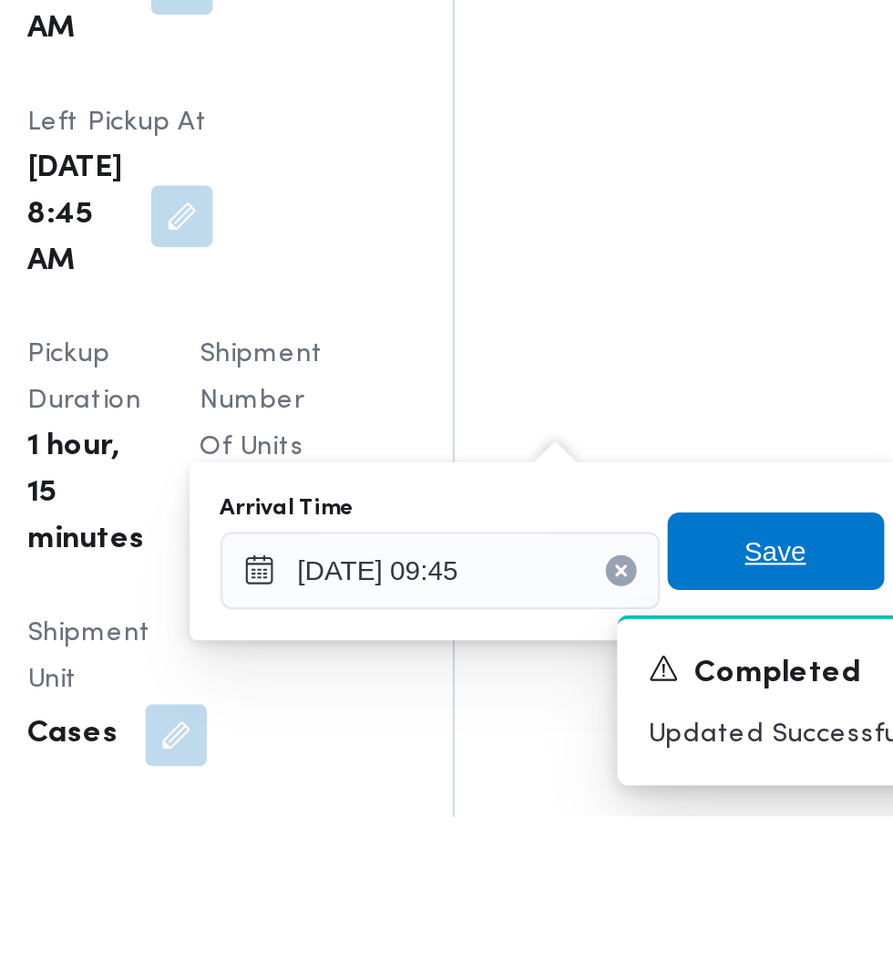
click at [676, 848] on span "Save" at bounding box center [661, 848] width 29 height 22
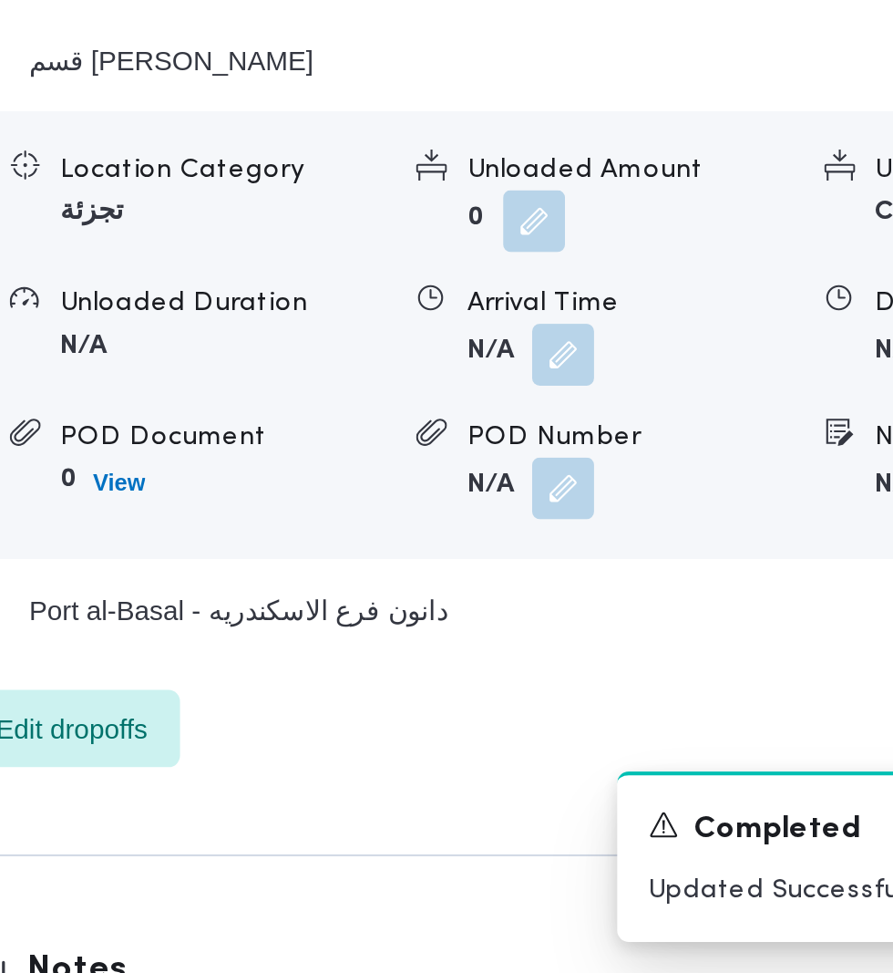
scroll to position [1980, 0]
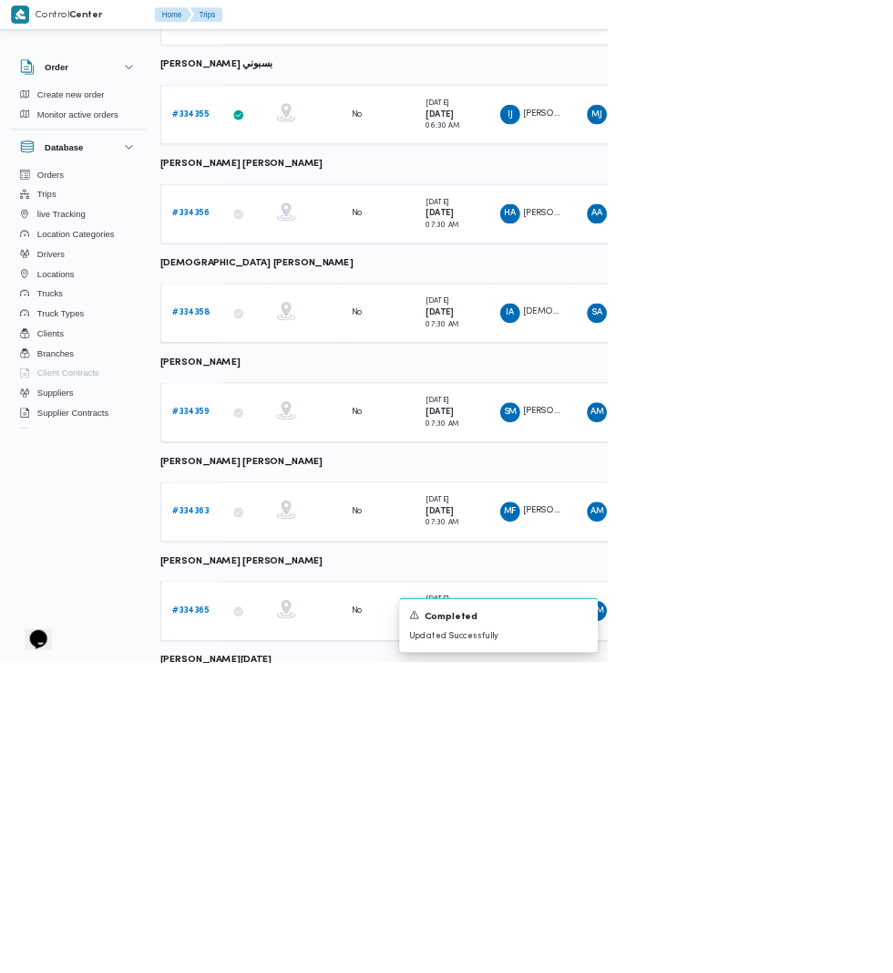
scroll to position [591, 1]
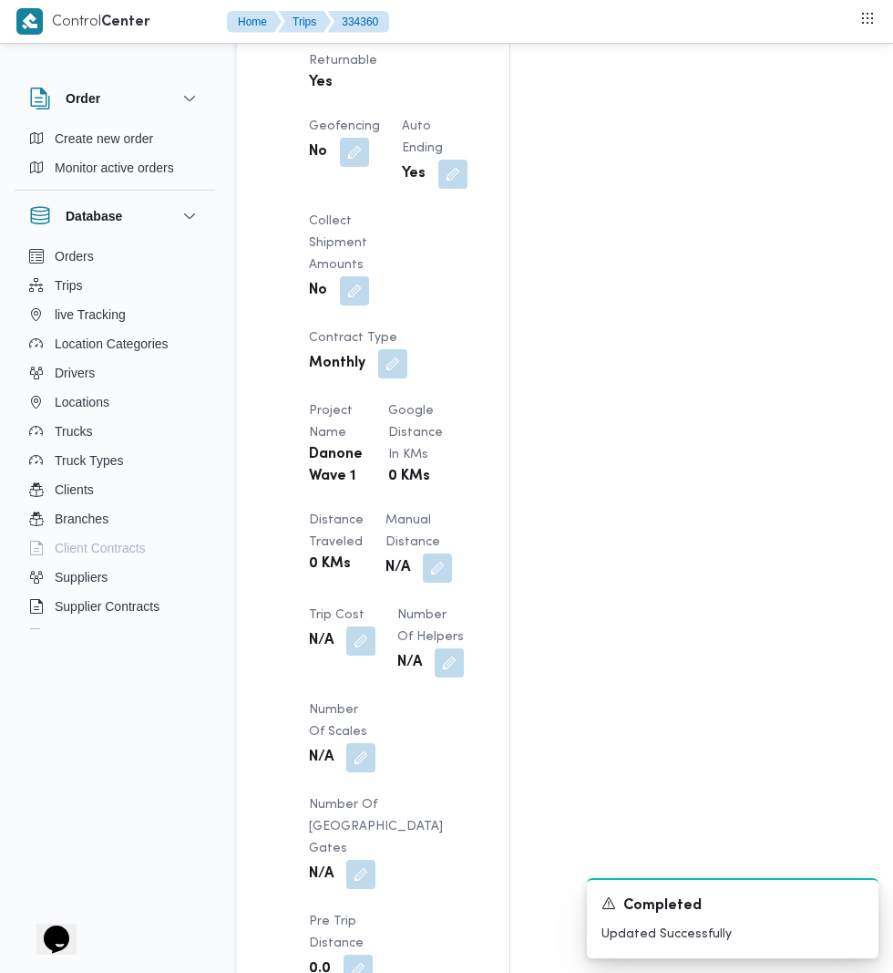
scroll to position [1489, 0]
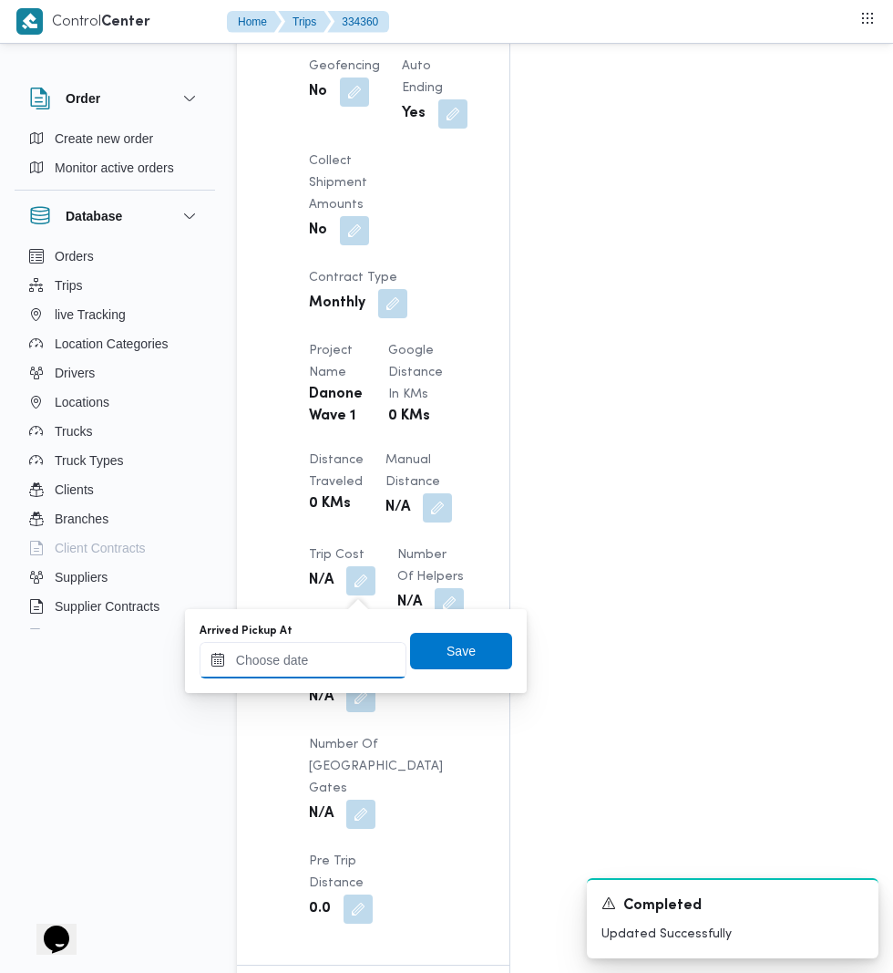
click at [351, 658] on input "Arrived Pickup At" at bounding box center [303, 660] width 207 height 36
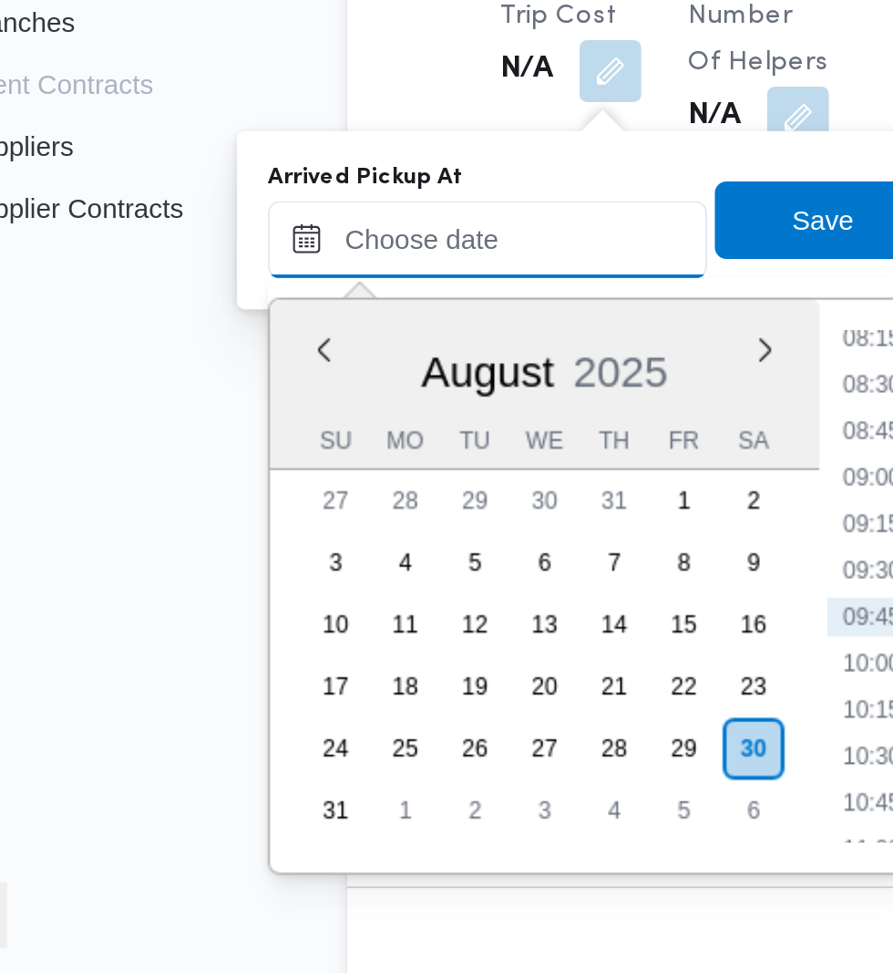
scroll to position [1528, 0]
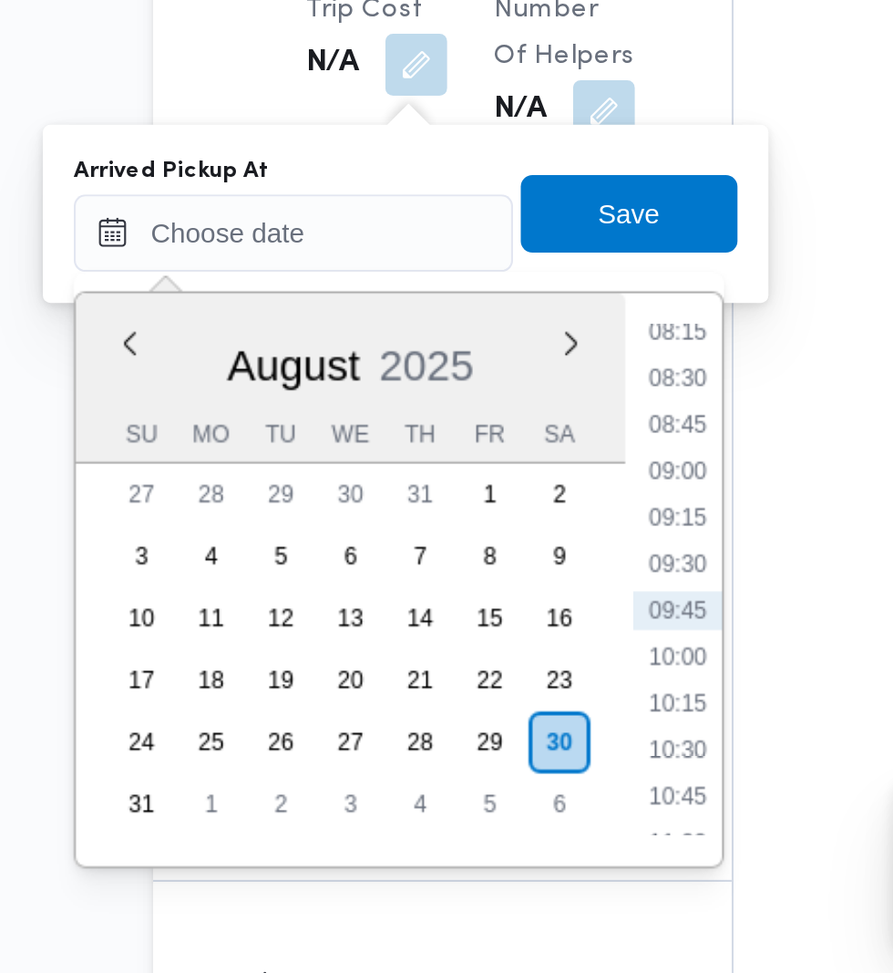
click at [484, 666] on li "08:15" at bounding box center [484, 667] width 42 height 18
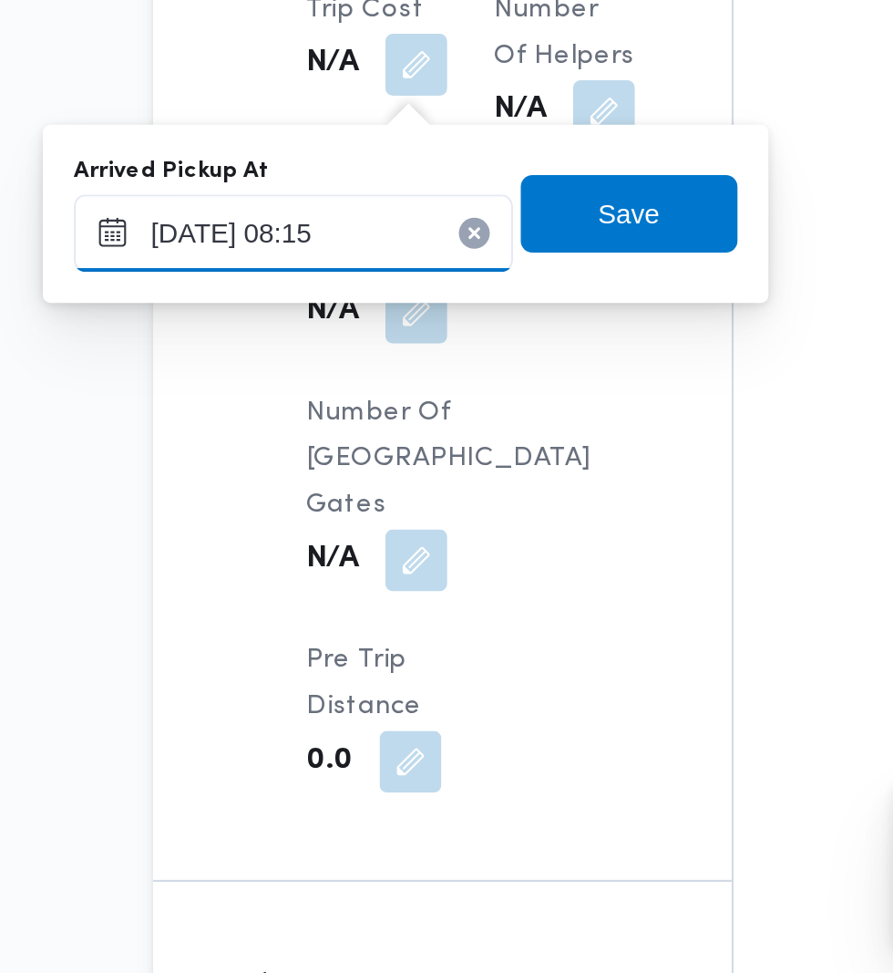
click at [348, 620] on input "[DATE] 08:15" at bounding box center [303, 621] width 207 height 36
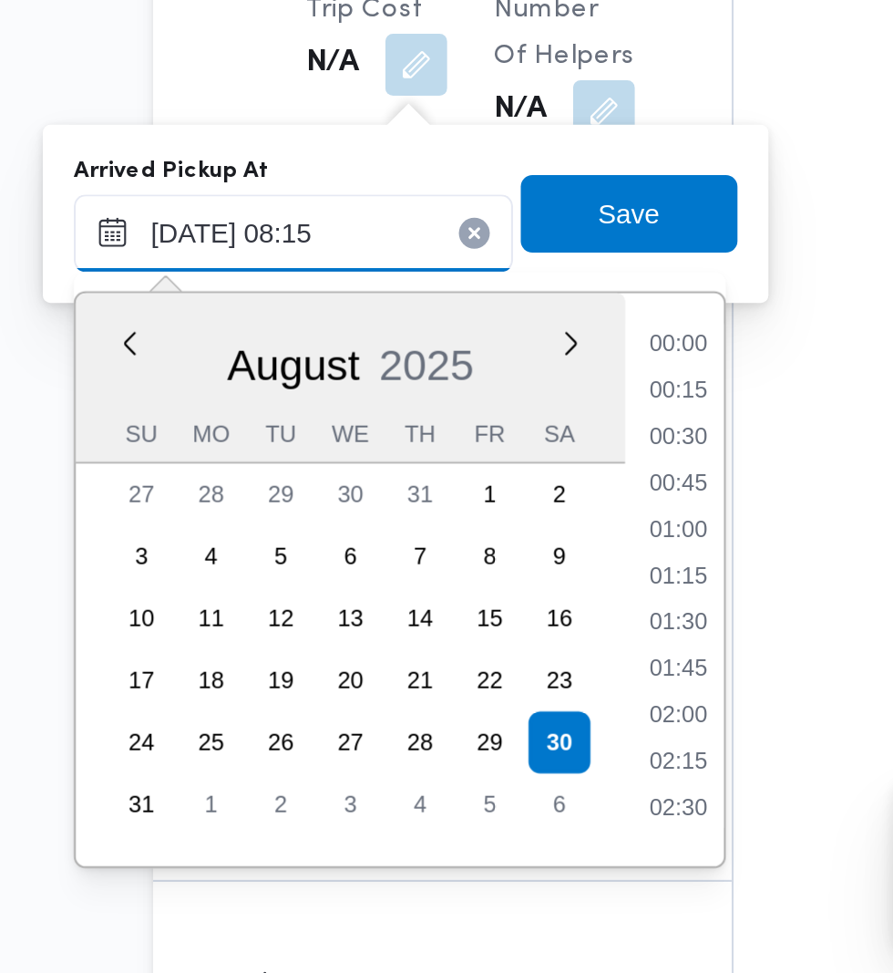
scroll to position [596, 0]
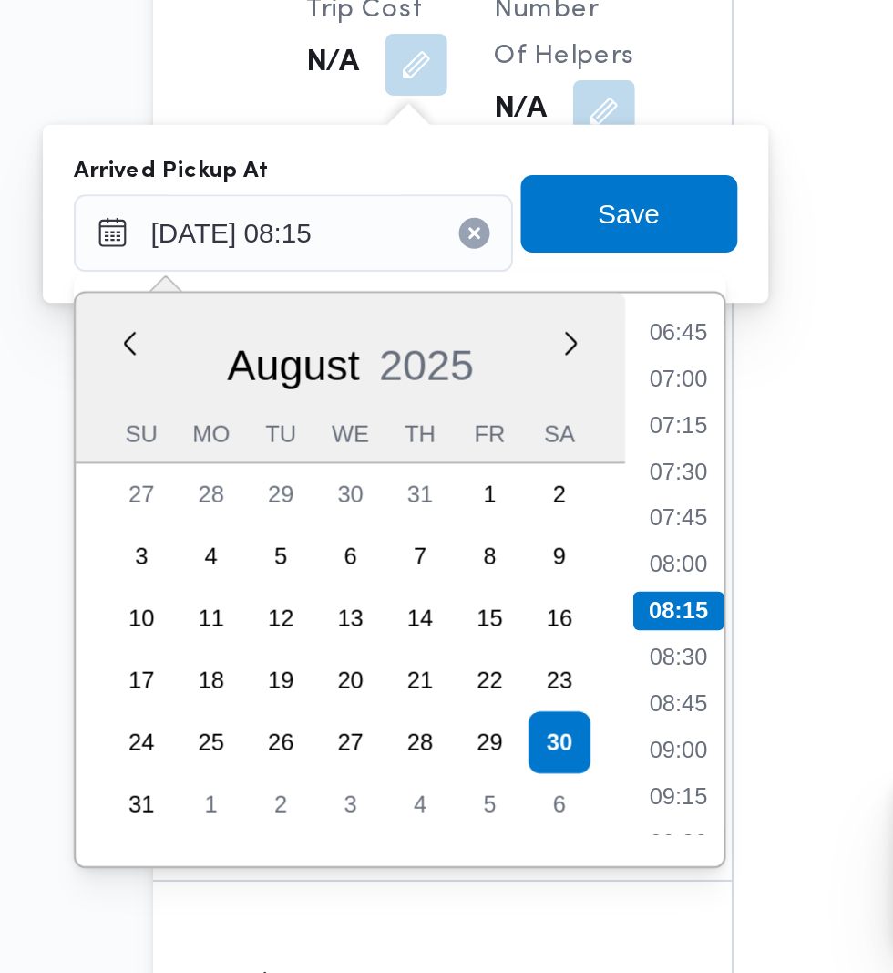
click at [488, 711] on li "07:15" at bounding box center [484, 711] width 42 height 18
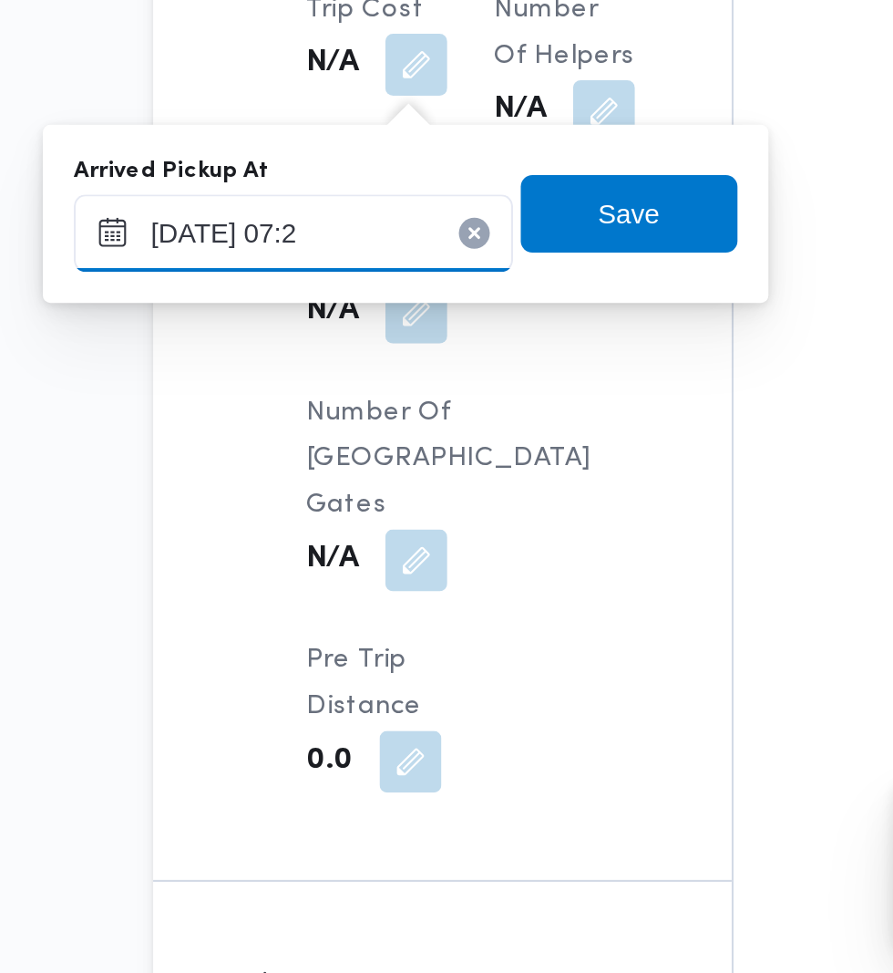
type input "[DATE] 07:20"
click at [485, 612] on span "Save" at bounding box center [461, 611] width 102 height 36
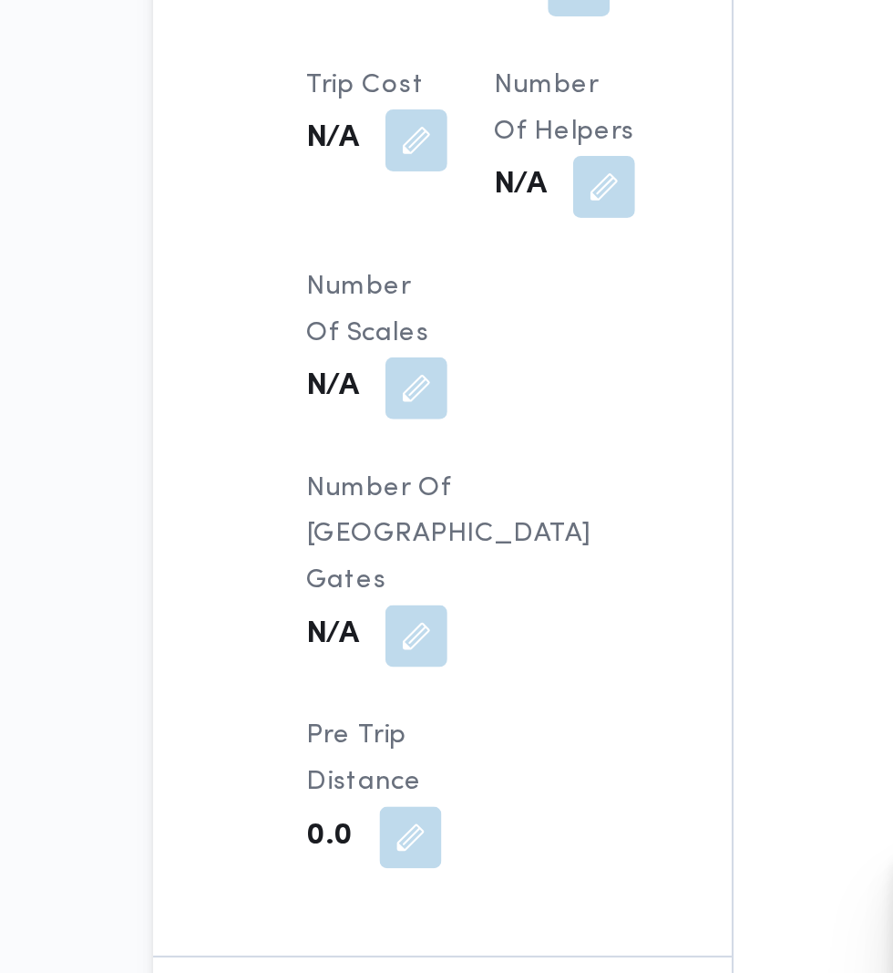
scroll to position [1528, 0]
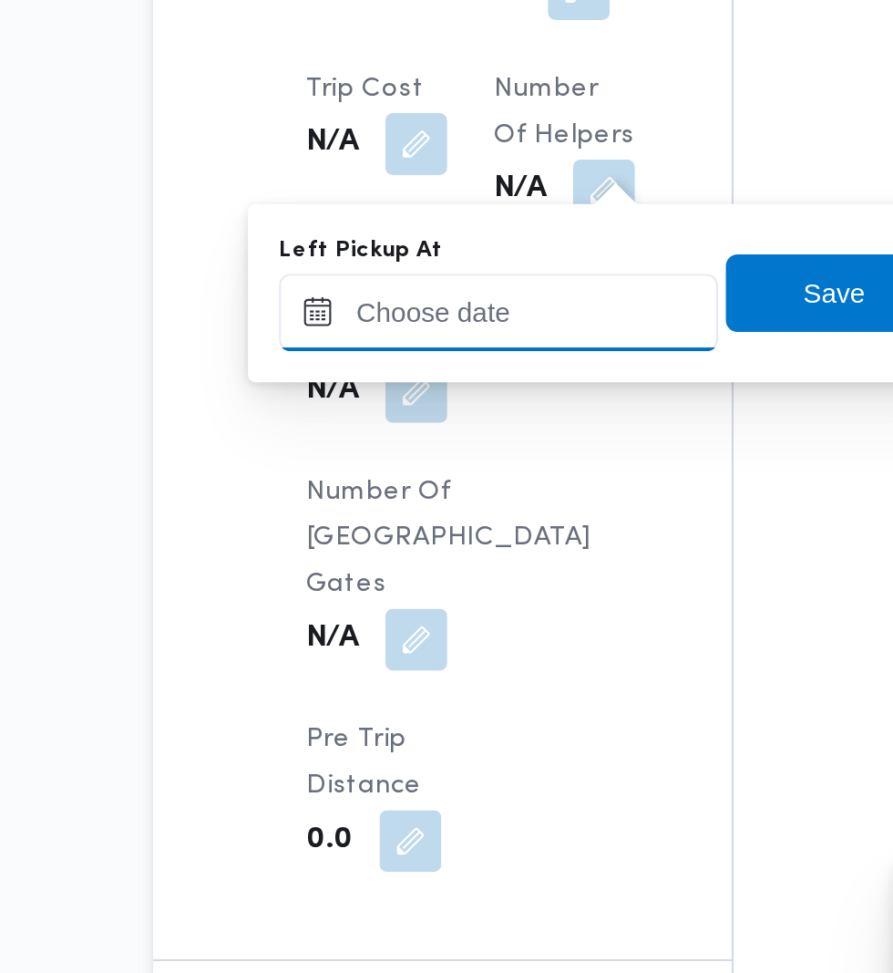
click at [433, 620] on input "Left Pickup At" at bounding box center [399, 621] width 207 height 36
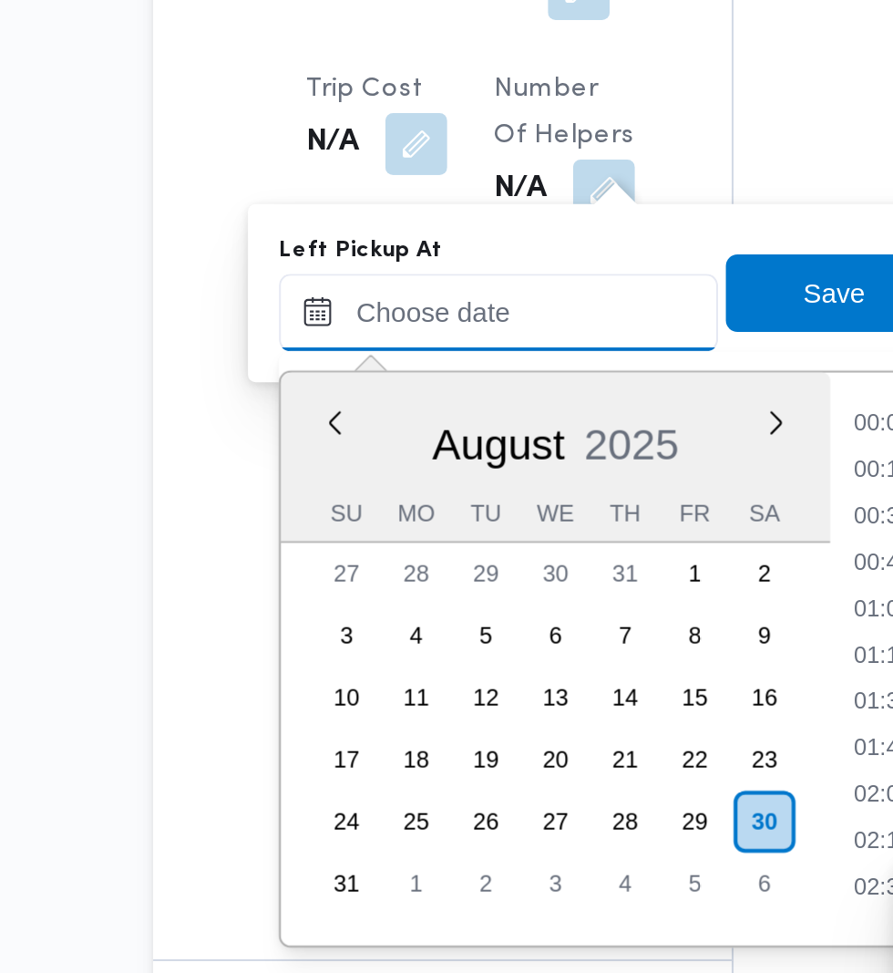
scroll to position [727, 0]
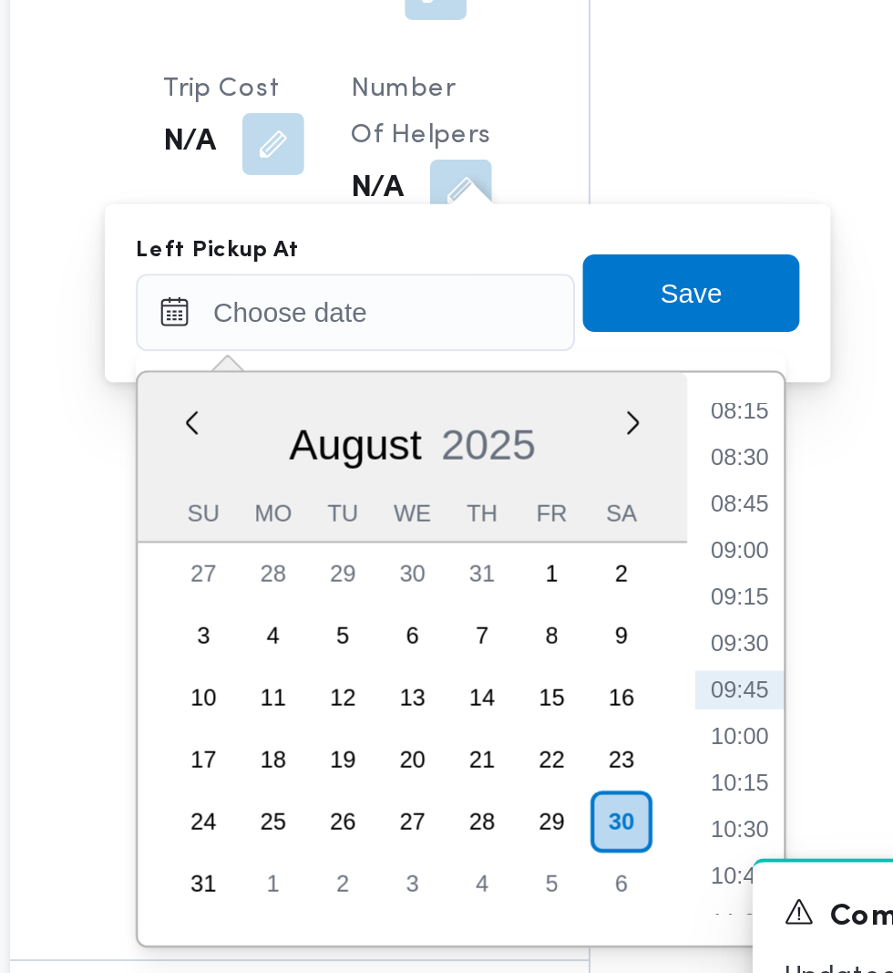
click at [584, 710] on li "08:45" at bounding box center [581, 711] width 42 height 18
type input "[DATE] 08:45"
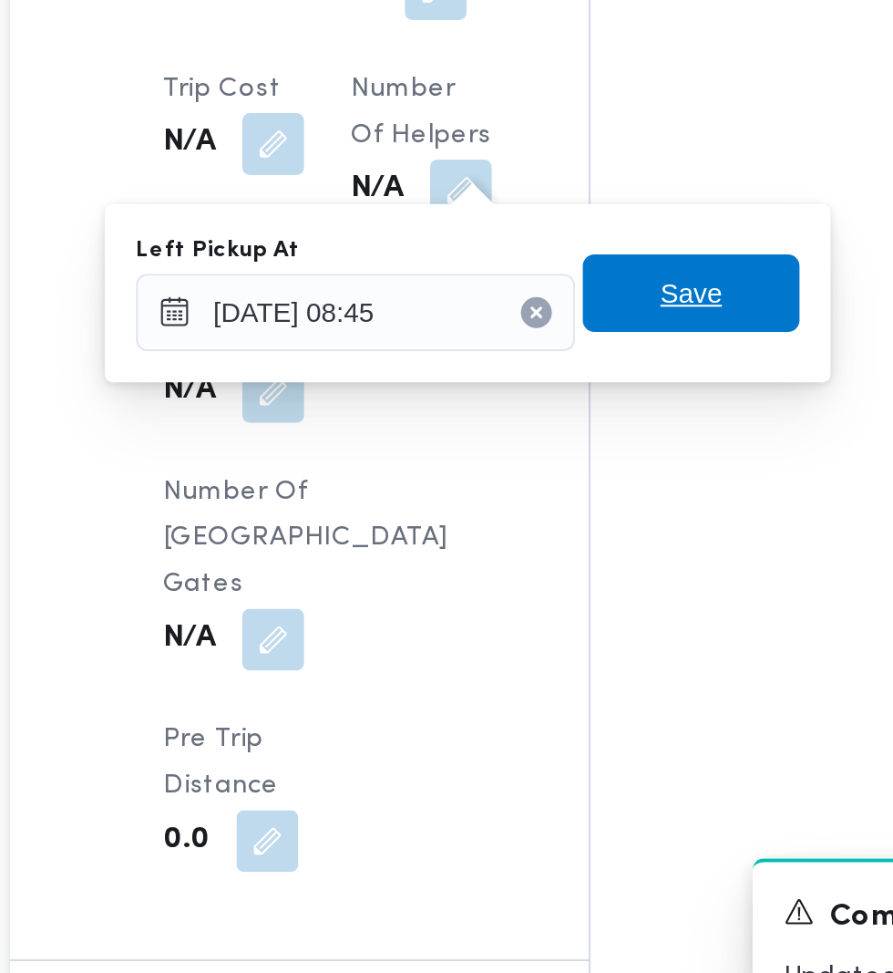
click at [593, 618] on span "Save" at bounding box center [558, 611] width 102 height 36
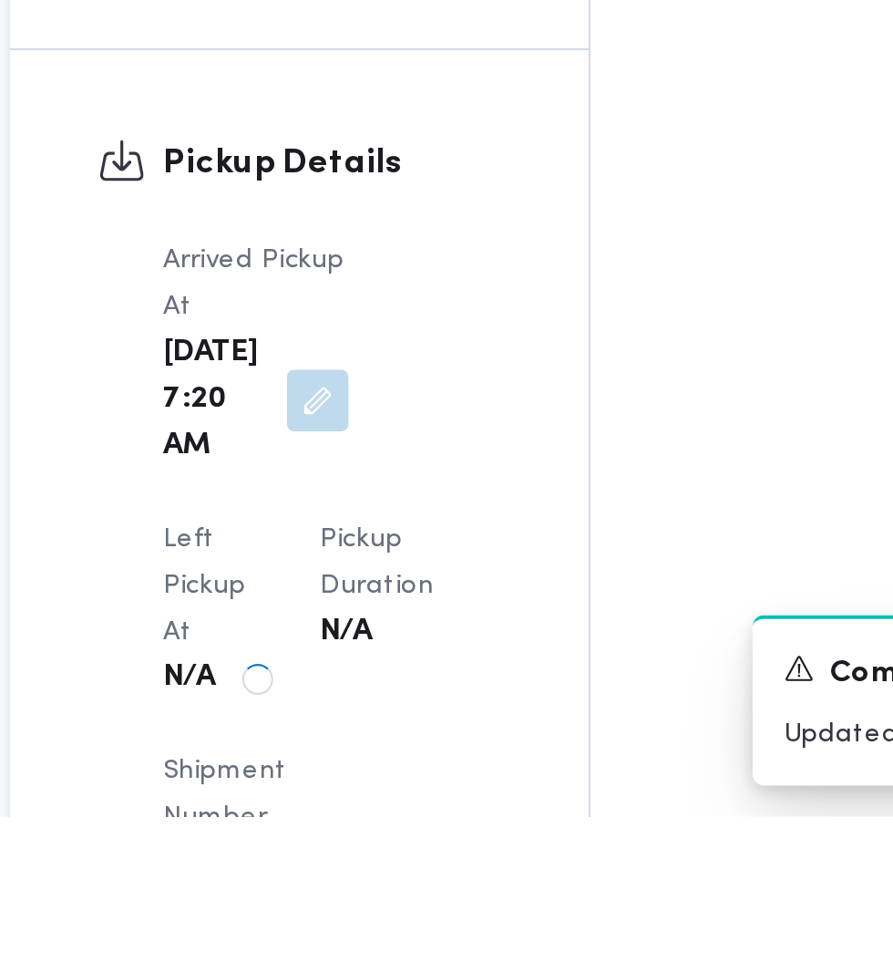
scroll to position [1845, 0]
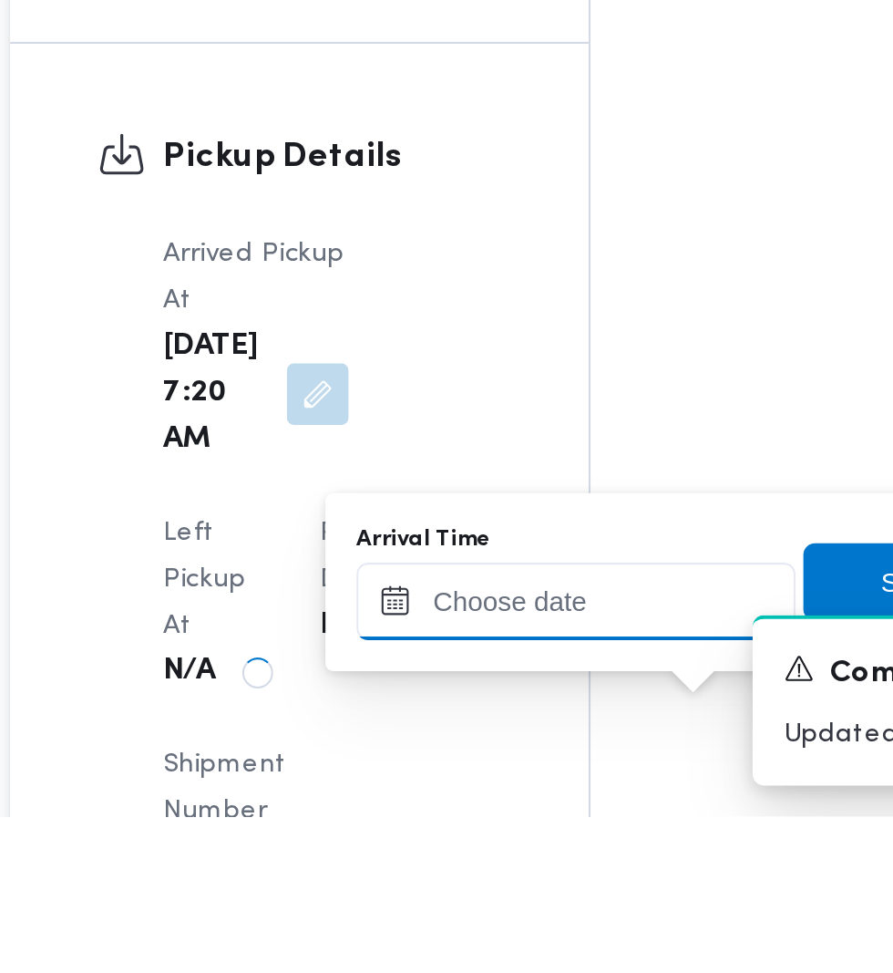
click at [497, 878] on input "Arrival Time" at bounding box center [503, 871] width 207 height 36
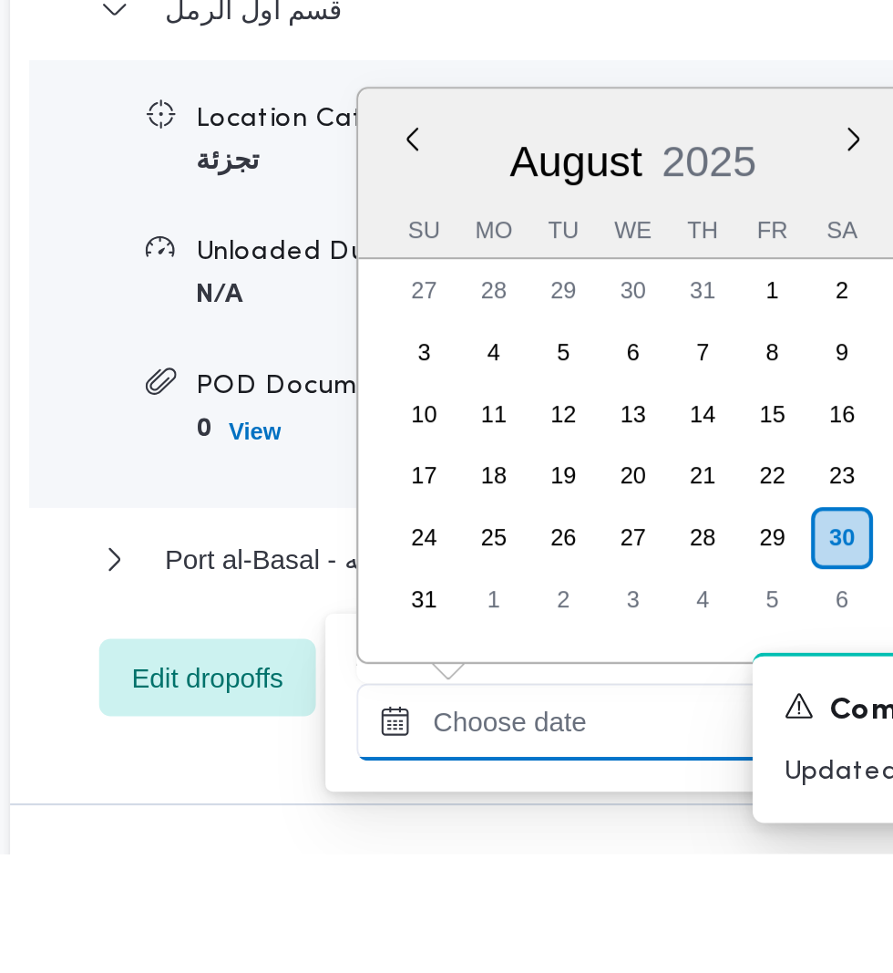
scroll to position [1934, 0]
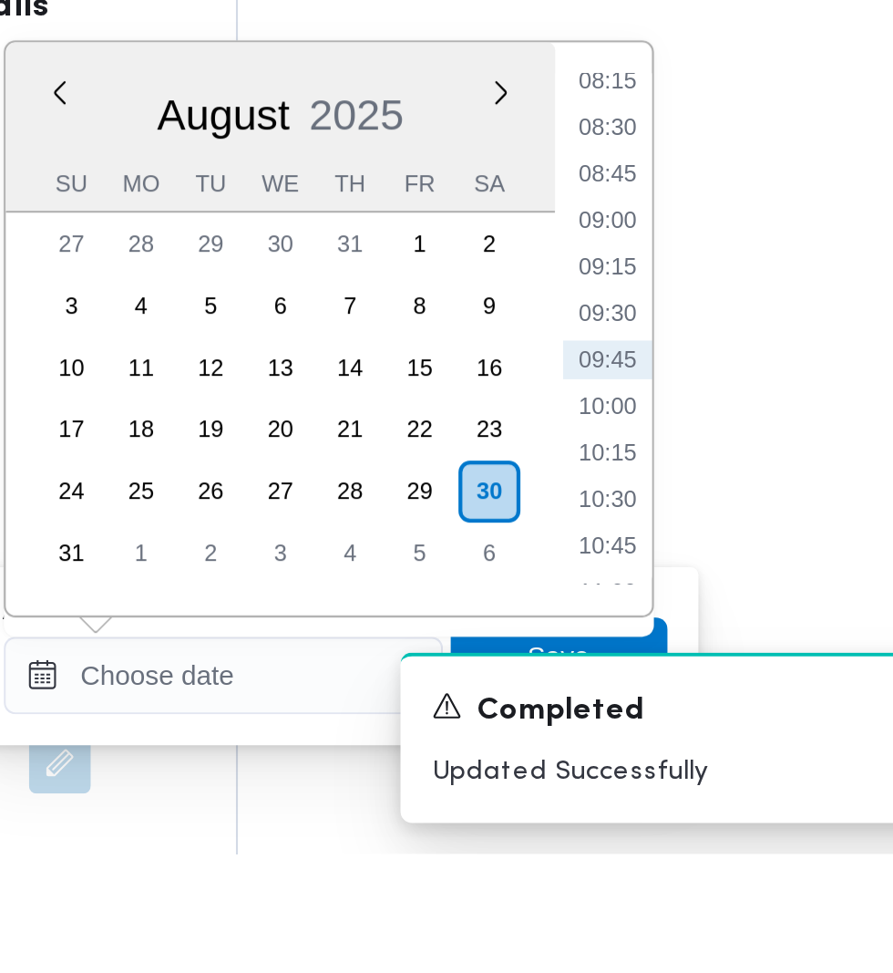
click at [695, 747] on ul "00:00 00:15 00:30 00:45 01:00 01:15 01:30 01:45 02:00 02:15 02:30 02:45 03:00 0…" at bounding box center [685, 725] width 42 height 241
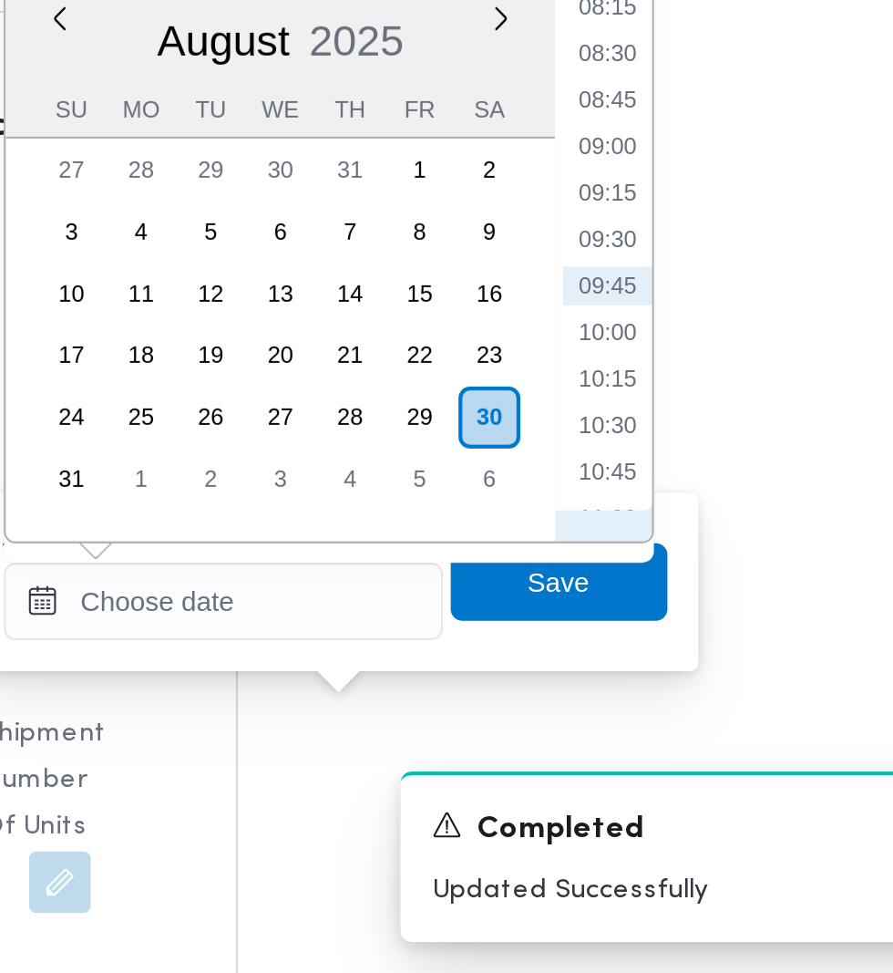
click at [693, 651] on li "09:45" at bounding box center [685, 649] width 42 height 18
type input "[DATE] 09:45"
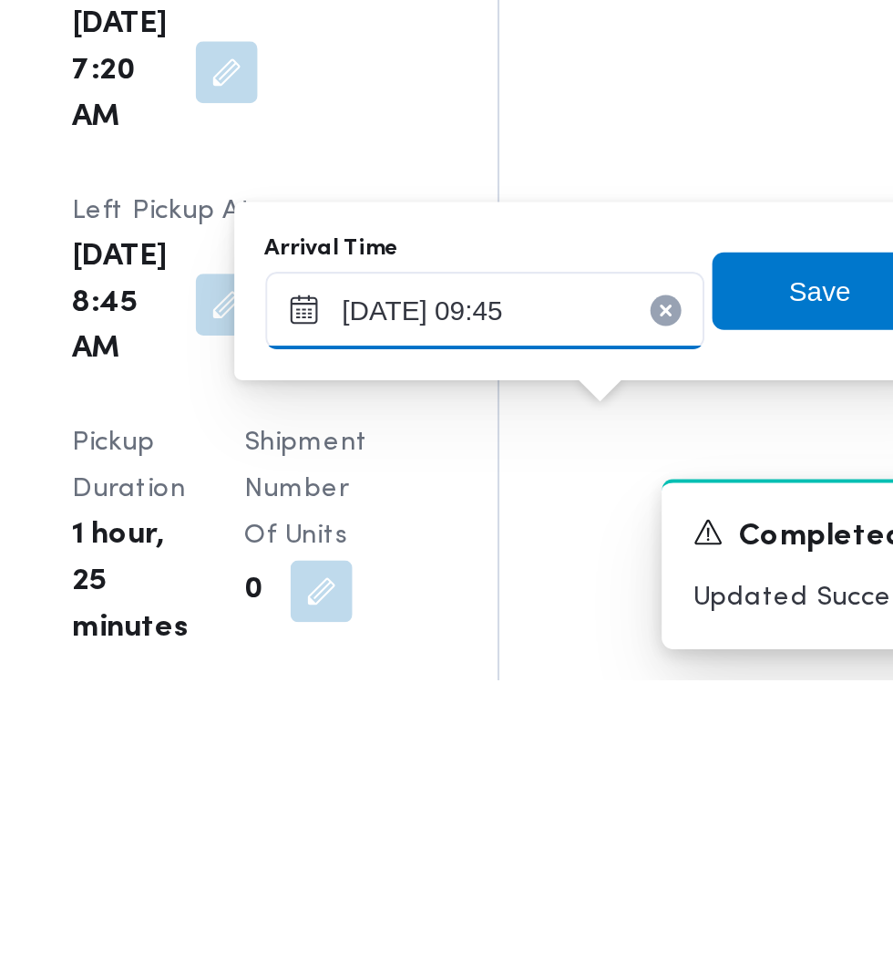
scroll to position [1933, 0]
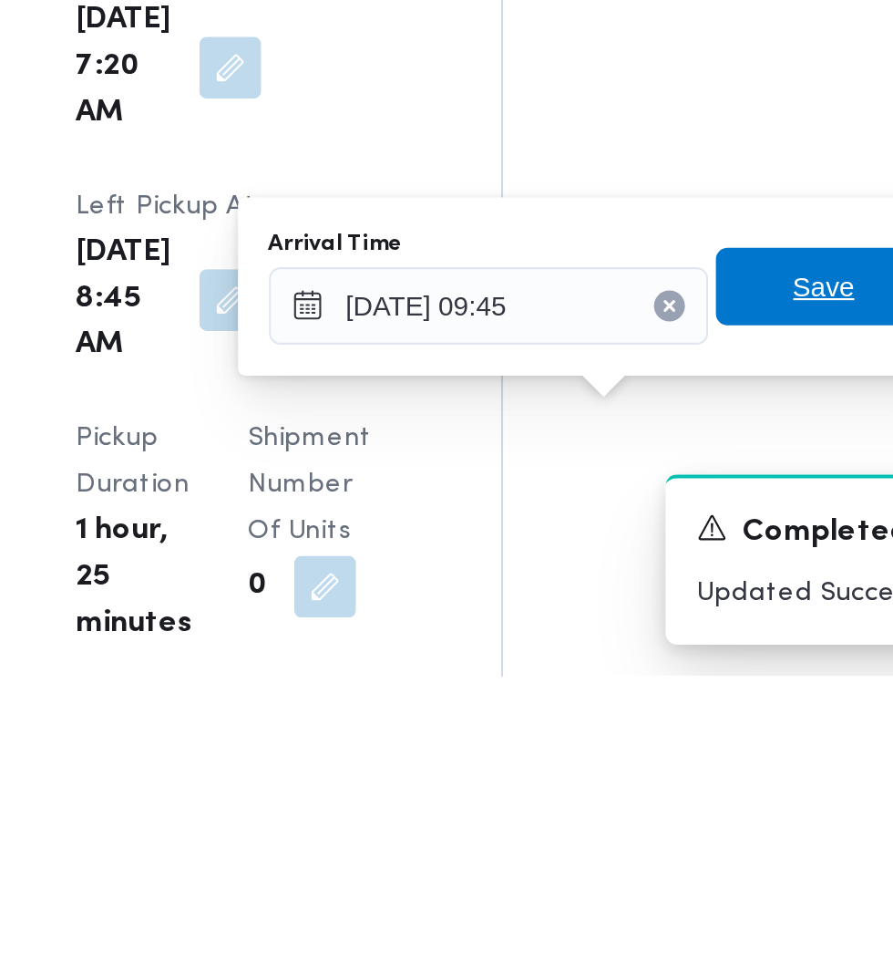
click at [674, 792] on span "Save" at bounding box center [661, 790] width 29 height 22
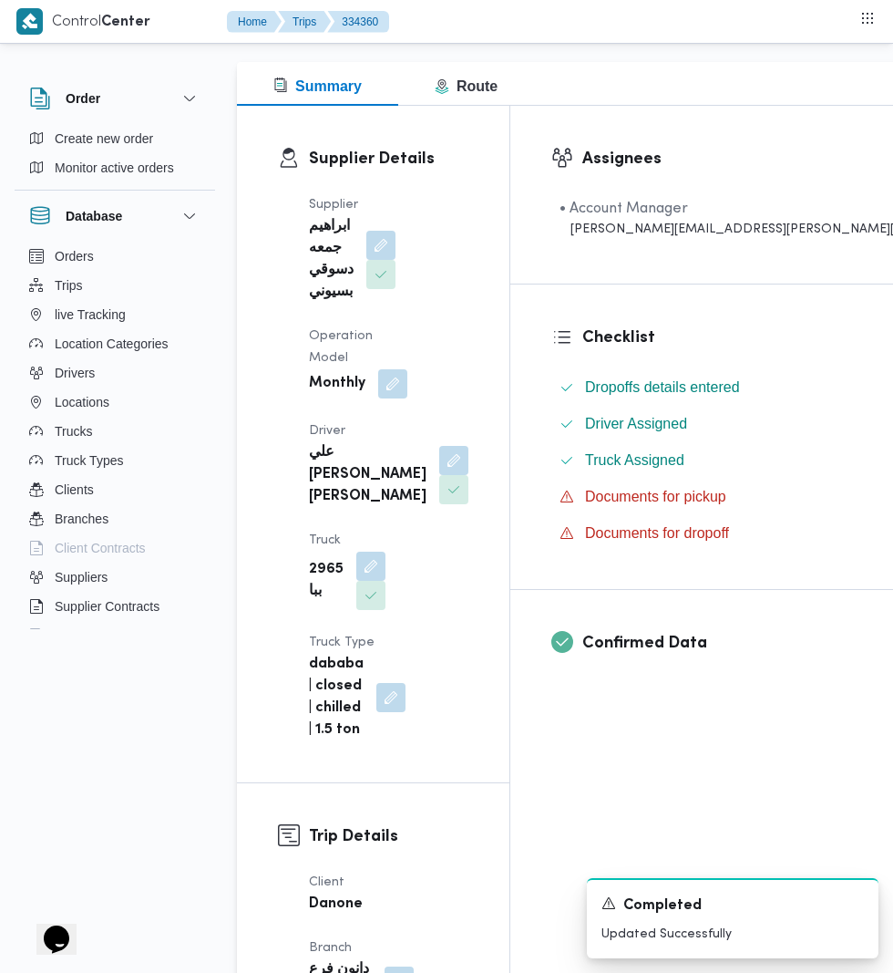
scroll to position [0, 0]
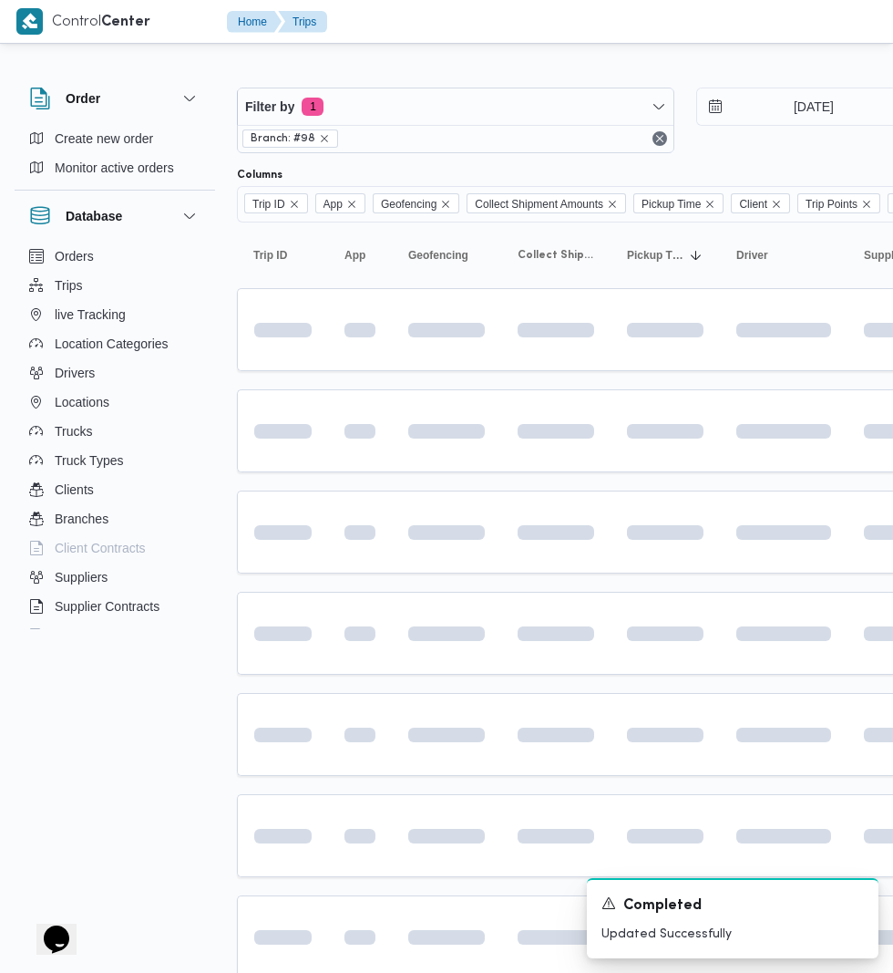
scroll to position [219, 1]
